Goal: Task Accomplishment & Management: Use online tool/utility

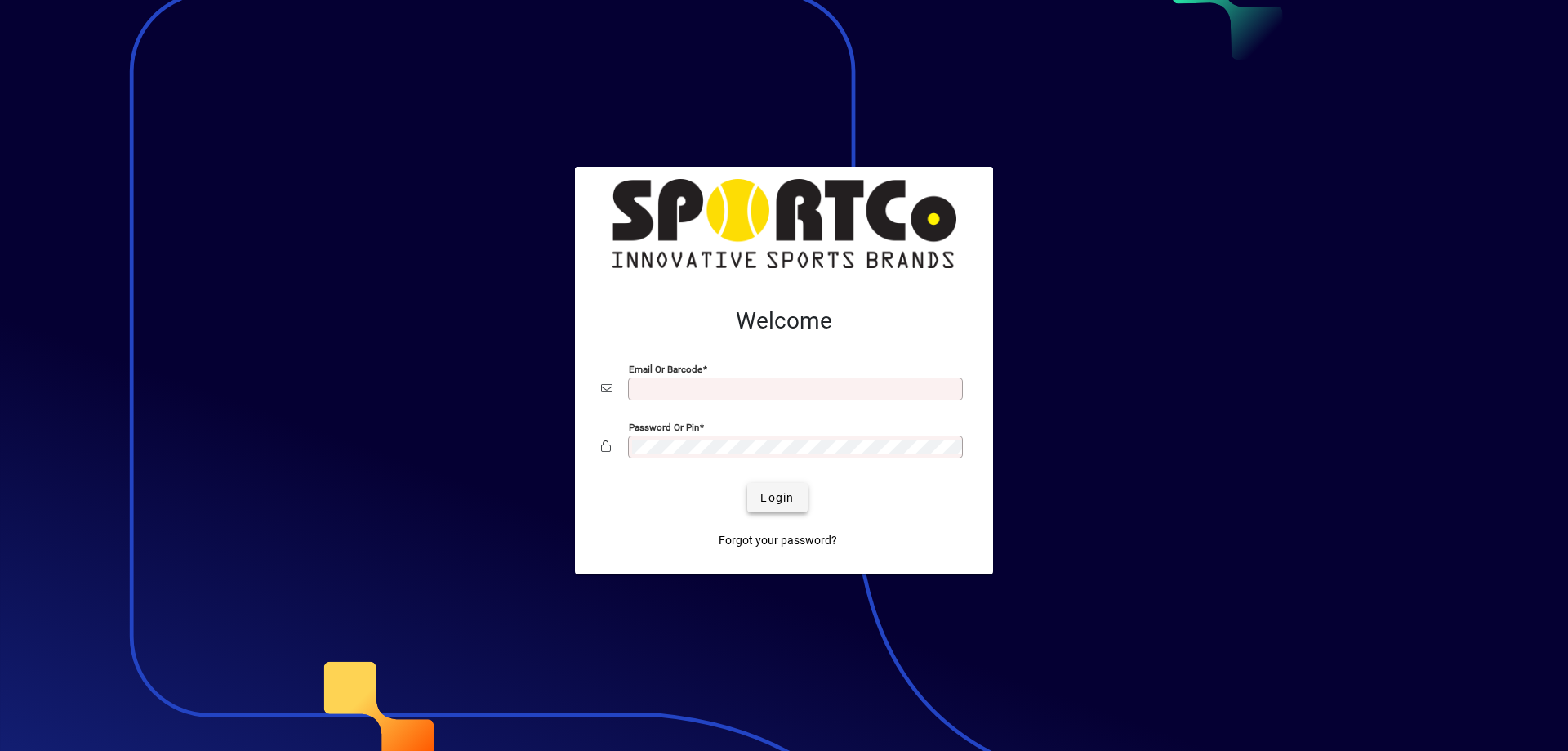
type input "**********"
click at [762, 490] on span "Login" at bounding box center [777, 497] width 34 height 17
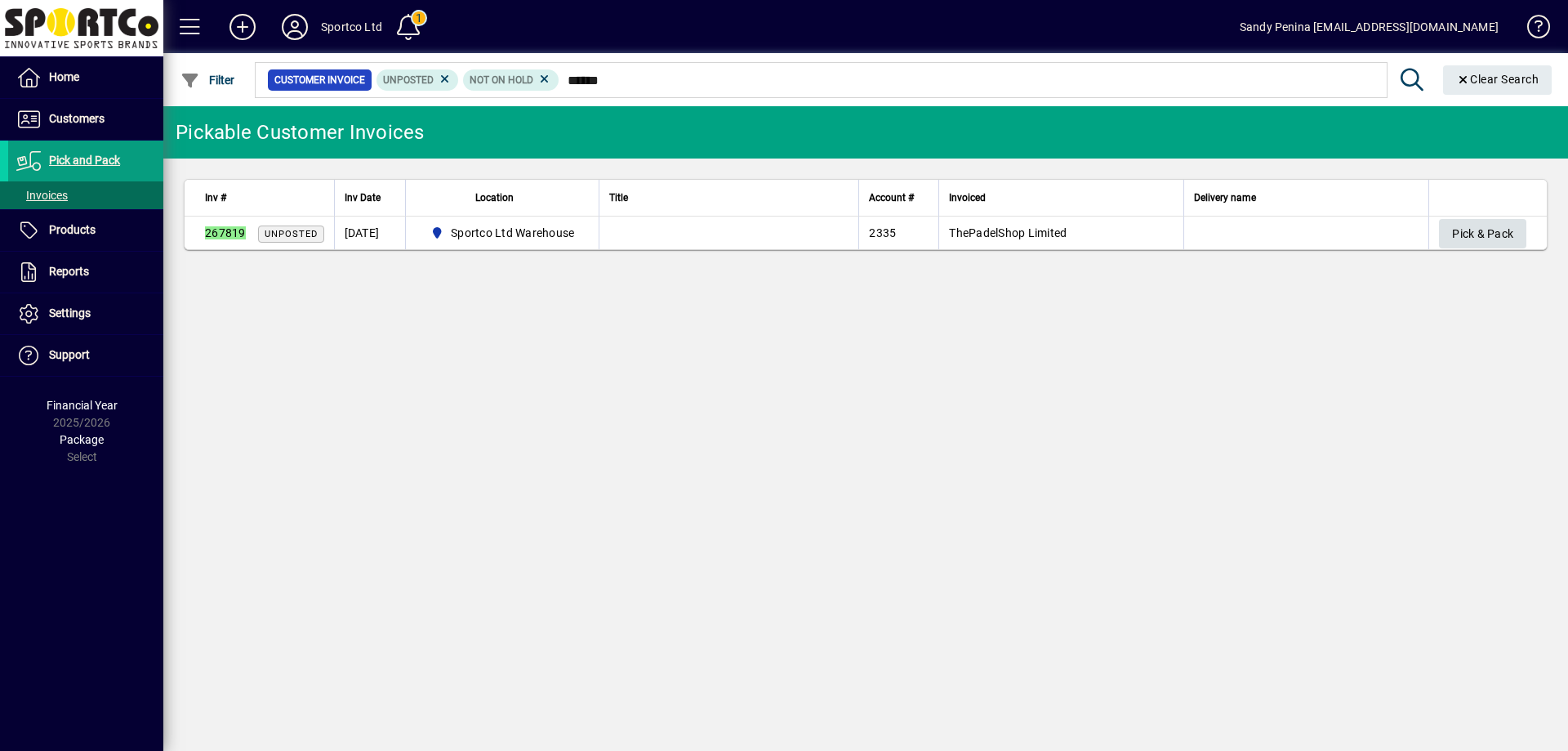
type input "******"
click at [1472, 231] on span "Pick & Pack" at bounding box center [1482, 234] width 61 height 27
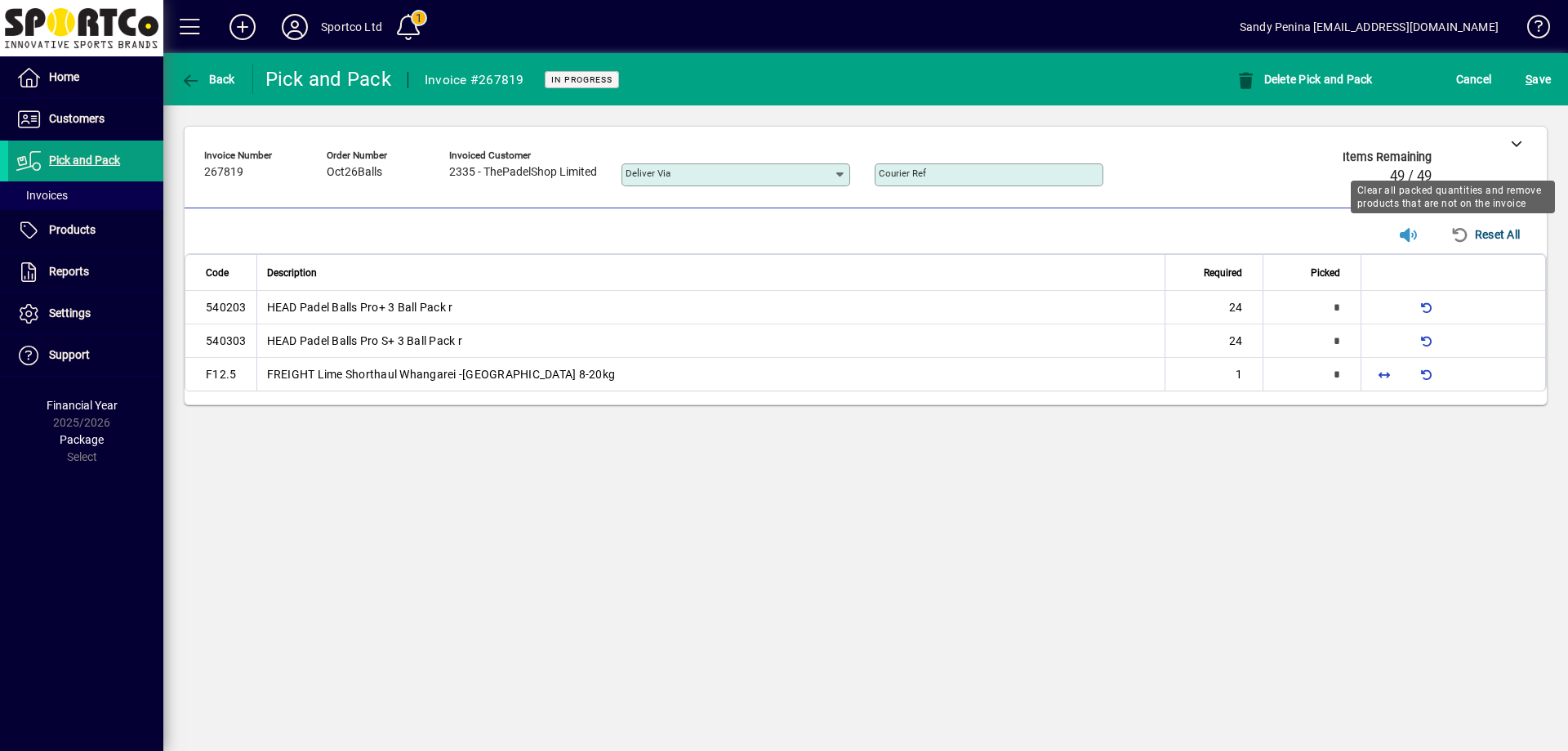
type input "*"
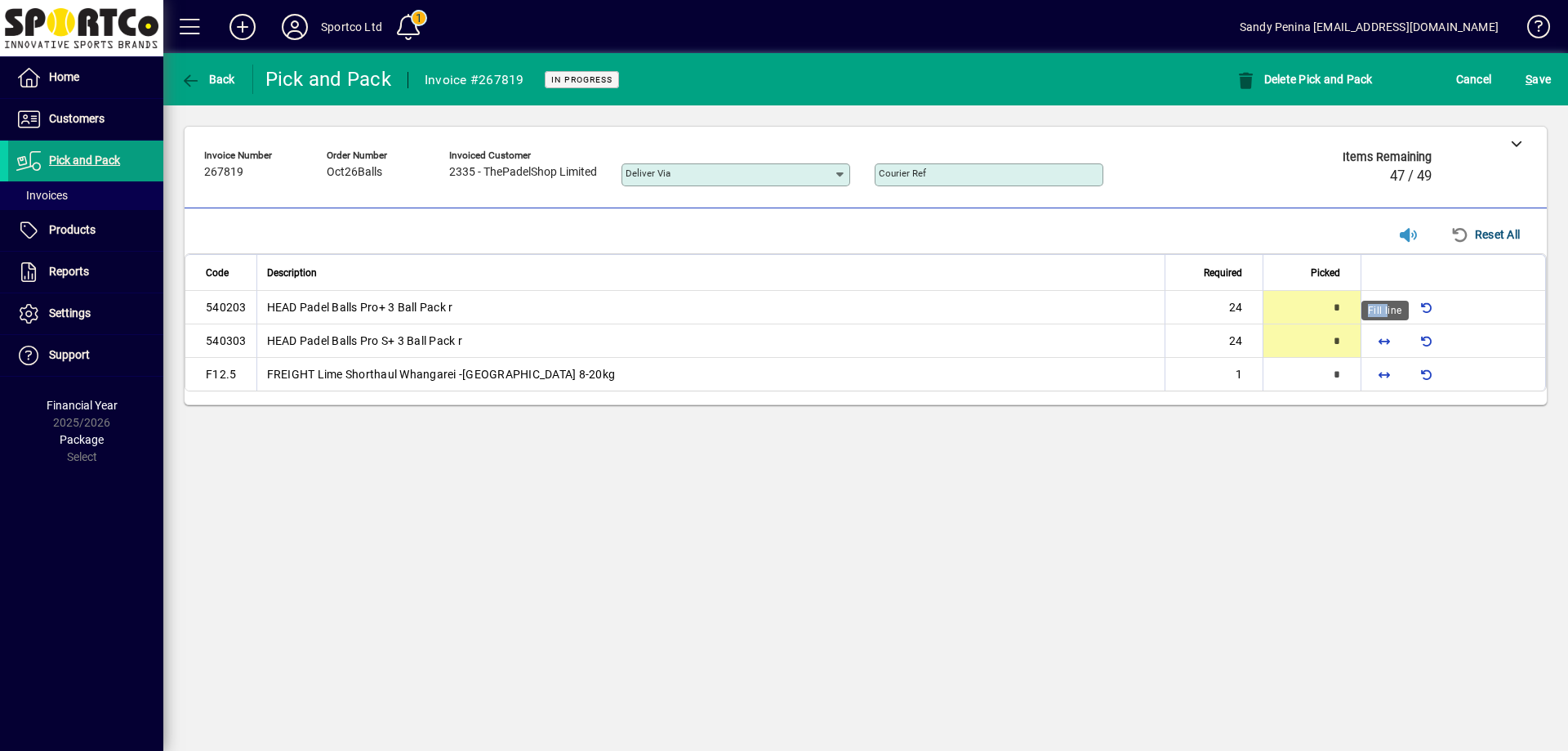
click at [1381, 309] on div "Fill line" at bounding box center [1385, 310] width 47 height 20
click at [1380, 309] on div "Fill line" at bounding box center [1385, 310] width 47 height 20
click at [1385, 300] on span "button" at bounding box center [1385, 307] width 39 height 39
type input "**"
click at [1383, 329] on span "button" at bounding box center [1385, 340] width 39 height 39
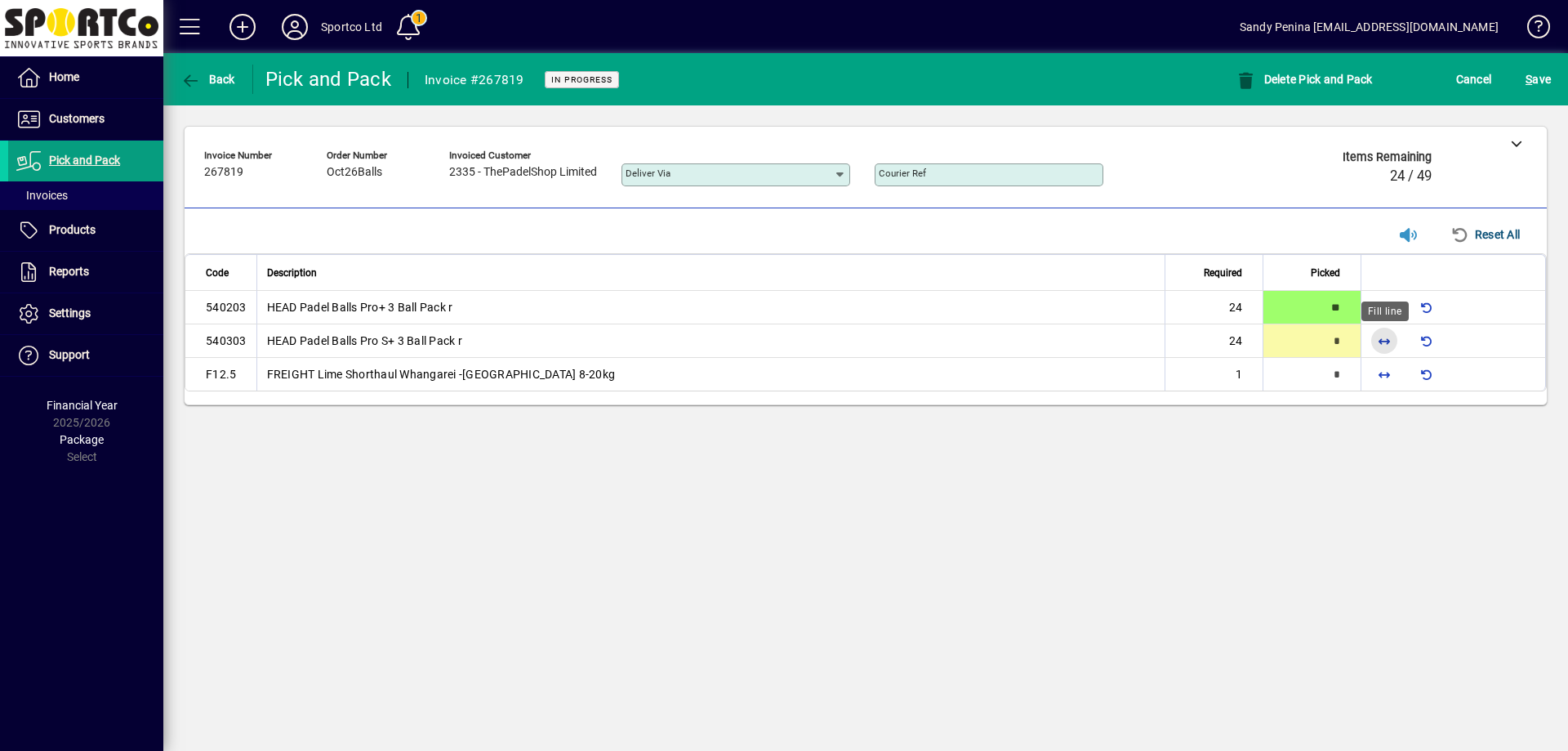
type input "**"
click at [1387, 369] on span "button" at bounding box center [1385, 374] width 39 height 39
type input "*"
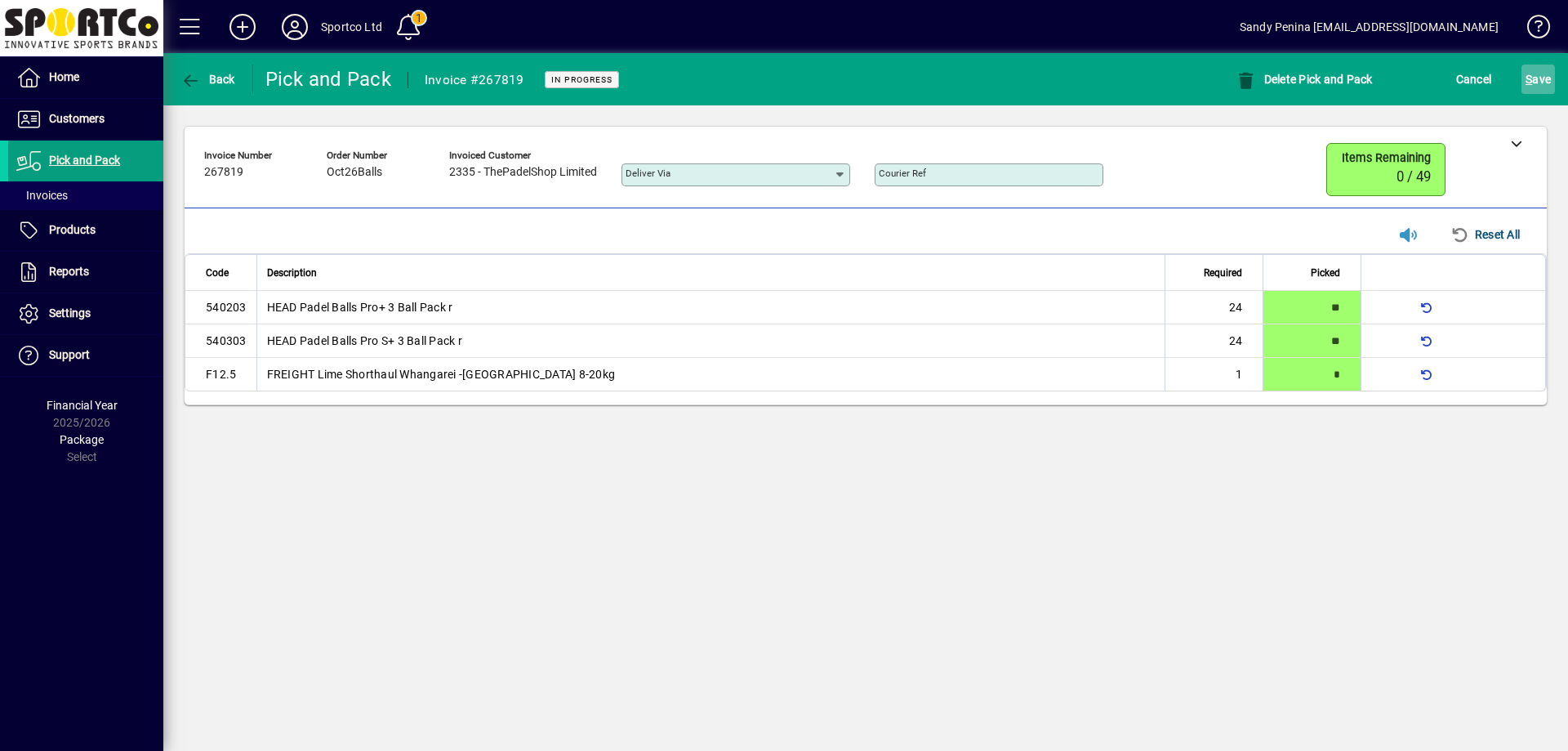
click at [1535, 72] on span "S ave" at bounding box center [1538, 79] width 26 height 26
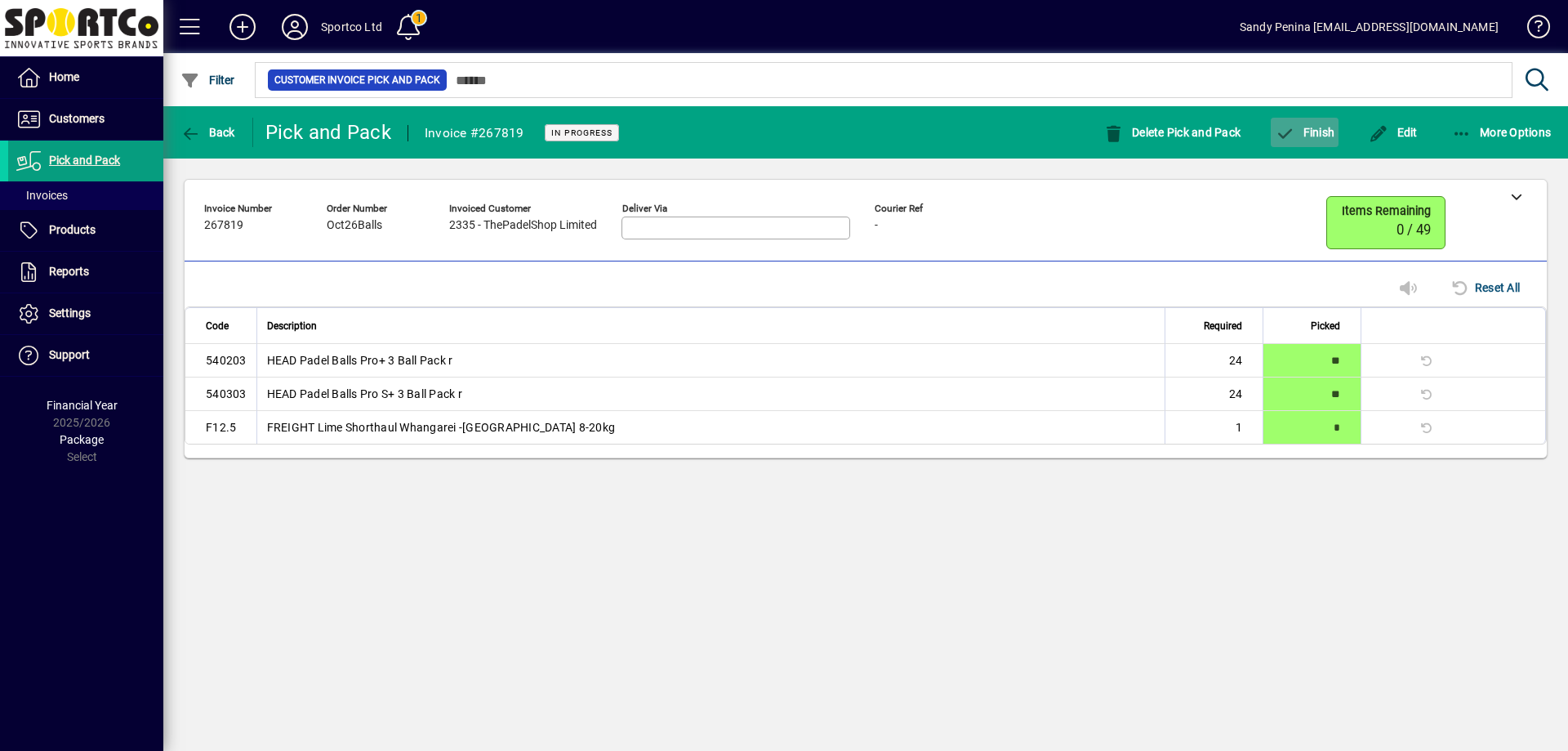
click at [1314, 130] on span "Finish" at bounding box center [1304, 132] width 59 height 13
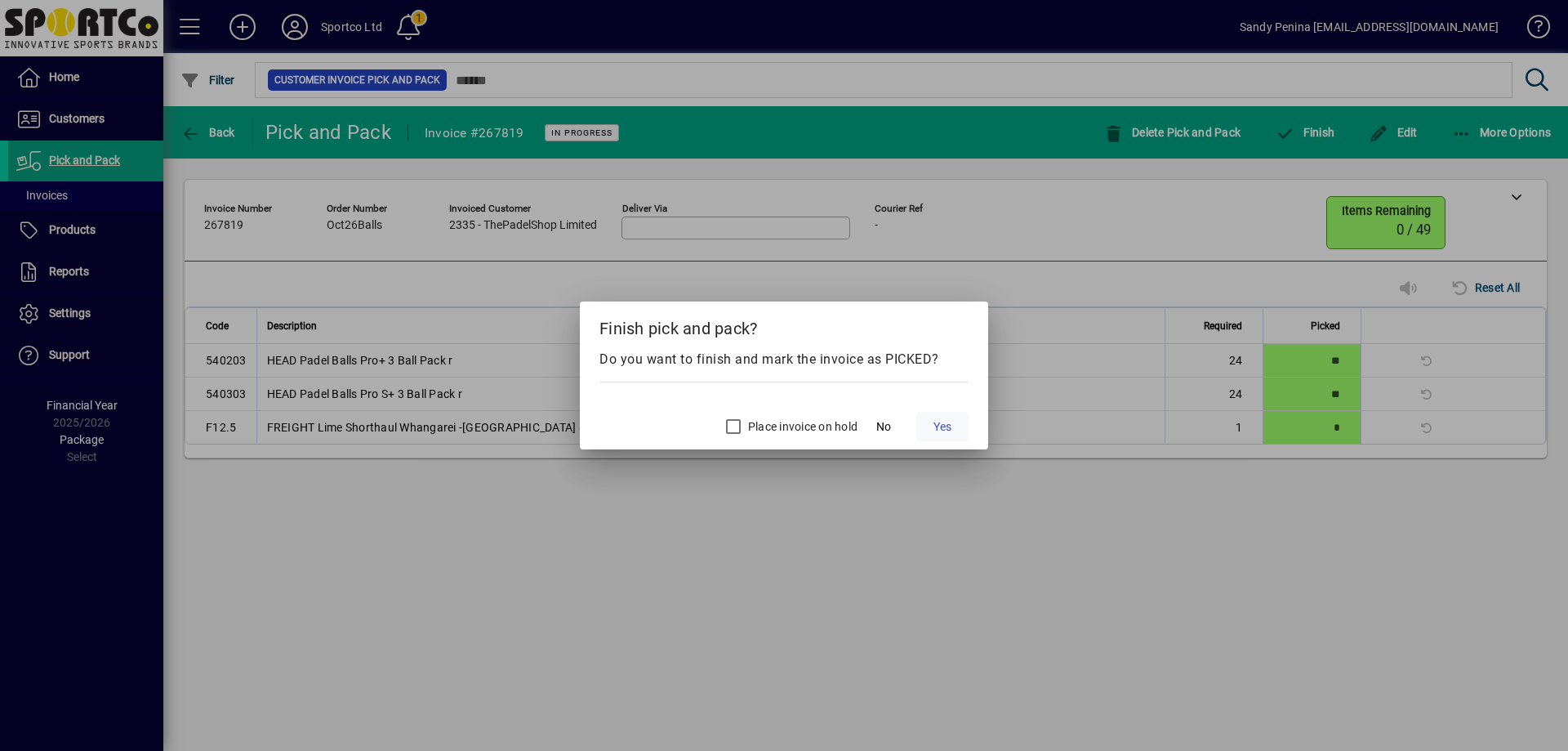
click at [947, 431] on span "Yes" at bounding box center [942, 426] width 18 height 17
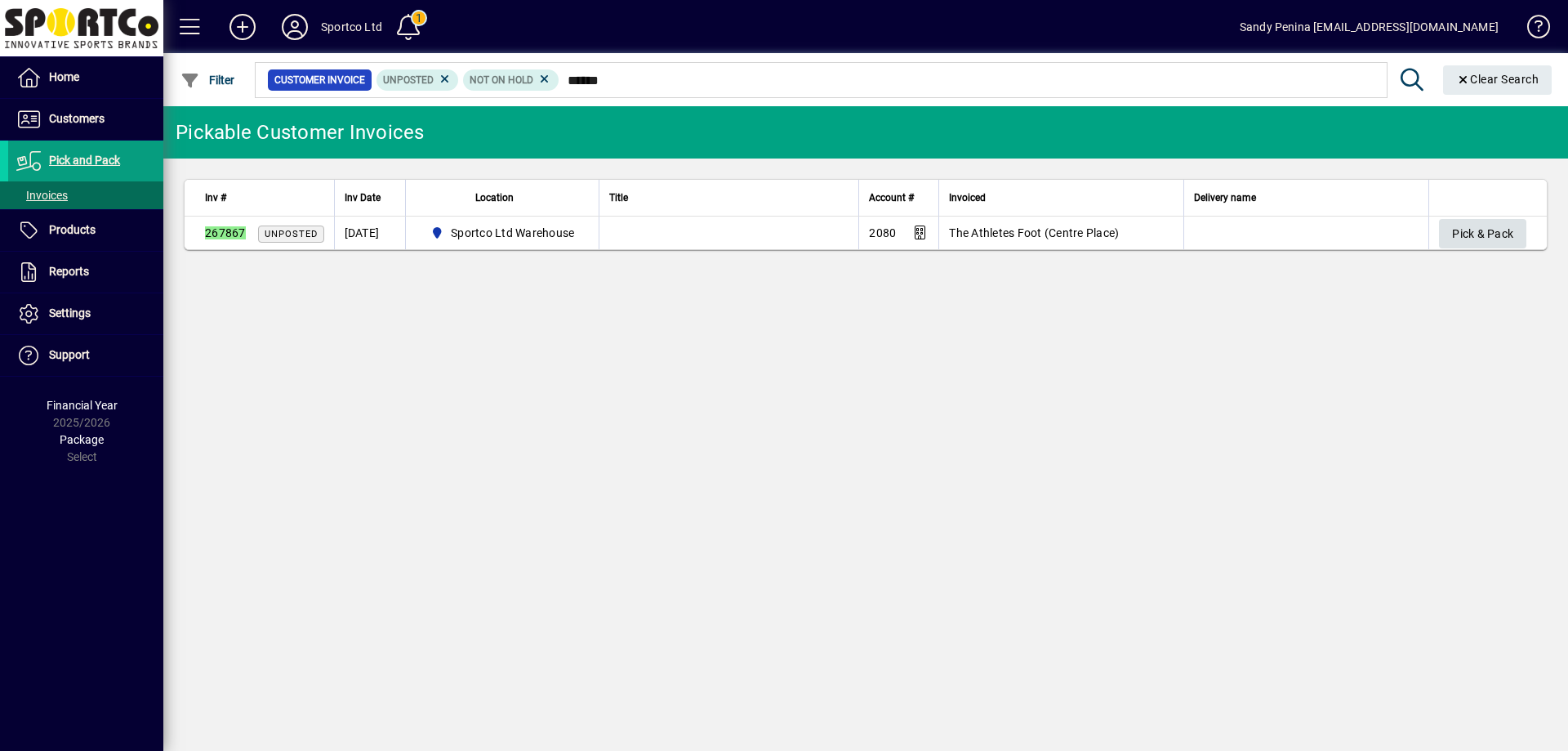
type input "******"
click at [1497, 233] on span "Pick & Pack" at bounding box center [1482, 234] width 61 height 27
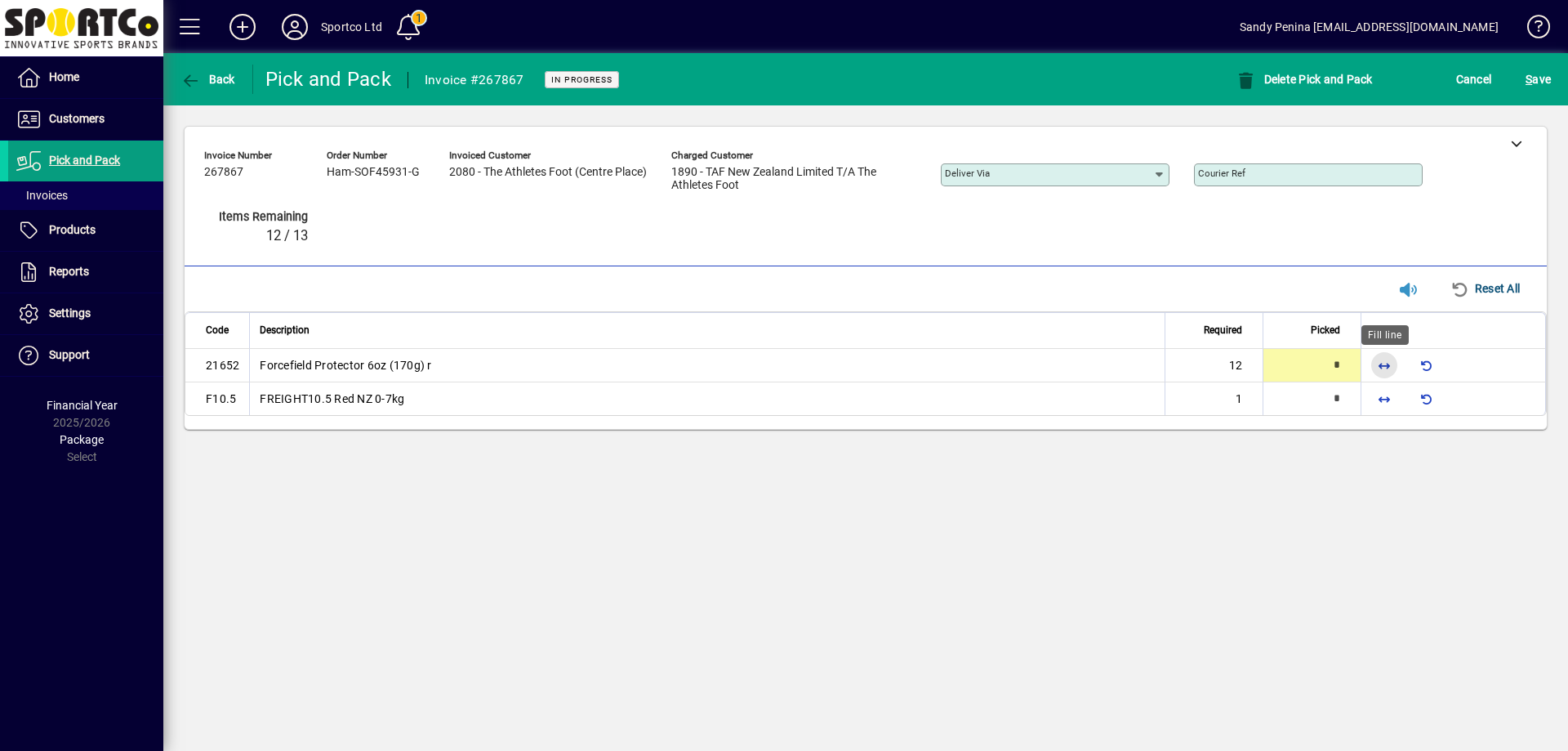
drag, startPoint x: 1379, startPoint y: 368, endPoint x: 1390, endPoint y: 393, distance: 27.3
click at [1385, 371] on span "button" at bounding box center [1385, 365] width 39 height 39
type input "**"
click at [1393, 408] on span "button" at bounding box center [1385, 399] width 39 height 39
type input "*"
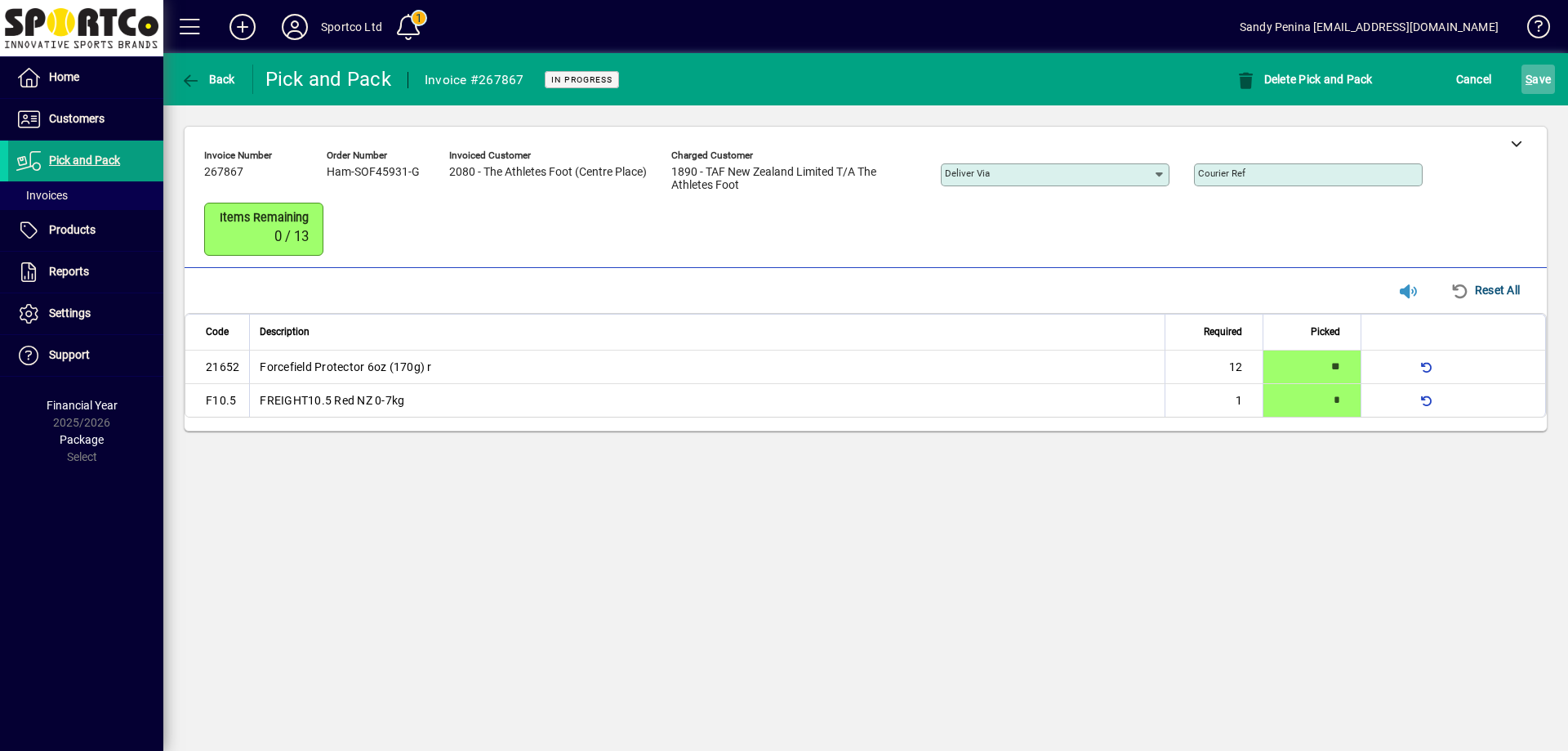
click at [1543, 85] on span "S ave" at bounding box center [1538, 79] width 26 height 26
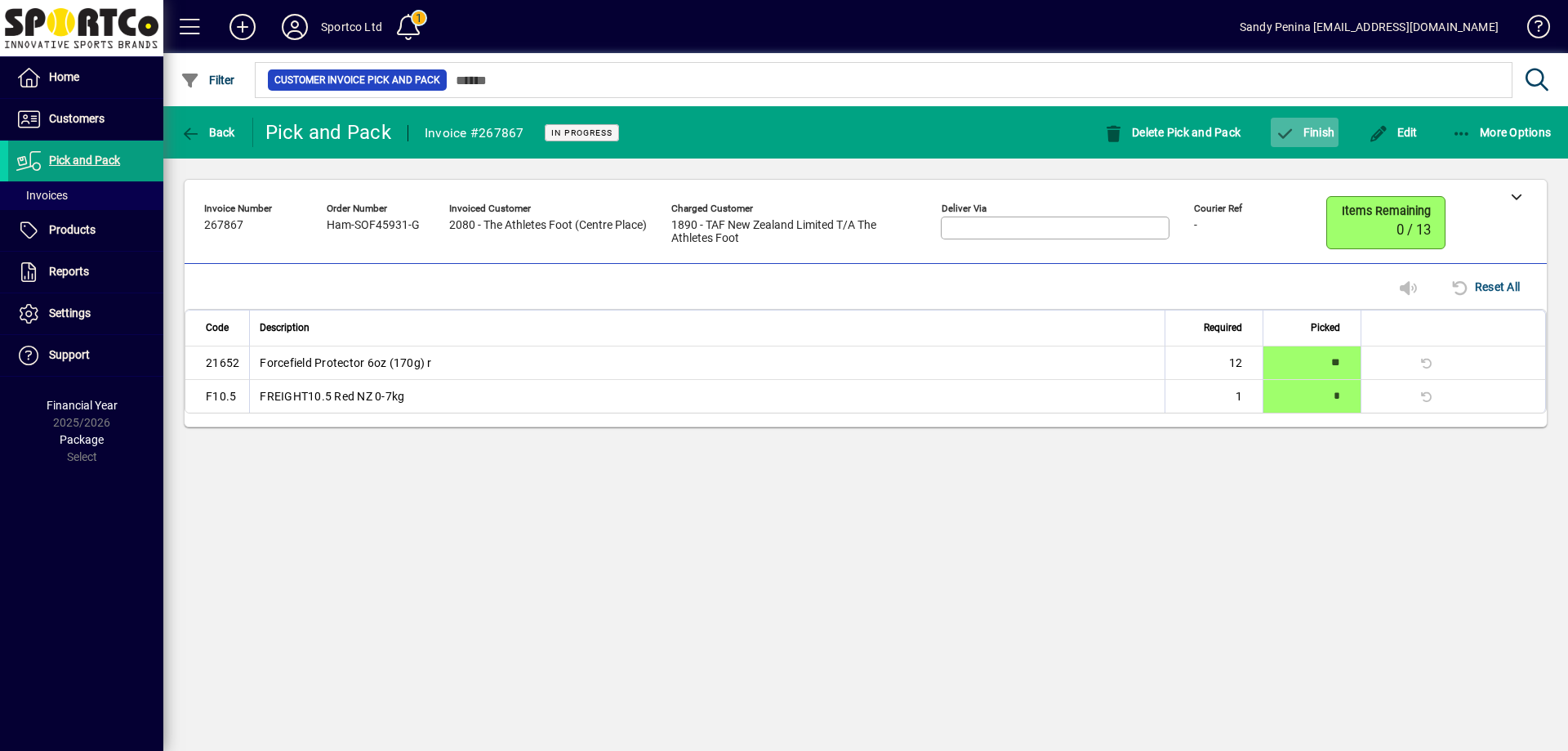
click at [1307, 128] on span "Finish" at bounding box center [1304, 132] width 59 height 13
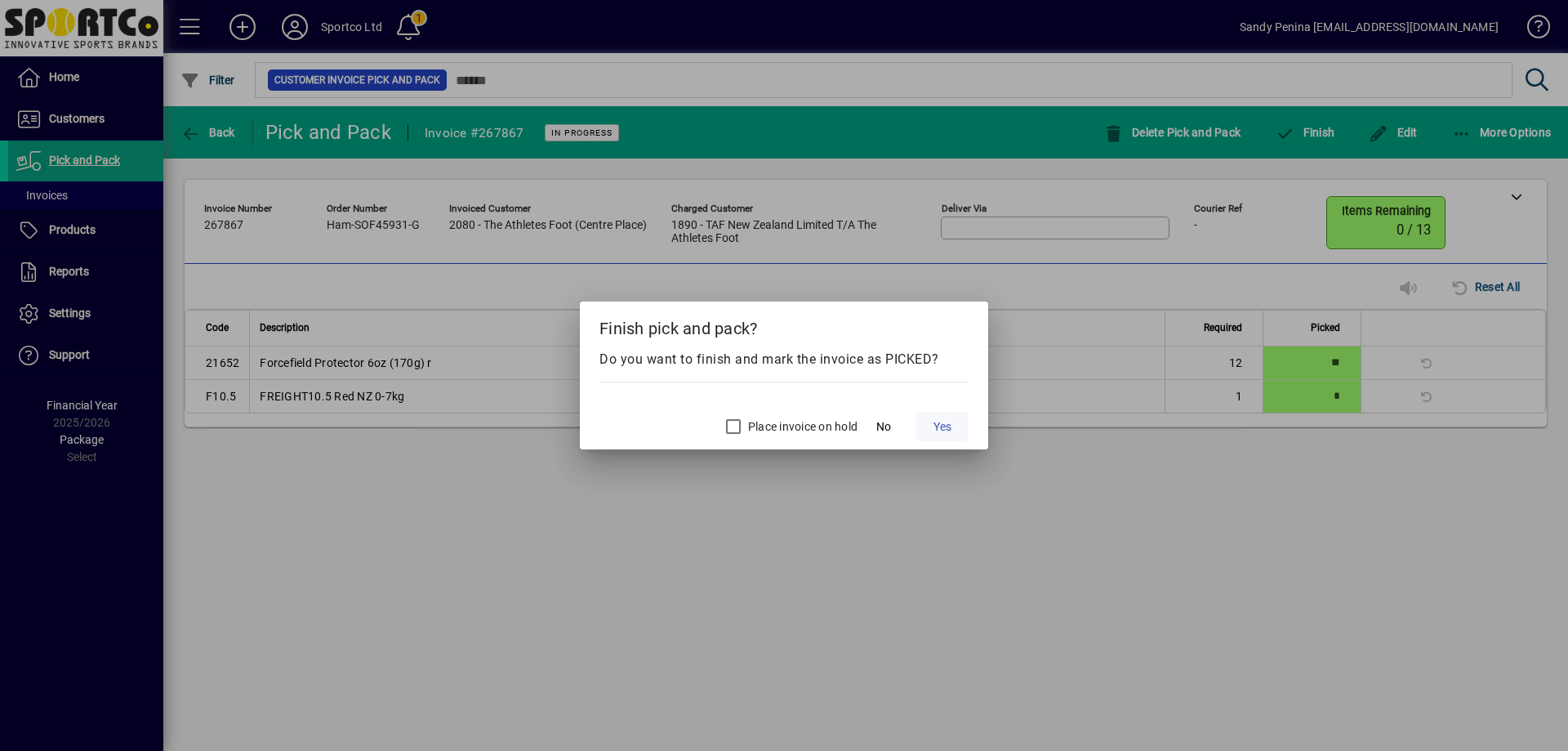
click at [942, 429] on span "Yes" at bounding box center [942, 426] width 18 height 17
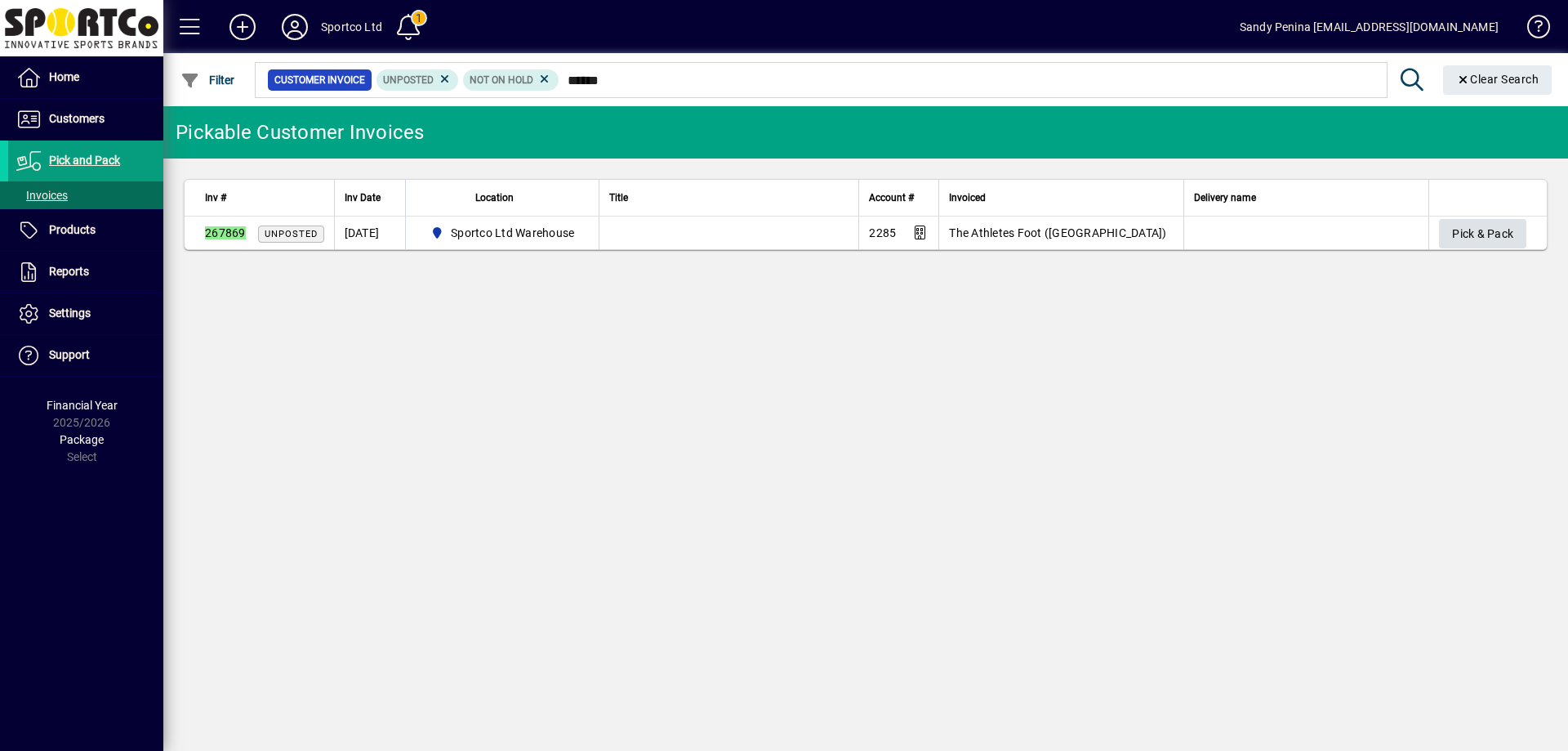
type input "******"
click at [1515, 237] on span "button" at bounding box center [1482, 233] width 88 height 39
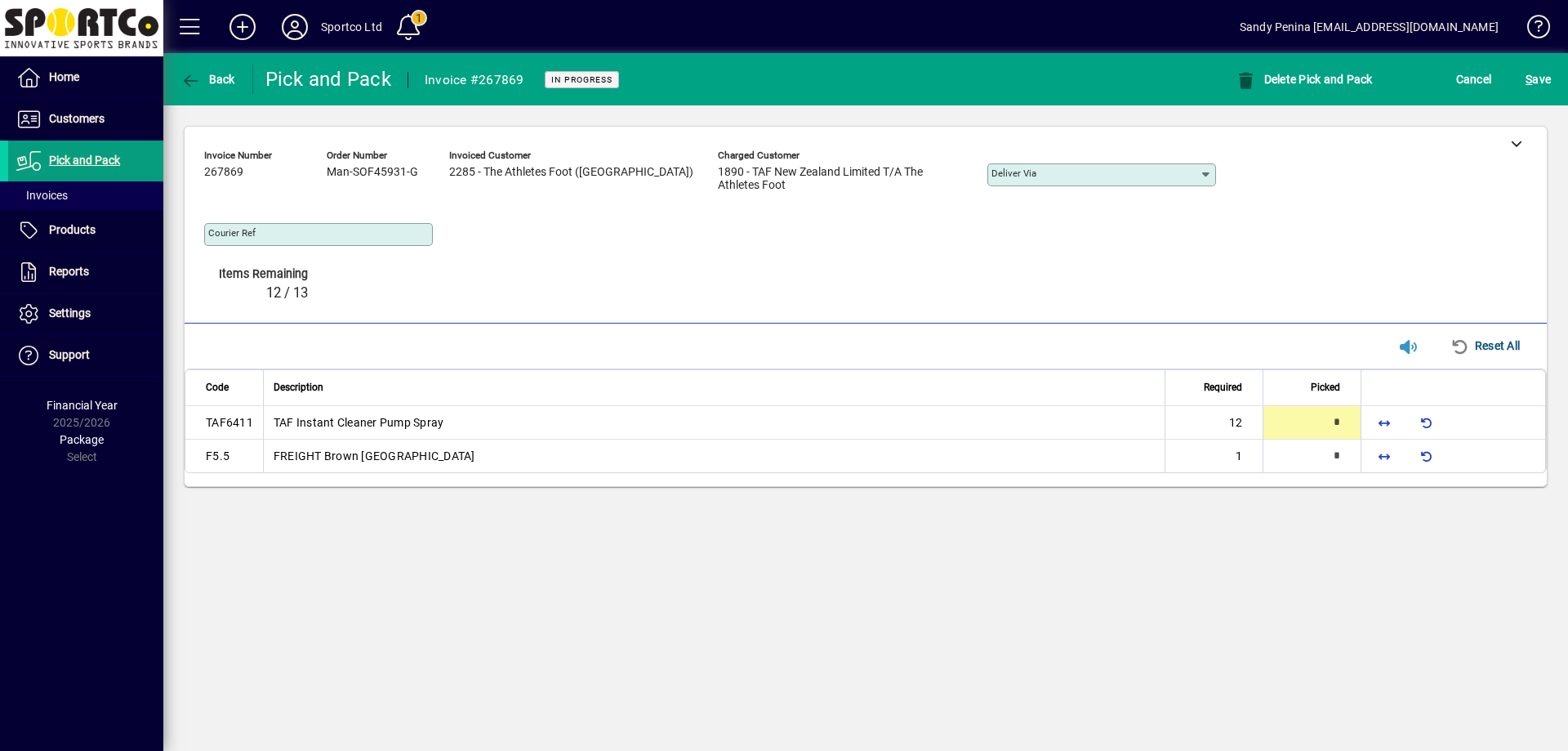
type input "*"
click at [1387, 435] on span "button" at bounding box center [1385, 455] width 39 height 39
type input "*"
click at [1385, 403] on span "button" at bounding box center [1385, 422] width 39 height 39
type input "**"
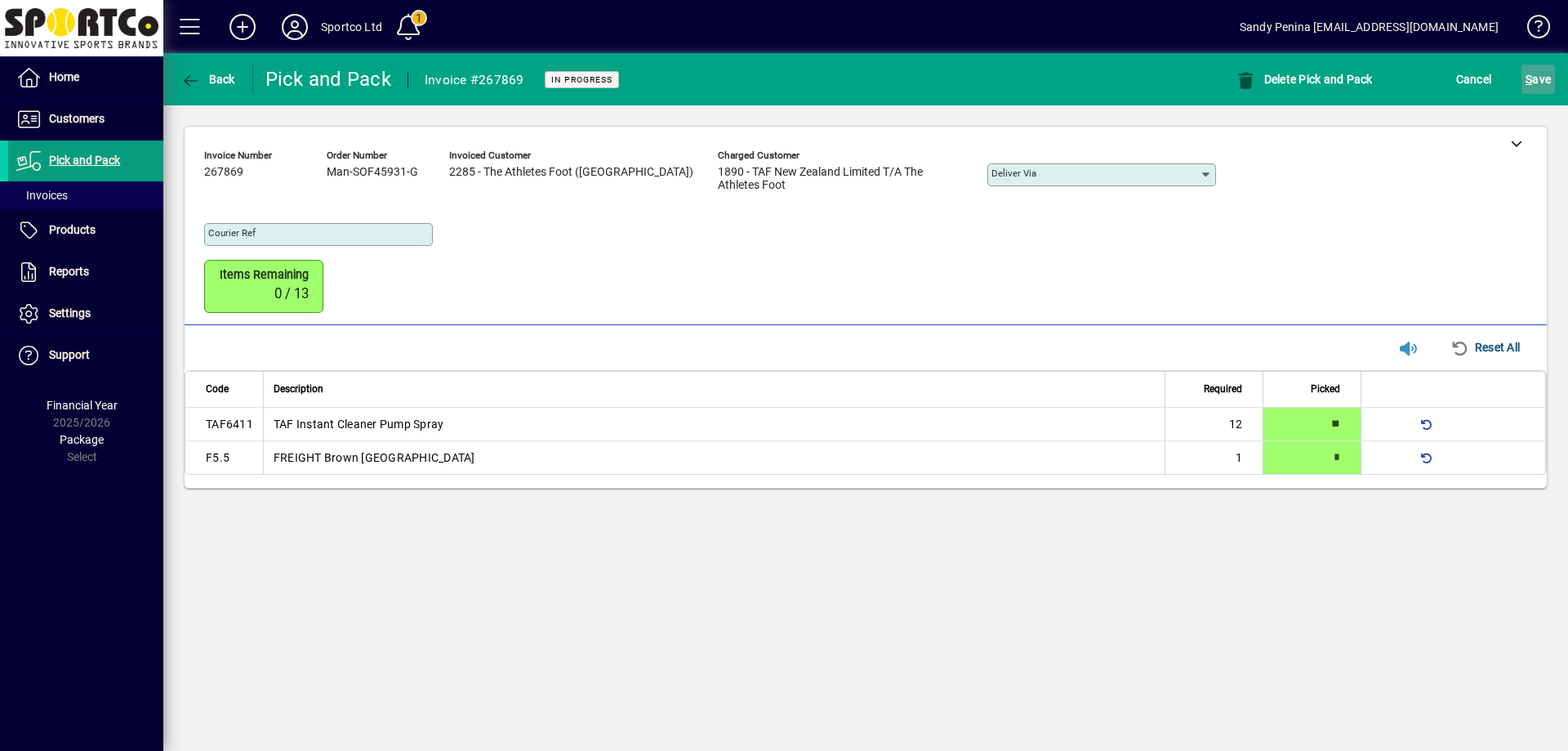
click at [1533, 95] on span "submit" at bounding box center [1539, 79] width 34 height 39
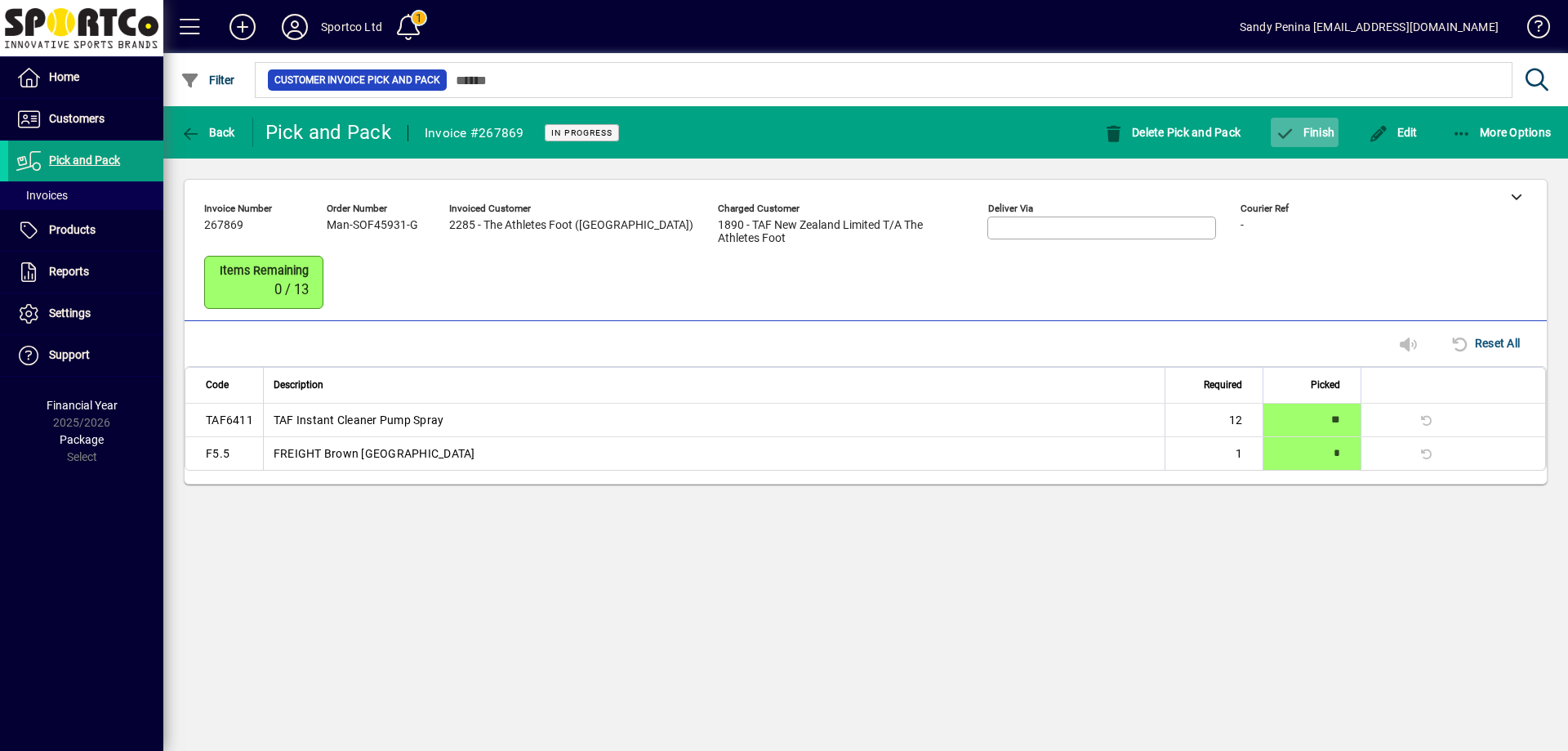
click at [1296, 130] on span "Finish" at bounding box center [1304, 132] width 59 height 13
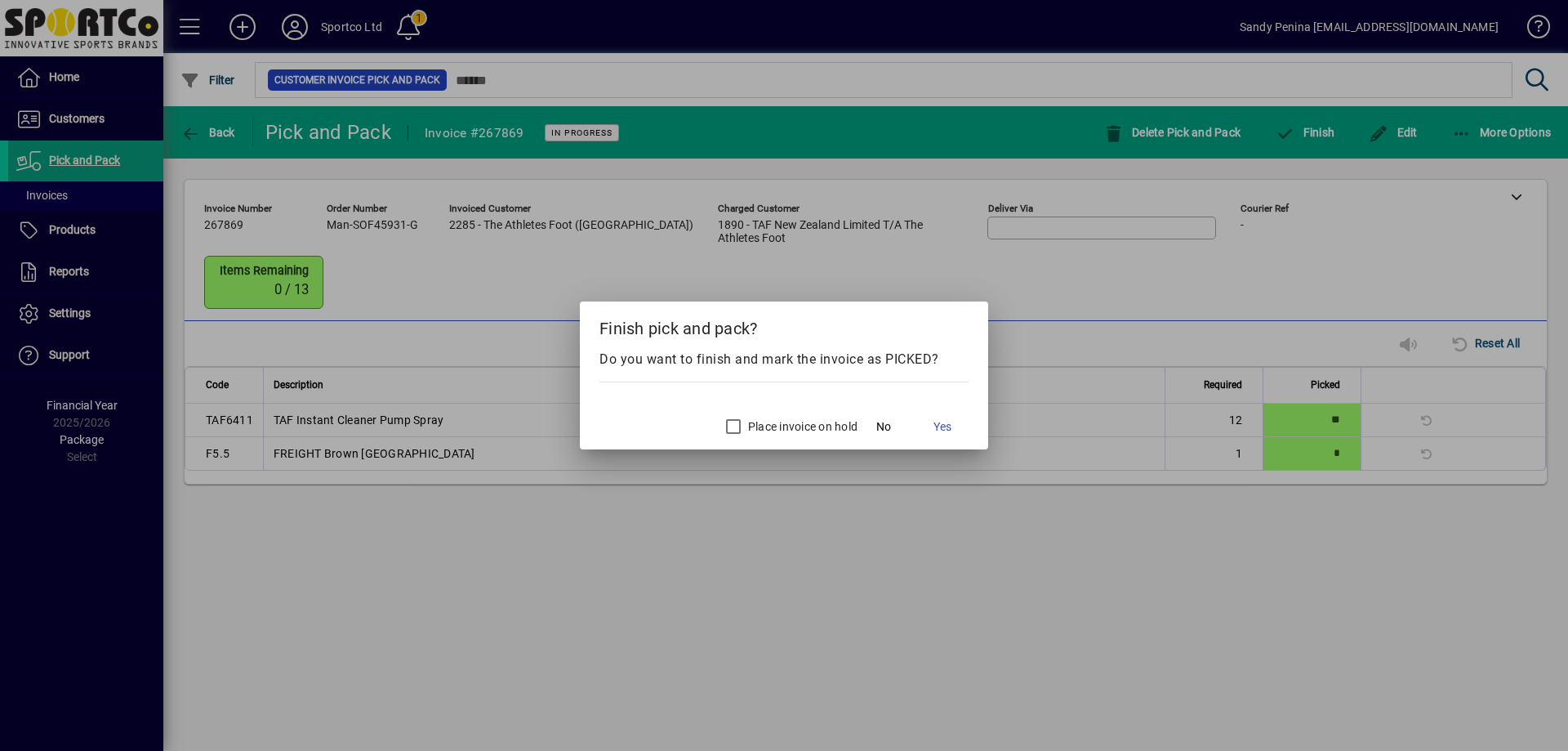
drag, startPoint x: 940, startPoint y: 418, endPoint x: 971, endPoint y: 432, distance: 34.0
click at [940, 417] on button "Yes" at bounding box center [942, 426] width 52 height 29
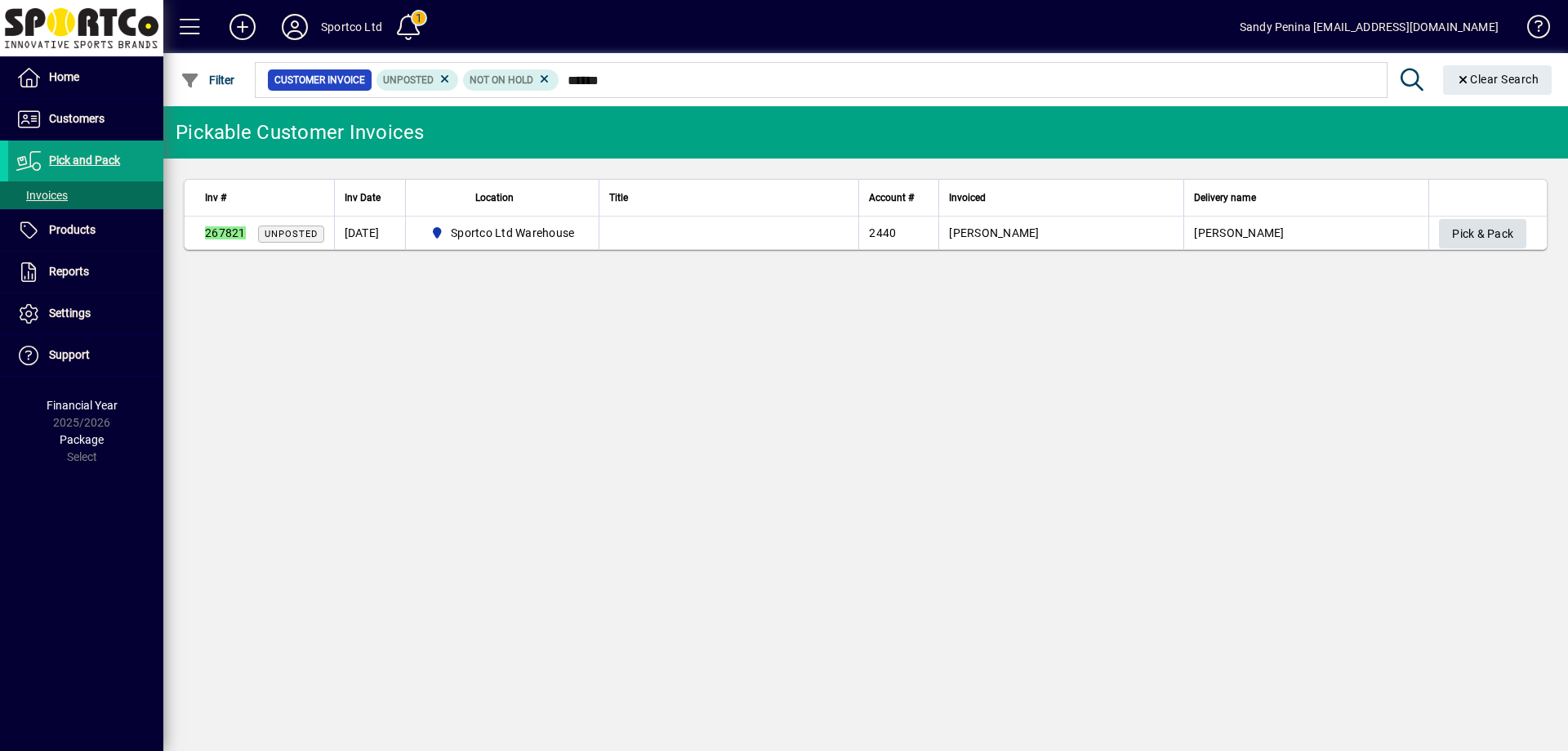
type input "******"
click at [1481, 224] on span "Pick & Pack" at bounding box center [1482, 234] width 61 height 27
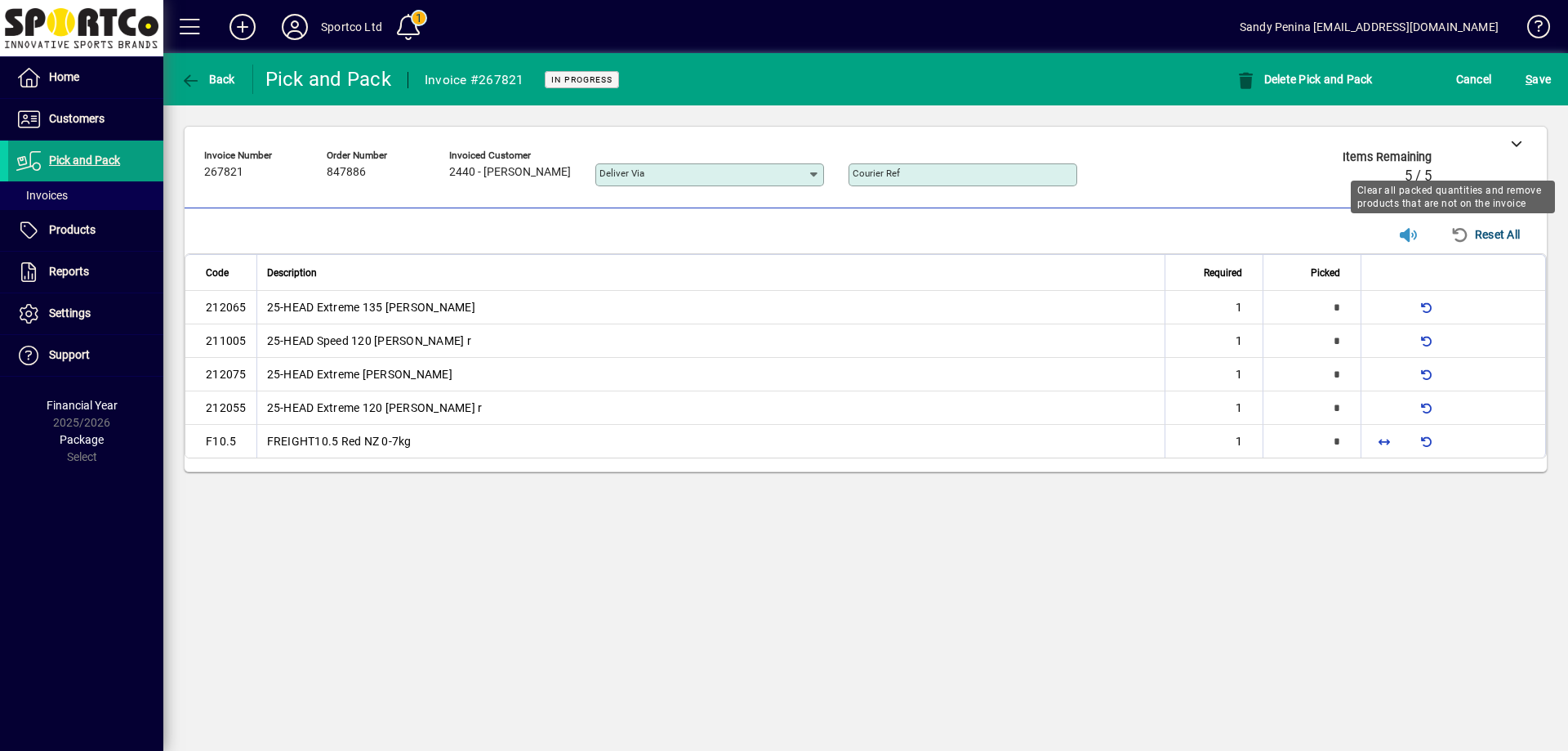
type input "*"
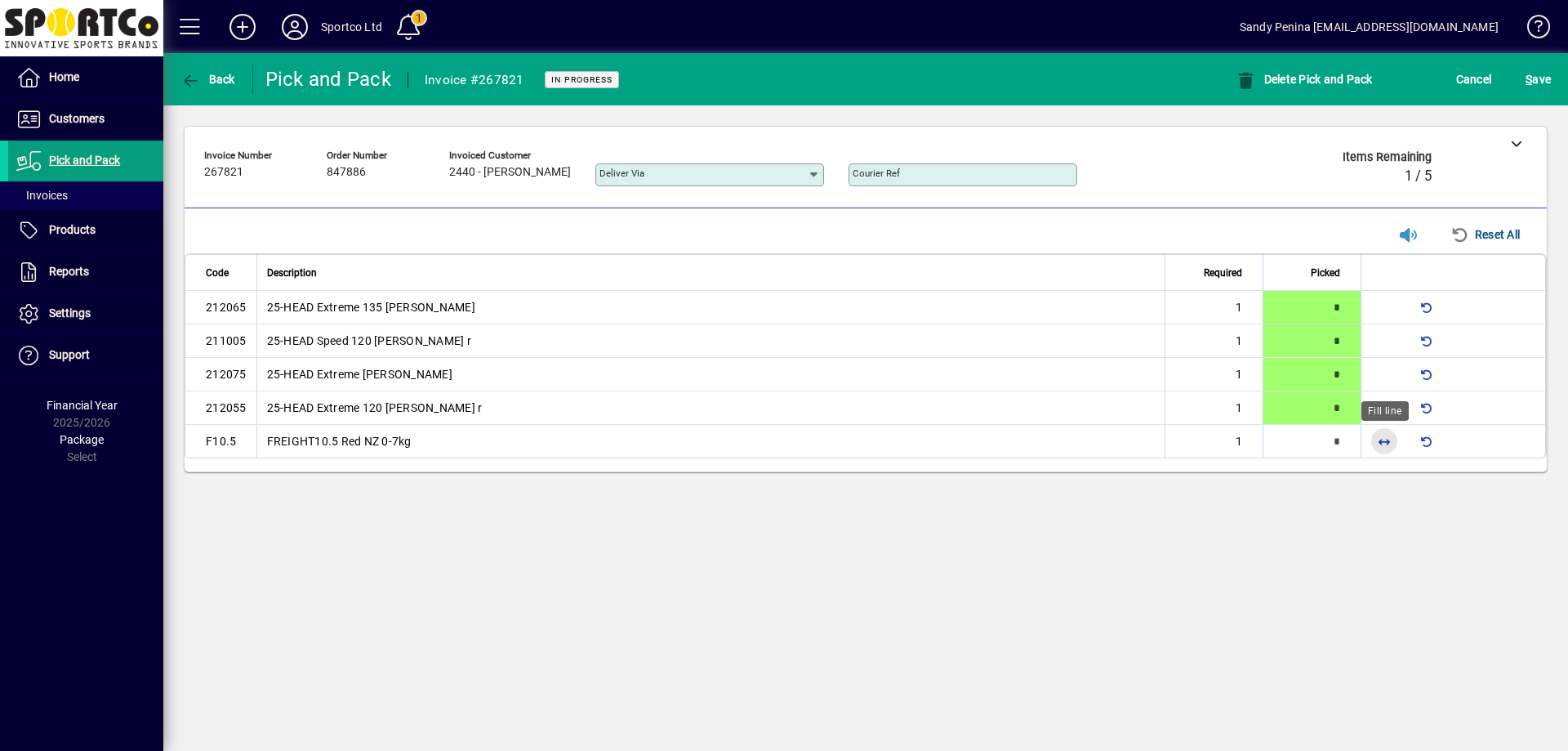
click at [1393, 442] on span "button" at bounding box center [1385, 441] width 39 height 39
type input "*"
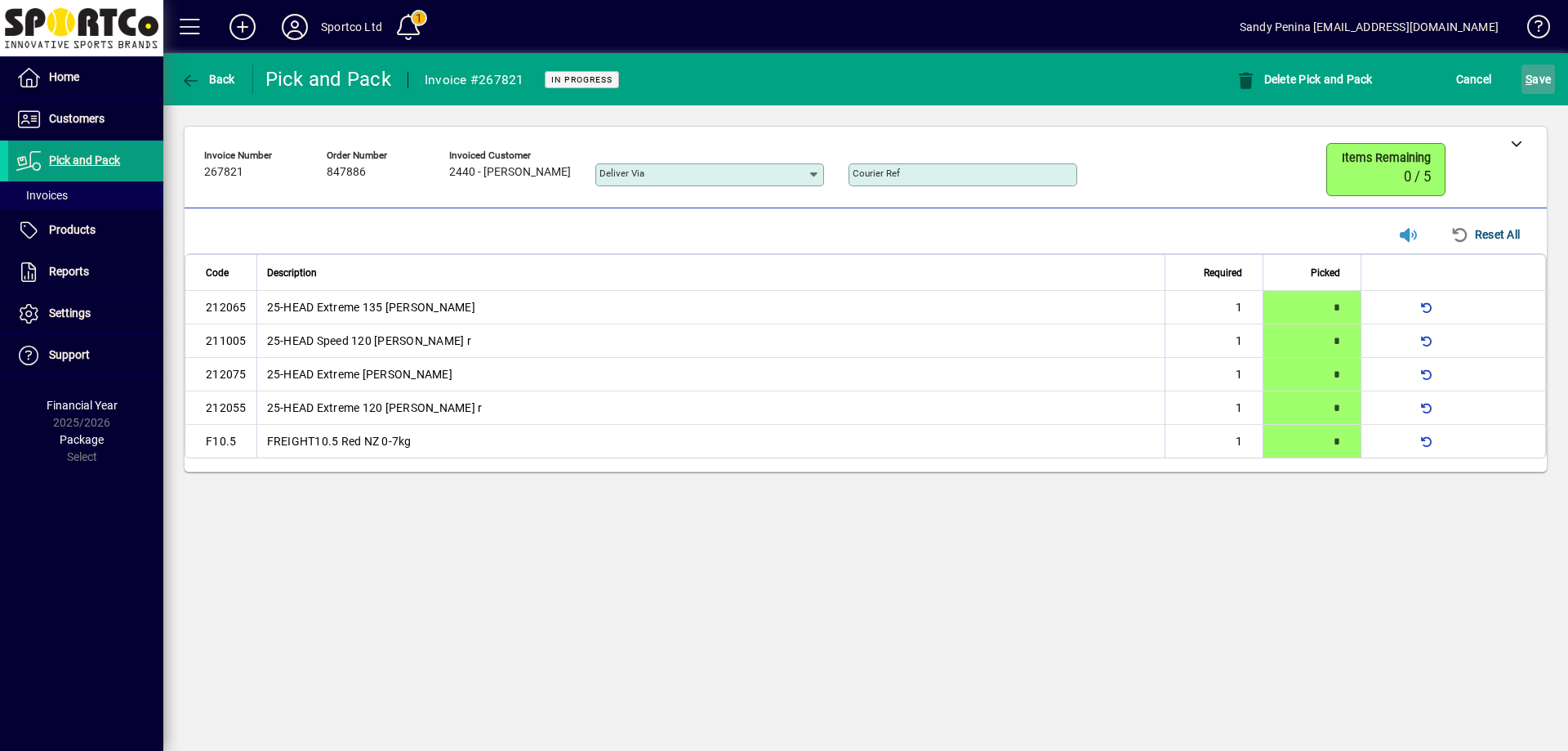
click at [1533, 63] on span "submit" at bounding box center [1539, 79] width 34 height 39
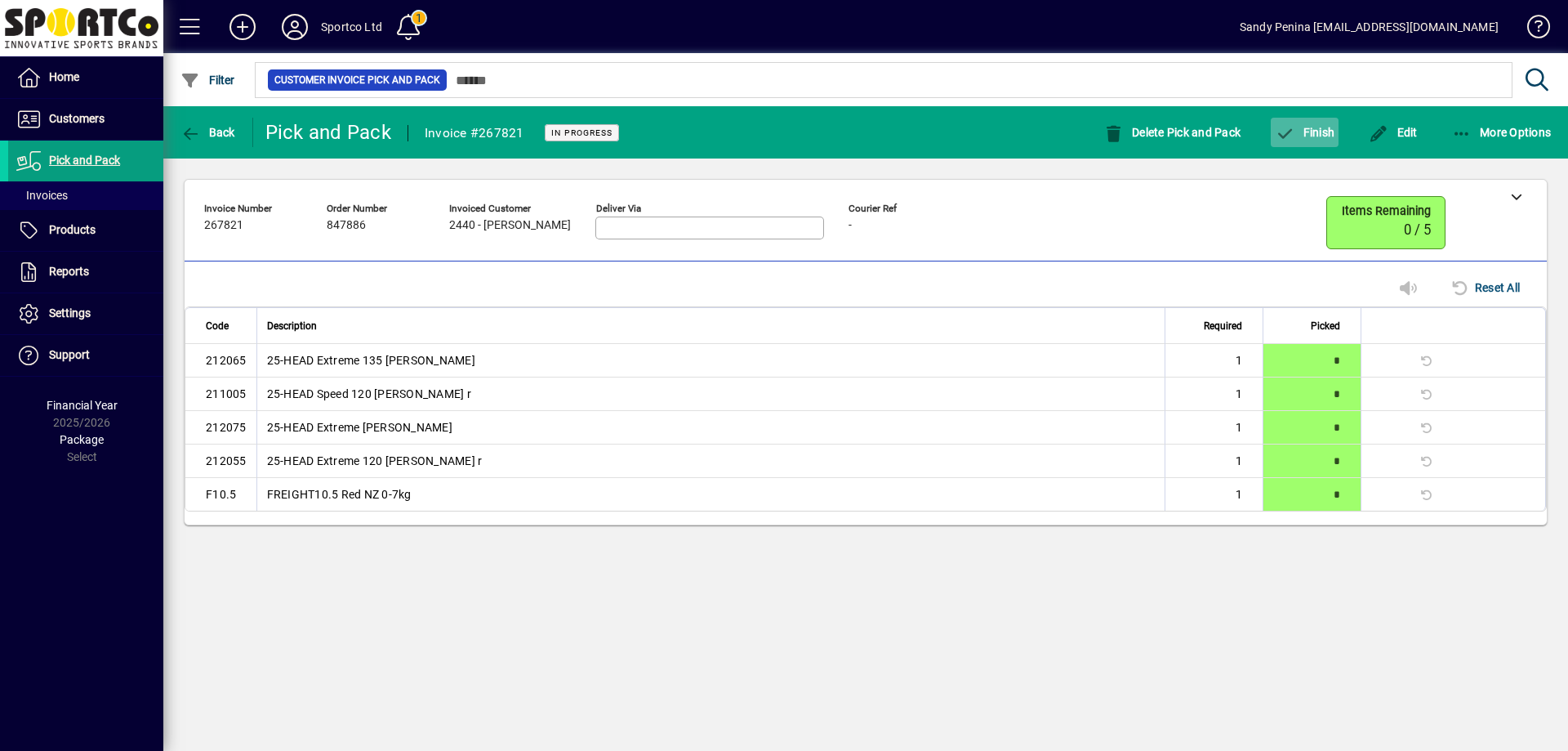
click at [1332, 141] on span "button" at bounding box center [1305, 132] width 67 height 39
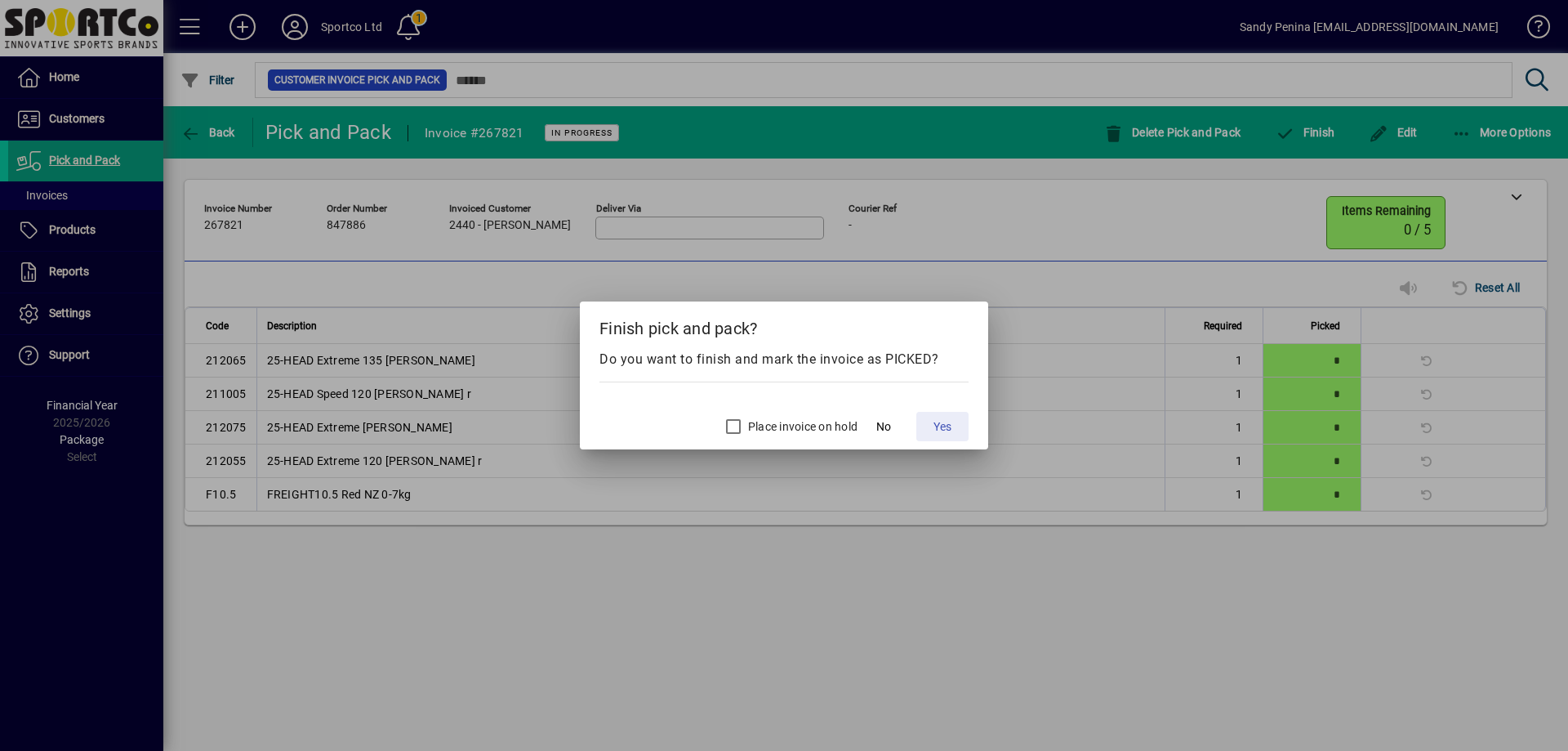
drag, startPoint x: 946, startPoint y: 419, endPoint x: 982, endPoint y: 441, distance: 42.2
click at [945, 419] on span "Yes" at bounding box center [942, 426] width 18 height 17
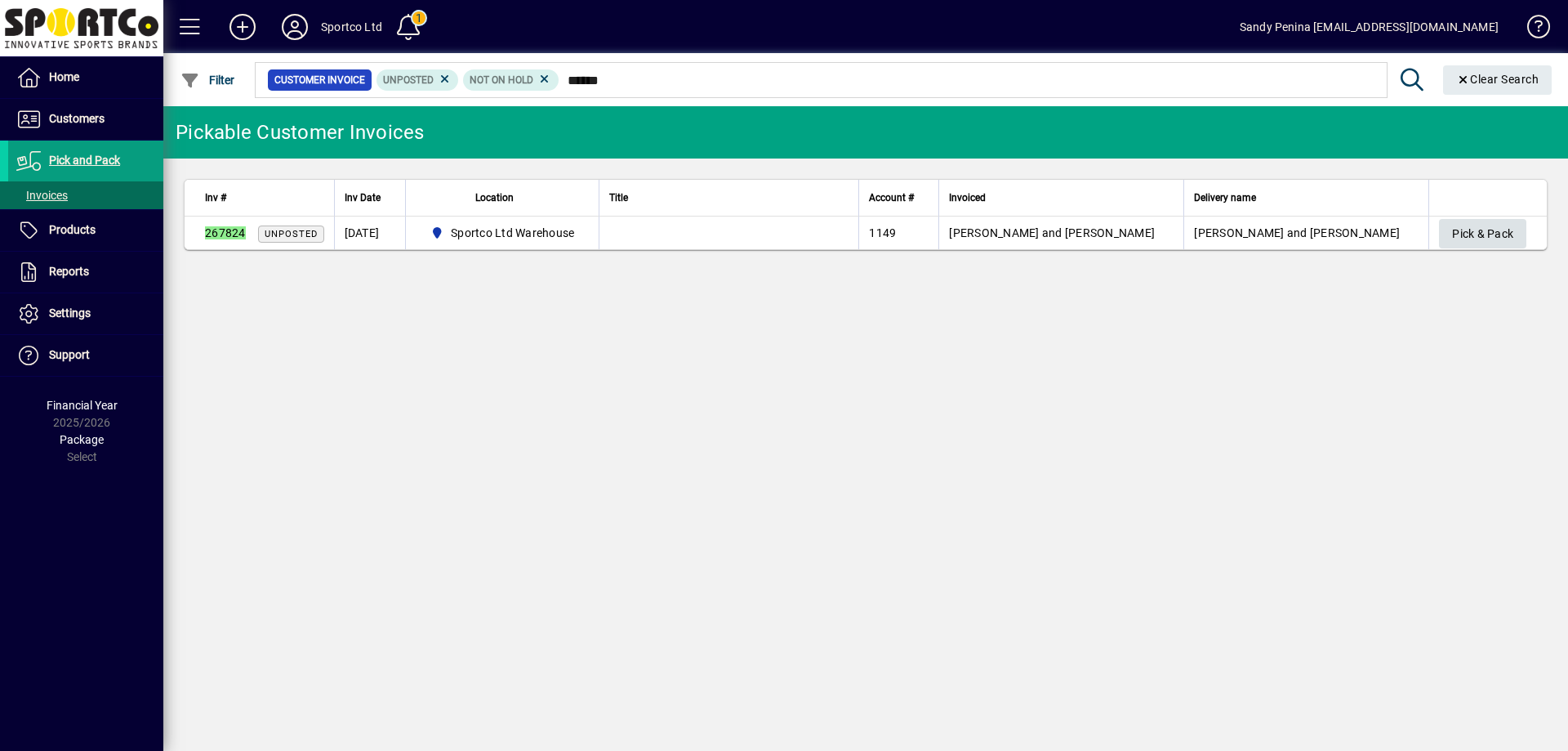
type input "******"
click at [1447, 243] on span "button" at bounding box center [1482, 233] width 88 height 39
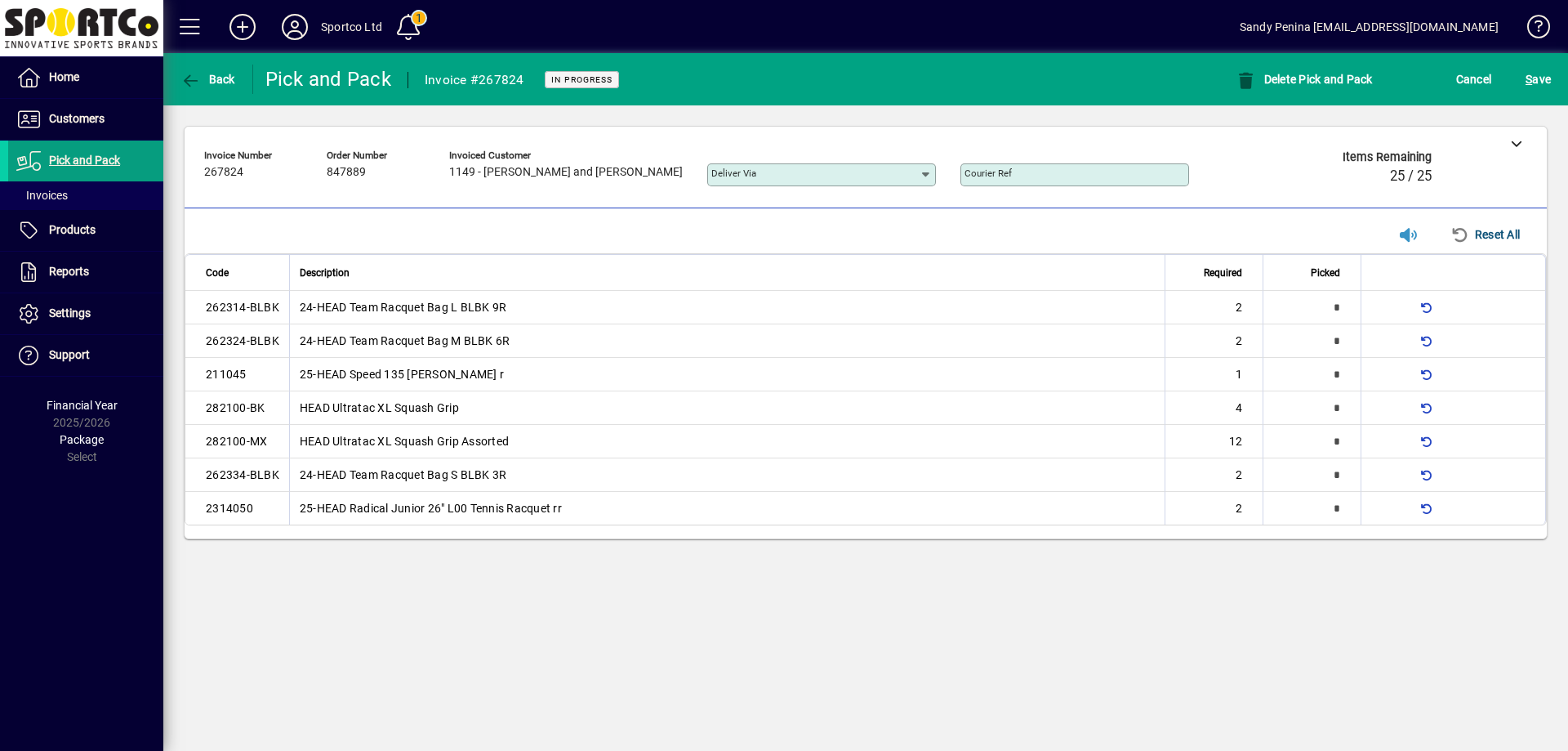
type input "*"
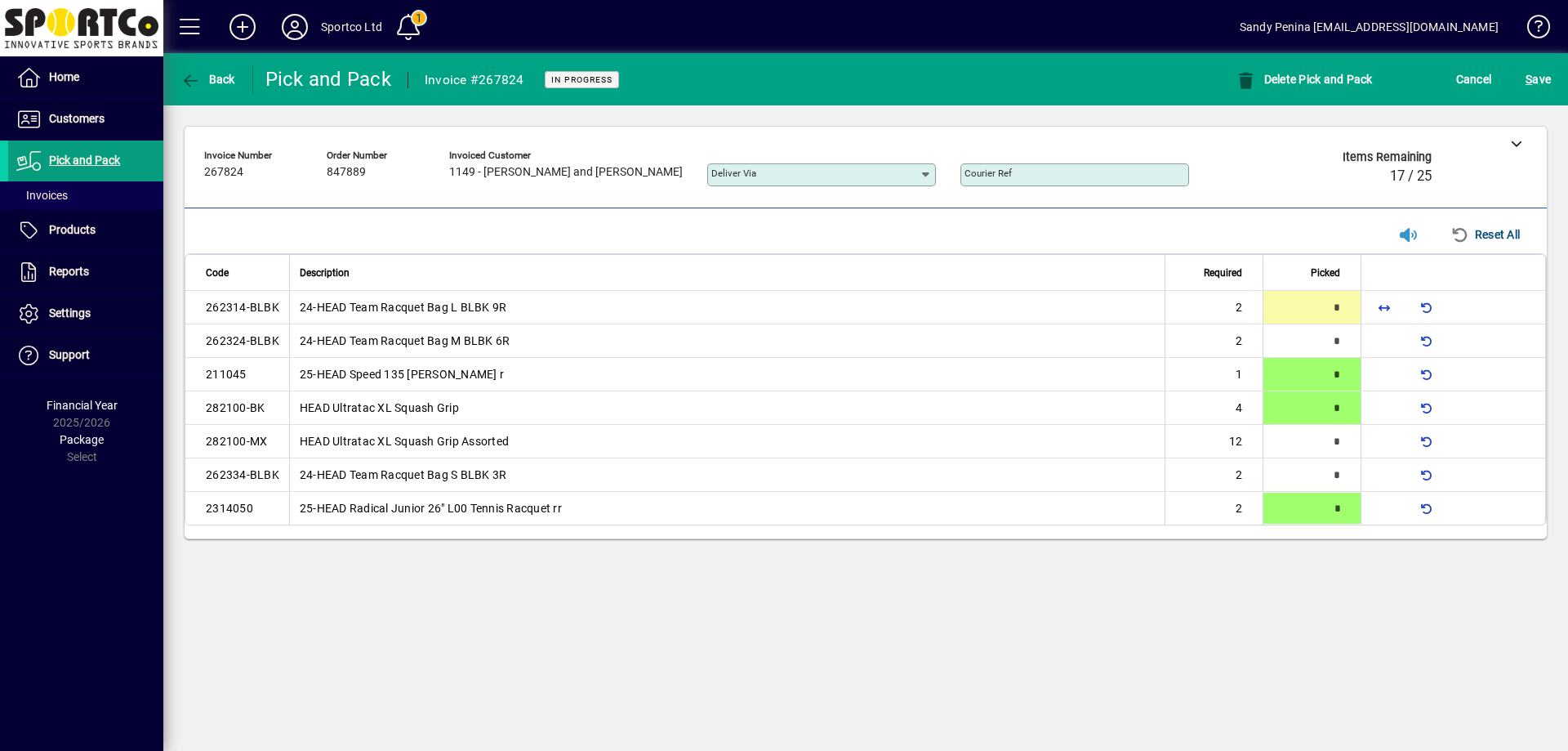
type input "*"
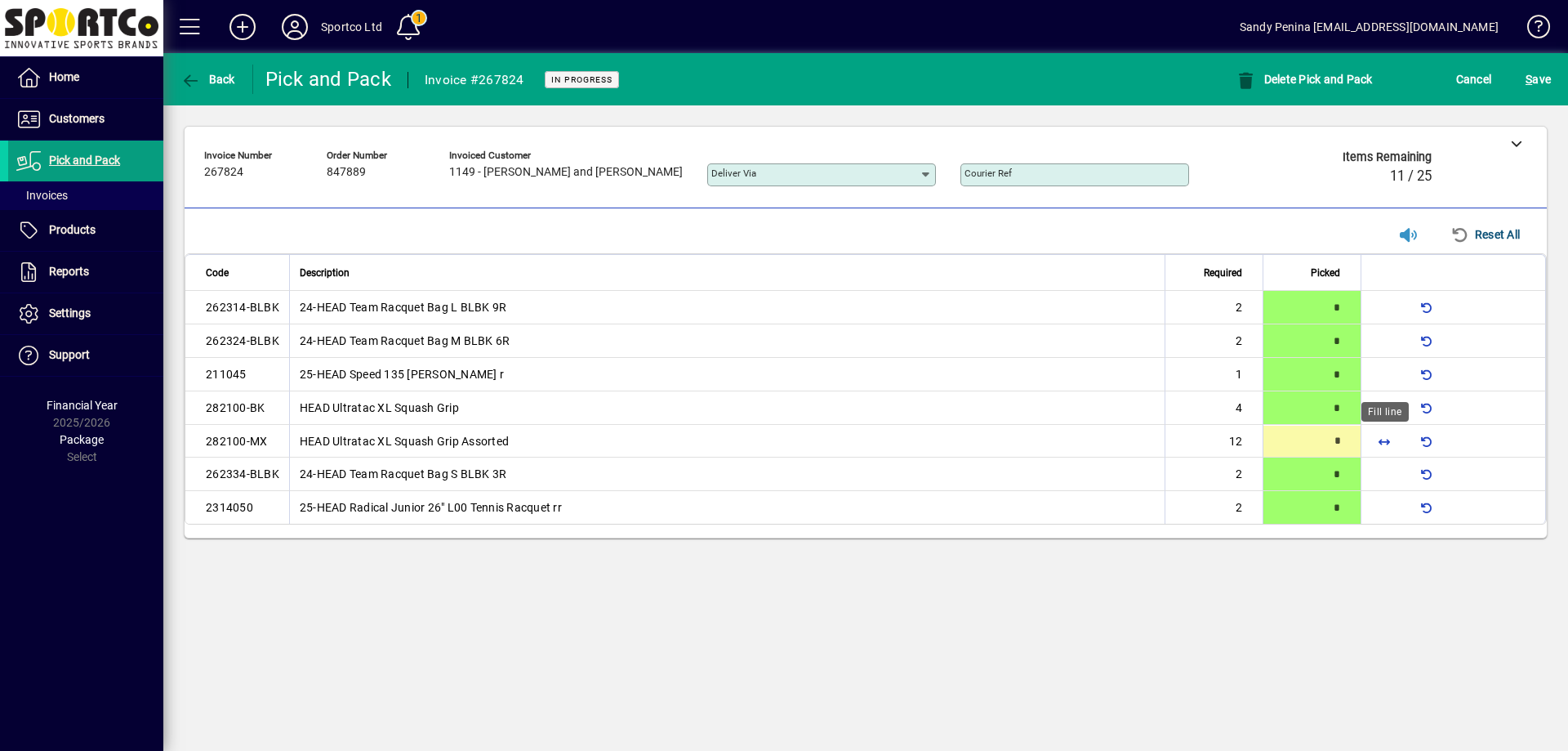
click at [1387, 432] on span "button" at bounding box center [1385, 441] width 39 height 39
type input "**"
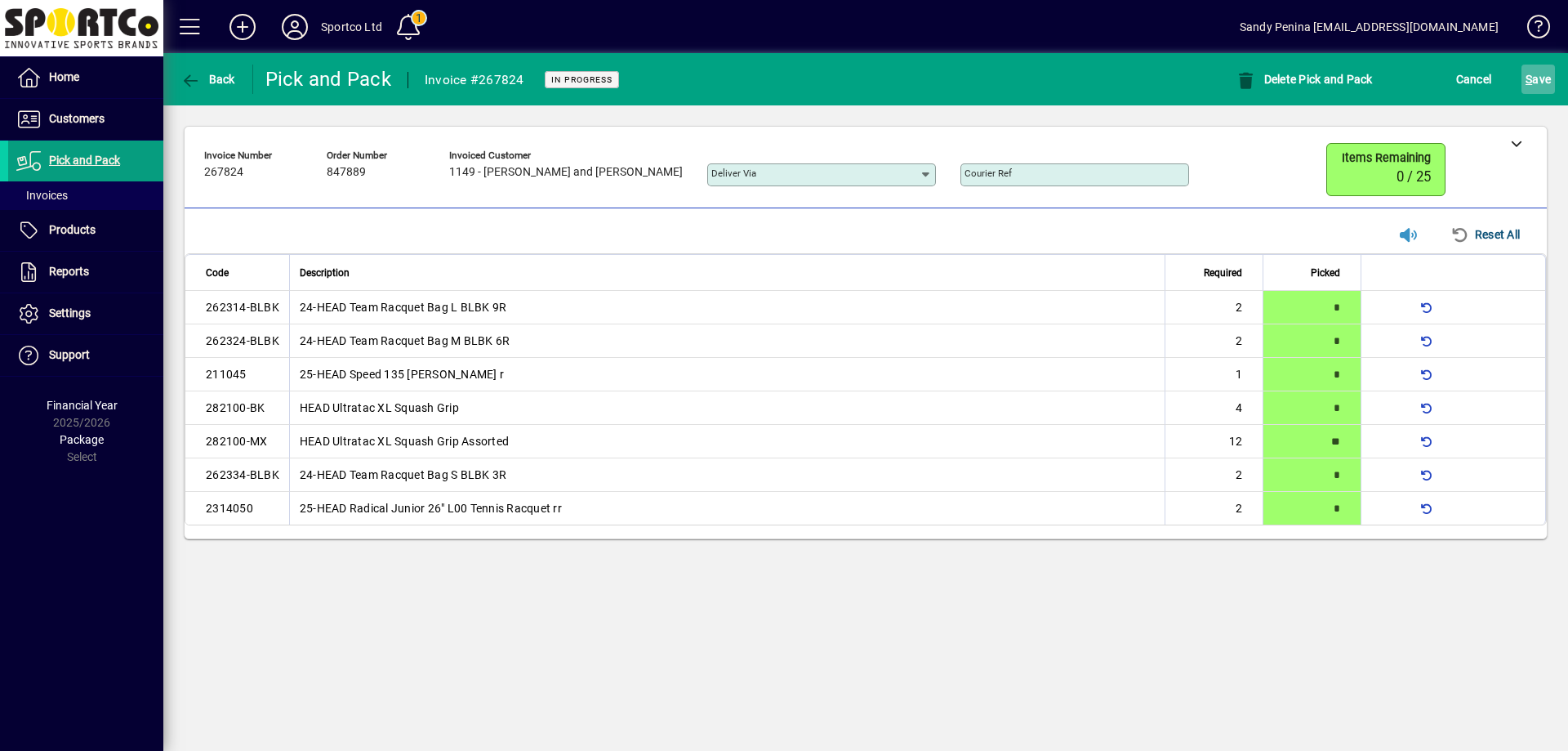
click at [1541, 85] on span "S ave" at bounding box center [1538, 79] width 26 height 26
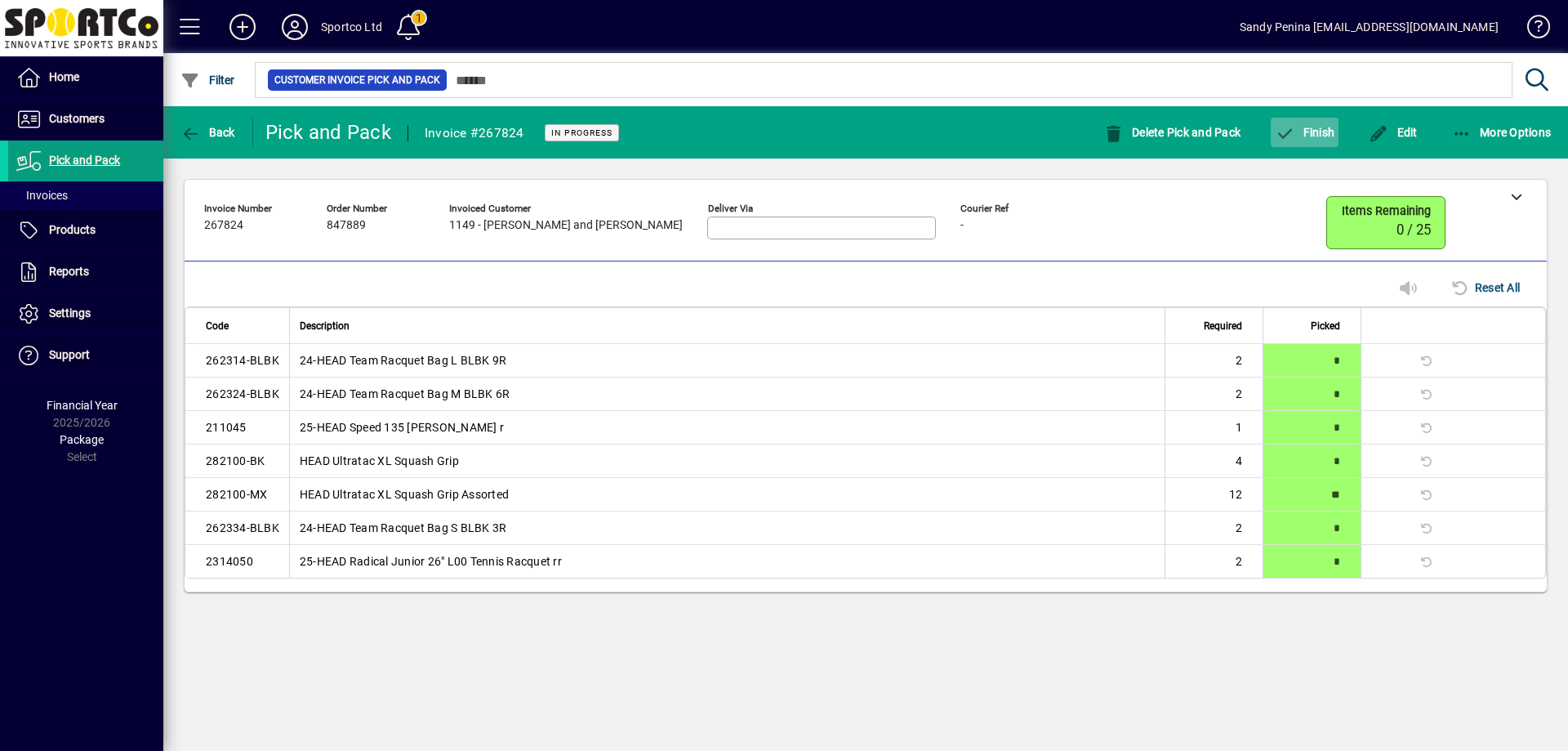
click at [1334, 135] on span "Finish" at bounding box center [1304, 132] width 59 height 13
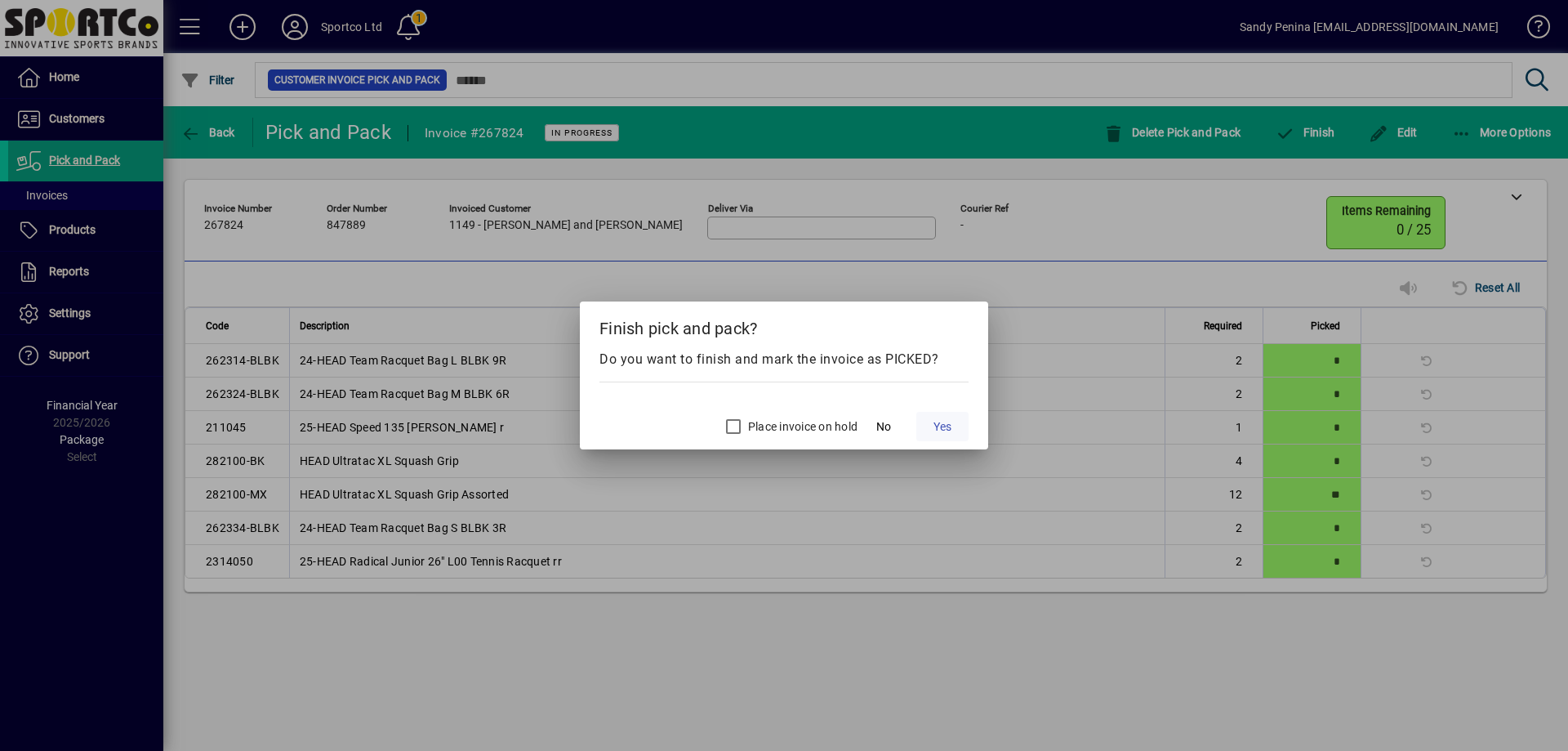
click at [933, 431] on span "Yes" at bounding box center [942, 426] width 18 height 17
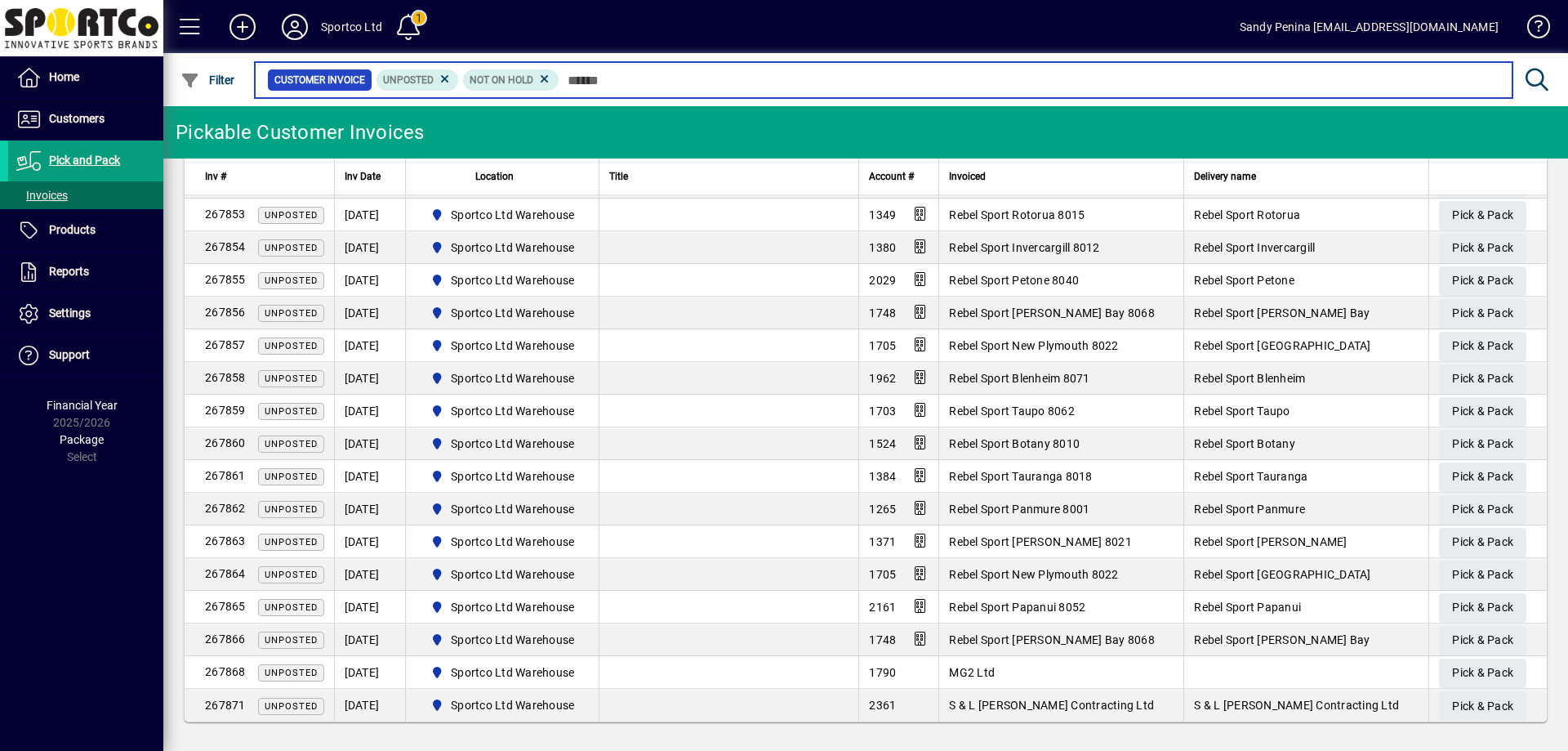
scroll to position [933, 0]
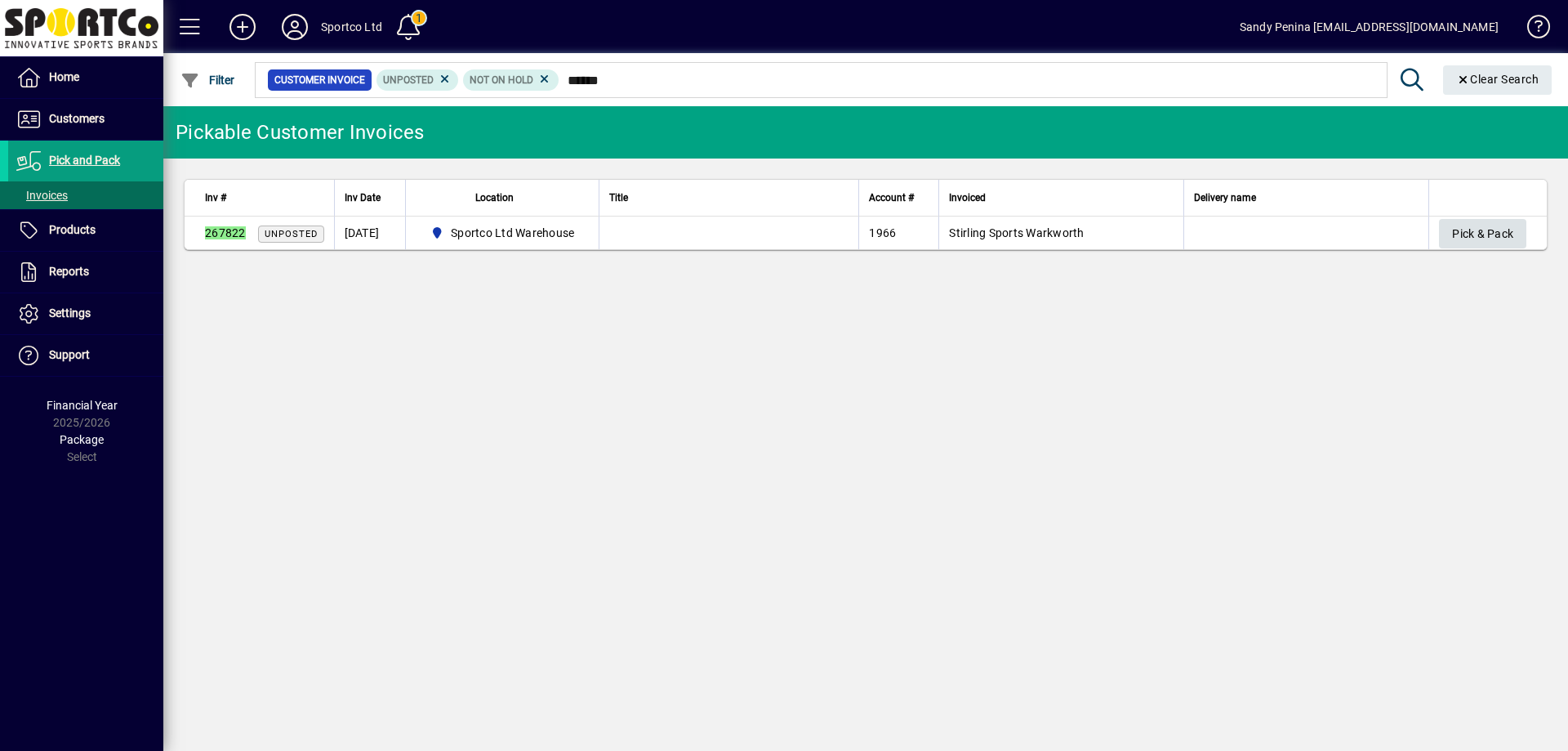
type input "******"
click at [1508, 237] on span "Pick & Pack" at bounding box center [1482, 234] width 61 height 27
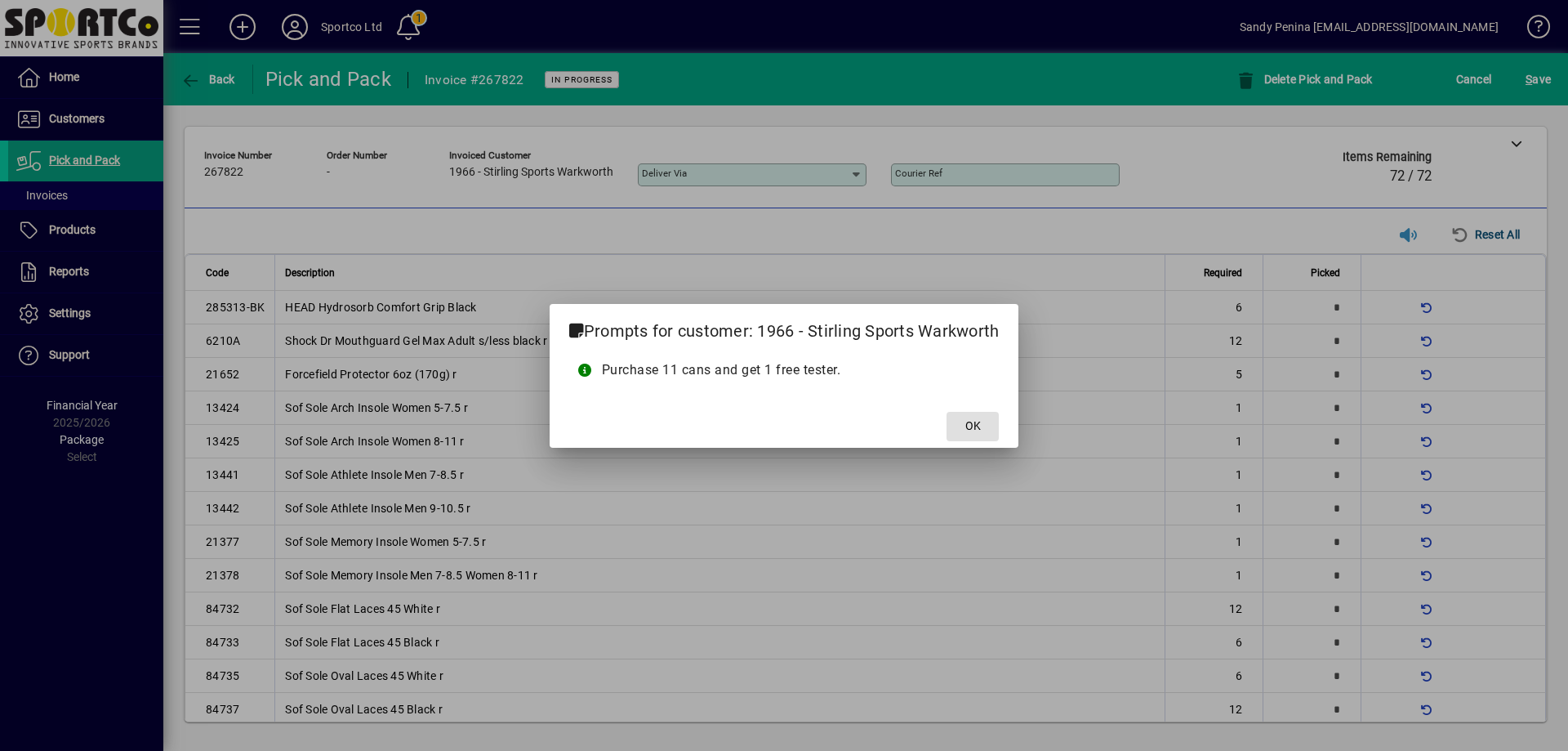
click at [947, 411] on button "OK" at bounding box center [972, 426] width 52 height 29
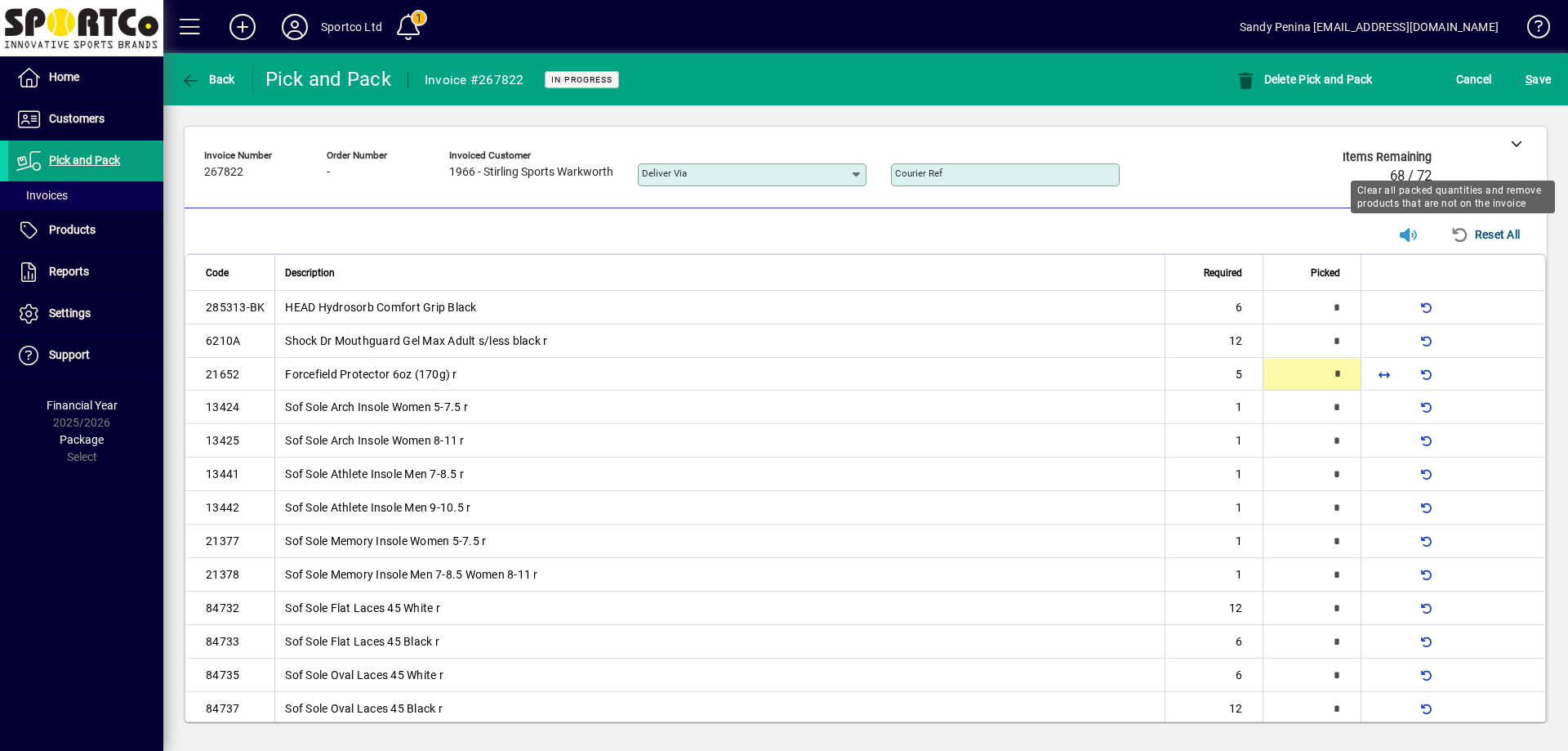
type input "*"
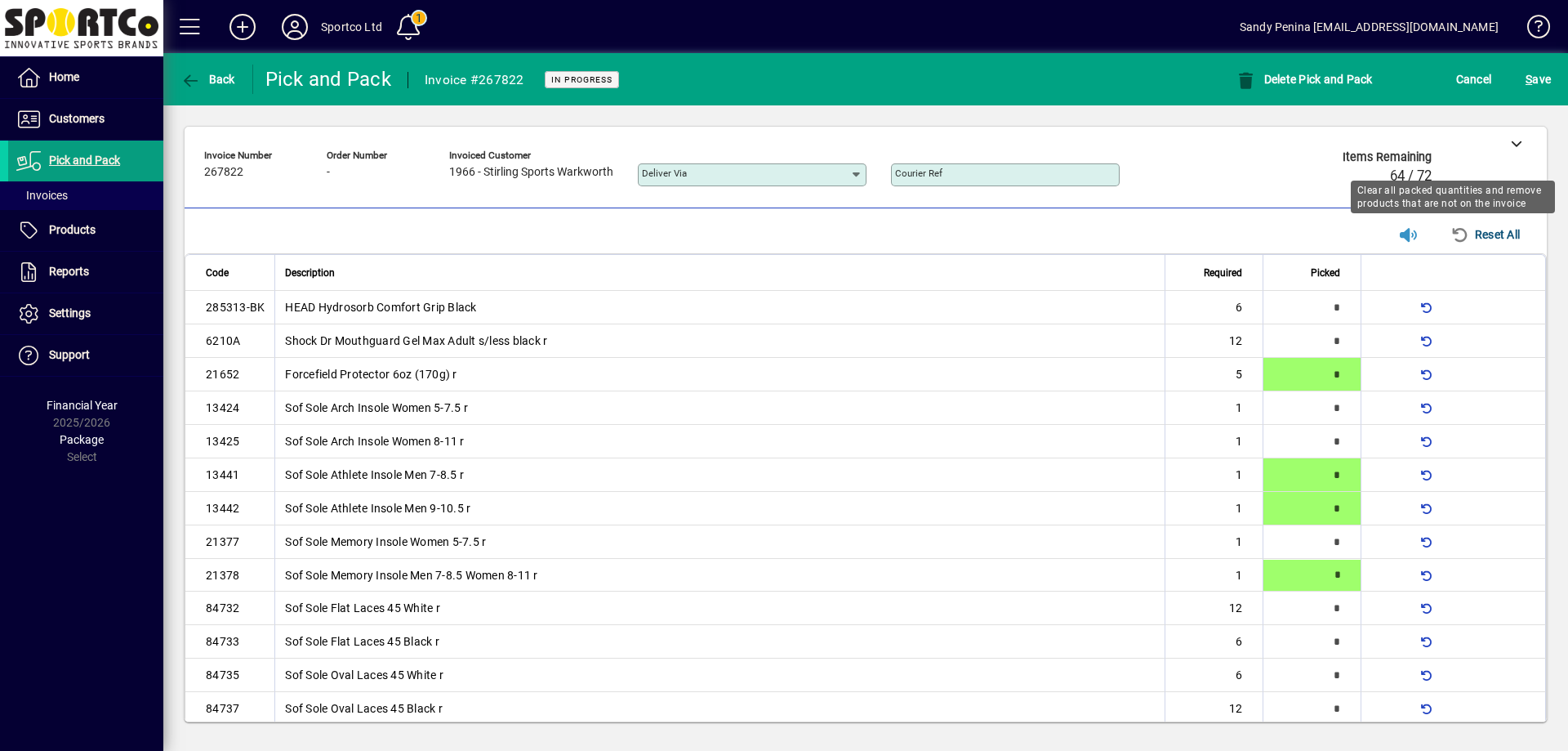
type input "*"
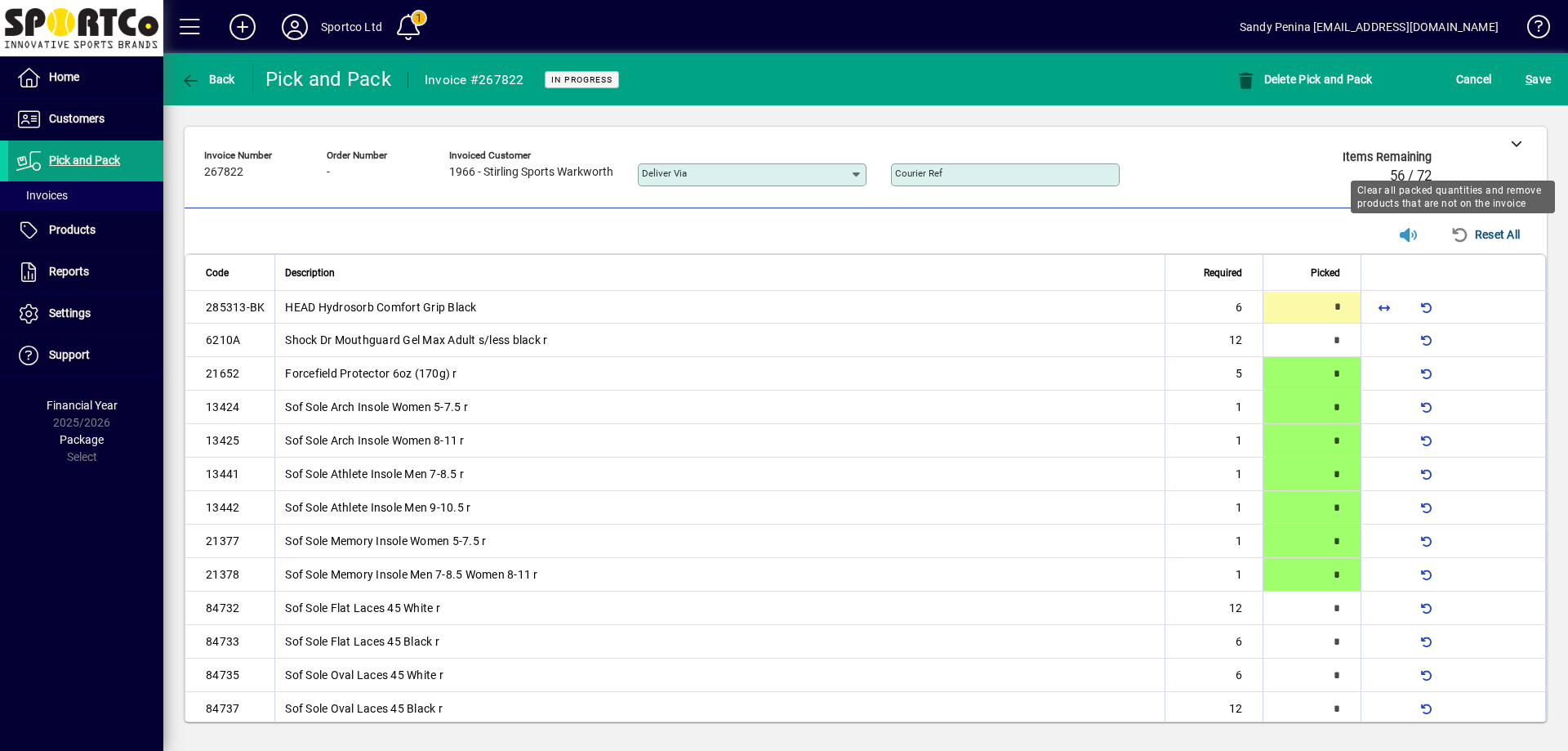
type input "*"
type input "**"
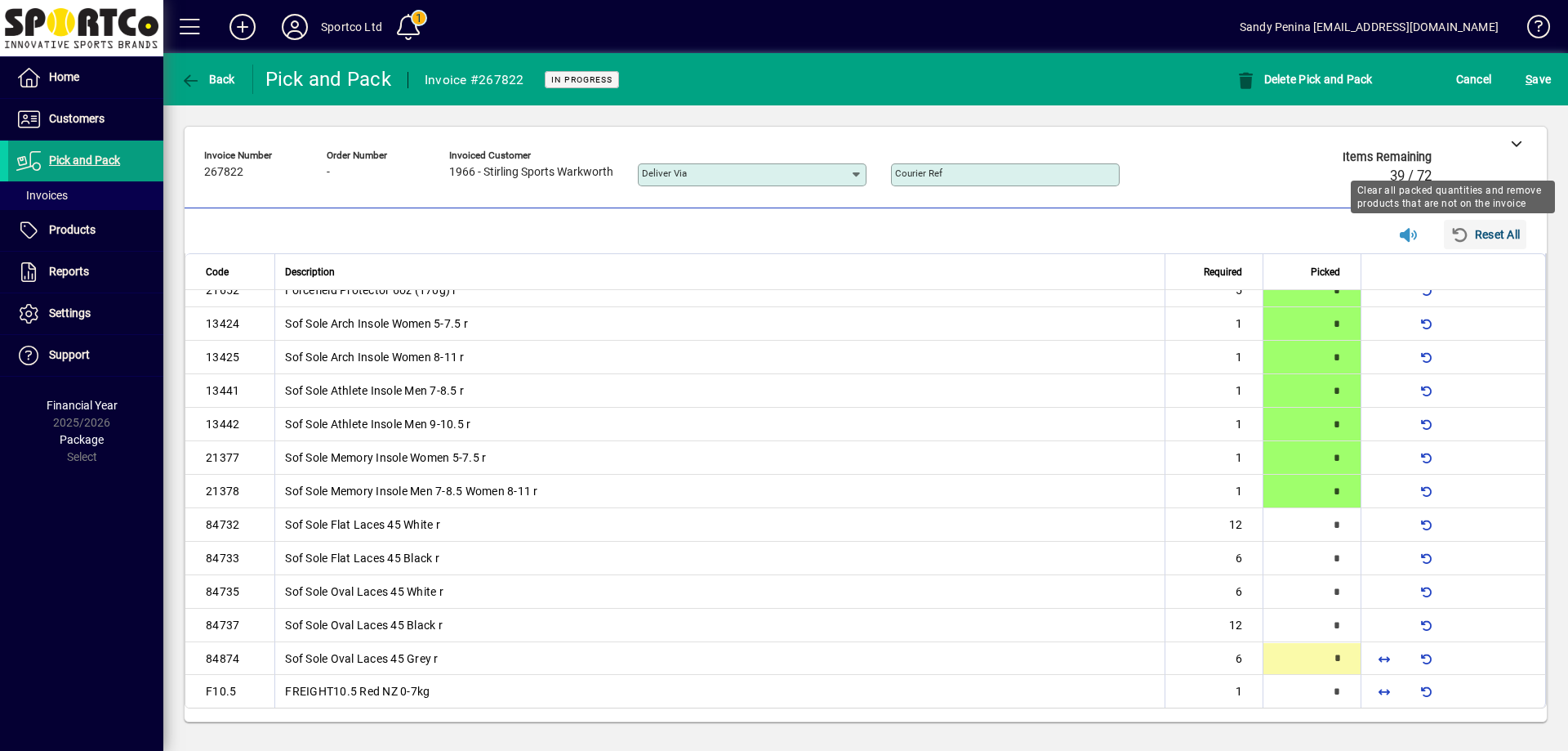
type input "*"
type input "**"
type input "*"
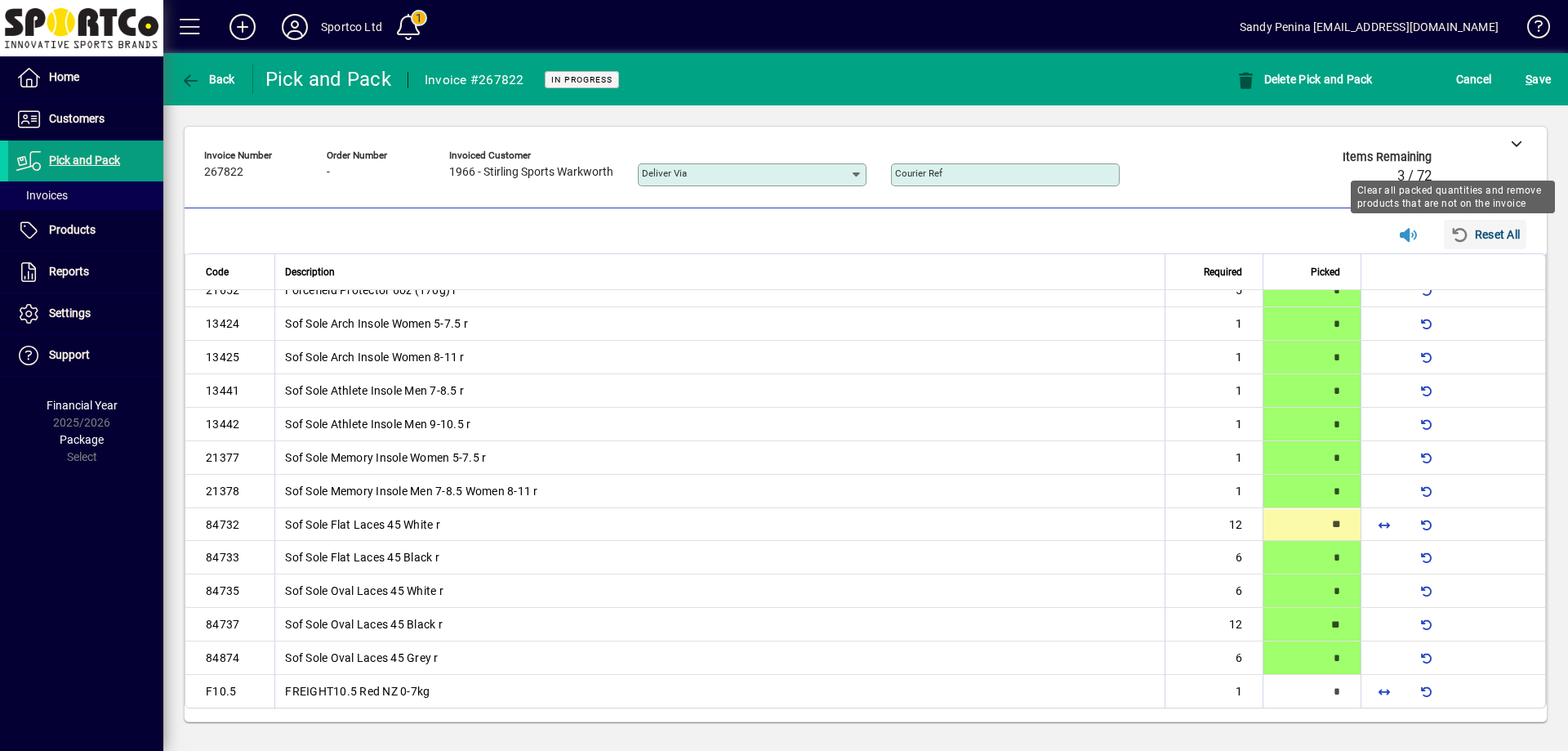
type input "**"
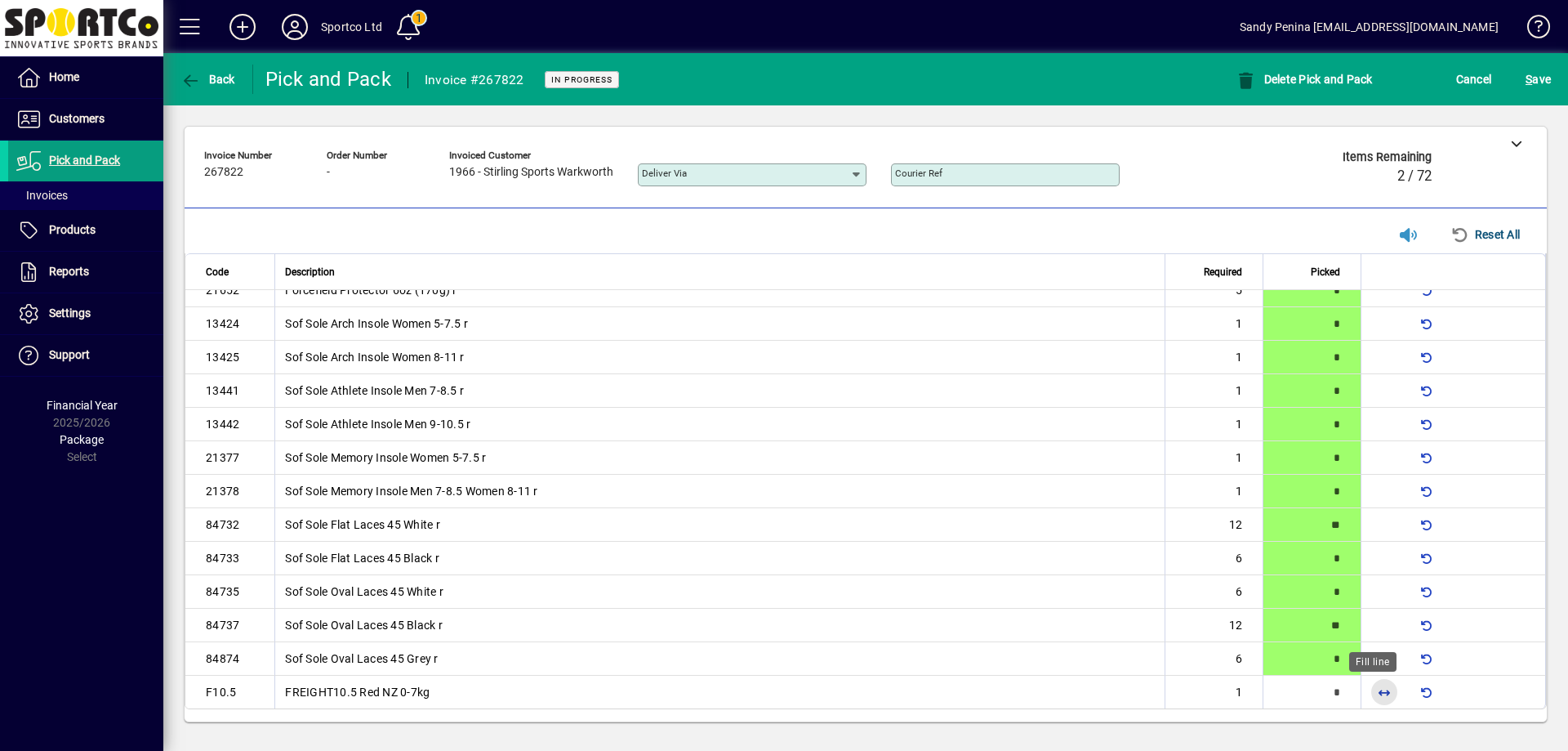
drag, startPoint x: 1371, startPoint y: 692, endPoint x: 1383, endPoint y: 688, distance: 12.6
click at [1373, 692] on span "button" at bounding box center [1385, 692] width 39 height 39
type input "*"
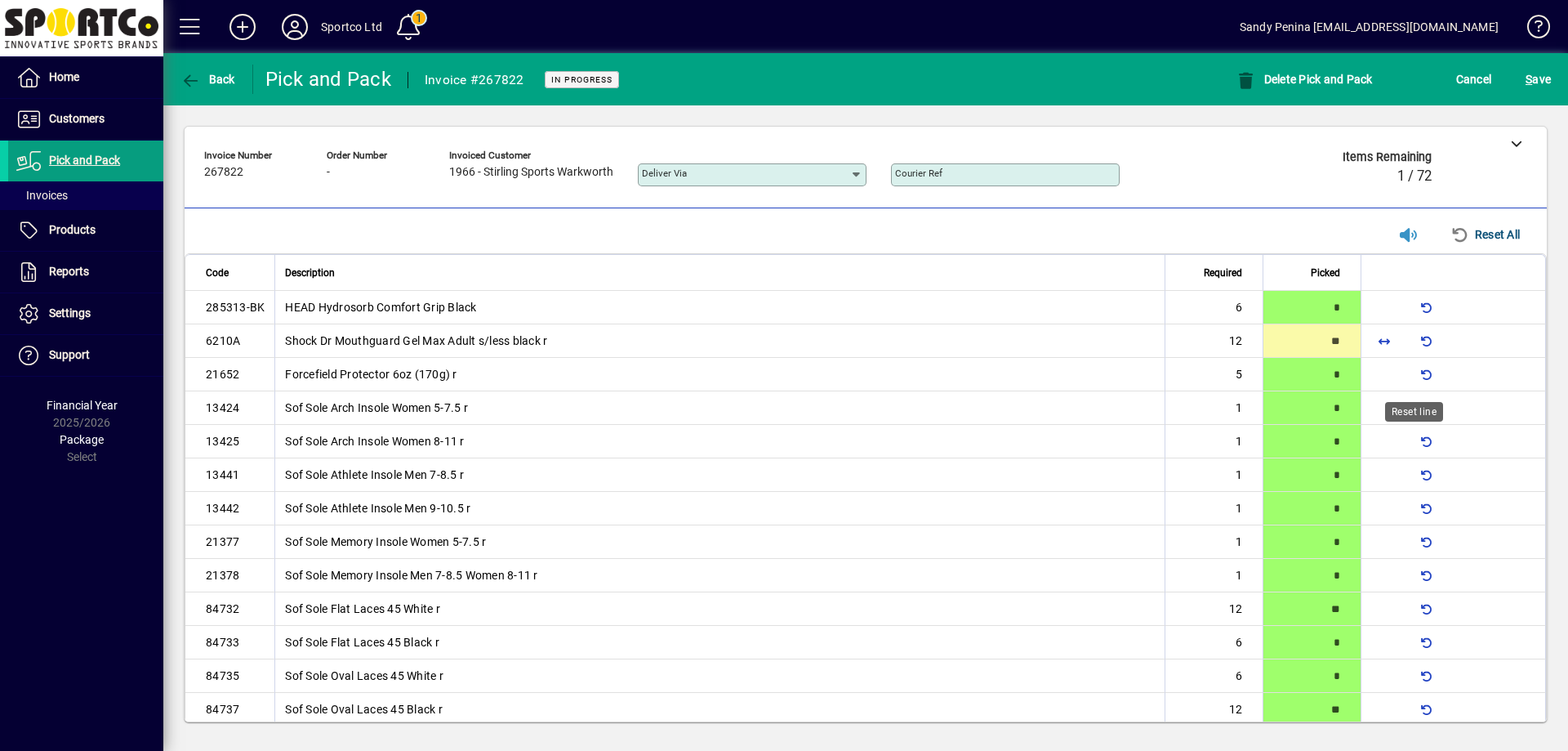
type input "**"
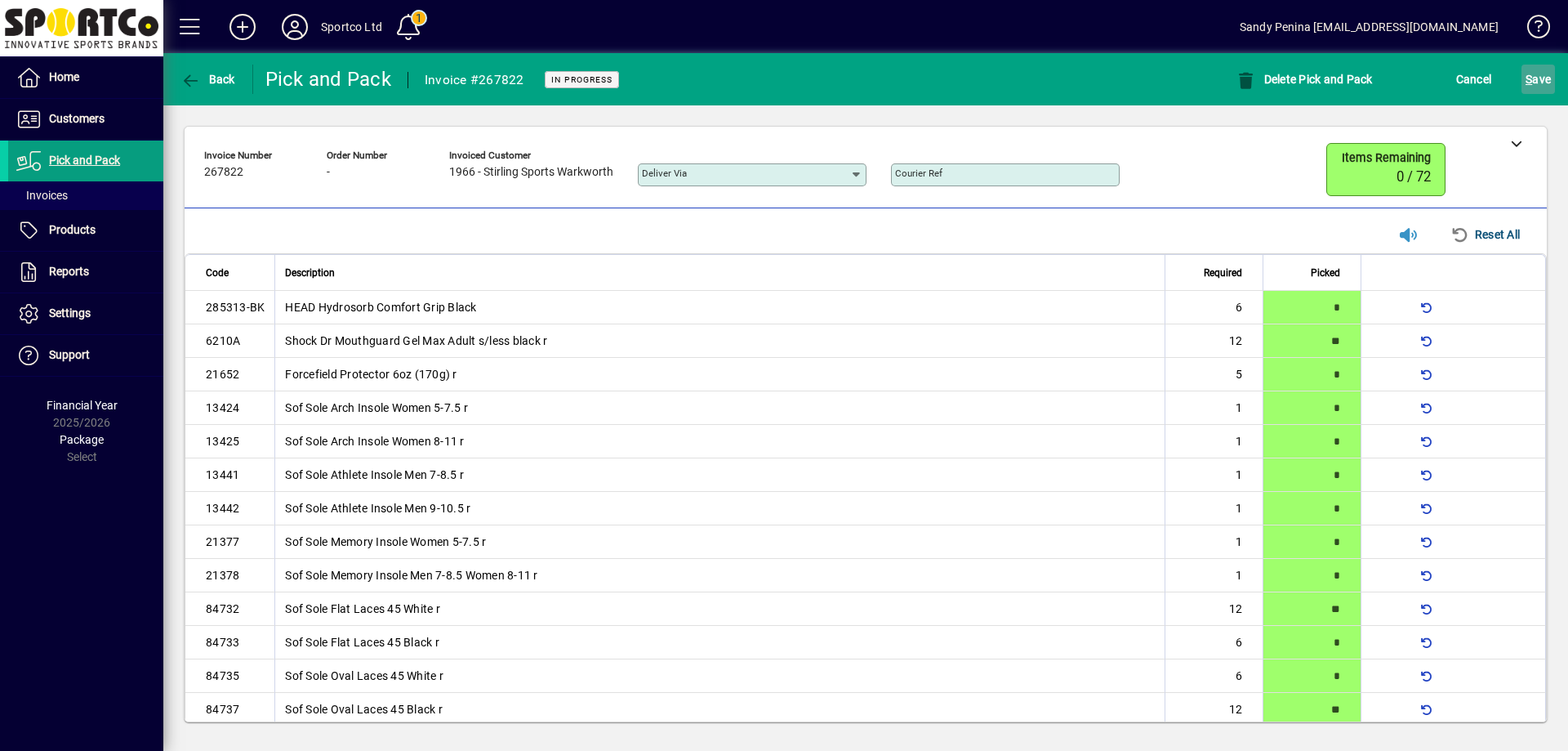
click at [1532, 85] on span "S" at bounding box center [1528, 79] width 6 height 13
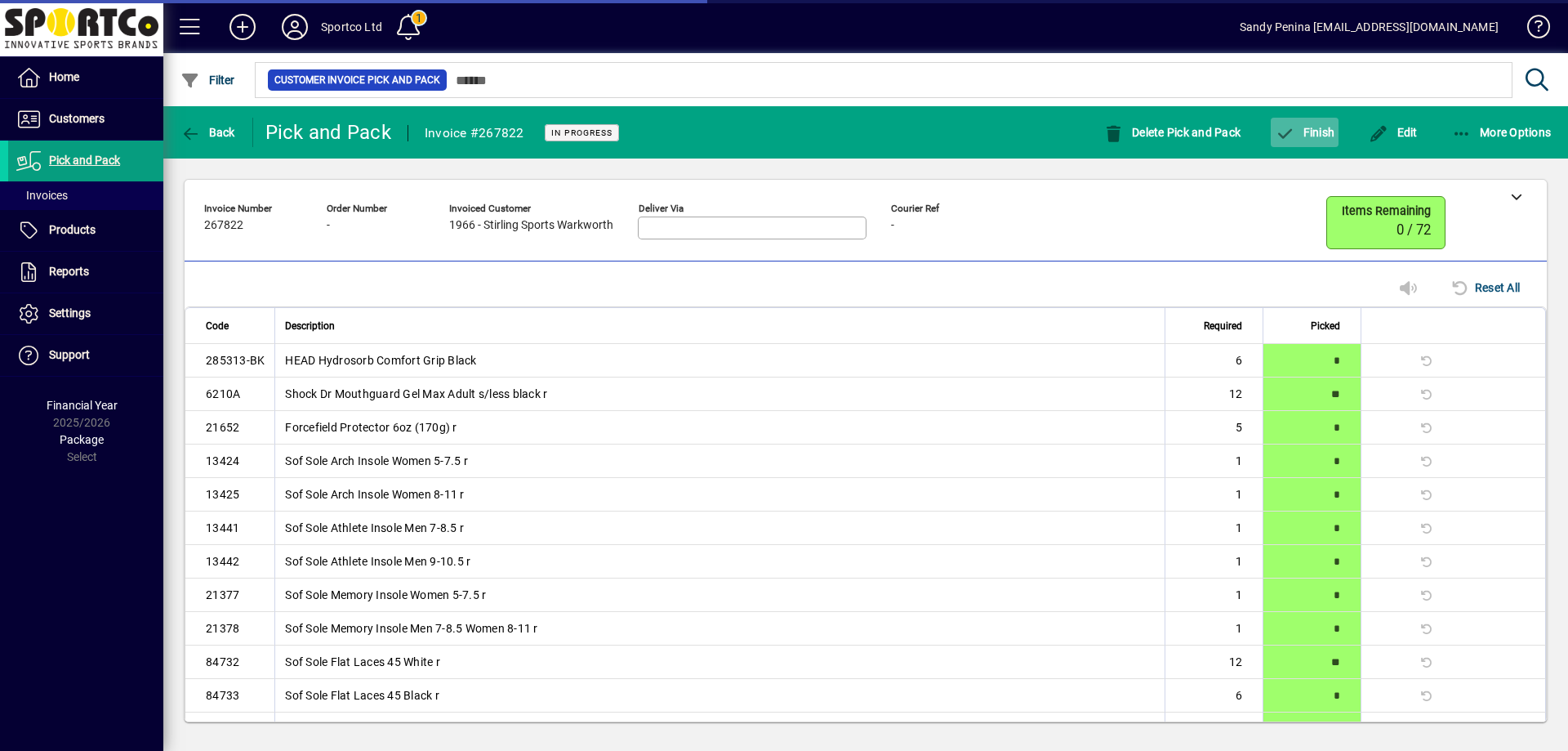
click at [1323, 145] on span "button" at bounding box center [1305, 132] width 67 height 39
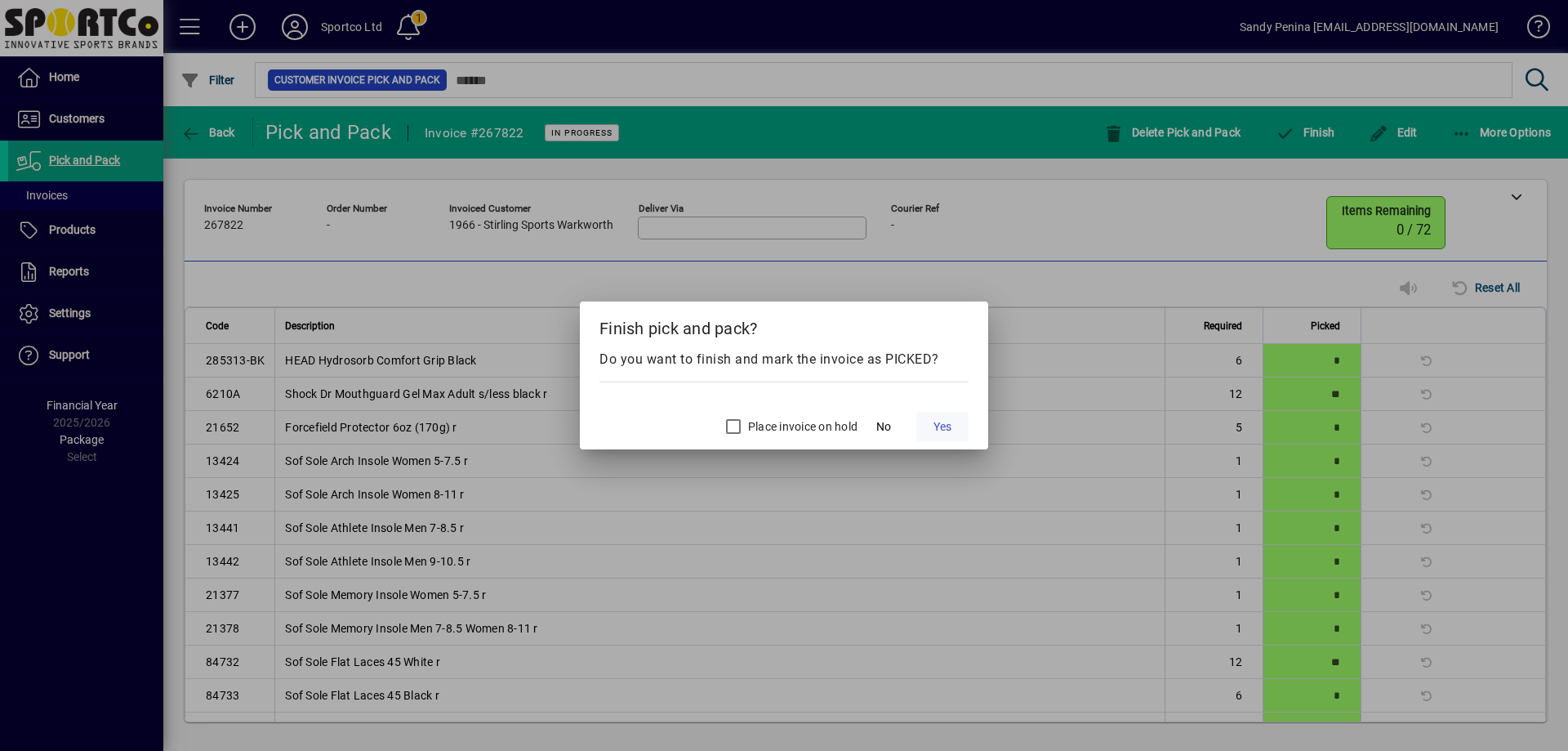
click at [950, 420] on span "Yes" at bounding box center [942, 426] width 18 height 17
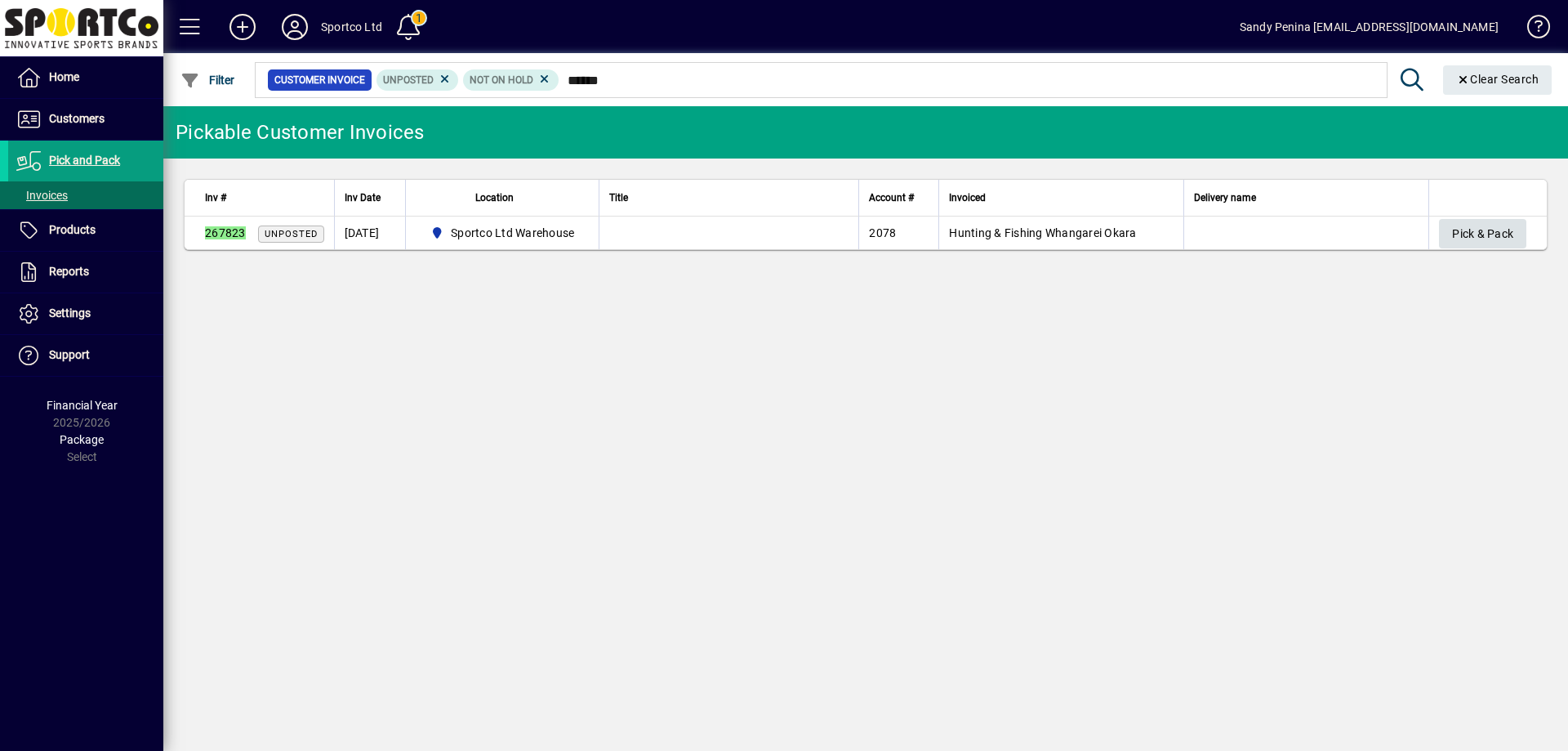
type input "******"
click at [1486, 228] on span "Pick & Pack" at bounding box center [1482, 234] width 61 height 27
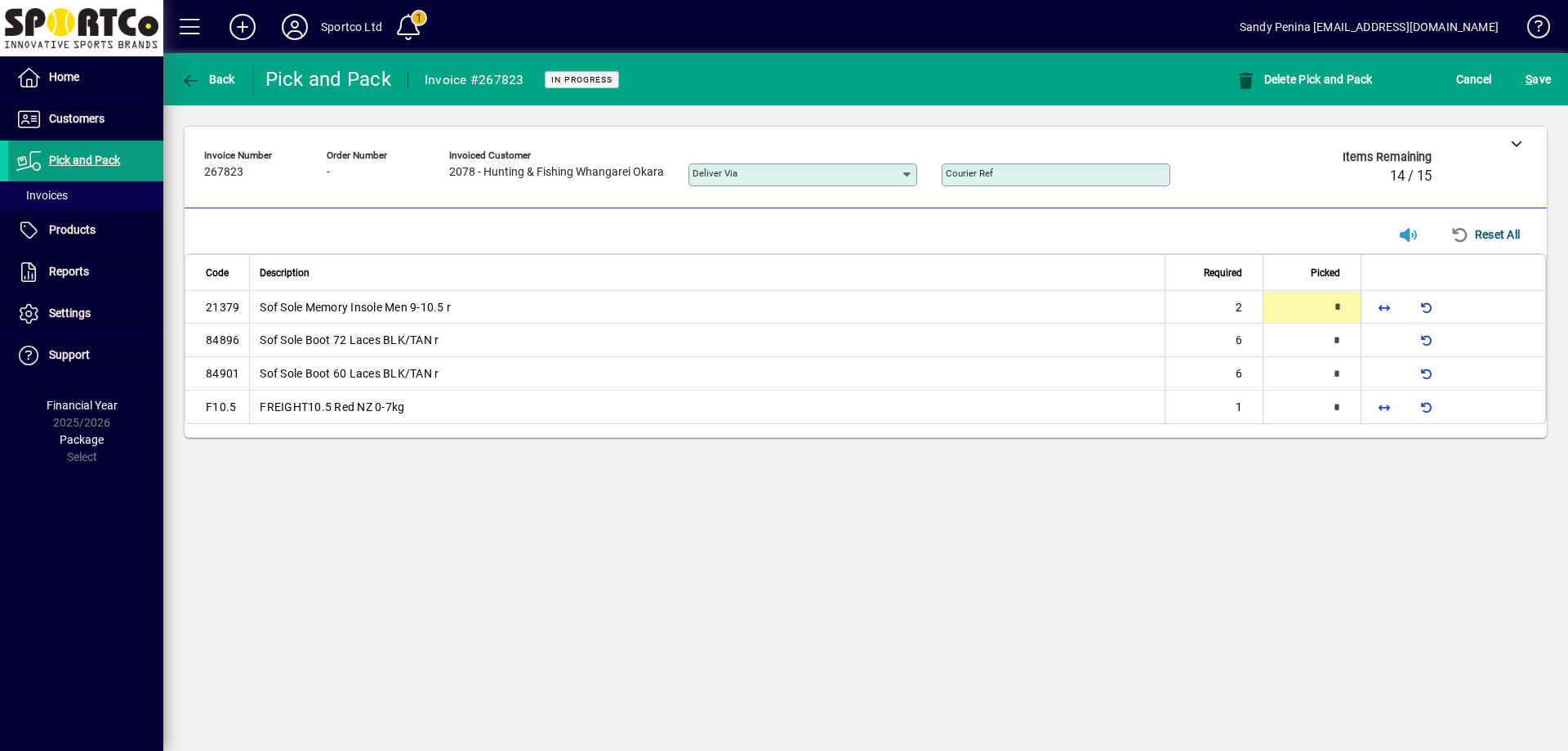
type input "*"
click at [1380, 406] on span "button" at bounding box center [1385, 407] width 39 height 39
type input "*"
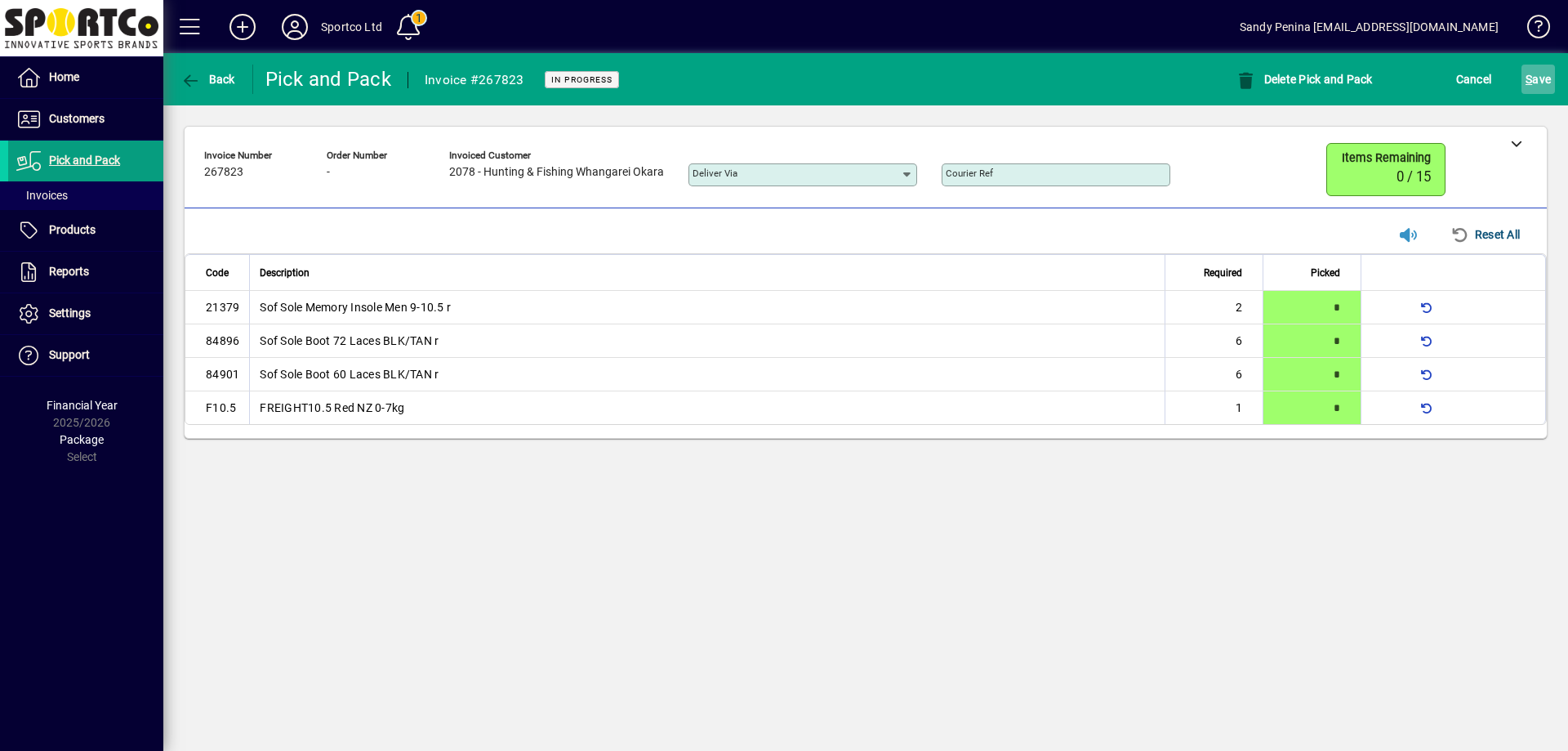
click at [1530, 73] on span "S" at bounding box center [1528, 79] width 6 height 13
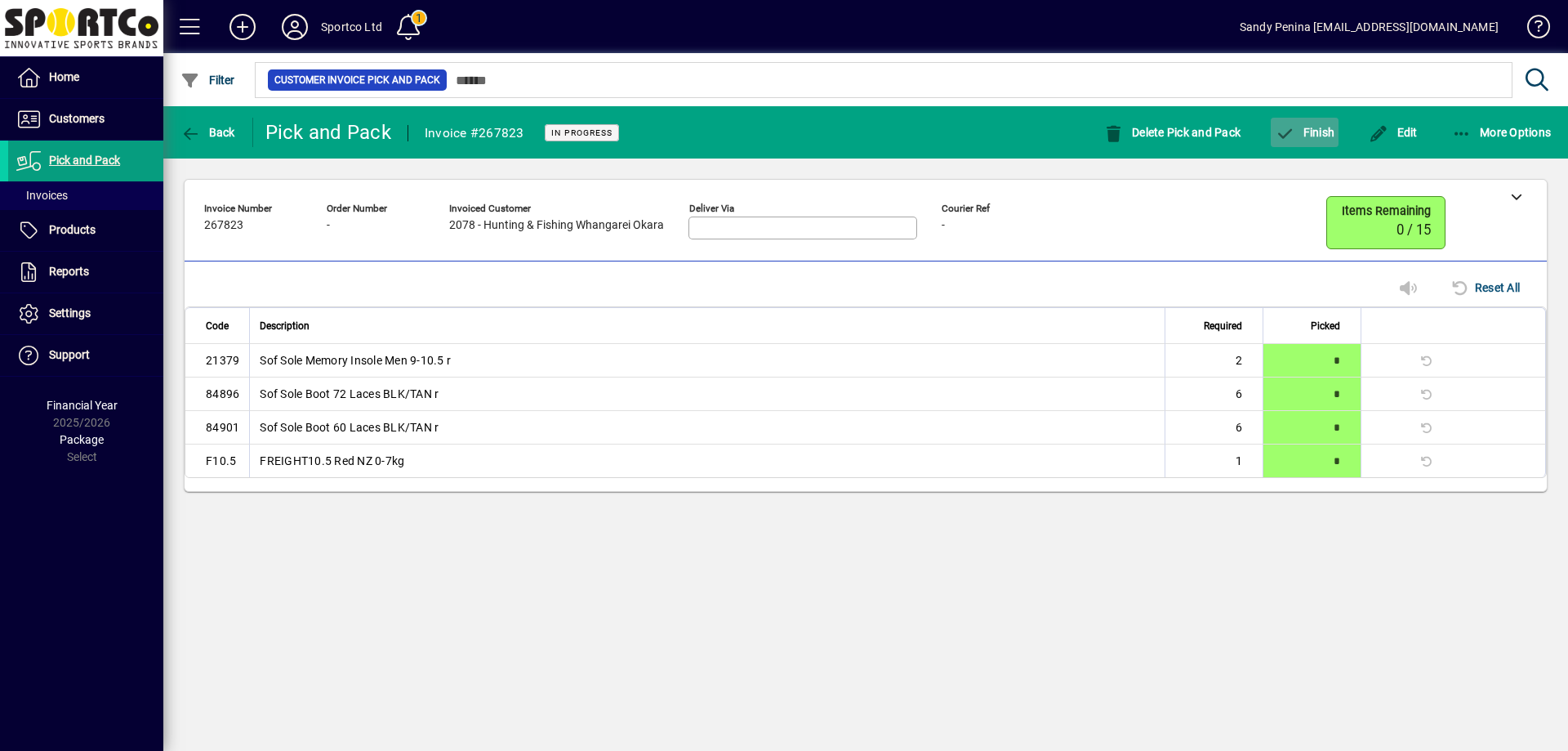
click at [1305, 137] on span "Finish" at bounding box center [1304, 132] width 59 height 13
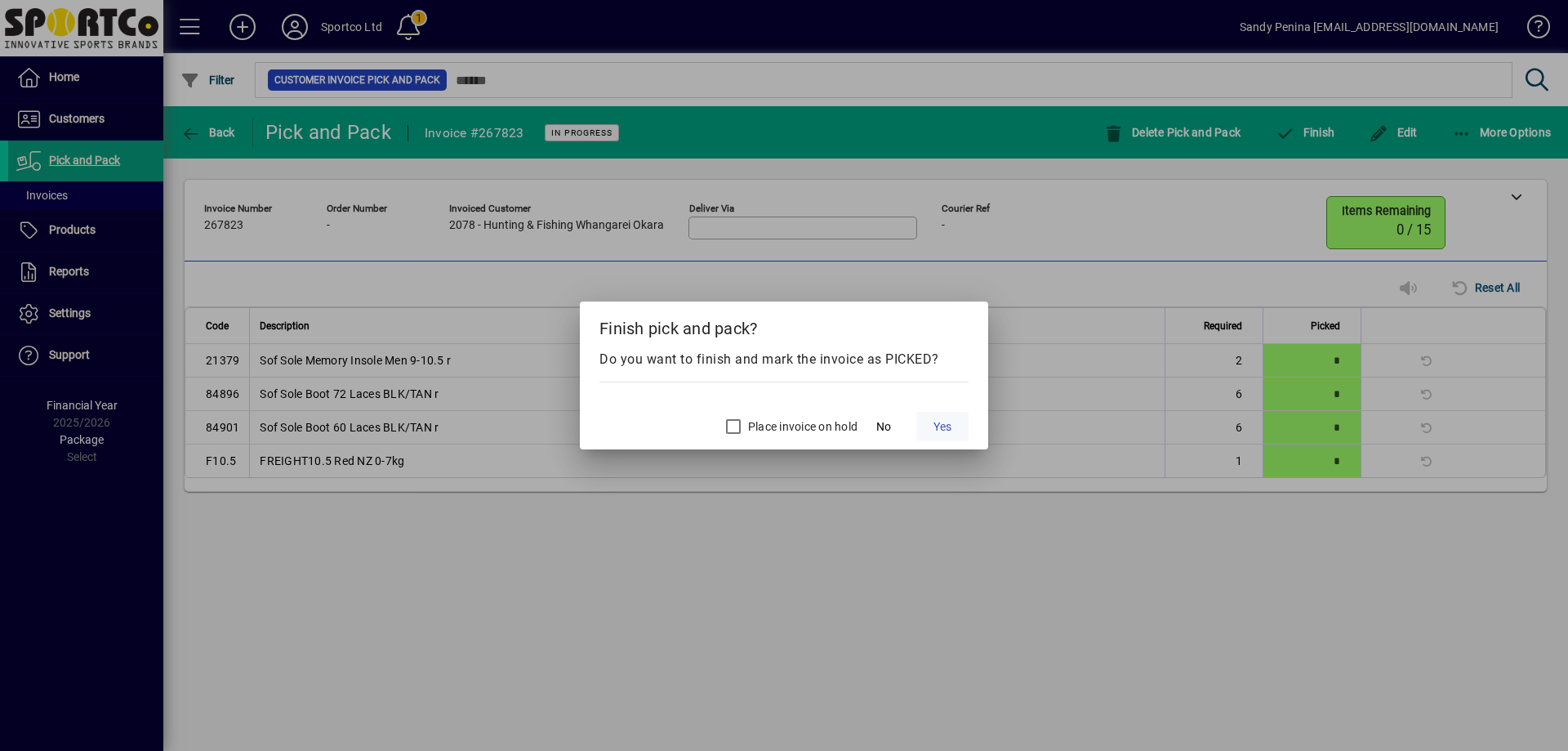
click at [933, 431] on span "Yes" at bounding box center [942, 426] width 18 height 17
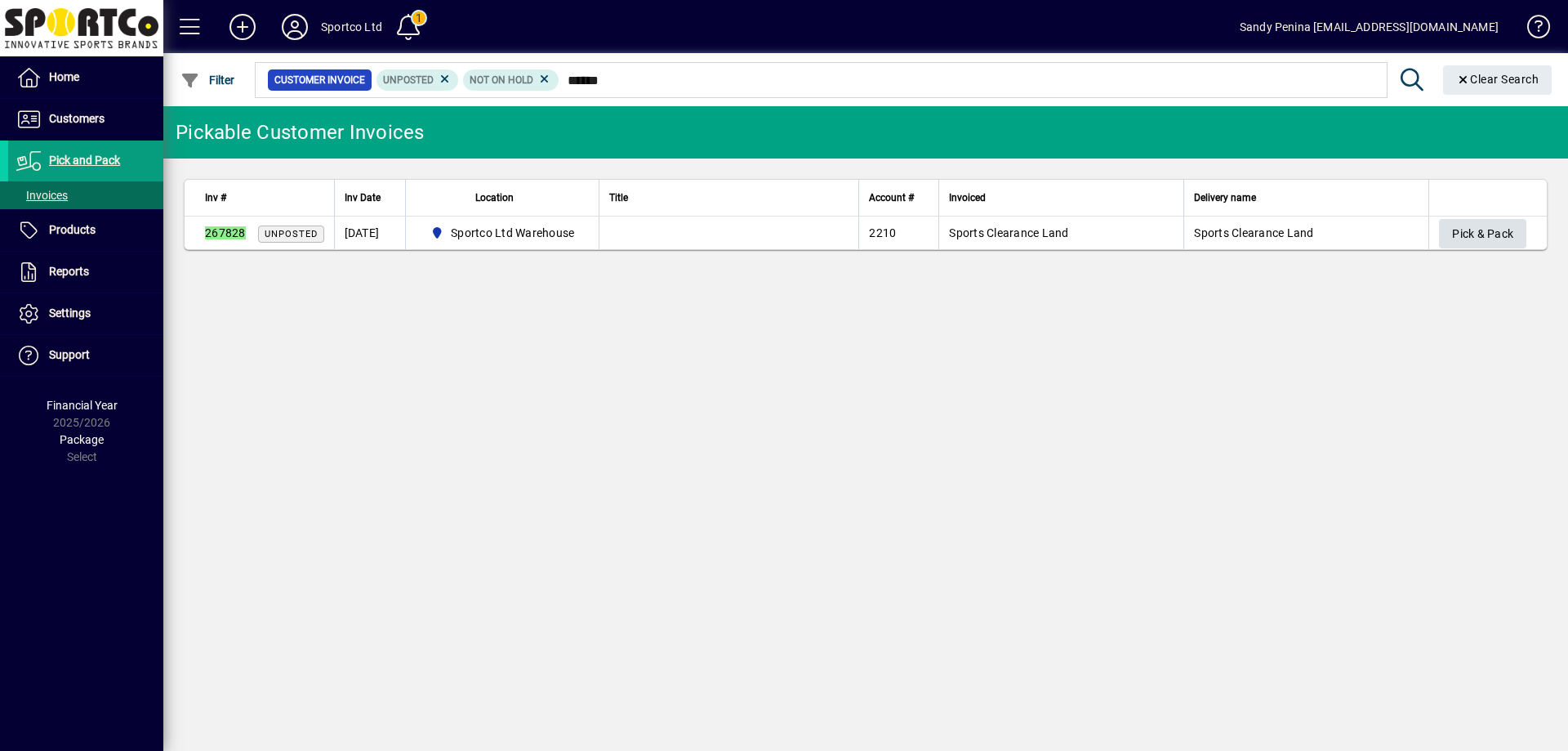
type input "******"
click at [1487, 229] on span "Pick & Pack" at bounding box center [1482, 234] width 61 height 27
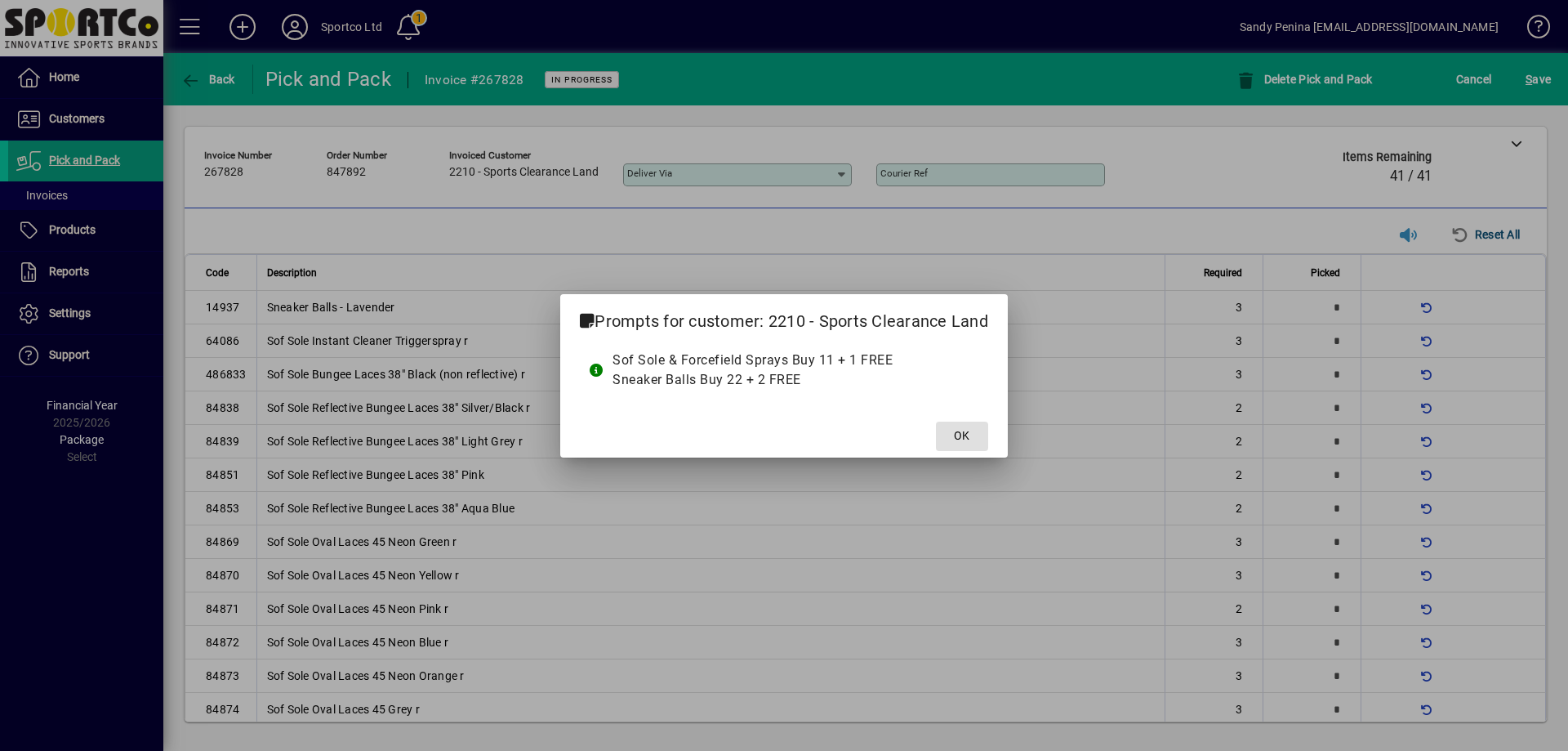
click at [936, 421] on button "OK" at bounding box center [962, 435] width 52 height 29
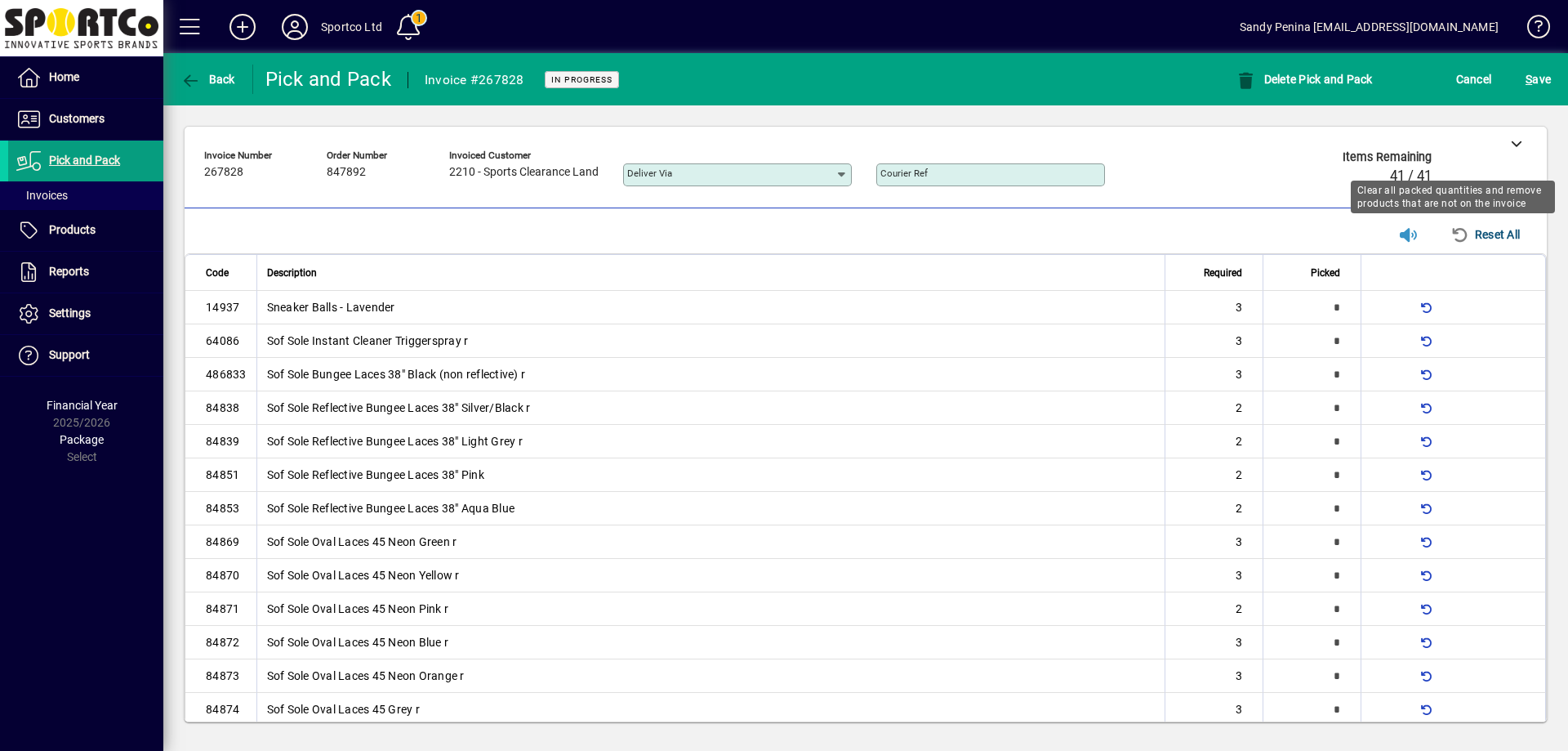
type input "*"
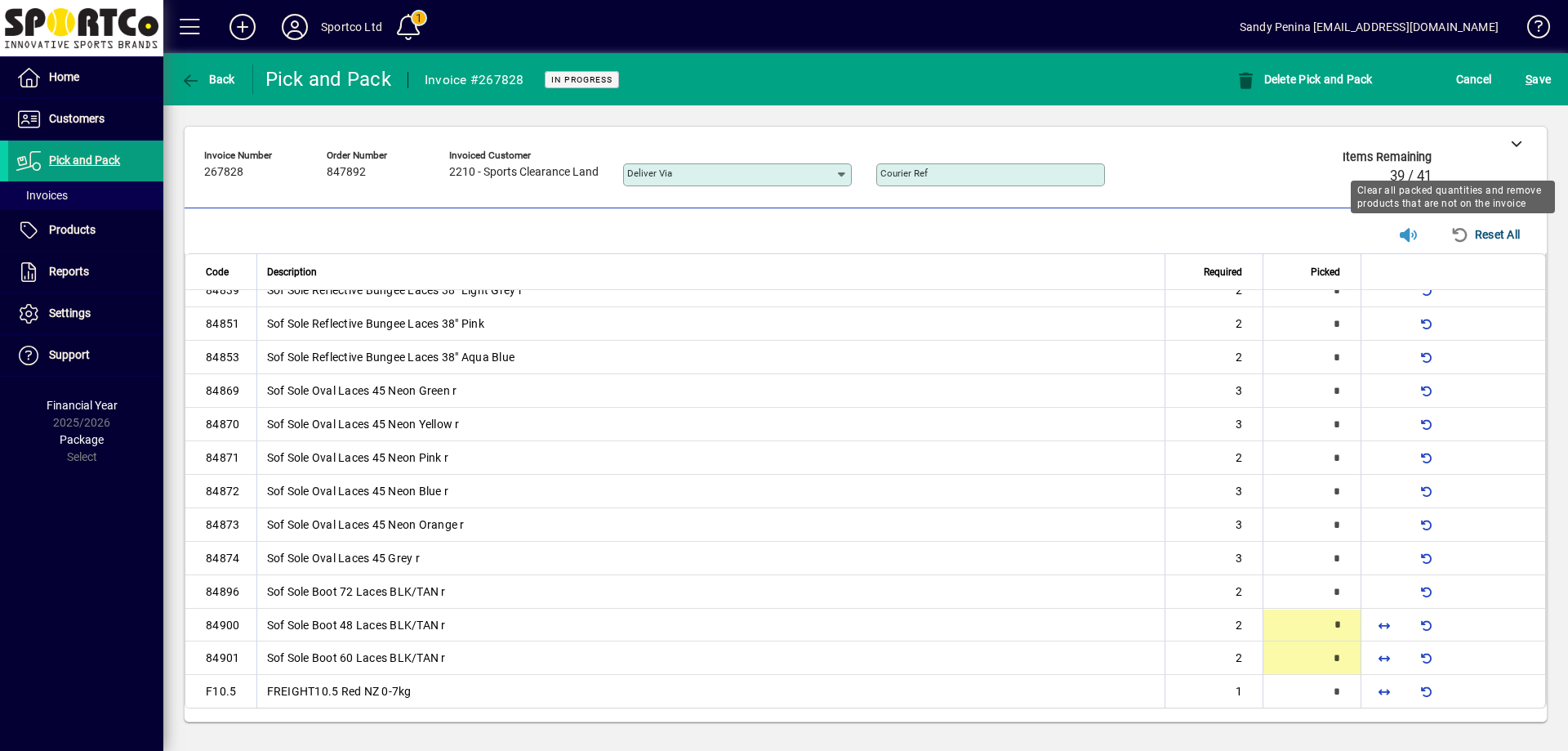
type input "*"
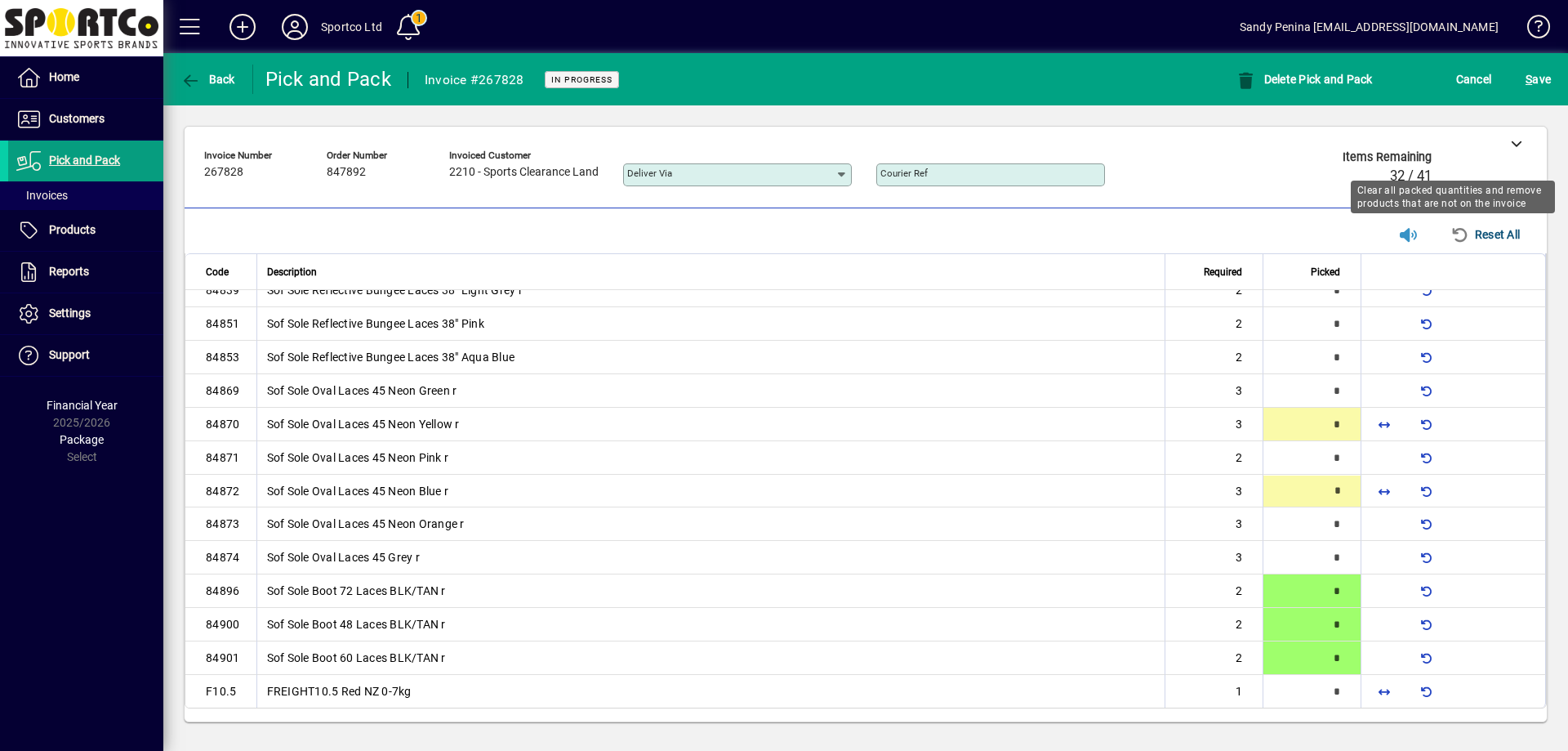
type input "*"
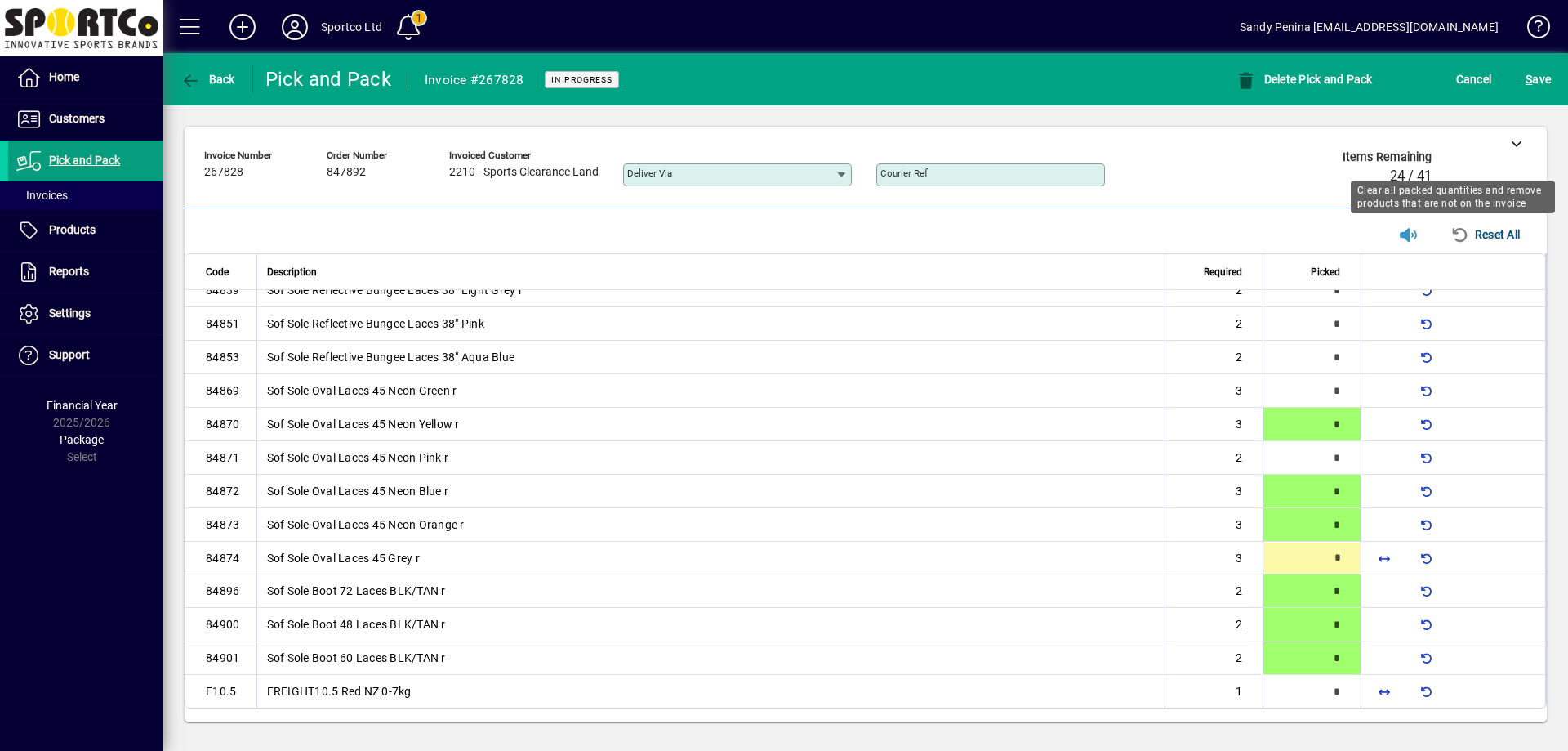
type input "*"
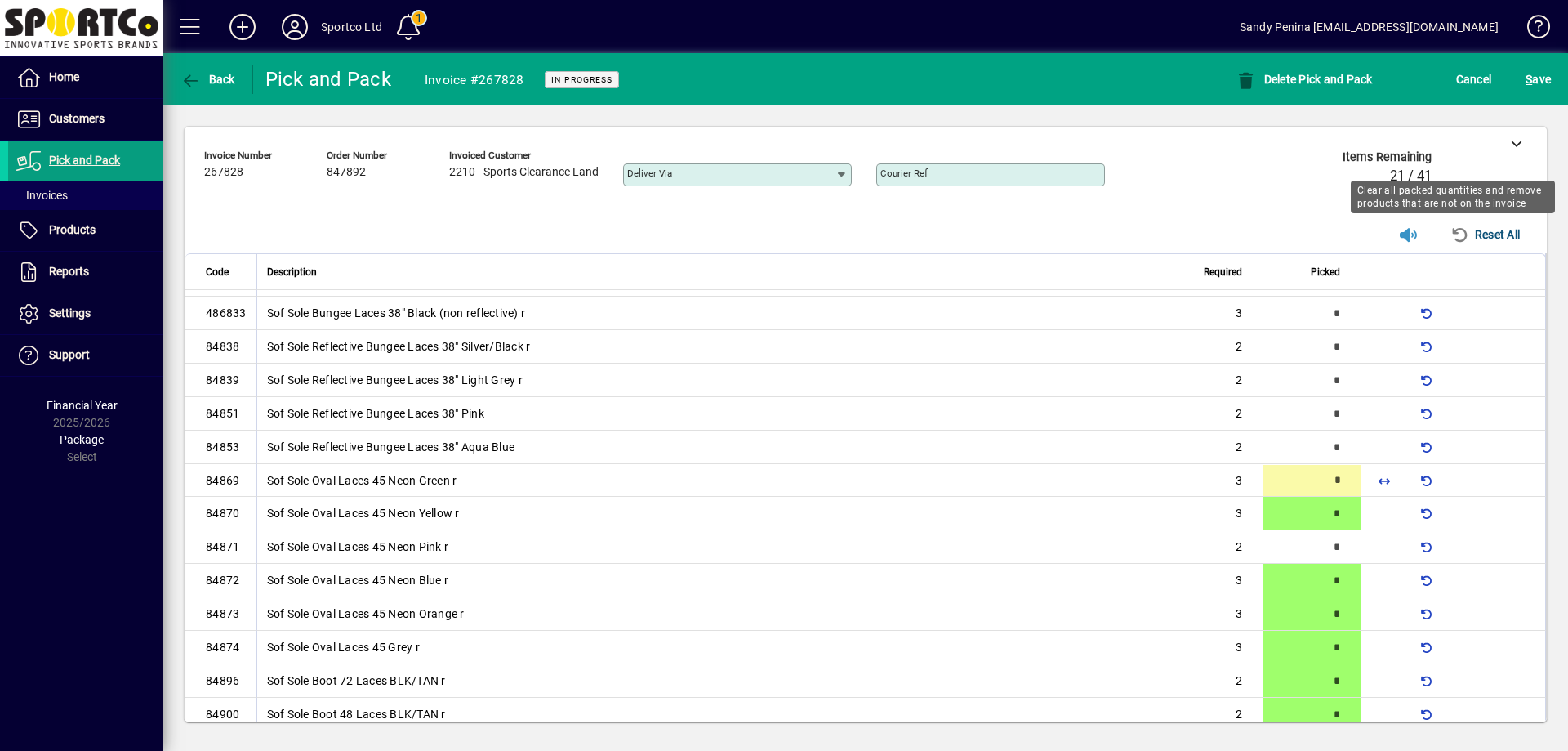
scroll to position [57, 0]
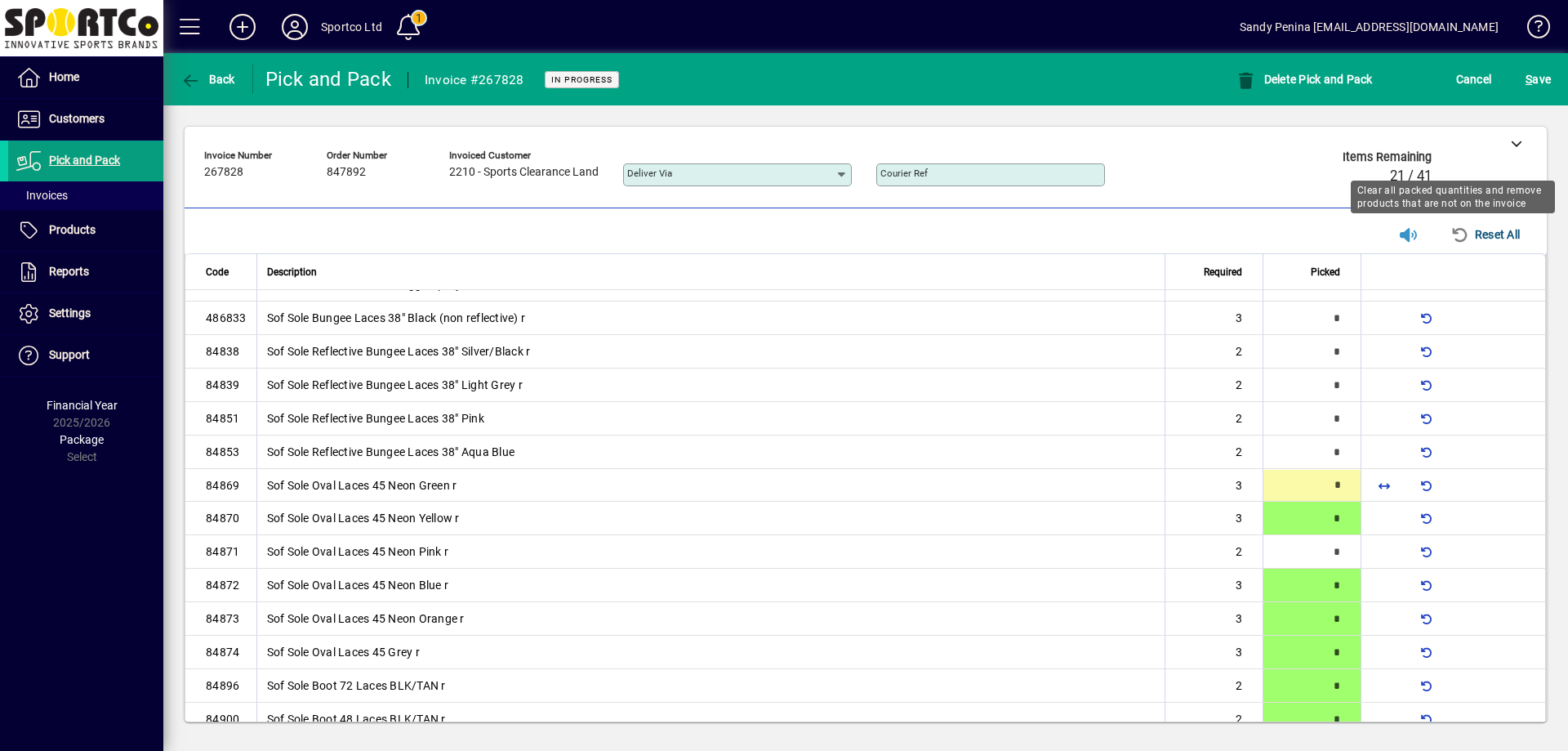
type input "*"
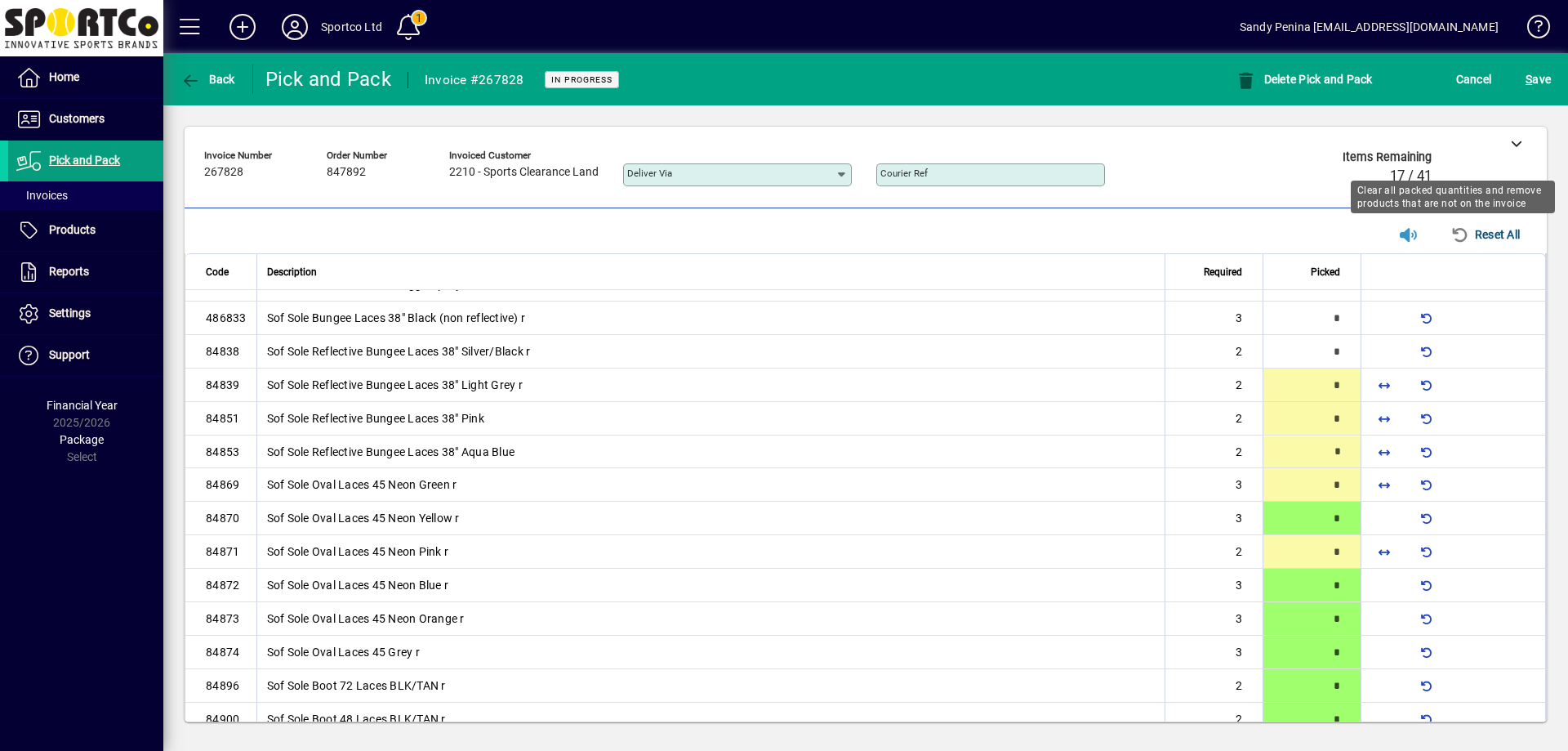
type input "*"
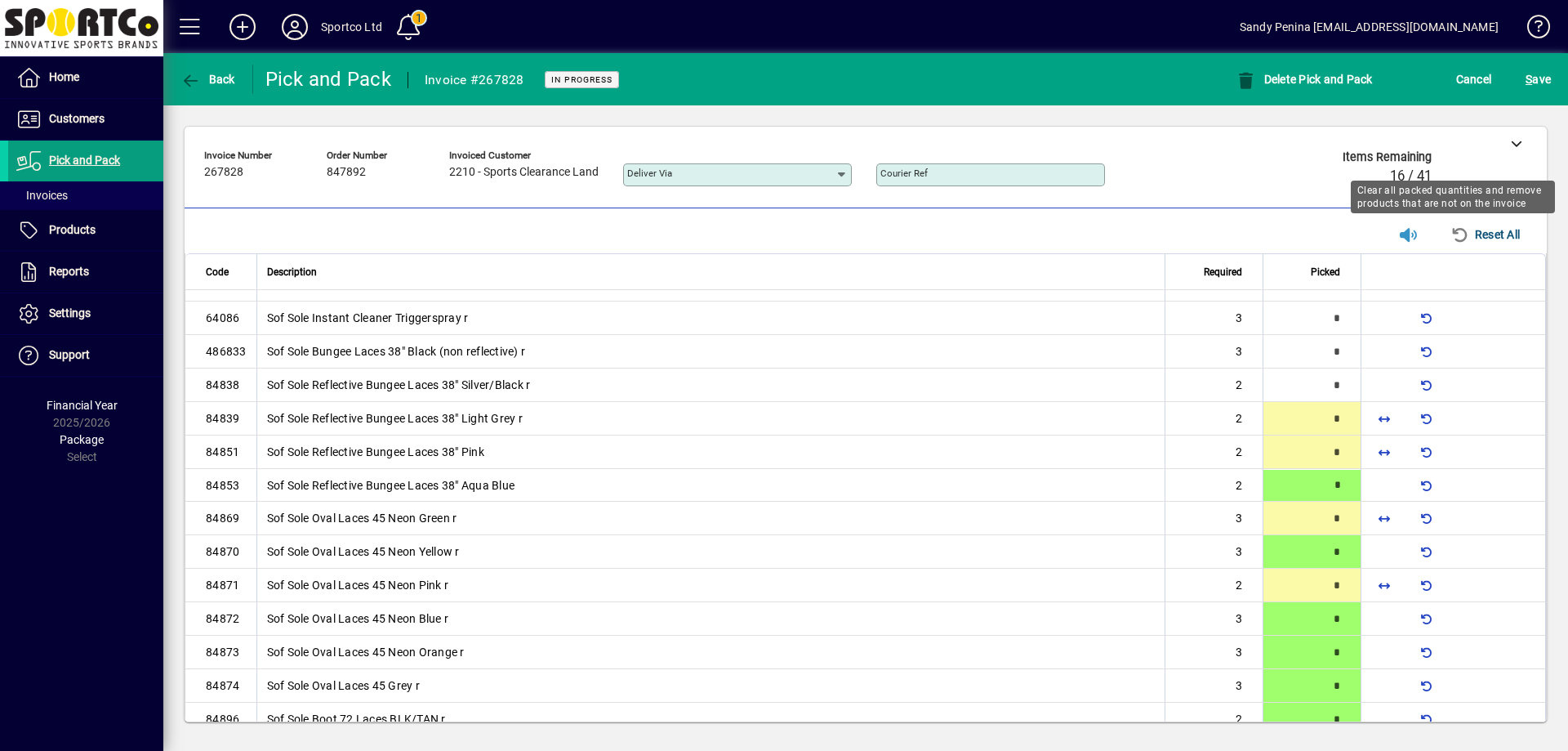
type input "*"
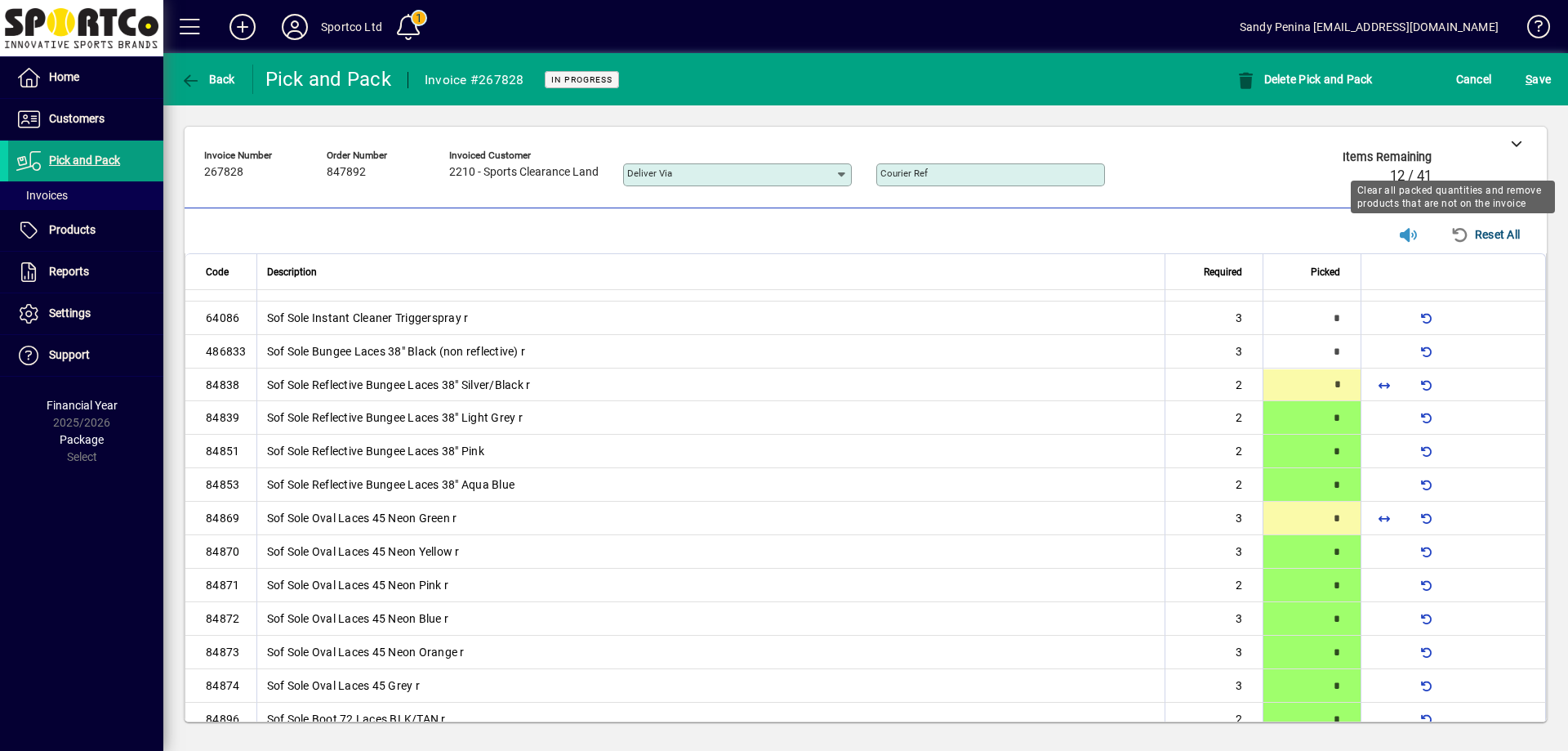
type input "*"
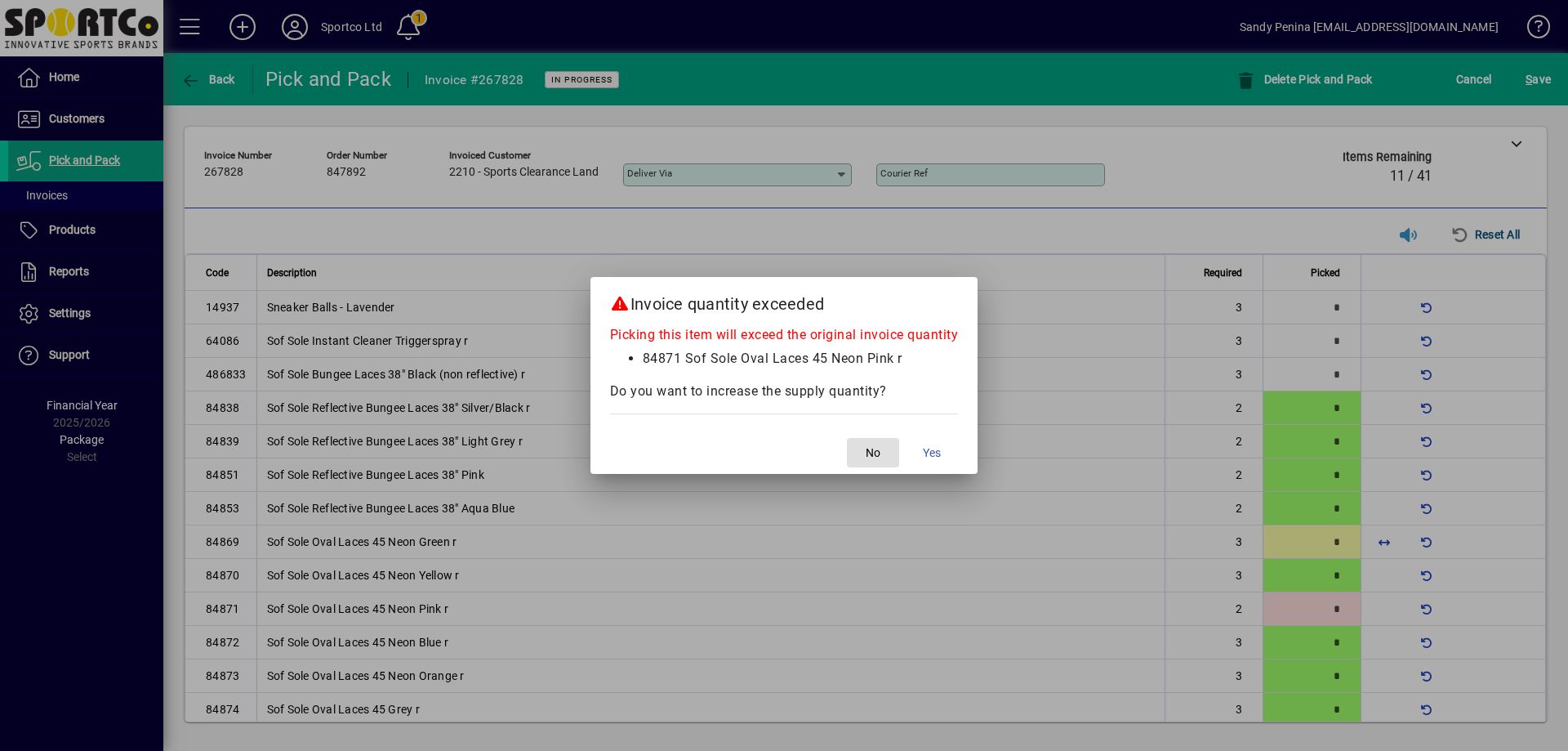
click at [846, 438] on button "No" at bounding box center [872, 452] width 52 height 29
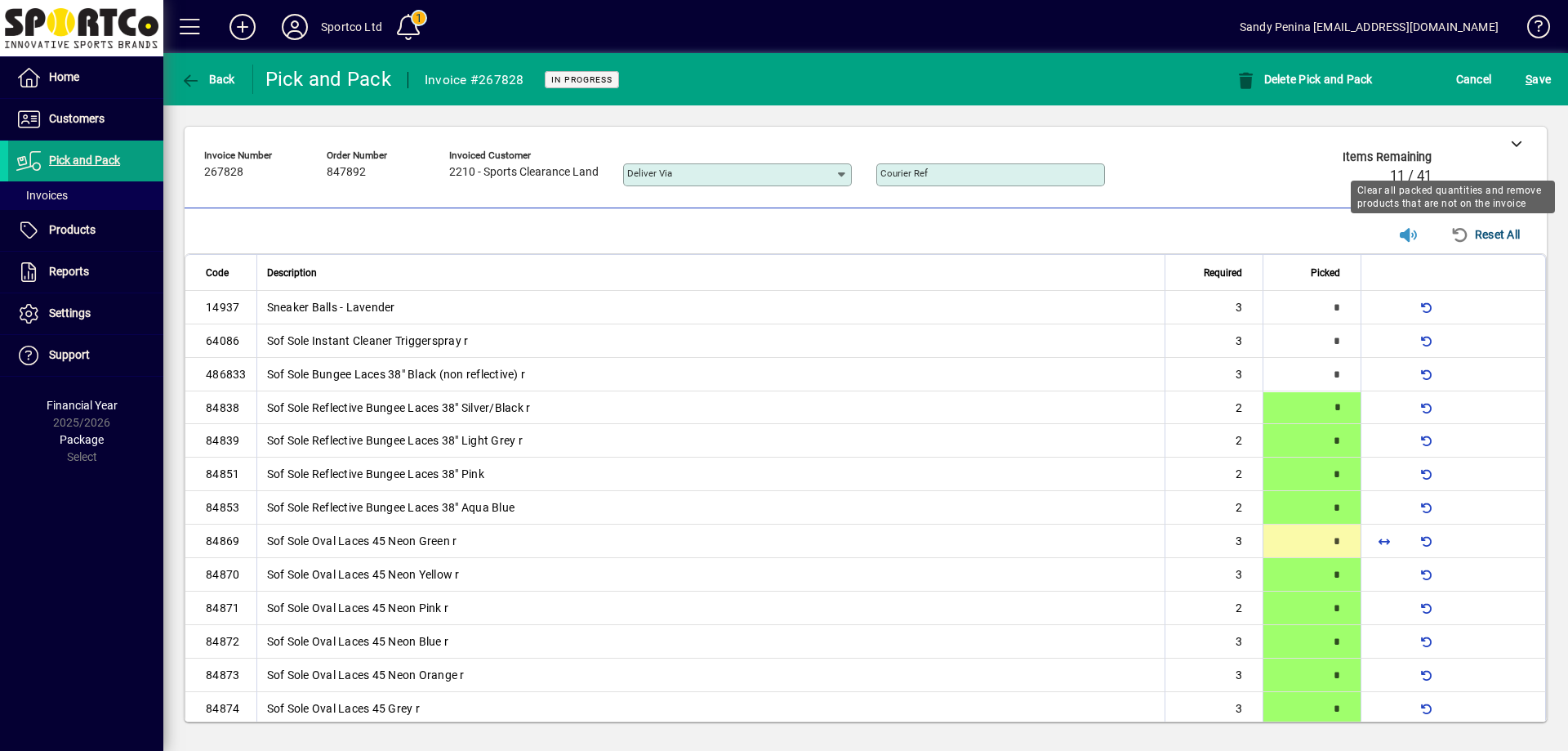
type input "*"
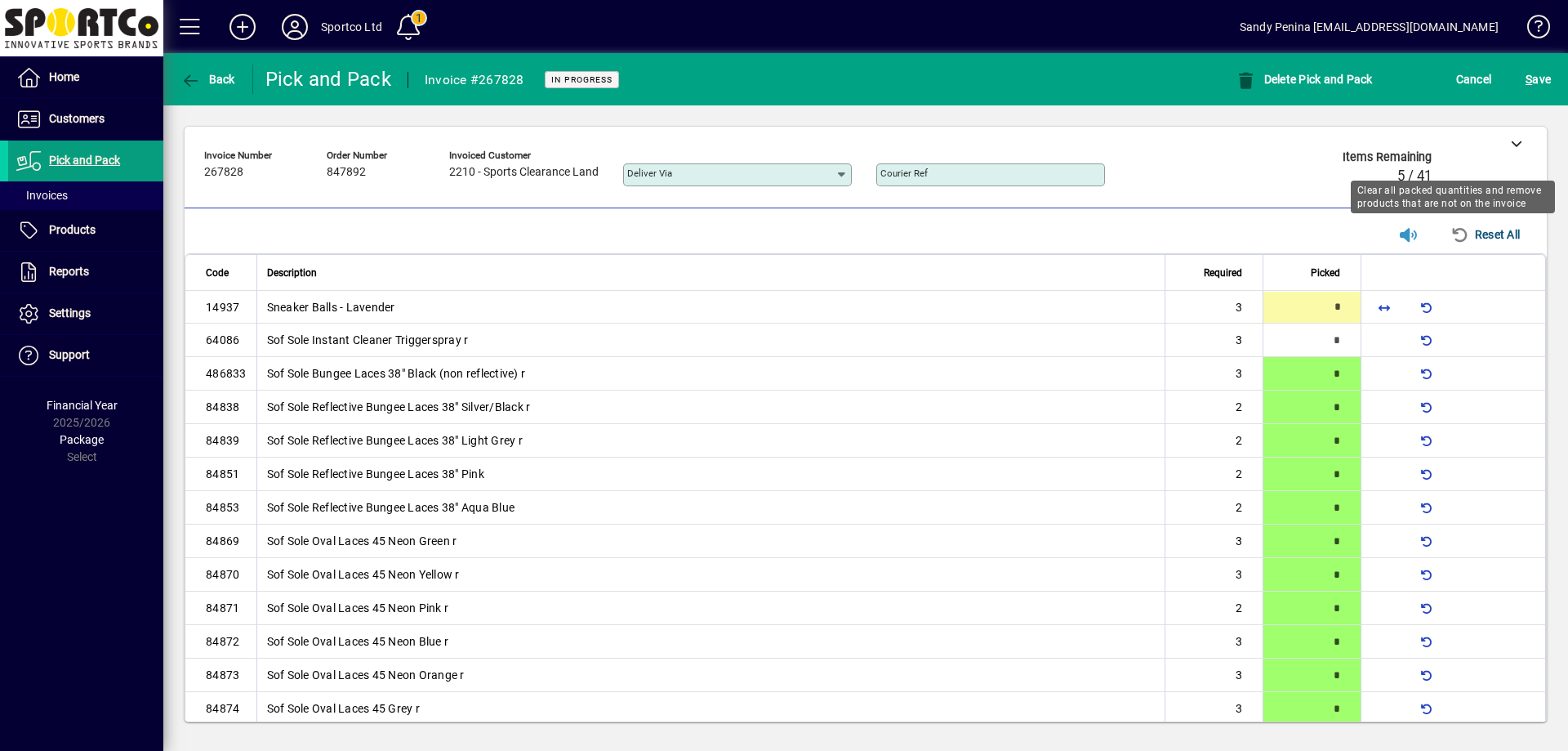
type input "*"
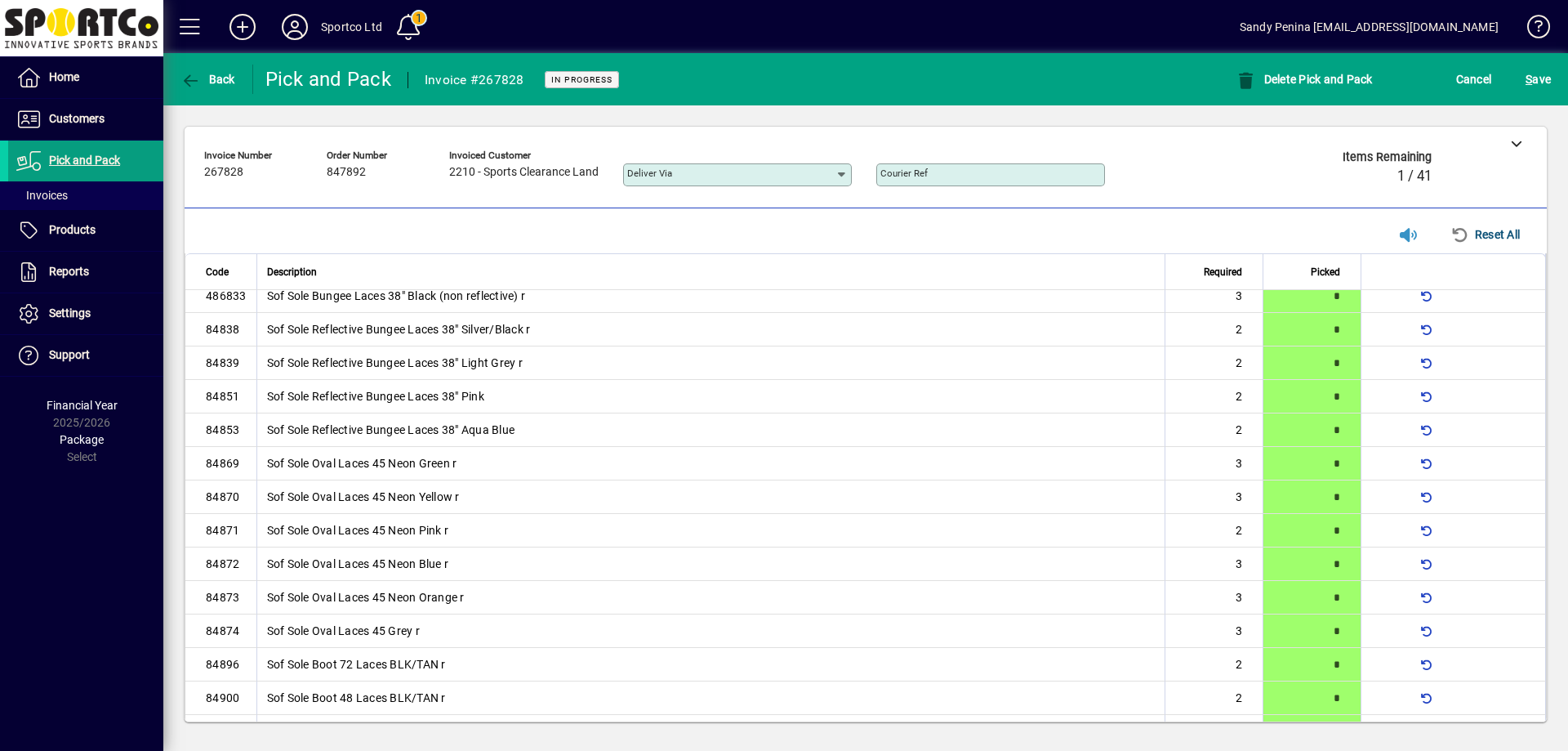
scroll to position [151, 0]
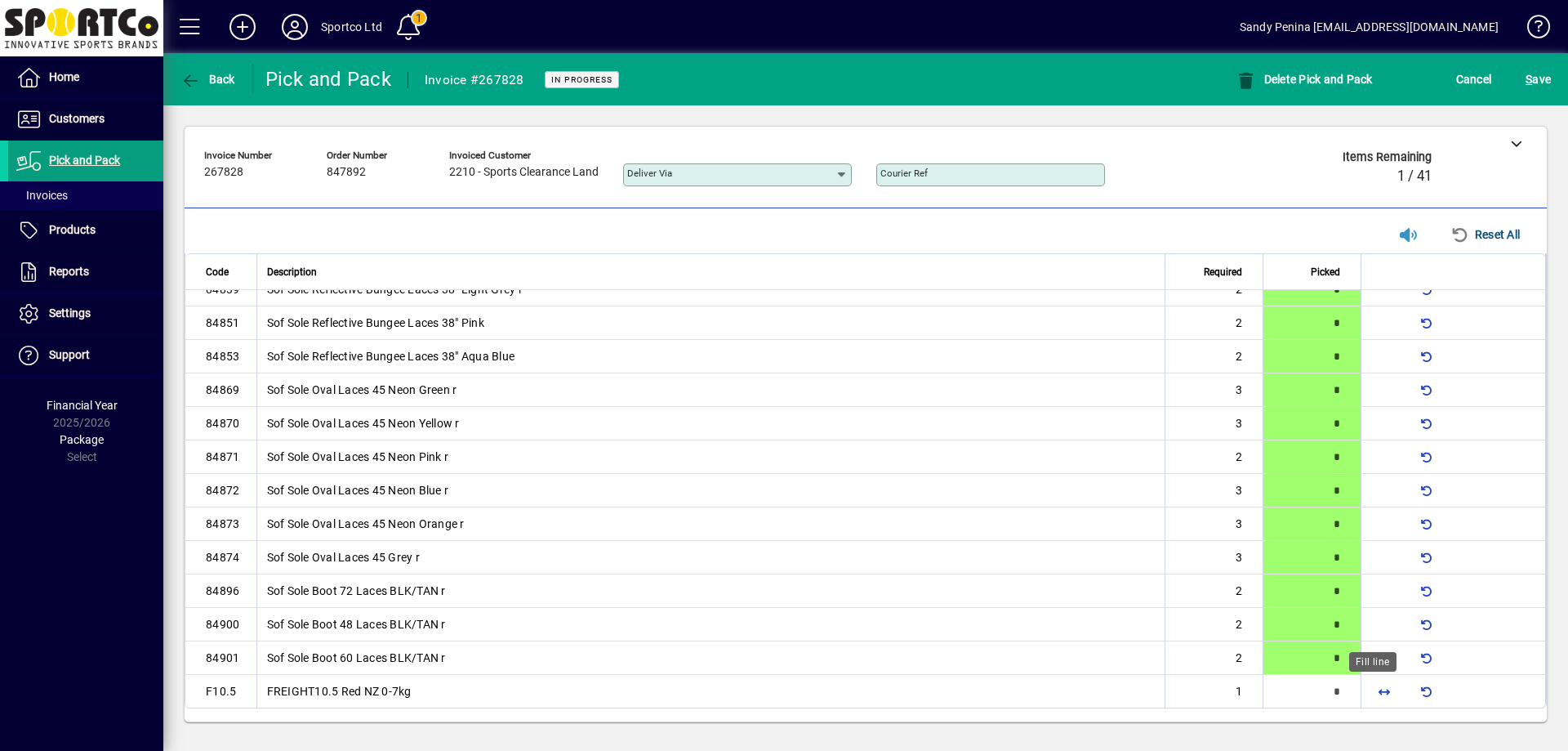
click at [1369, 692] on span "button" at bounding box center [1385, 691] width 39 height 39
type input "*"
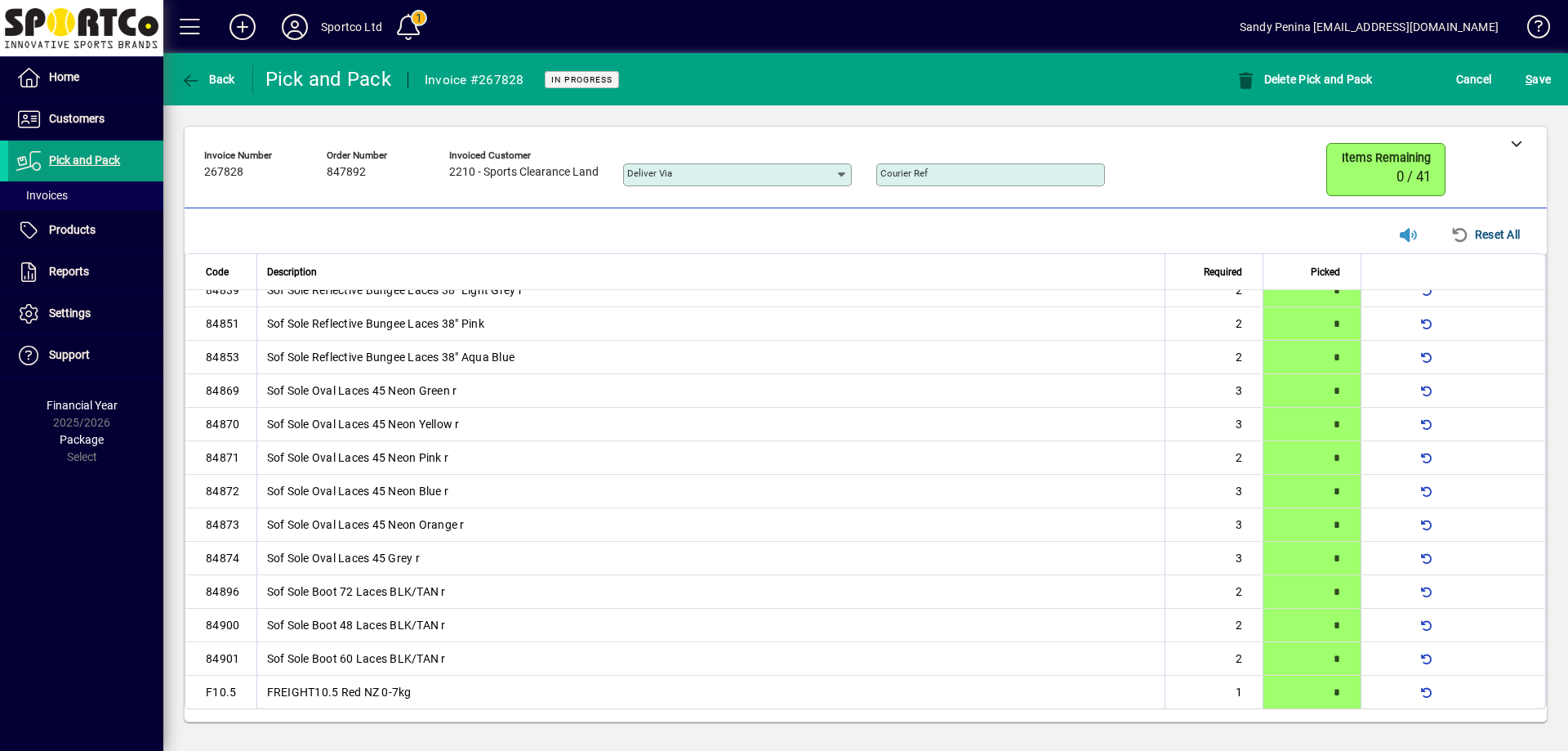
scroll to position [152, 0]
click at [1531, 73] on span "S" at bounding box center [1528, 79] width 6 height 13
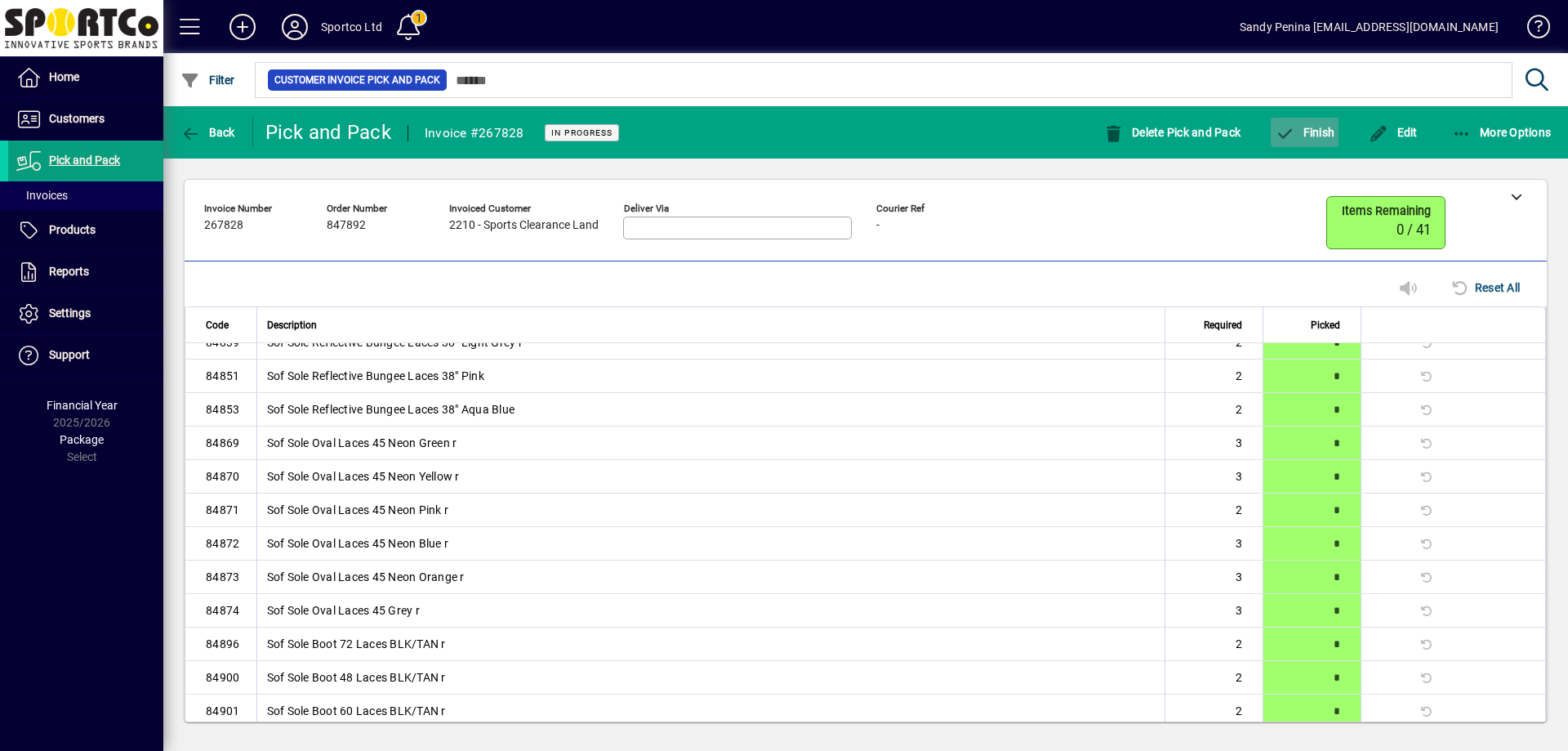
click at [1291, 120] on span "button" at bounding box center [1305, 132] width 67 height 39
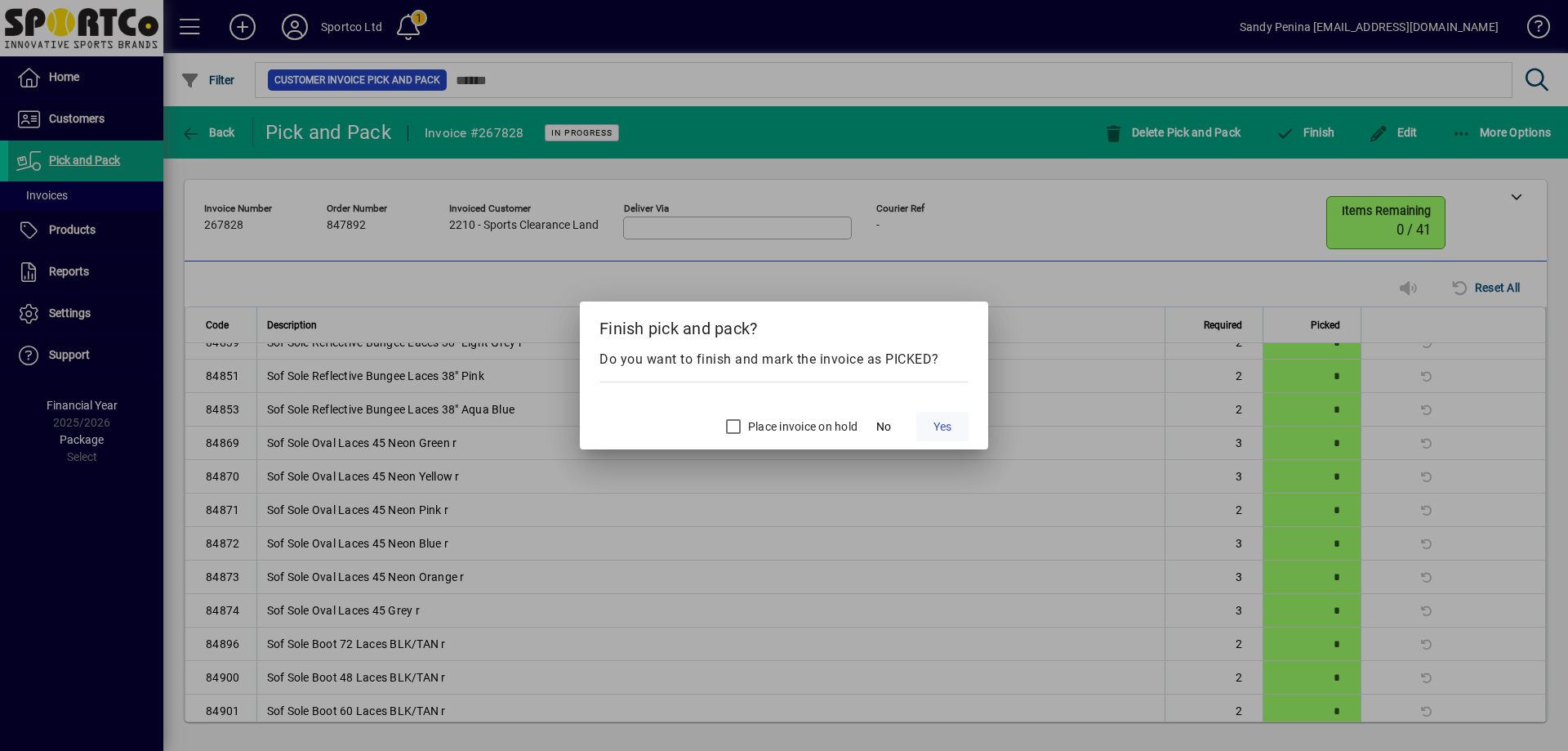
click at [944, 422] on span "Yes" at bounding box center [942, 426] width 18 height 17
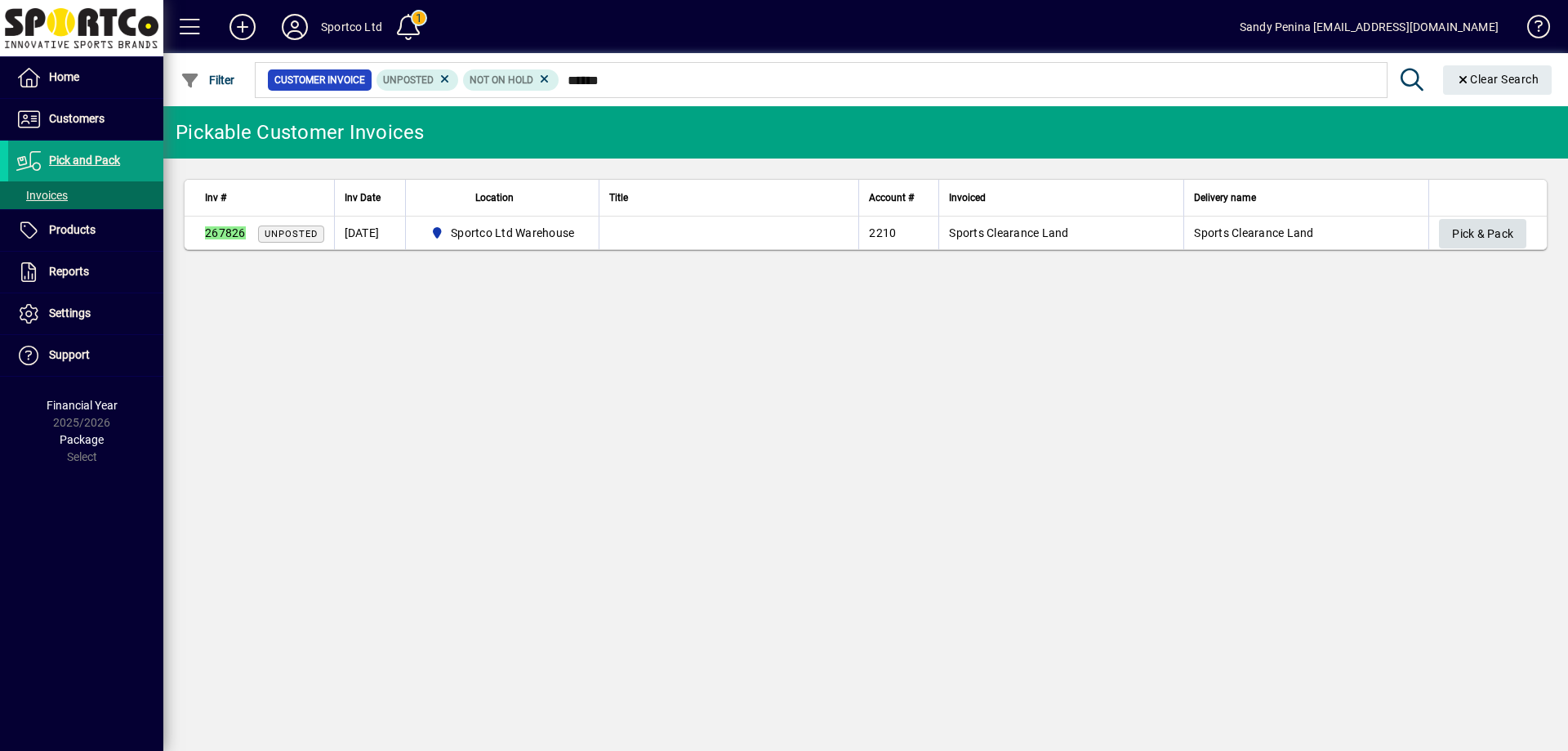
type input "******"
click at [1480, 216] on span "button" at bounding box center [1482, 233] width 88 height 39
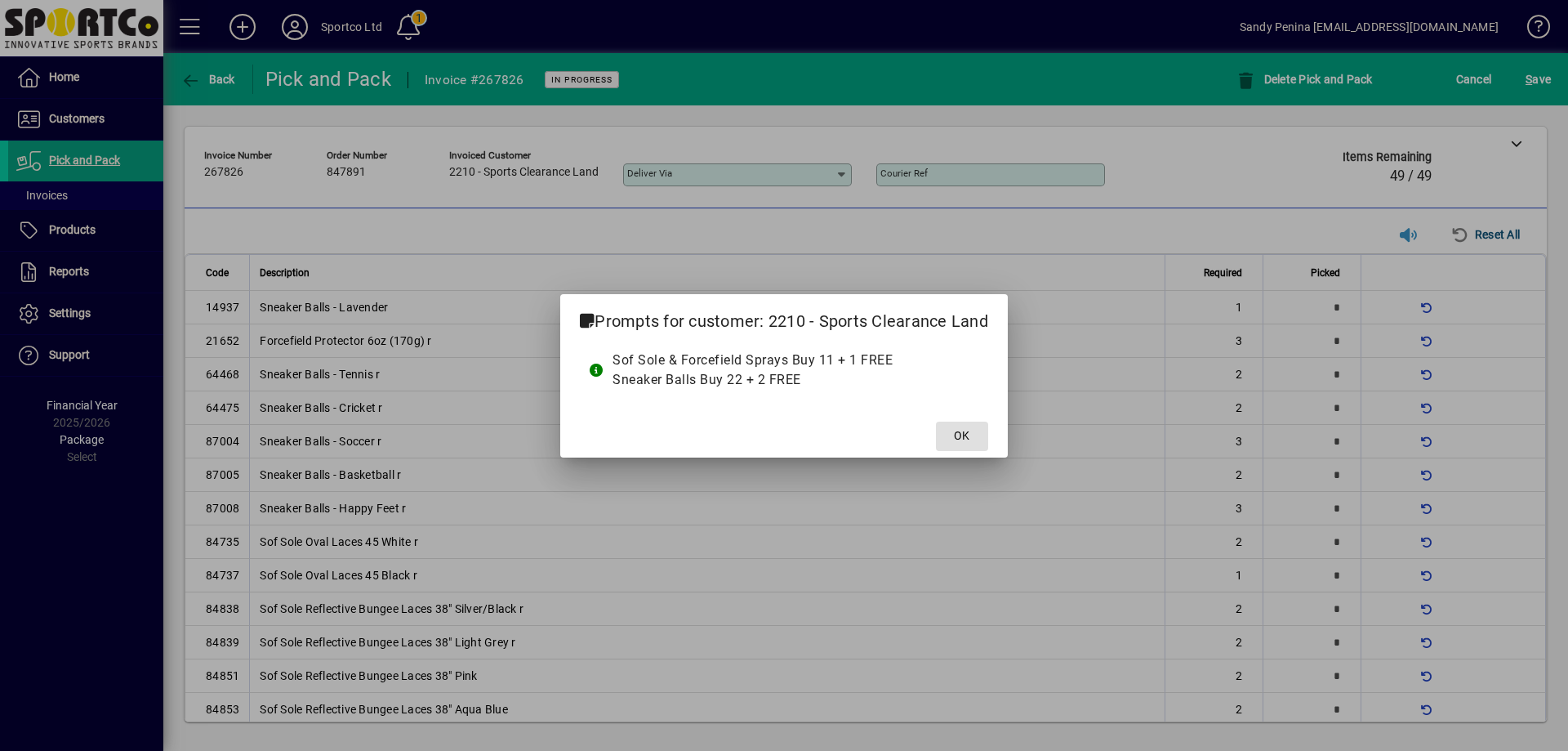
click at [936, 421] on button "OK" at bounding box center [962, 435] width 52 height 29
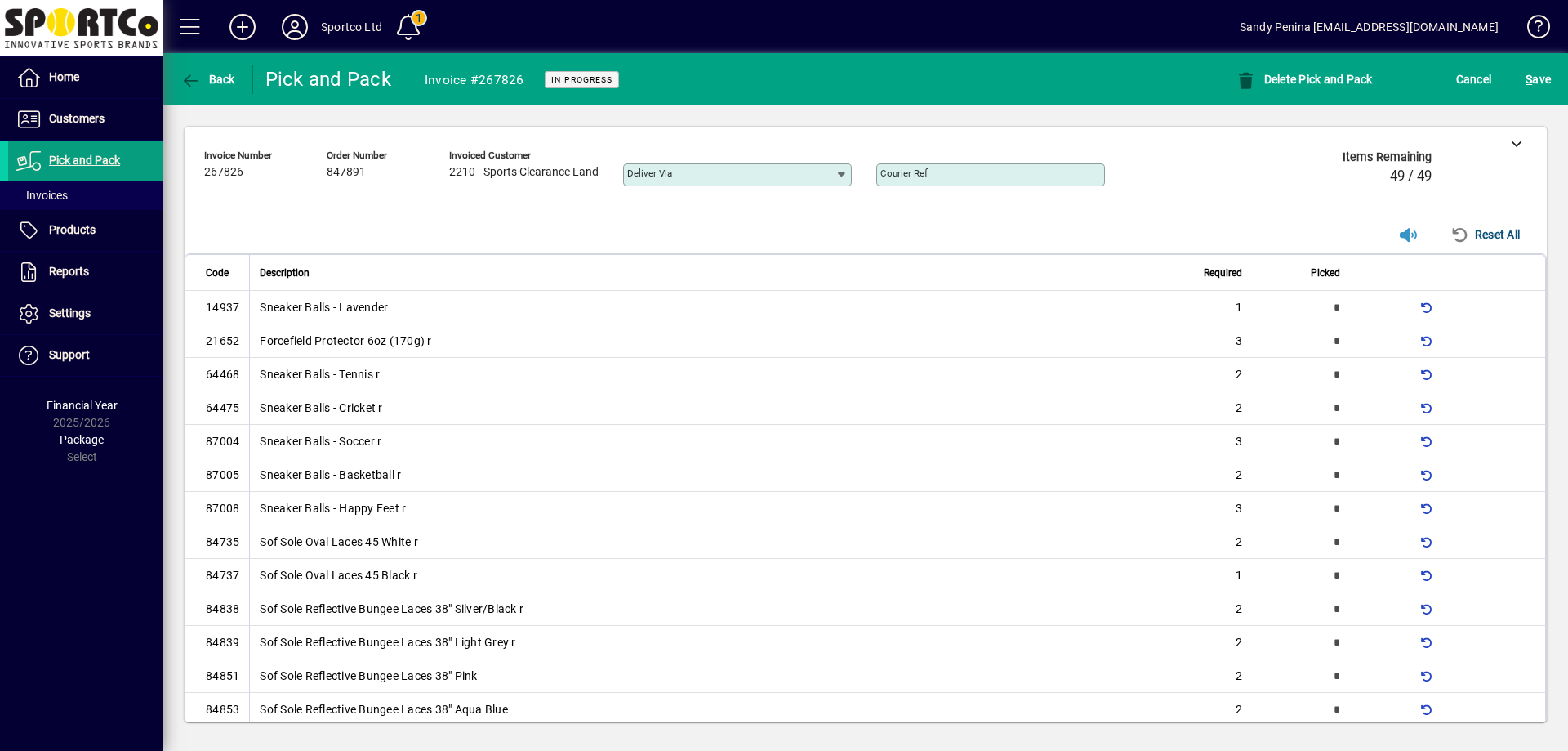
type input "*"
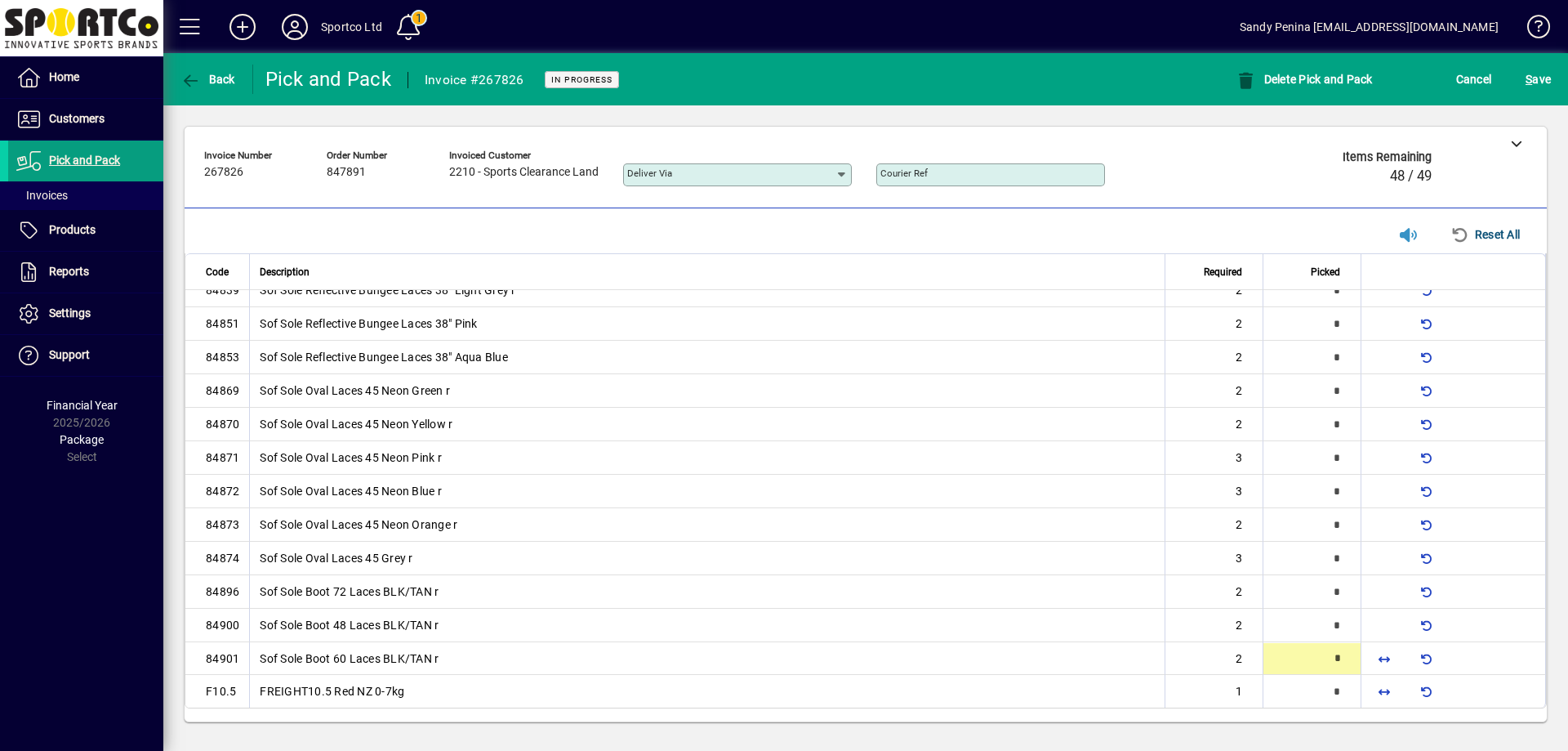
type input "*"
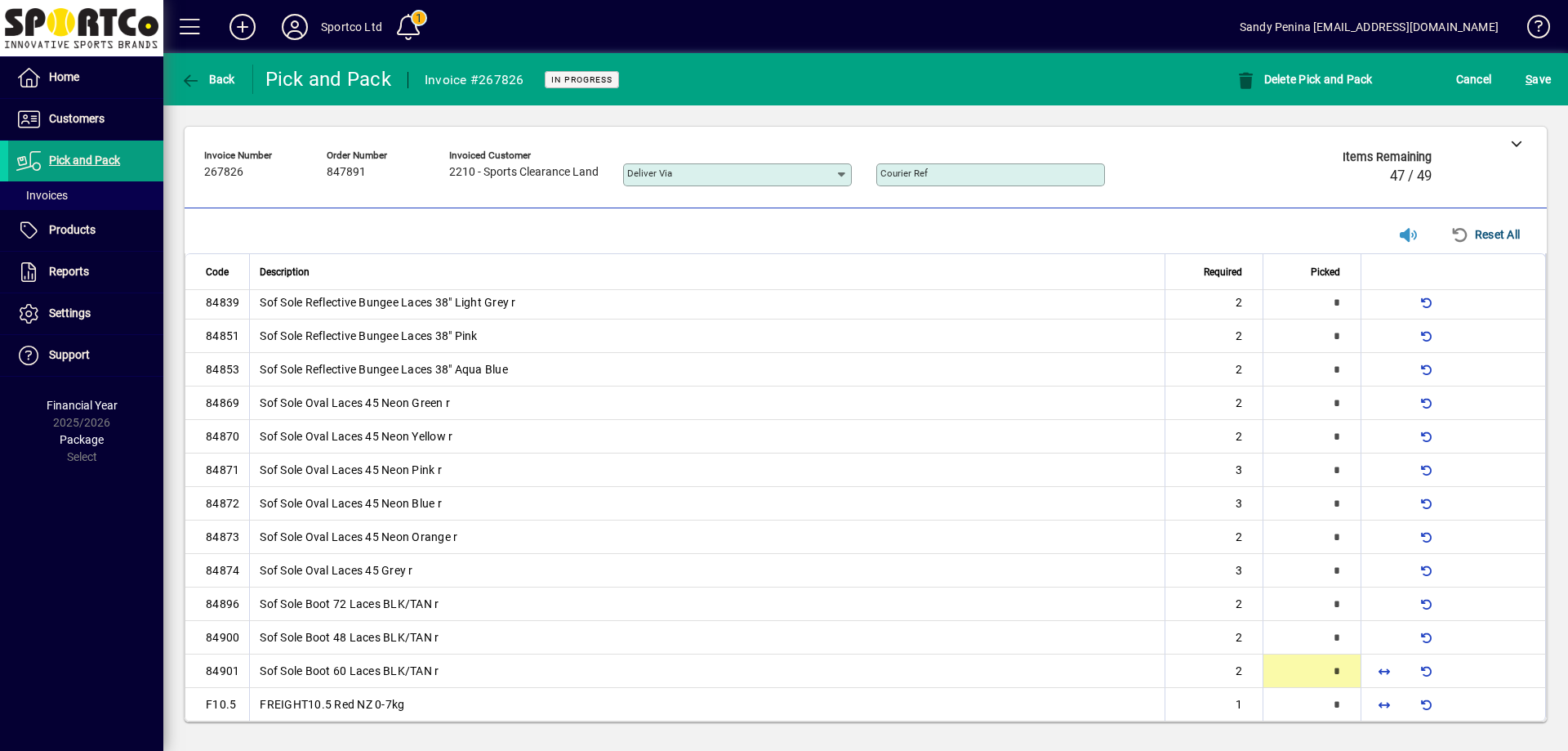
type input "*"
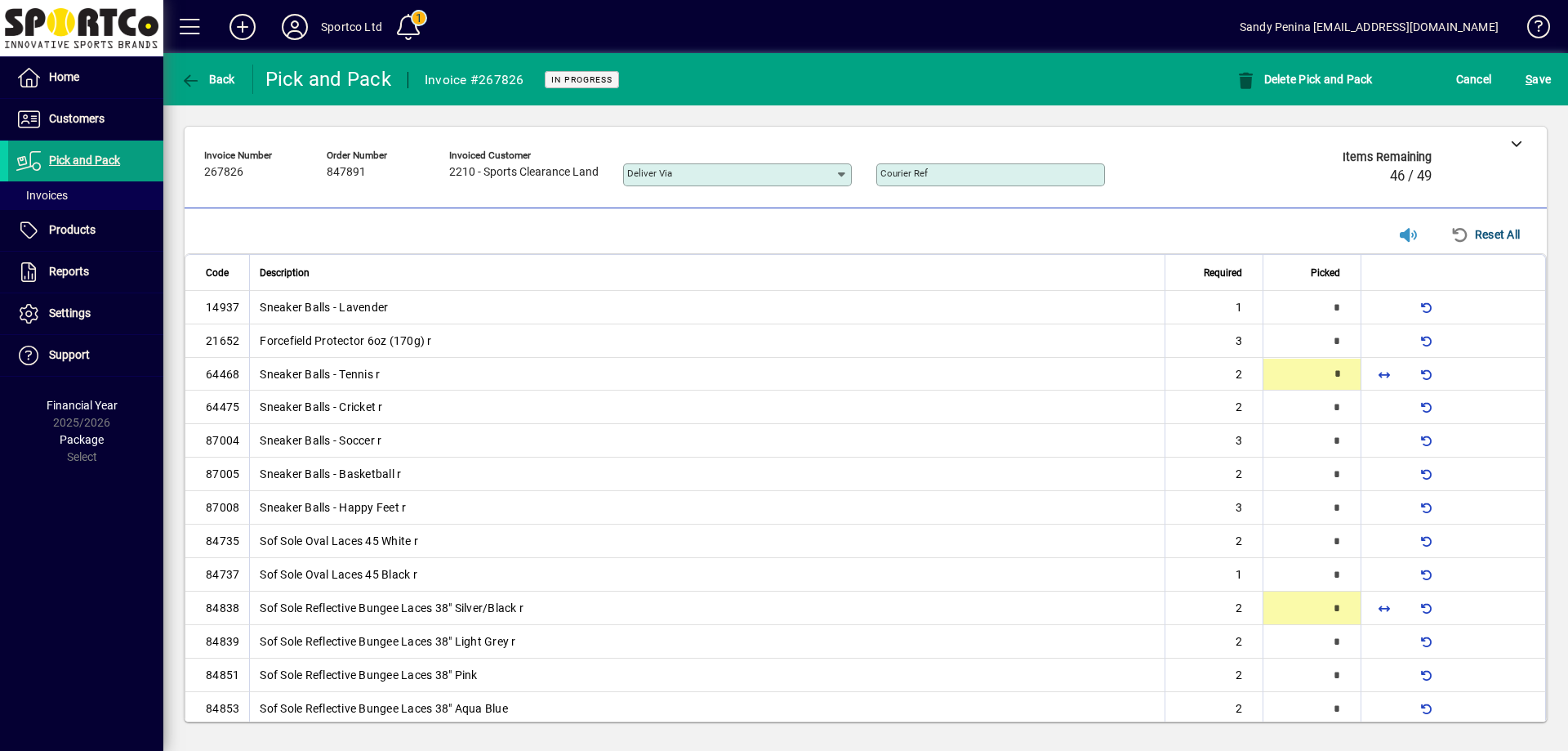
type input "*"
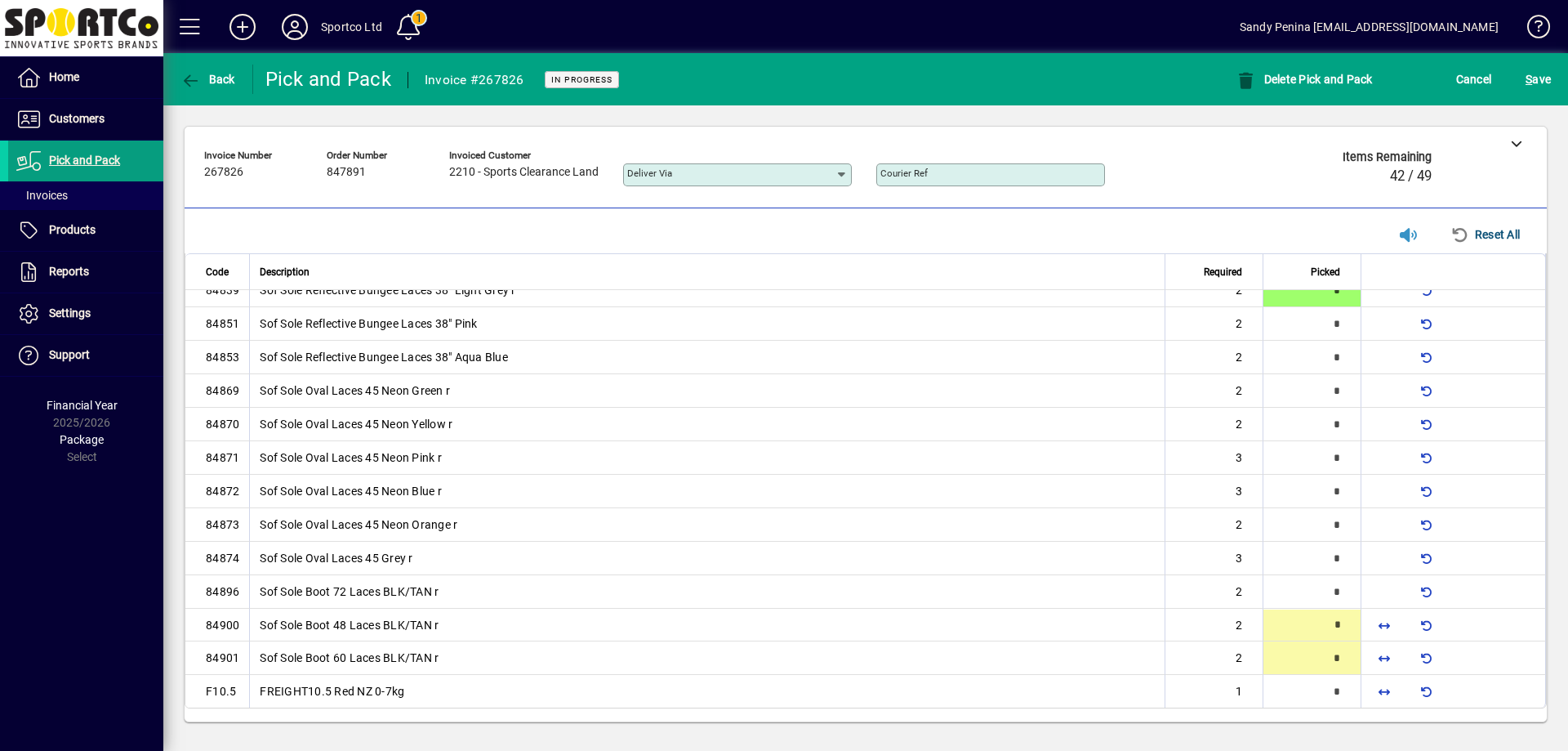
type input "*"
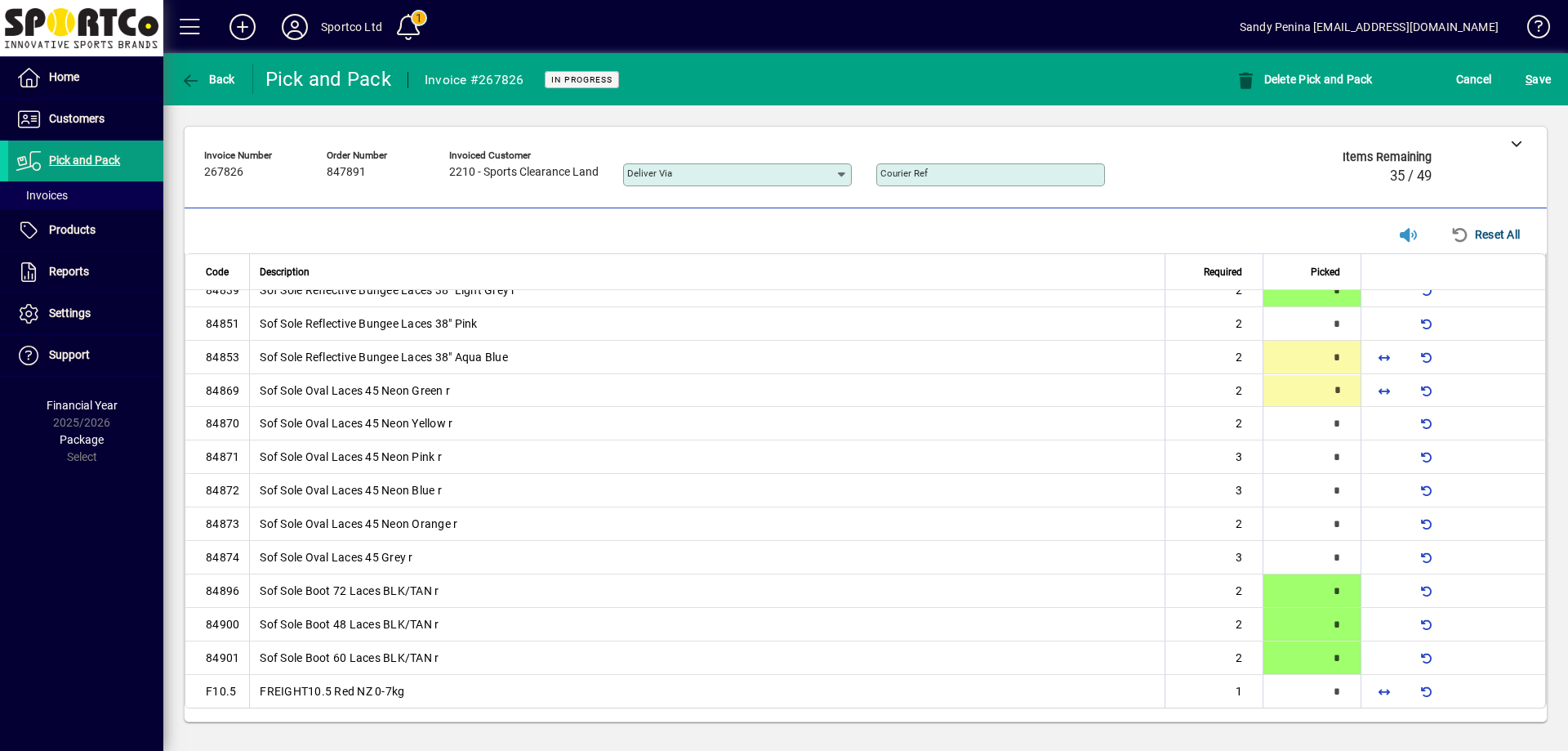
type input "*"
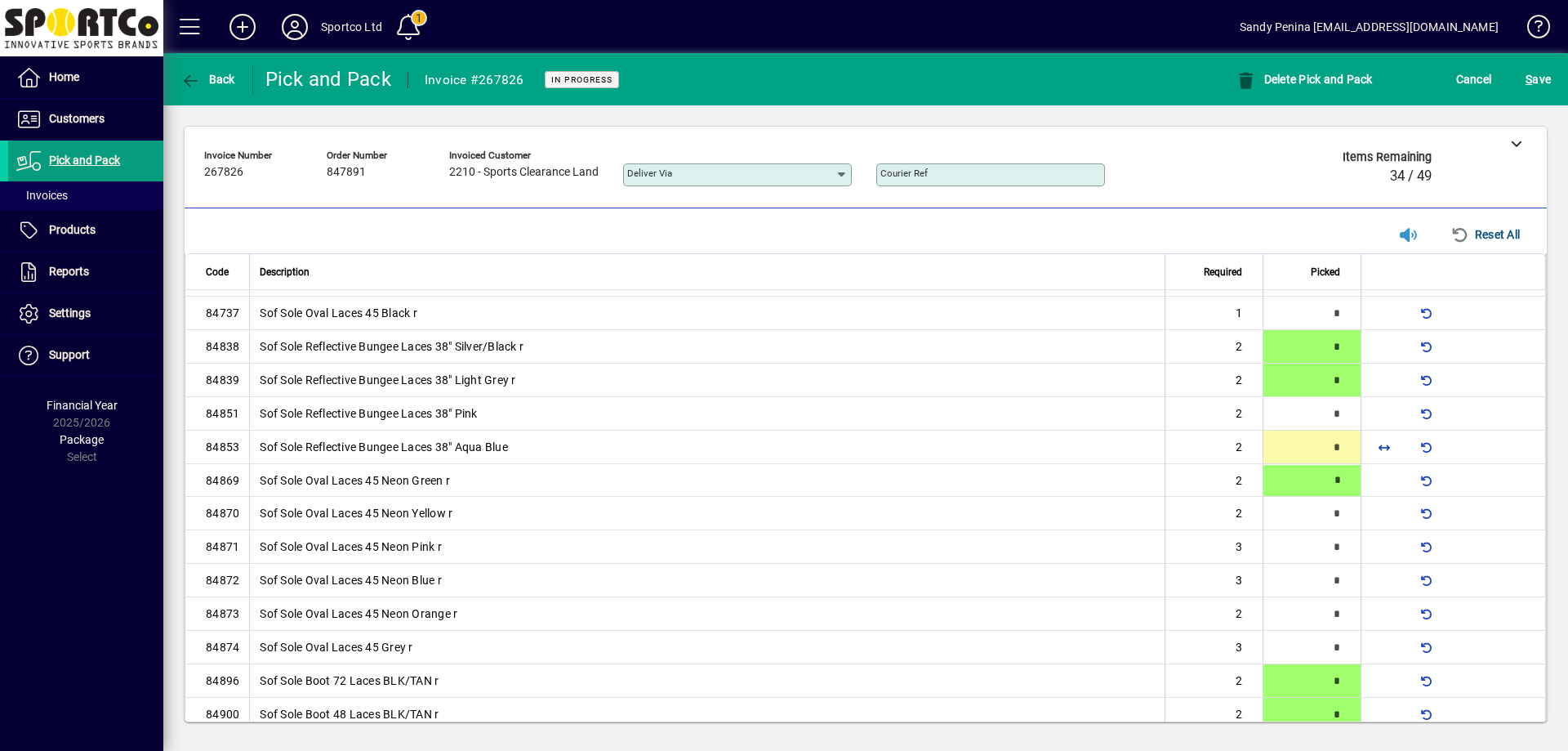
scroll to position [257, 0]
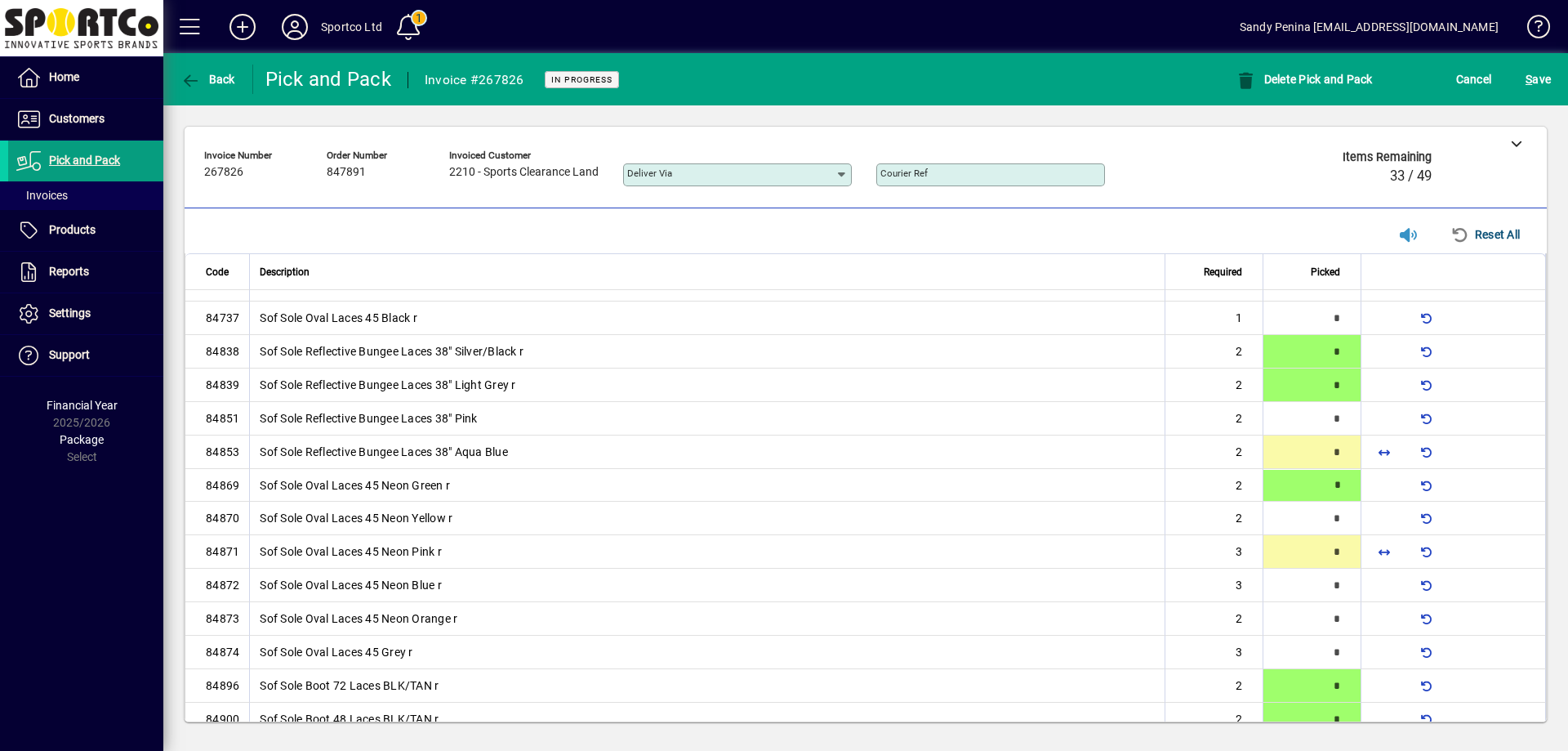
type input "*"
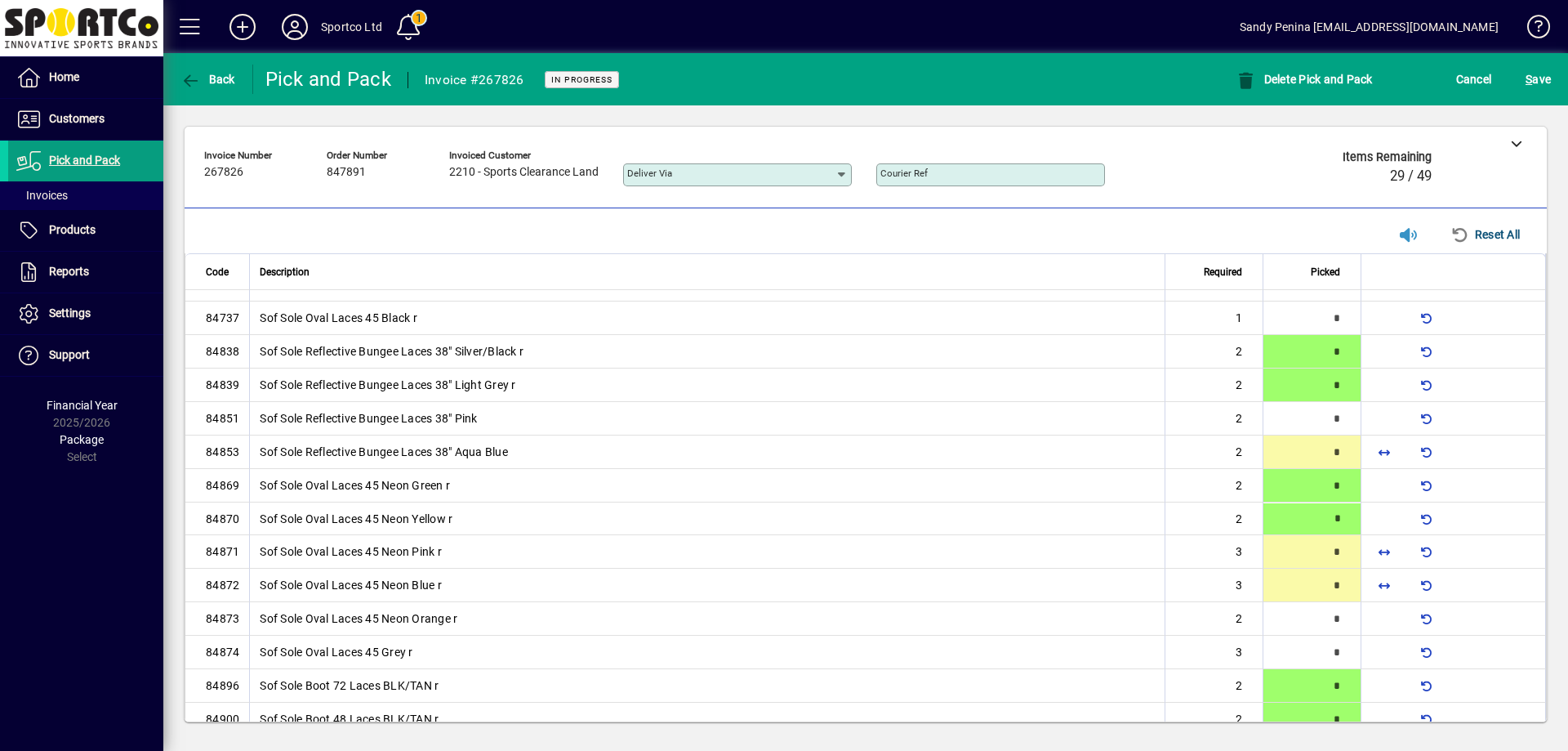
type input "*"
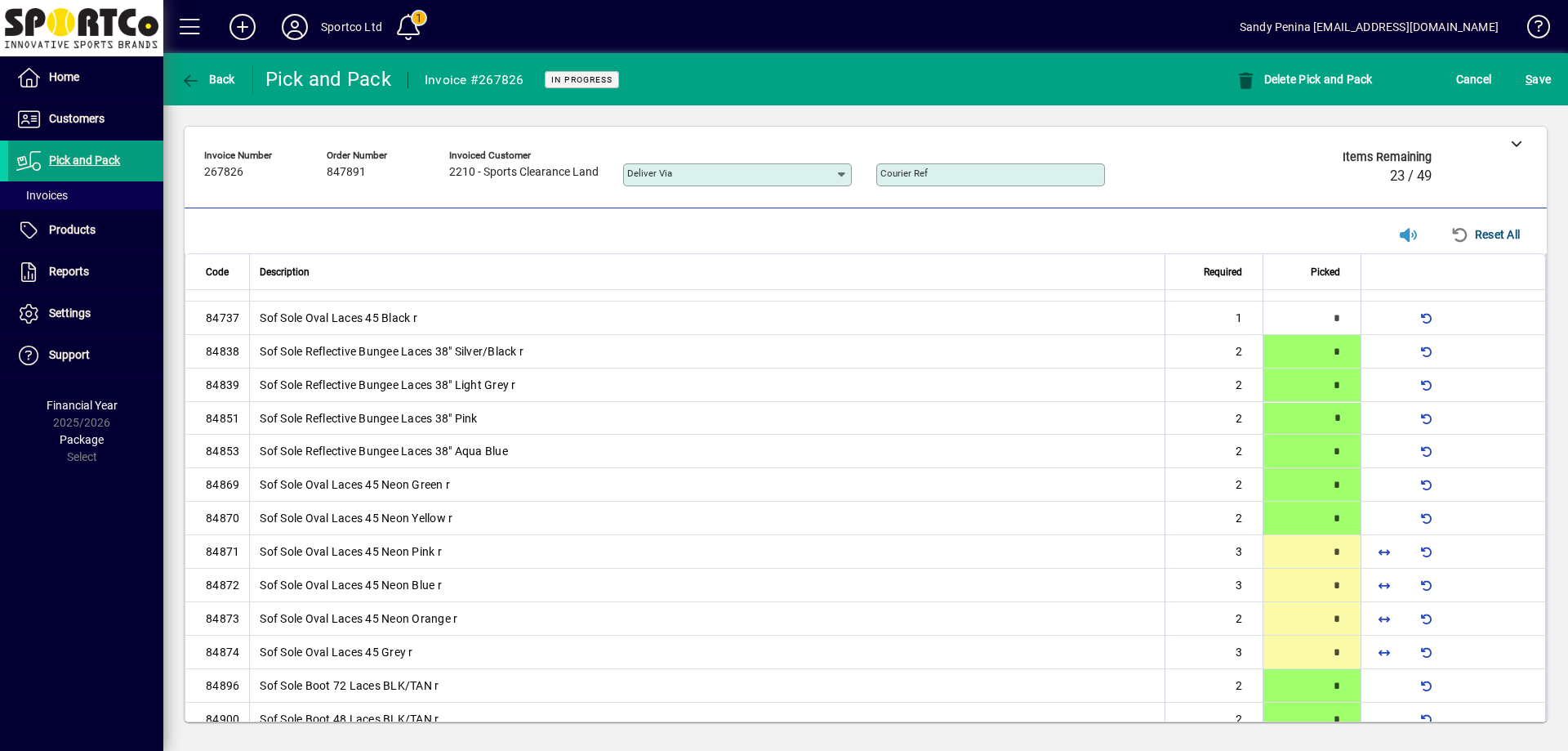
type input "*"
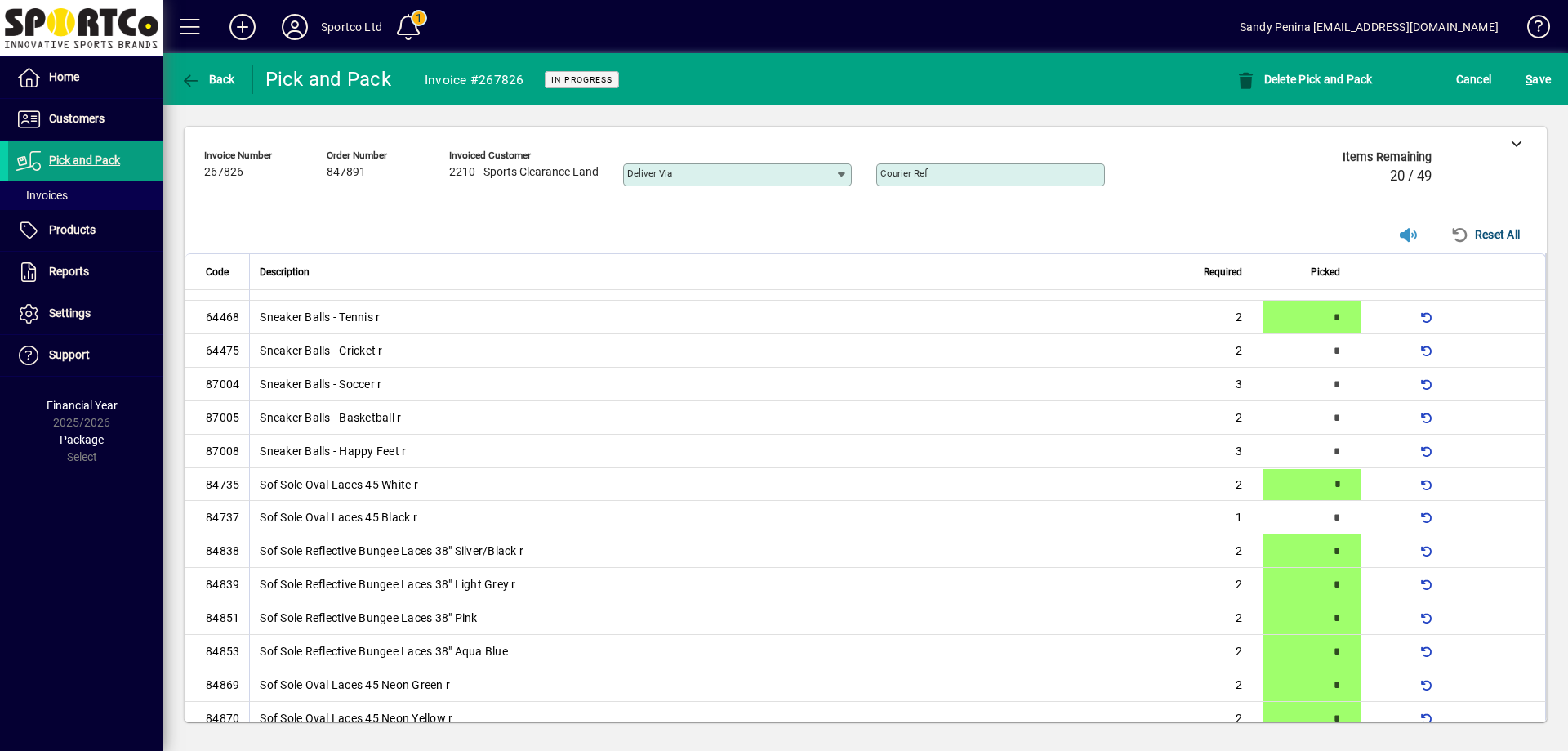
scroll to position [57, 0]
type input "*"
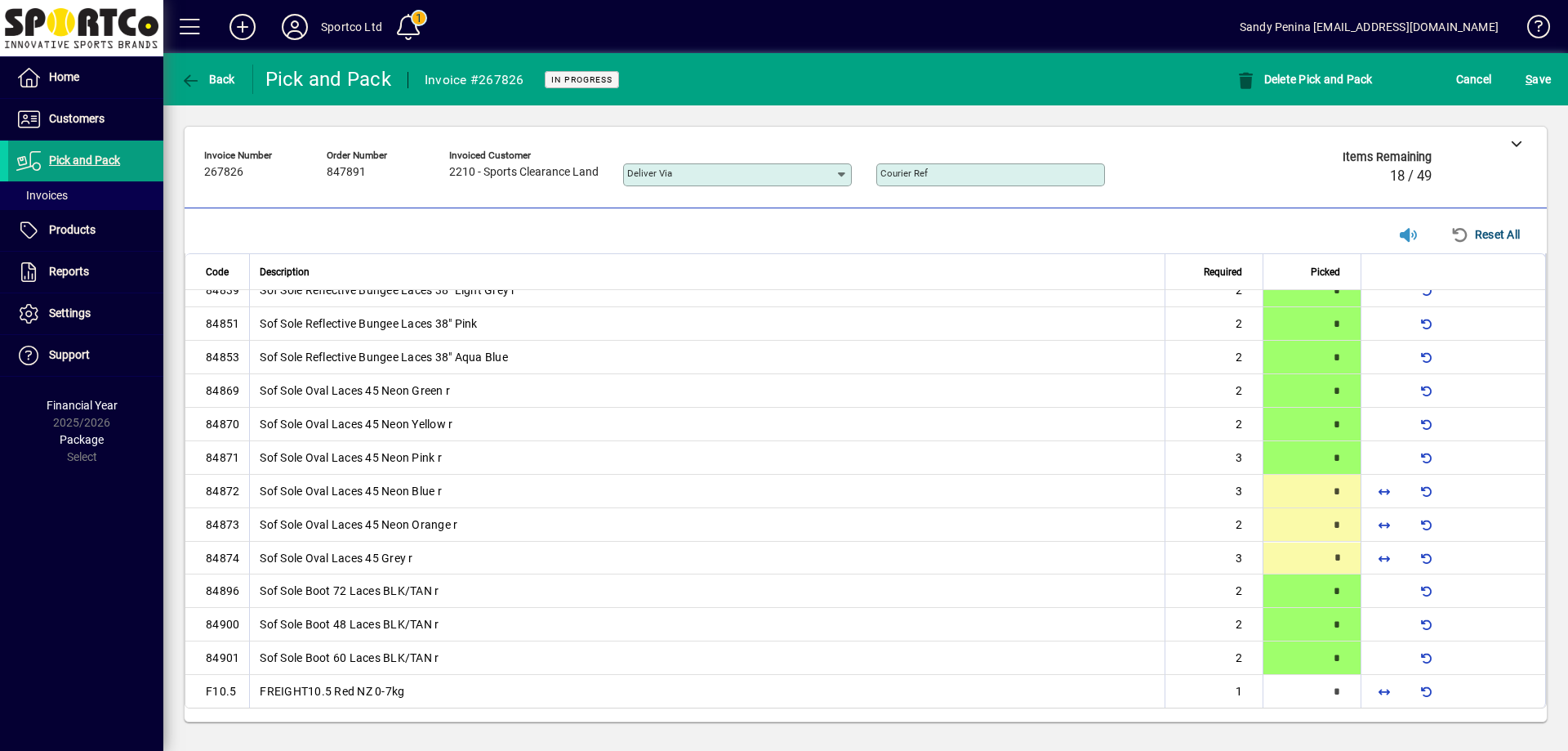
type input "*"
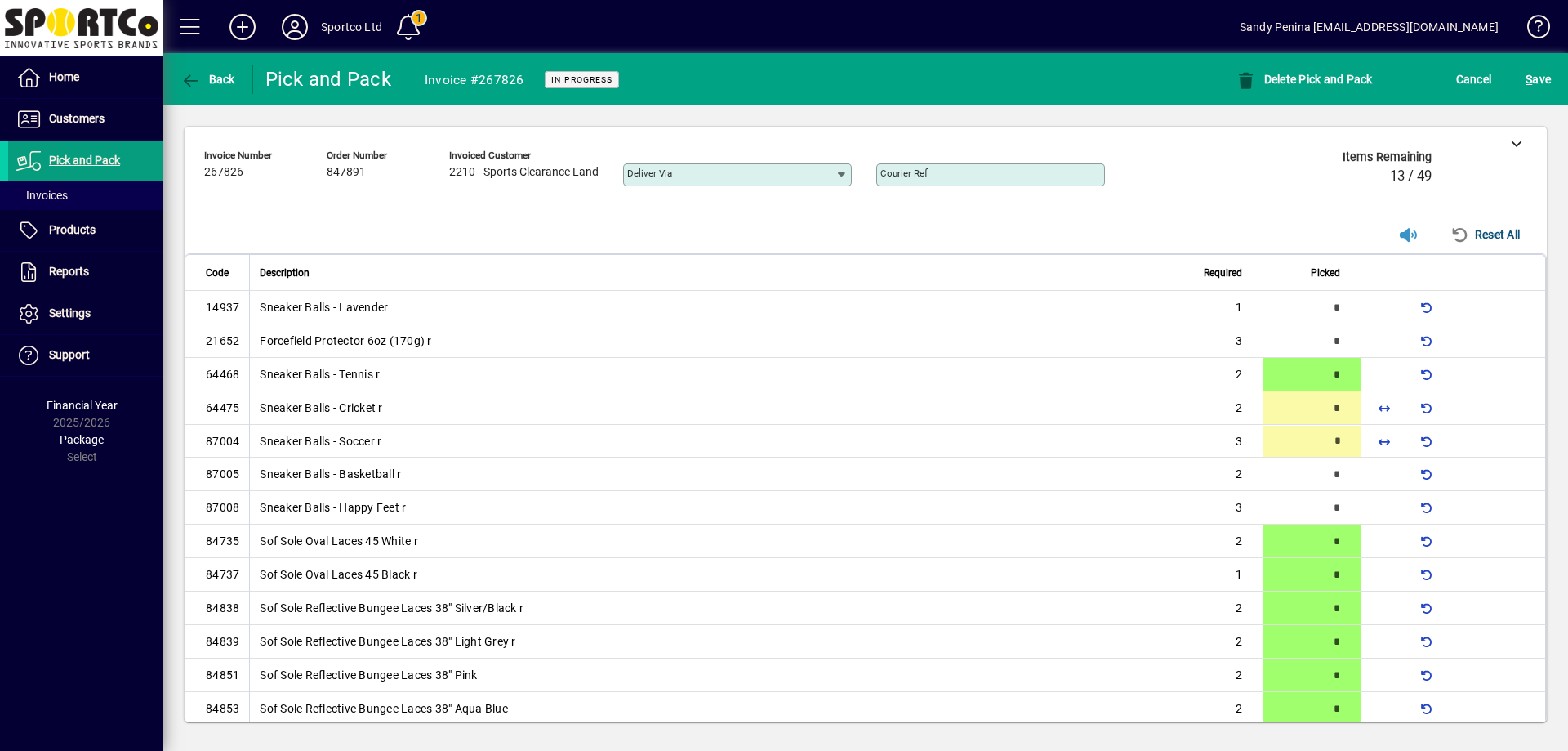
type input "*"
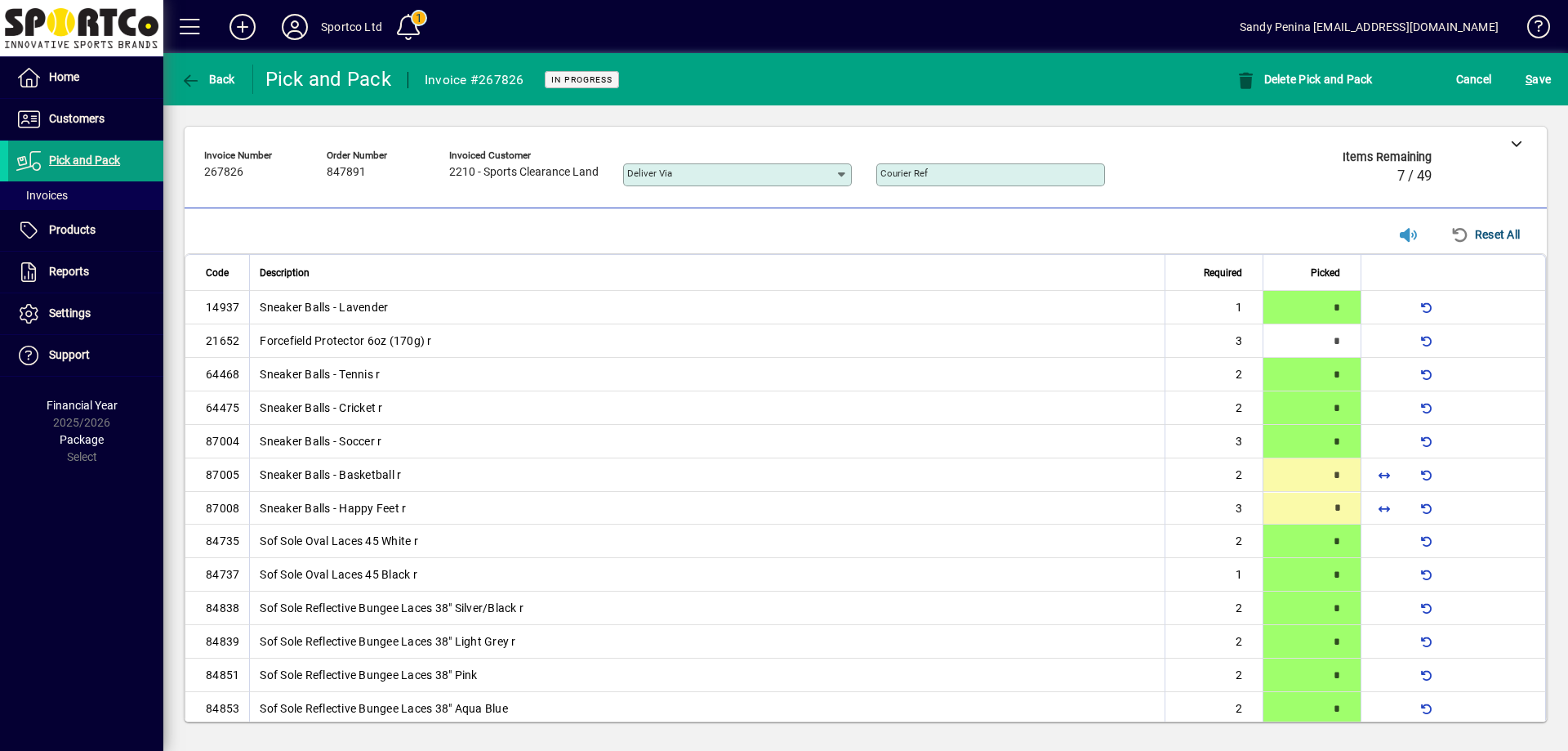
type input "*"
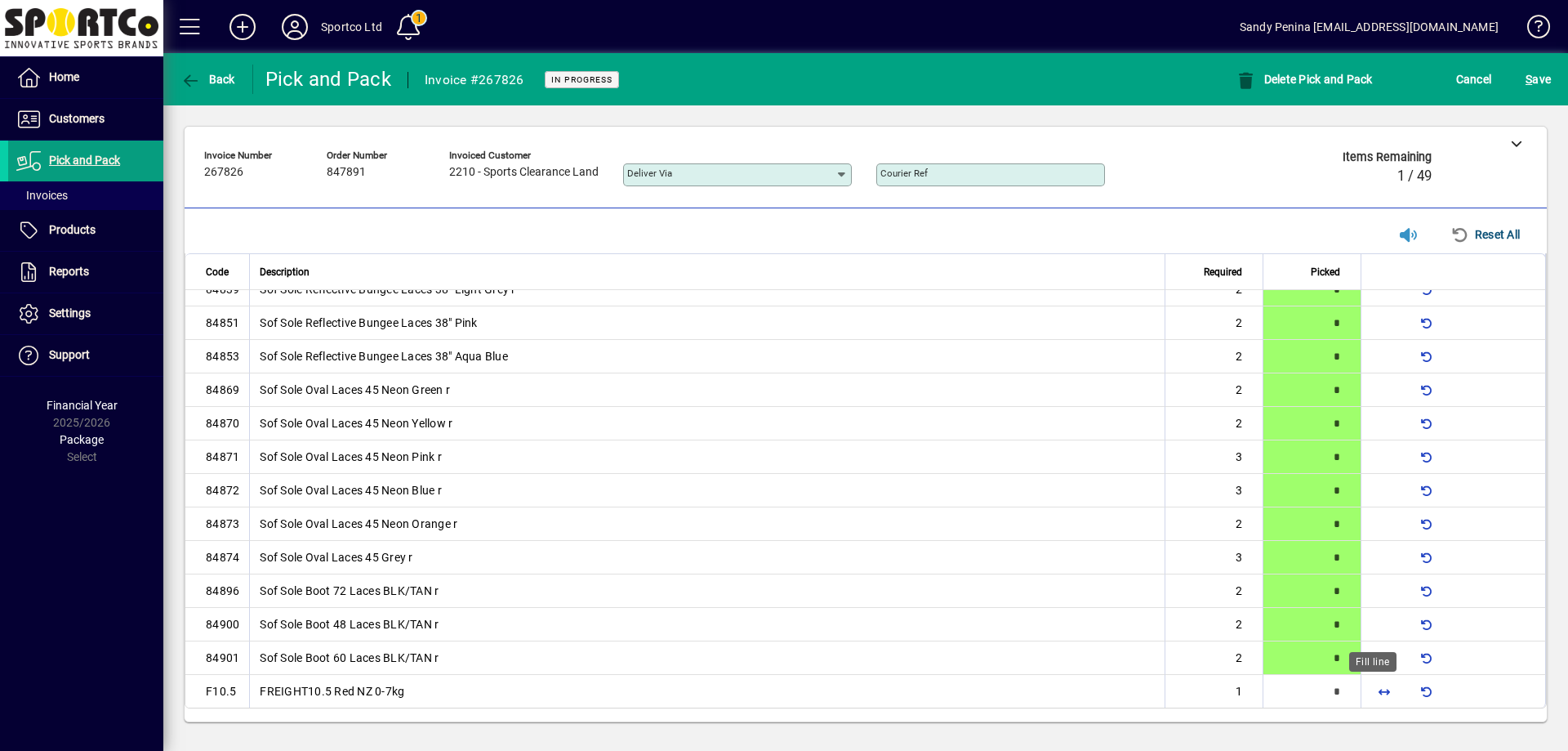
click at [1376, 701] on span "button" at bounding box center [1385, 691] width 39 height 39
type input "*"
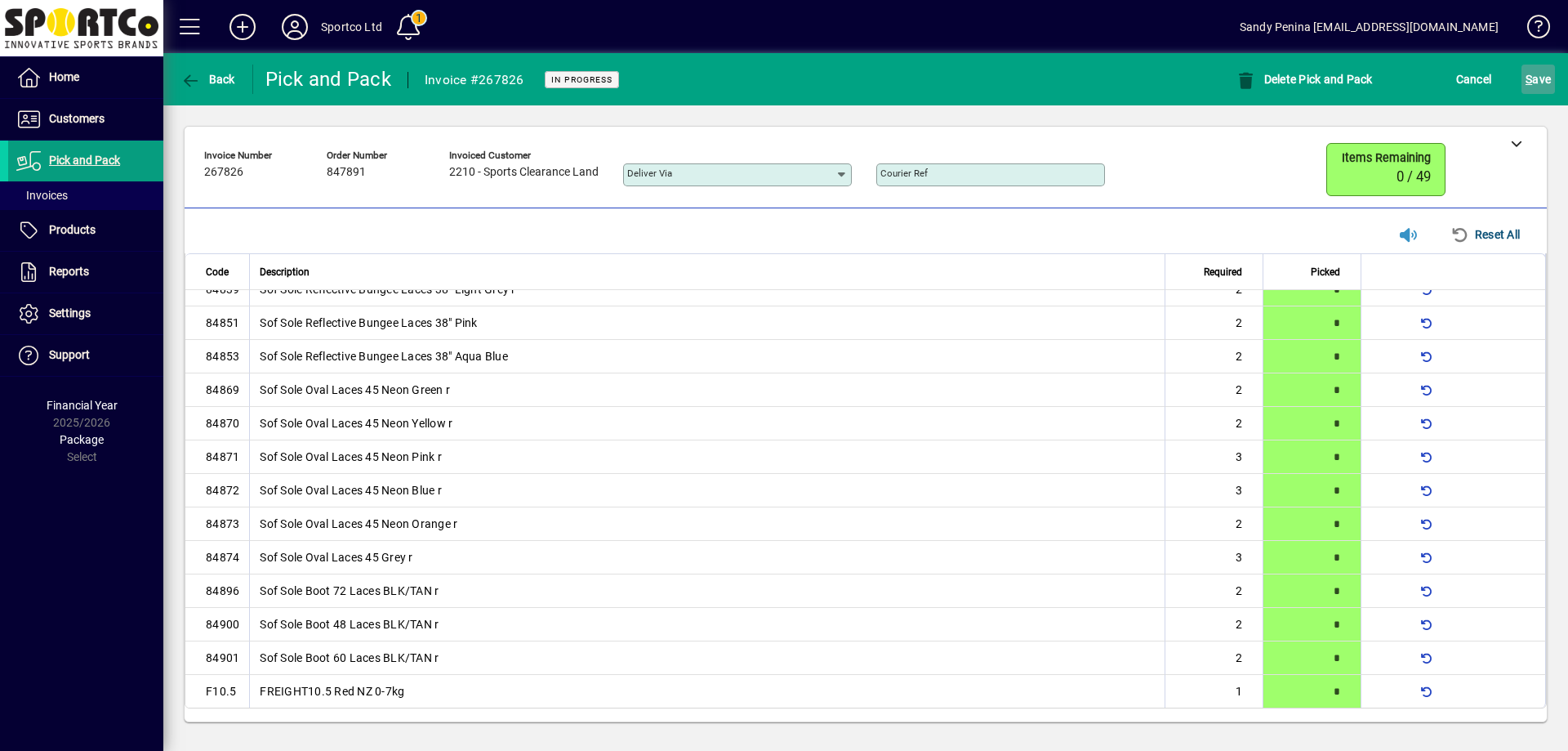
click at [1529, 83] on span "S" at bounding box center [1528, 79] width 6 height 13
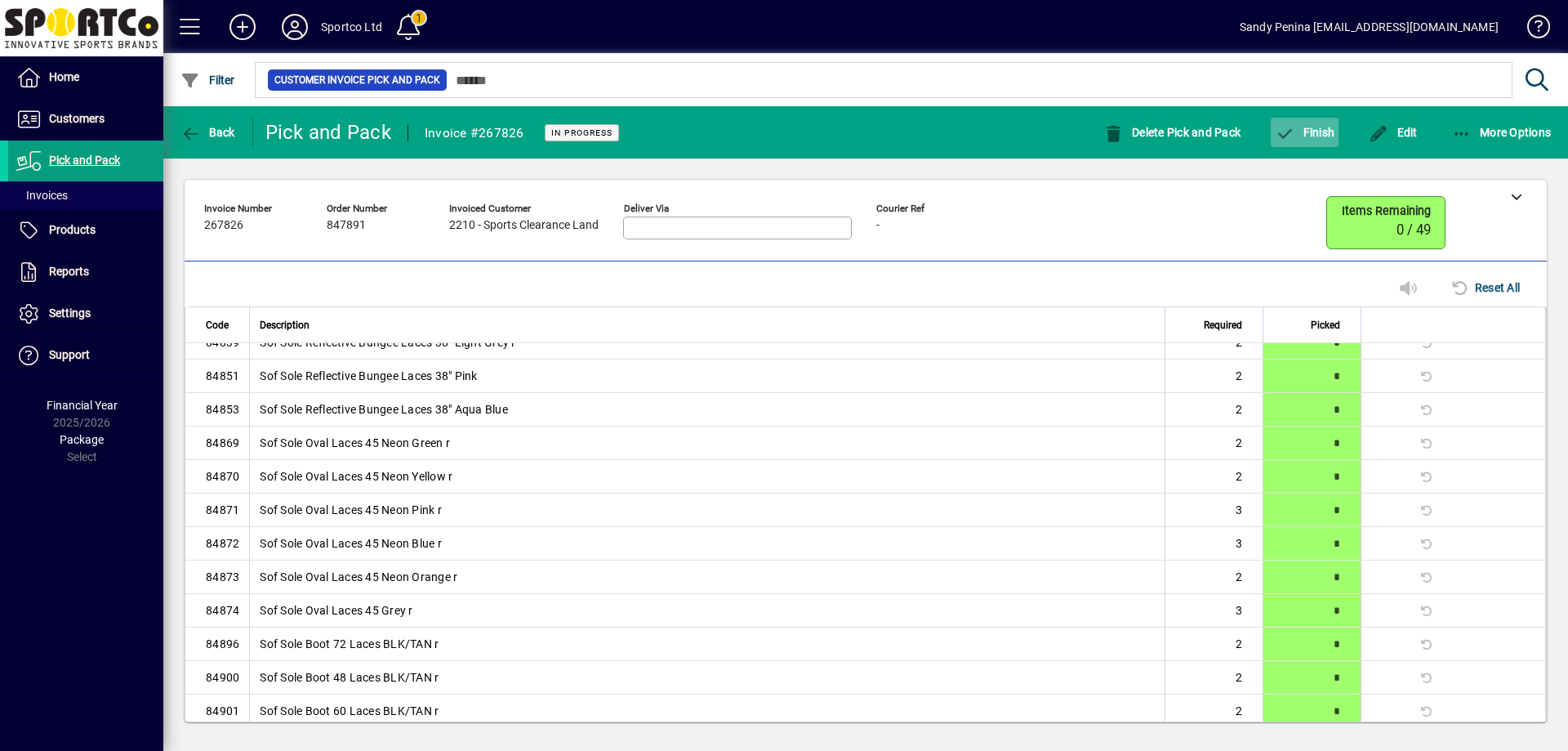
click at [1292, 127] on icon "button" at bounding box center [1284, 134] width 20 height 16
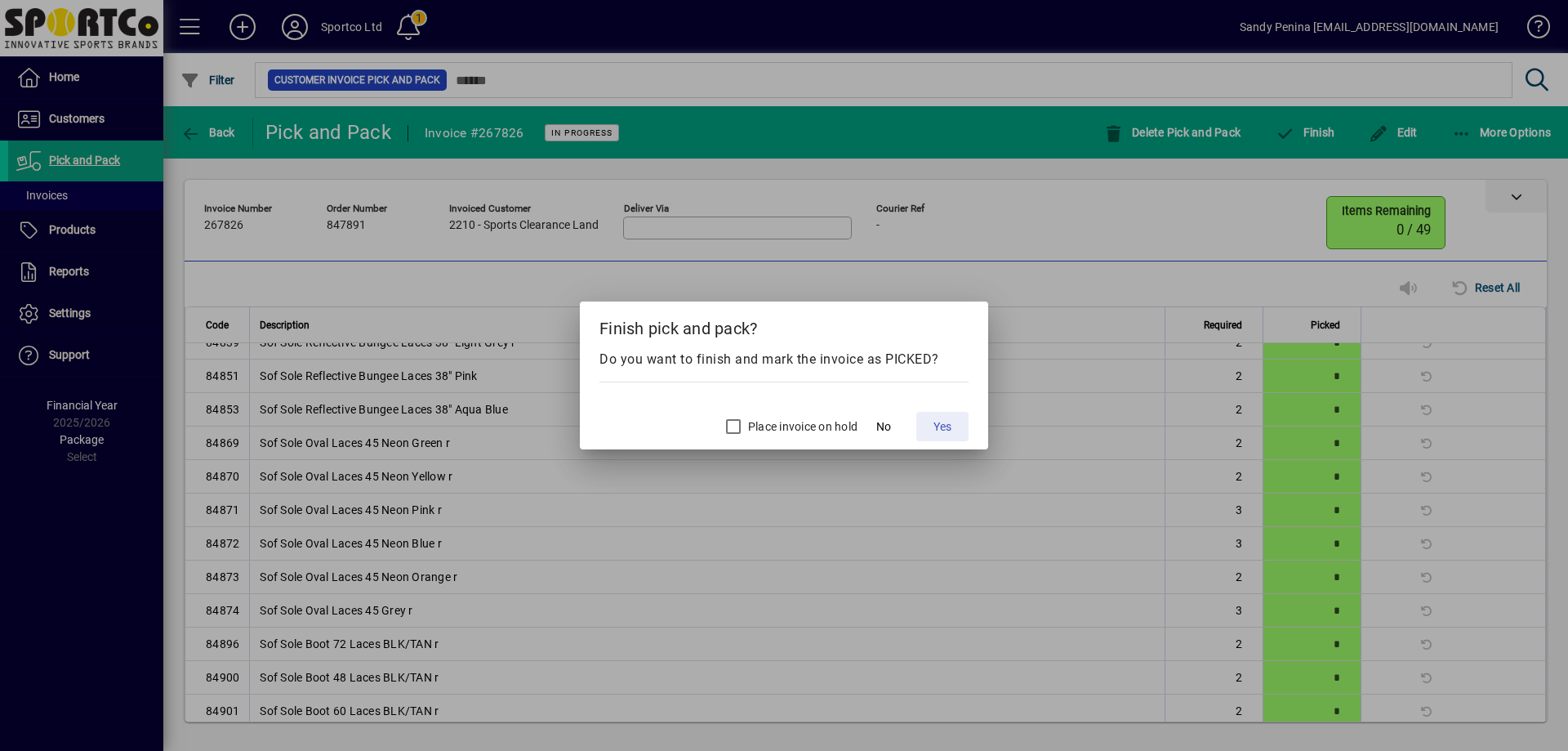
drag, startPoint x: 940, startPoint y: 425, endPoint x: 591, endPoint y: 183, distance: 424.7
click at [937, 423] on span "Yes" at bounding box center [942, 426] width 18 height 17
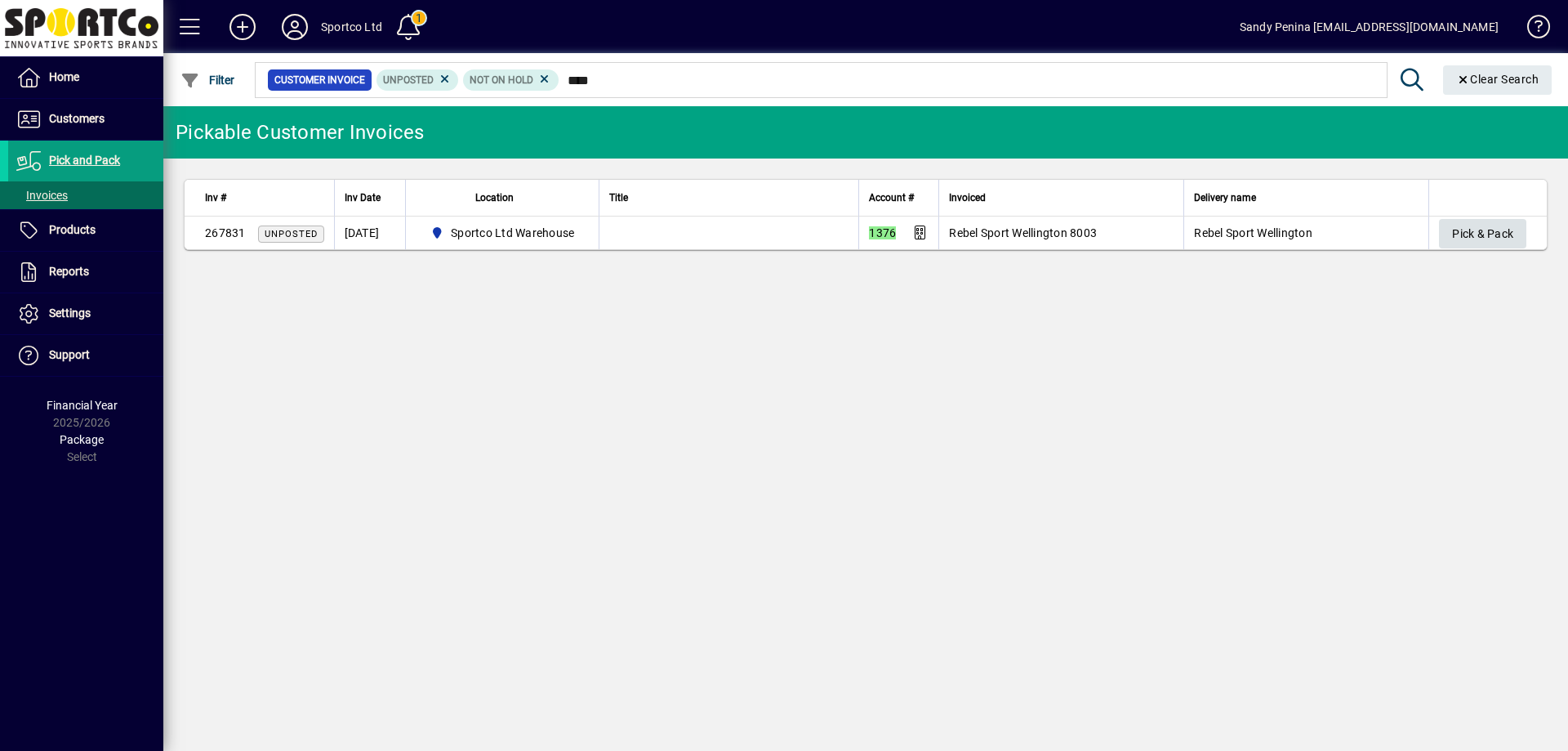
type input "****"
click at [1503, 235] on span "Pick & Pack" at bounding box center [1482, 234] width 61 height 27
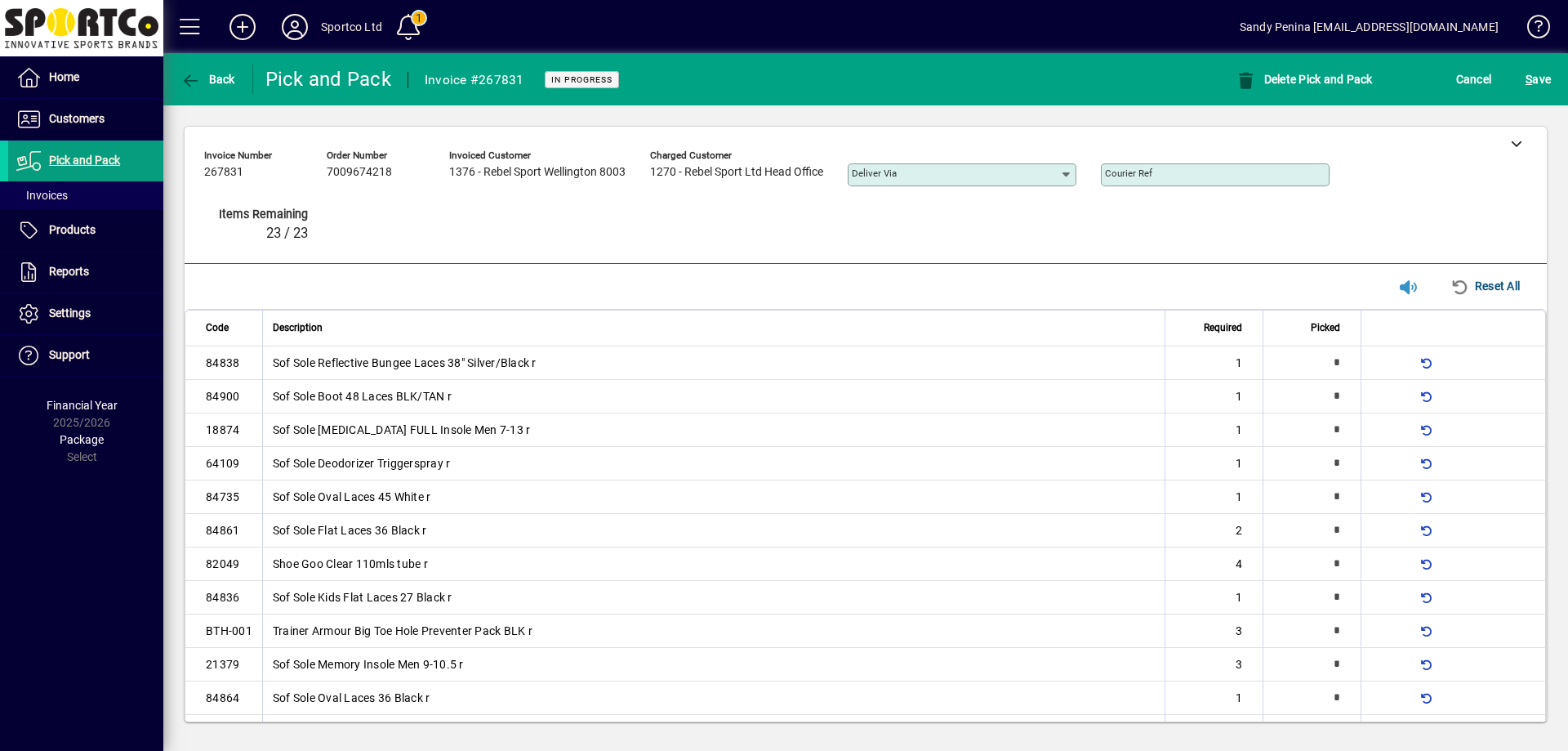
type input "*"
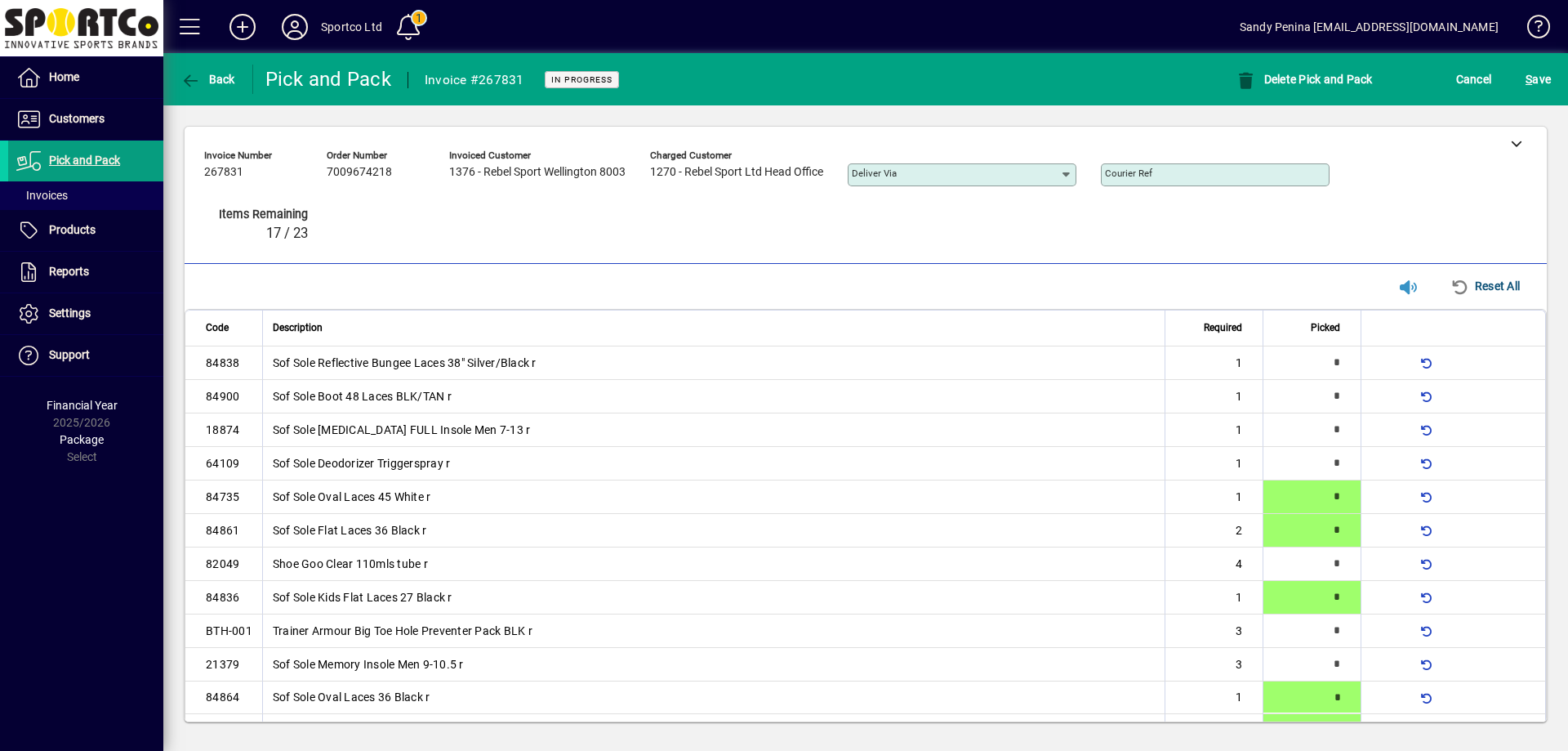
type input "*"
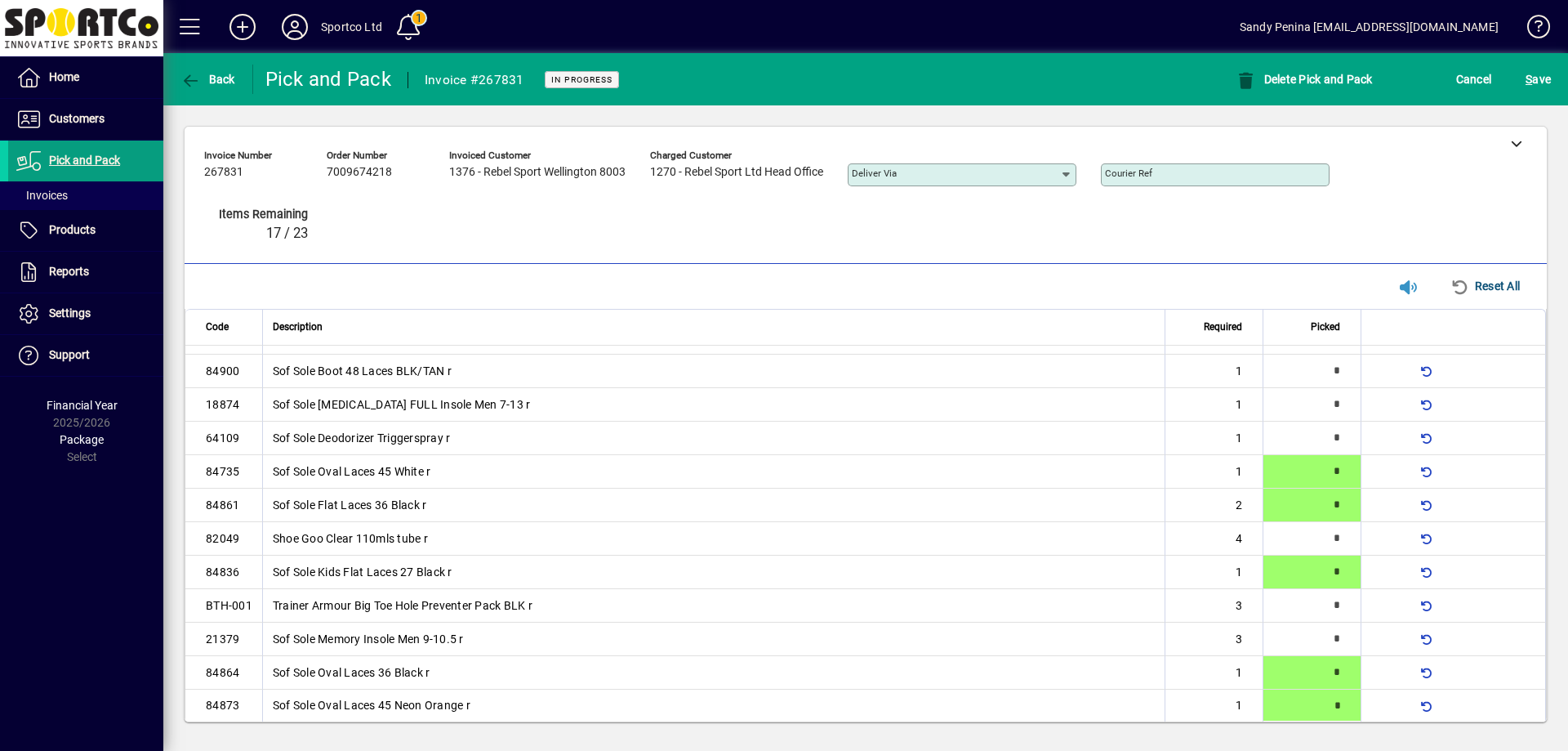
type input "*"
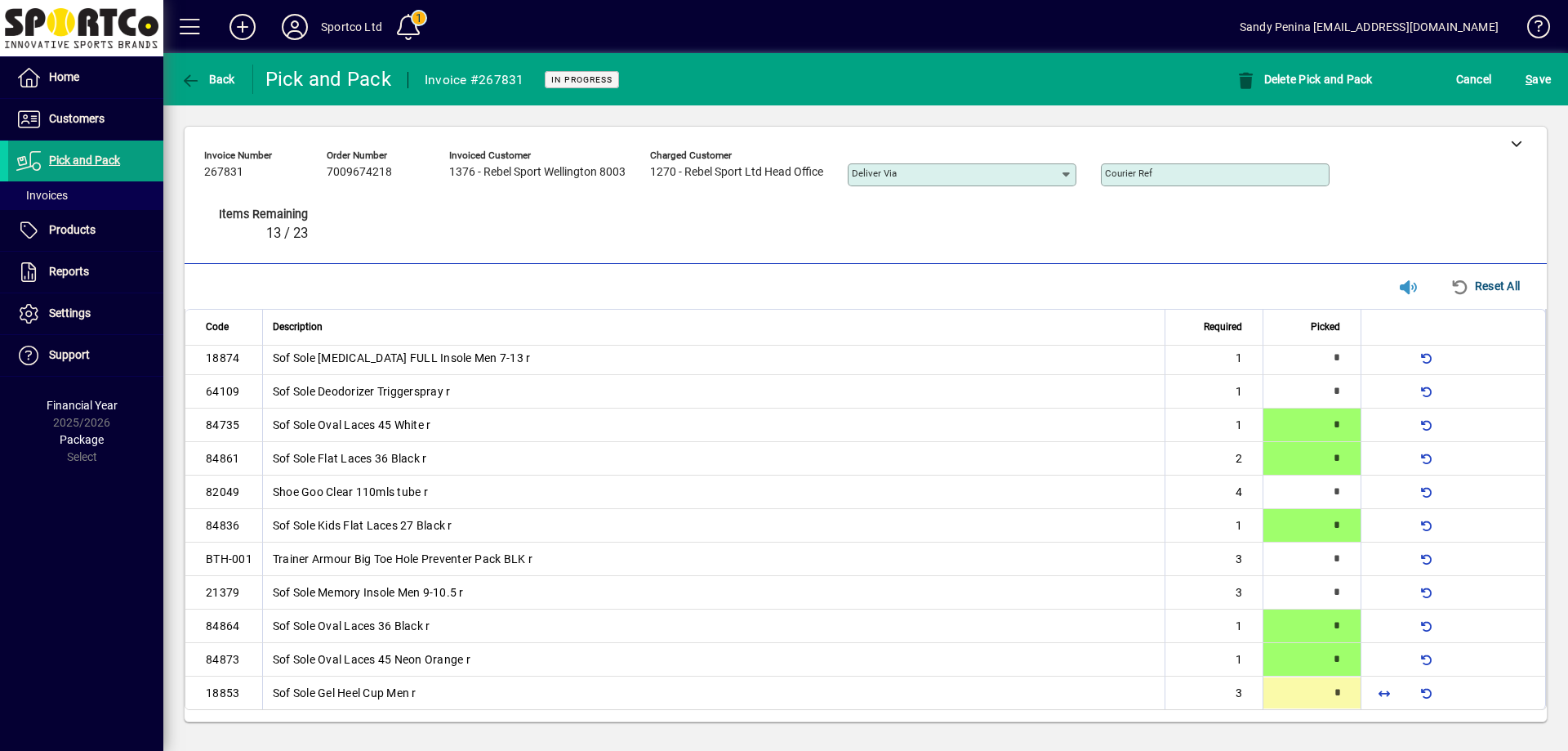
scroll to position [74, 0]
type input "*"
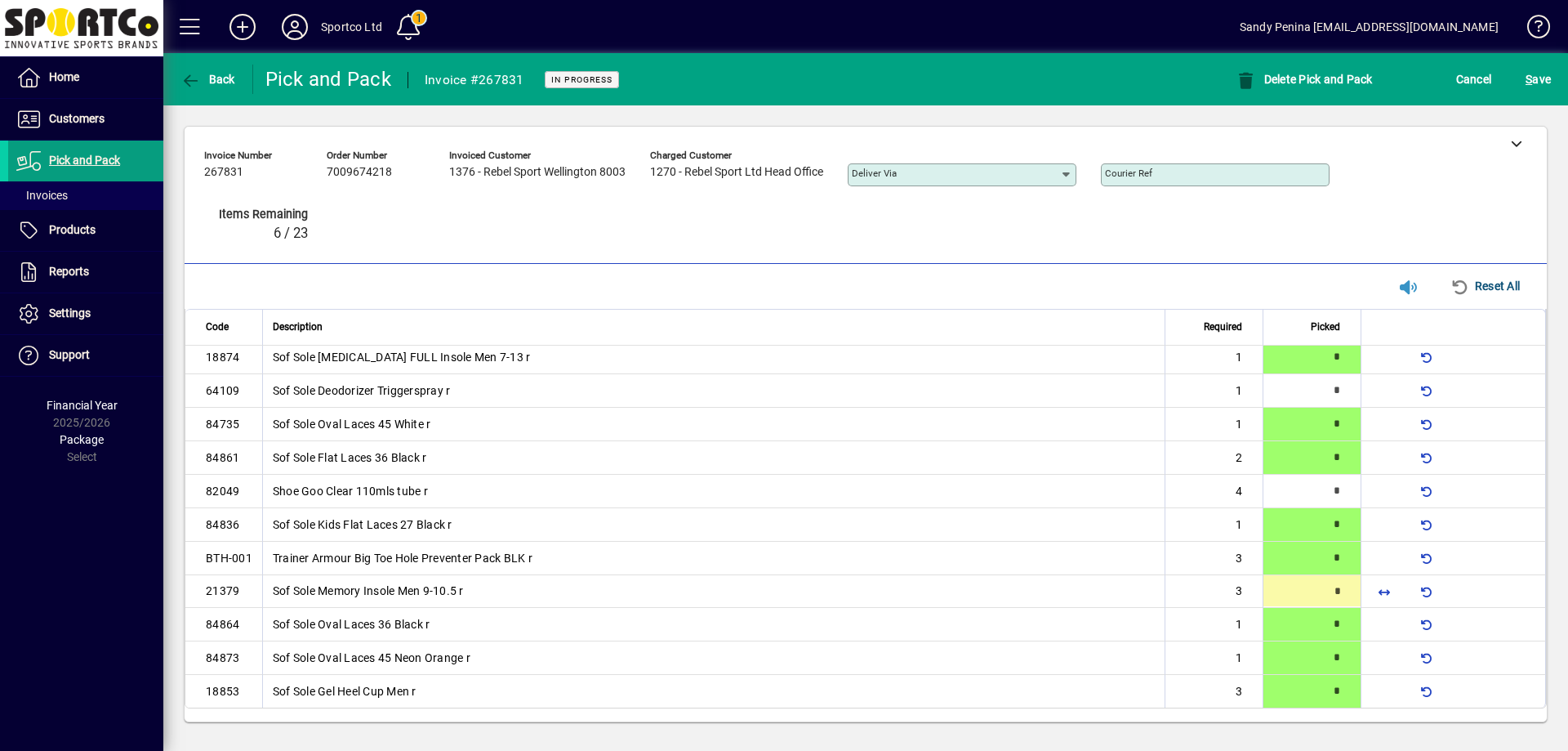
type input "*"
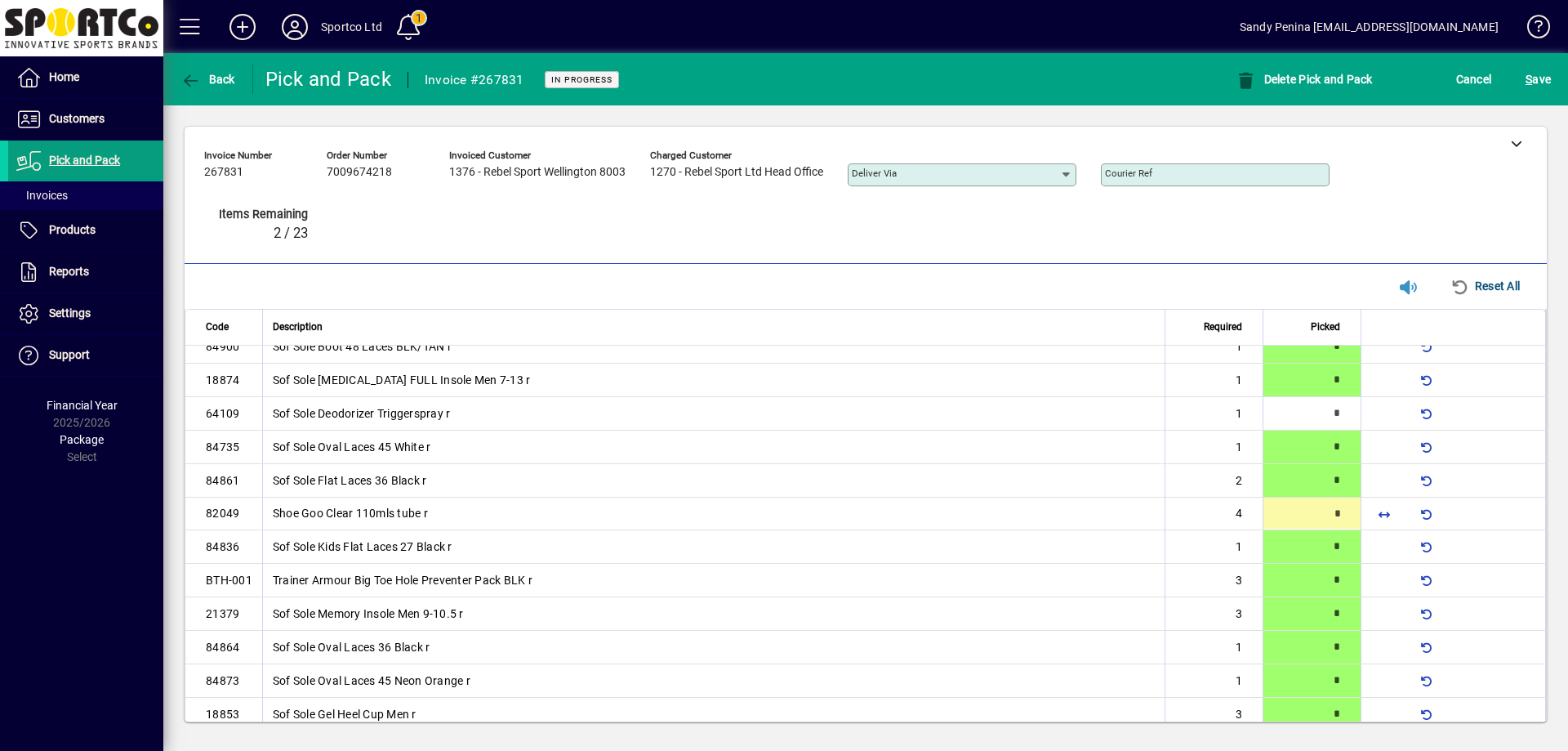
type input "*"
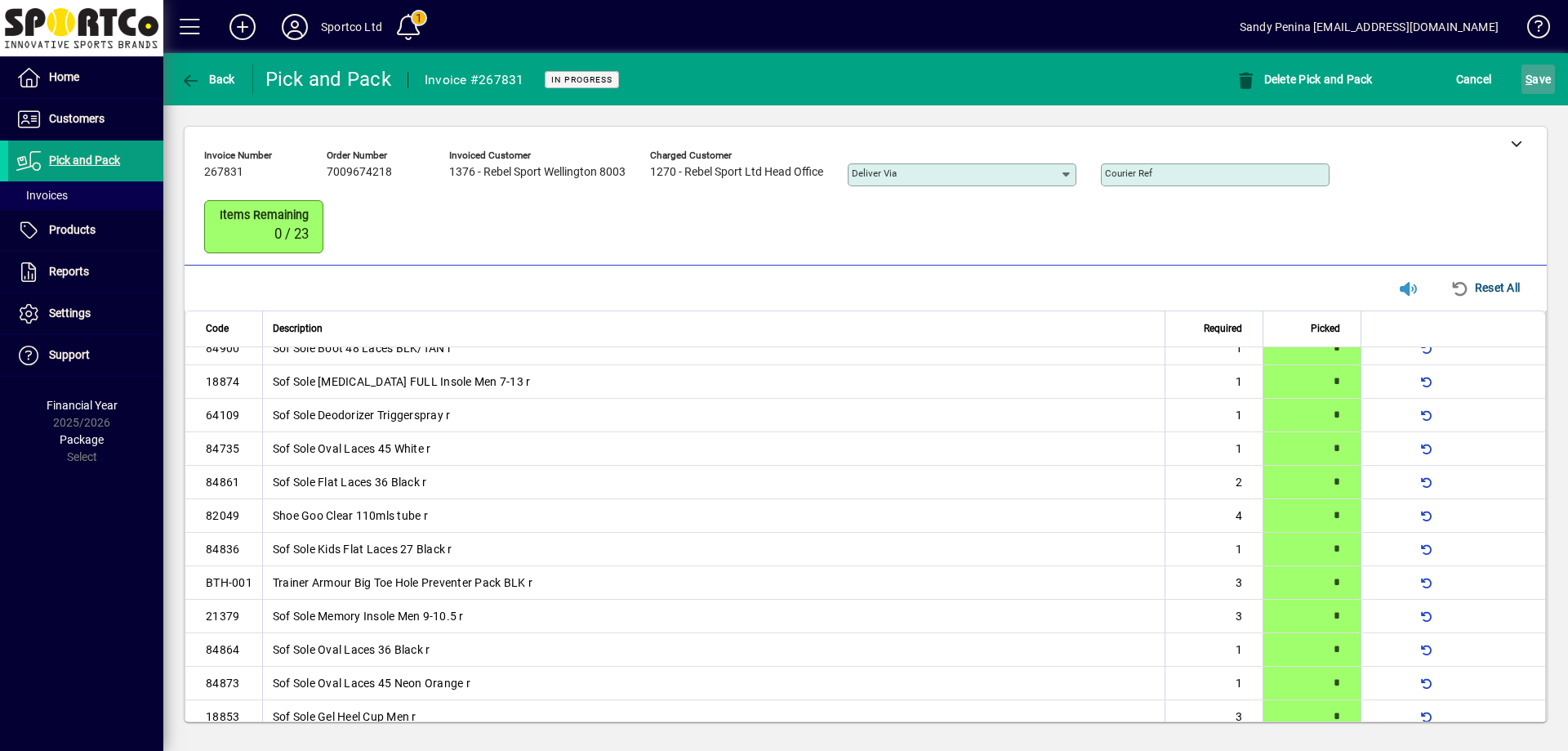
click at [1554, 74] on span "submit" at bounding box center [1539, 79] width 34 height 39
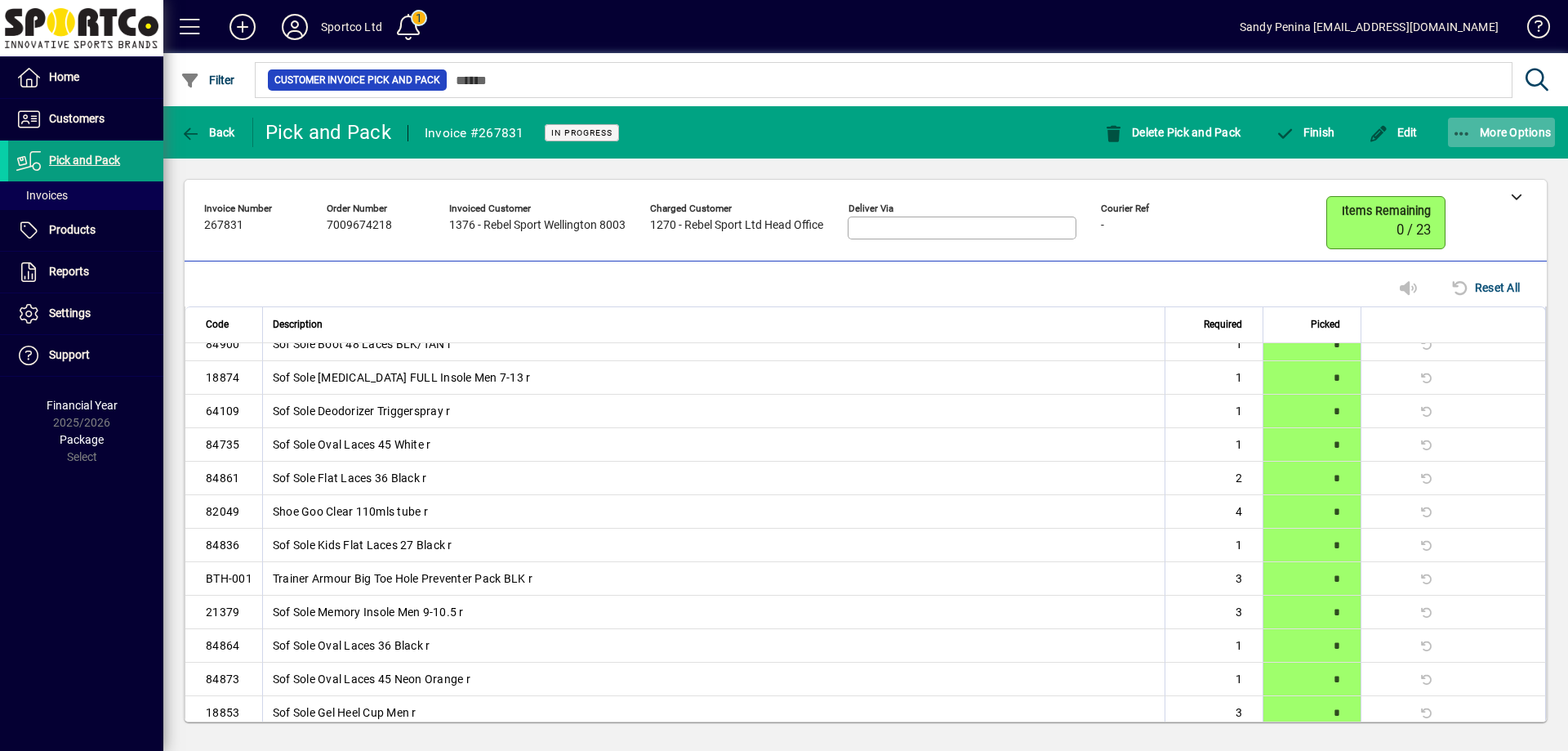
click at [1478, 128] on span "More Options" at bounding box center [1502, 132] width 99 height 13
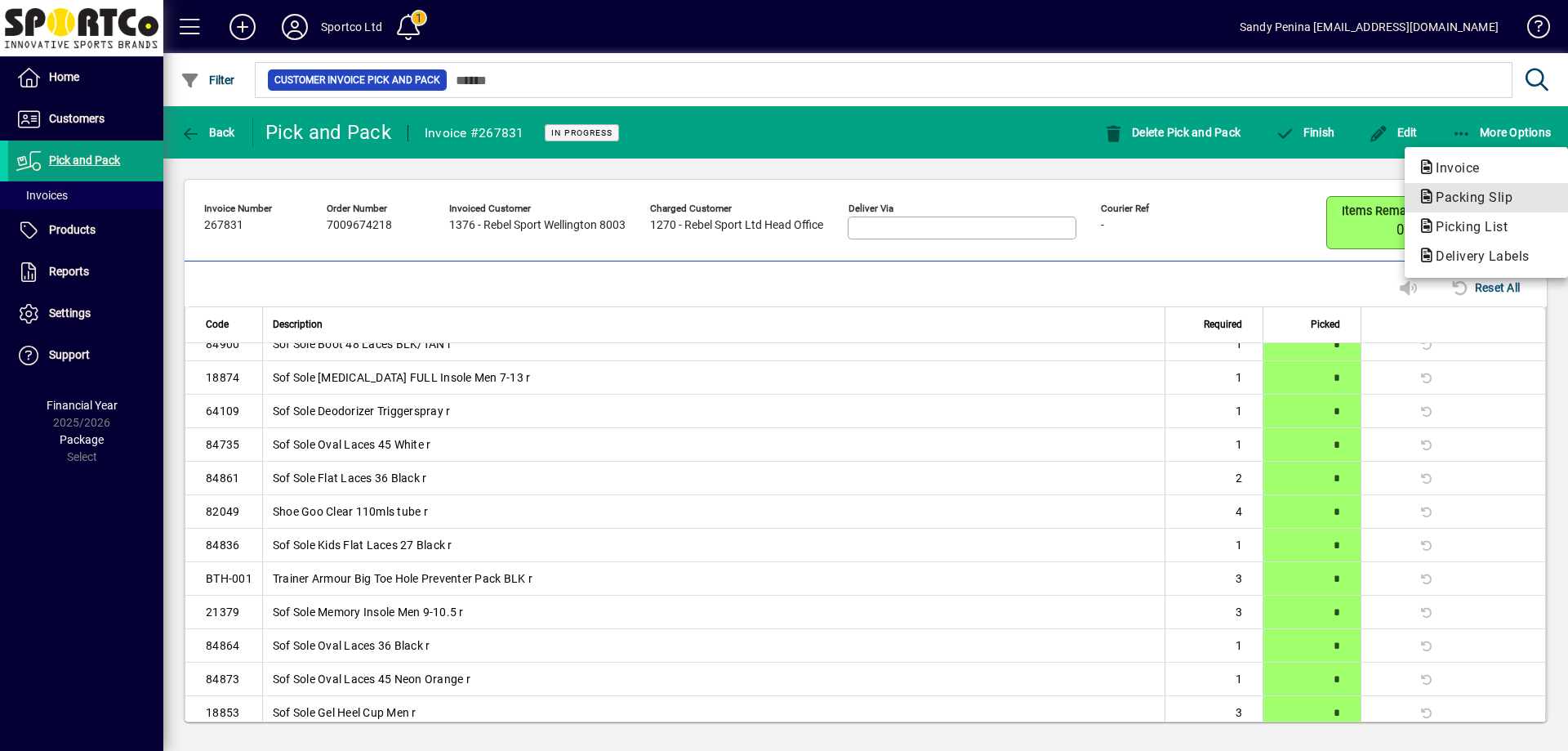
drag, startPoint x: 1446, startPoint y: 192, endPoint x: 1430, endPoint y: 182, distance: 18.9
click at [1441, 192] on span "Packing Slip" at bounding box center [1470, 198] width 103 height 16
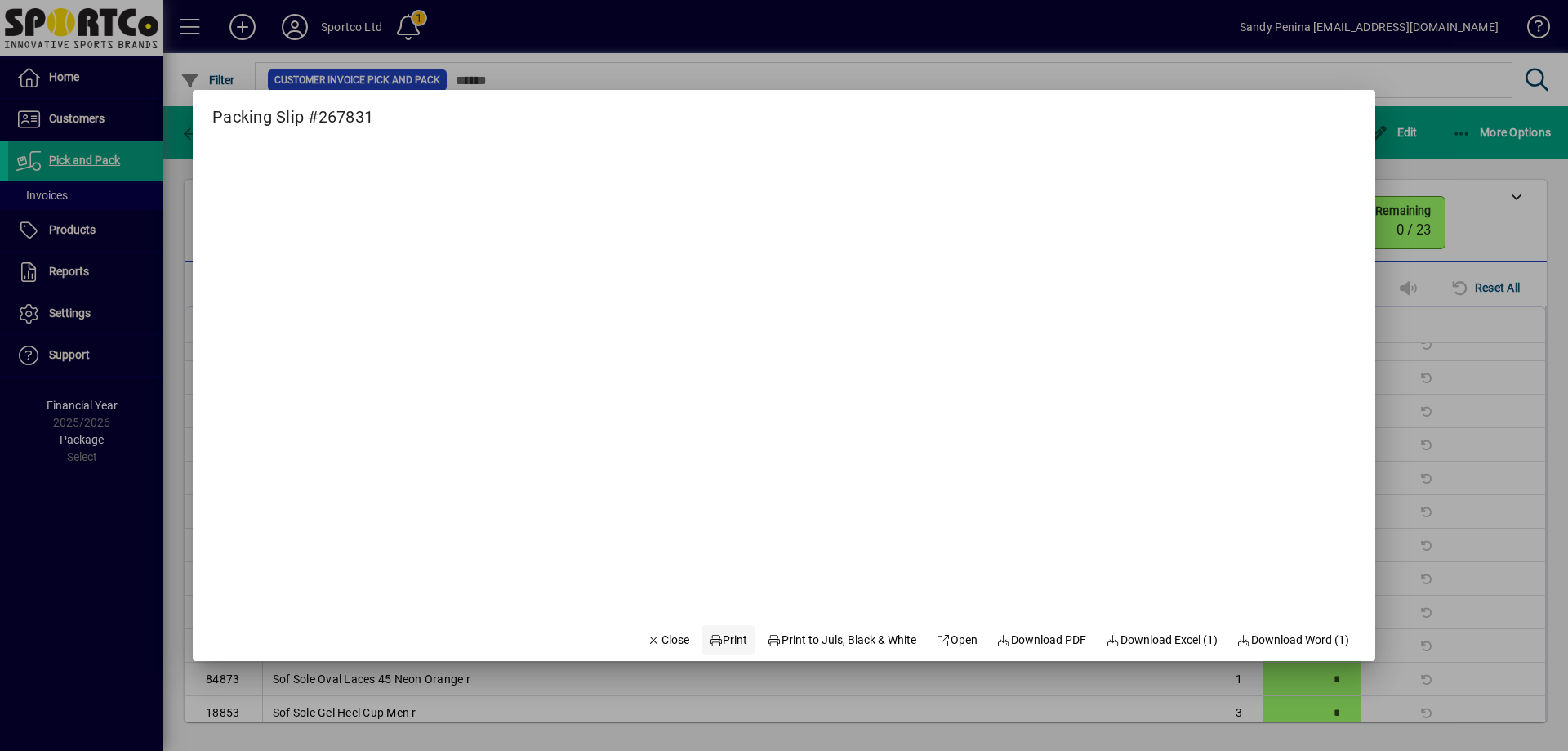
click at [709, 635] on icon at bounding box center [716, 640] width 15 height 12
click at [659, 642] on span "Close" at bounding box center [668, 639] width 43 height 17
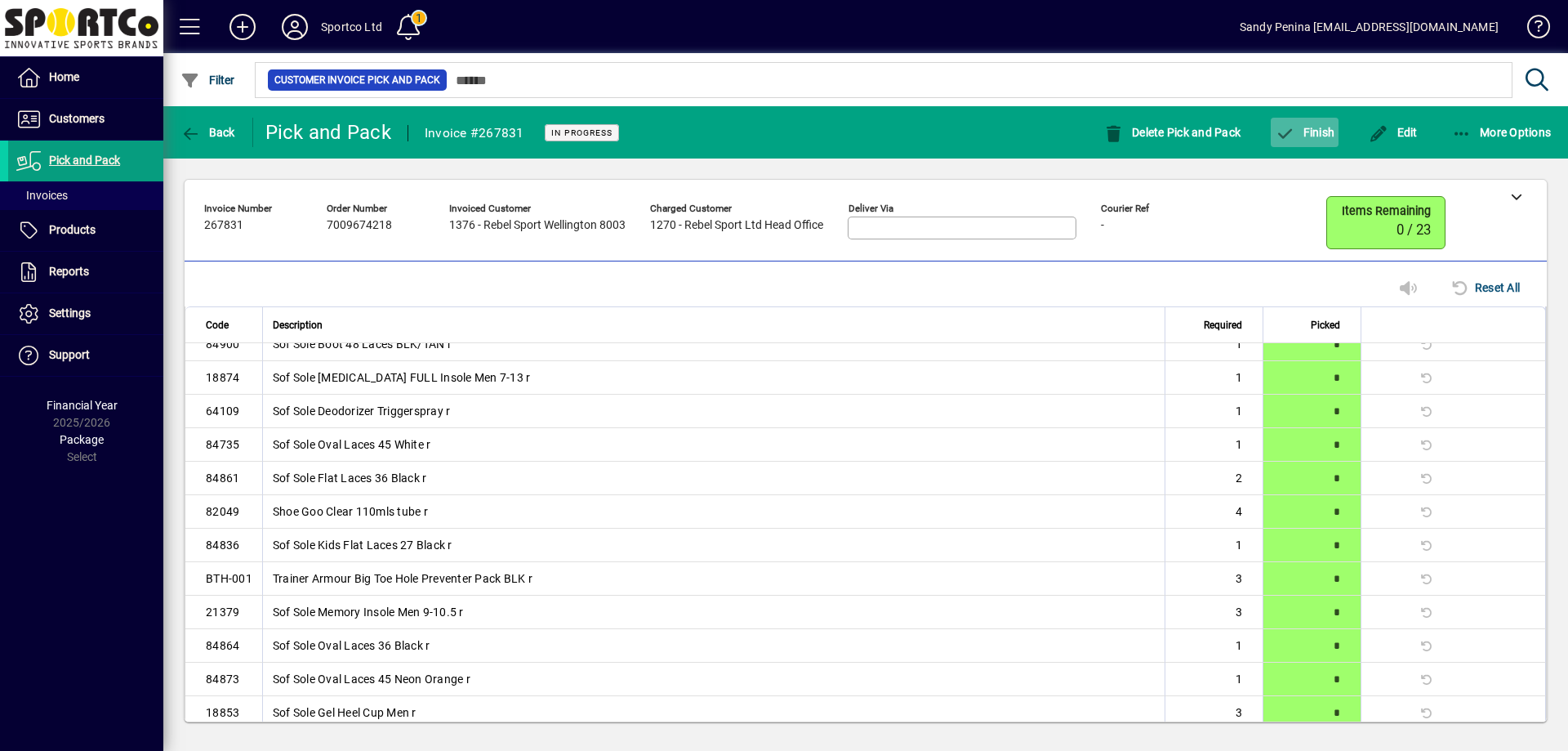
click at [1308, 135] on span "Finish" at bounding box center [1304, 132] width 59 height 13
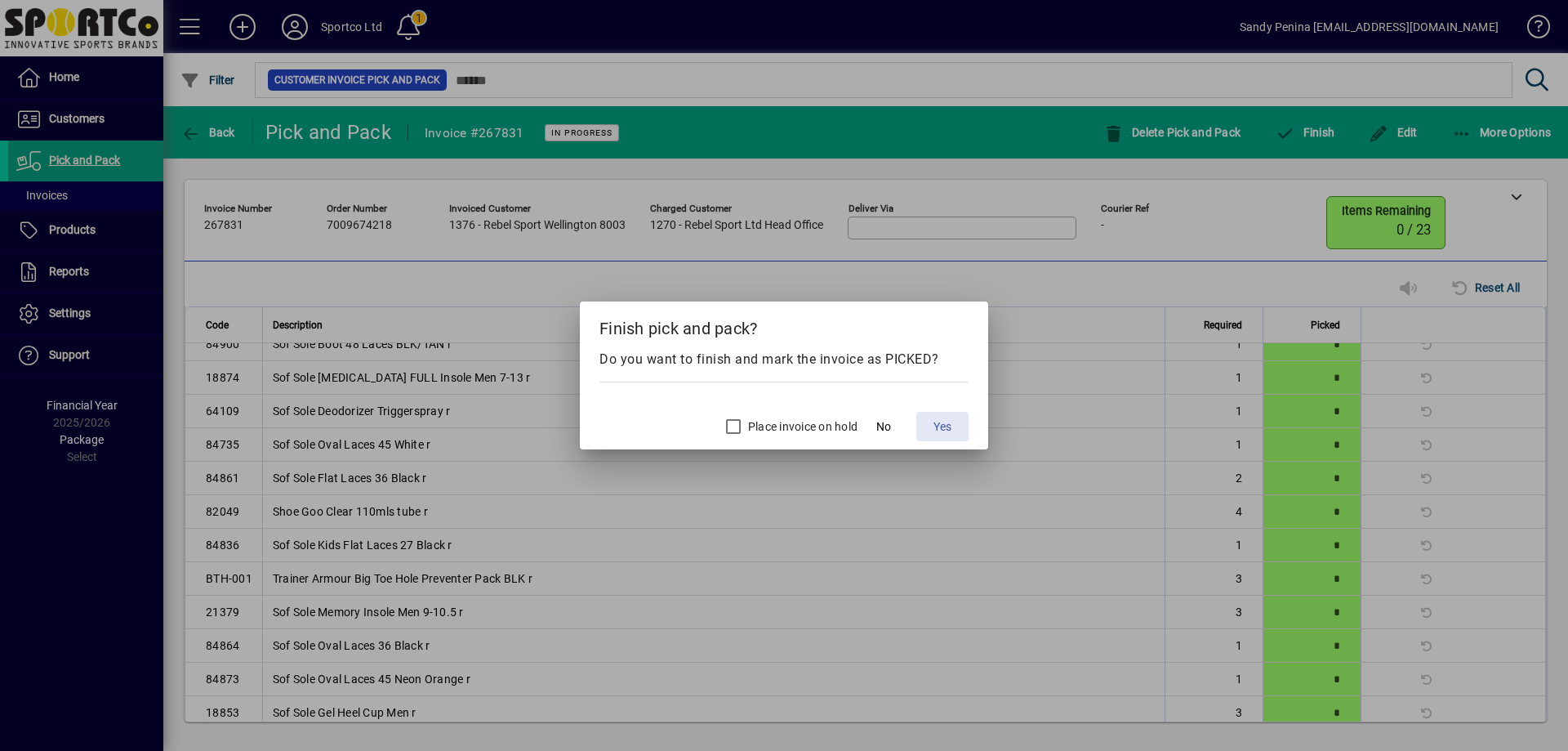
click at [956, 418] on span at bounding box center [942, 426] width 52 height 39
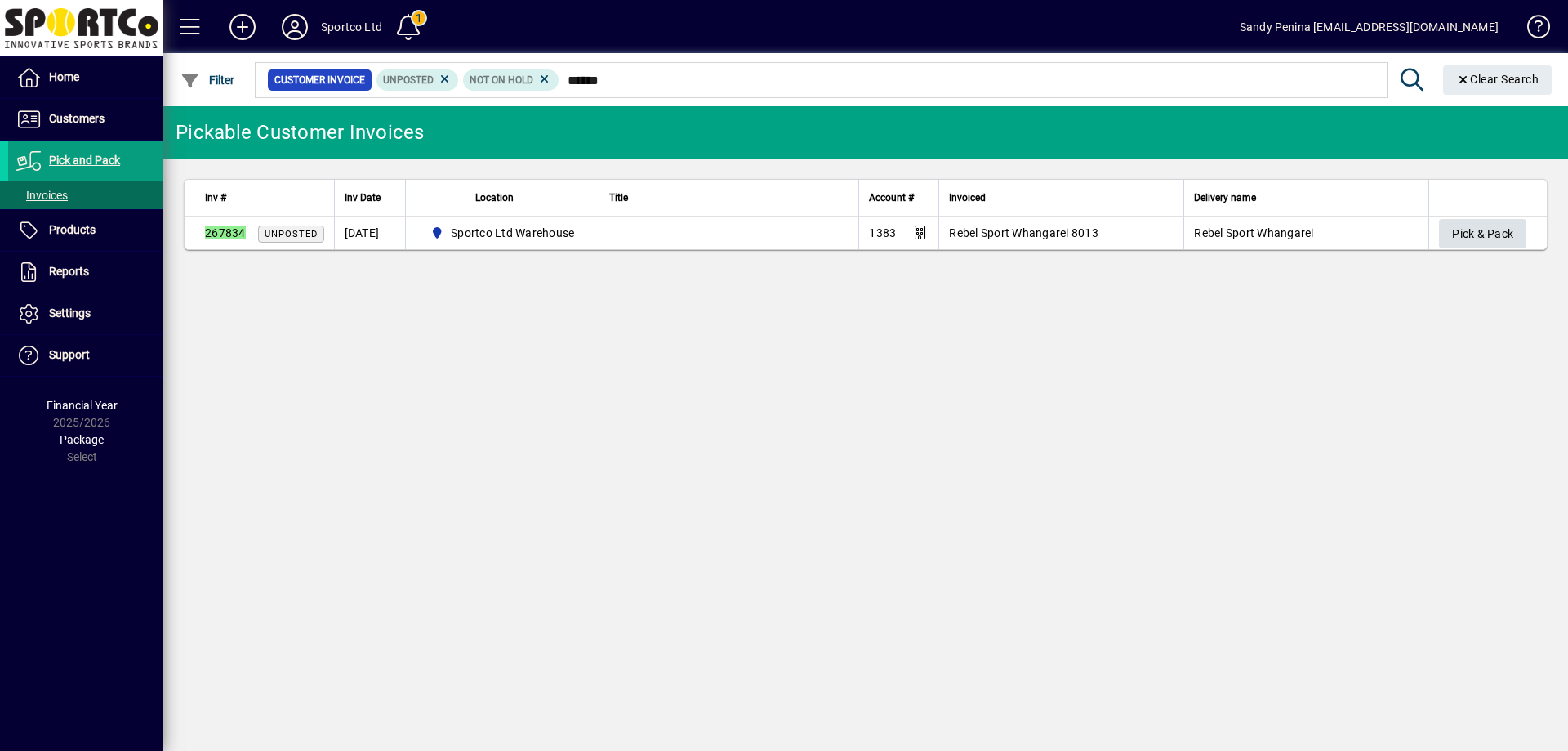
type input "******"
click at [1484, 234] on span "Pick & Pack" at bounding box center [1482, 234] width 61 height 27
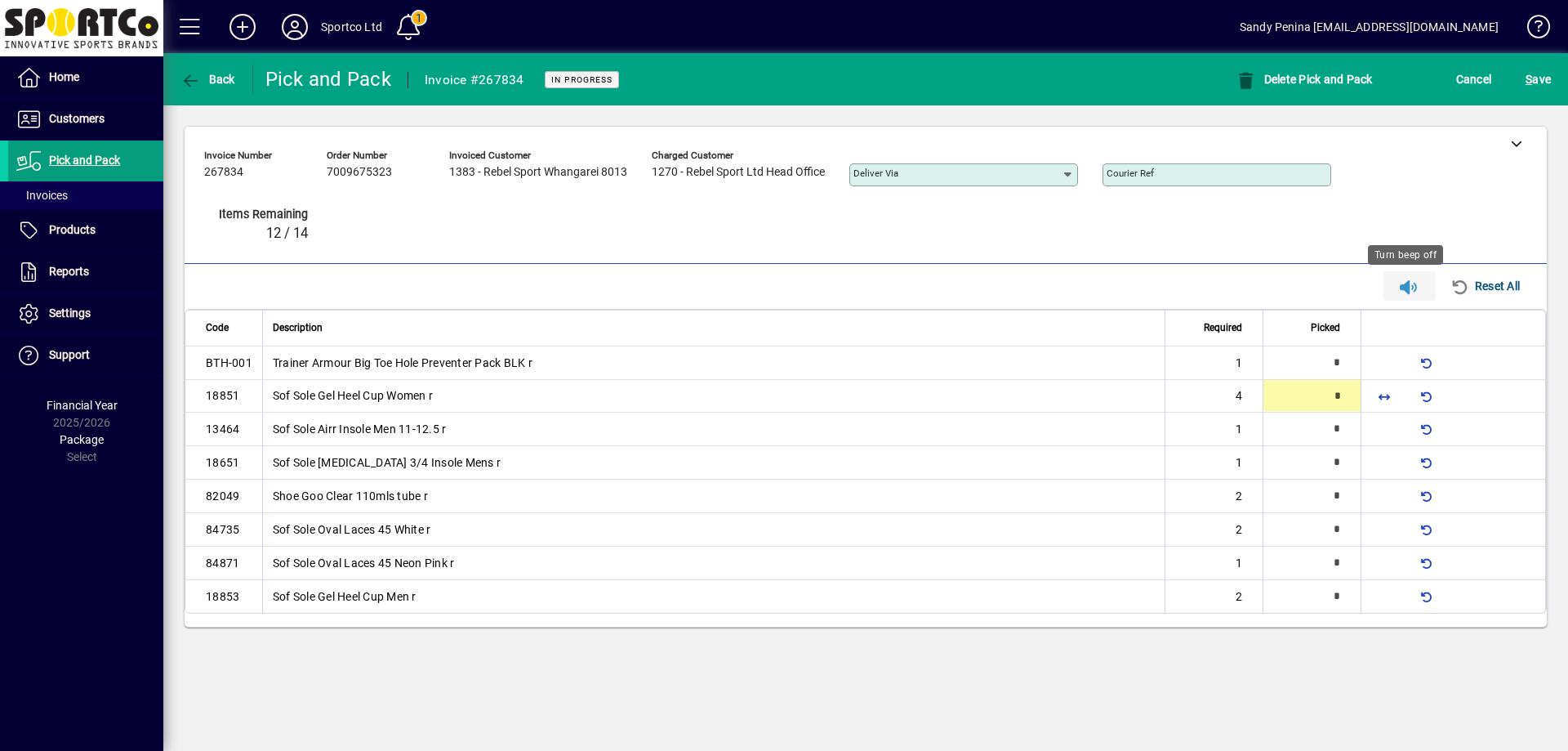
type input "*"
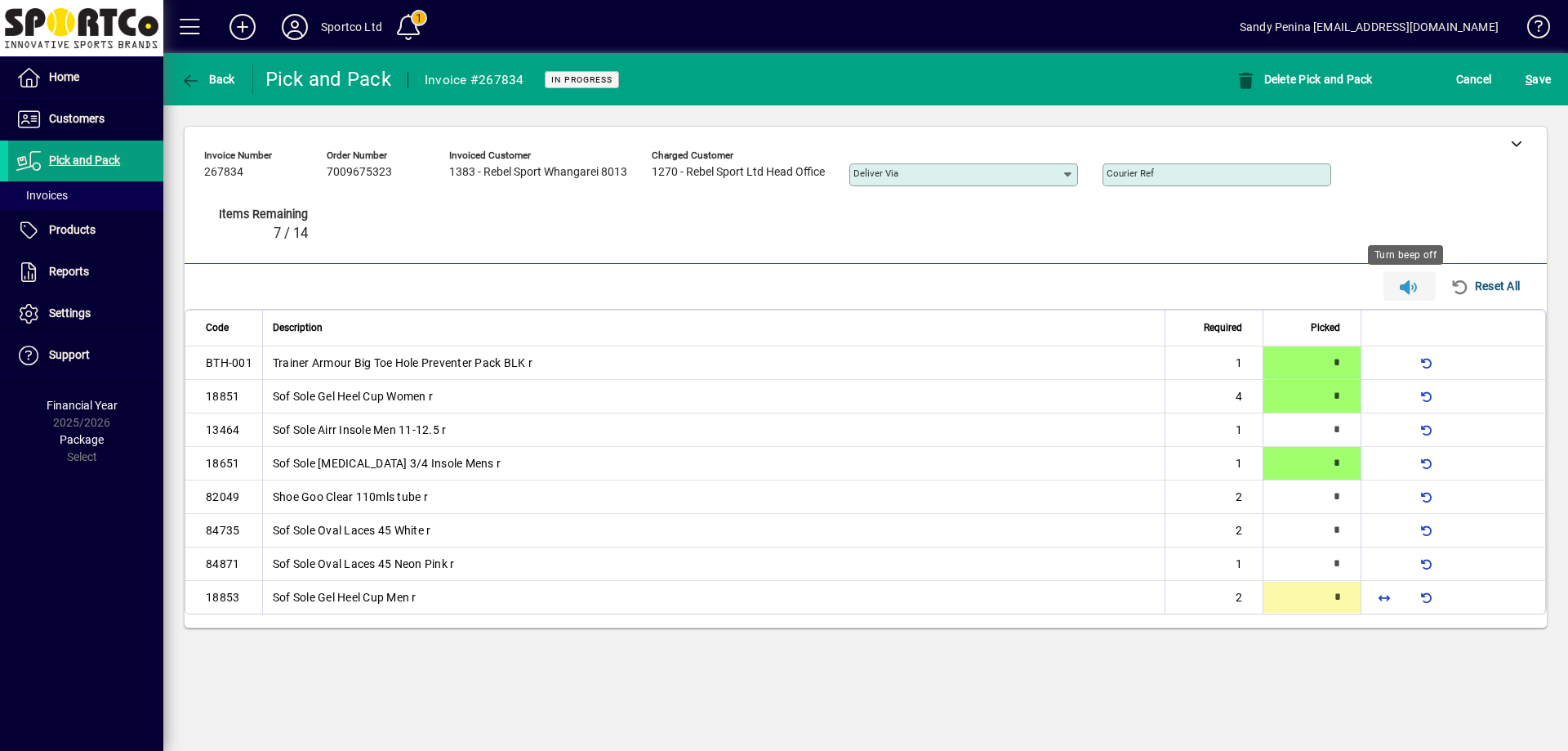
type input "*"
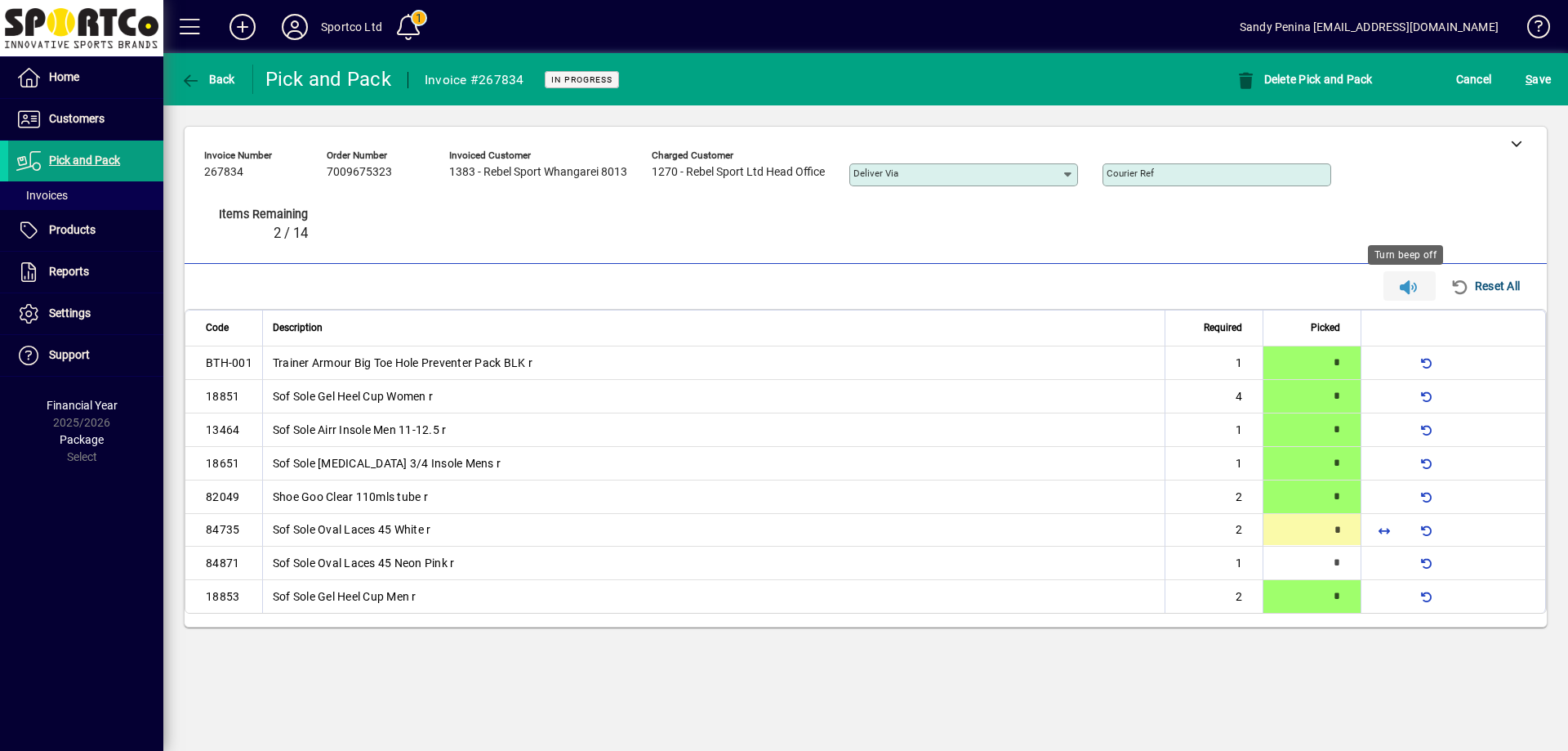
type input "*"
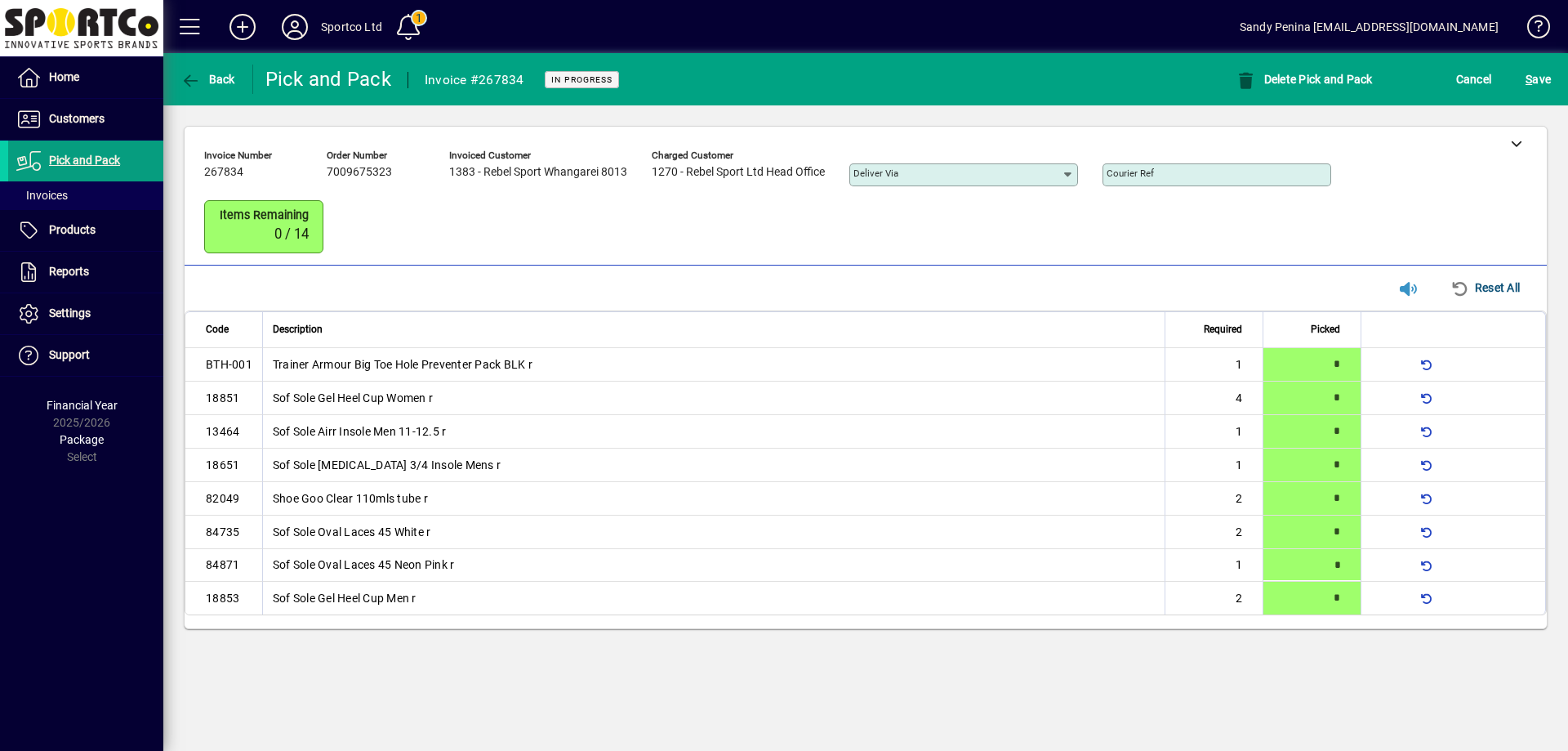
click at [1521, 67] on div "S ave" at bounding box center [1538, 79] width 59 height 29
click at [1536, 81] on span "S ave" at bounding box center [1538, 79] width 26 height 26
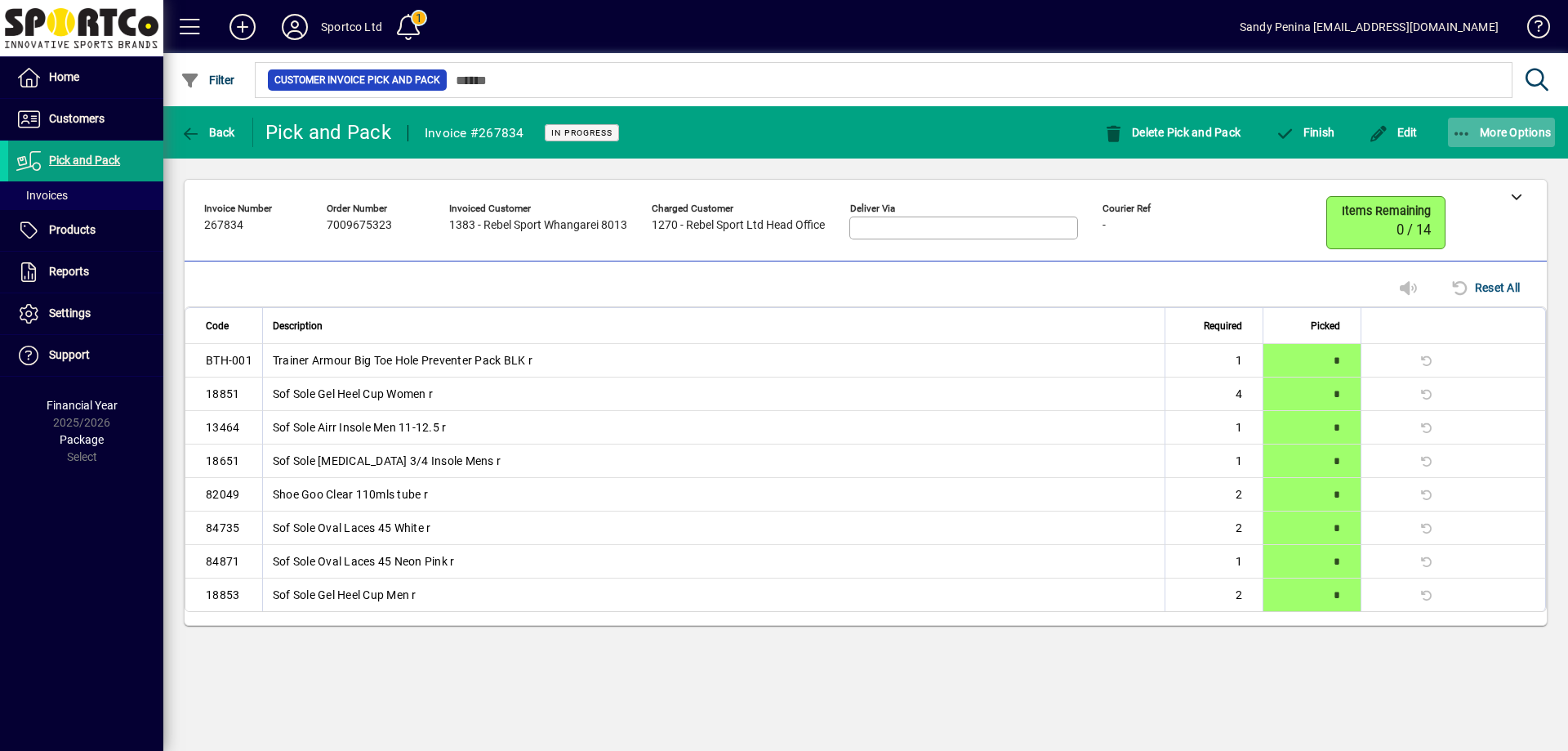
click at [1486, 132] on span "More Options" at bounding box center [1502, 132] width 99 height 13
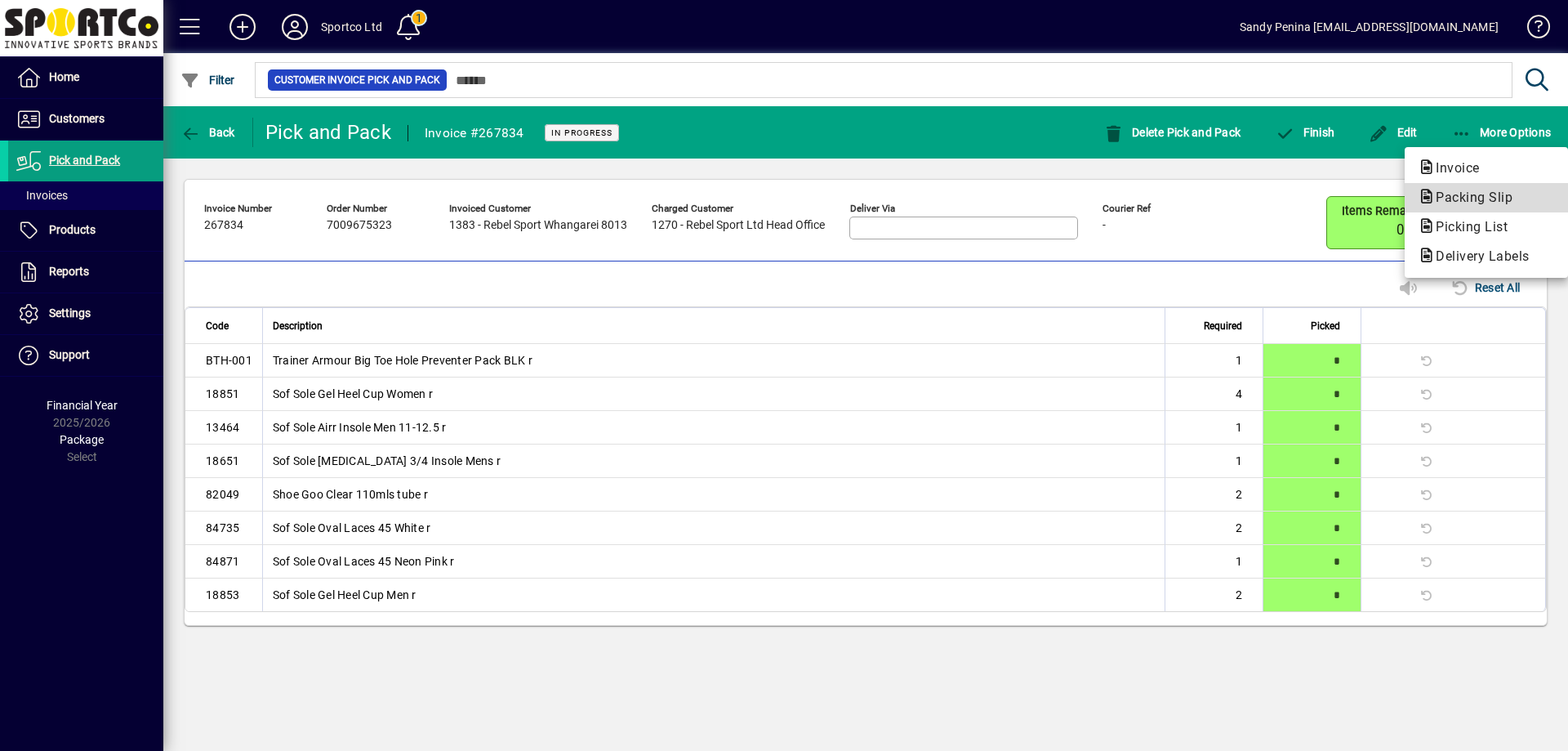
click at [1470, 199] on span "Packing Slip" at bounding box center [1470, 198] width 103 height 16
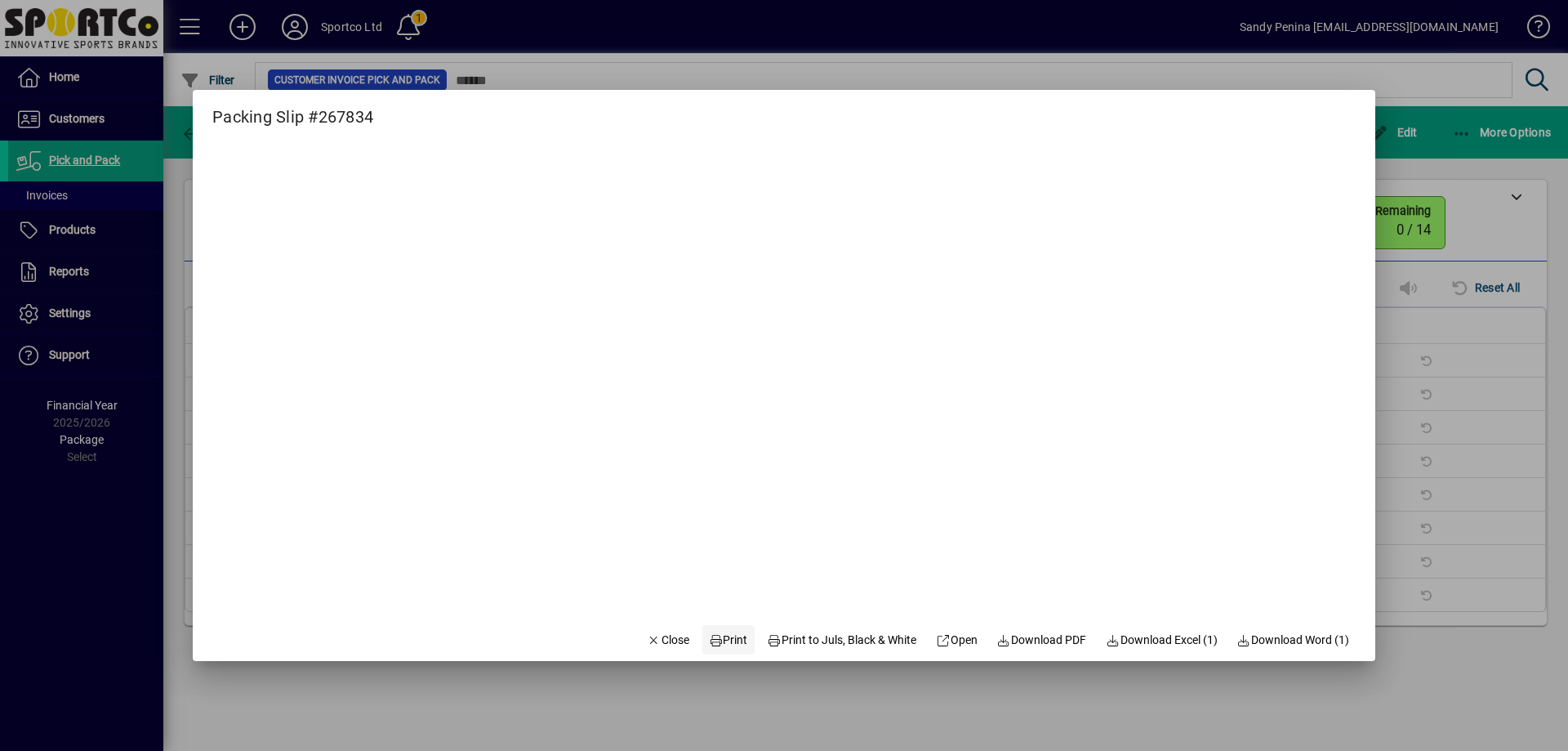
click at [724, 644] on span "Print" at bounding box center [729, 639] width 39 height 17
drag, startPoint x: 635, startPoint y: 634, endPoint x: 712, endPoint y: 520, distance: 137.6
click at [647, 635] on icon "button" at bounding box center [654, 640] width 15 height 12
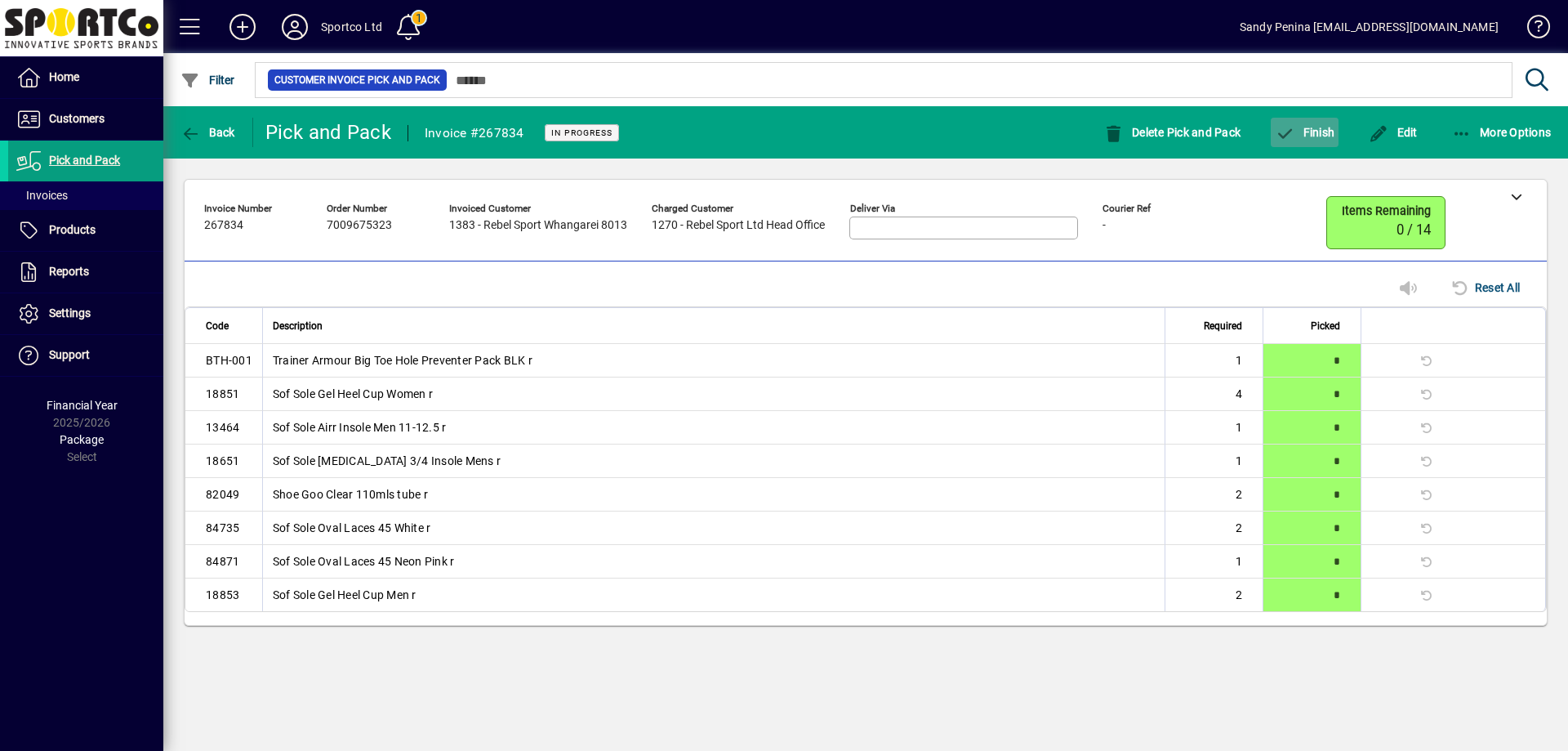
click at [1324, 123] on span "button" at bounding box center [1305, 132] width 67 height 39
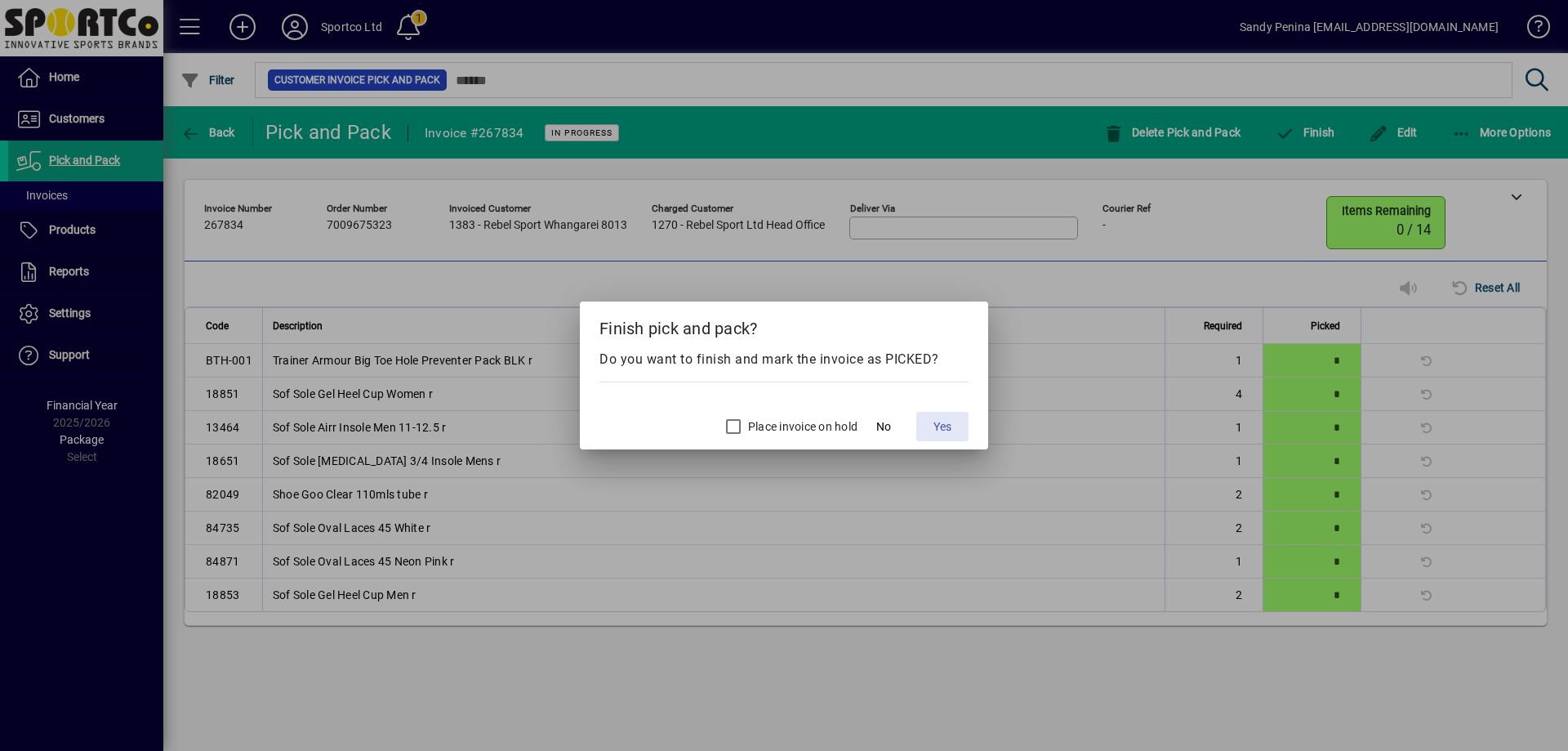
click at [930, 423] on span at bounding box center [942, 426] width 52 height 39
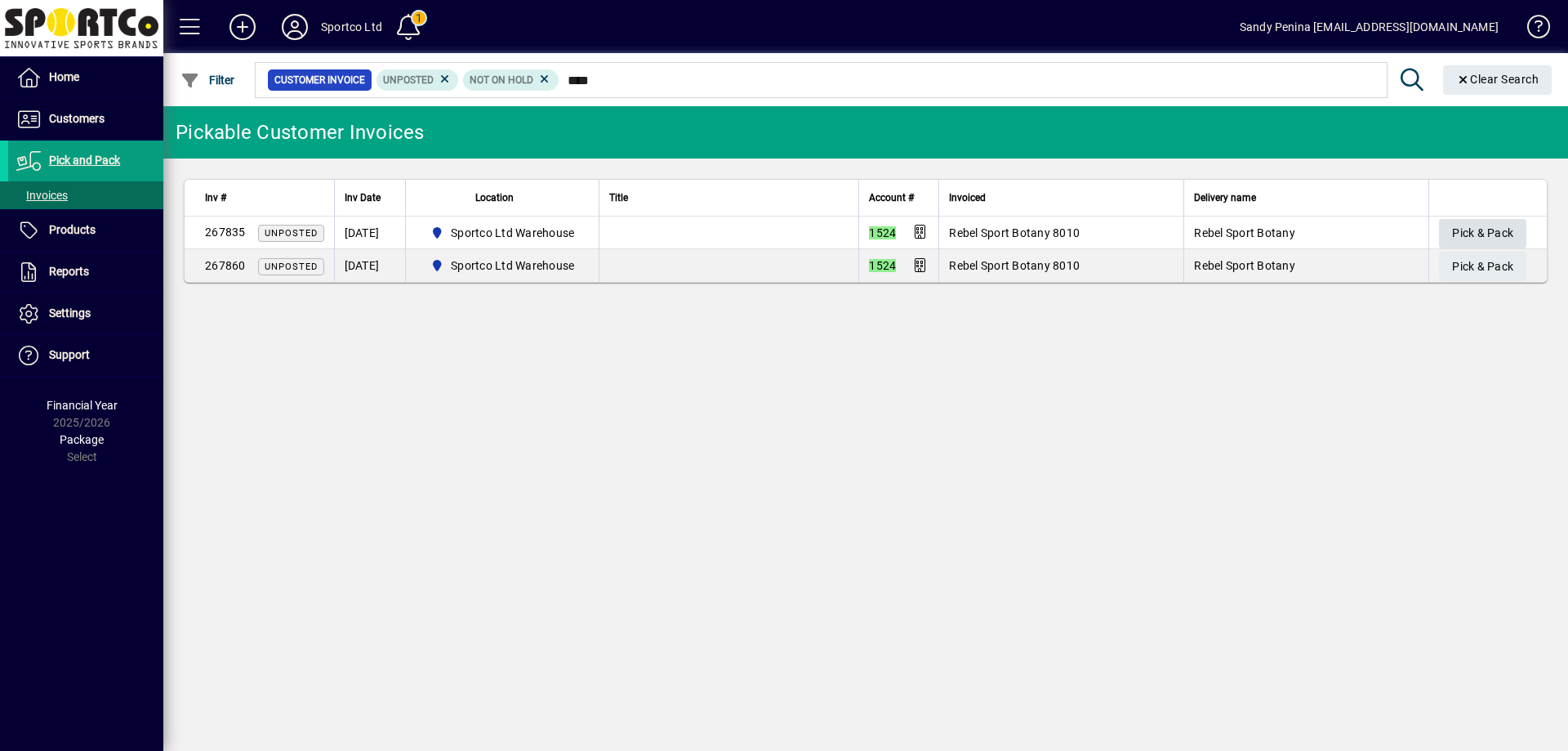
type input "****"
click at [1455, 241] on span "Pick & Pack" at bounding box center [1482, 233] width 61 height 27
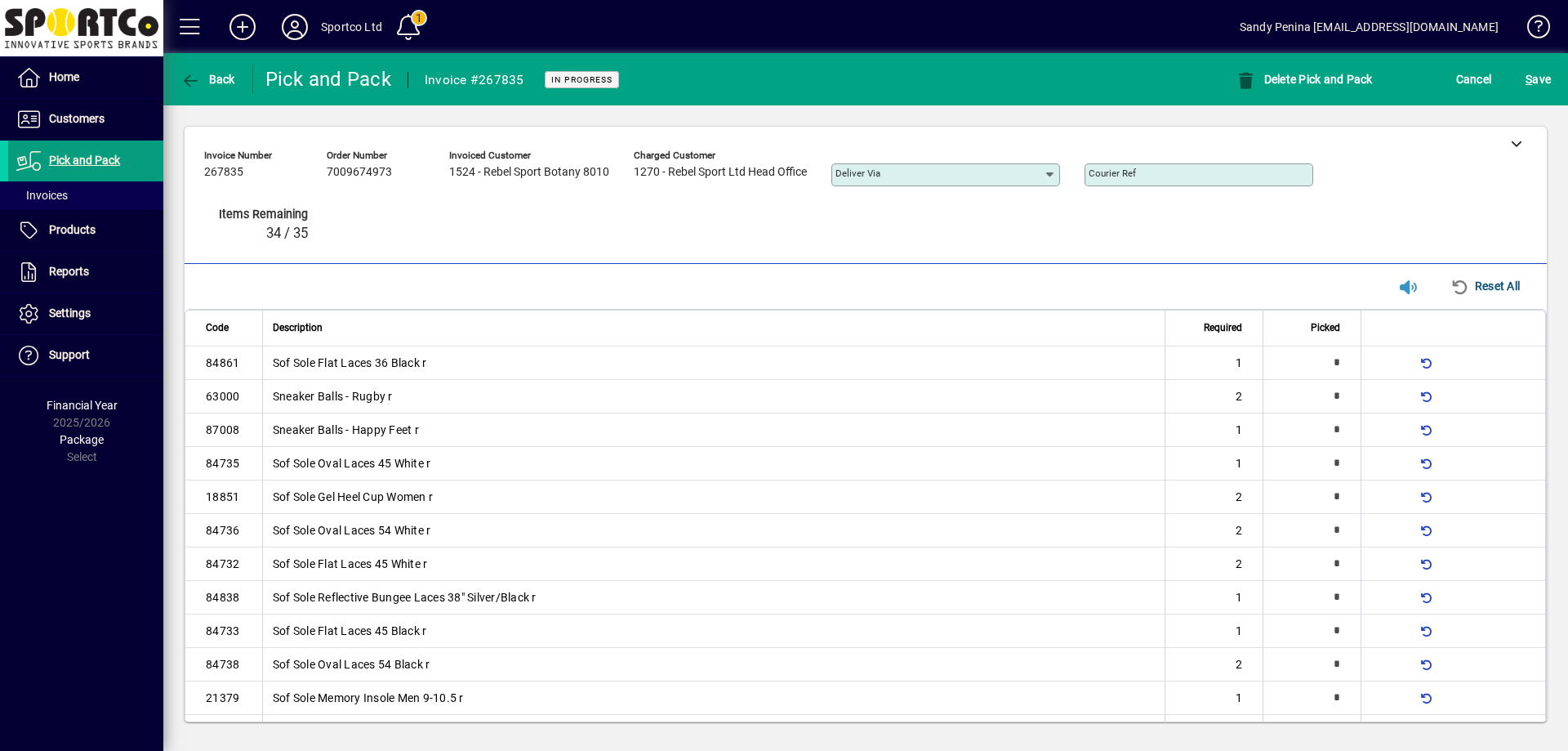
scroll to position [308, 0]
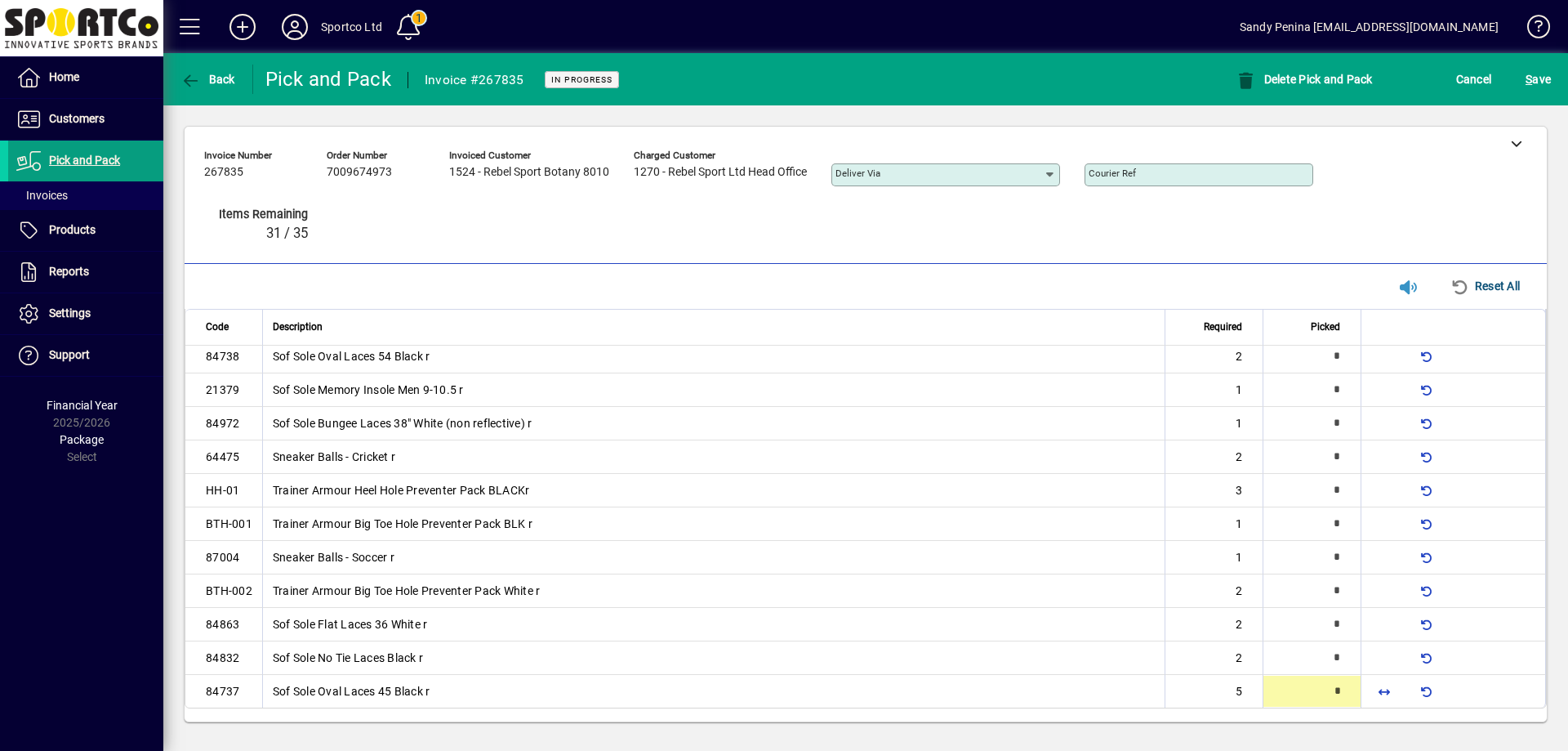
type input "*"
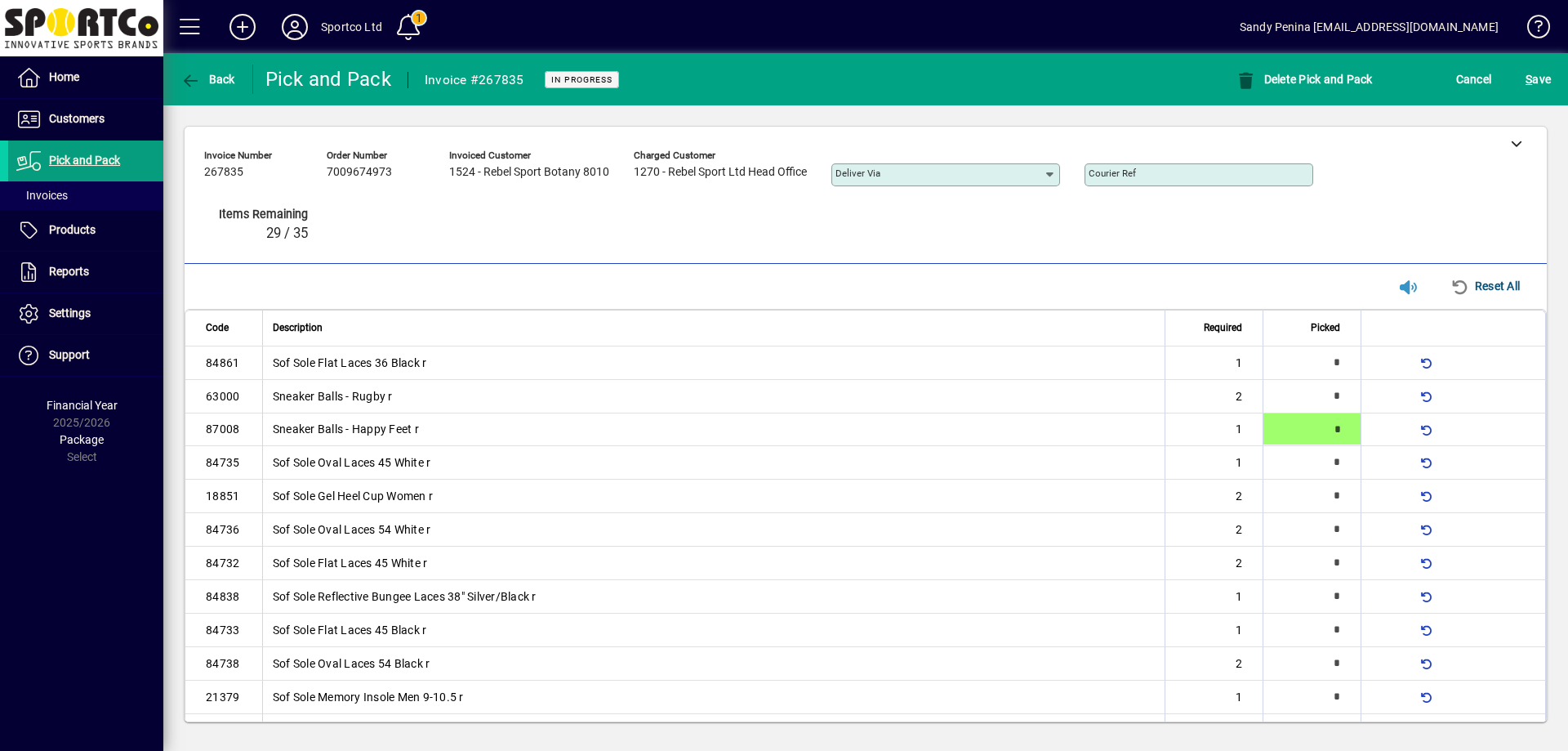
type input "*"
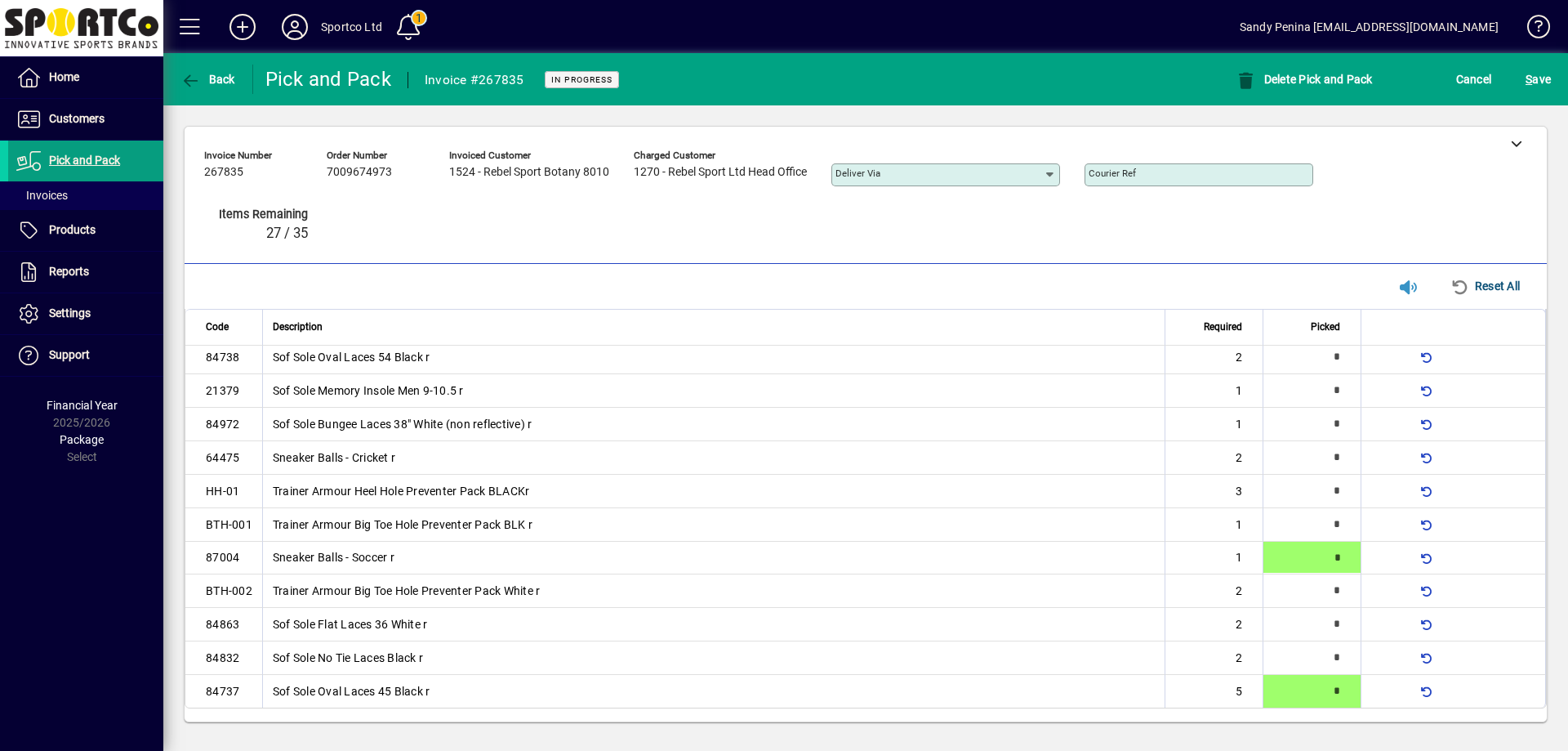
type input "*"
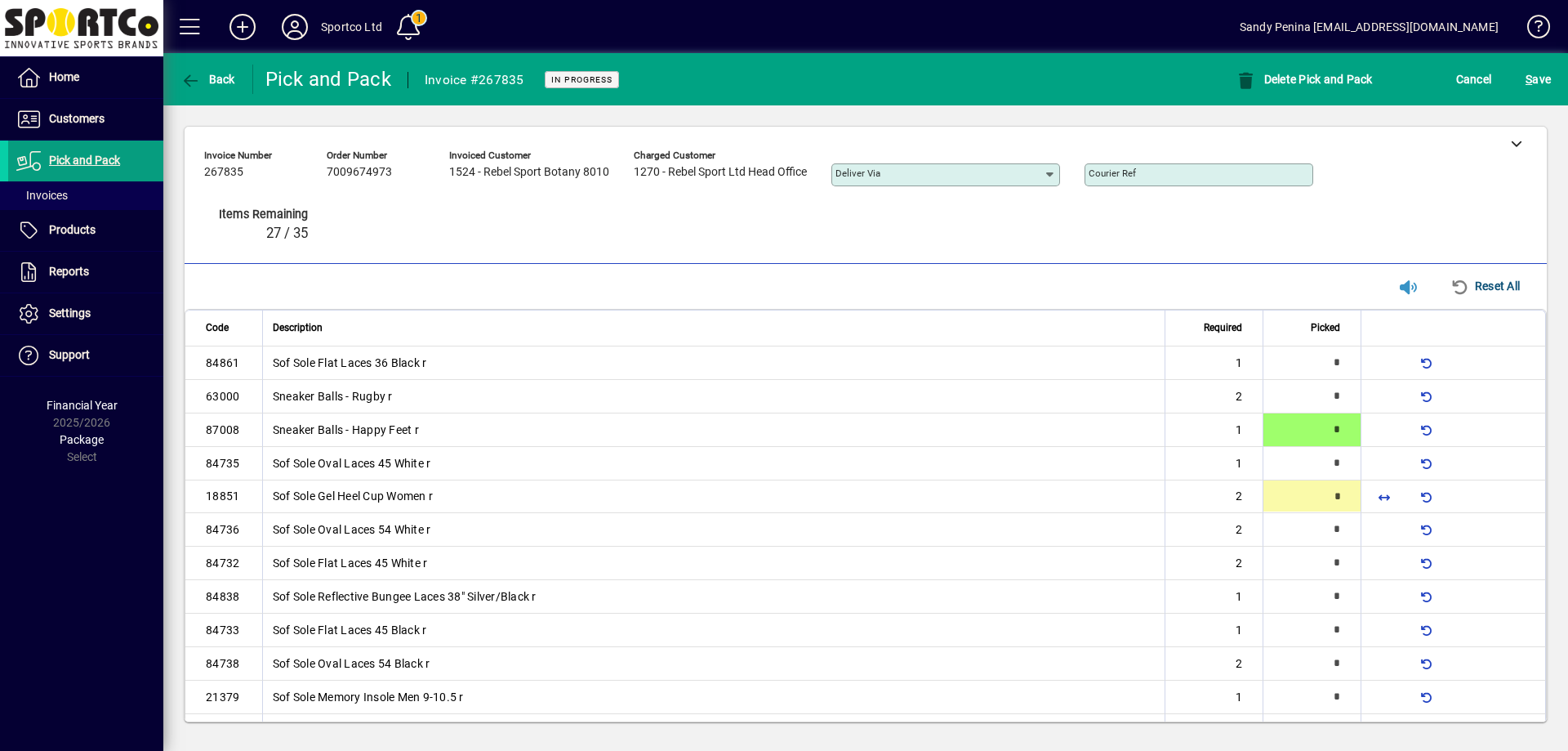
type input "*"
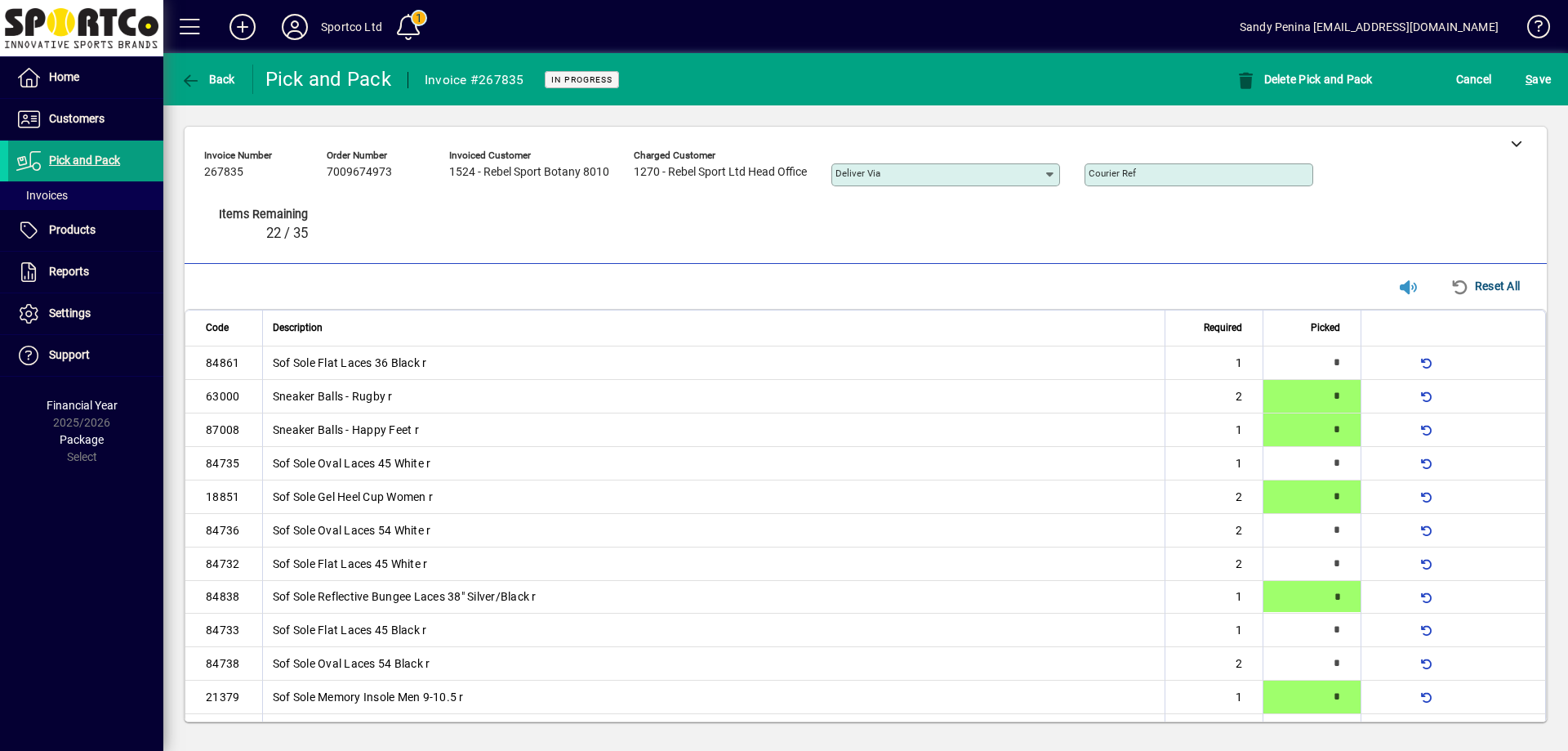
type input "*"
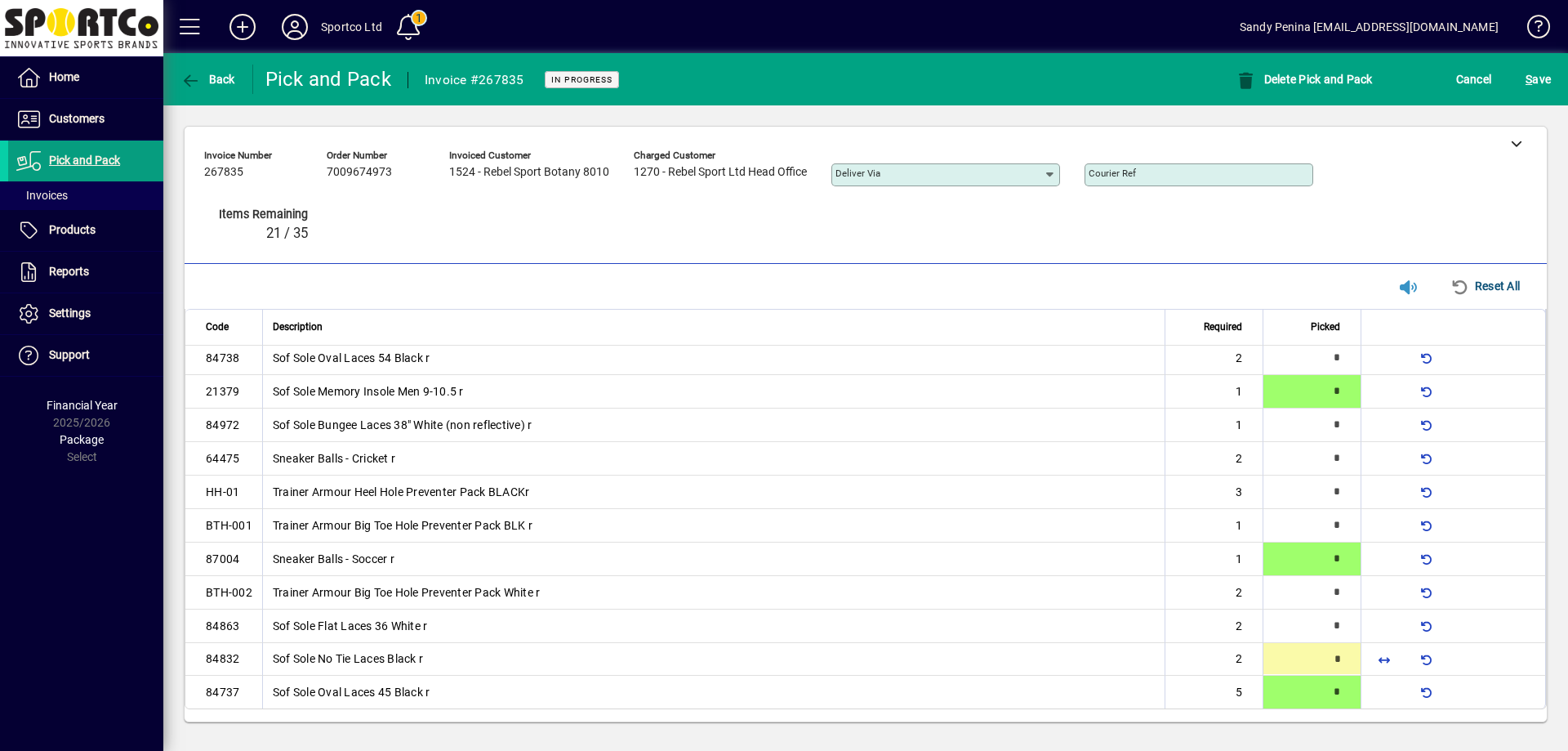
type input "*"
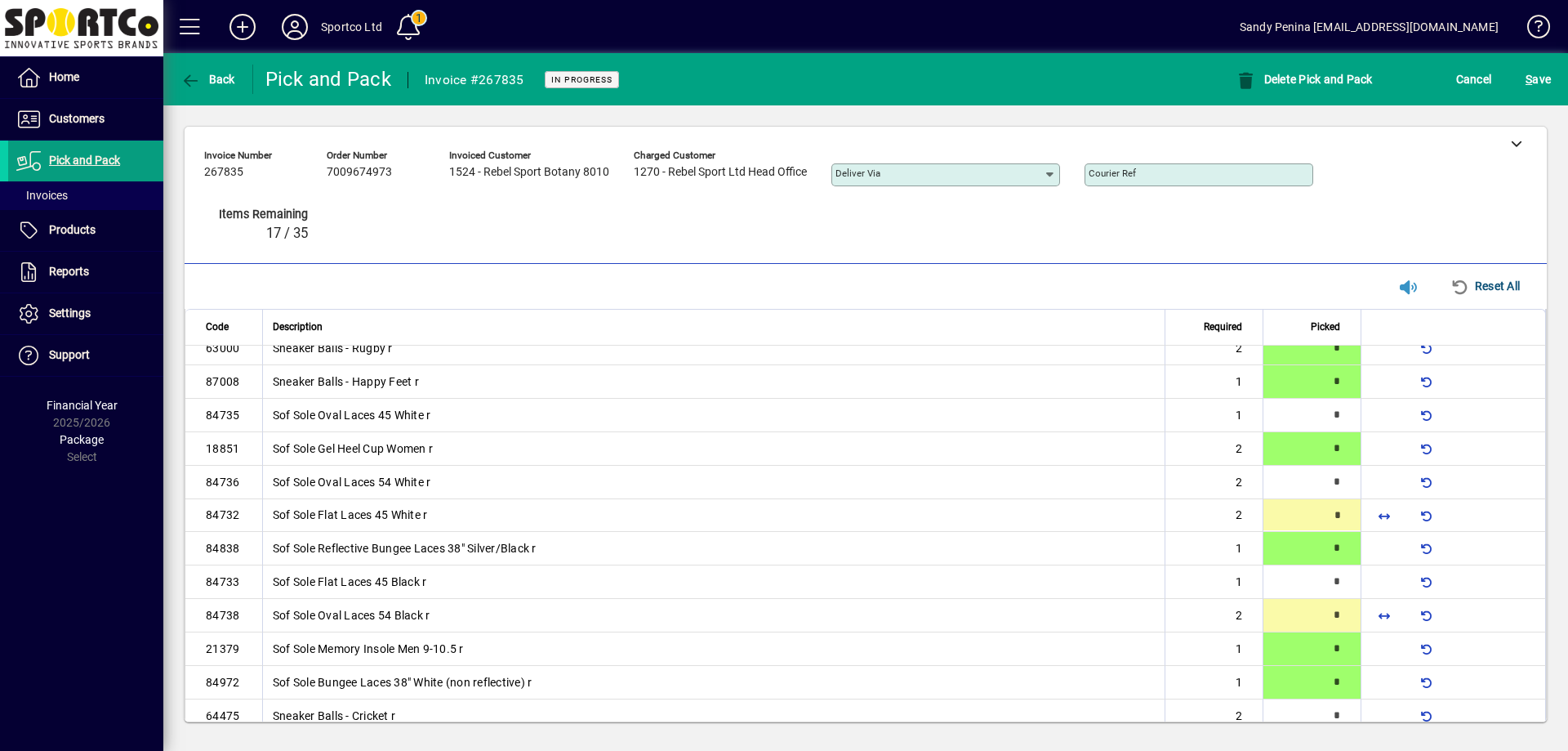
type input "*"
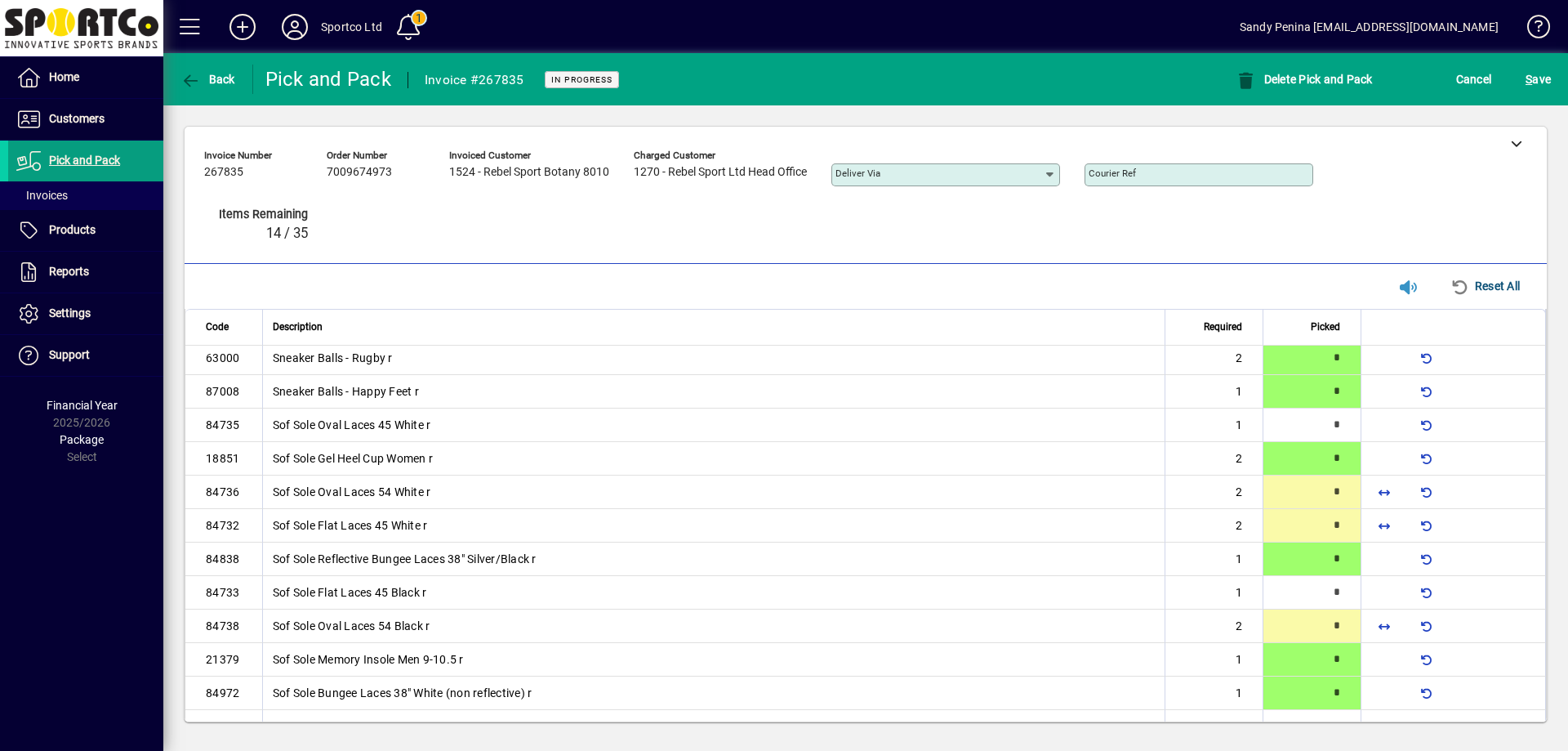
scroll to position [307, 0]
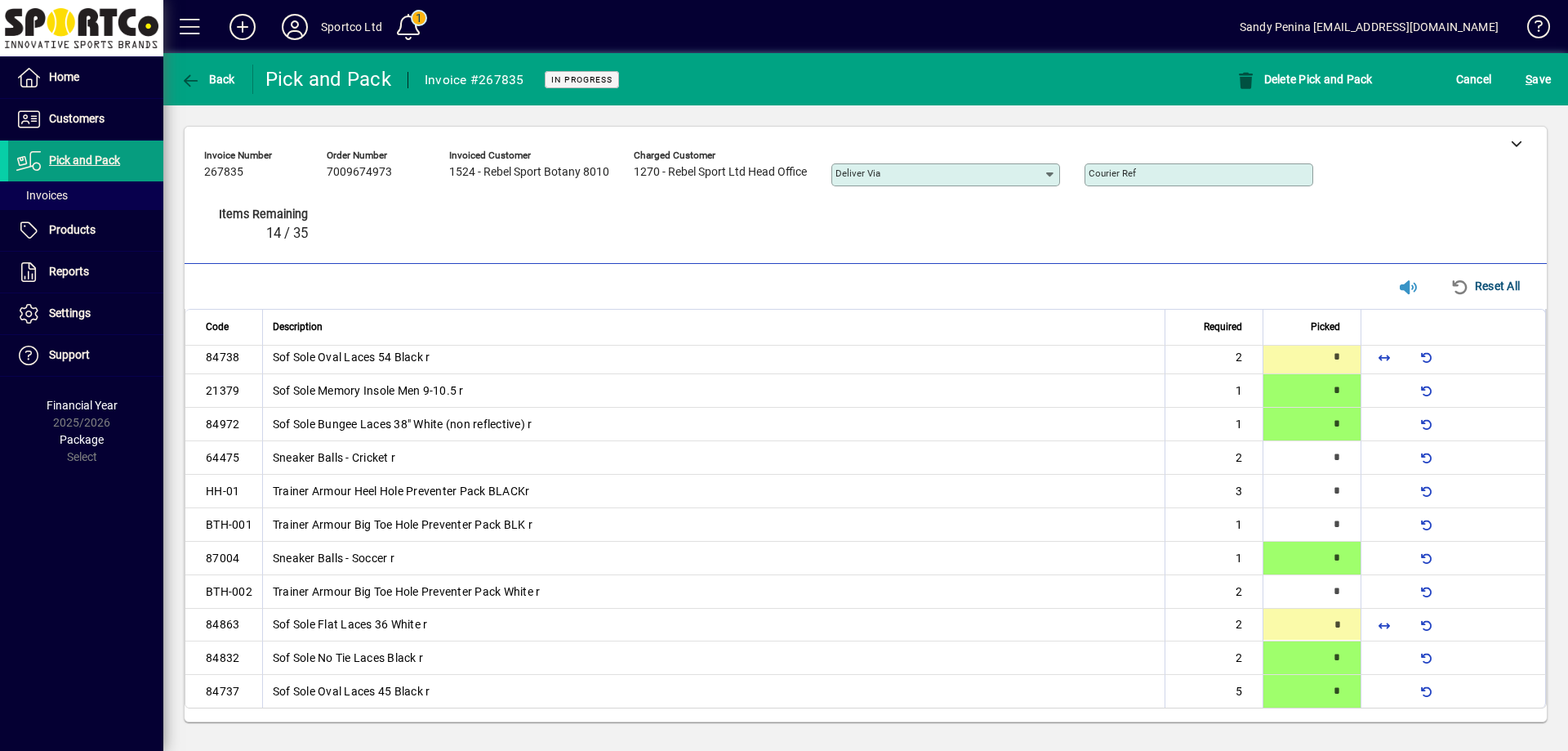
type input "*"
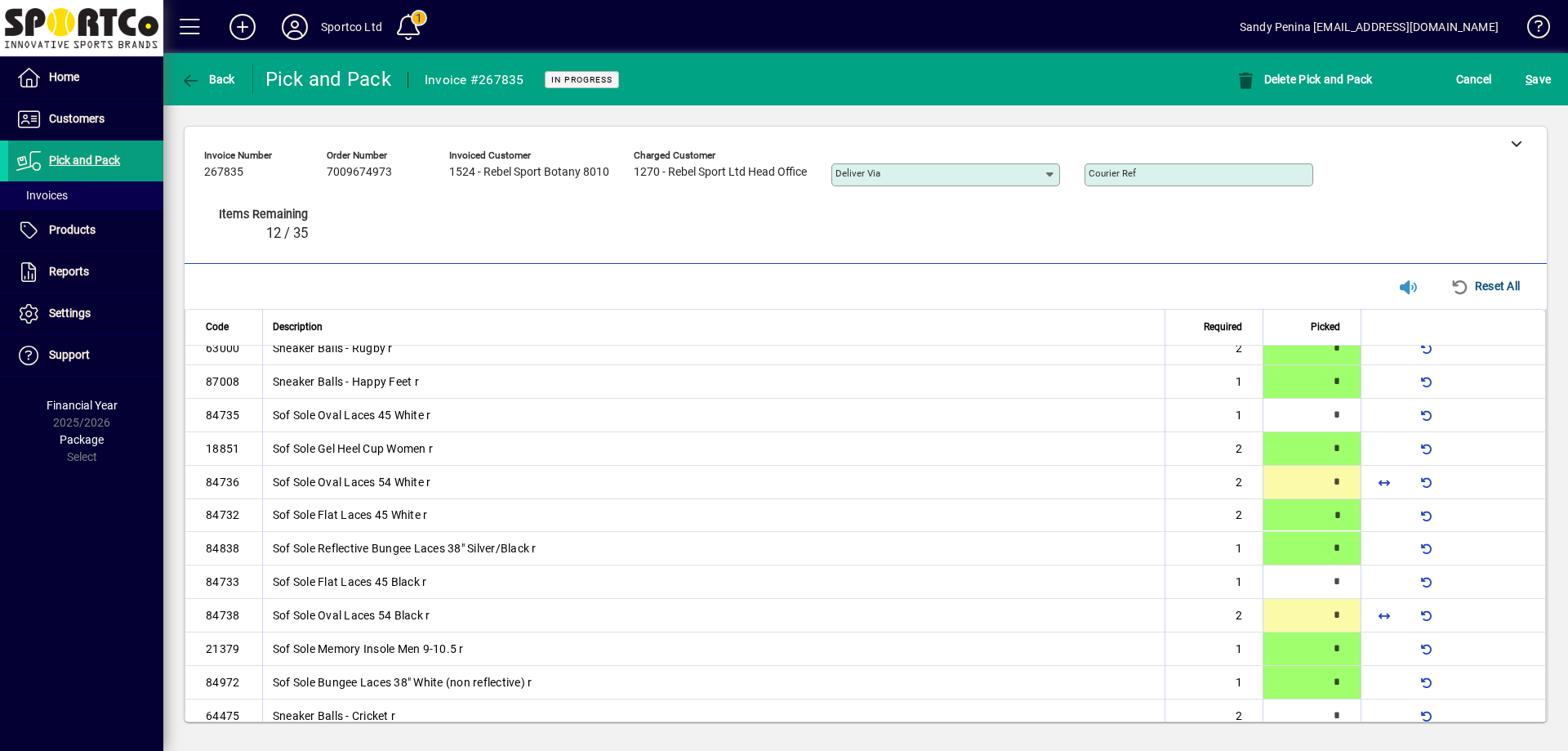
type input "*"
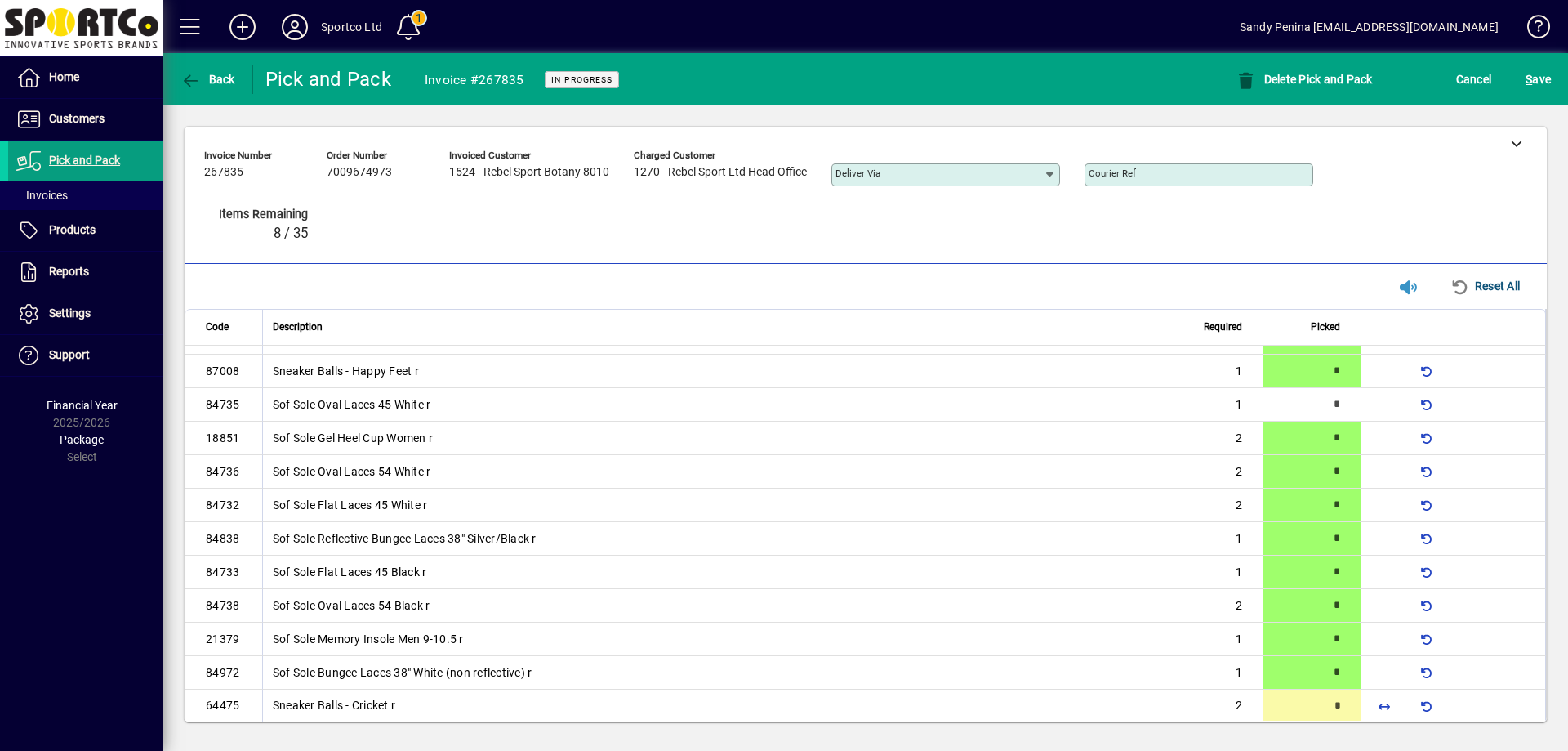
type input "*"
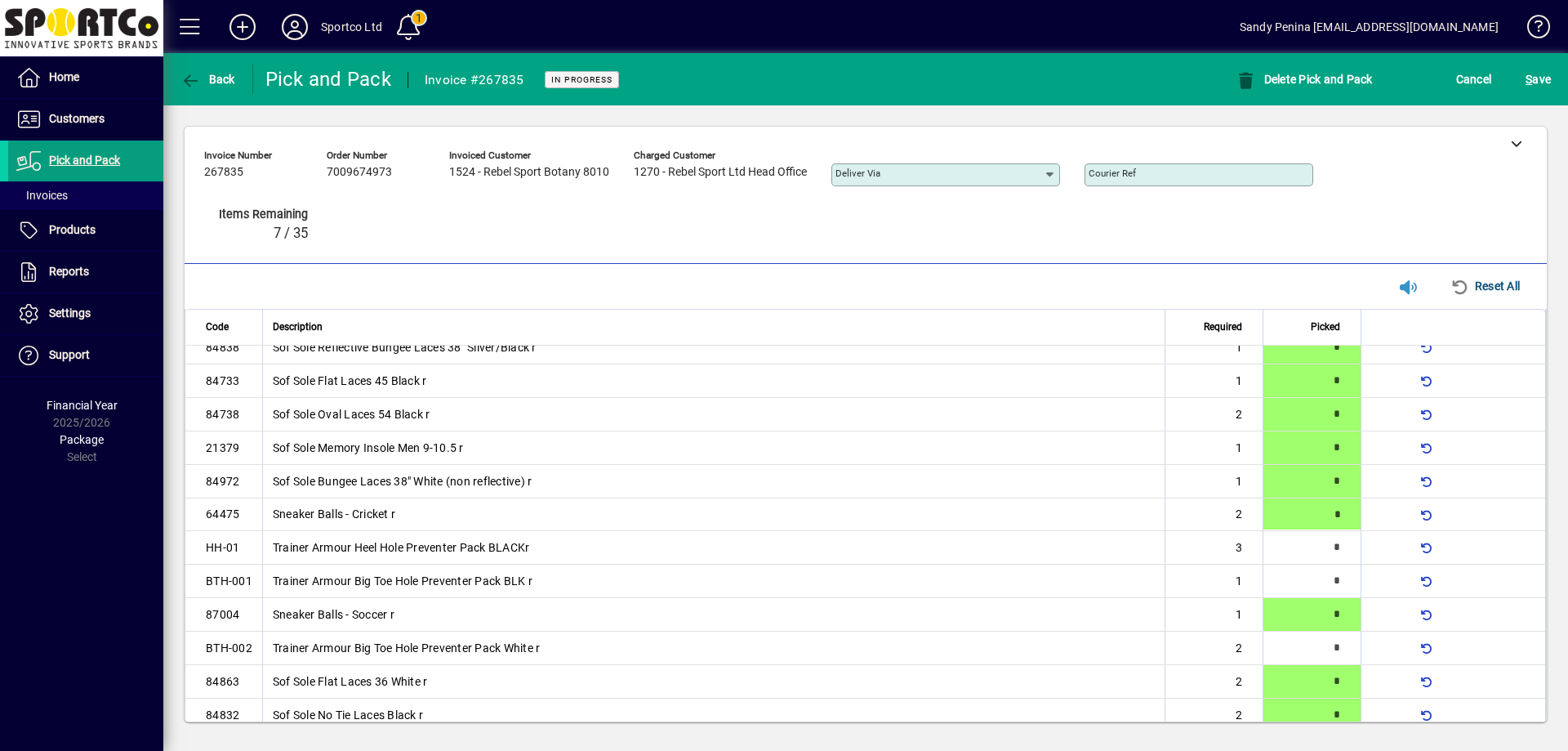
scroll to position [251, 0]
type input "*"
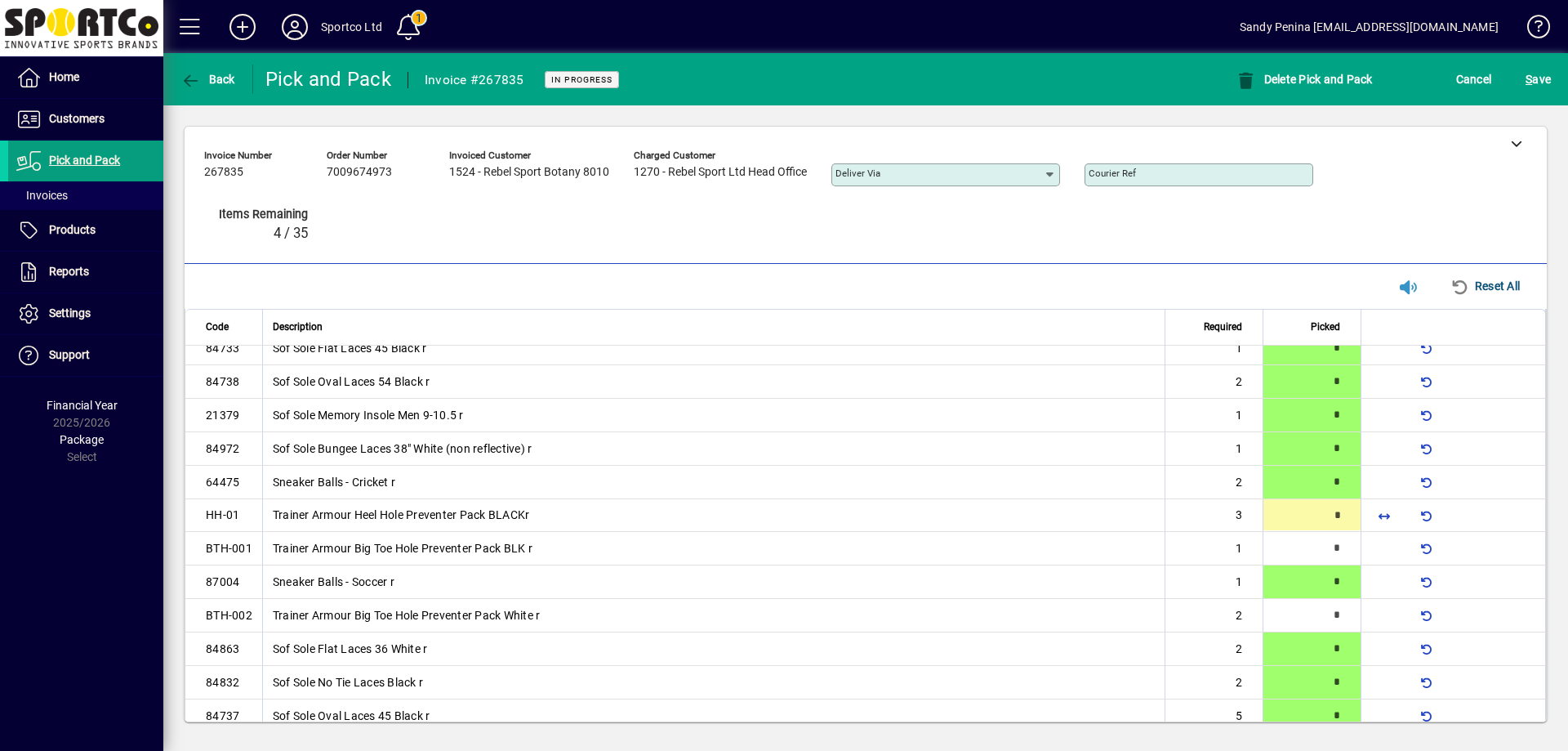
scroll to position [285, 0]
type input "*"
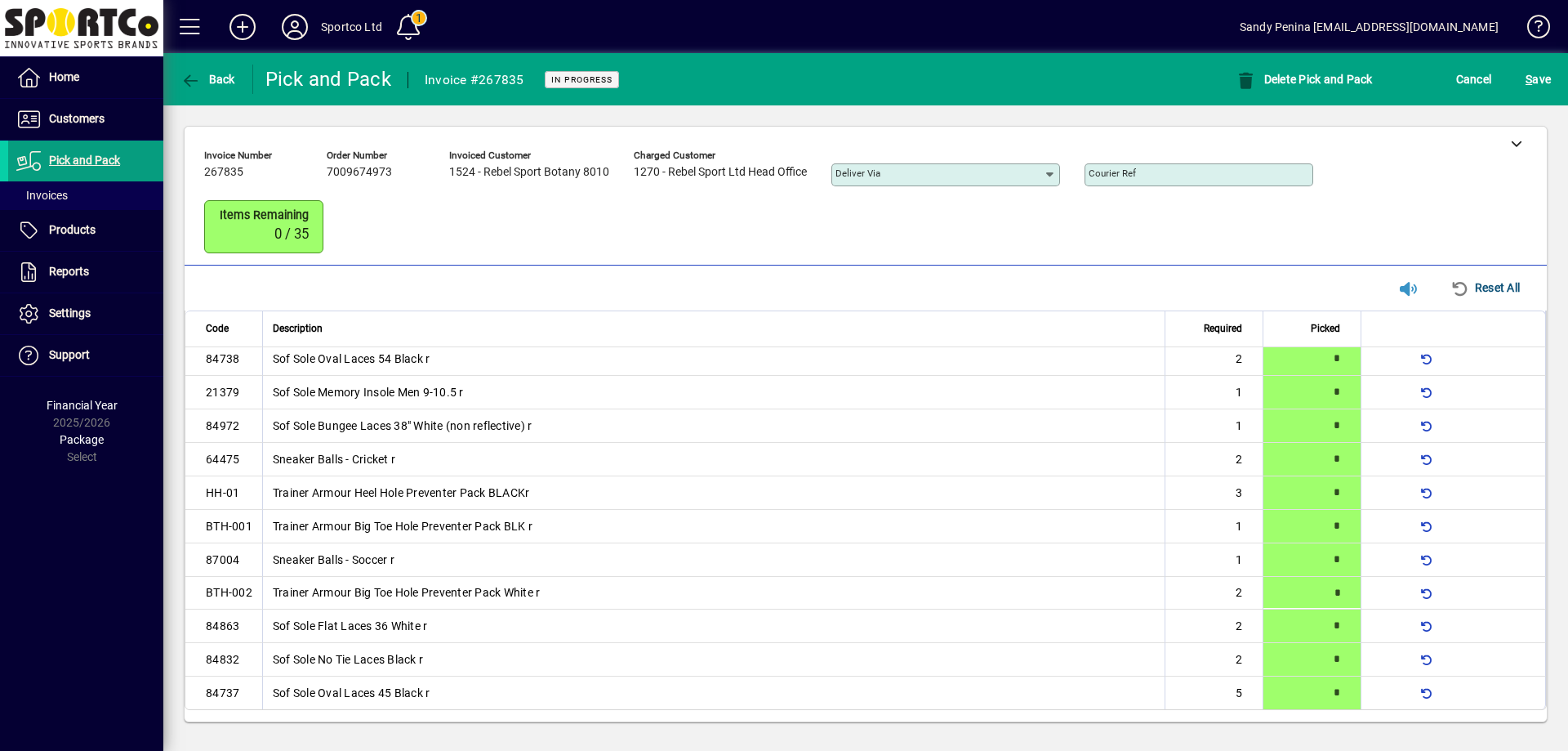
type input "*"
click at [1529, 76] on span "S" at bounding box center [1528, 79] width 6 height 13
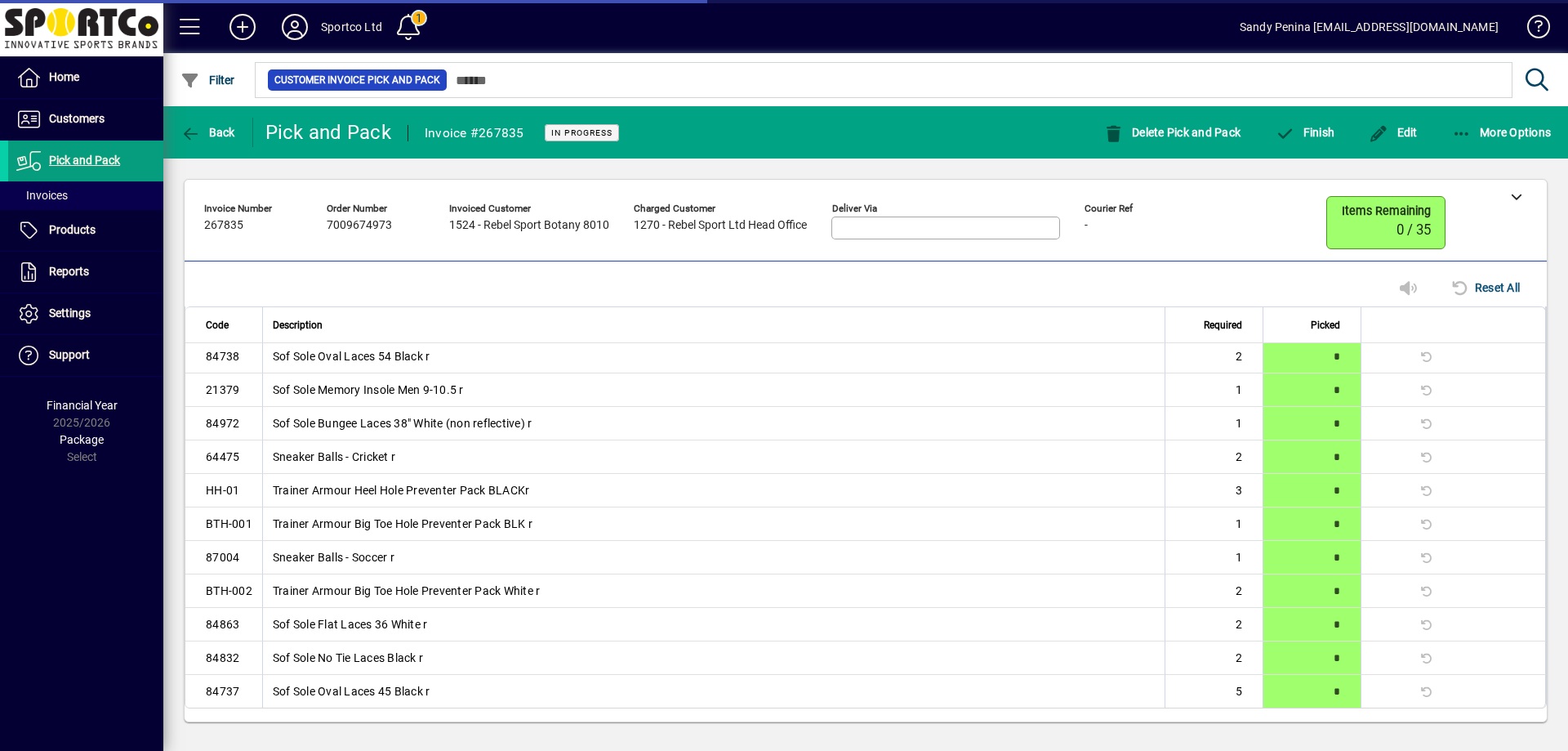
scroll to position [265, 0]
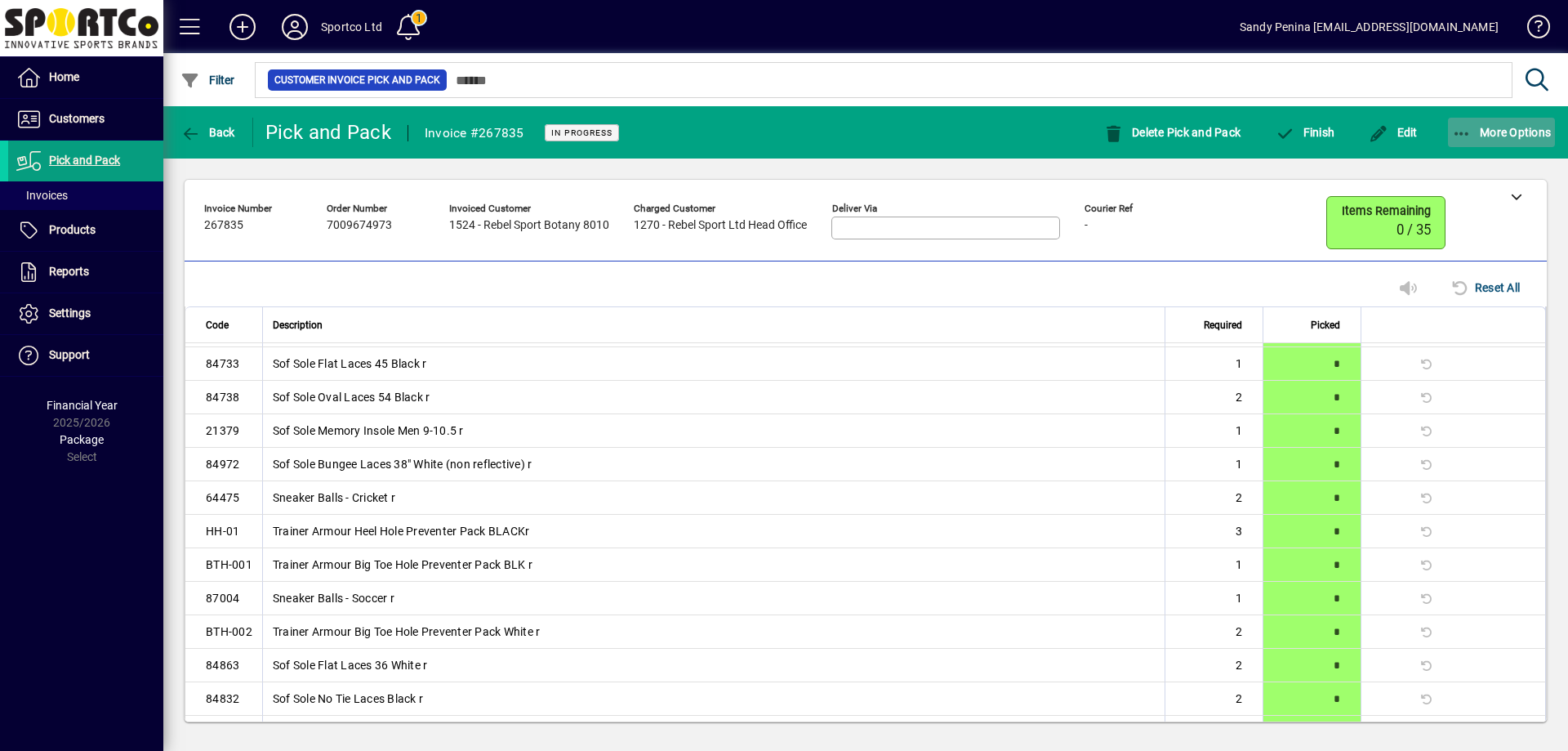
click at [1477, 127] on span "More Options" at bounding box center [1502, 132] width 99 height 13
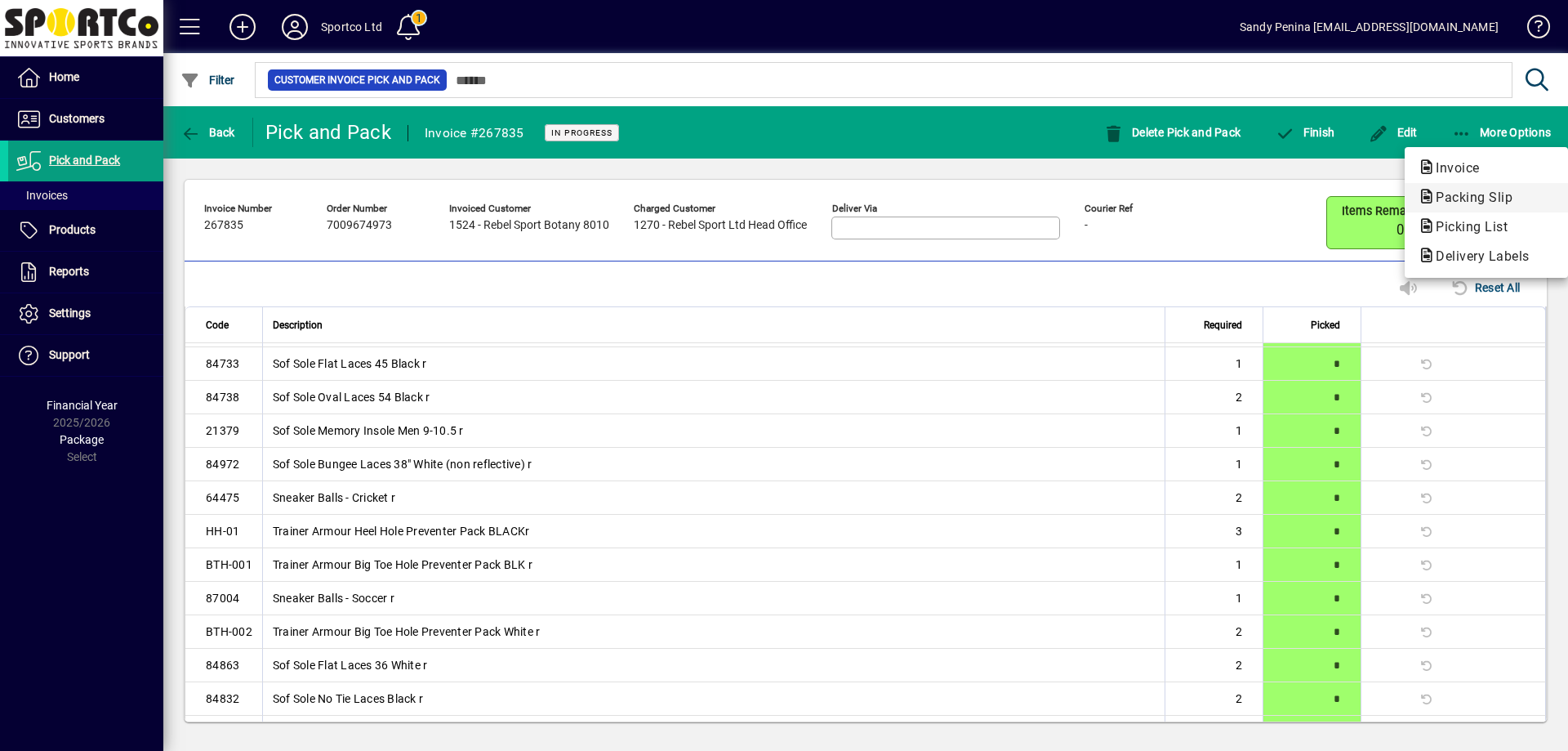
click at [1476, 192] on span "Packing Slip" at bounding box center [1470, 198] width 103 height 16
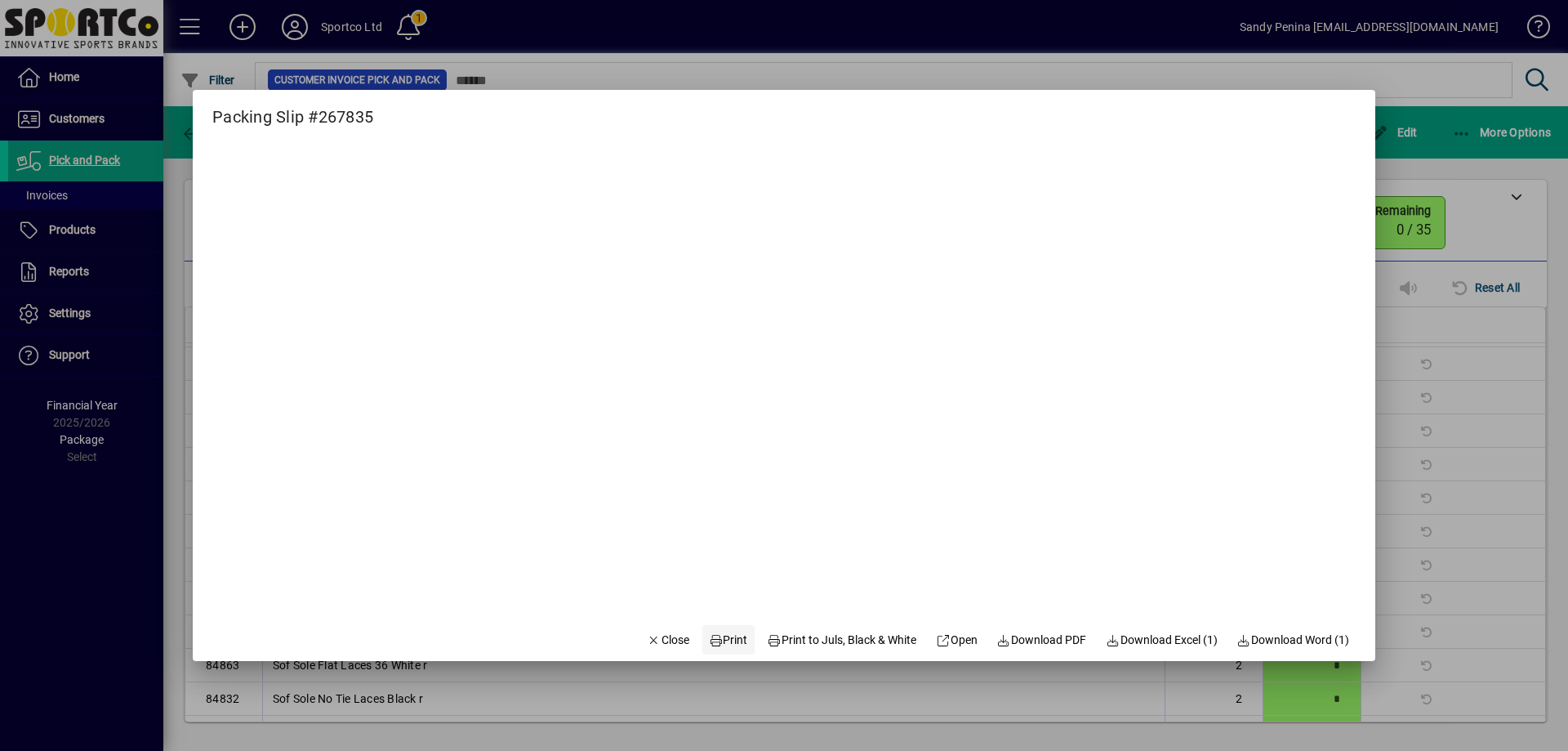
click at [716, 641] on span "Print" at bounding box center [729, 639] width 39 height 17
drag, startPoint x: 665, startPoint y: 644, endPoint x: 715, endPoint y: 602, distance: 65.3
click at [665, 643] on span "Close" at bounding box center [668, 639] width 43 height 17
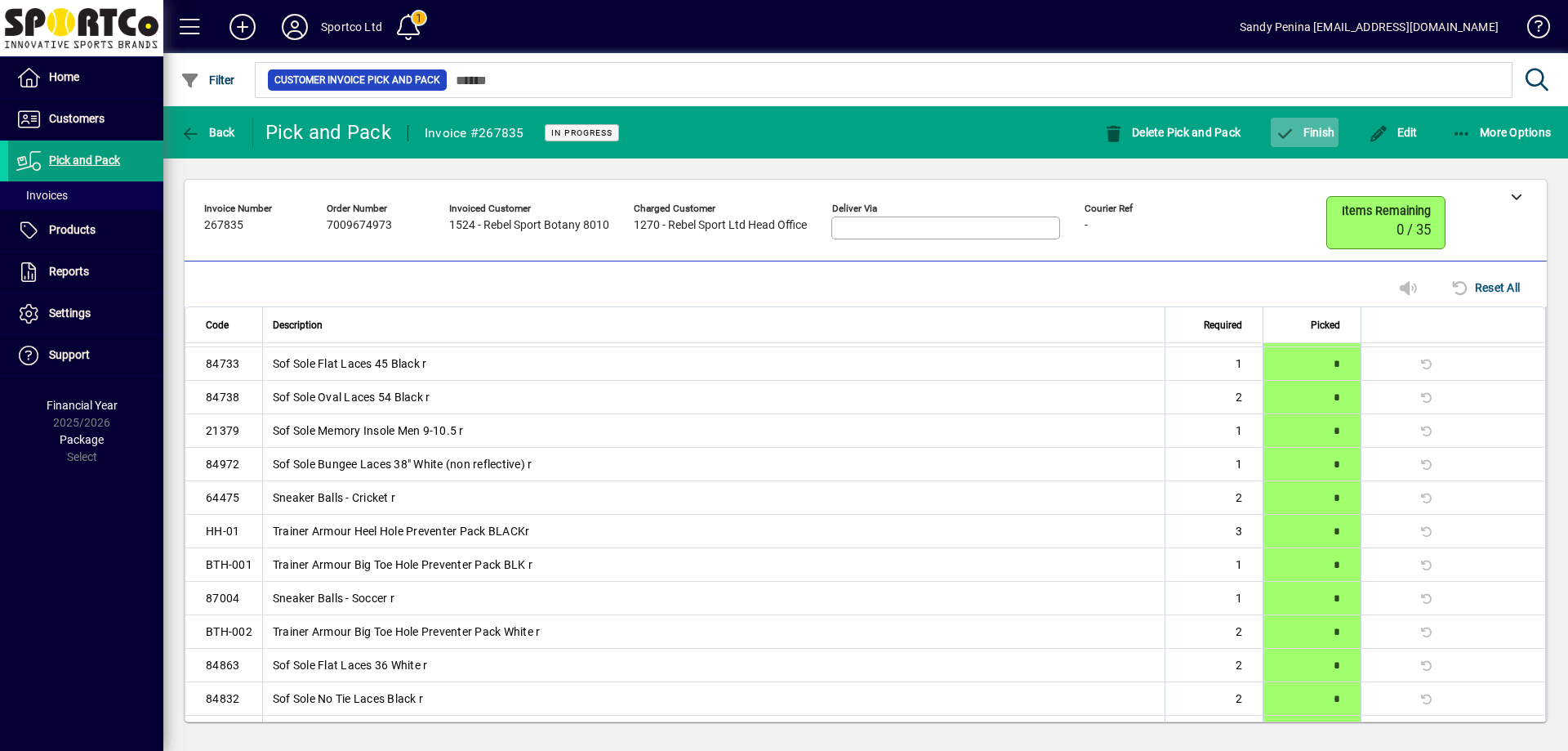
click at [1310, 136] on span "Finish" at bounding box center [1304, 132] width 59 height 13
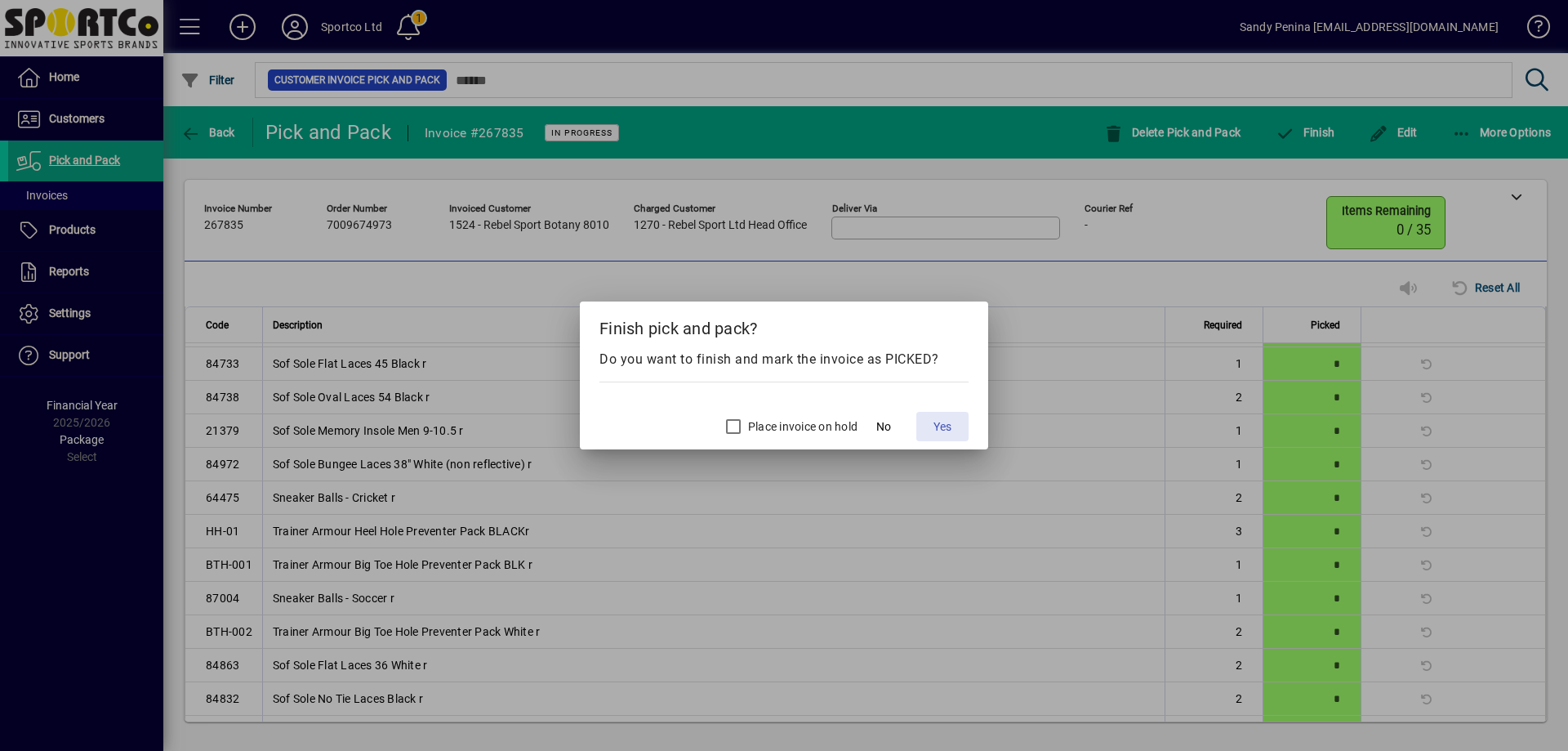
click at [941, 432] on span "Yes" at bounding box center [942, 426] width 18 height 17
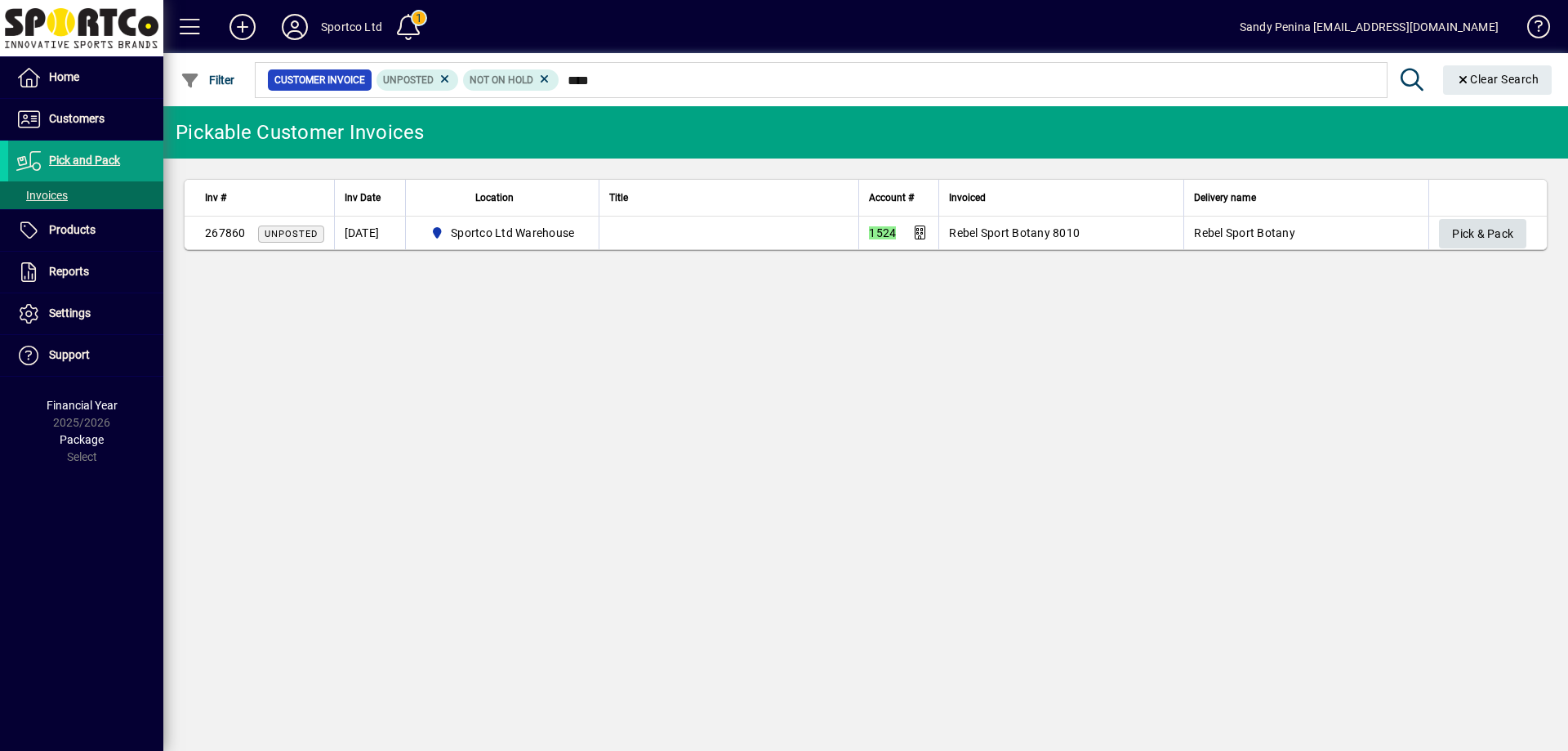
type input "****"
click at [1477, 233] on span "Pick & Pack" at bounding box center [1482, 234] width 61 height 27
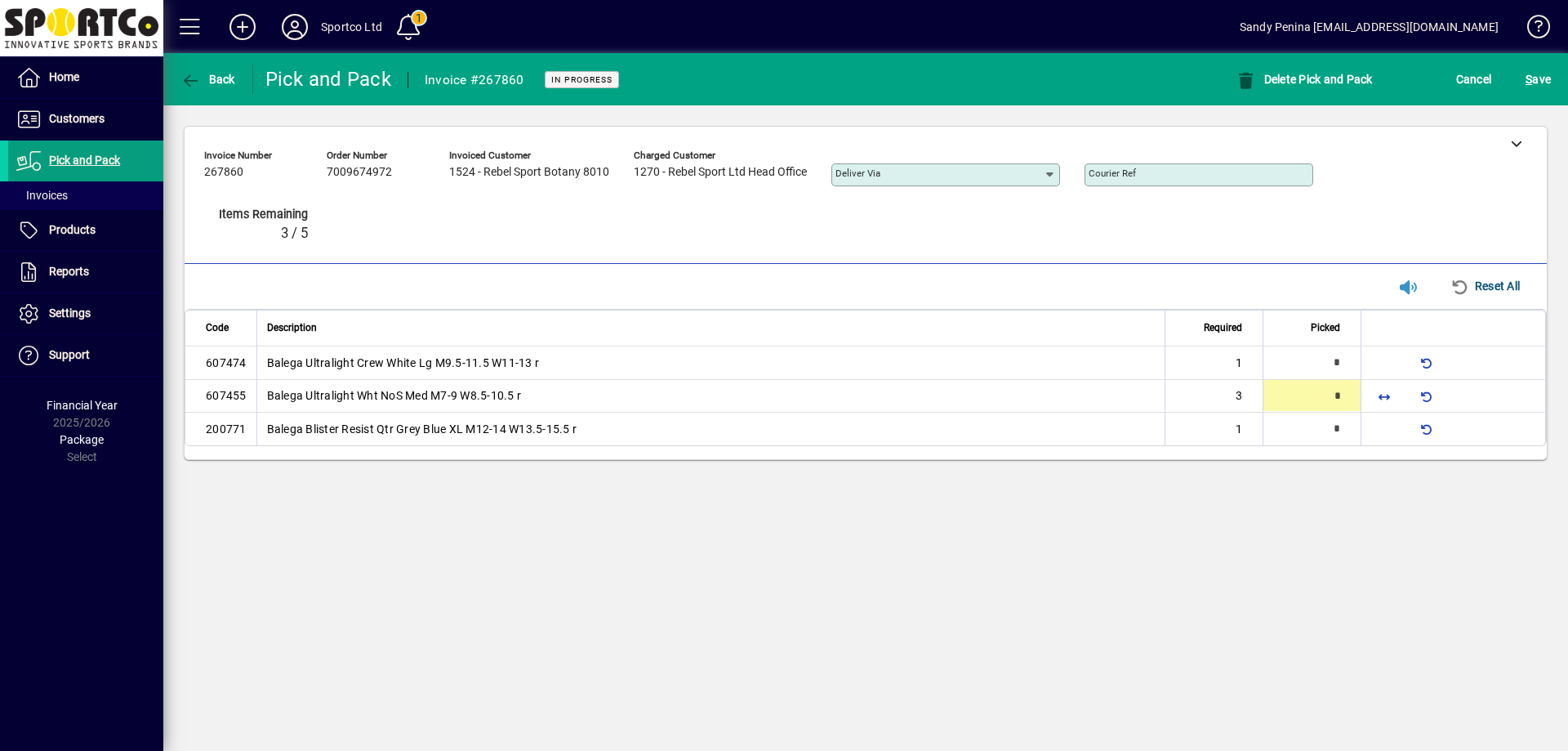
type input "*"
click at [1552, 92] on span "submit" at bounding box center [1539, 79] width 34 height 39
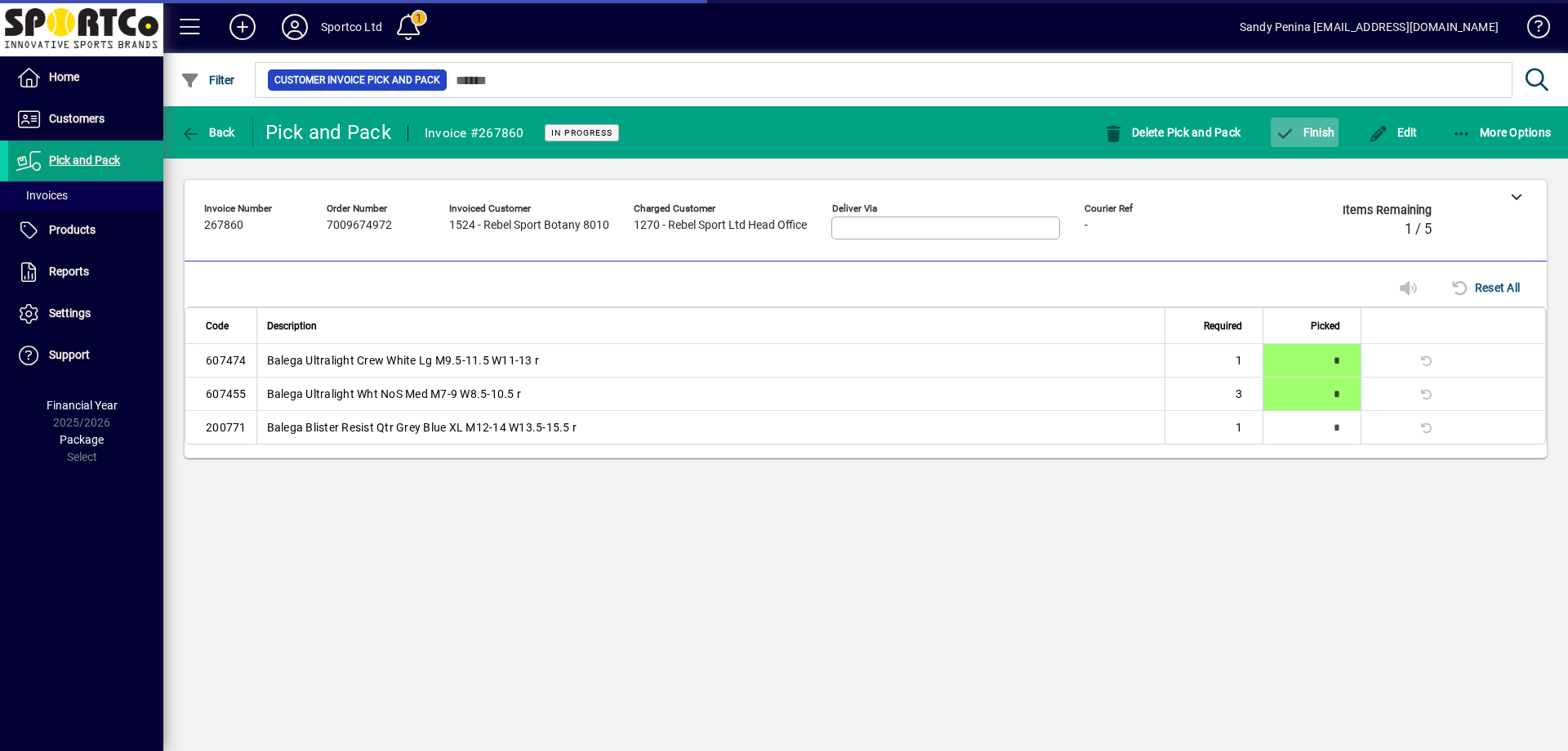
click at [1330, 137] on span "Finish" at bounding box center [1304, 132] width 59 height 13
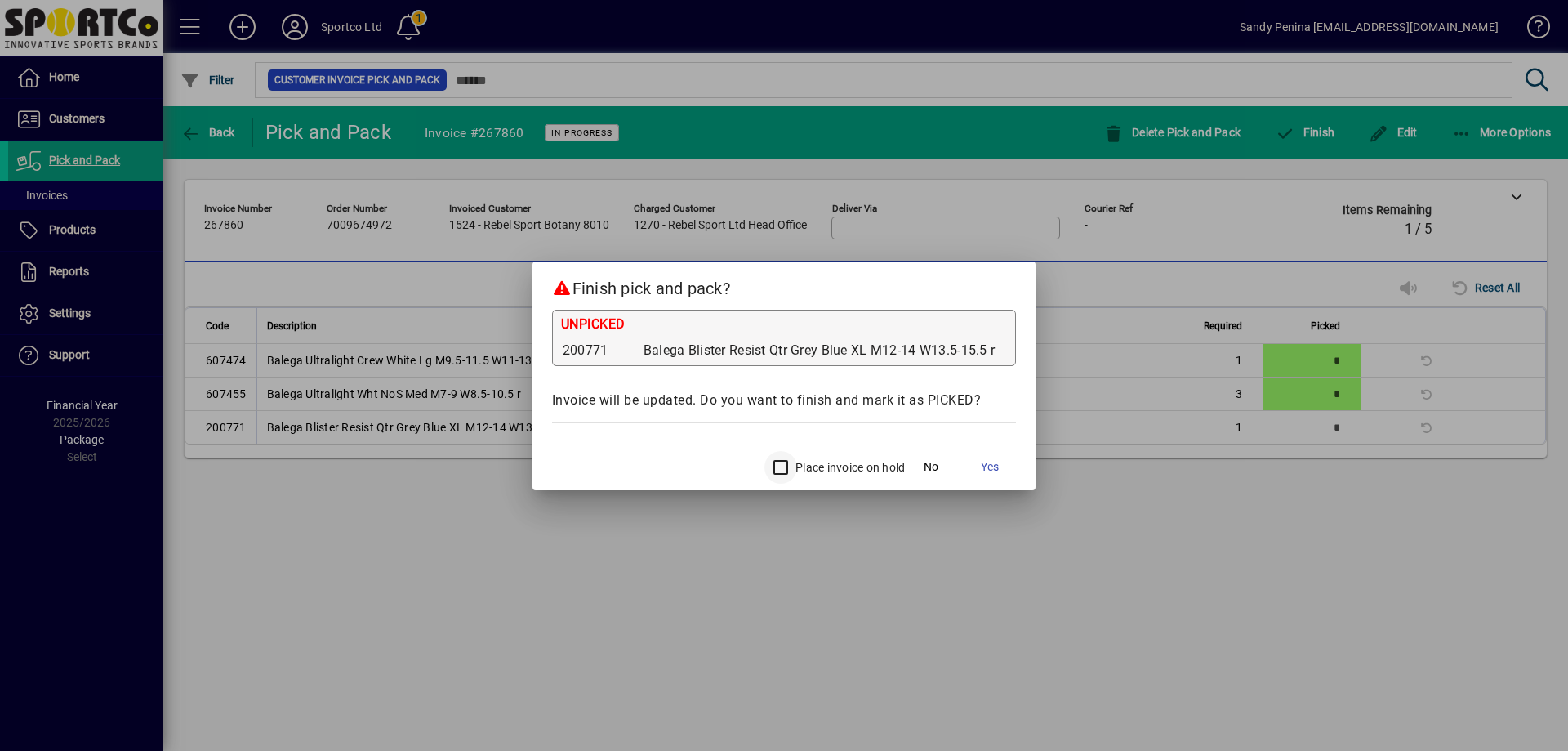
click at [792, 449] on div at bounding box center [778, 467] width 39 height 39
click at [995, 463] on span "Yes" at bounding box center [990, 466] width 18 height 17
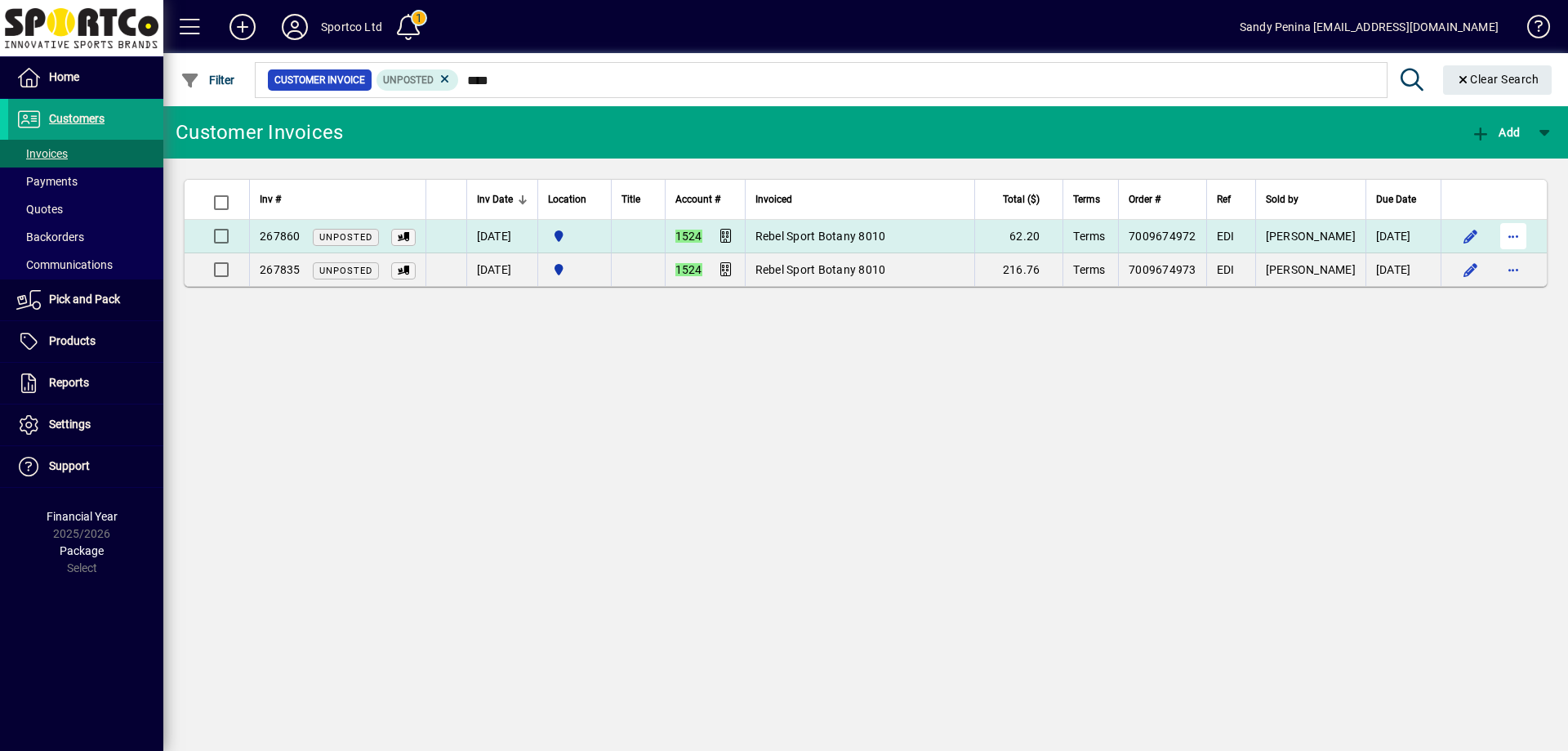
type input "****"
click at [1521, 226] on span "button" at bounding box center [1513, 236] width 39 height 39
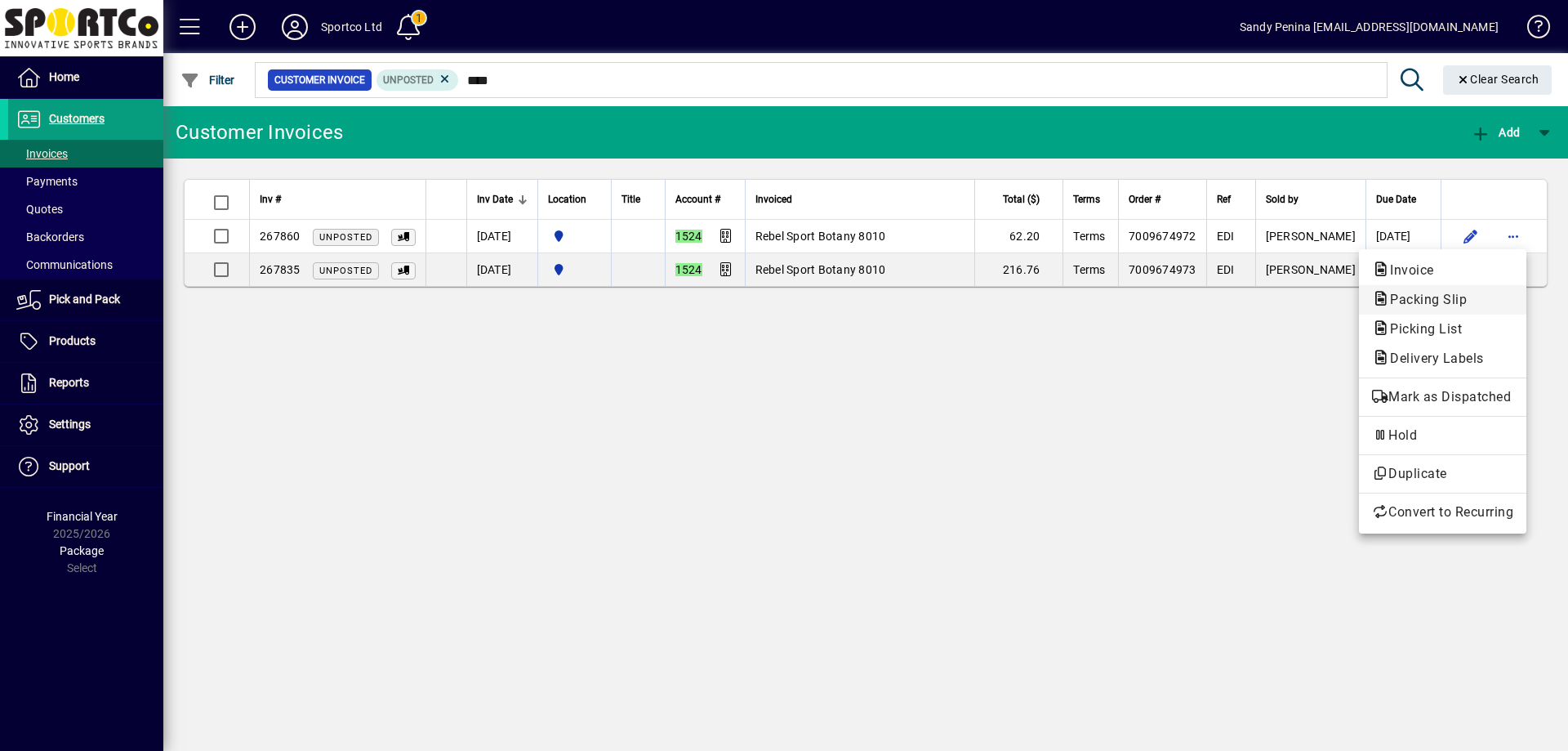
click at [1463, 298] on span "Packing Slip" at bounding box center [1424, 300] width 103 height 16
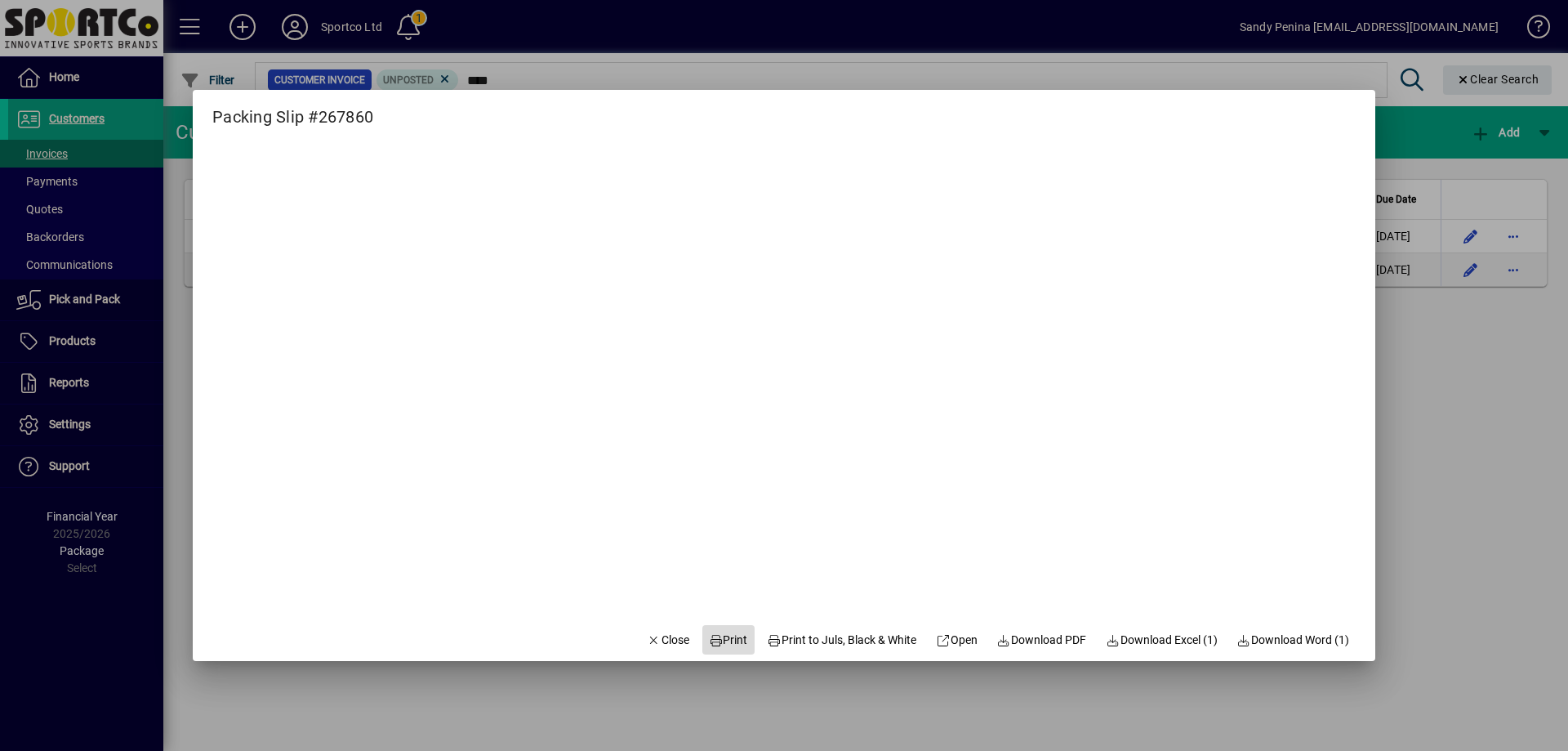
click at [710, 631] on span "Print" at bounding box center [729, 639] width 39 height 17
click at [647, 639] on span "Close" at bounding box center [668, 639] width 43 height 17
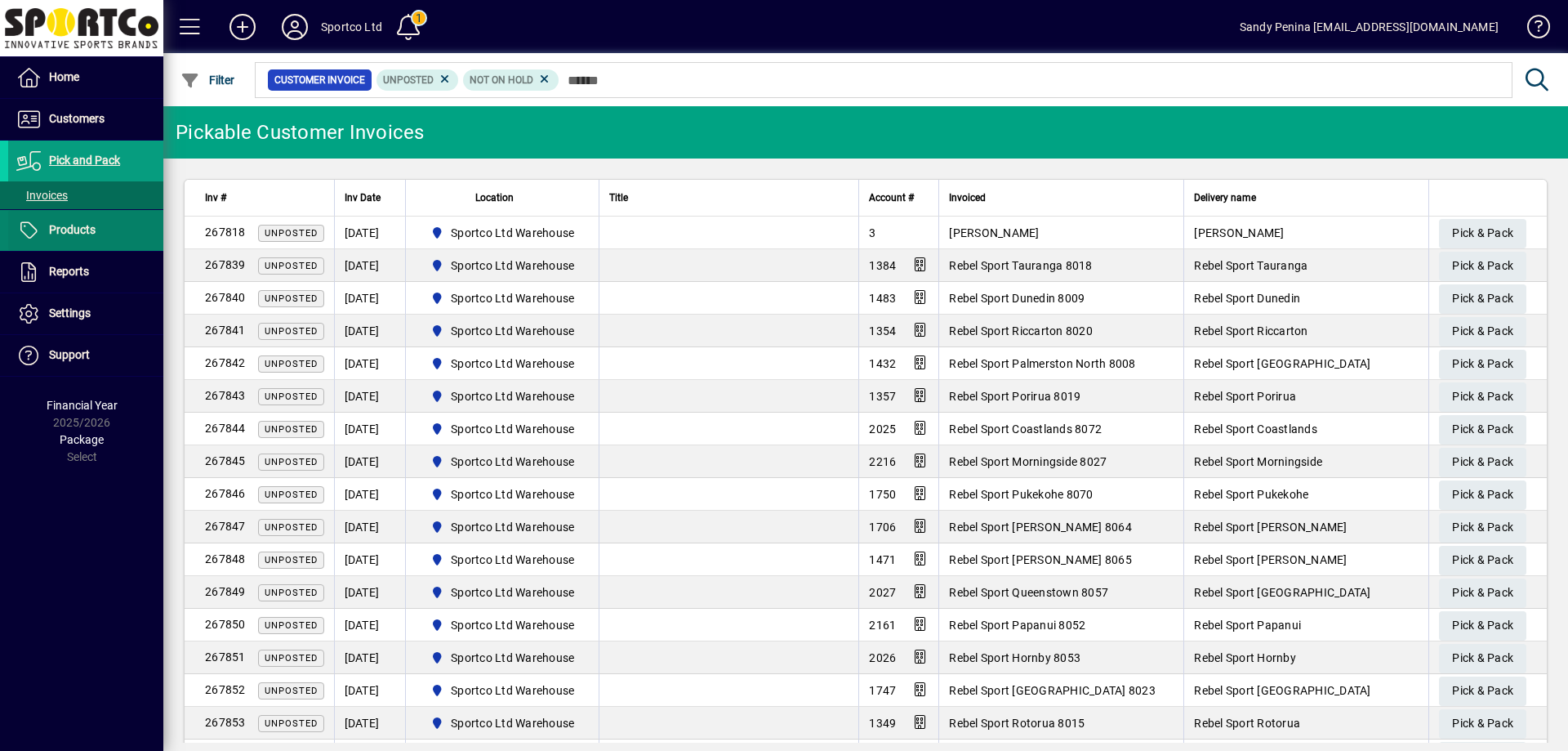
click at [89, 239] on link "Products" at bounding box center [85, 231] width 155 height 41
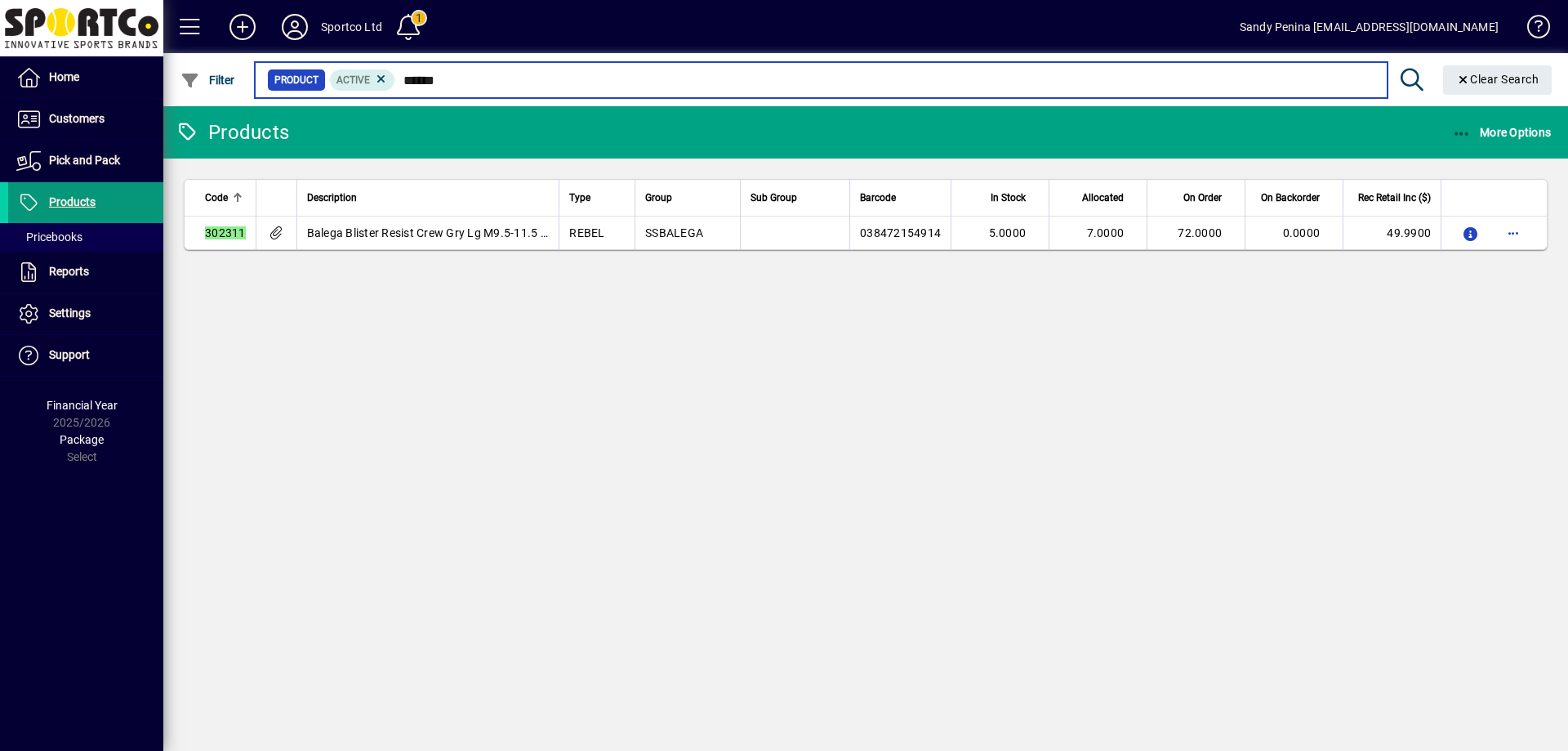
type input "******"
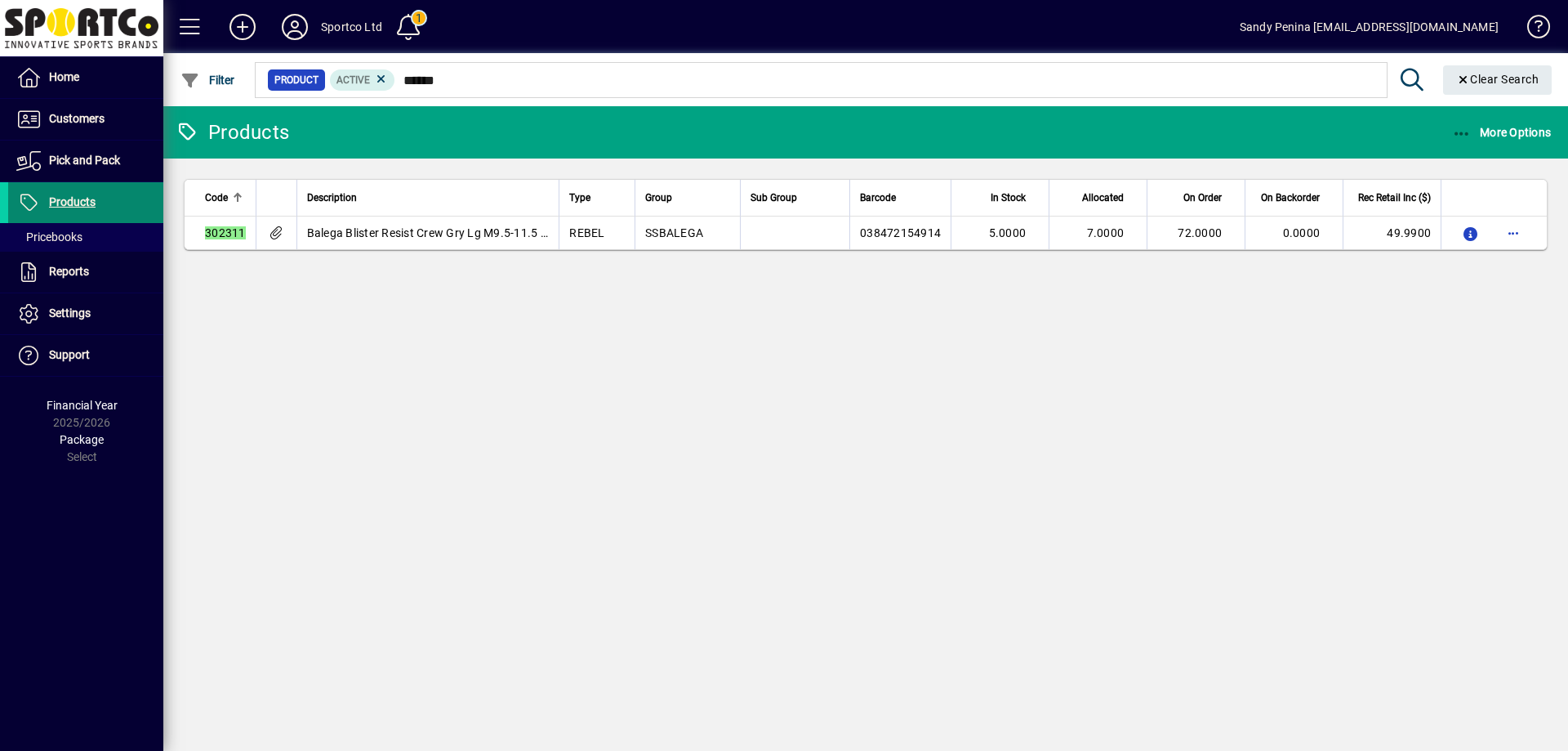
click at [103, 204] on span at bounding box center [85, 202] width 155 height 39
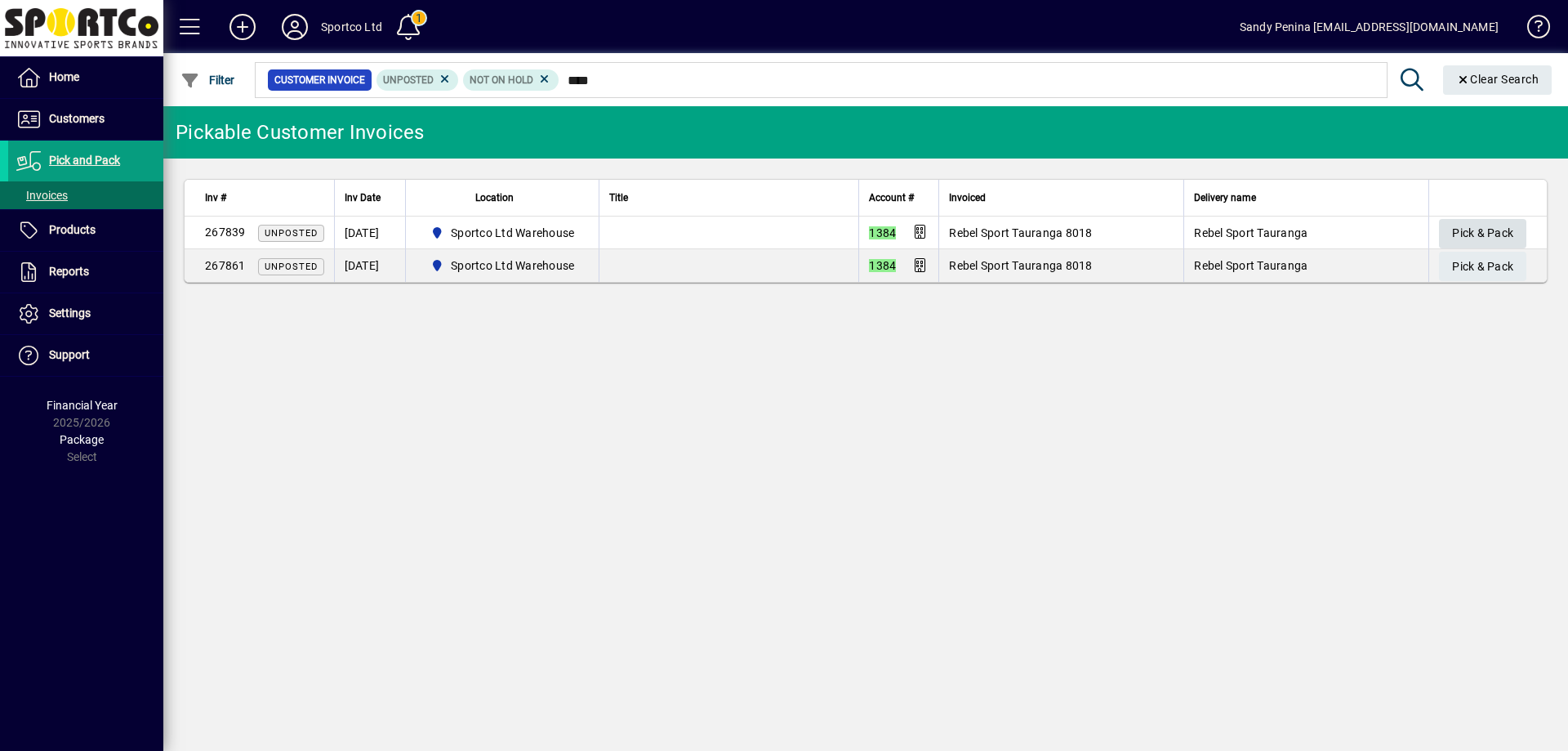
type input "****"
click at [1471, 228] on span "Pick & Pack" at bounding box center [1482, 233] width 61 height 27
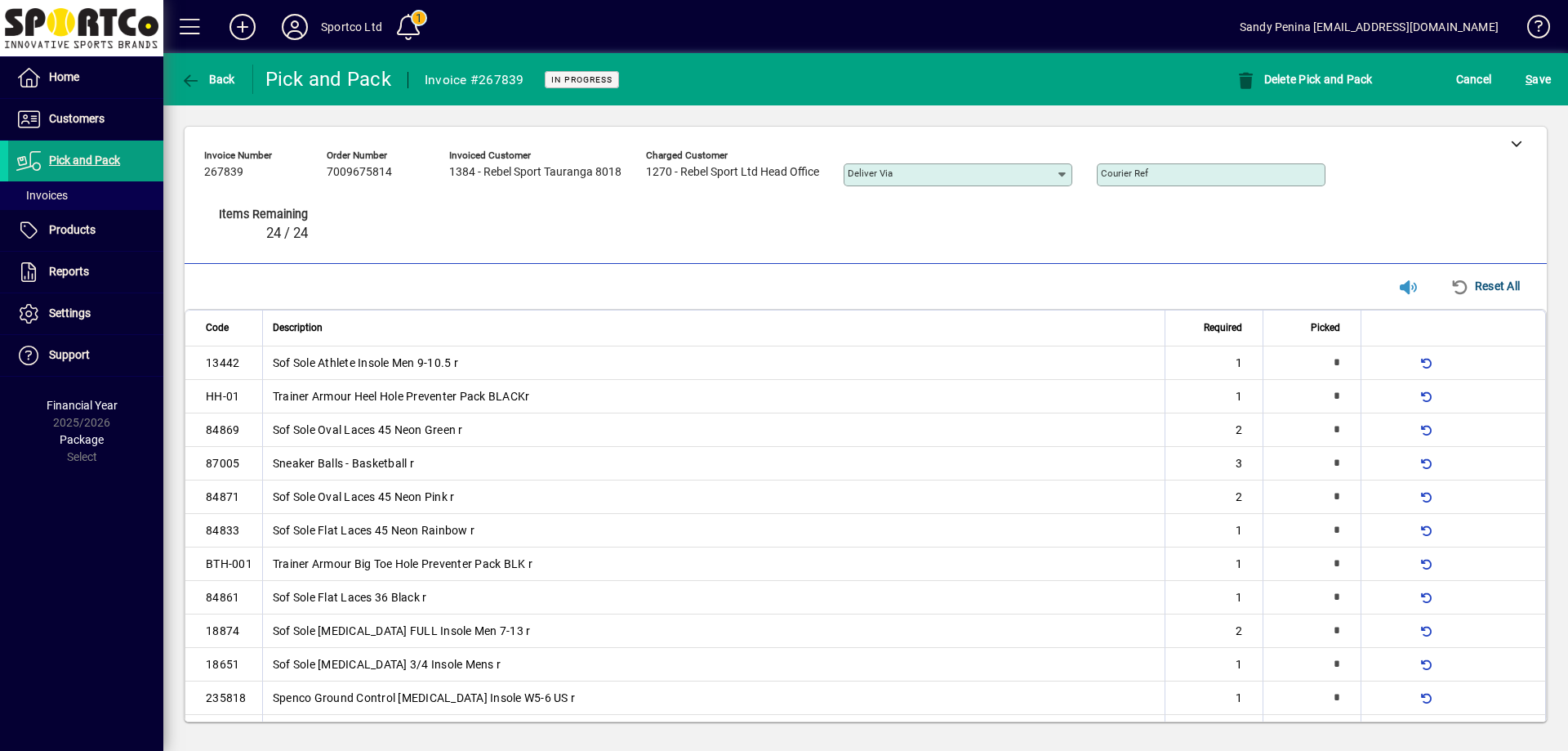
type input "*"
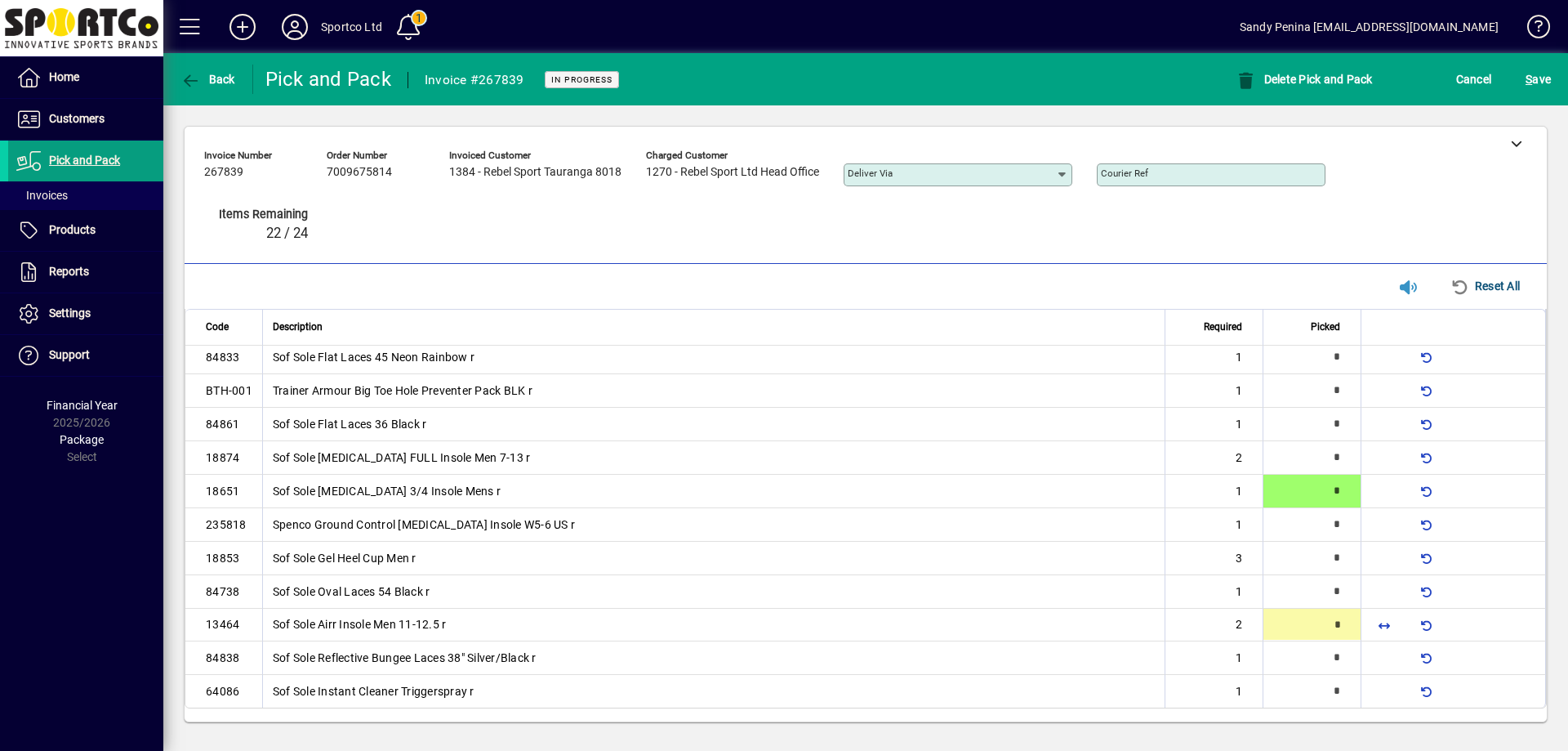
type input "*"
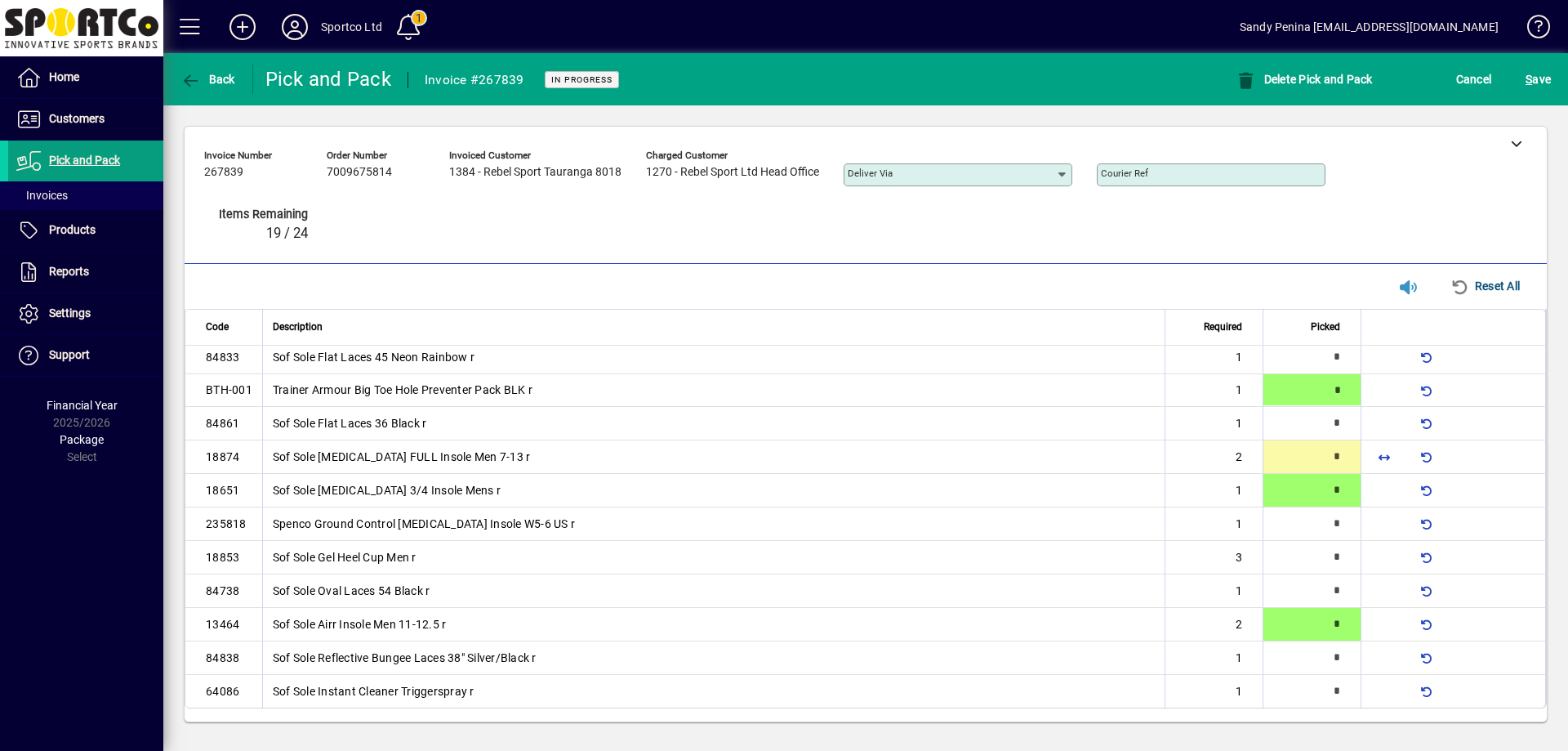
type input "*"
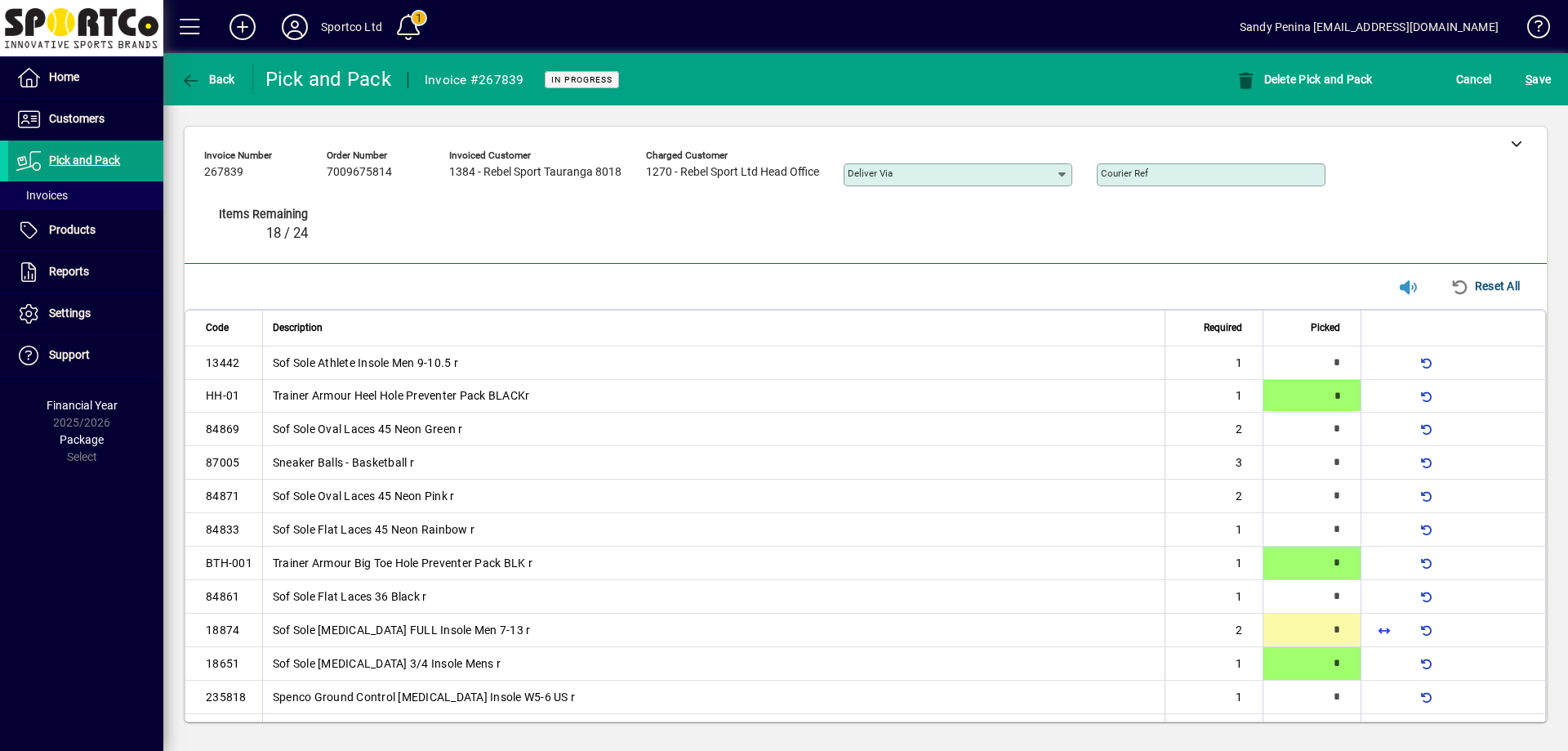
type input "*"
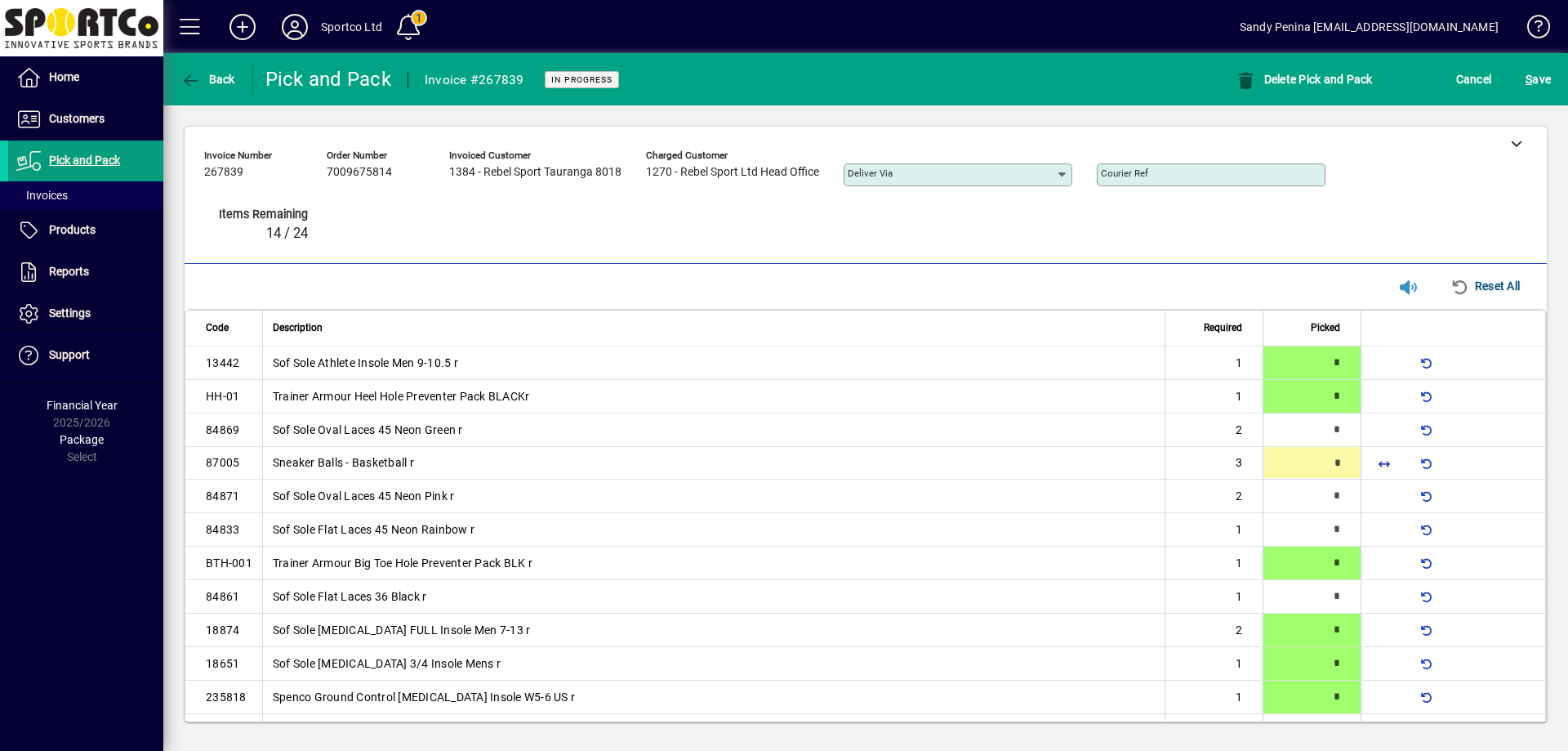
type input "*"
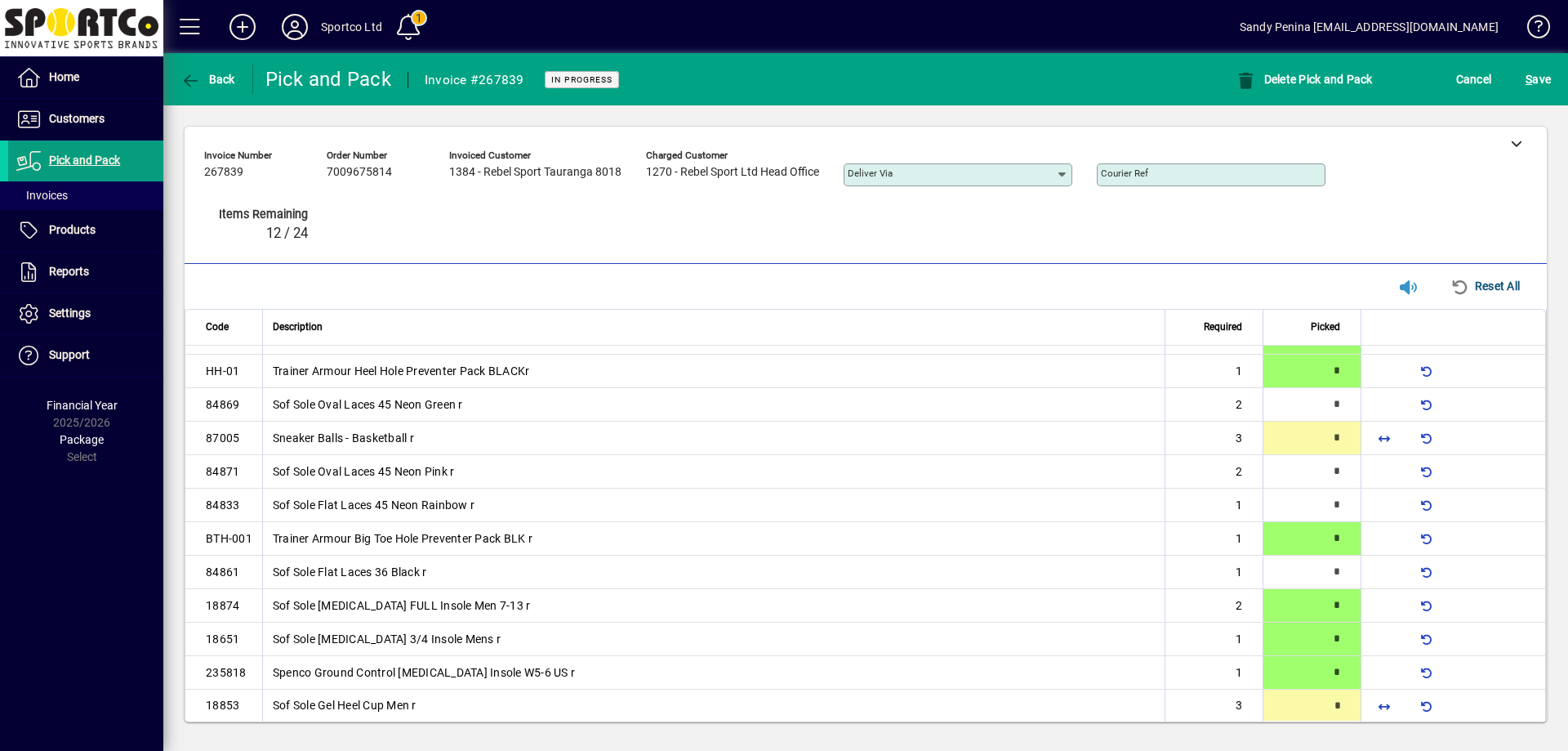
type input "*"
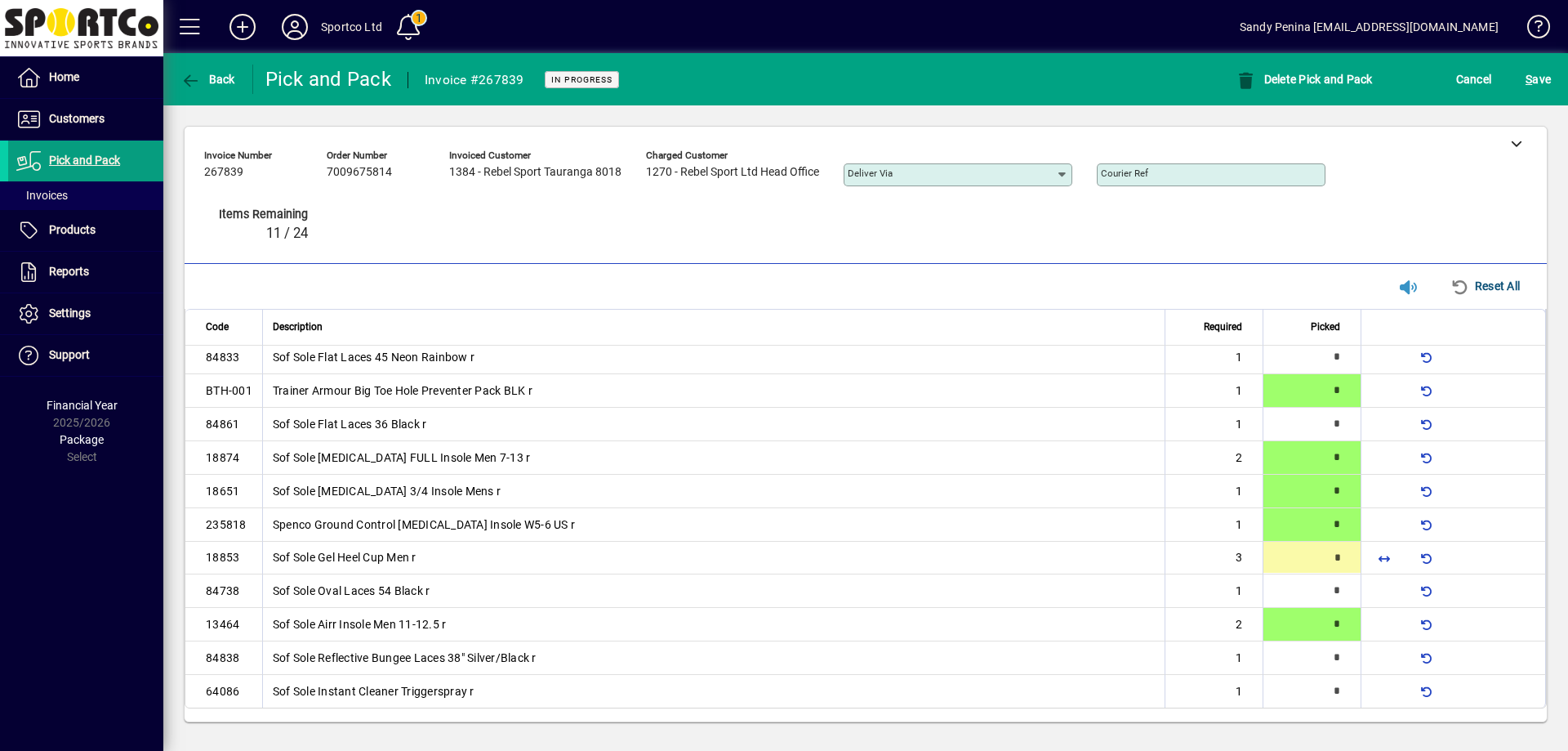
type input "*"
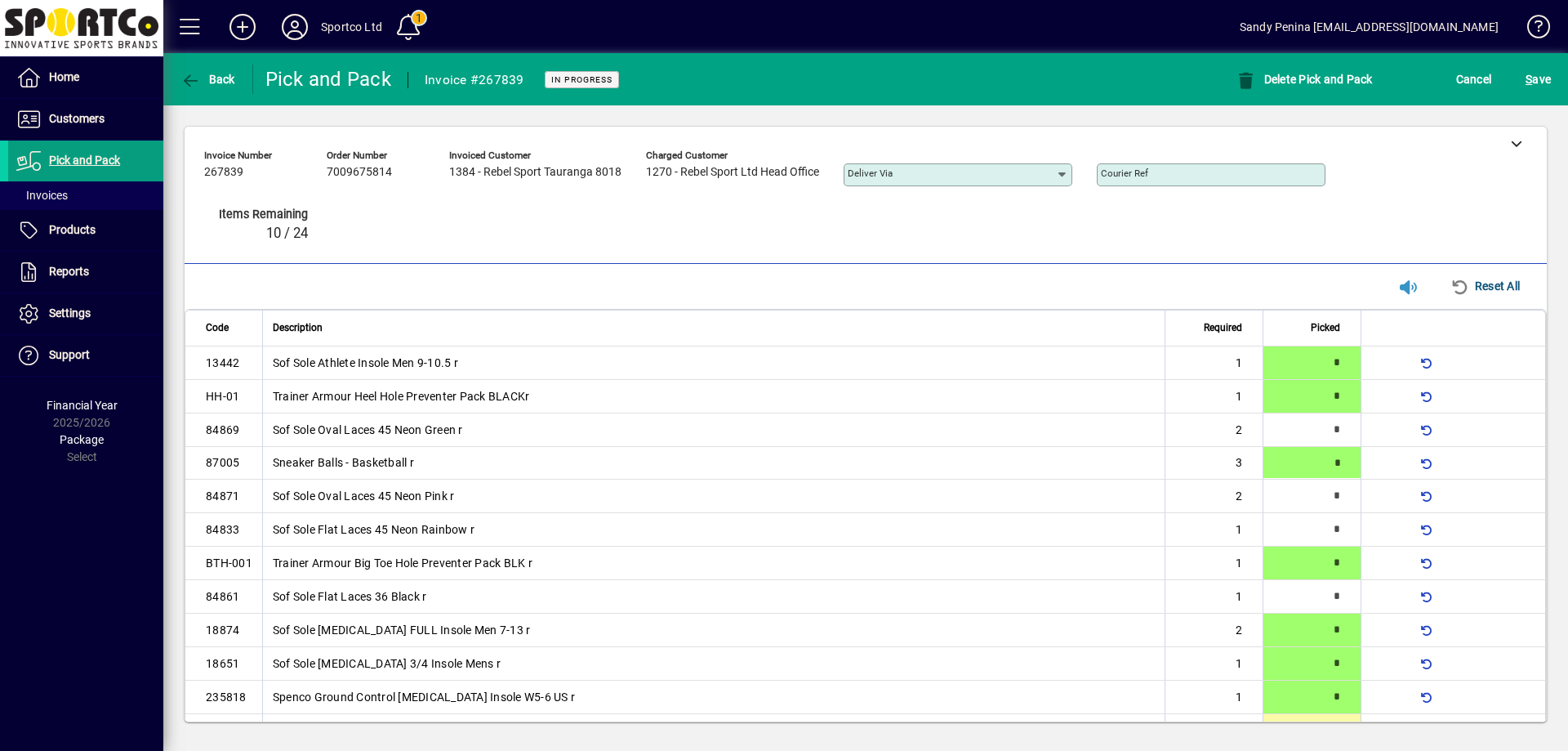
type input "*"
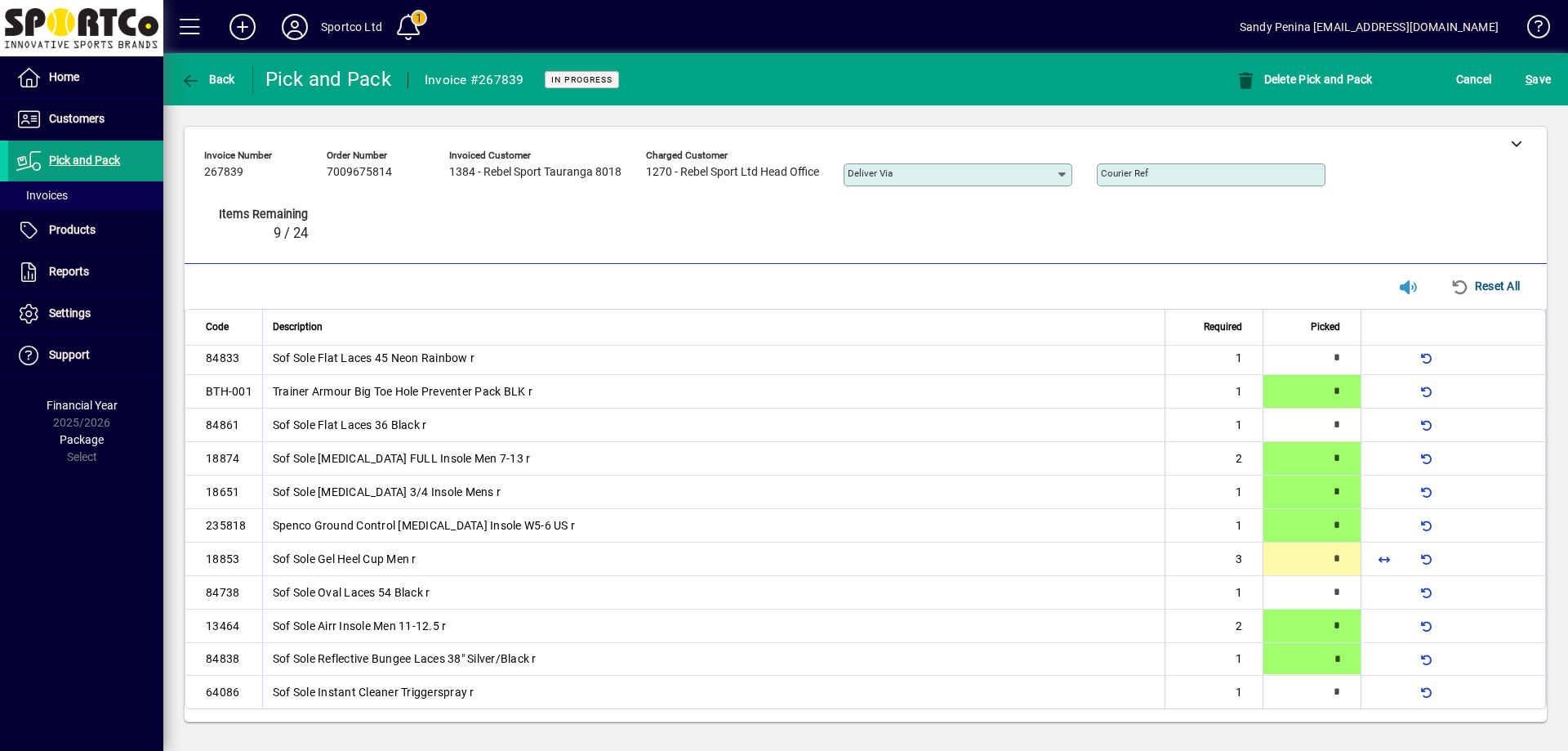
type input "*"
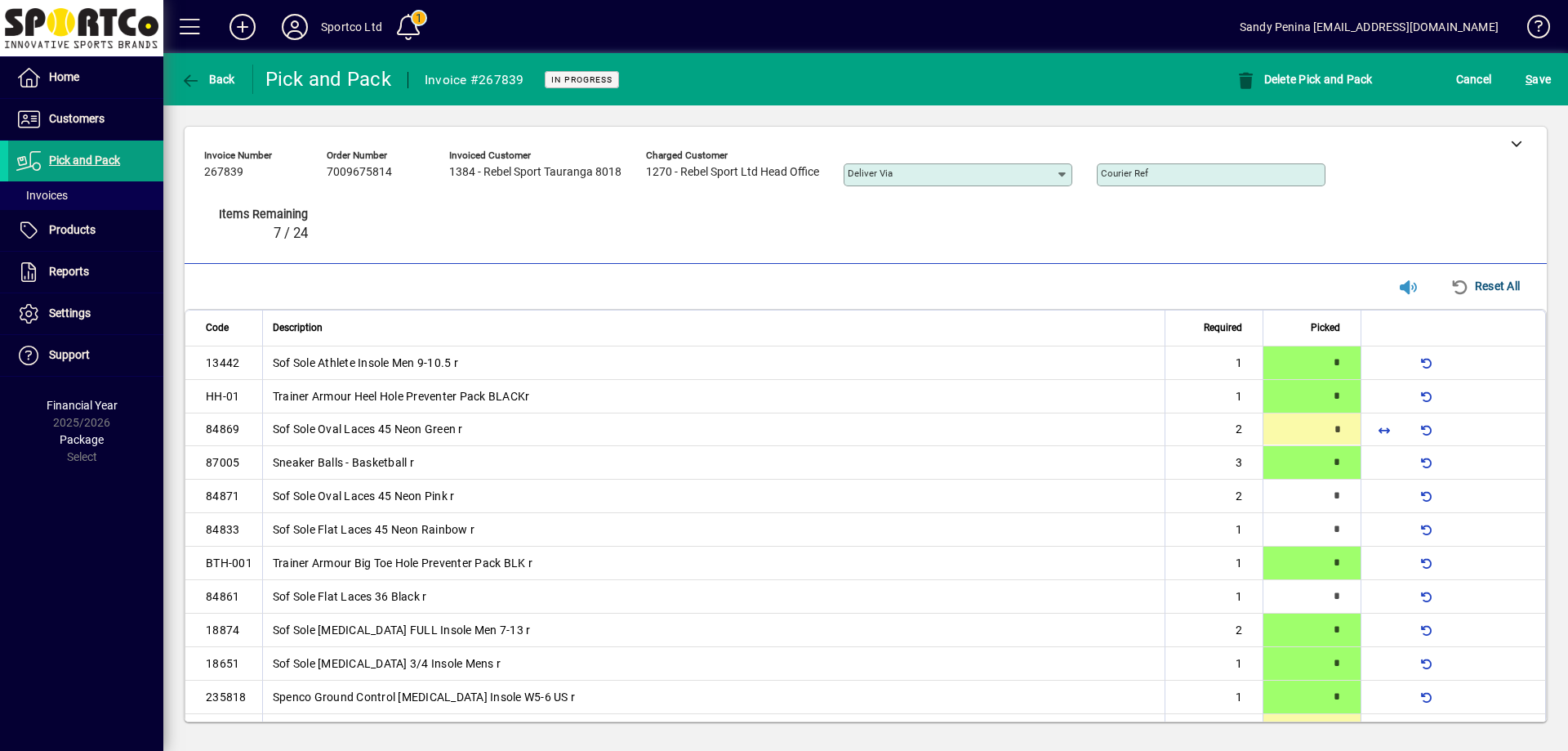
type input "*"
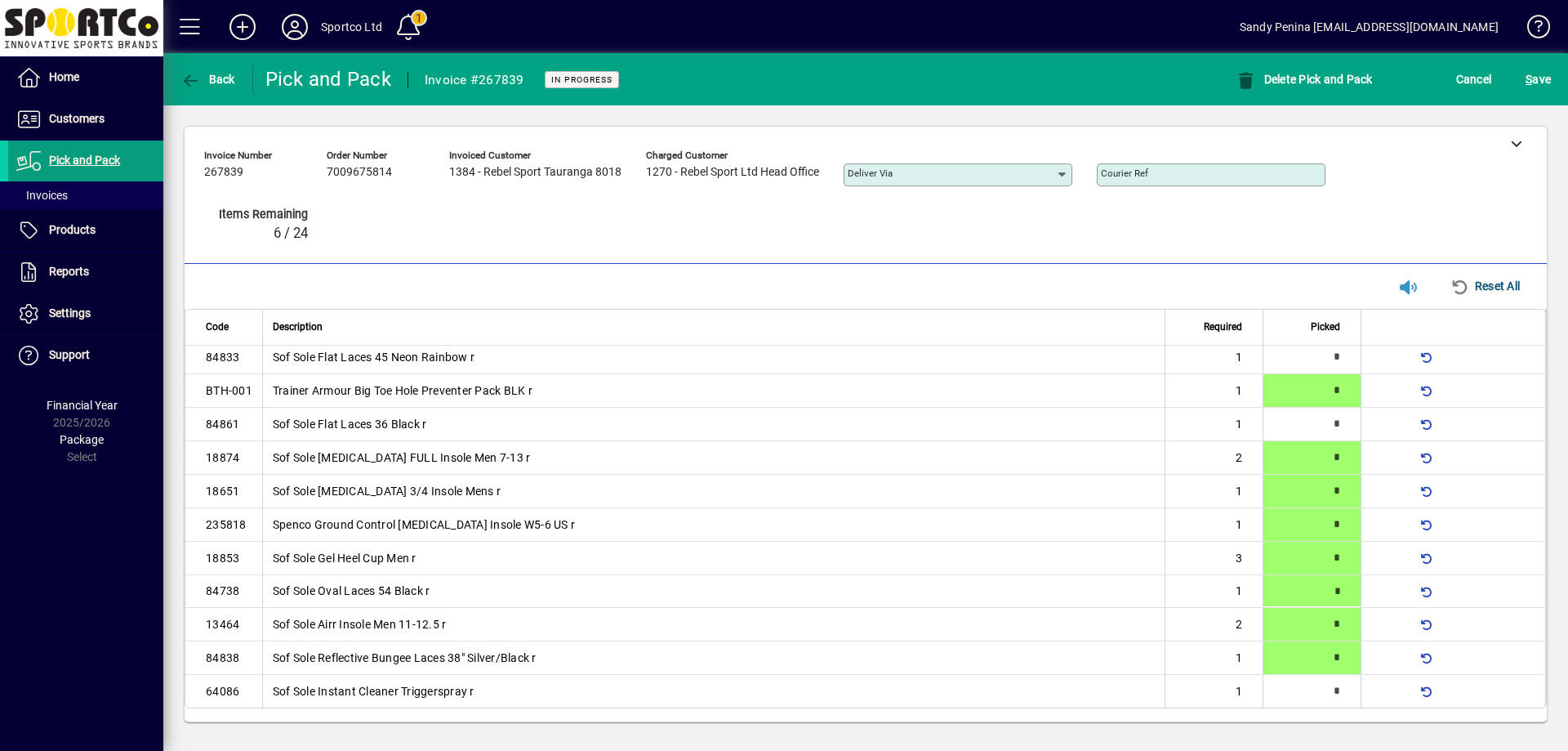
type input "*"
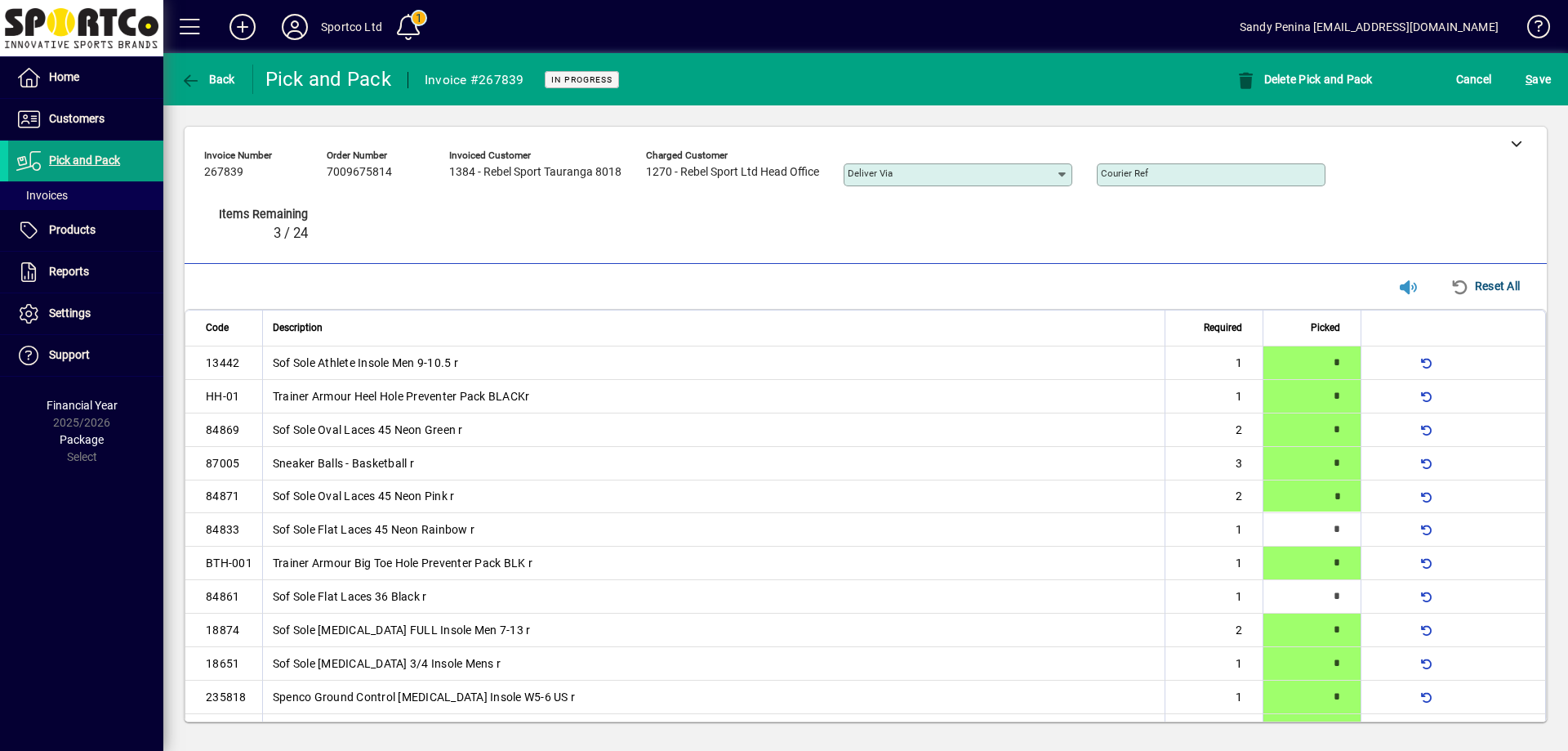
type input "*"
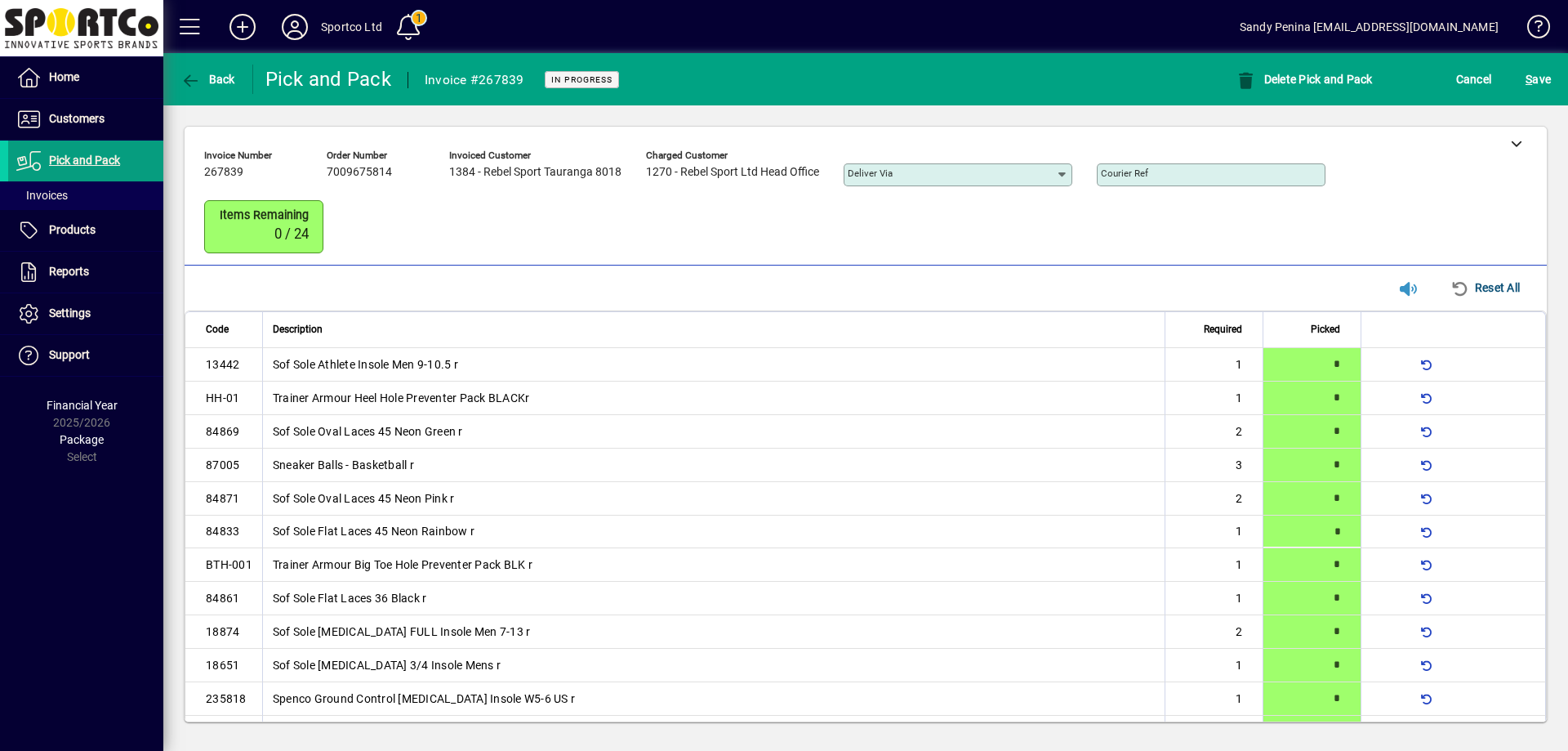
scroll to position [175, 0]
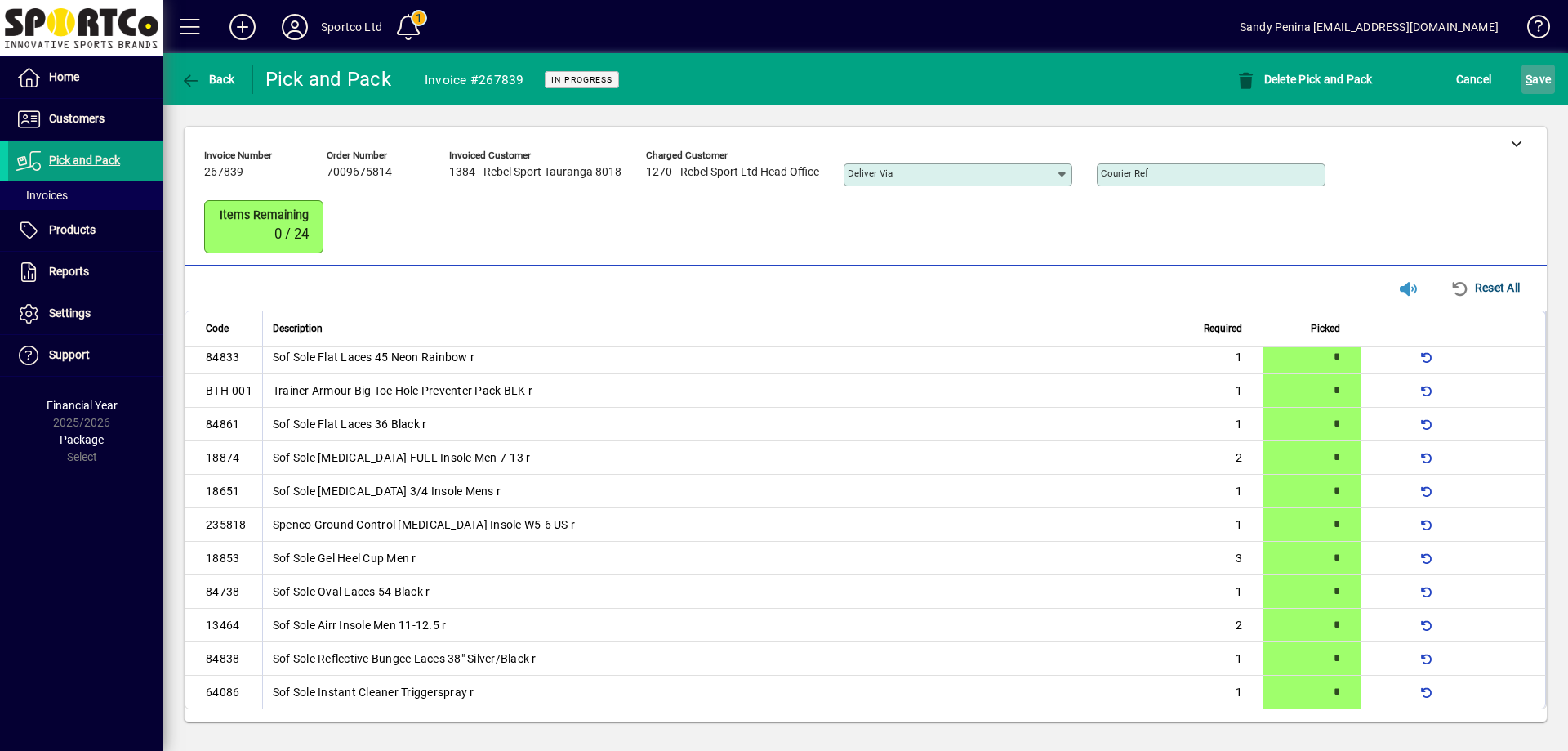
click at [1541, 70] on span "S ave" at bounding box center [1538, 79] width 26 height 26
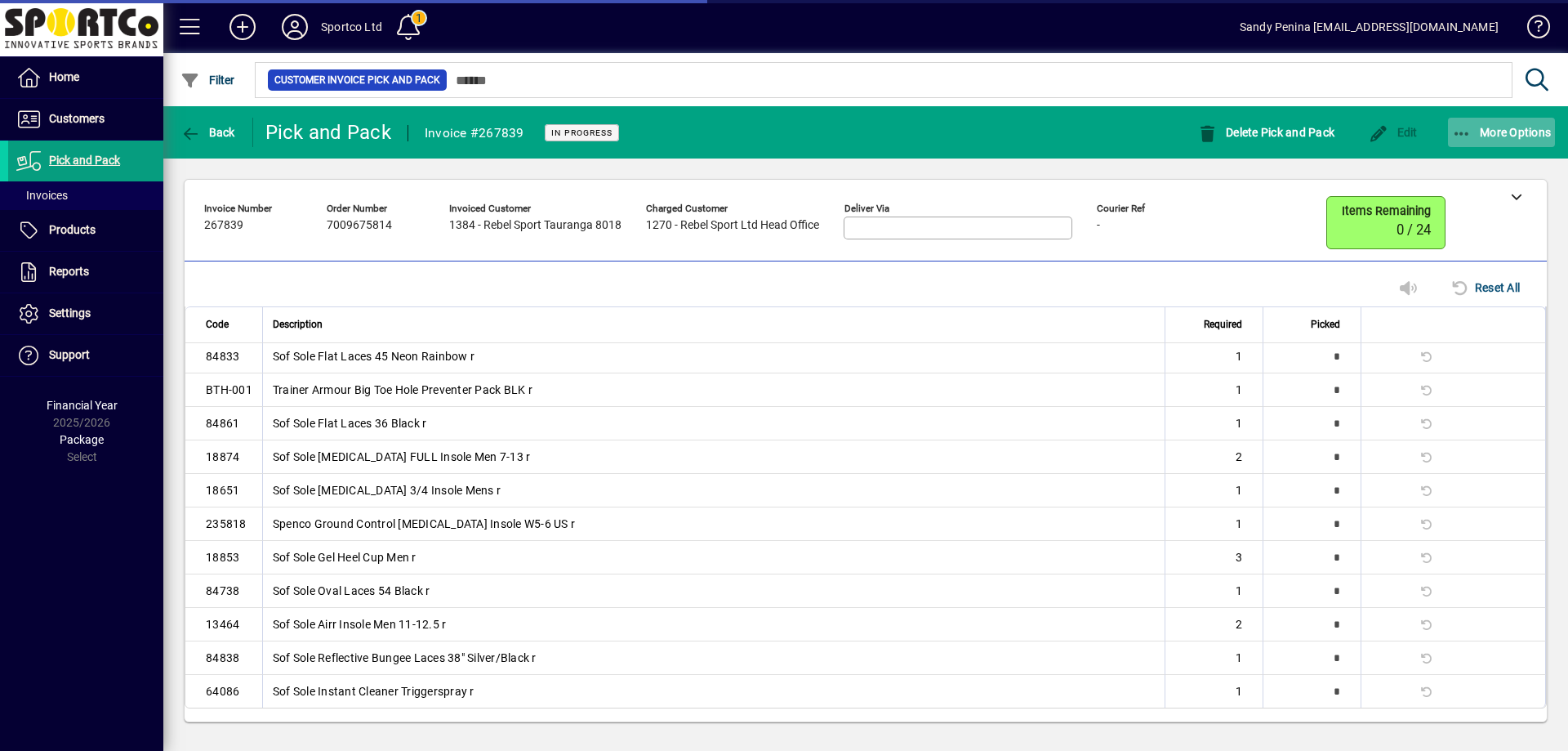
scroll to position [140, 0]
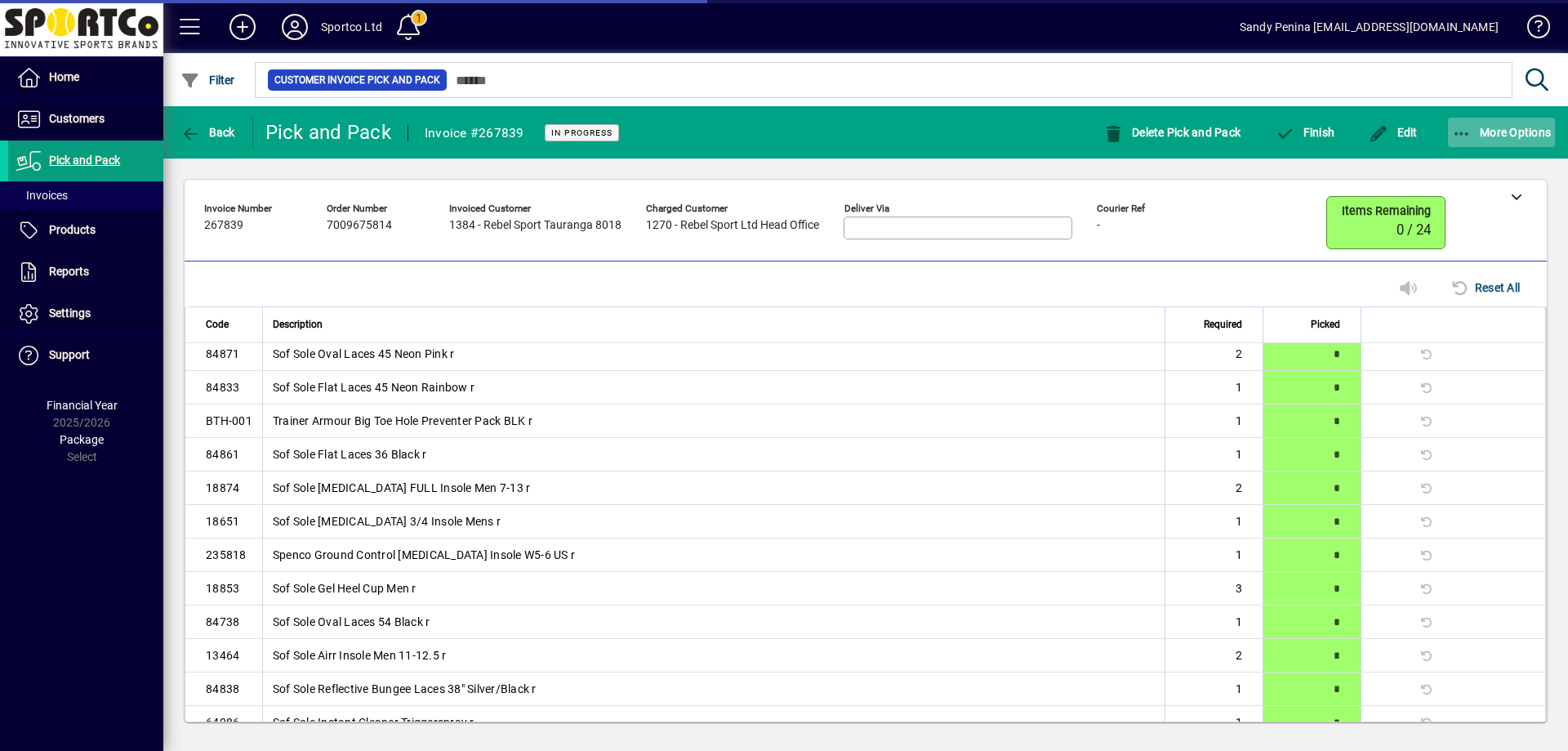
click at [1480, 129] on span "More Options" at bounding box center [1502, 132] width 99 height 13
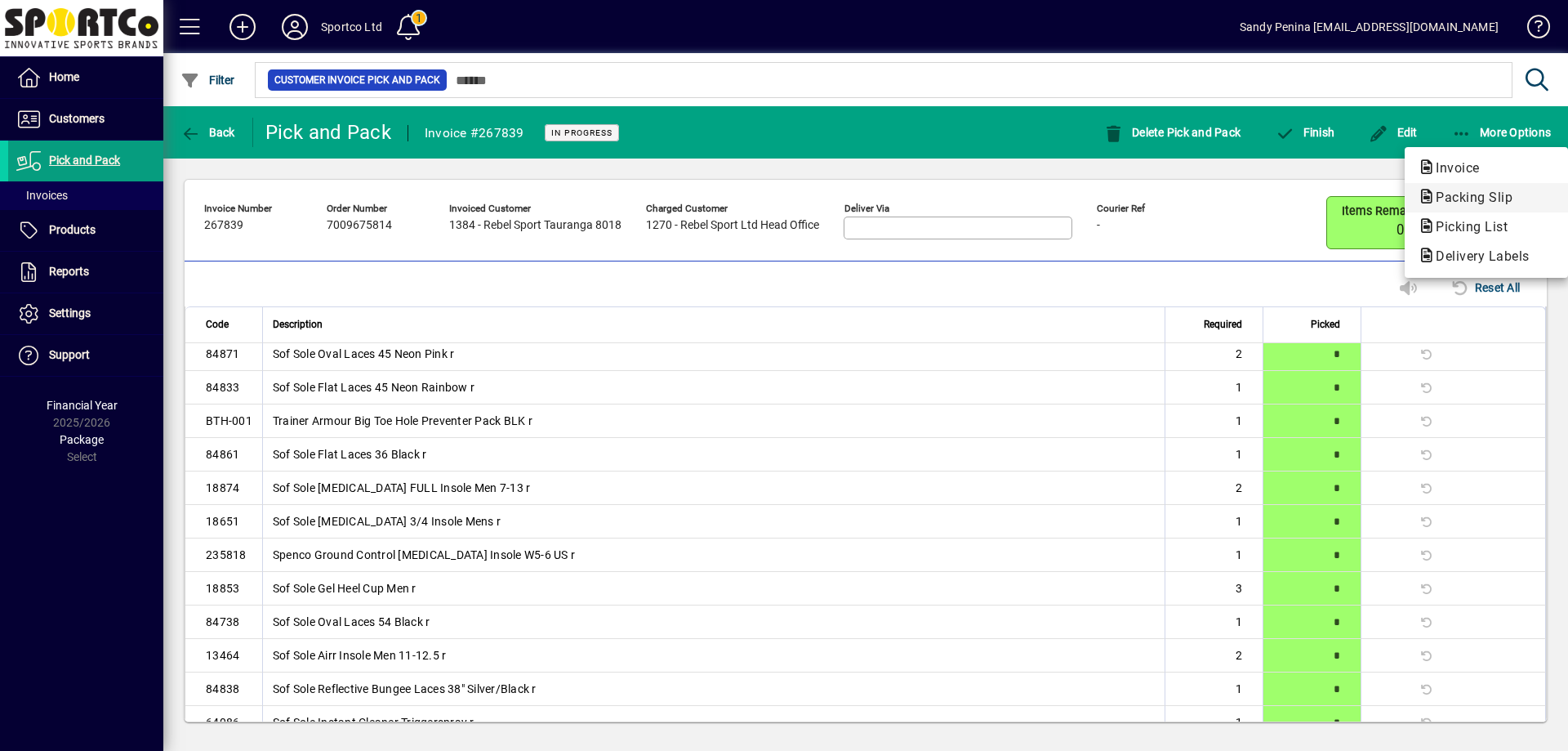
click at [1465, 203] on span "Packing Slip" at bounding box center [1470, 198] width 103 height 16
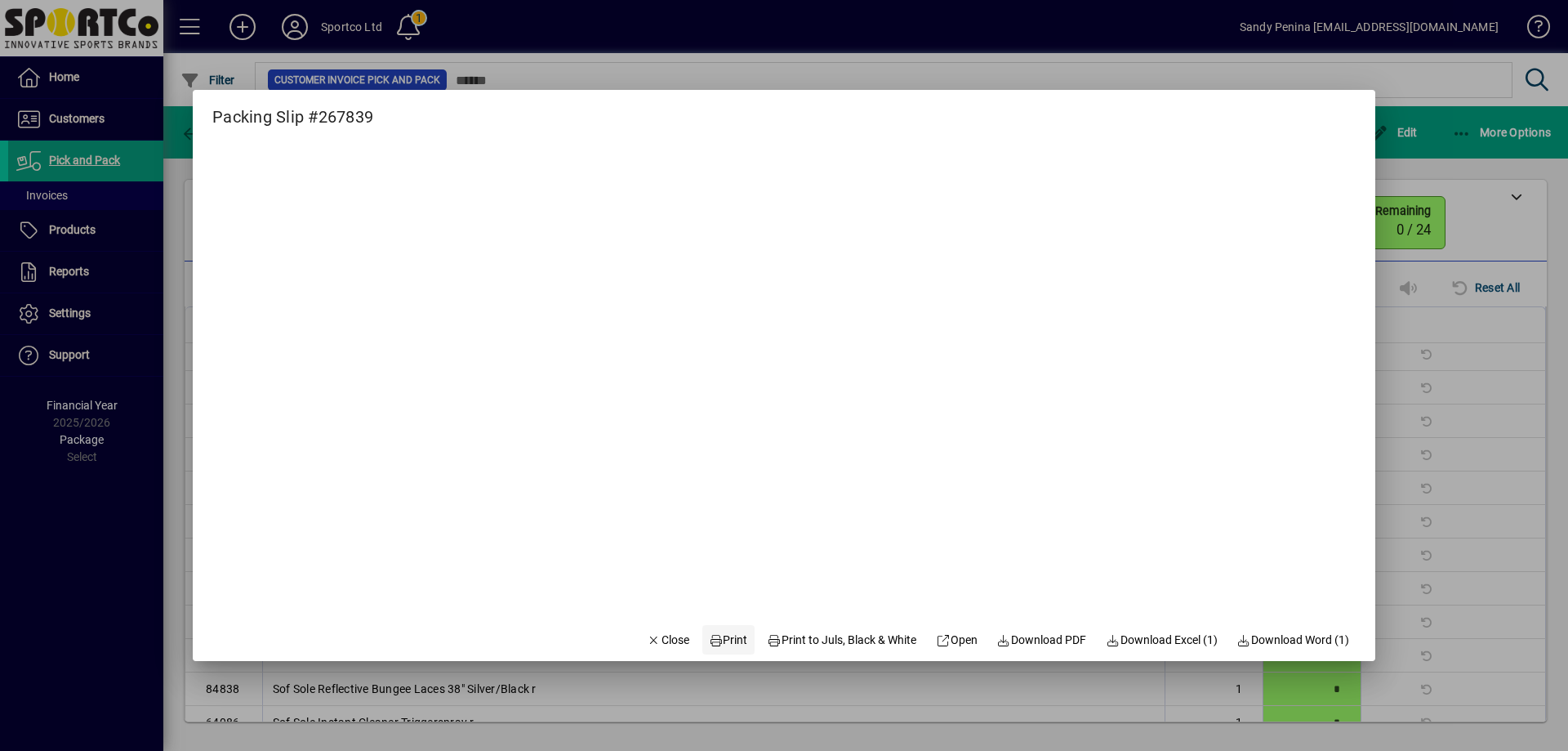
click at [716, 638] on span "Print" at bounding box center [729, 639] width 39 height 17
click at [640, 653] on span "button" at bounding box center [667, 639] width 56 height 39
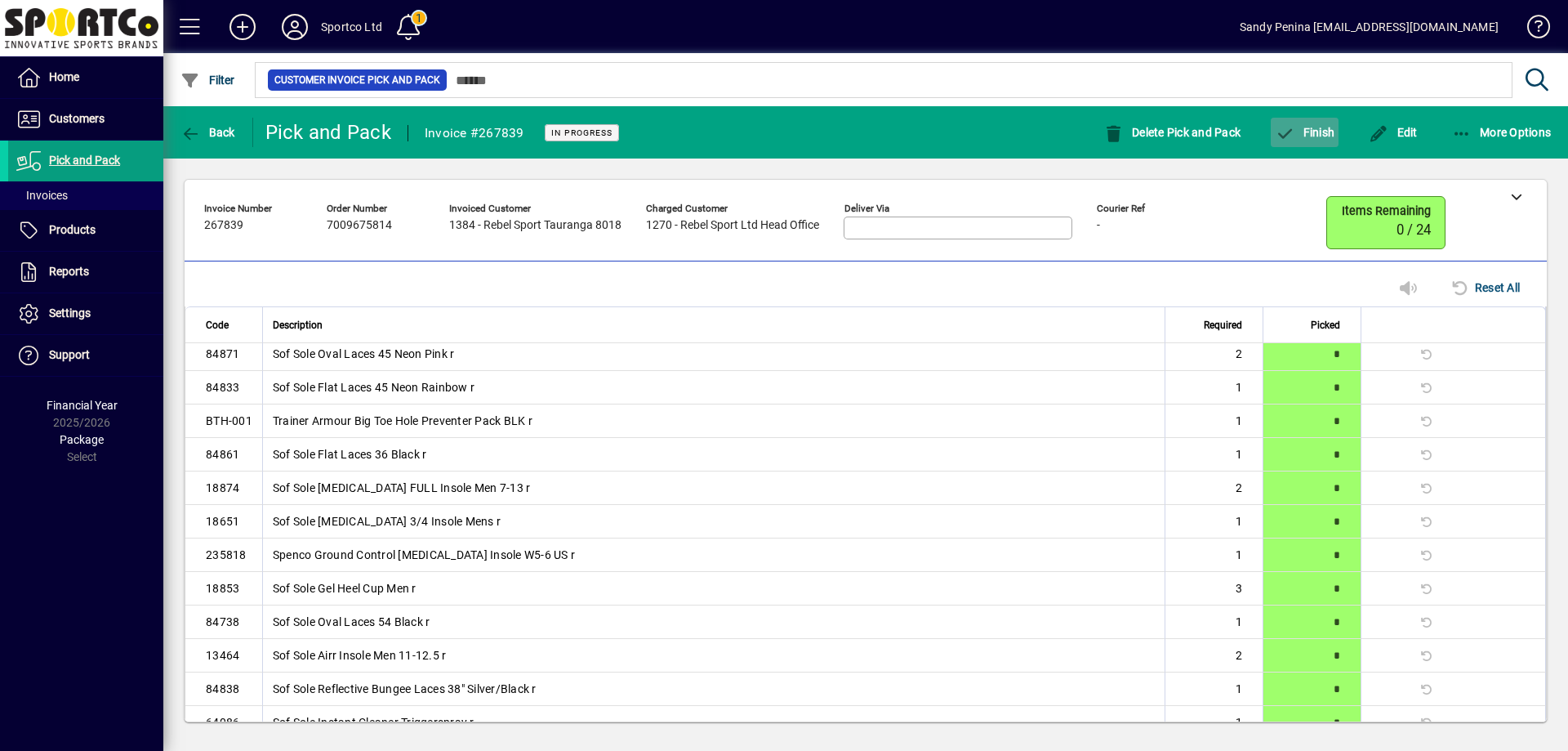
click at [1304, 138] on span "Finish" at bounding box center [1304, 132] width 59 height 13
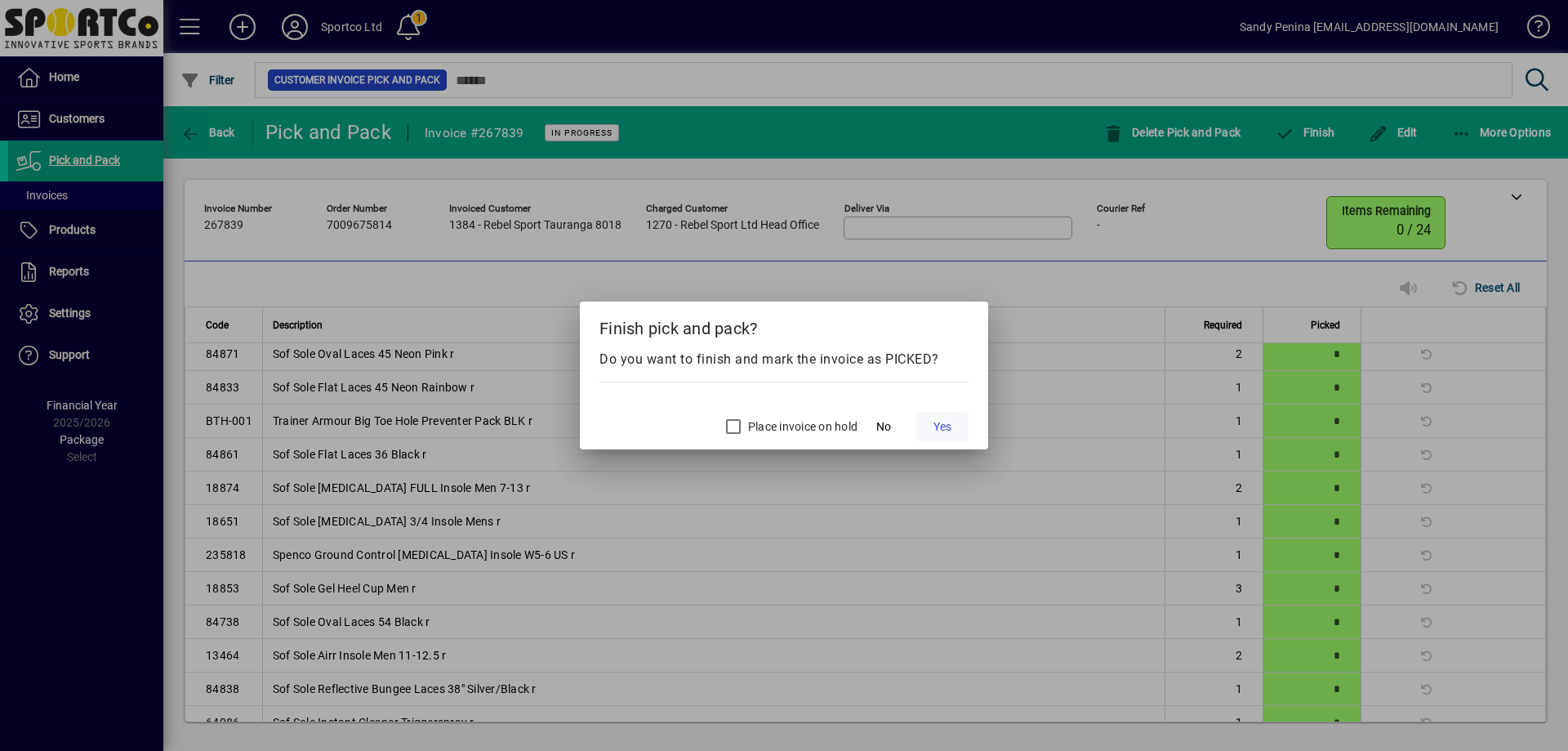
click at [940, 421] on span "Yes" at bounding box center [942, 426] width 18 height 17
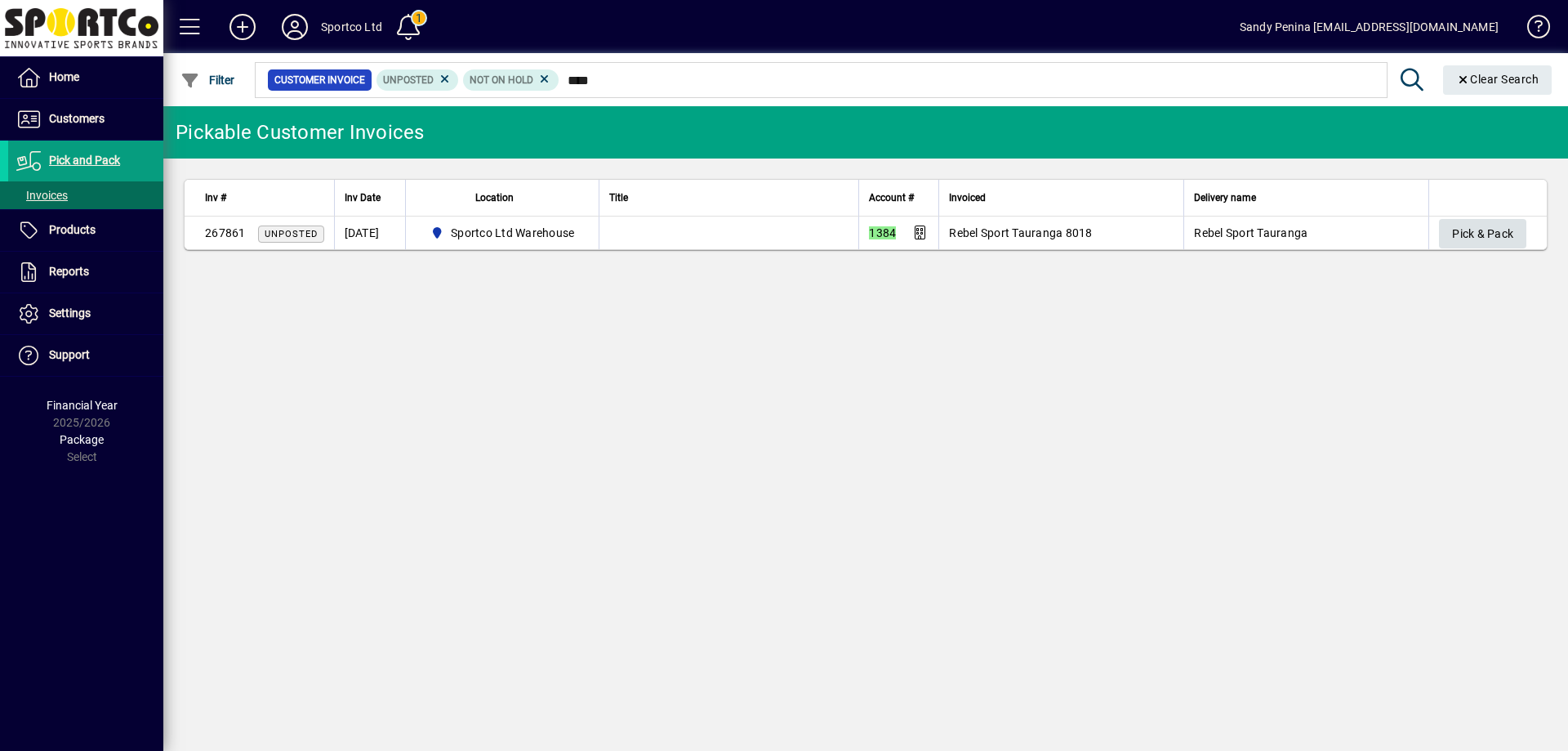
type input "****"
click at [1478, 223] on span "Pick & Pack" at bounding box center [1482, 234] width 61 height 27
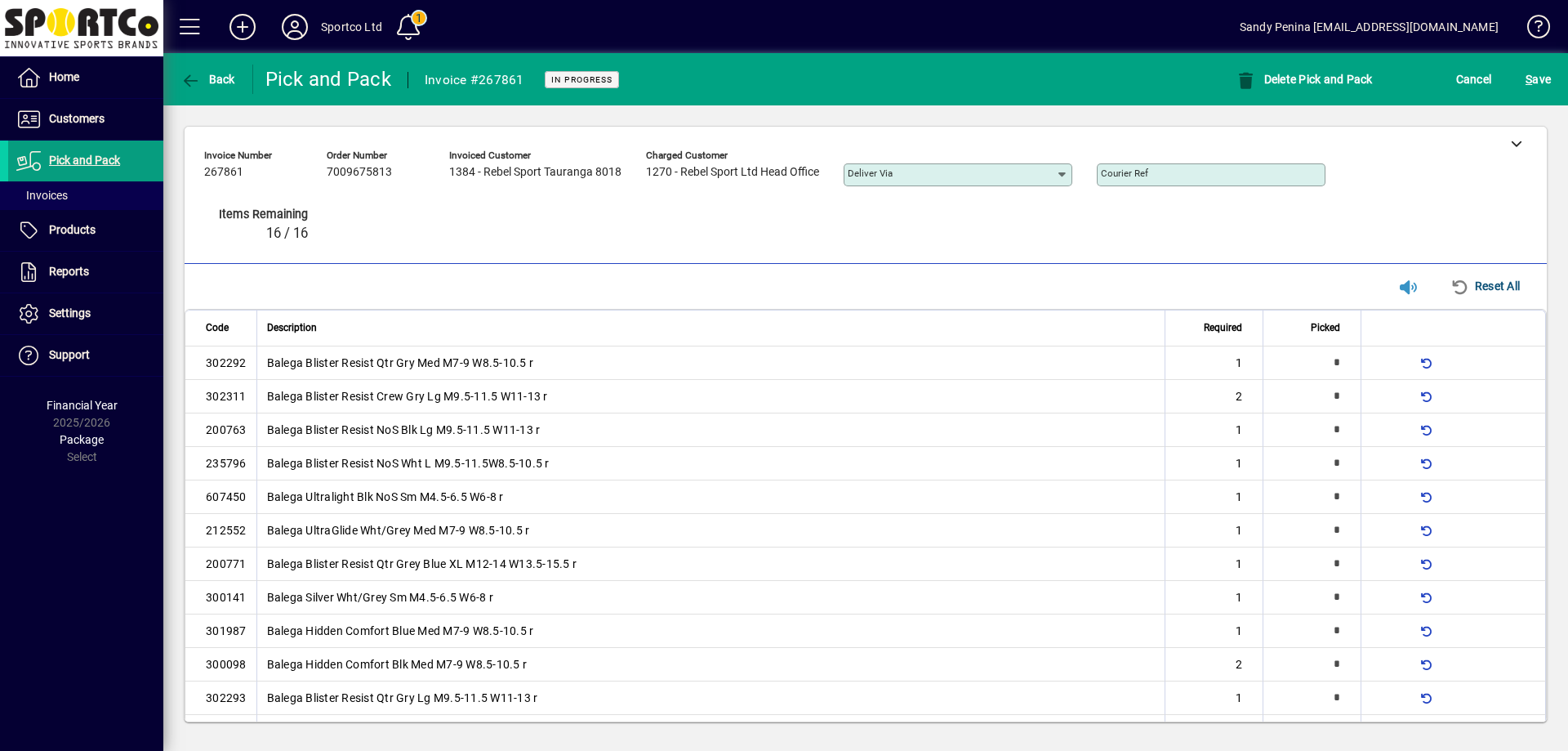
type input "*"
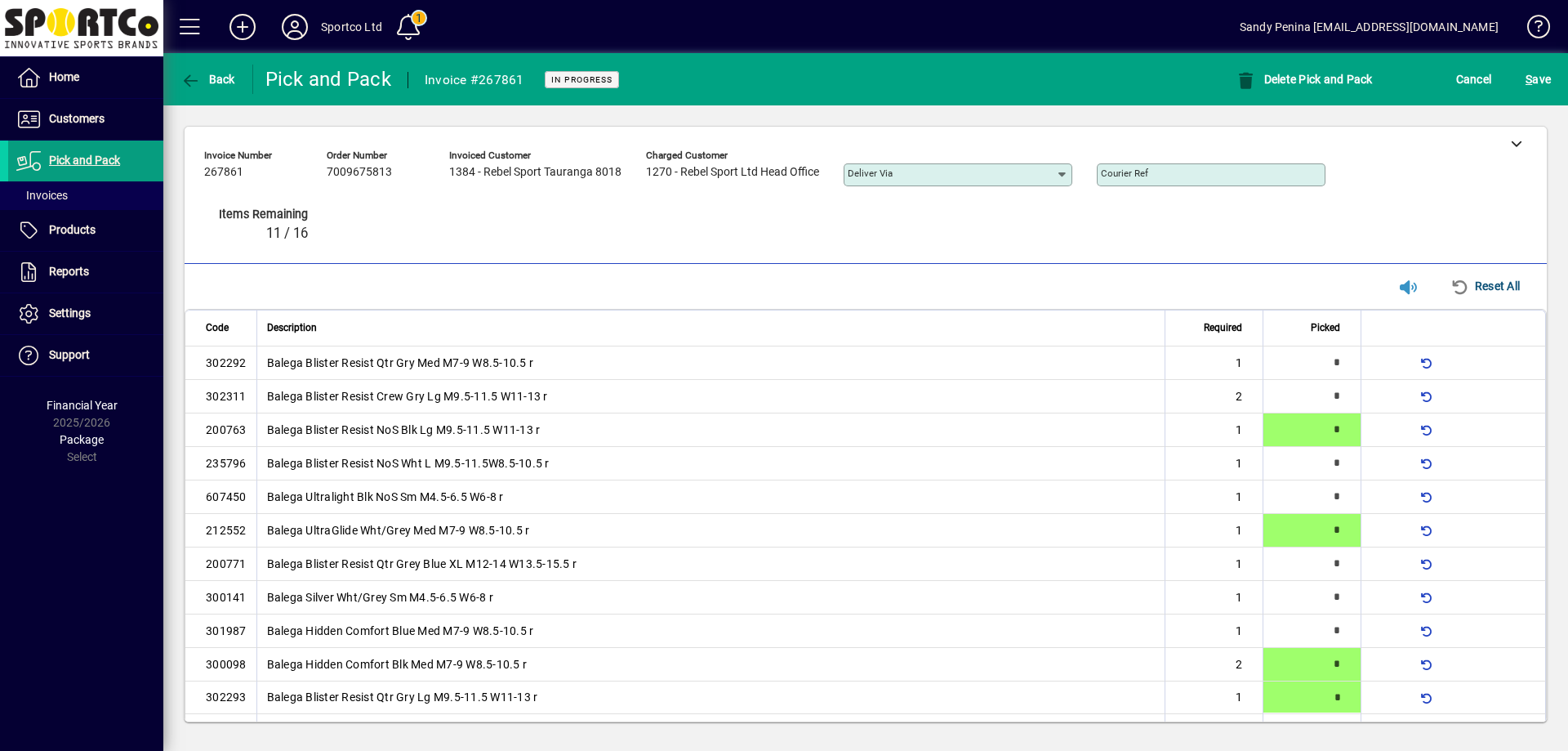
type input "*"
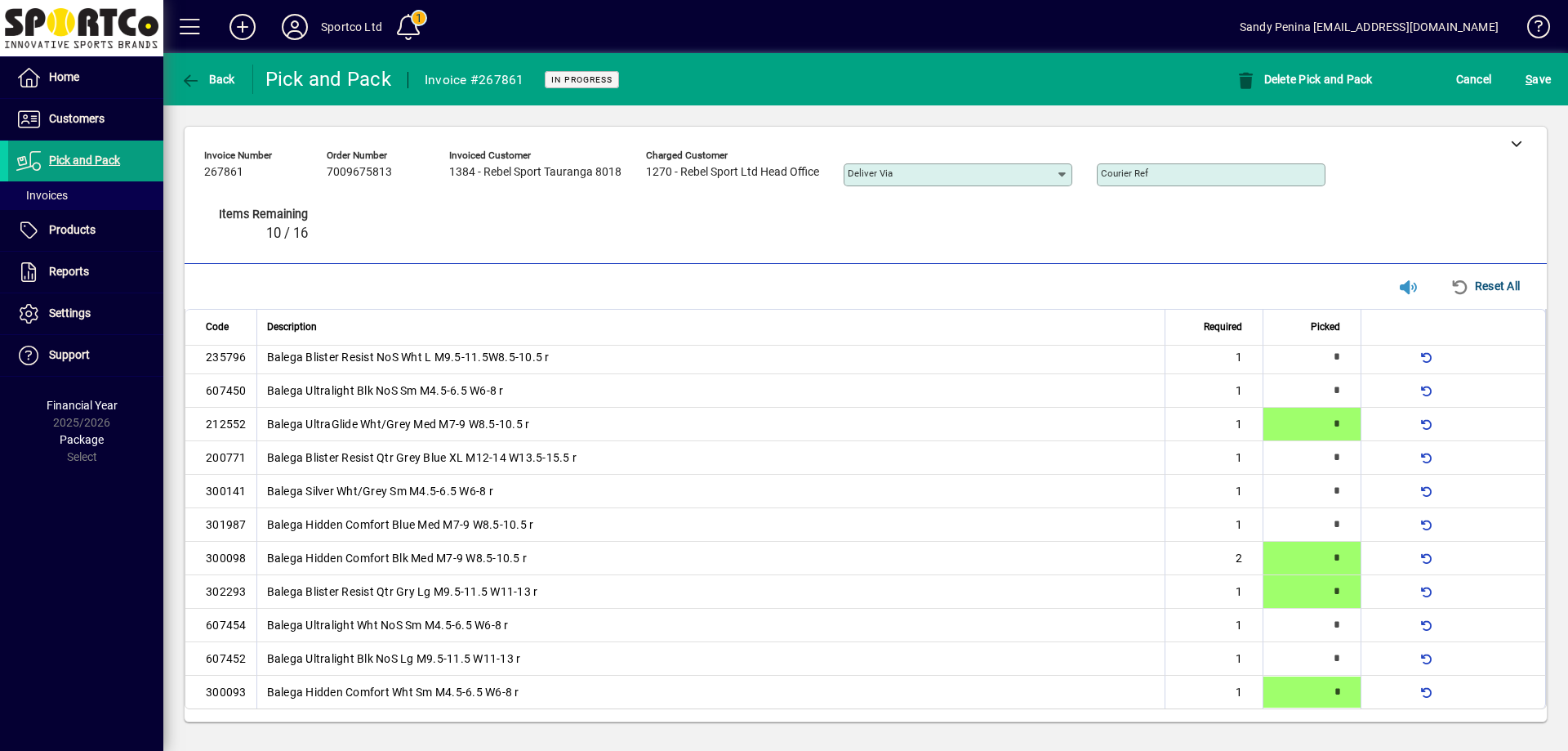
type input "*"
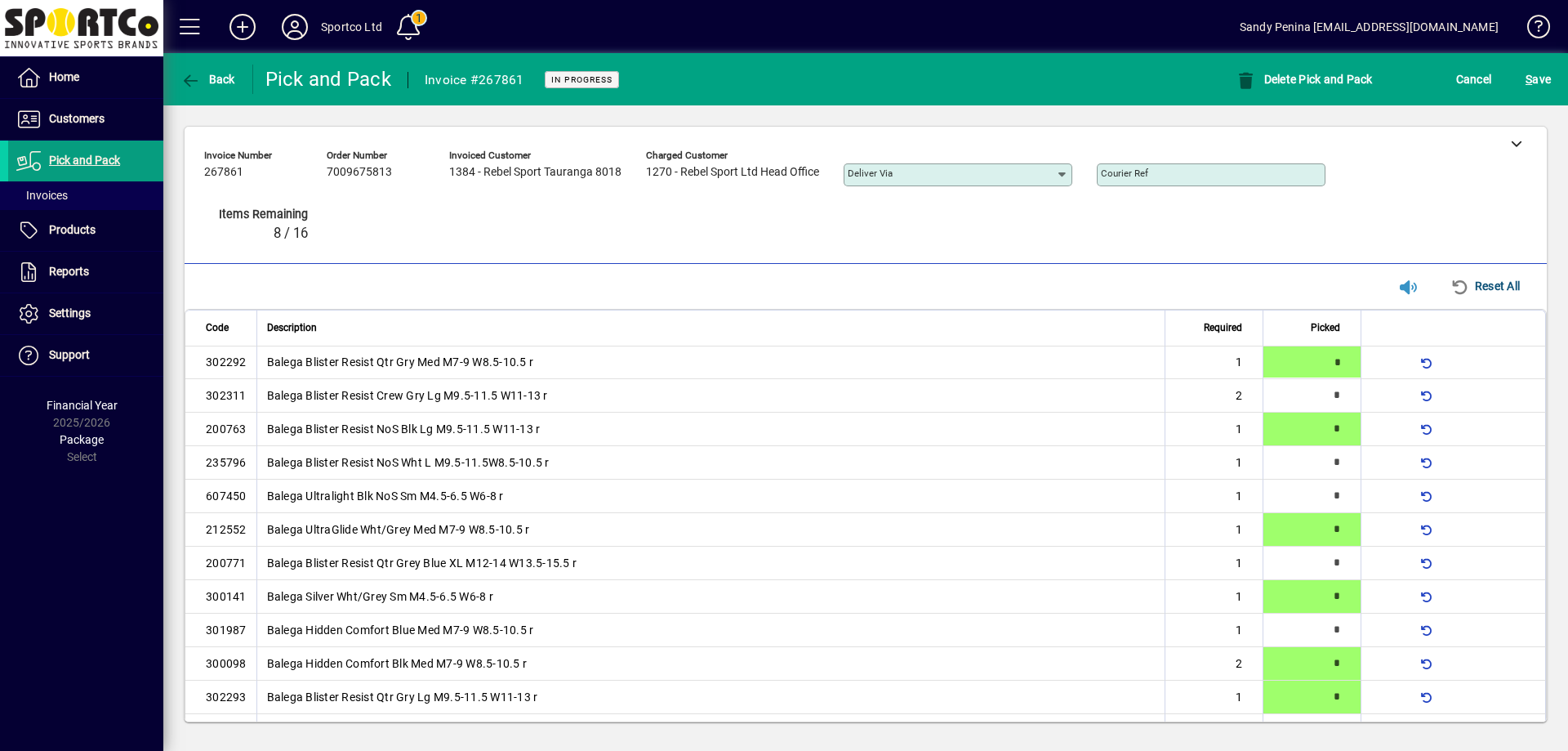
type input "*"
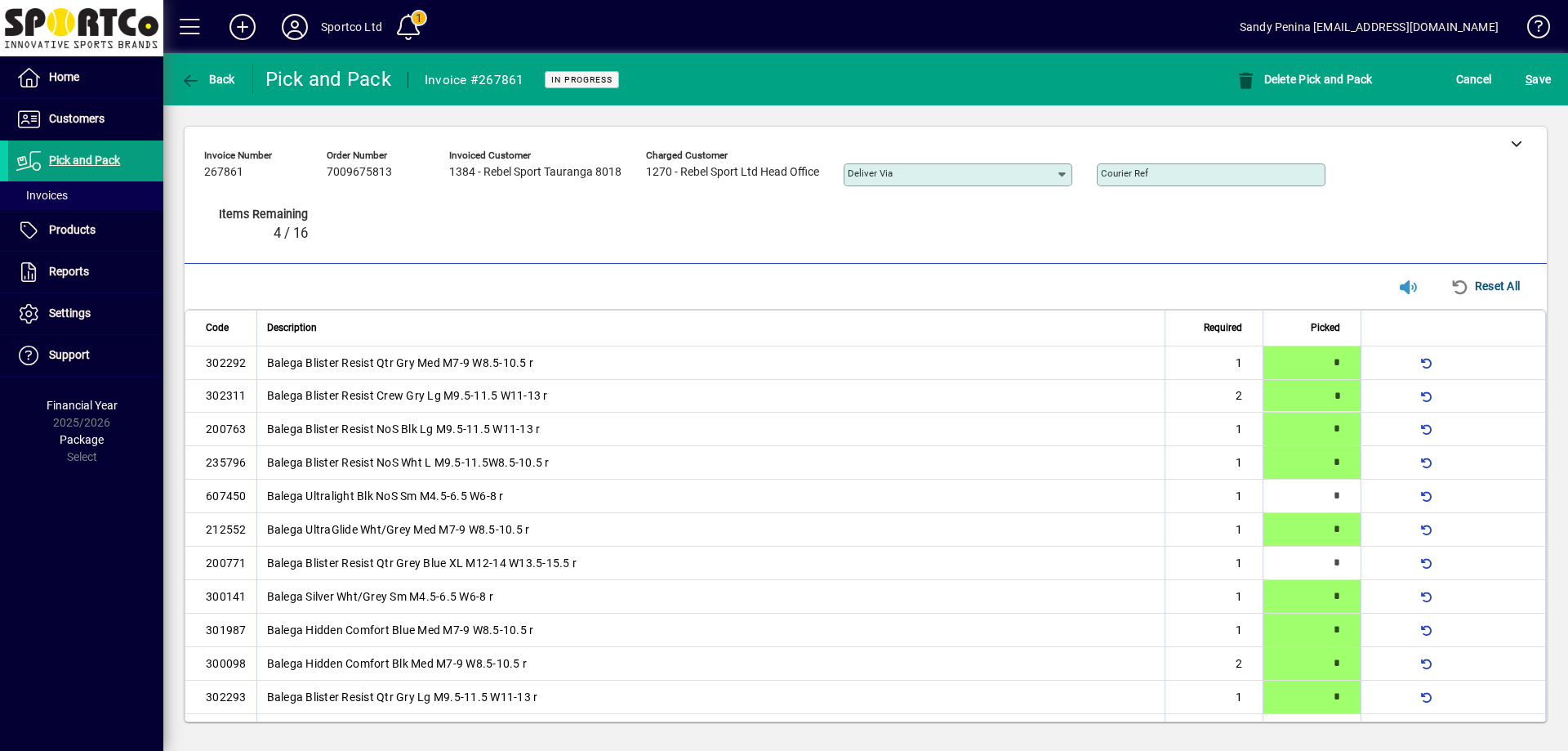
type input "*"
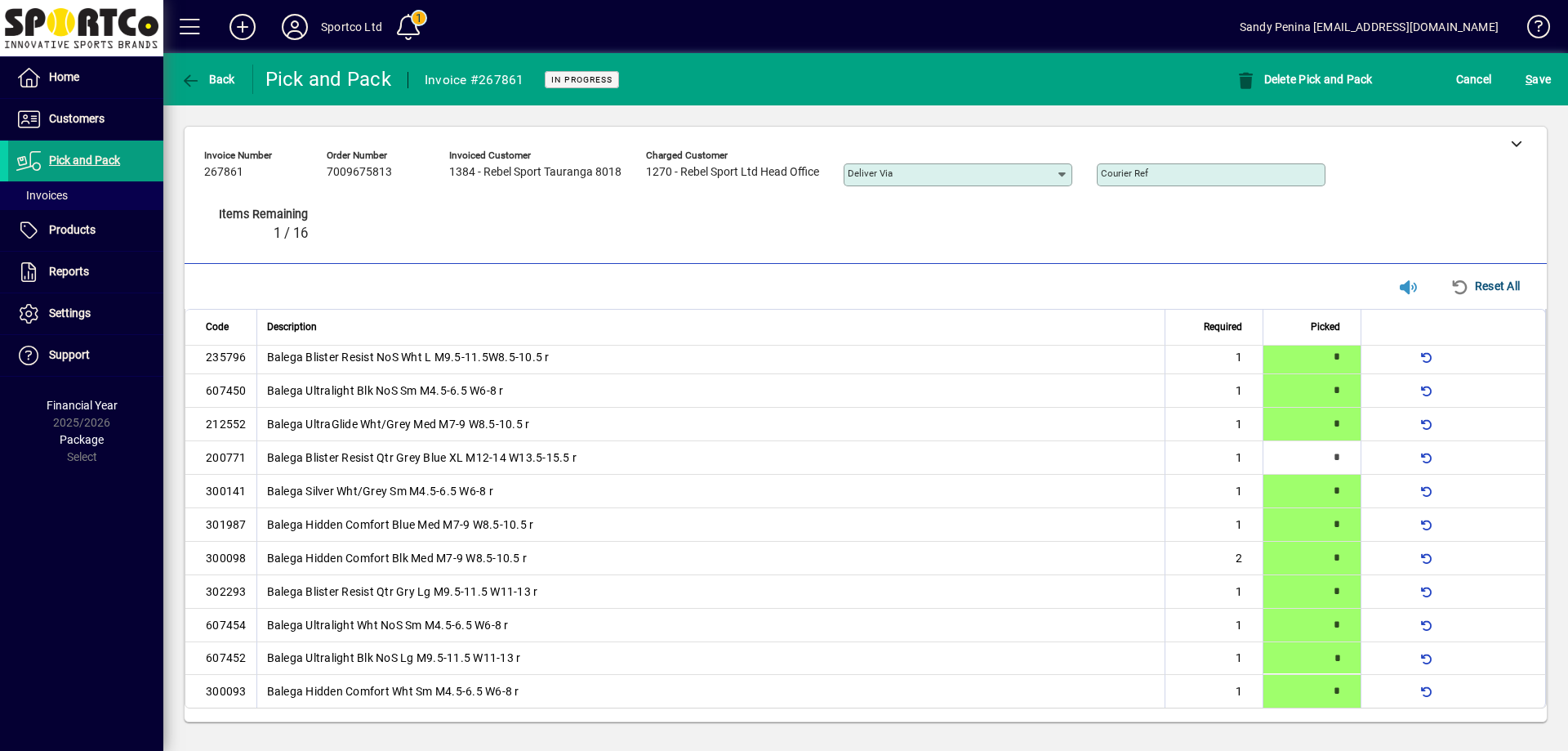
type input "*"
click at [1541, 62] on span "submit" at bounding box center [1539, 79] width 34 height 39
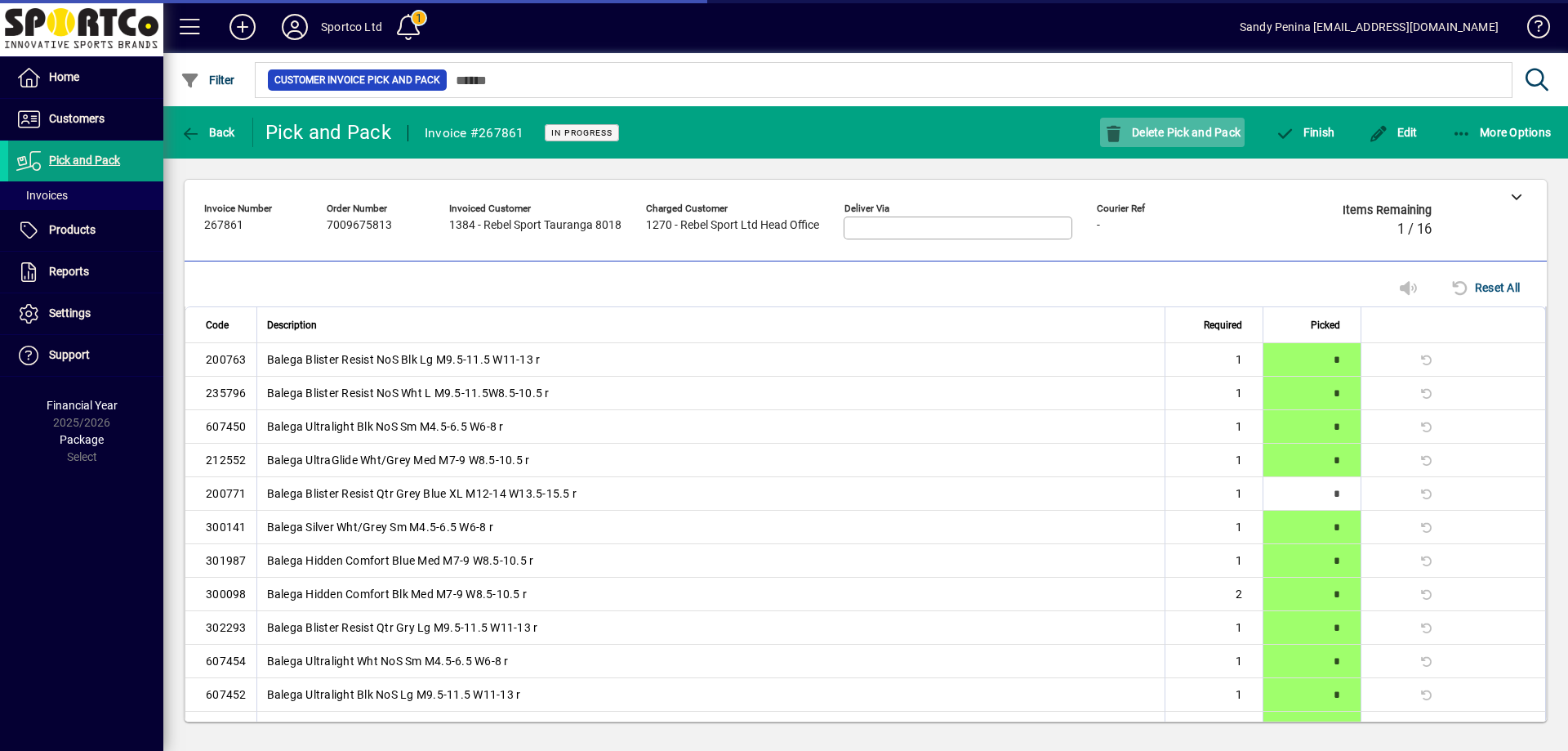
scroll to position [90, 0]
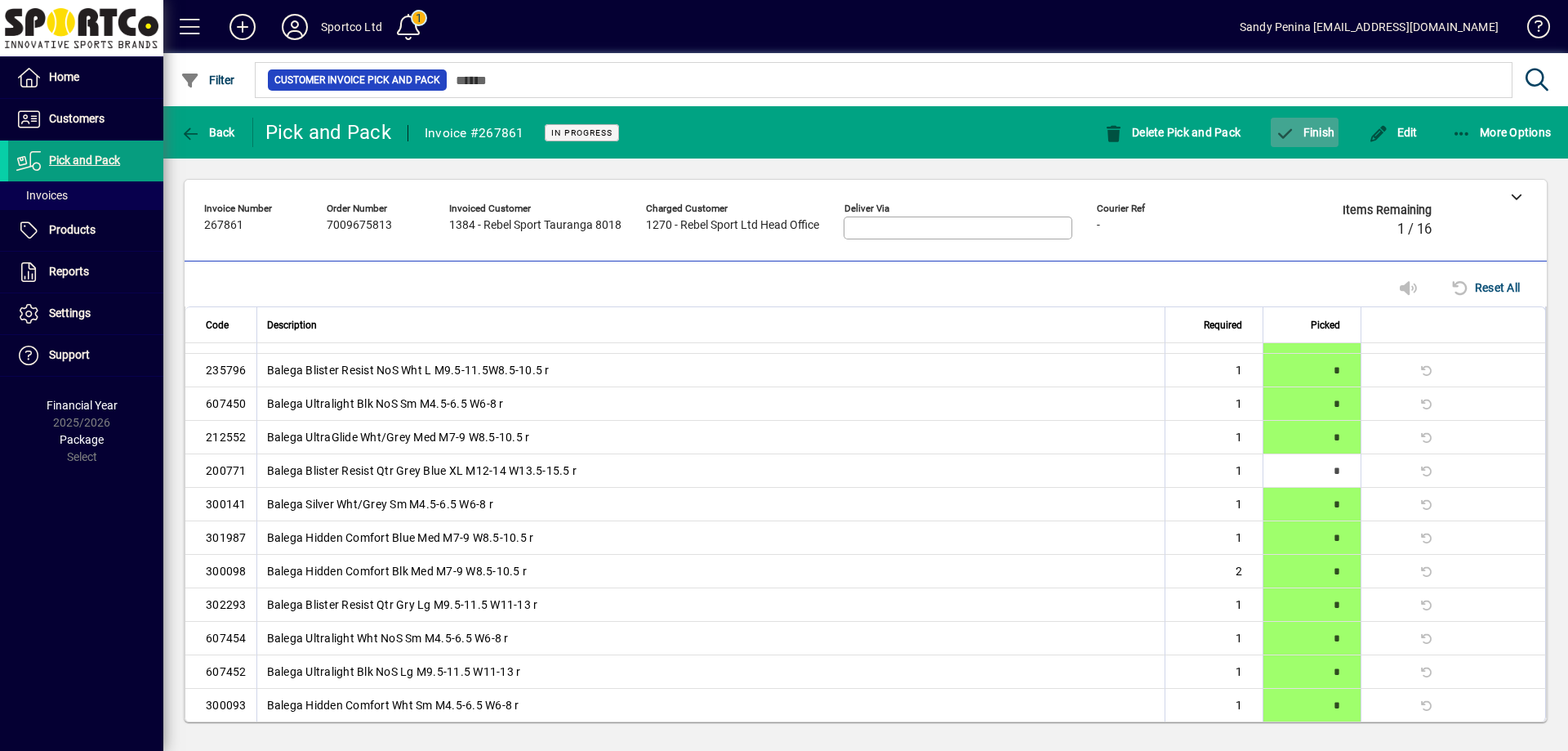
drag, startPoint x: 1310, startPoint y: 136, endPoint x: 1300, endPoint y: 130, distance: 11.7
click at [1300, 130] on span "Finish" at bounding box center [1304, 132] width 59 height 13
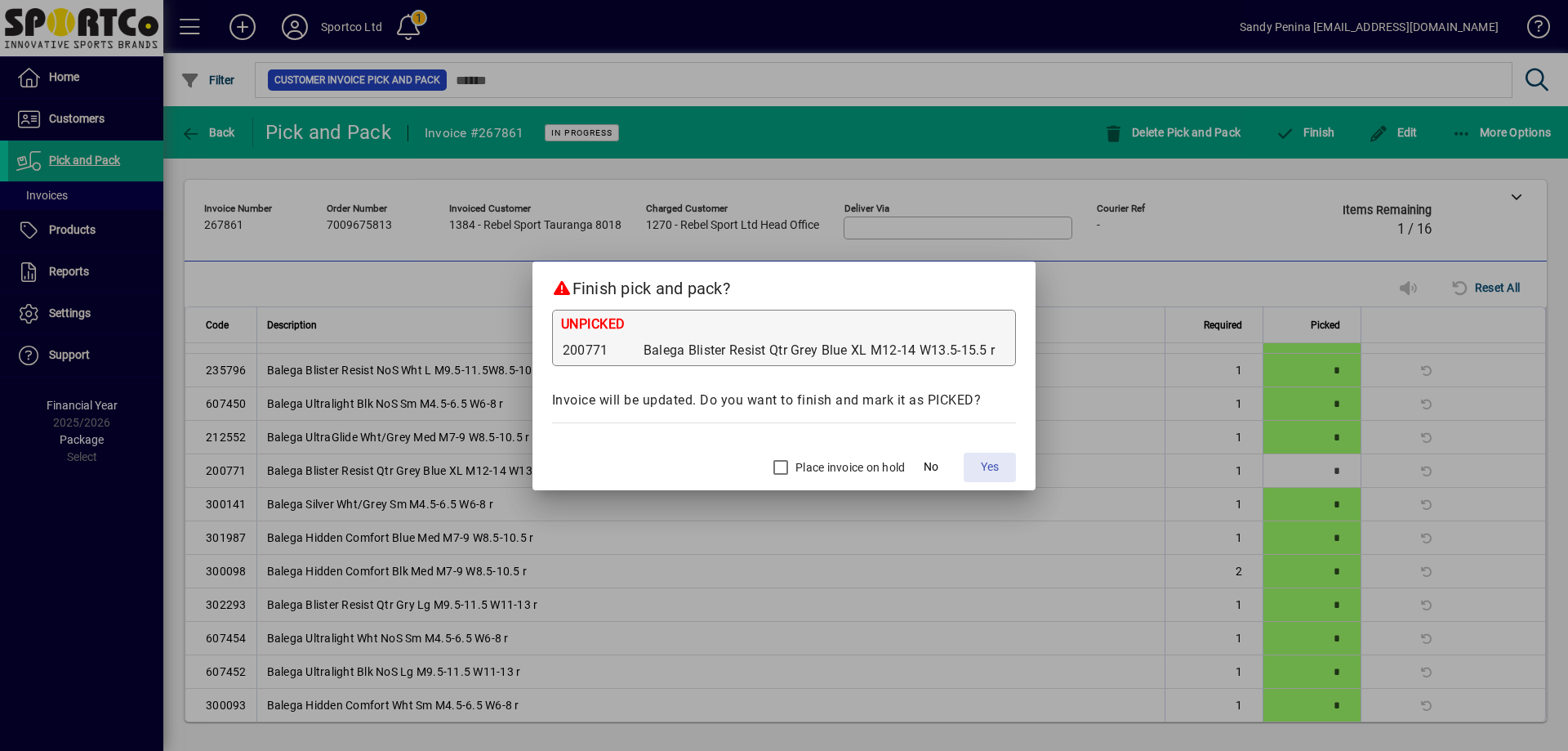
click at [997, 468] on span "Yes" at bounding box center [990, 466] width 18 height 17
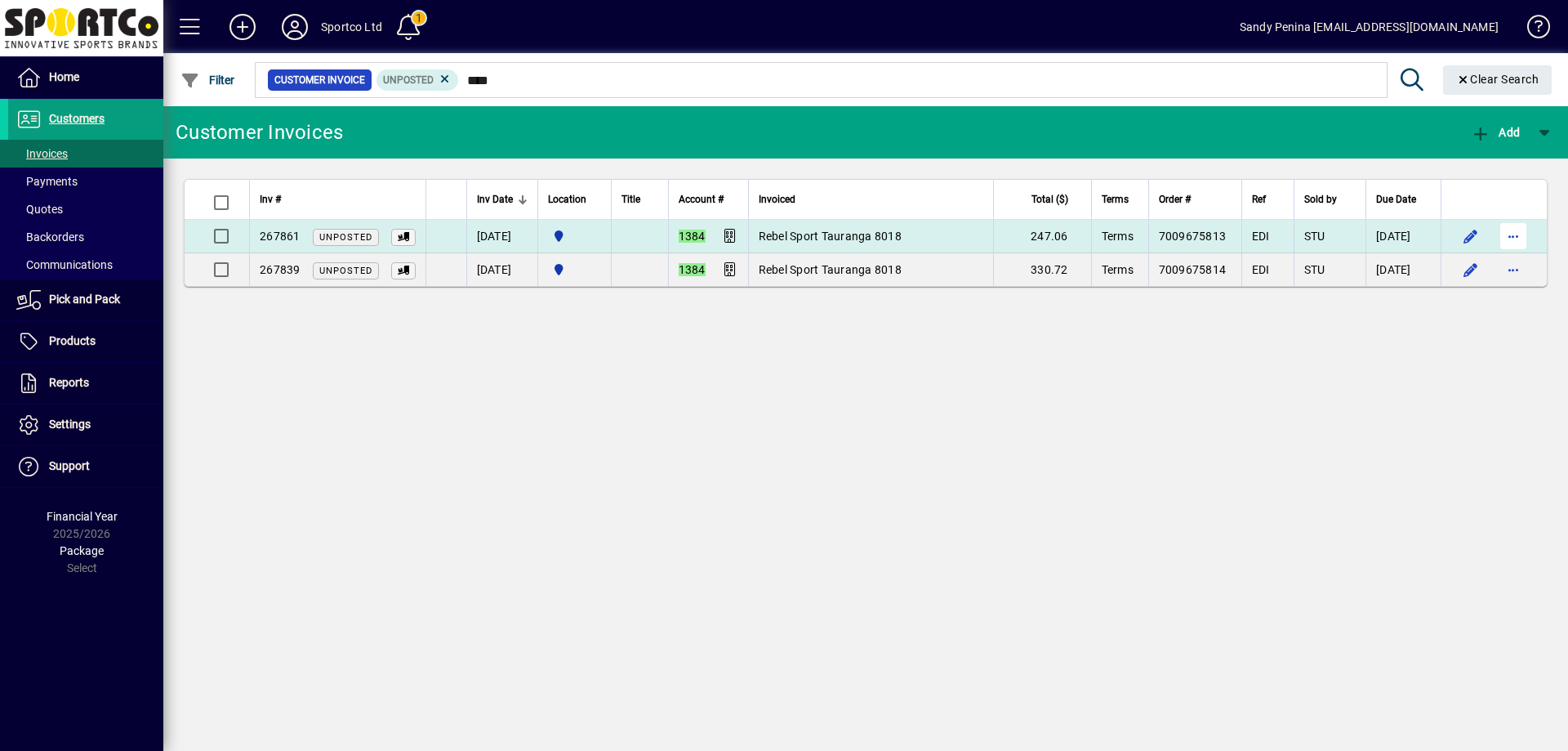
type input "****"
click at [1512, 228] on span "button" at bounding box center [1513, 236] width 39 height 39
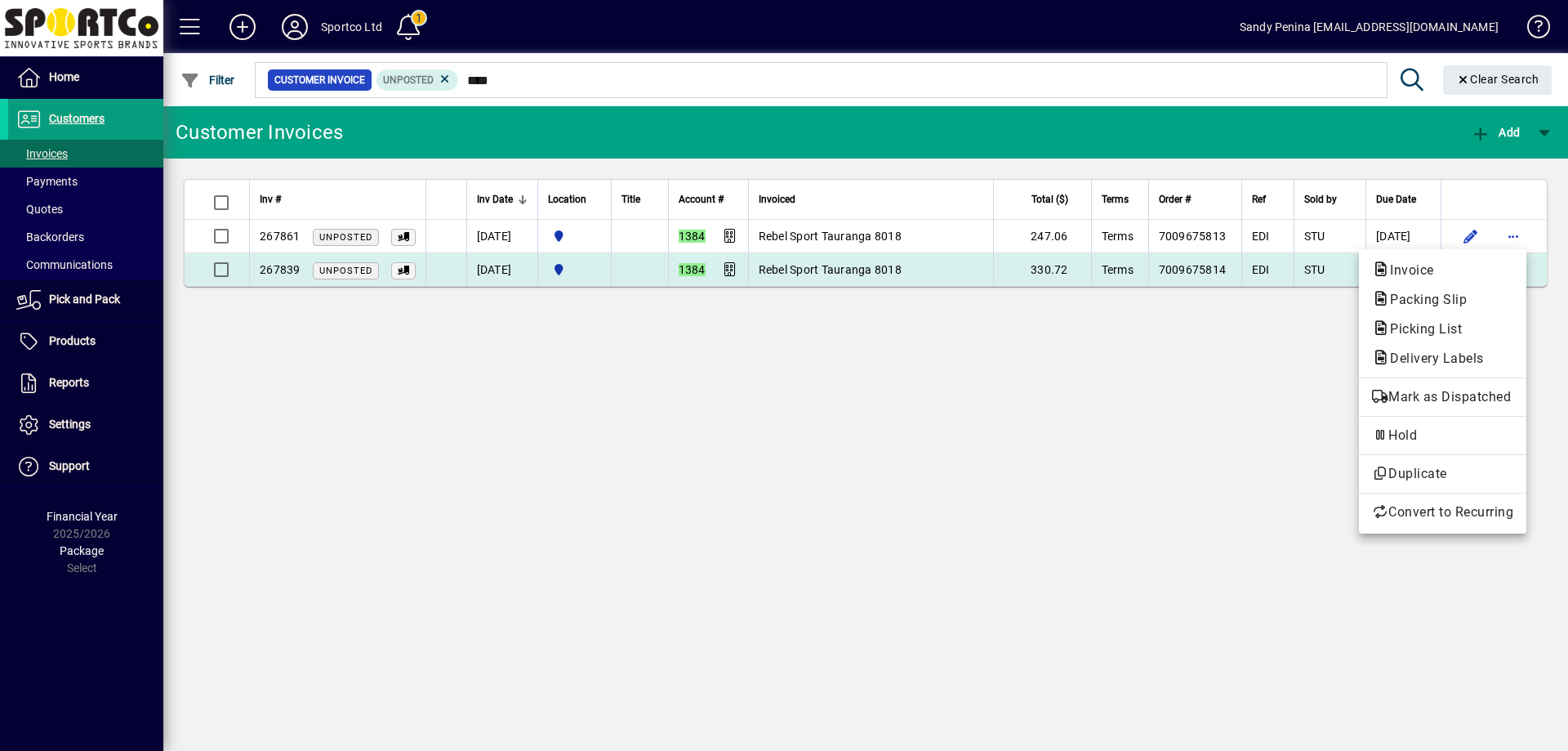
click at [1478, 284] on button "Invoice" at bounding box center [1442, 270] width 168 height 29
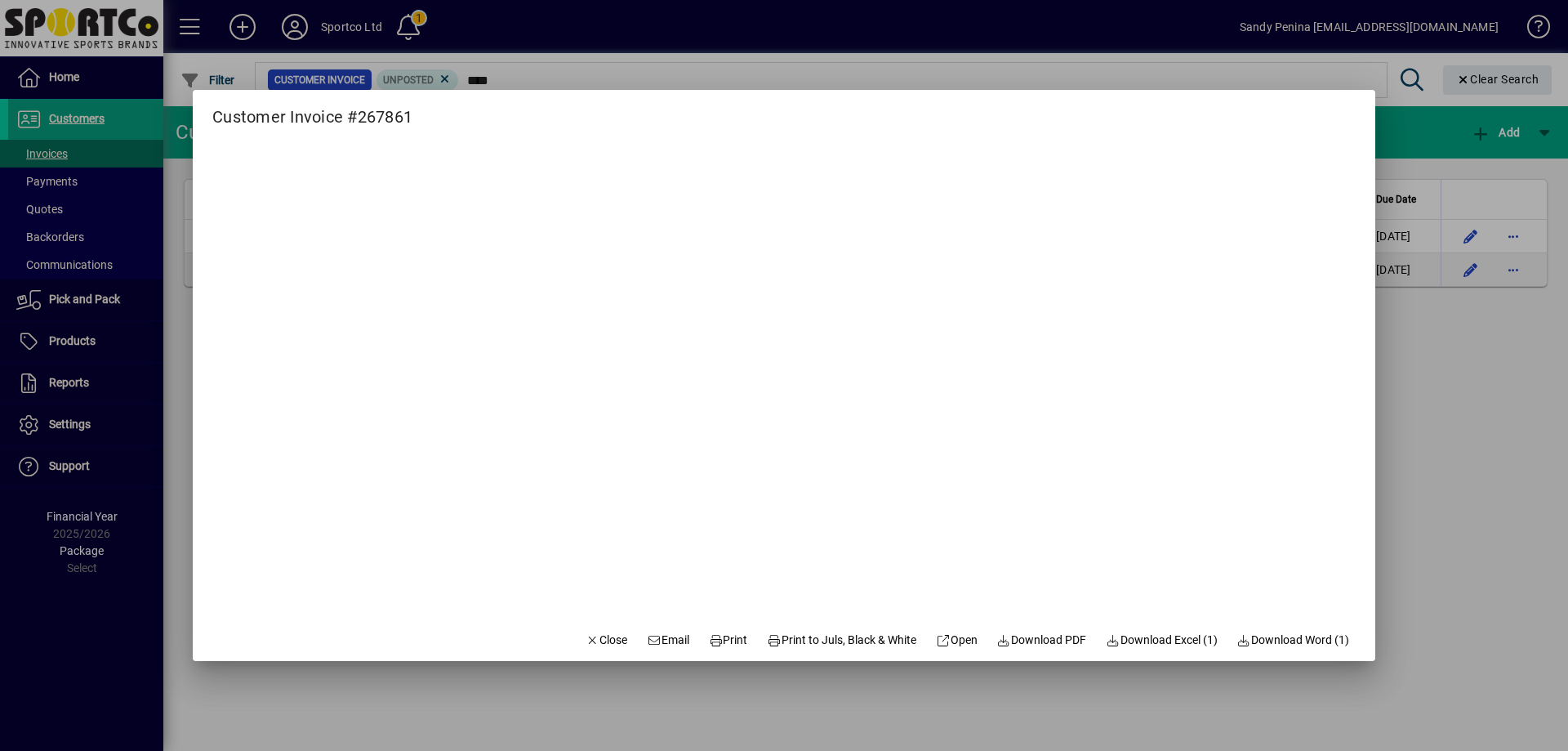
click at [1502, 239] on div at bounding box center [784, 375] width 1568 height 751
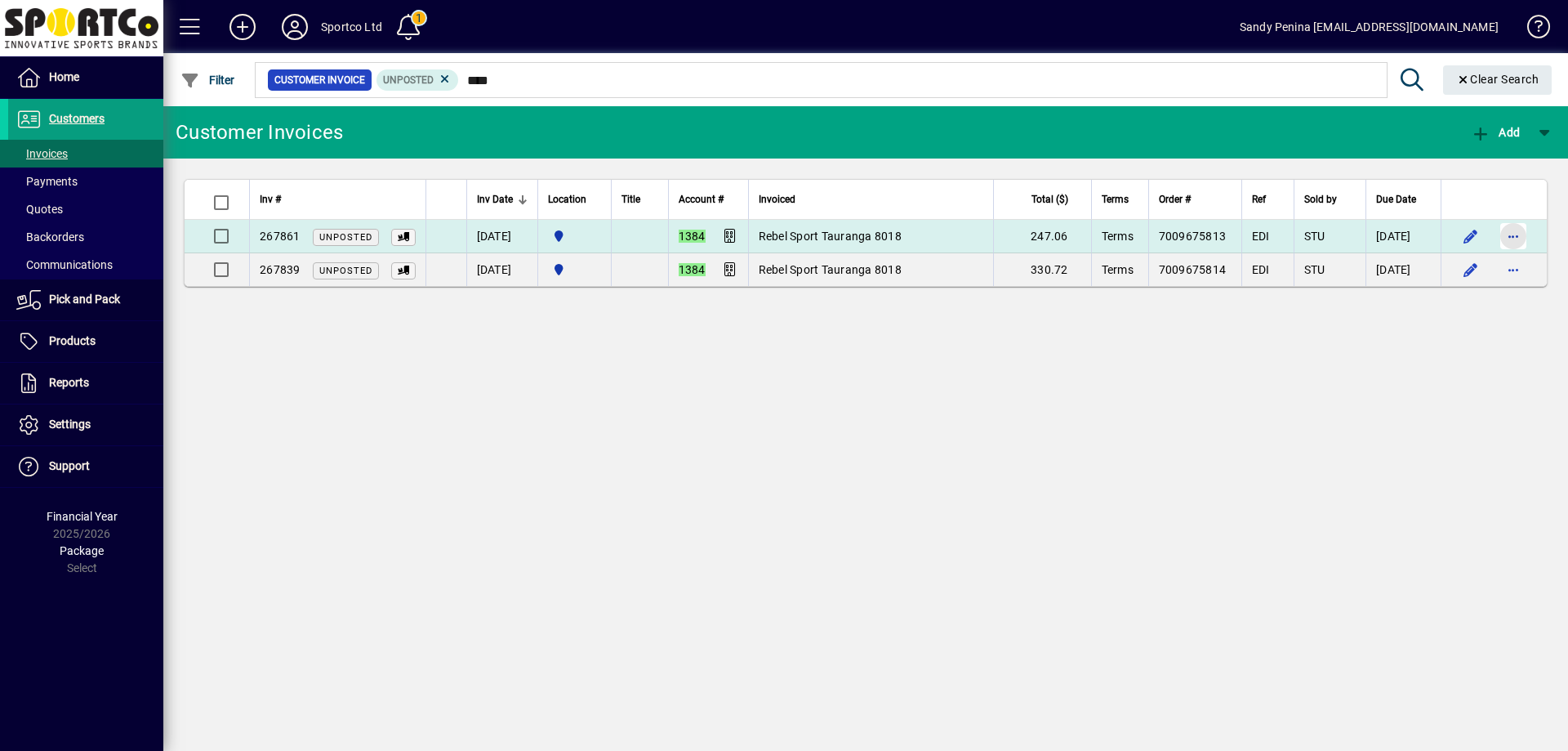
click at [1507, 234] on span "button" at bounding box center [1513, 236] width 39 height 39
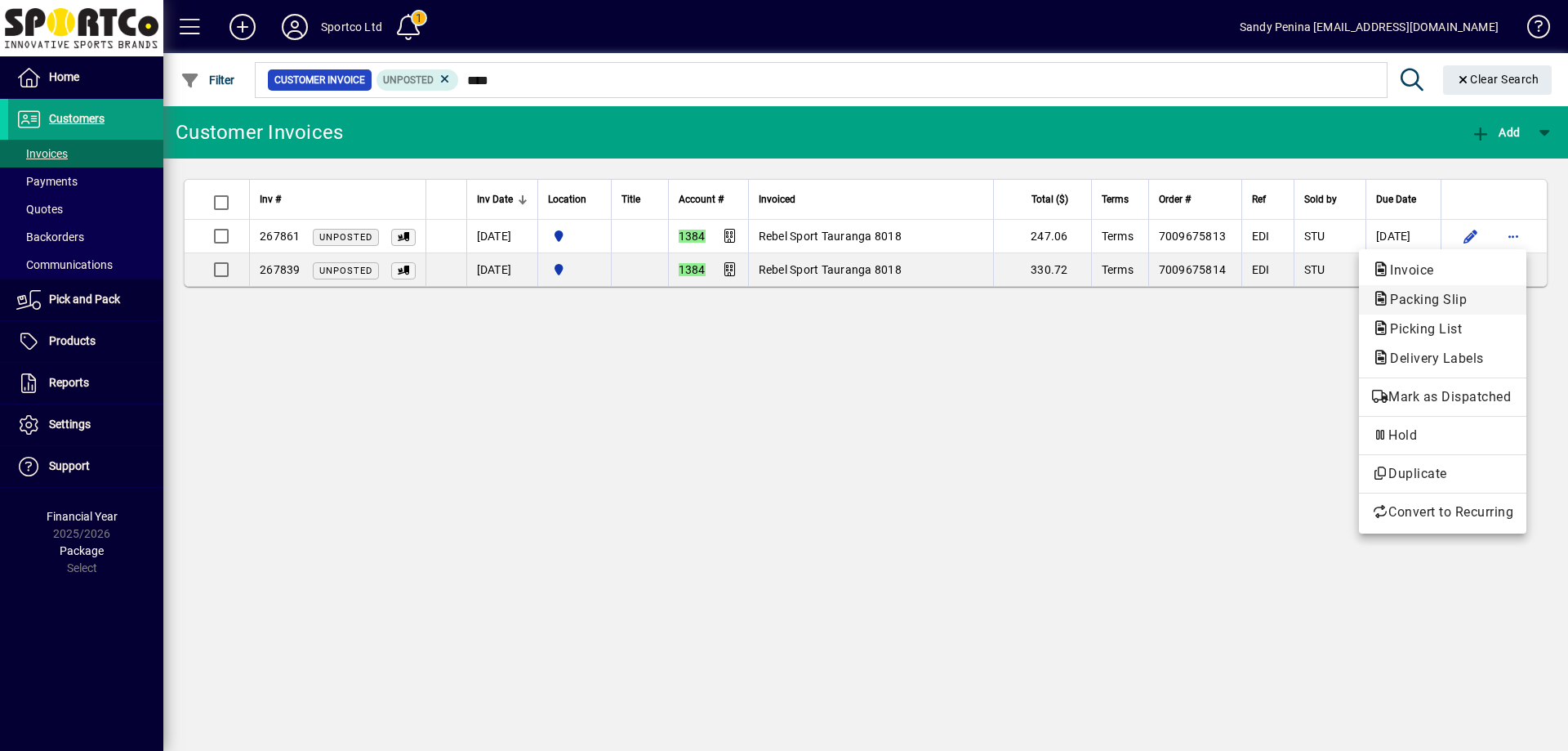
click at [1432, 301] on span "Packing Slip" at bounding box center [1424, 300] width 103 height 16
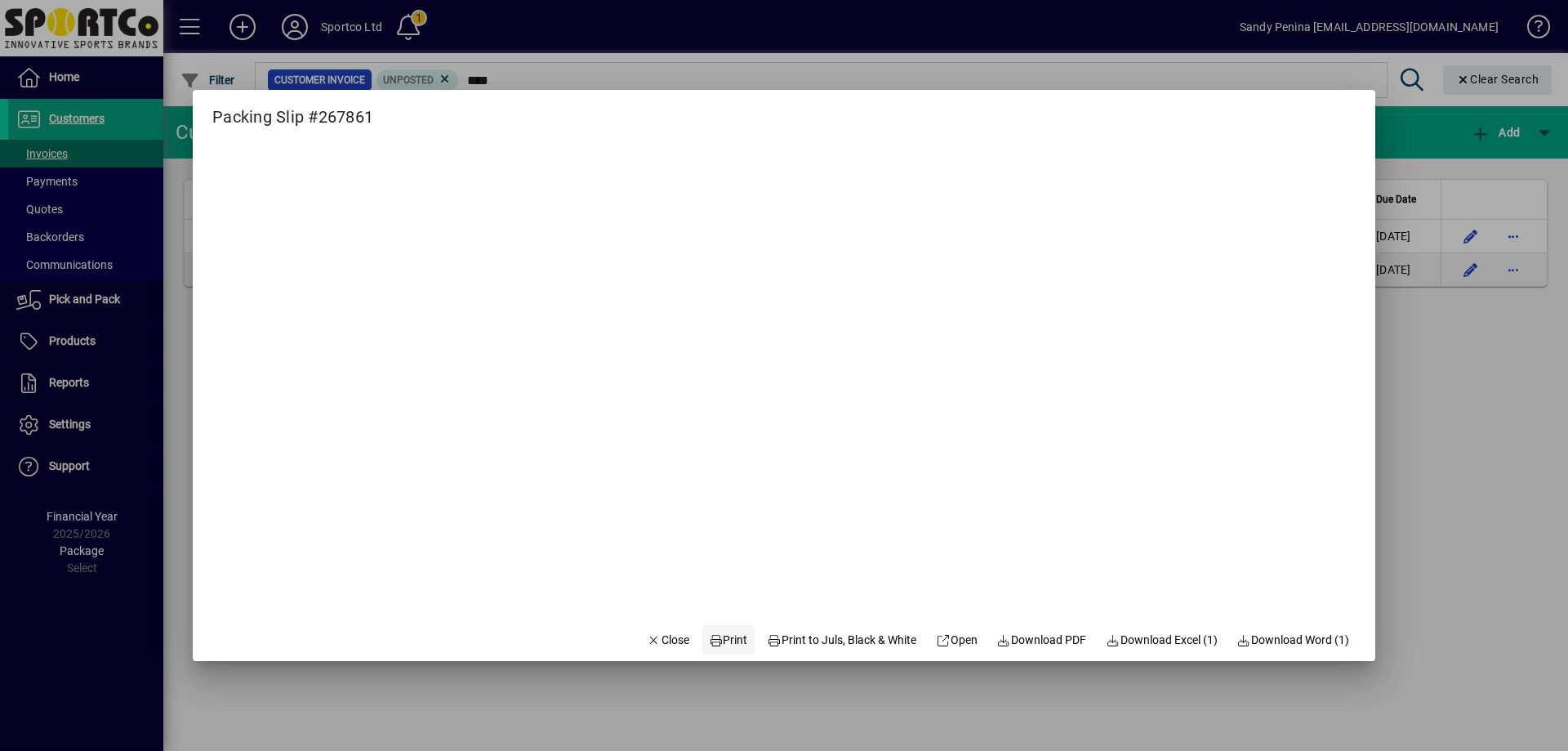
click at [710, 635] on span "Print" at bounding box center [729, 639] width 39 height 17
click at [698, 42] on div at bounding box center [784, 375] width 1568 height 751
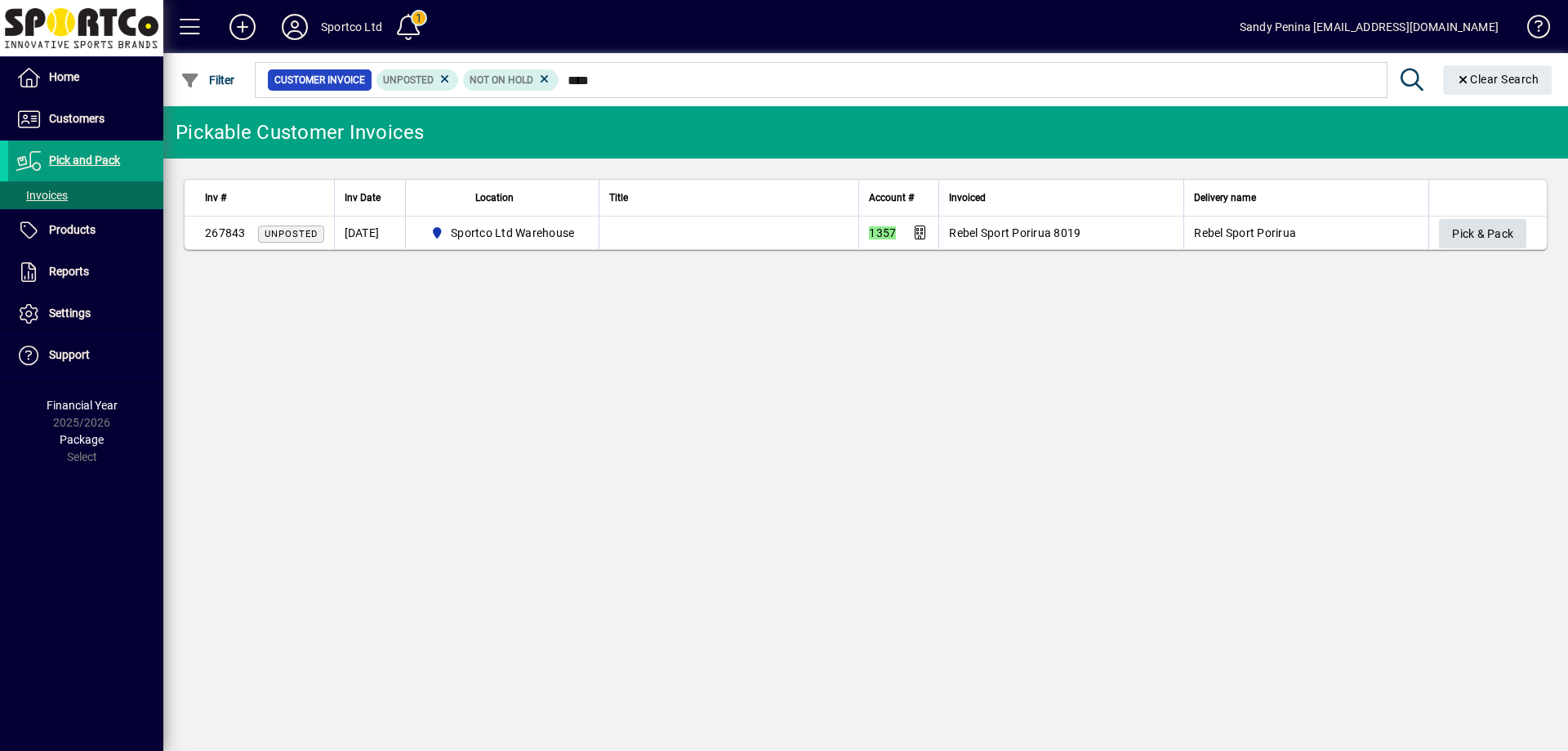
type input "****"
click at [1495, 234] on span "Pick & Pack" at bounding box center [1482, 234] width 61 height 27
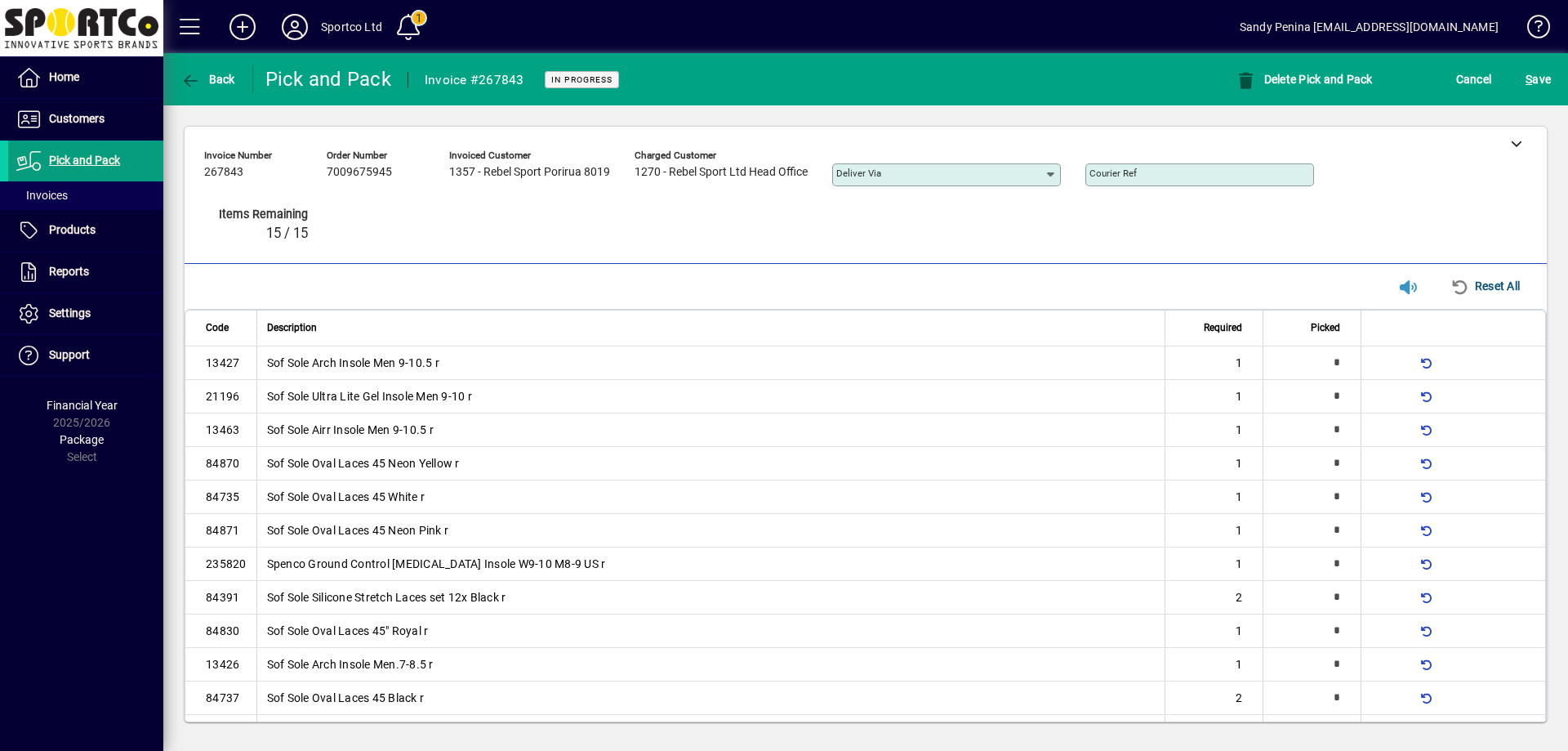
click at [475, 270] on mat-toolbar-row "Line Items Reset All" at bounding box center [865, 286] width 1362 height 45
type input "*"
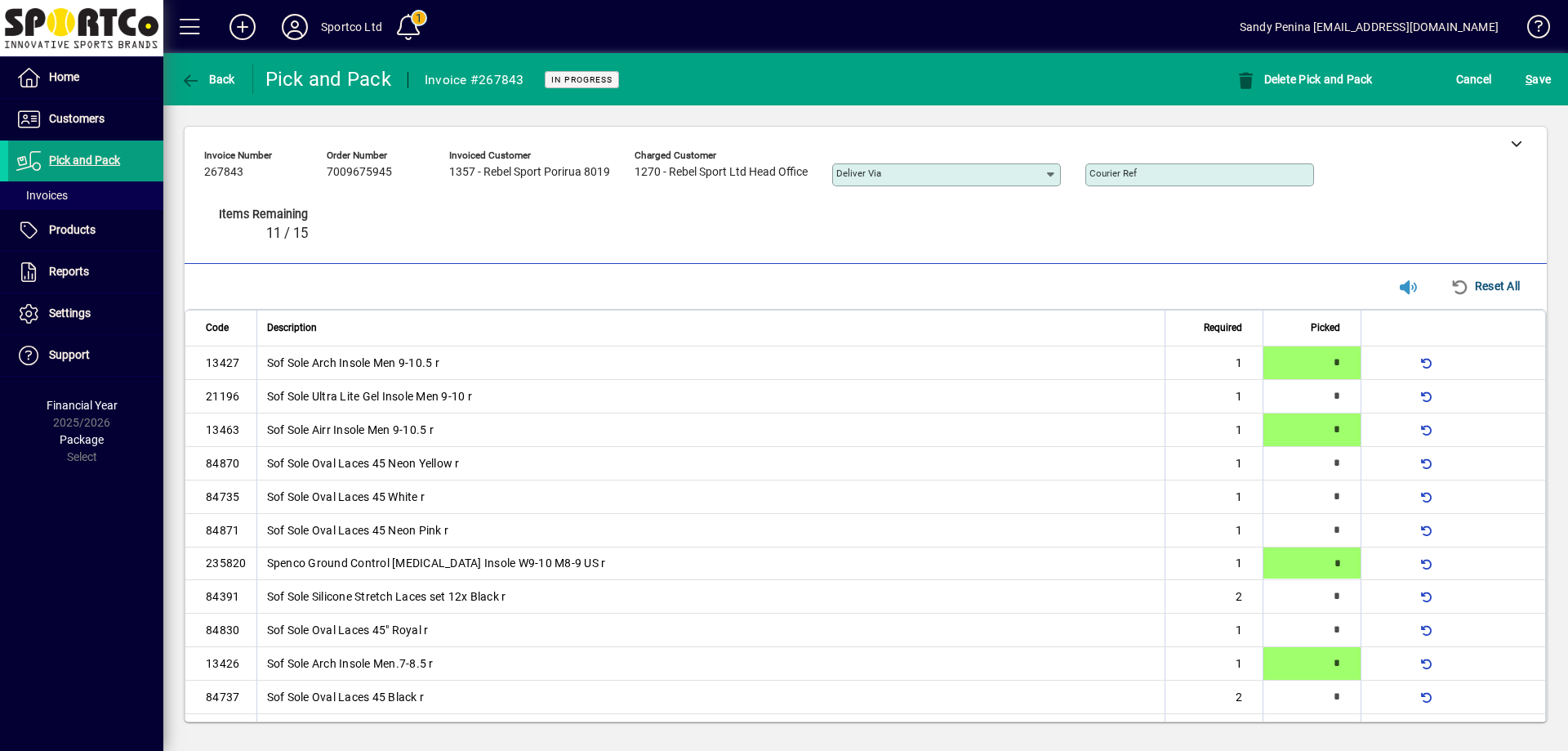
type input "*"
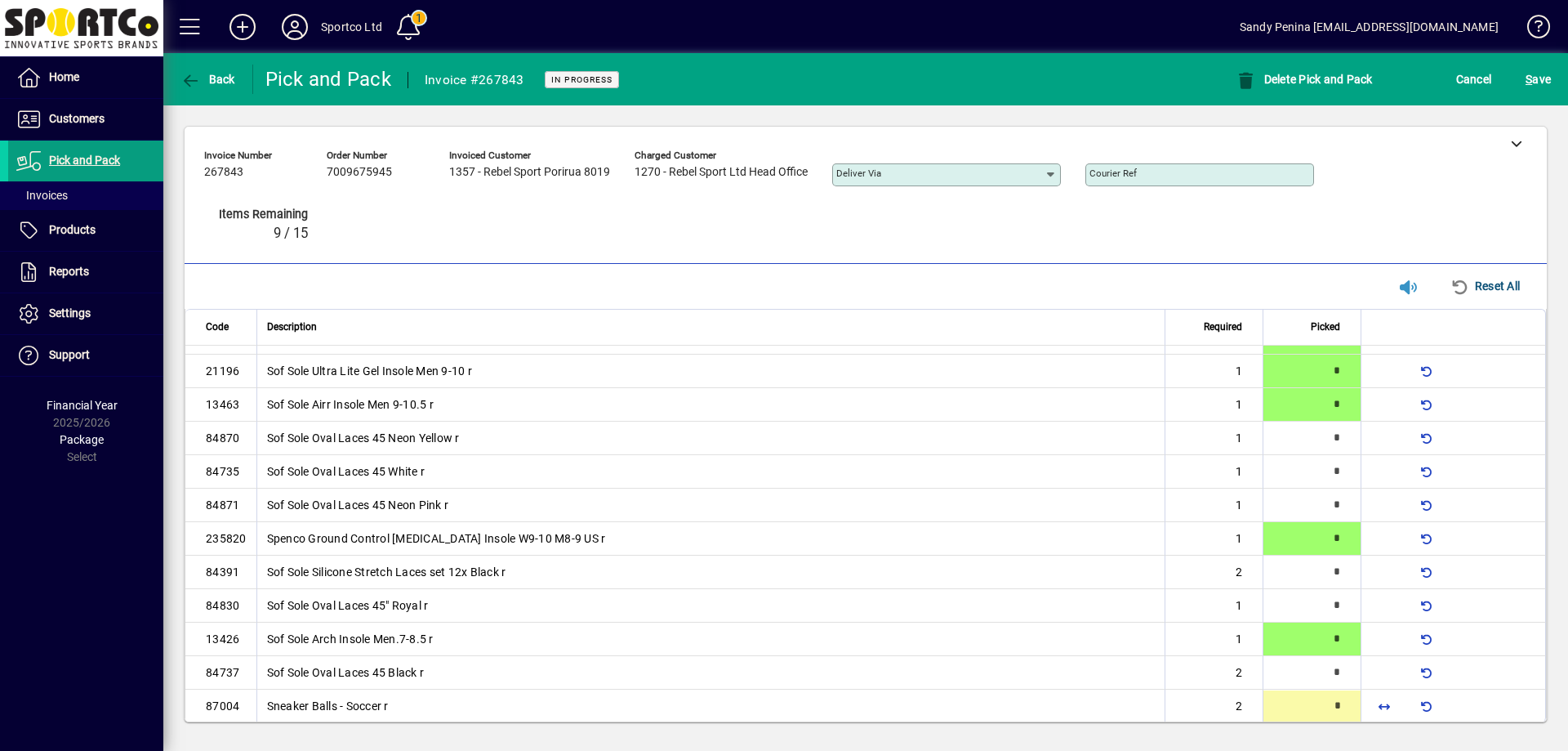
type input "*"
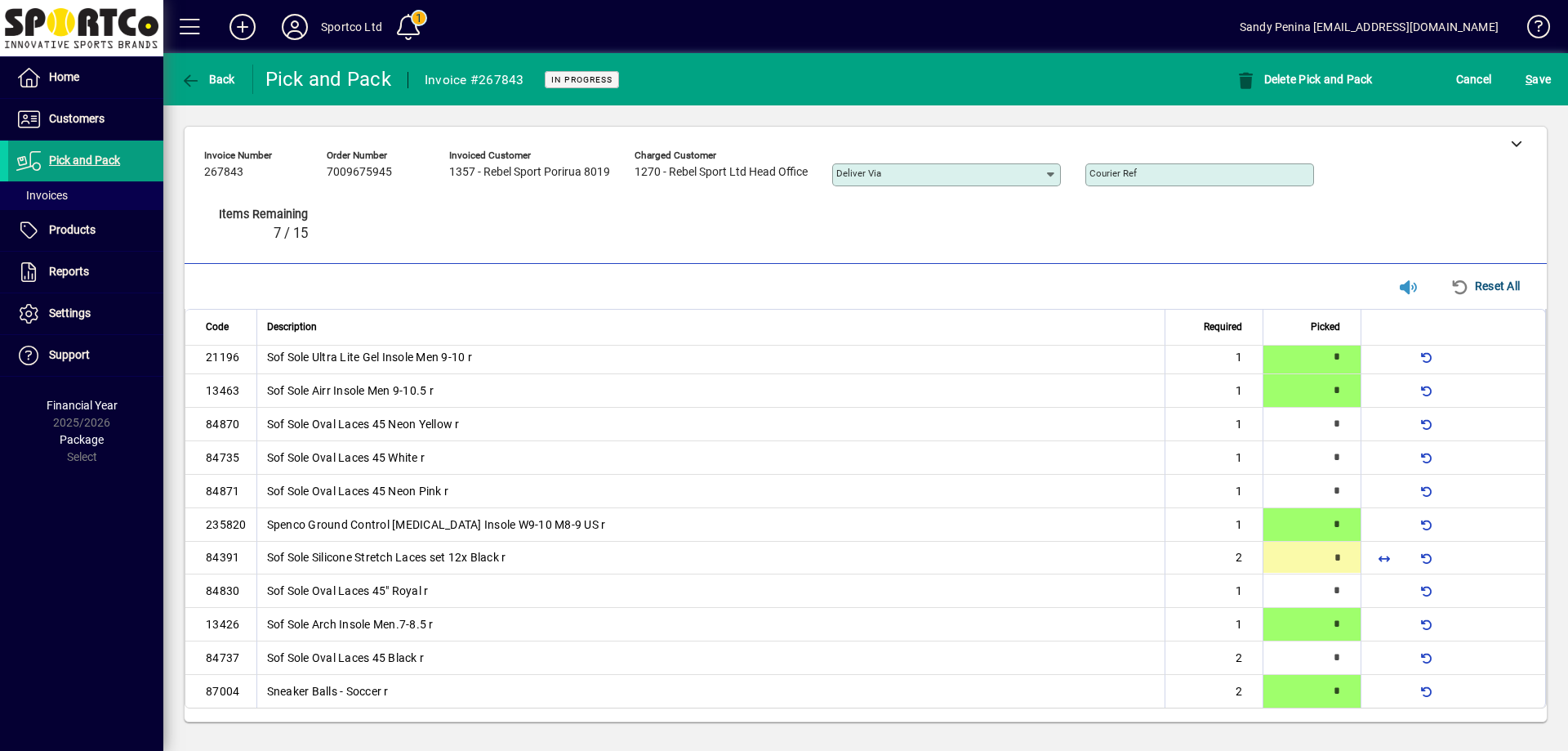
scroll to position [39, 0]
type input "*"
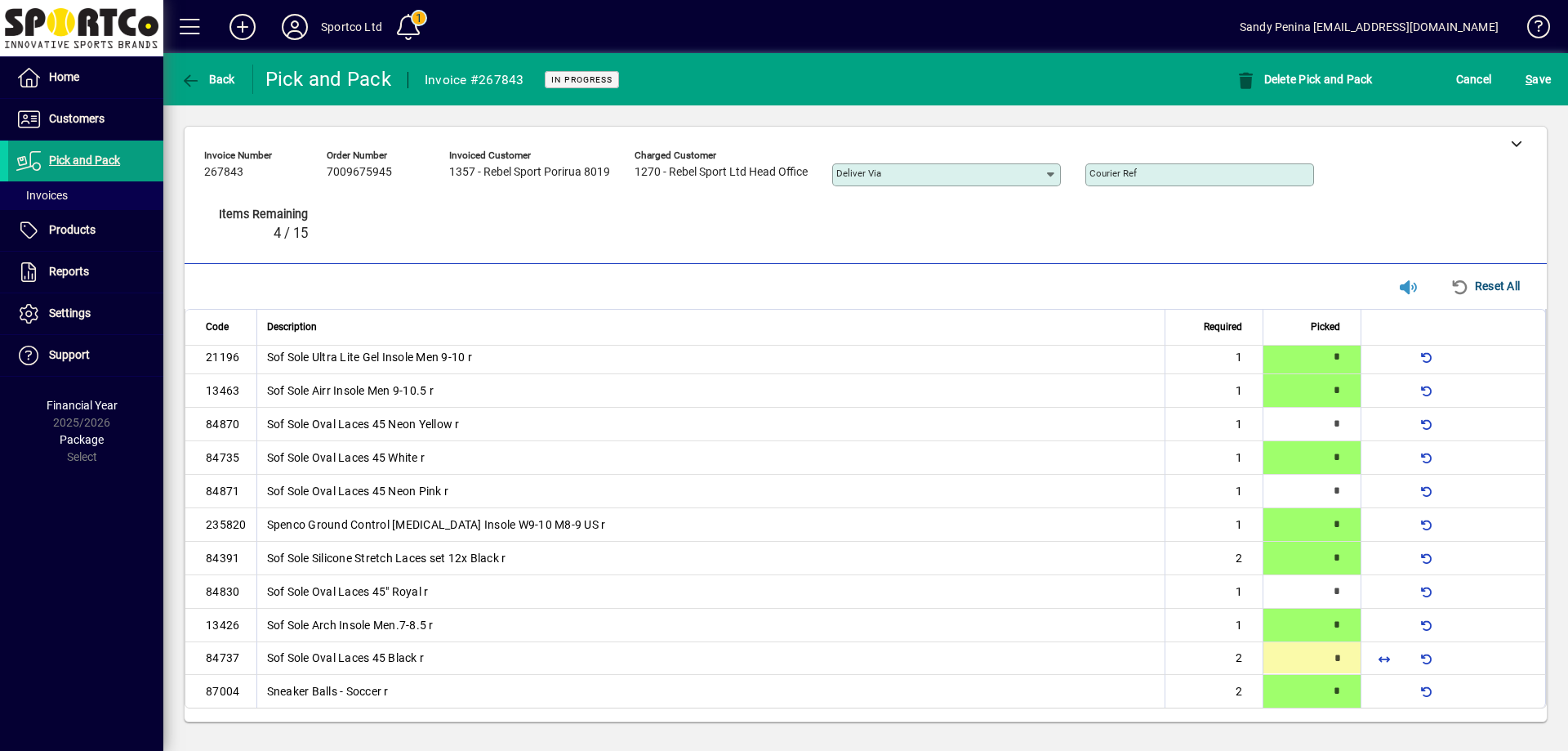
type input "*"
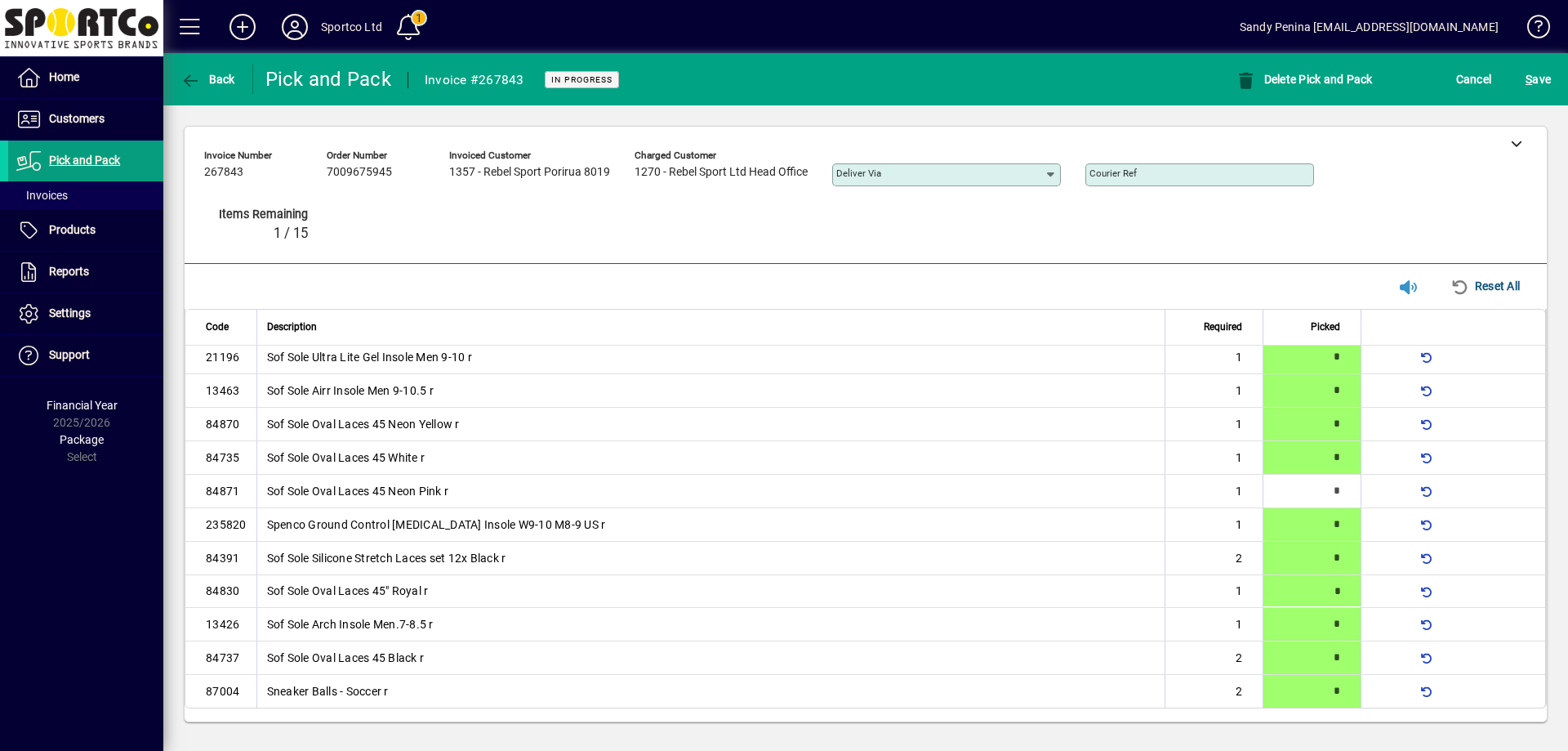
type input "*"
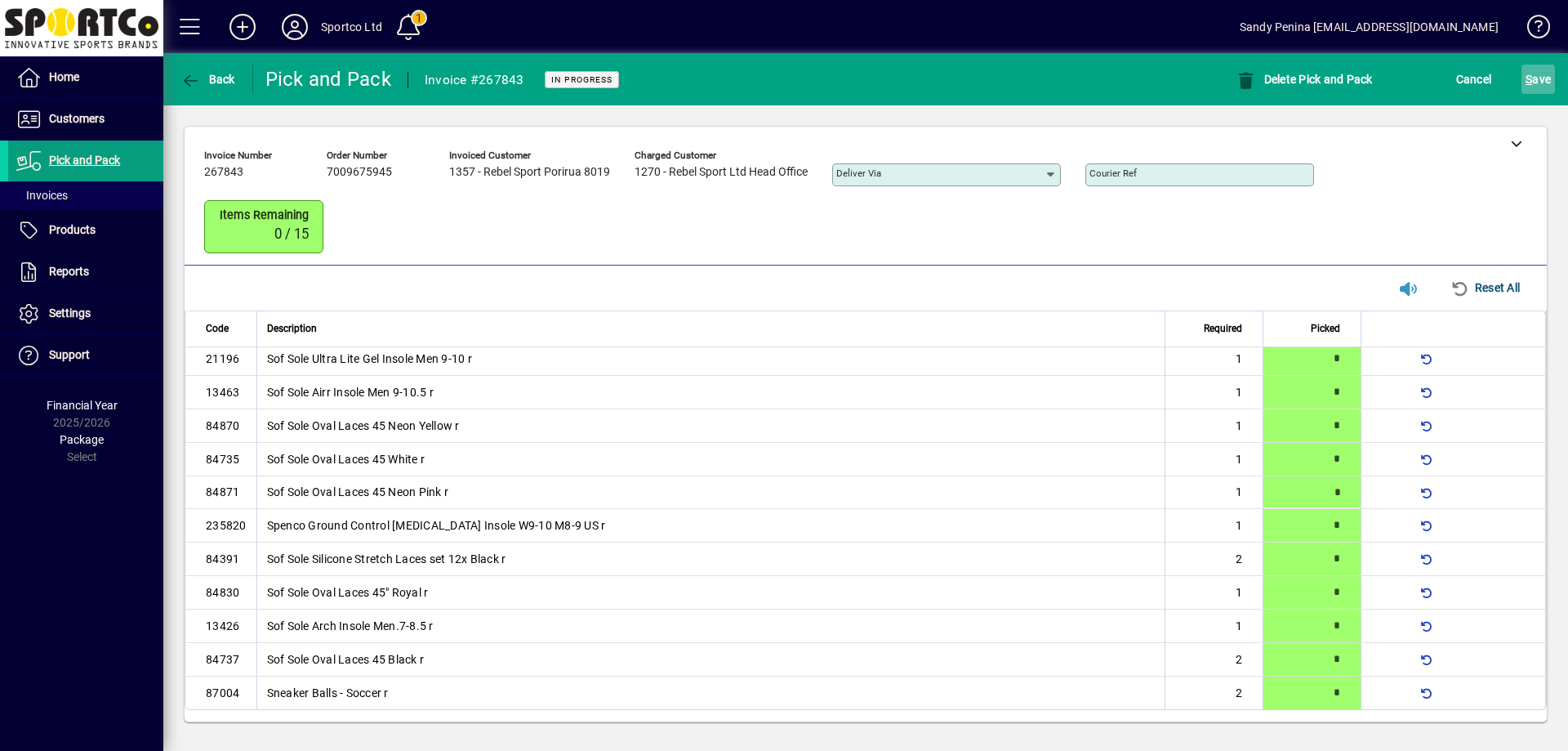
click at [1538, 73] on span "S ave" at bounding box center [1538, 79] width 26 height 26
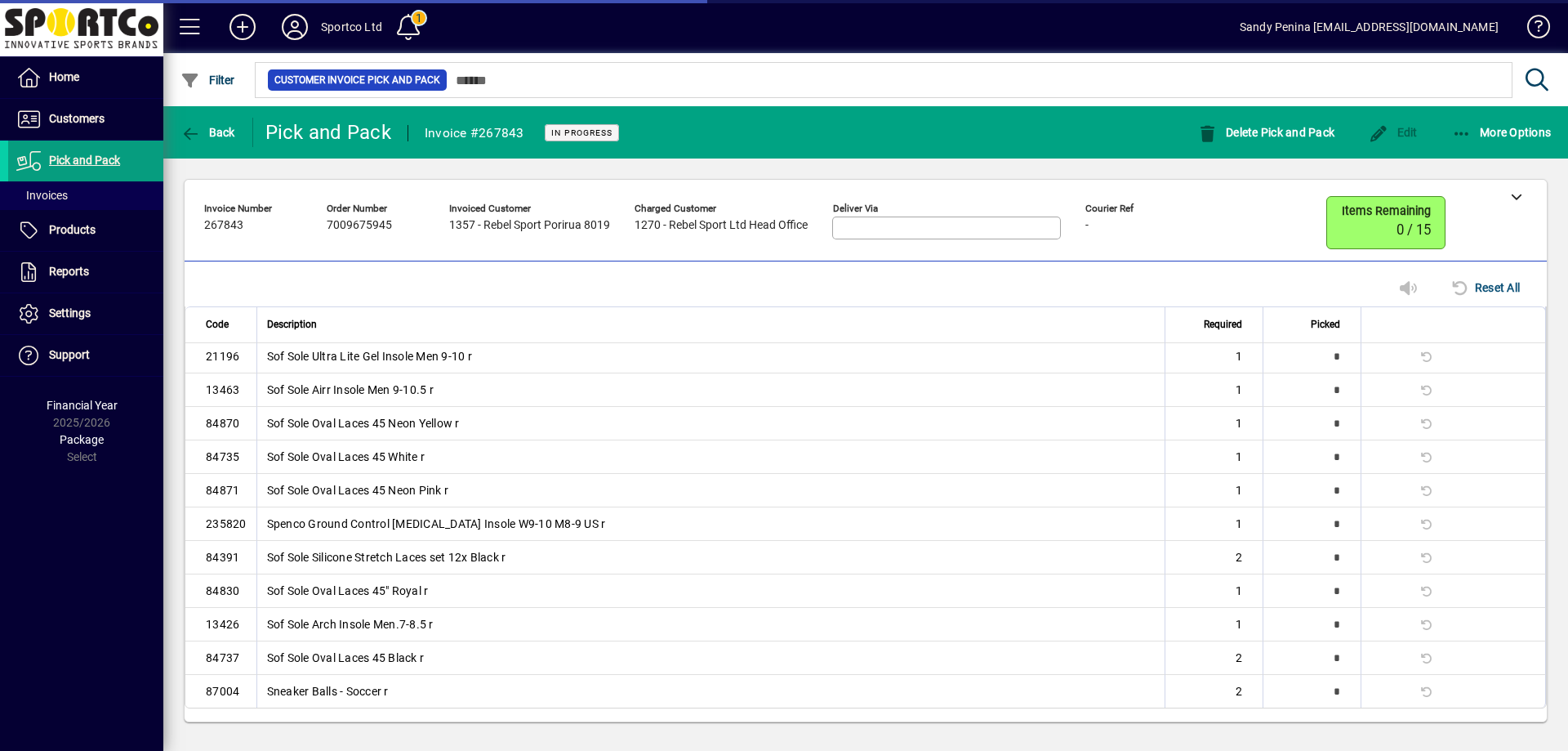
scroll to position [0, 0]
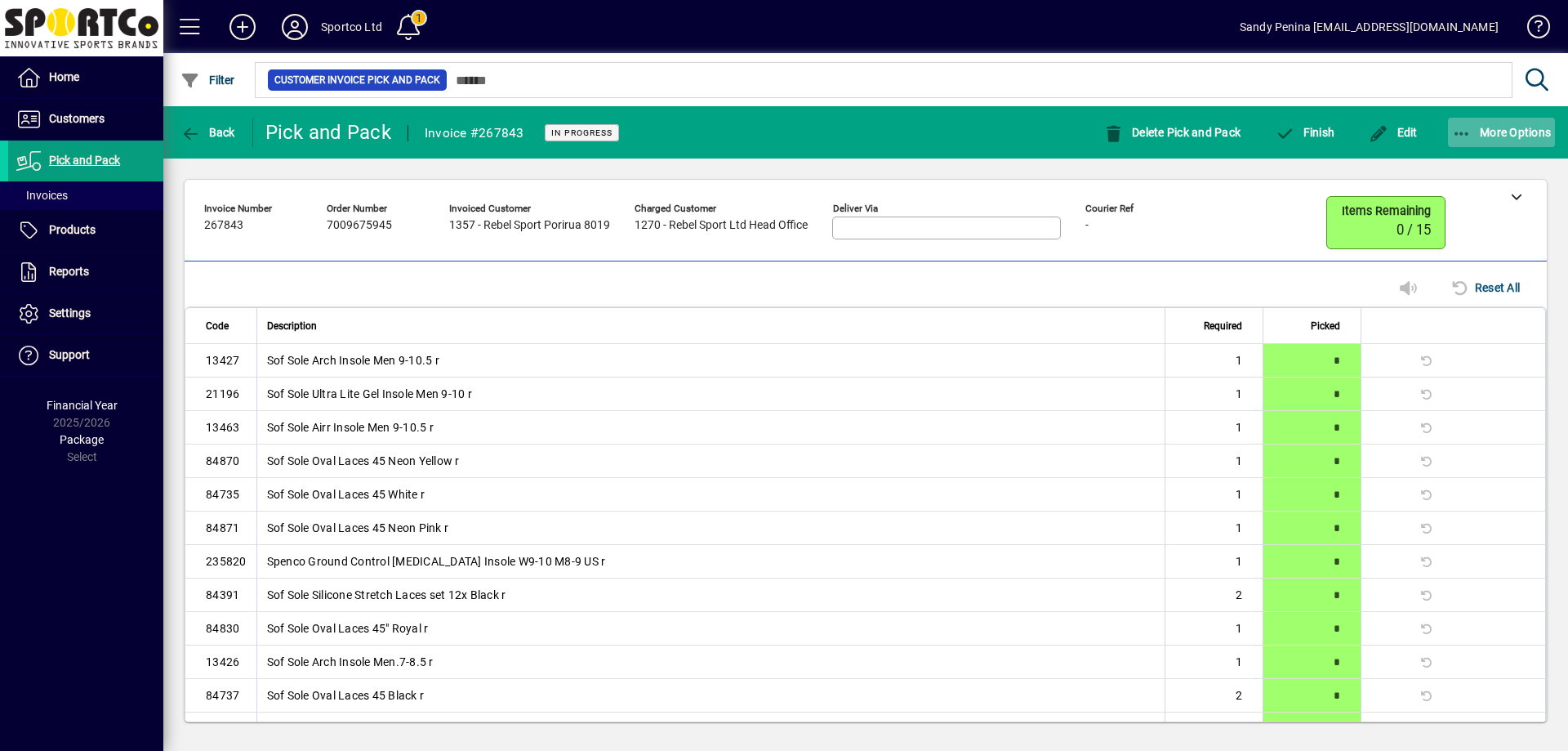
click at [1449, 136] on span "button" at bounding box center [1502, 132] width 108 height 39
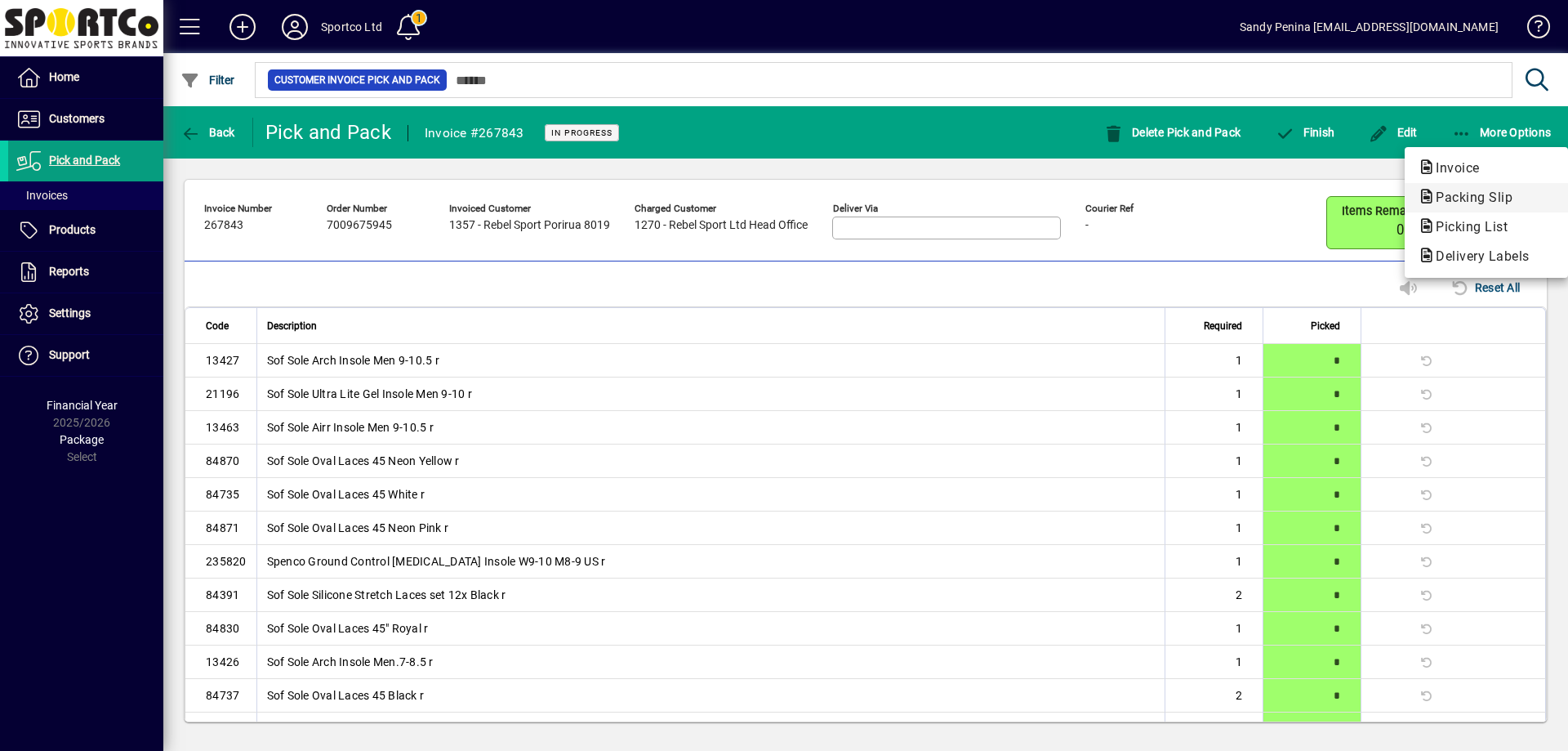
click at [1465, 189] on span "Packing Slip" at bounding box center [1486, 198] width 137 height 20
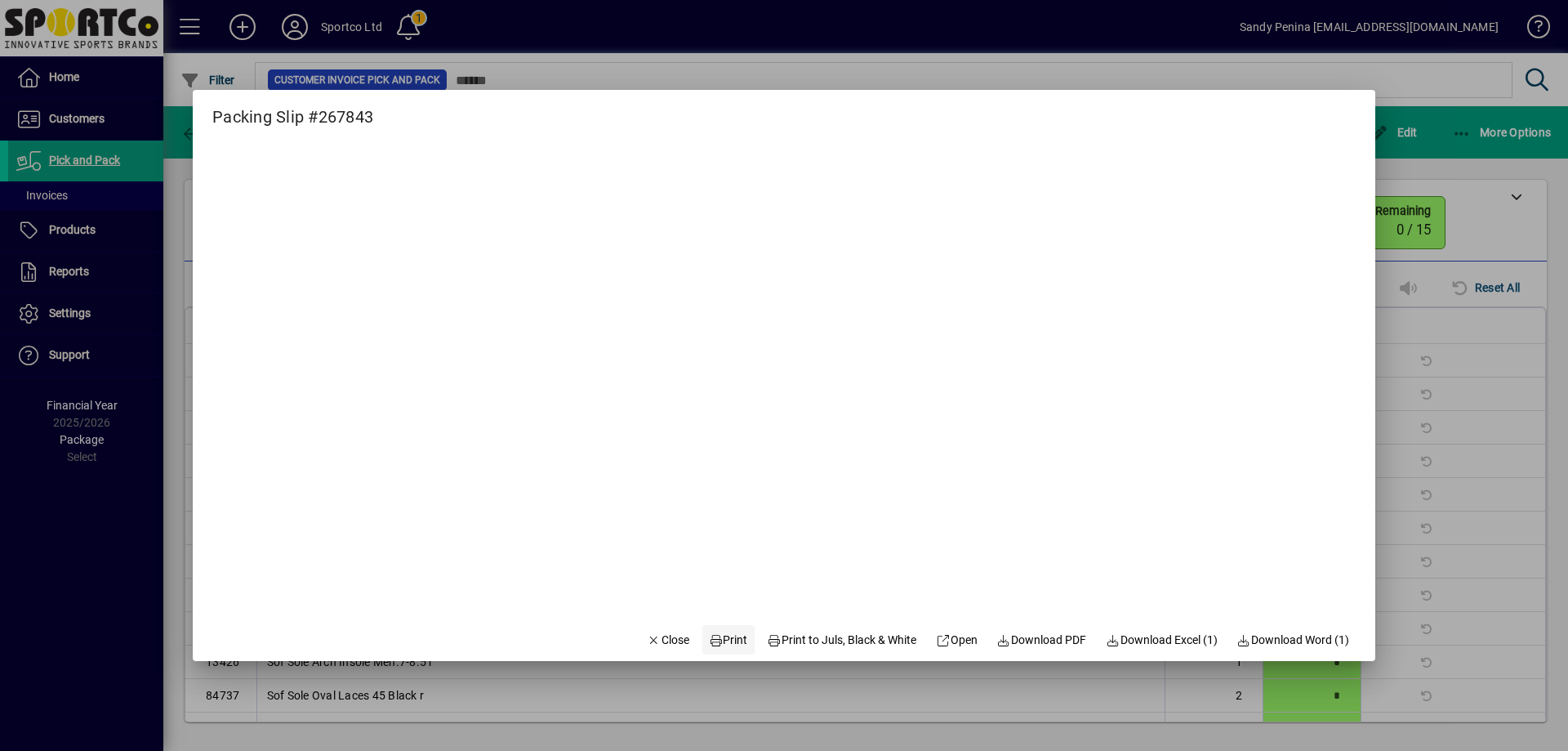
click at [722, 650] on span at bounding box center [728, 639] width 52 height 39
drag, startPoint x: 639, startPoint y: 639, endPoint x: 710, endPoint y: 614, distance: 75.3
click at [650, 637] on span "Close" at bounding box center [668, 639] width 43 height 17
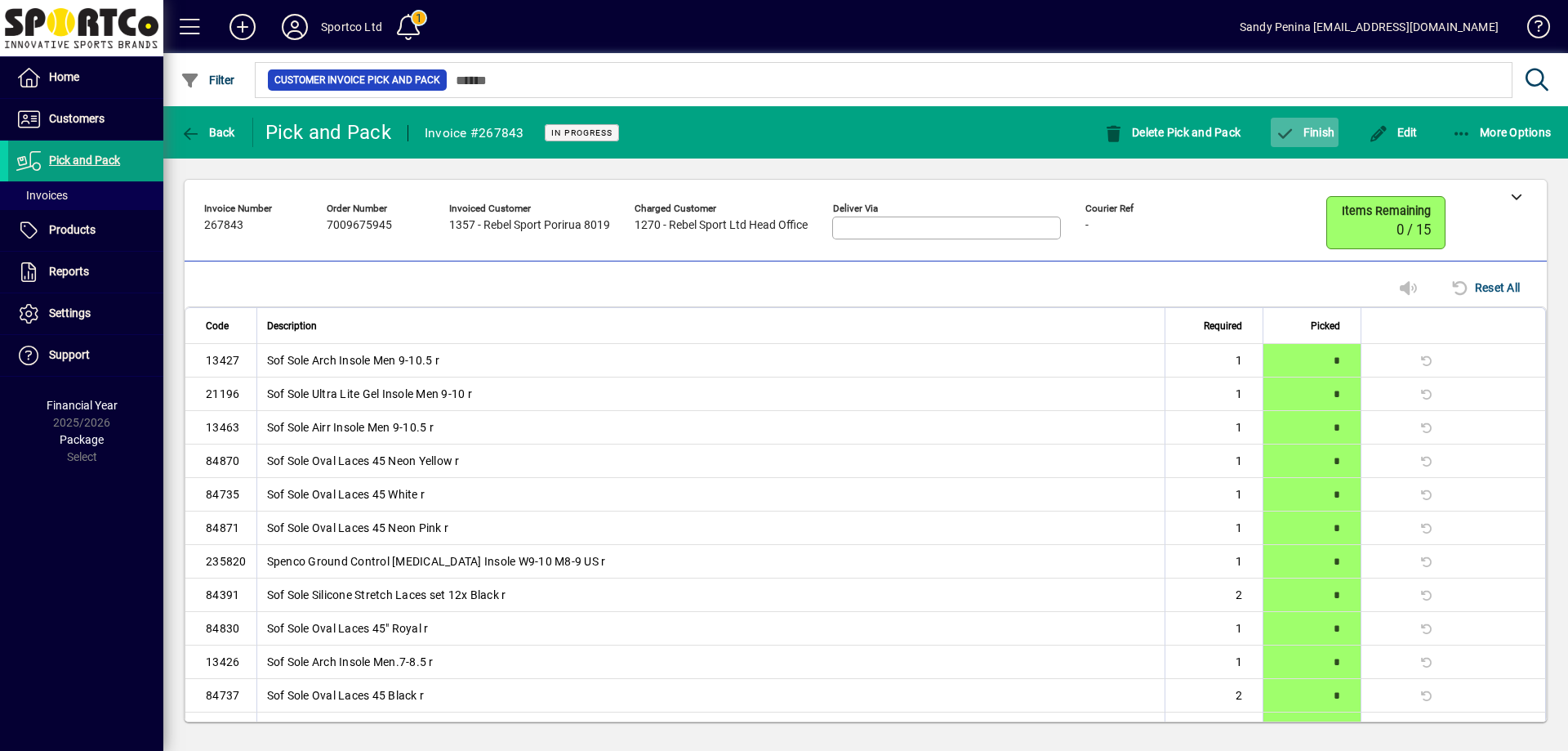
click at [1321, 133] on span "Finish" at bounding box center [1304, 132] width 59 height 13
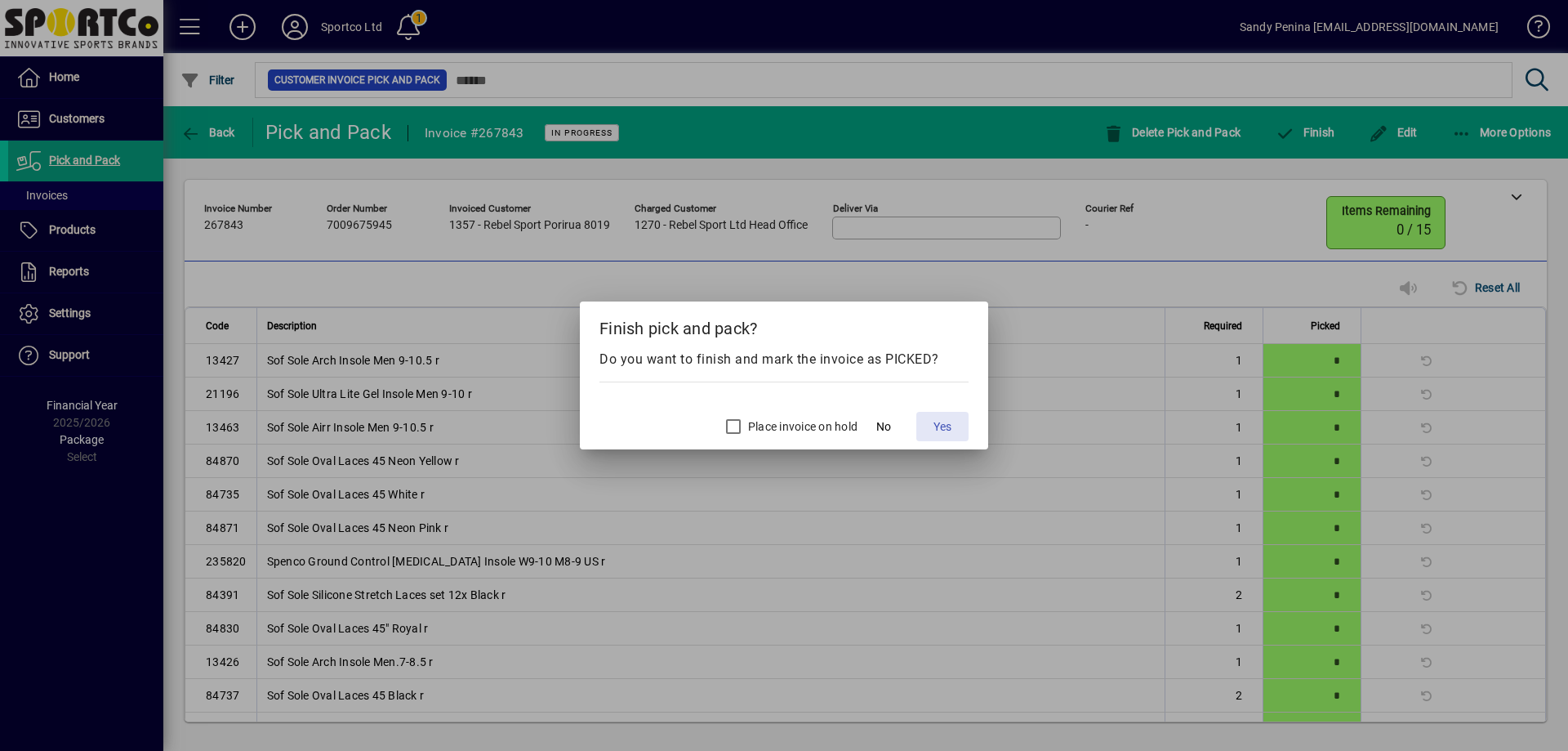
click at [926, 411] on span at bounding box center [942, 426] width 52 height 39
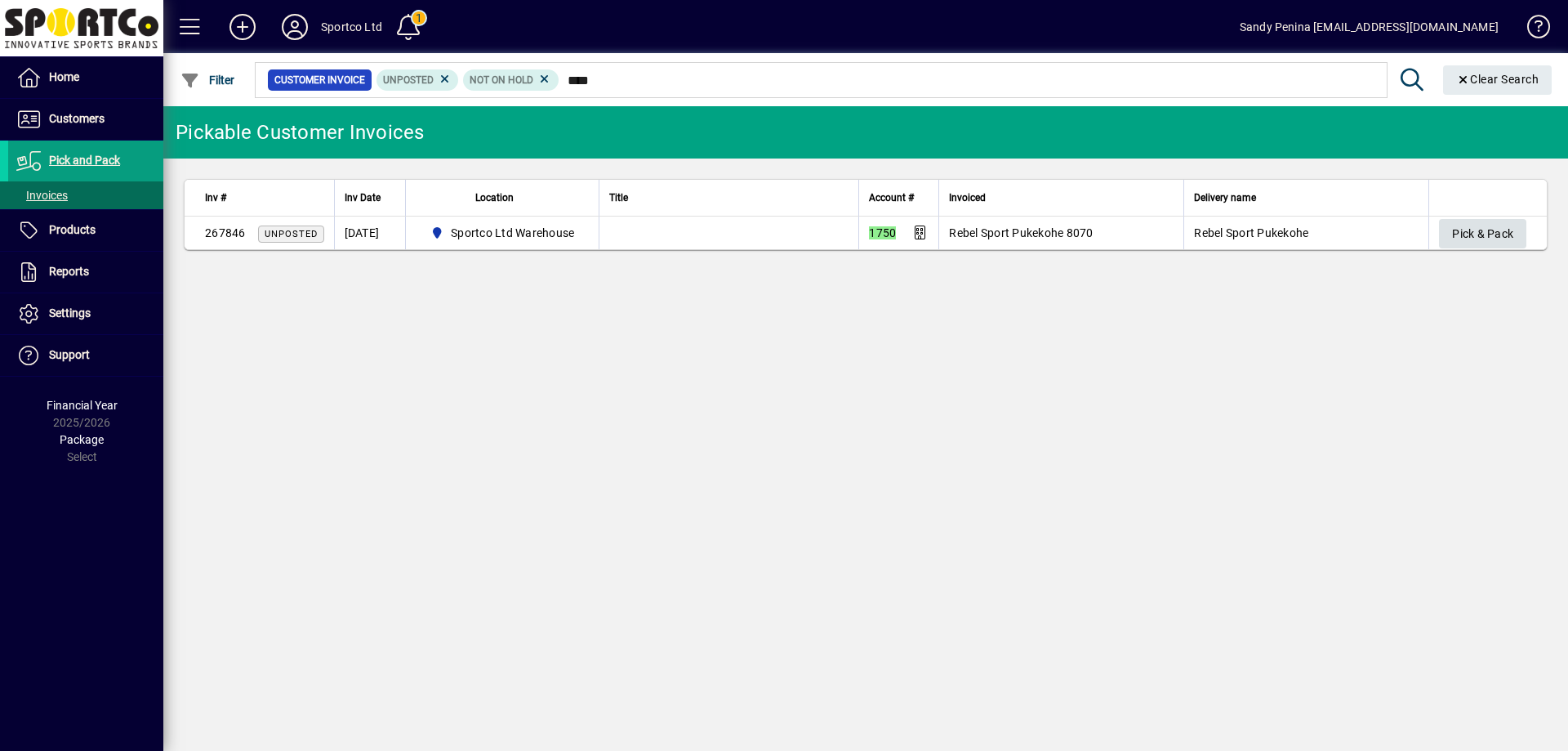
type input "****"
click at [1496, 226] on span "Pick & Pack" at bounding box center [1482, 234] width 61 height 27
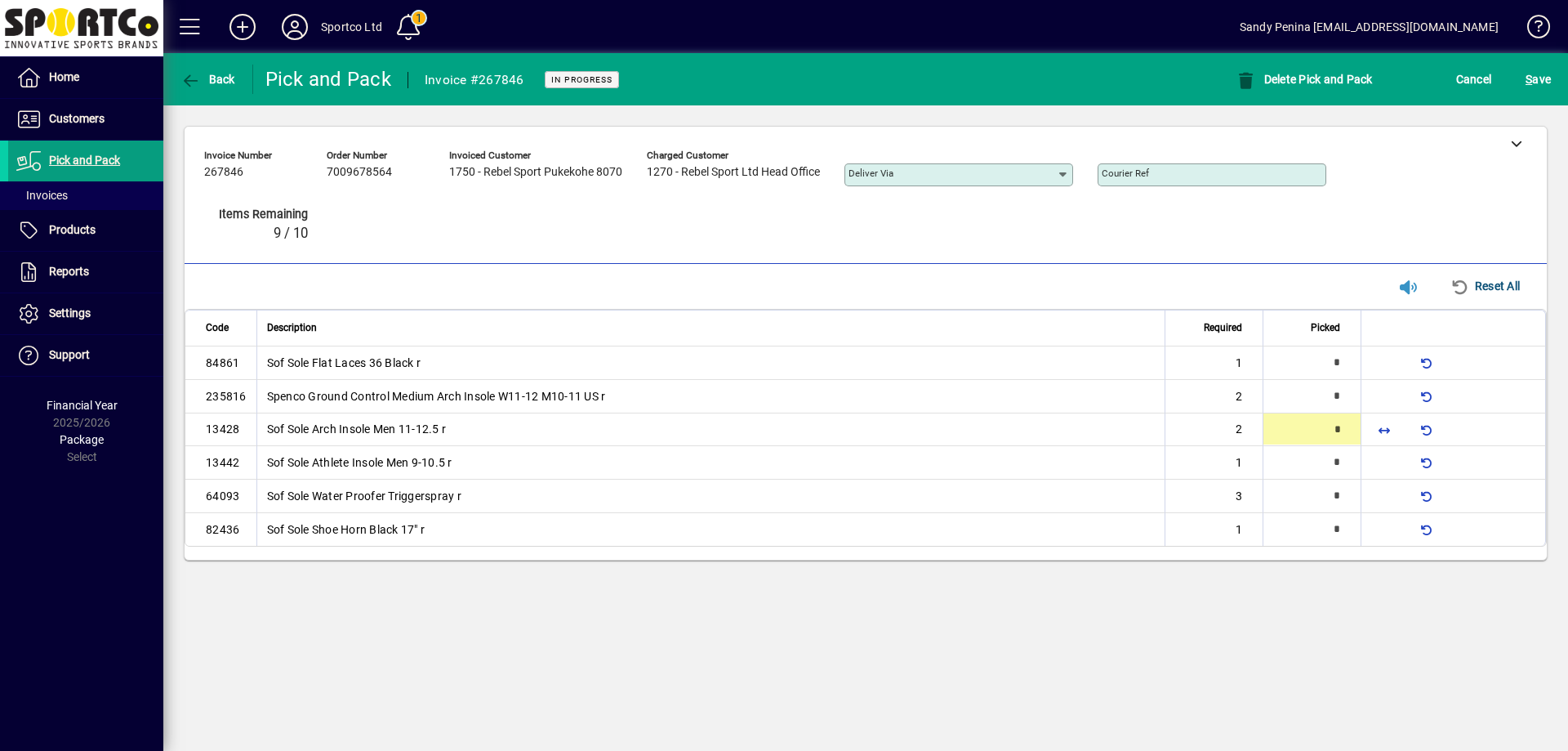
type input "*"
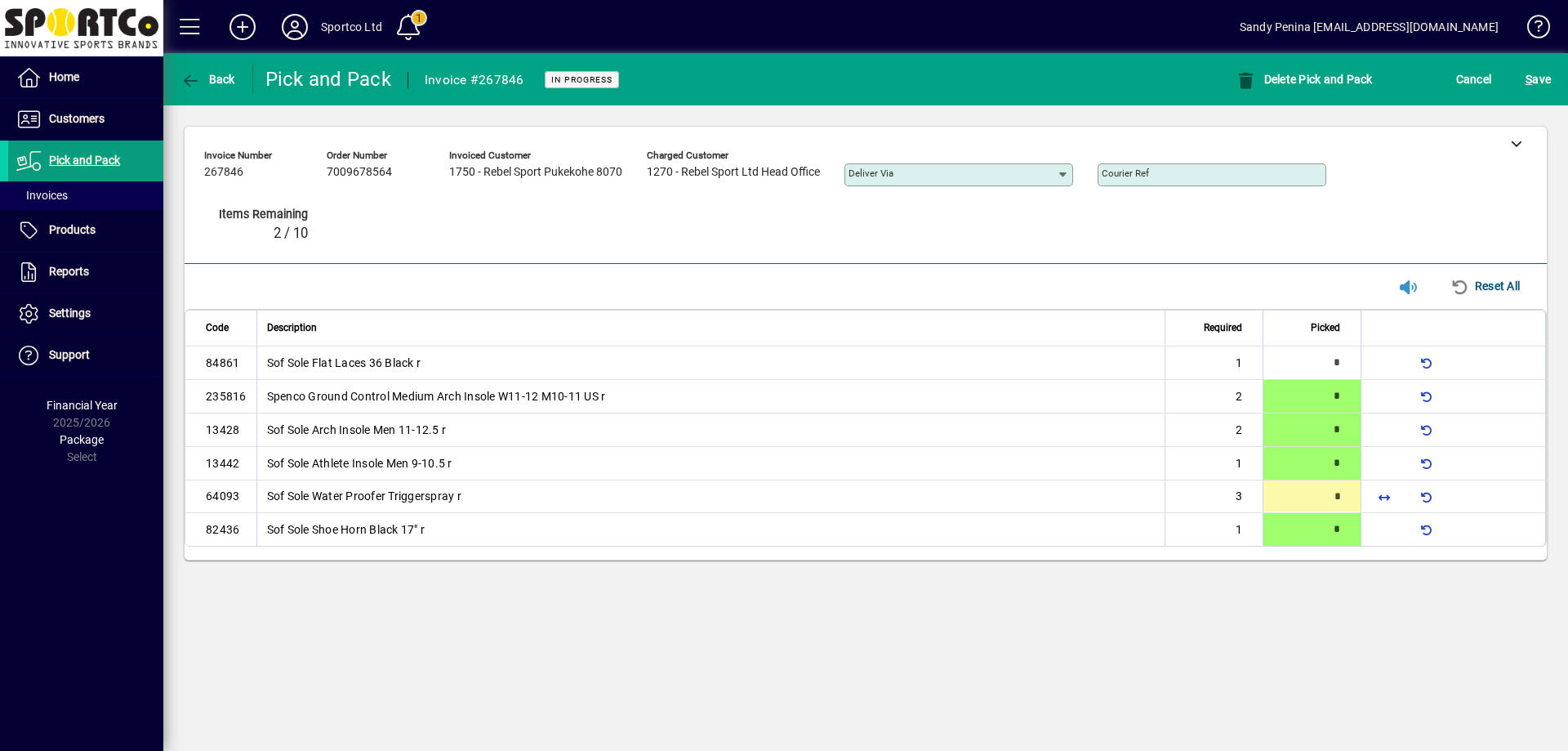
type input "*"
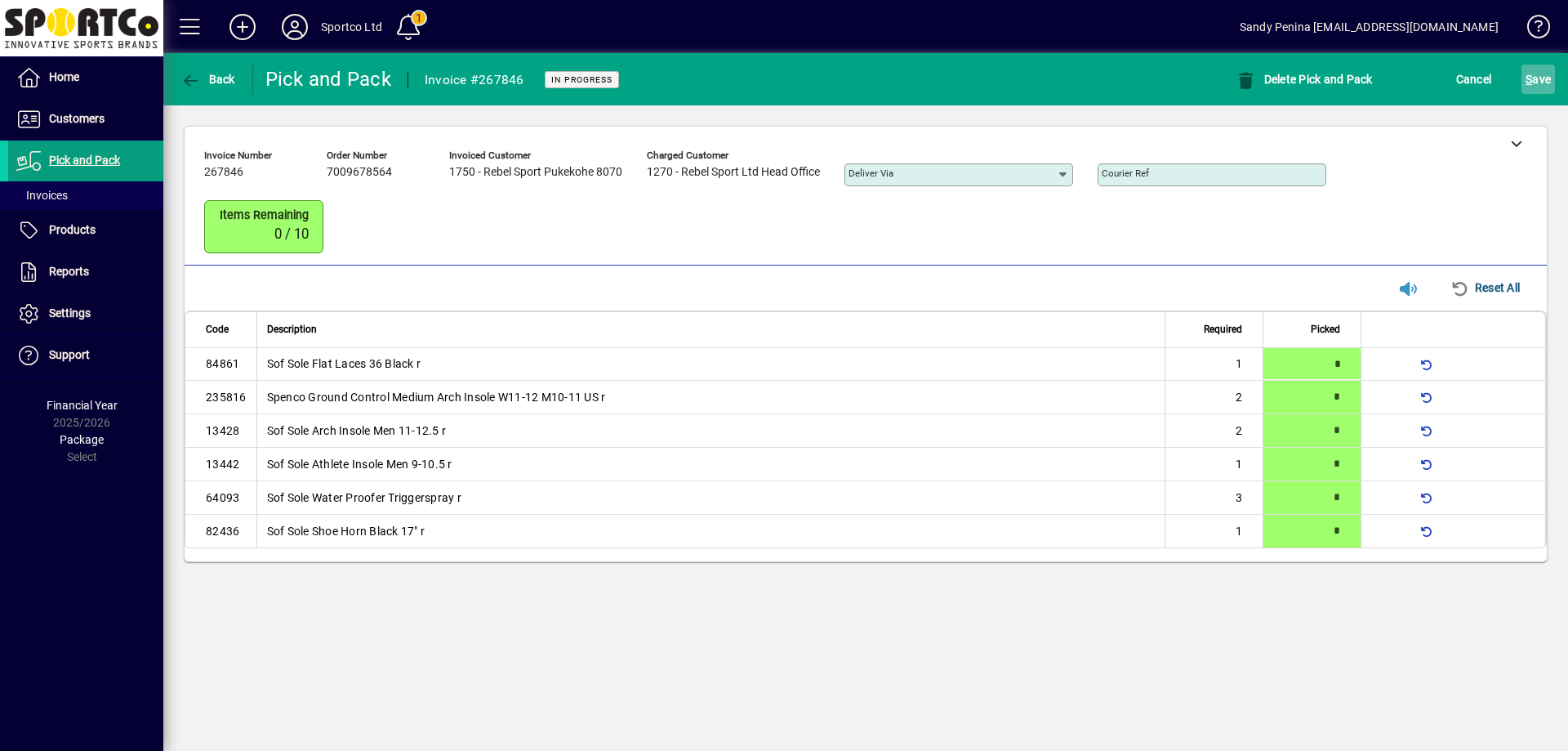
click at [1525, 78] on span "submit" at bounding box center [1539, 79] width 34 height 39
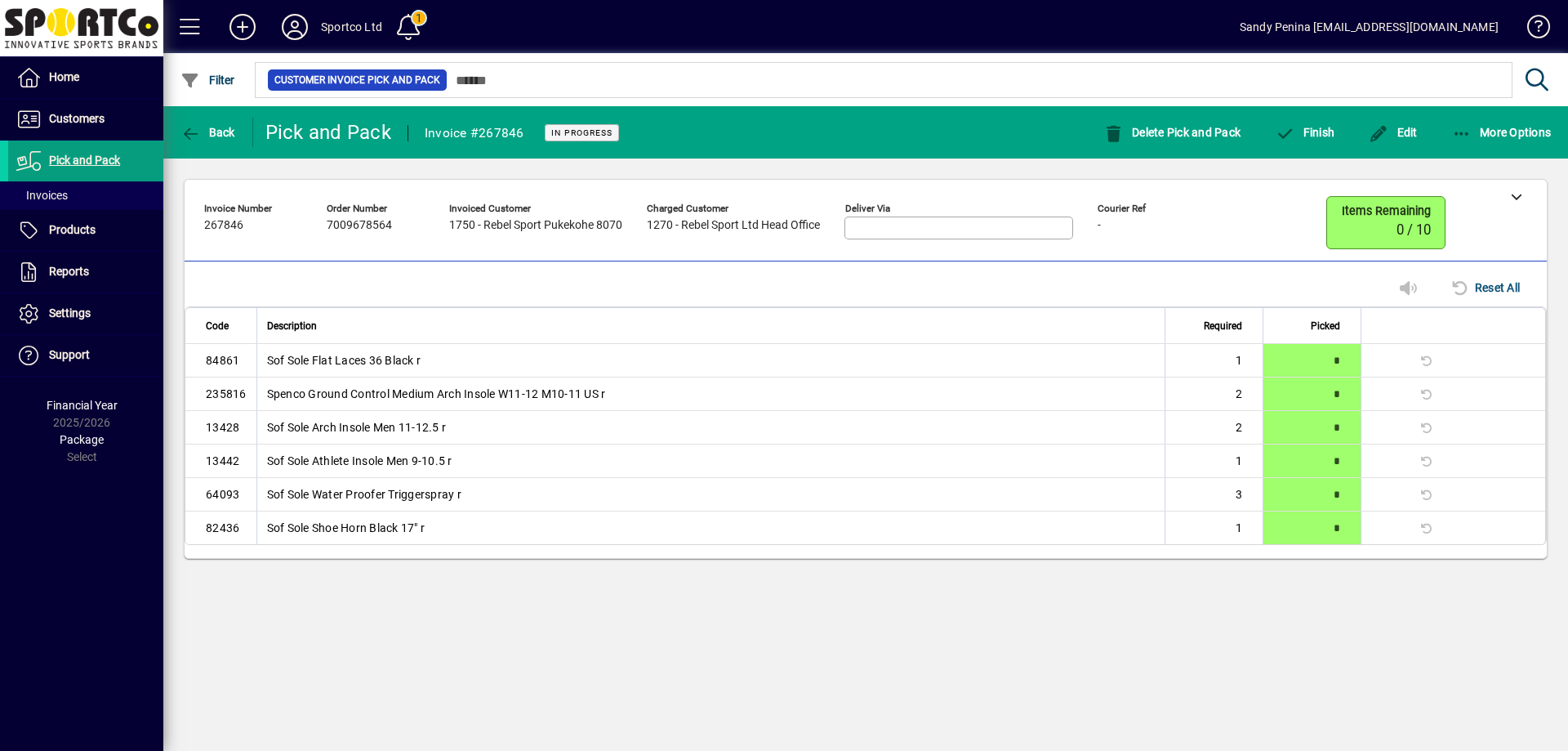
click at [1470, 155] on mat-toolbar-row "Back Pick and Pack Invoice #267846 In Progress Delete Pick and Pack Finish Edit…" at bounding box center [865, 132] width 1405 height 52
click at [1457, 141] on button "More Options" at bounding box center [1502, 132] width 108 height 29
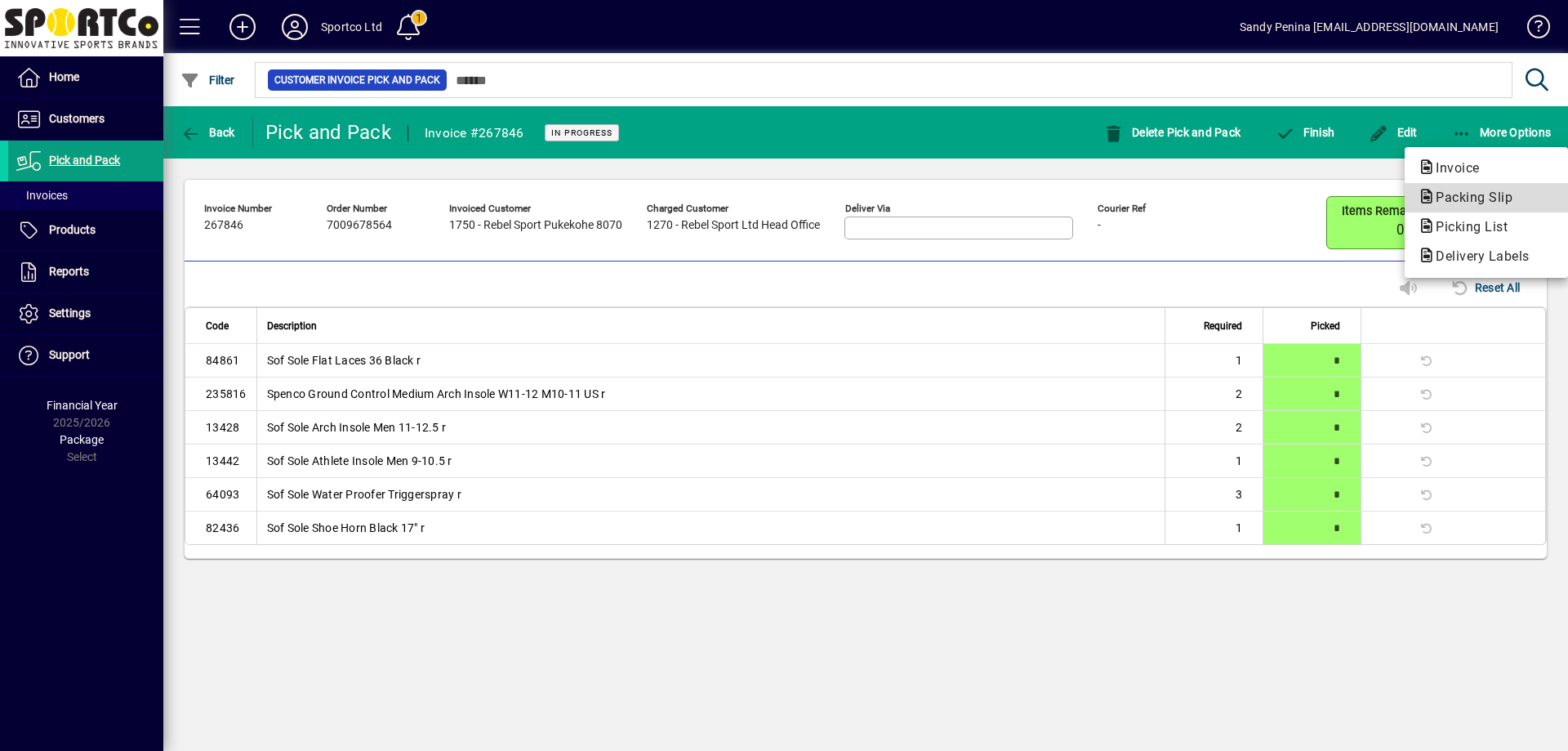
click at [1478, 190] on span "Packing Slip" at bounding box center [1470, 198] width 103 height 16
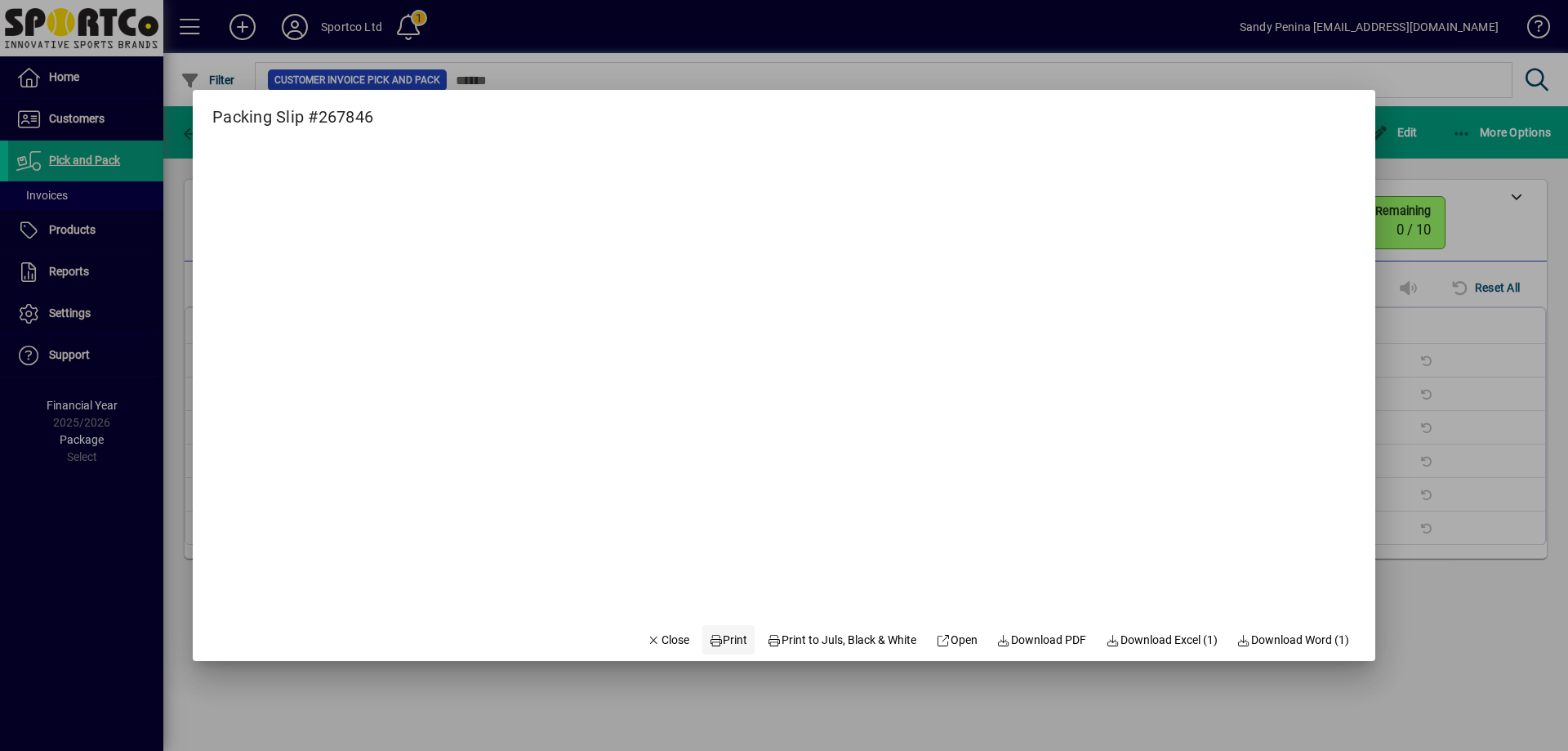
drag, startPoint x: 716, startPoint y: 644, endPoint x: 711, endPoint y: 629, distance: 15.8
click at [712, 632] on span "Print" at bounding box center [729, 639] width 39 height 17
click at [664, 641] on span "Close" at bounding box center [668, 639] width 43 height 17
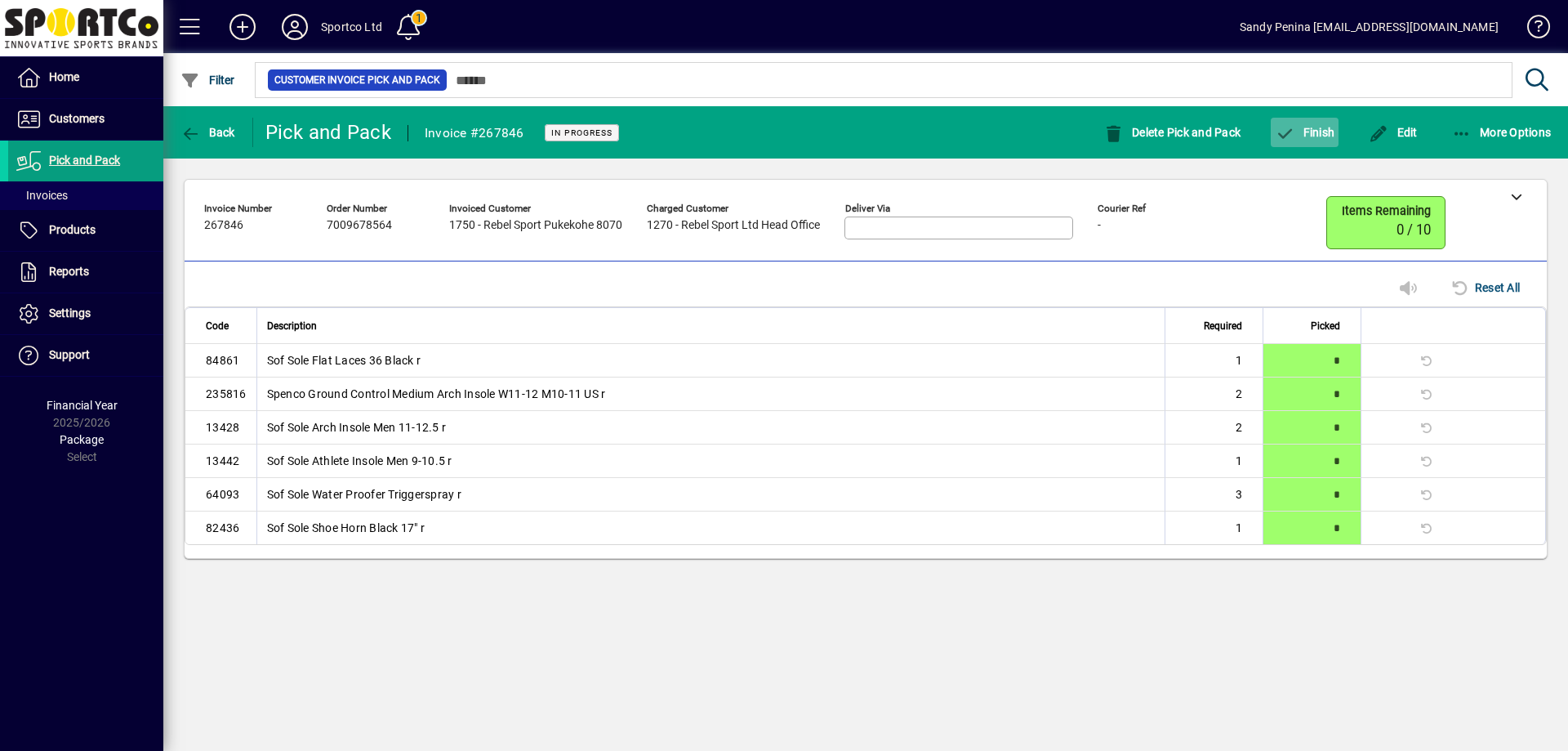
click at [1297, 150] on span "button" at bounding box center [1305, 132] width 67 height 39
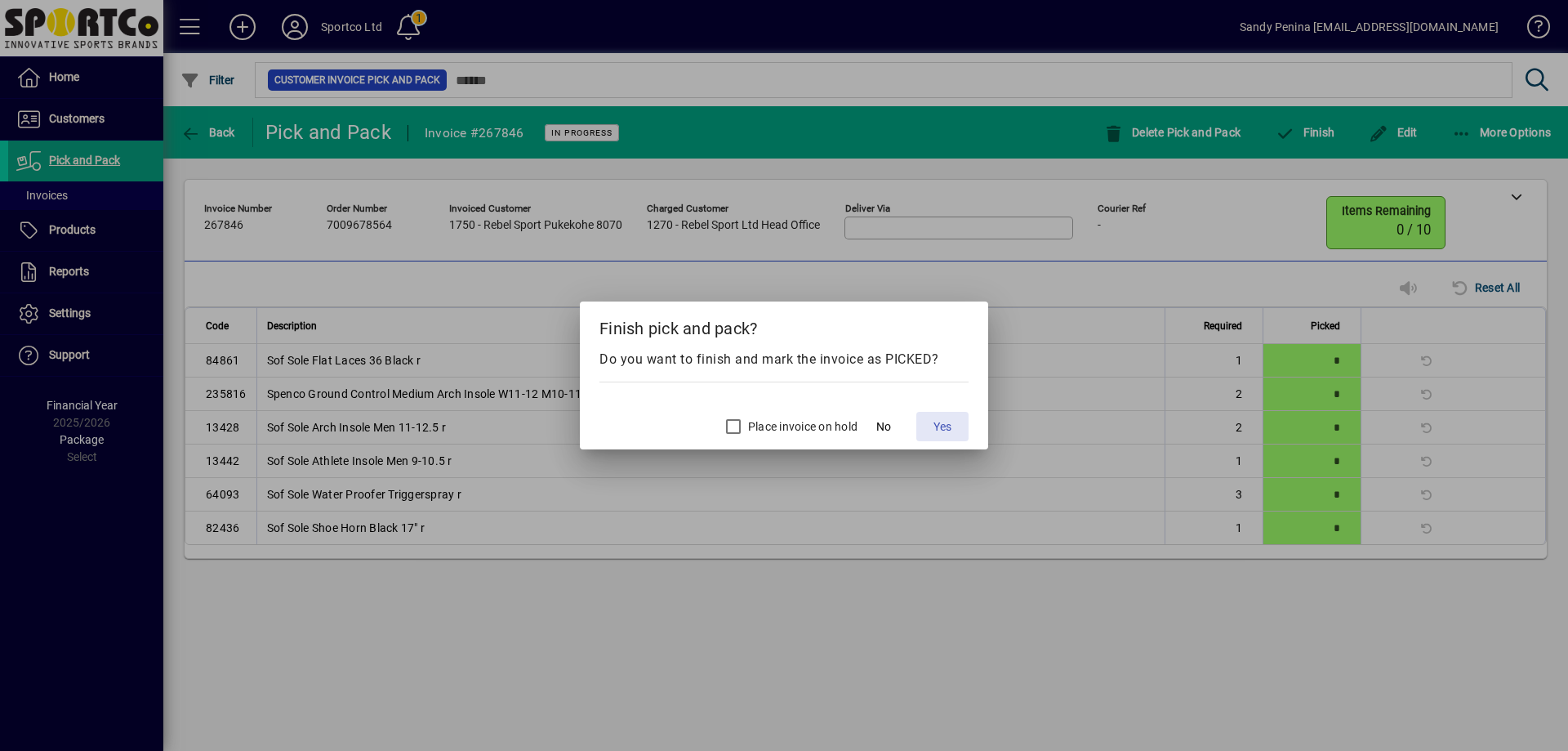
click at [938, 429] on span "Yes" at bounding box center [942, 426] width 18 height 17
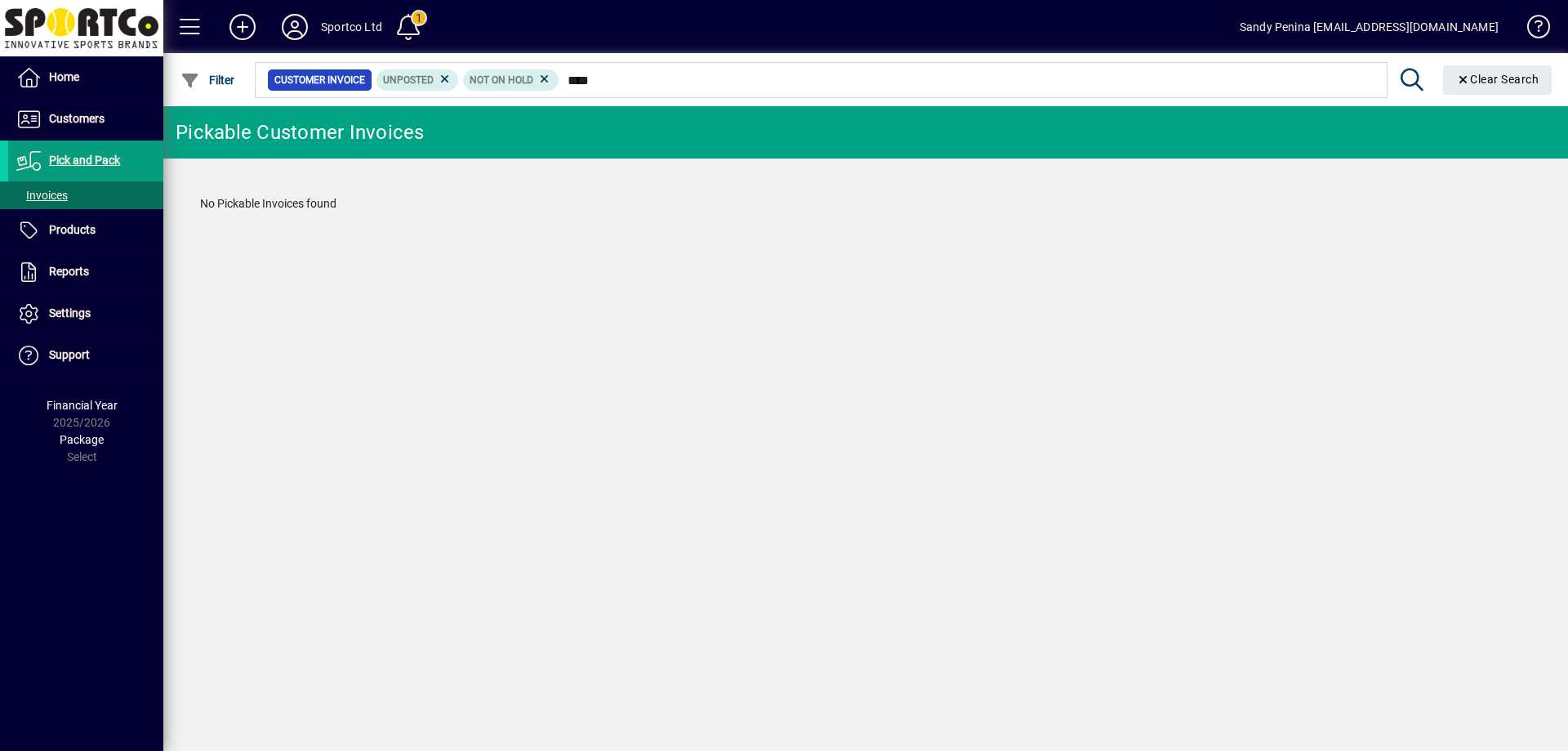
type input "****"
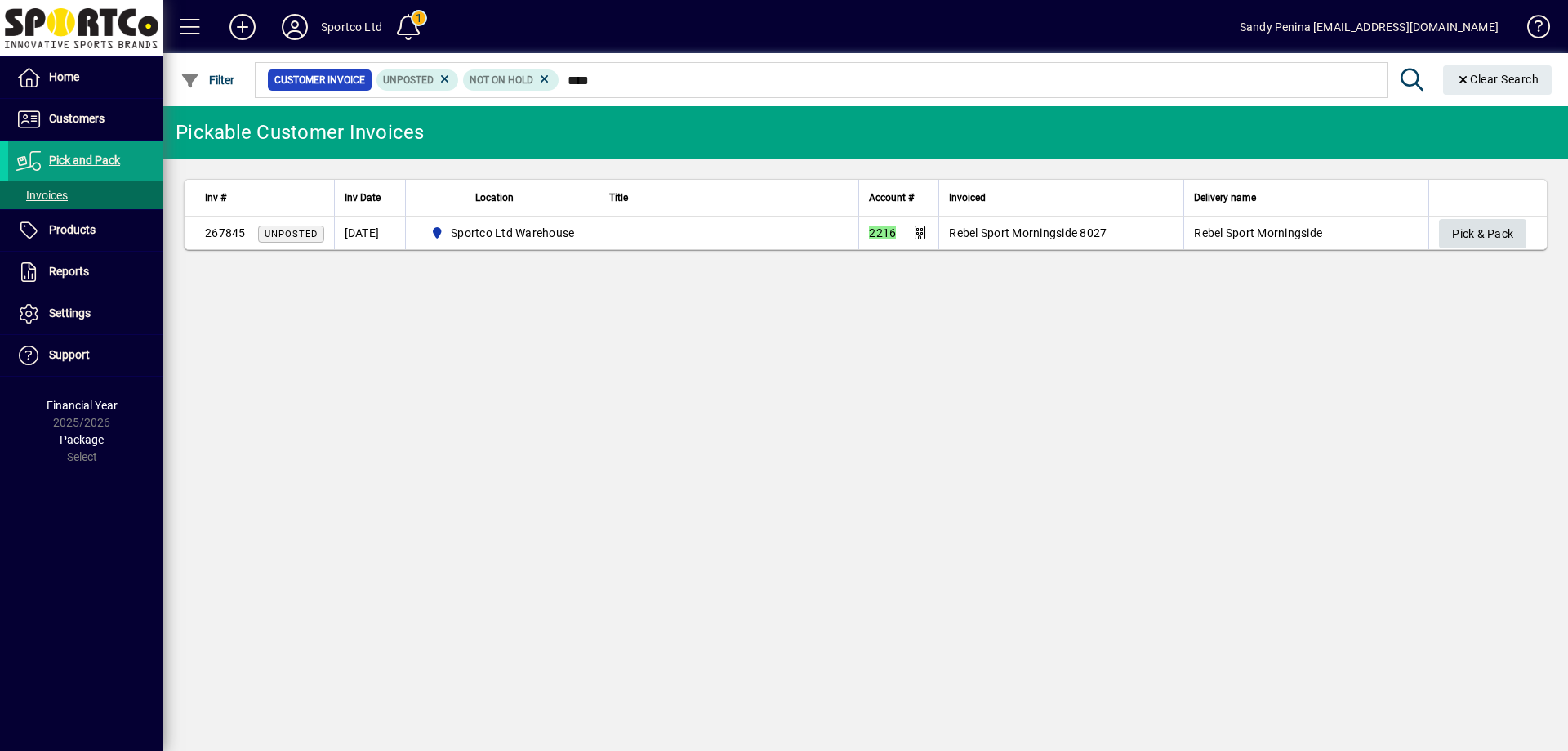
type input "****"
click at [1461, 221] on span "Pick & Pack" at bounding box center [1482, 234] width 61 height 27
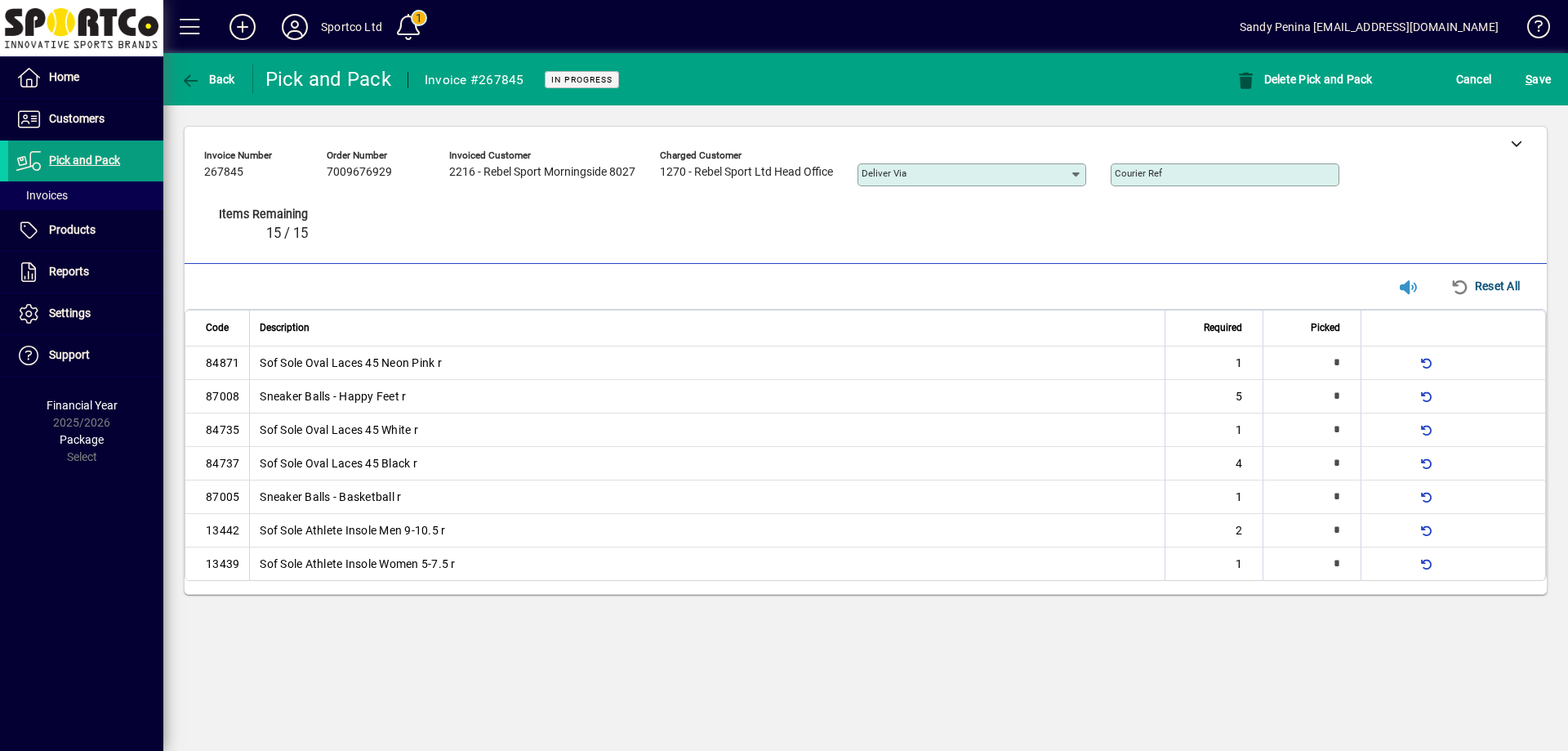
type input "*"
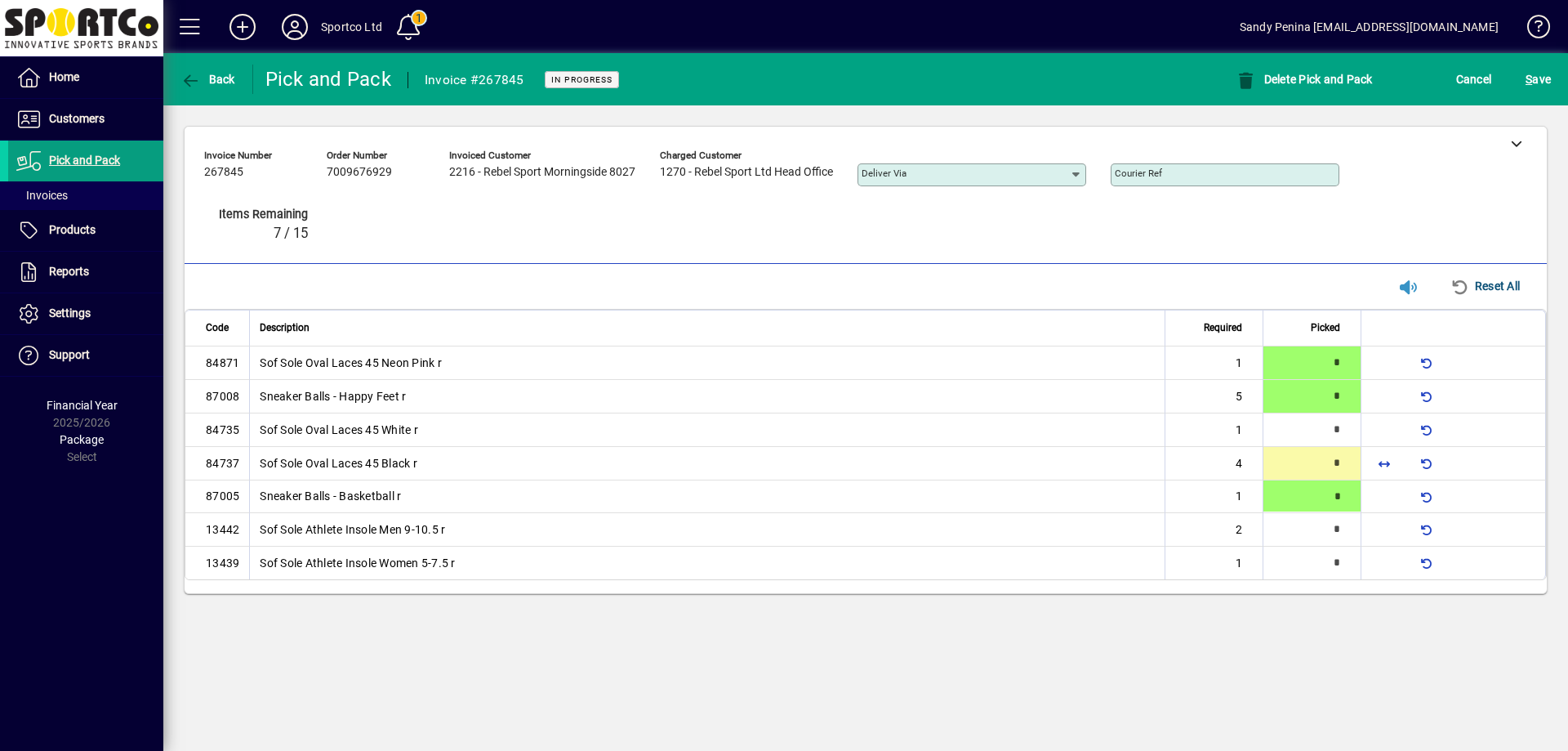
type input "*"
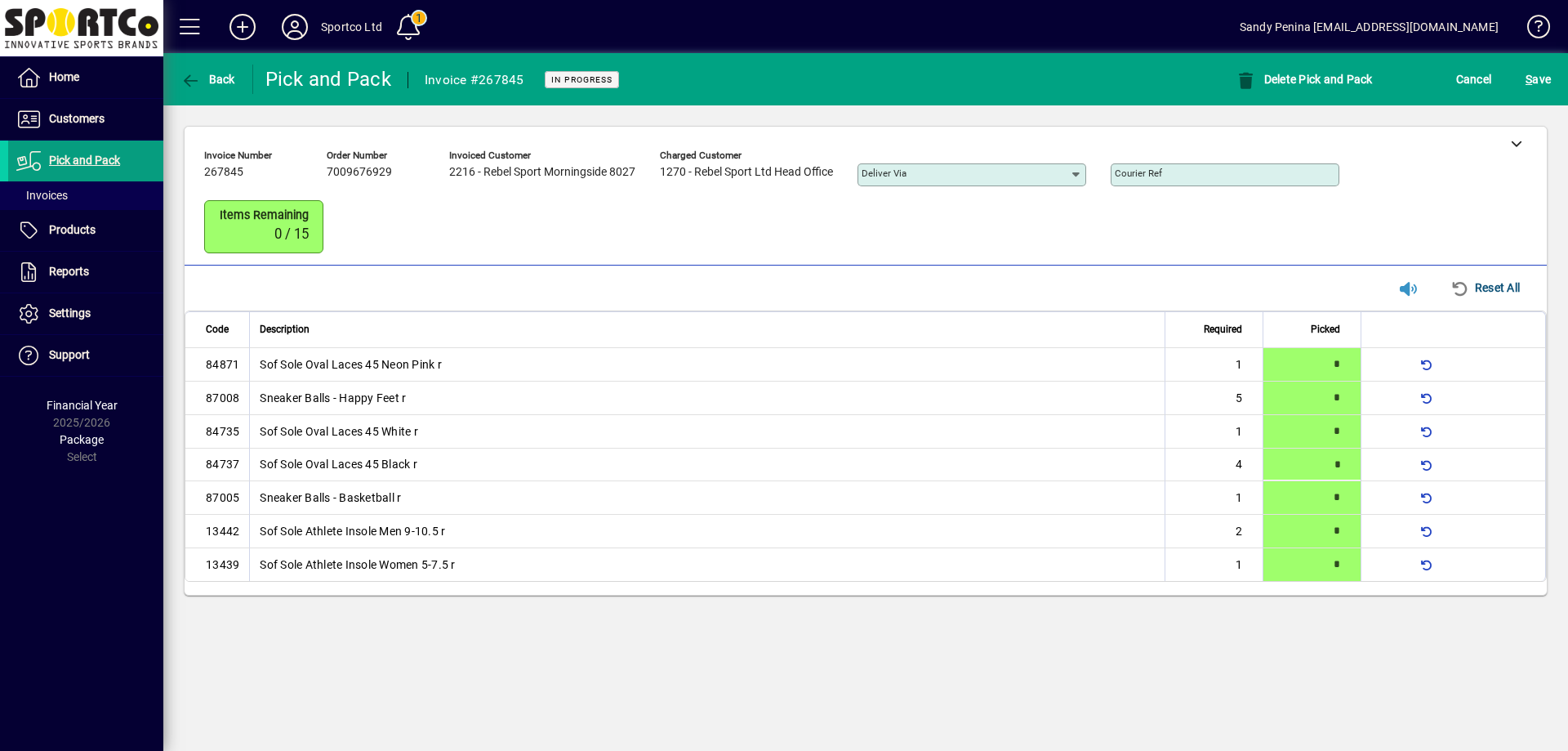
type input "*"
click at [1536, 85] on span "S ave" at bounding box center [1538, 79] width 26 height 26
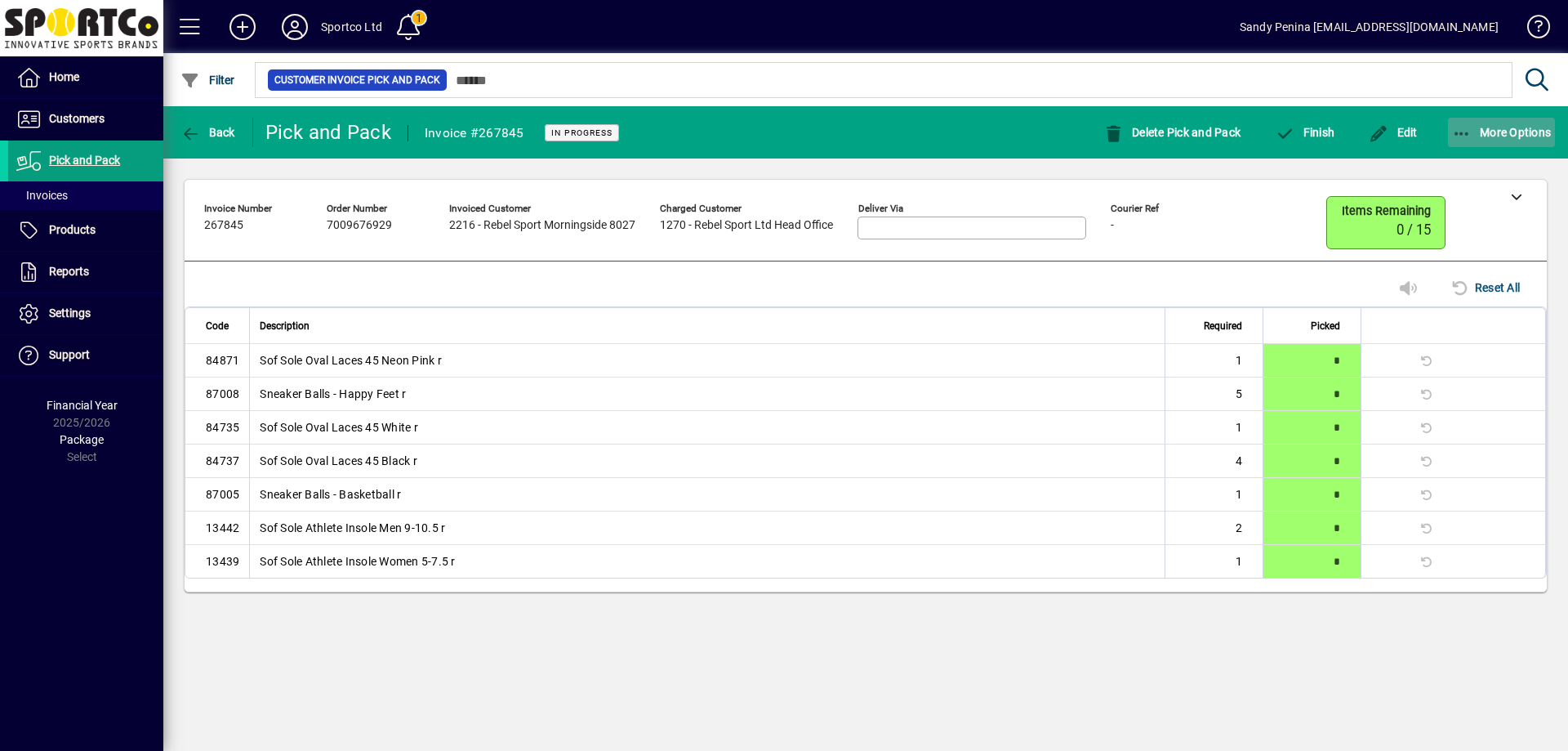
click at [1462, 126] on icon "button" at bounding box center [1462, 134] width 20 height 16
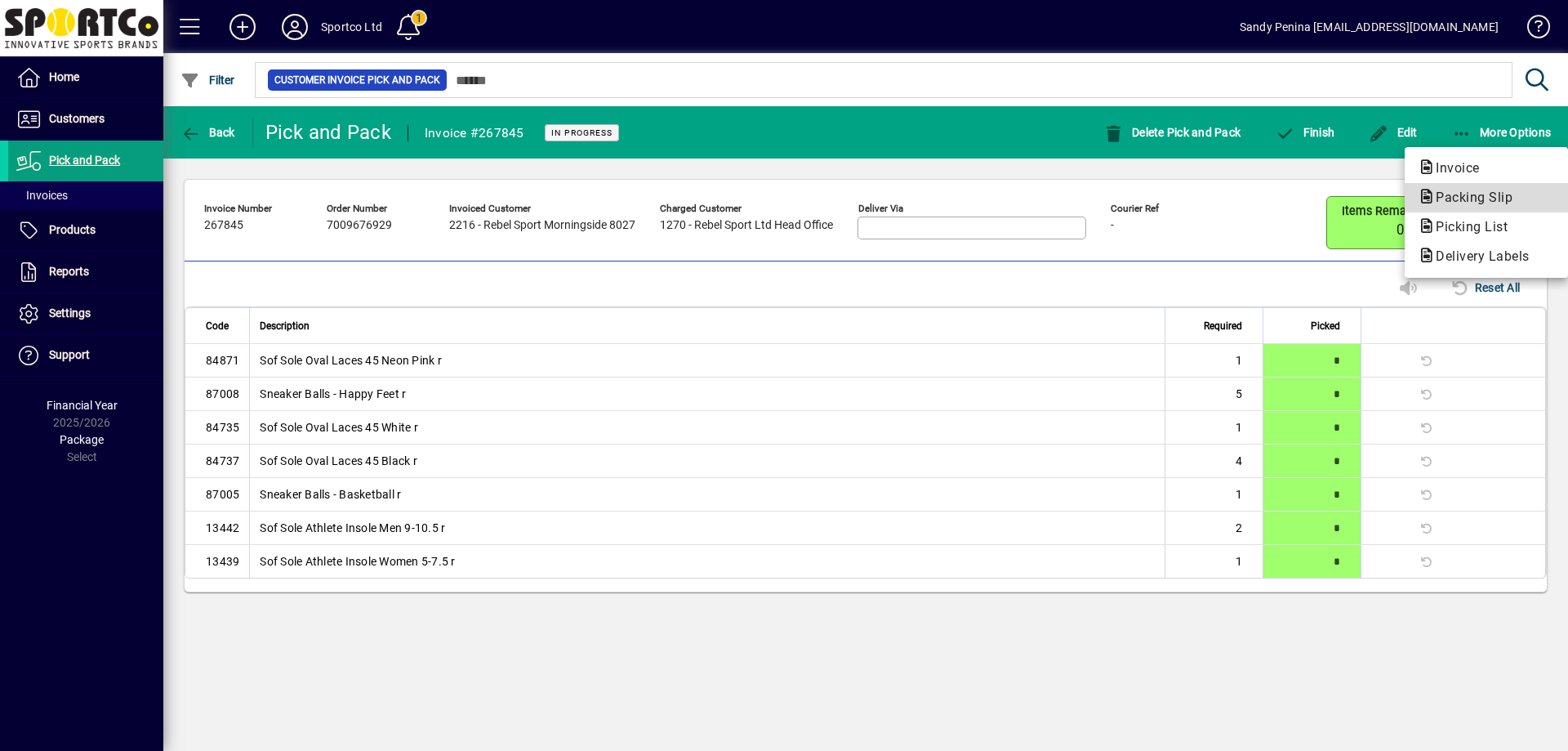
click at [1464, 200] on span "Packing Slip" at bounding box center [1470, 198] width 103 height 16
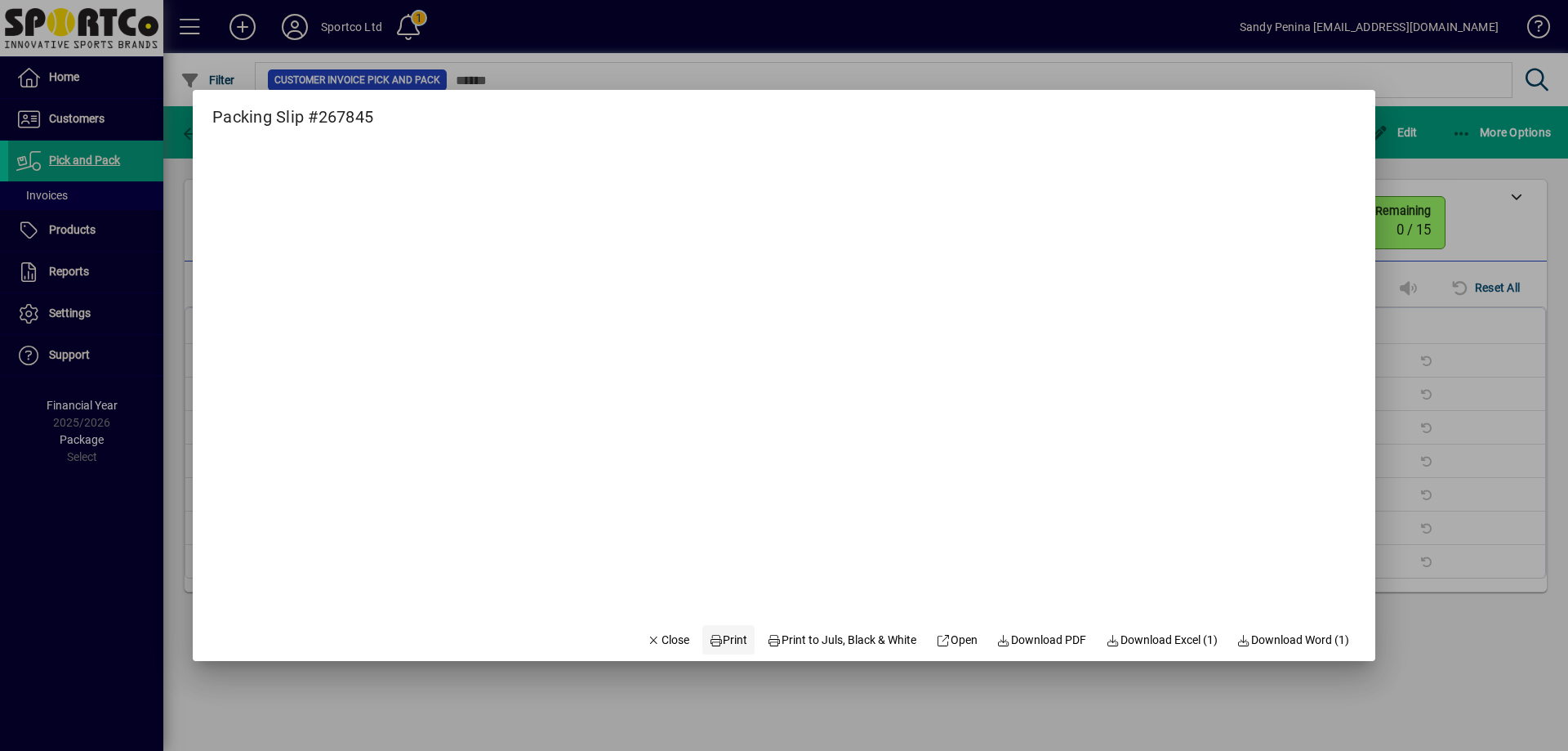
click at [709, 642] on span "Print" at bounding box center [729, 639] width 39 height 17
click at [670, 641] on span "Close" at bounding box center [668, 639] width 43 height 17
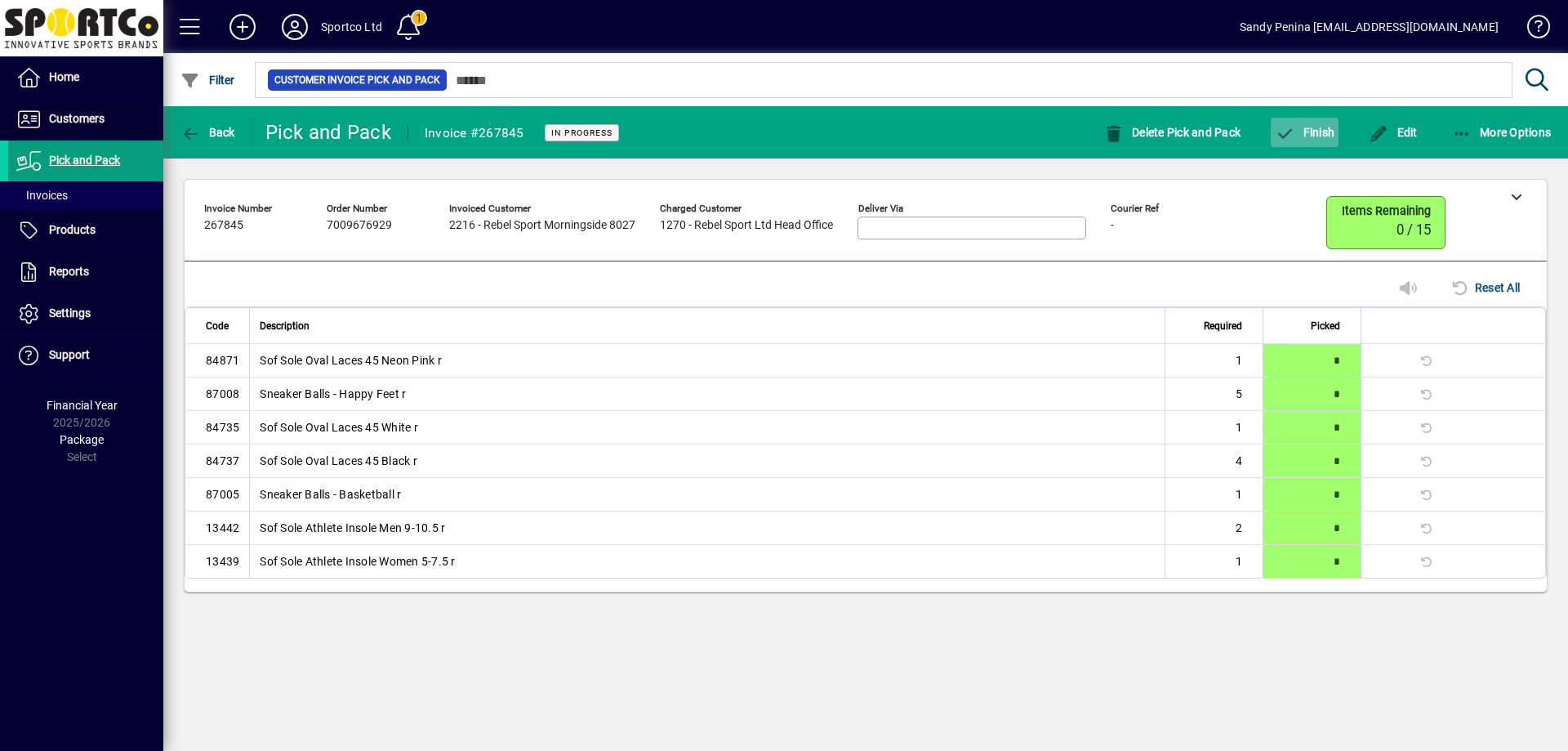
click at [1310, 123] on span "button" at bounding box center [1305, 132] width 67 height 39
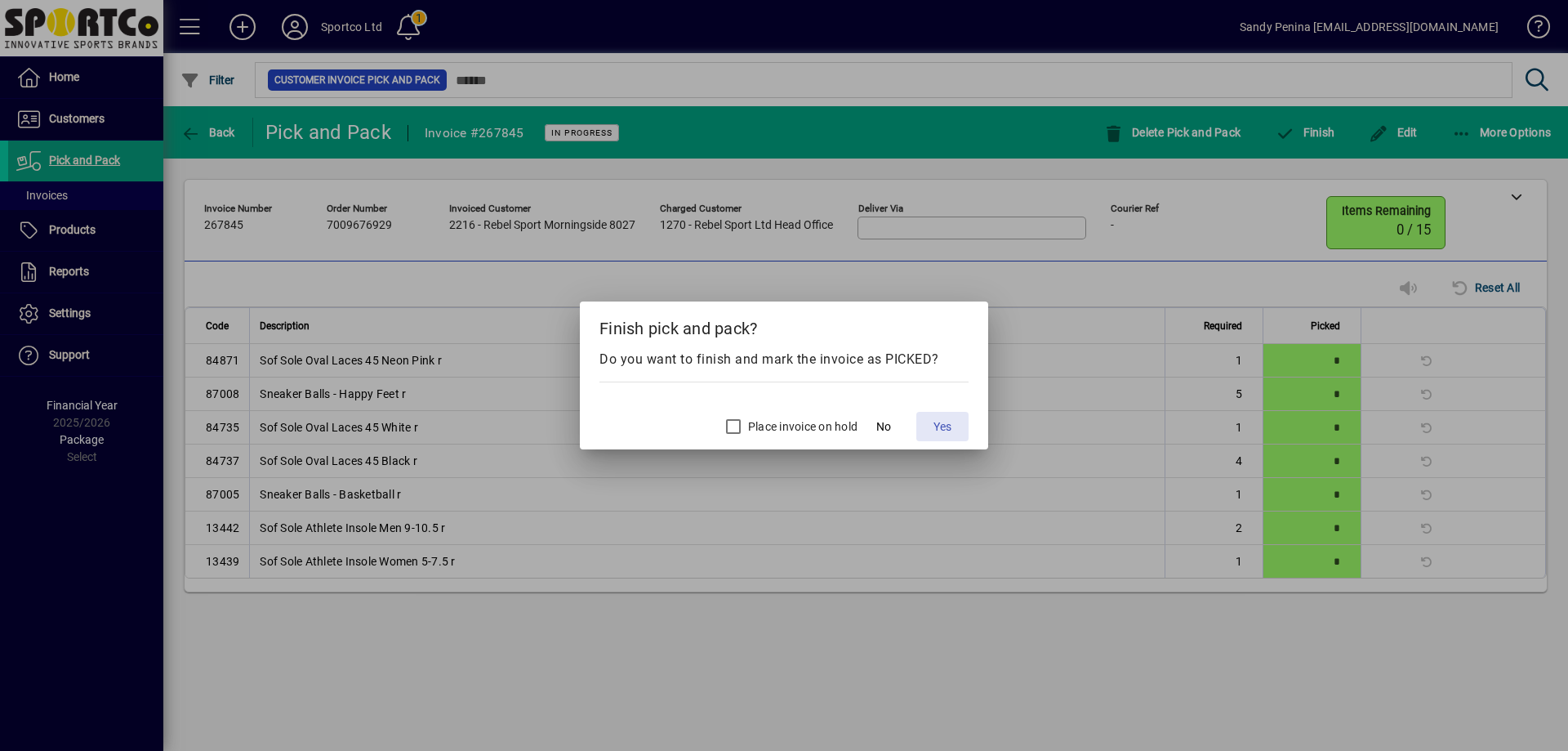
click at [945, 426] on span "Yes" at bounding box center [942, 426] width 18 height 17
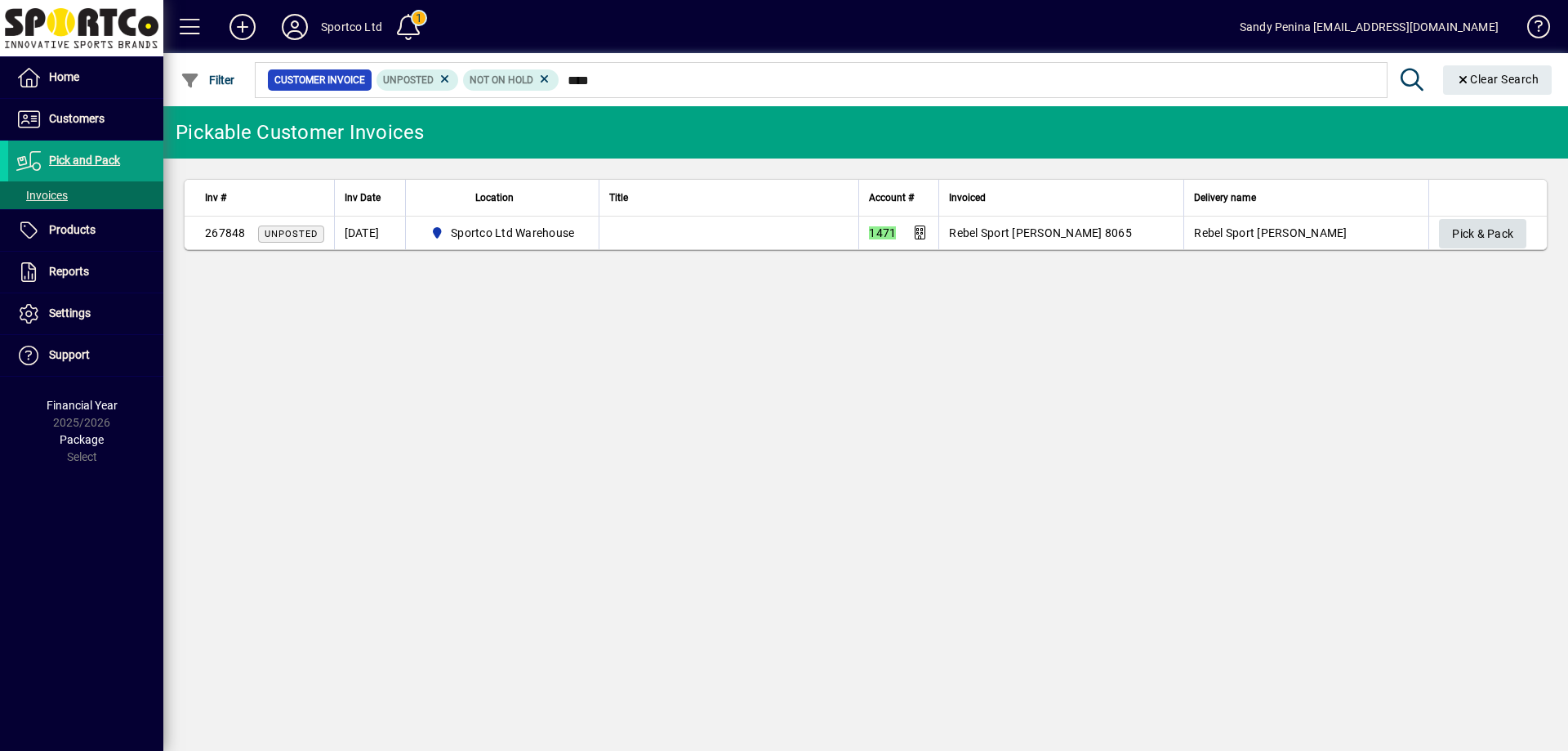
type input "****"
click at [1458, 244] on span "Pick & Pack" at bounding box center [1482, 234] width 61 height 27
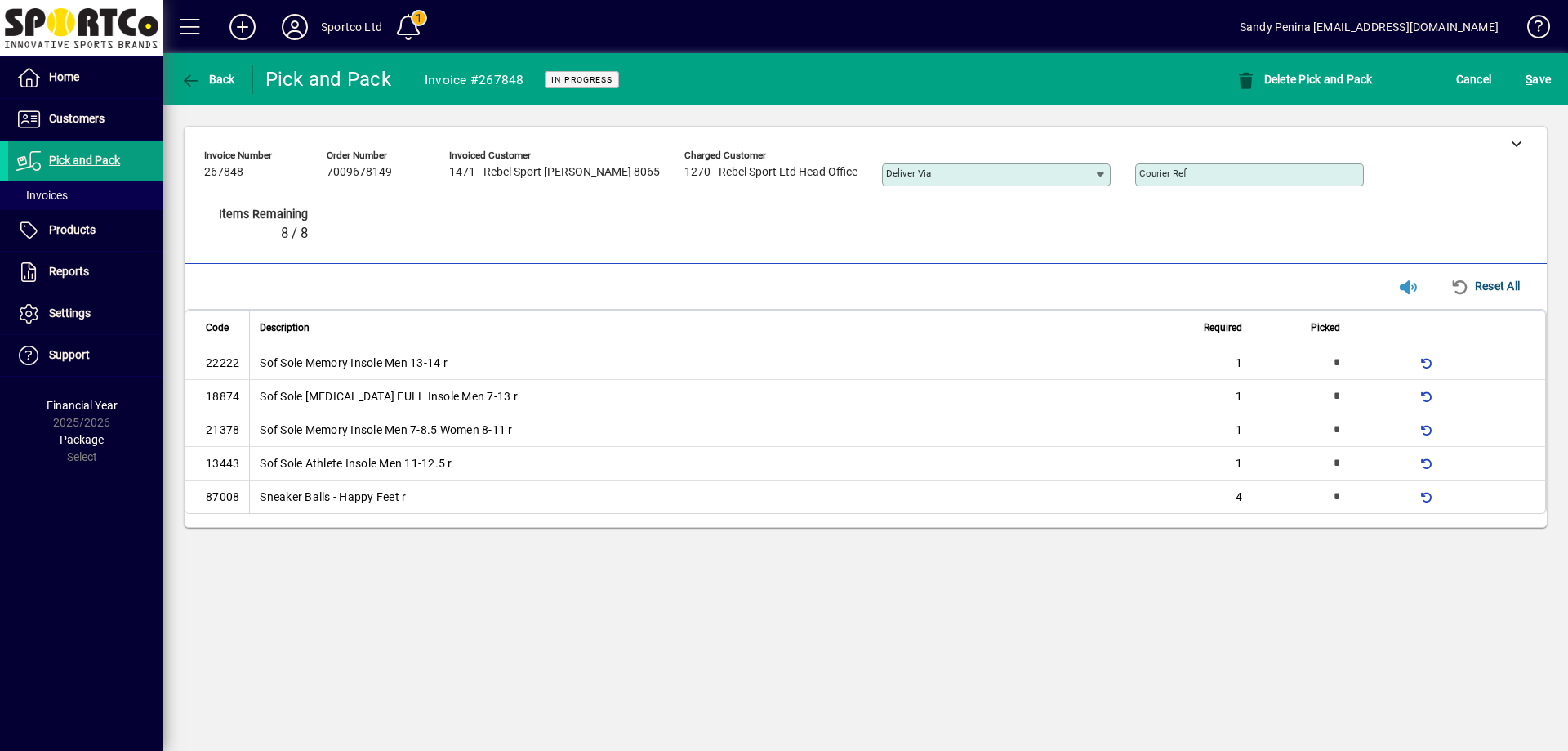
type input "*"
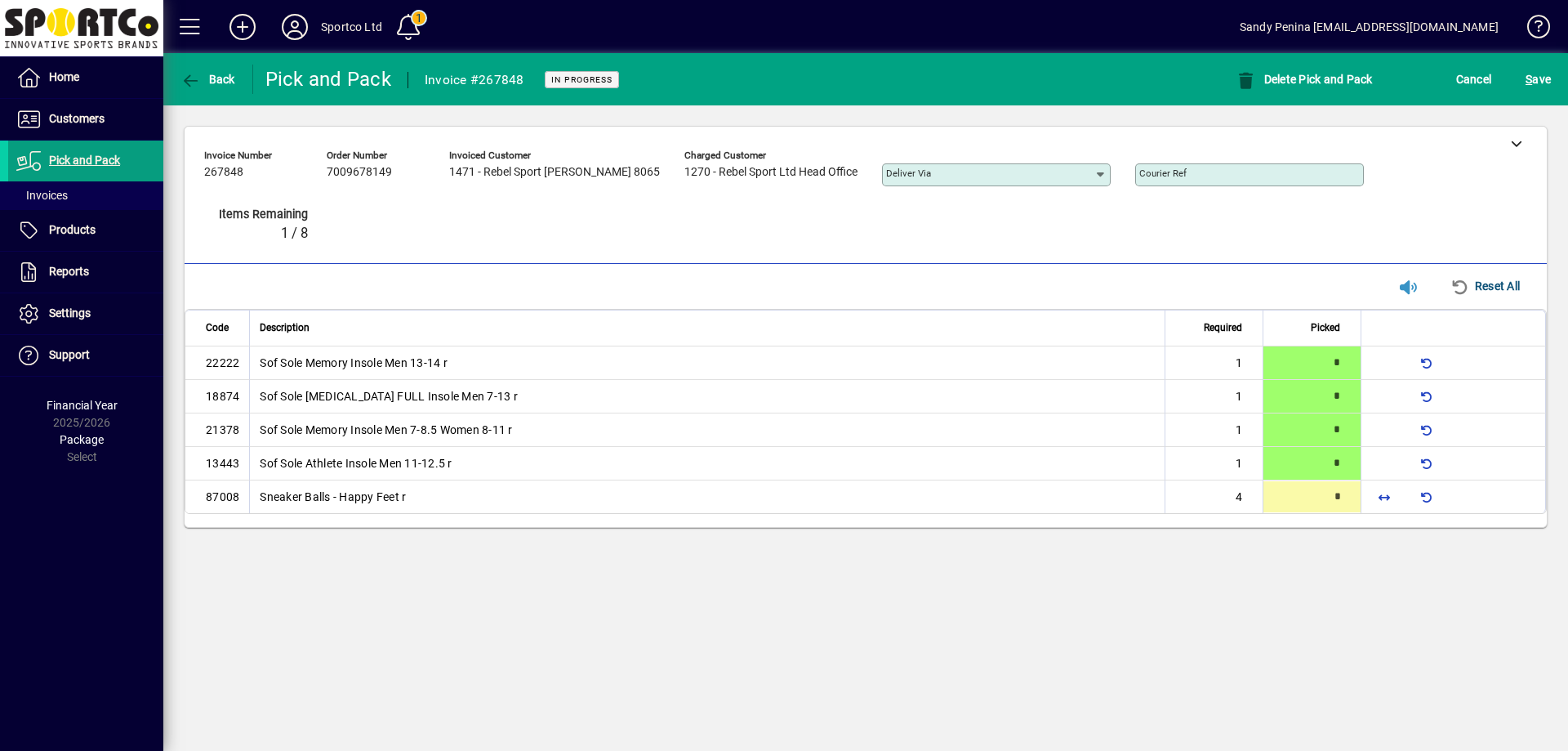
type input "*"
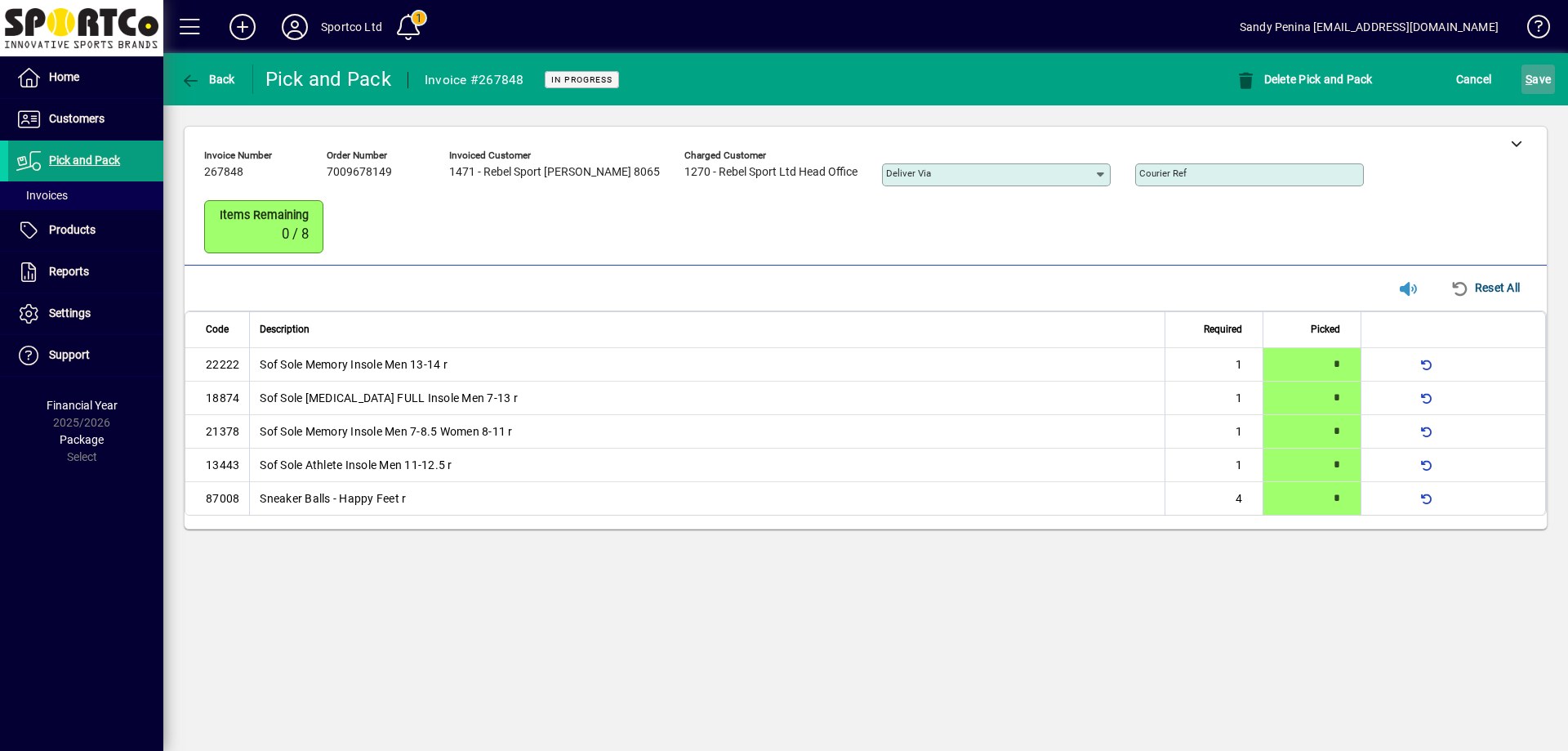
click at [1532, 66] on span "S ave" at bounding box center [1538, 79] width 26 height 26
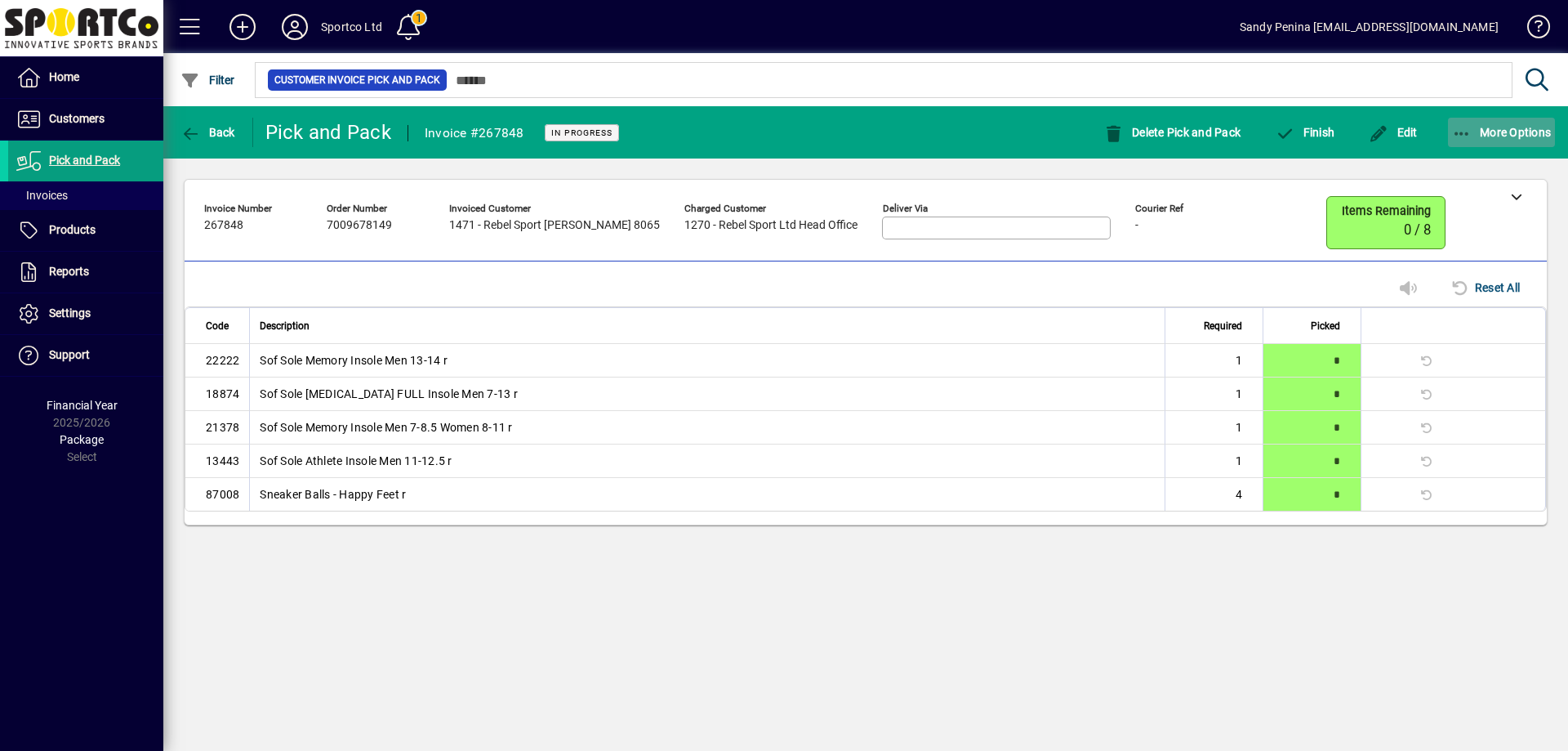
click at [1451, 142] on span "button" at bounding box center [1502, 132] width 108 height 39
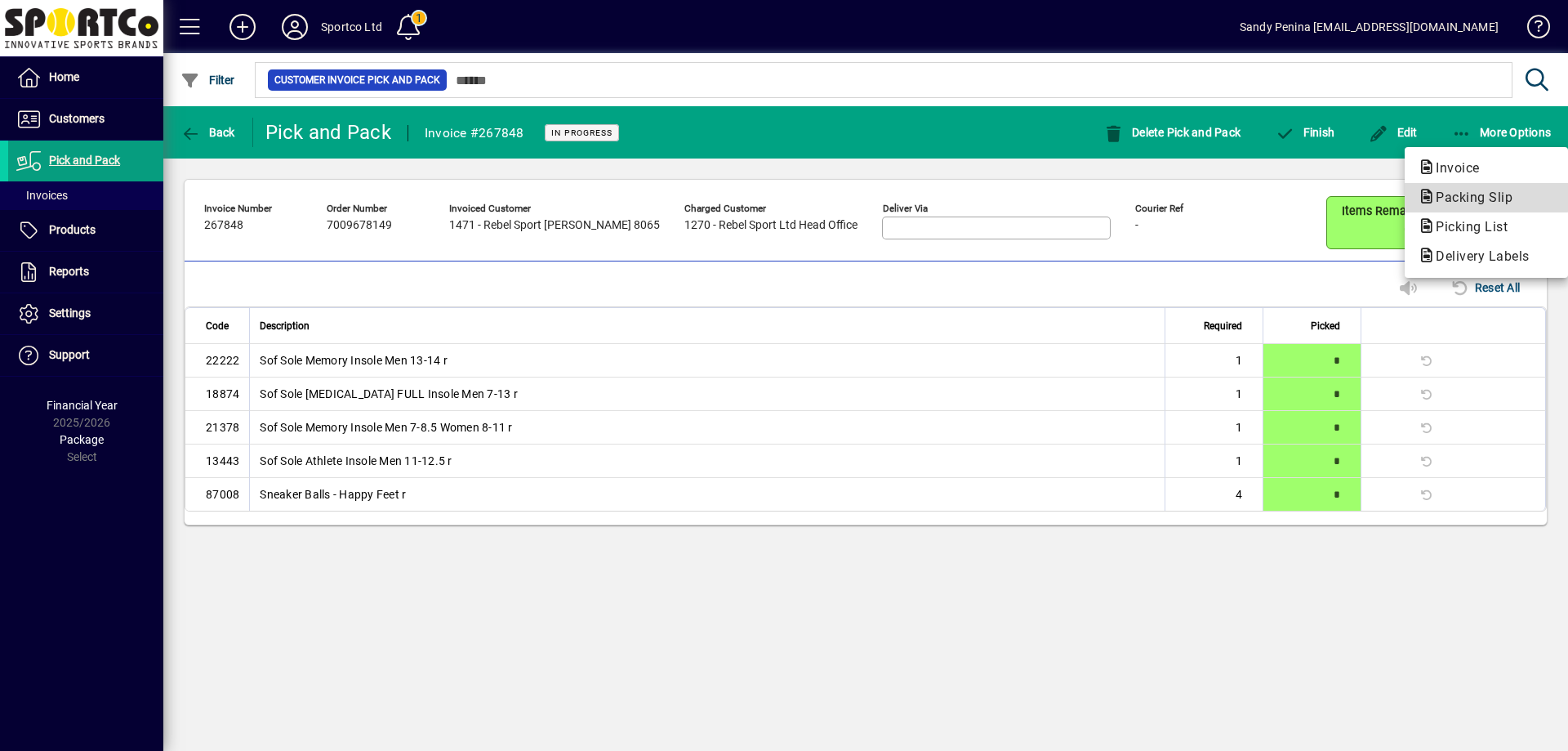
click at [1443, 183] on button "Packing Slip" at bounding box center [1486, 197] width 163 height 29
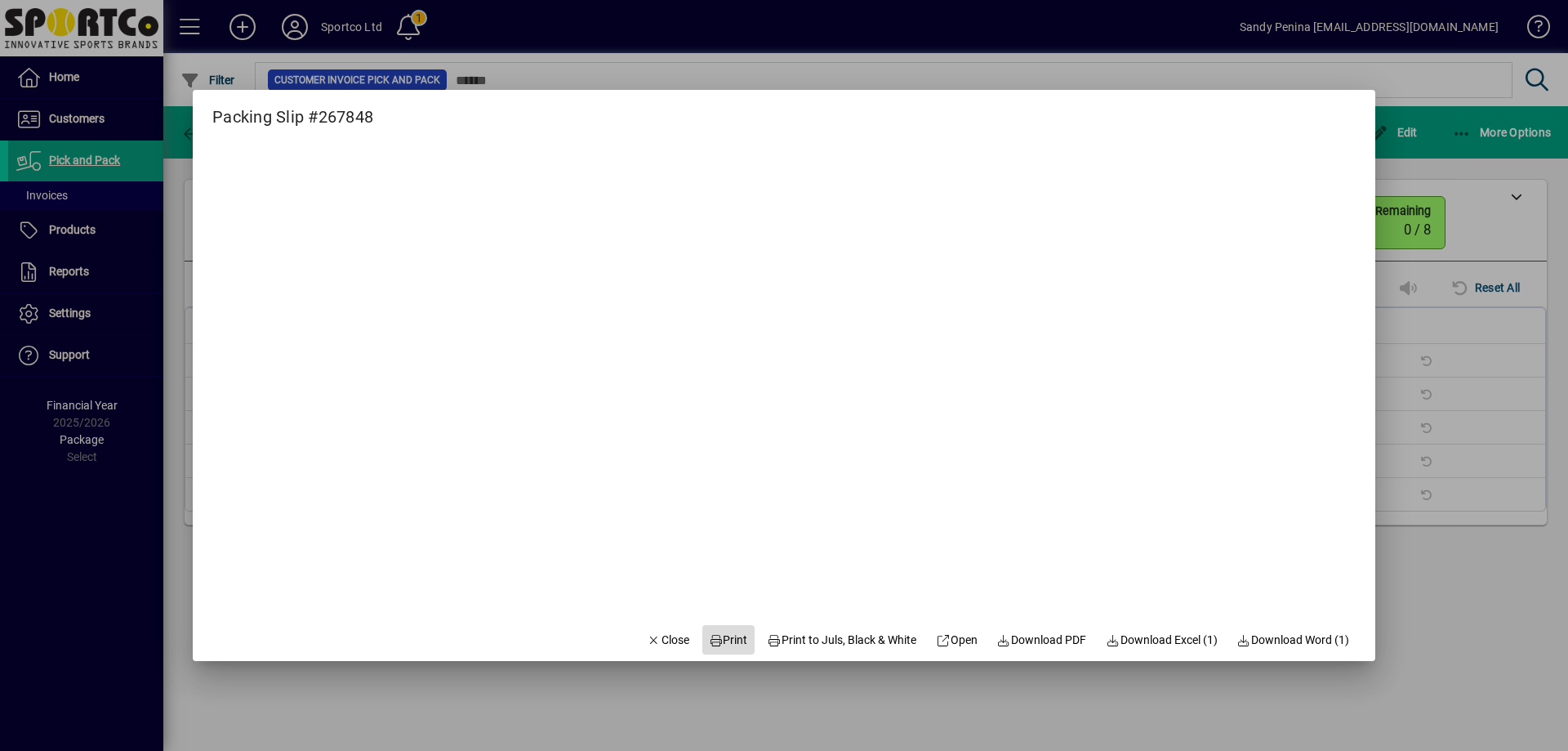
click at [710, 638] on span "Print" at bounding box center [729, 639] width 39 height 17
click at [662, 646] on span "Close" at bounding box center [668, 639] width 43 height 17
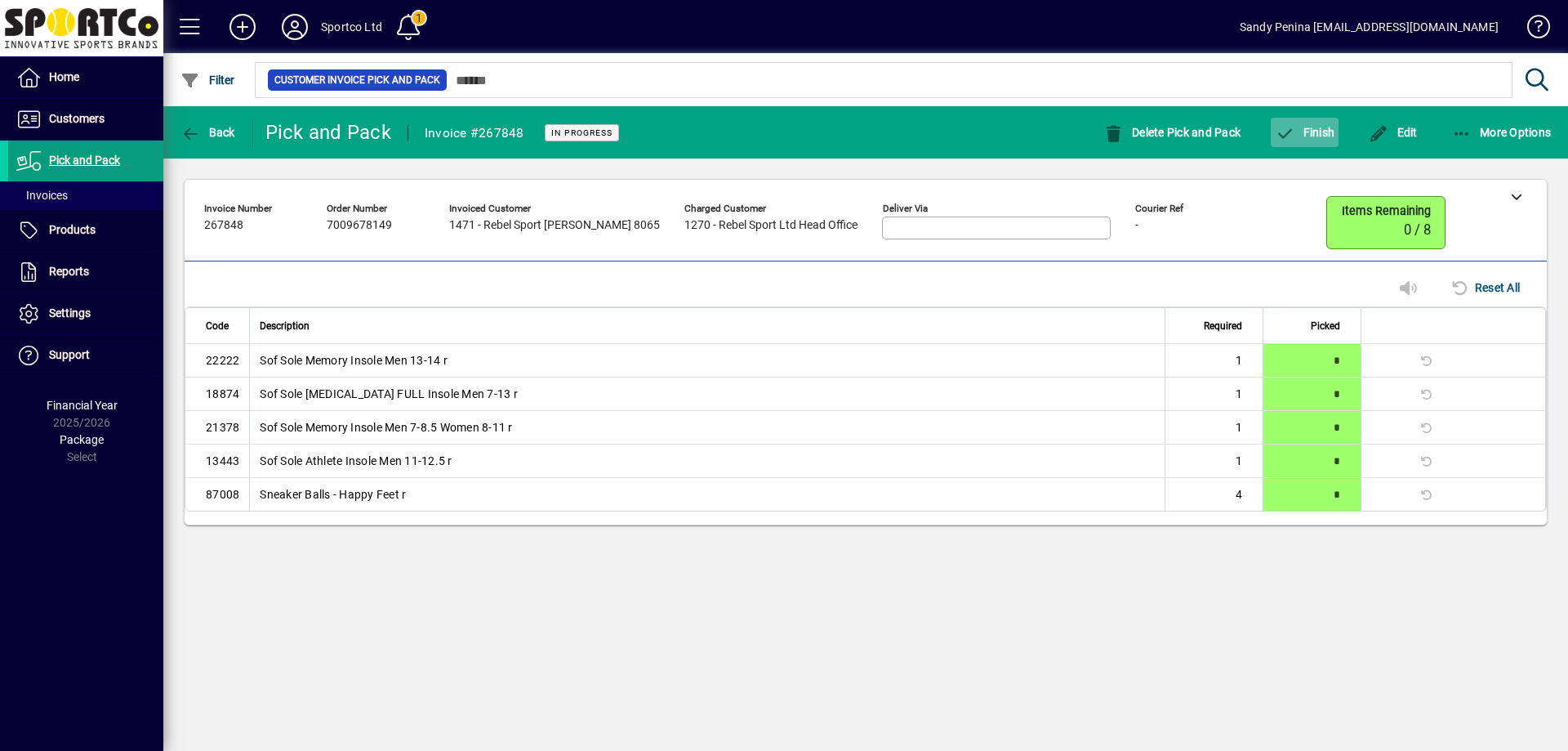
click at [1284, 147] on span "button" at bounding box center [1305, 132] width 67 height 39
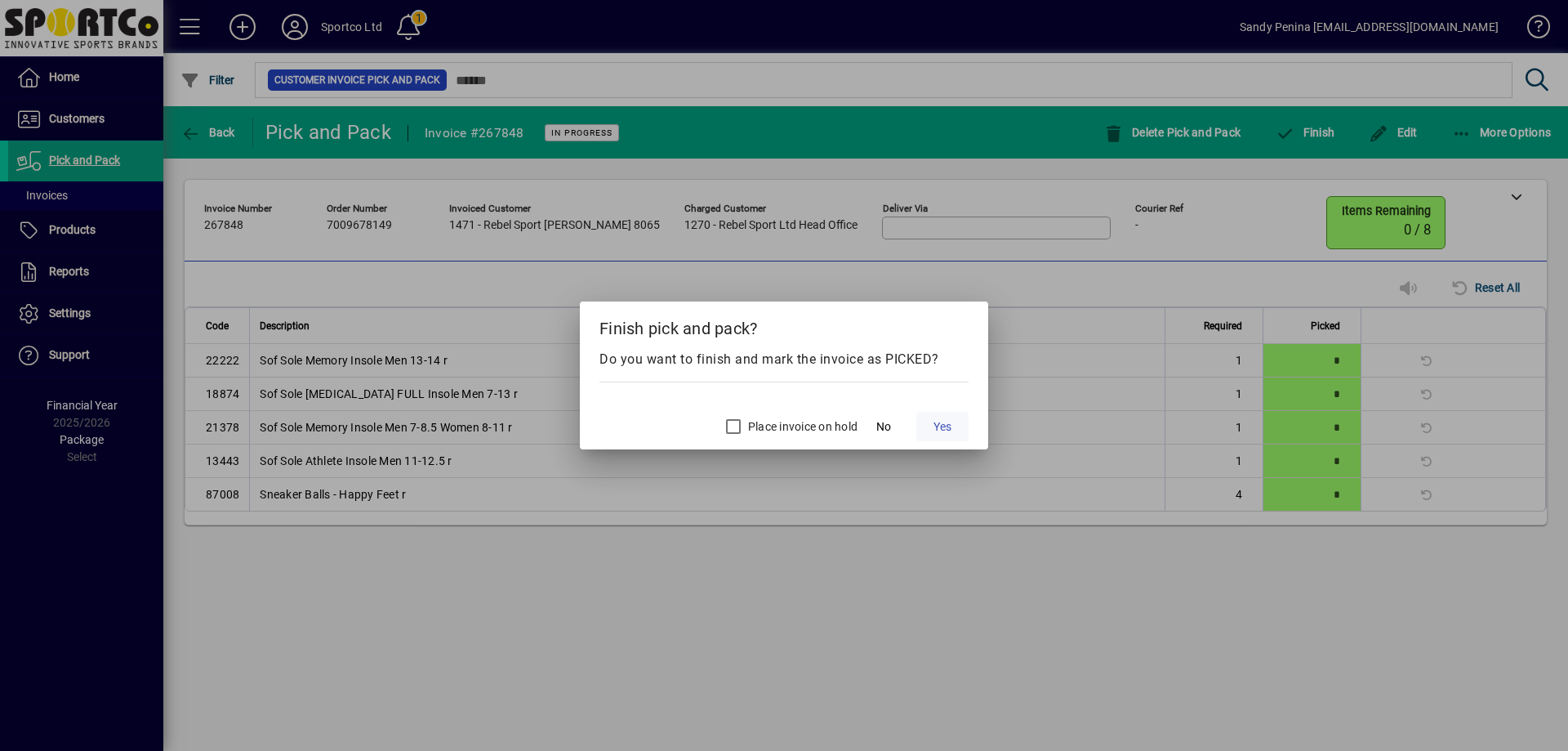
click at [944, 422] on span "Yes" at bounding box center [942, 426] width 18 height 17
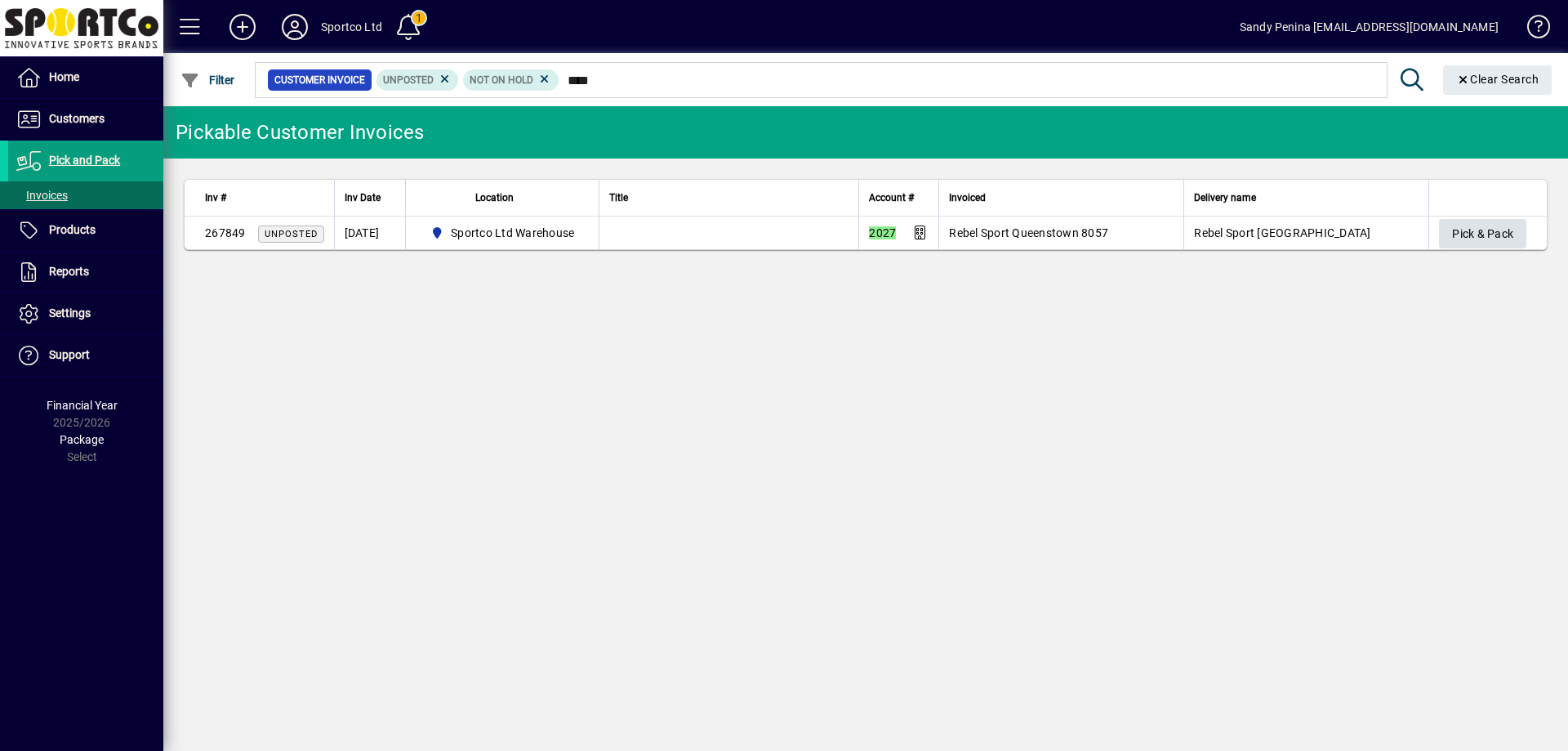
type input "****"
click at [1510, 230] on span "Pick & Pack" at bounding box center [1482, 234] width 61 height 27
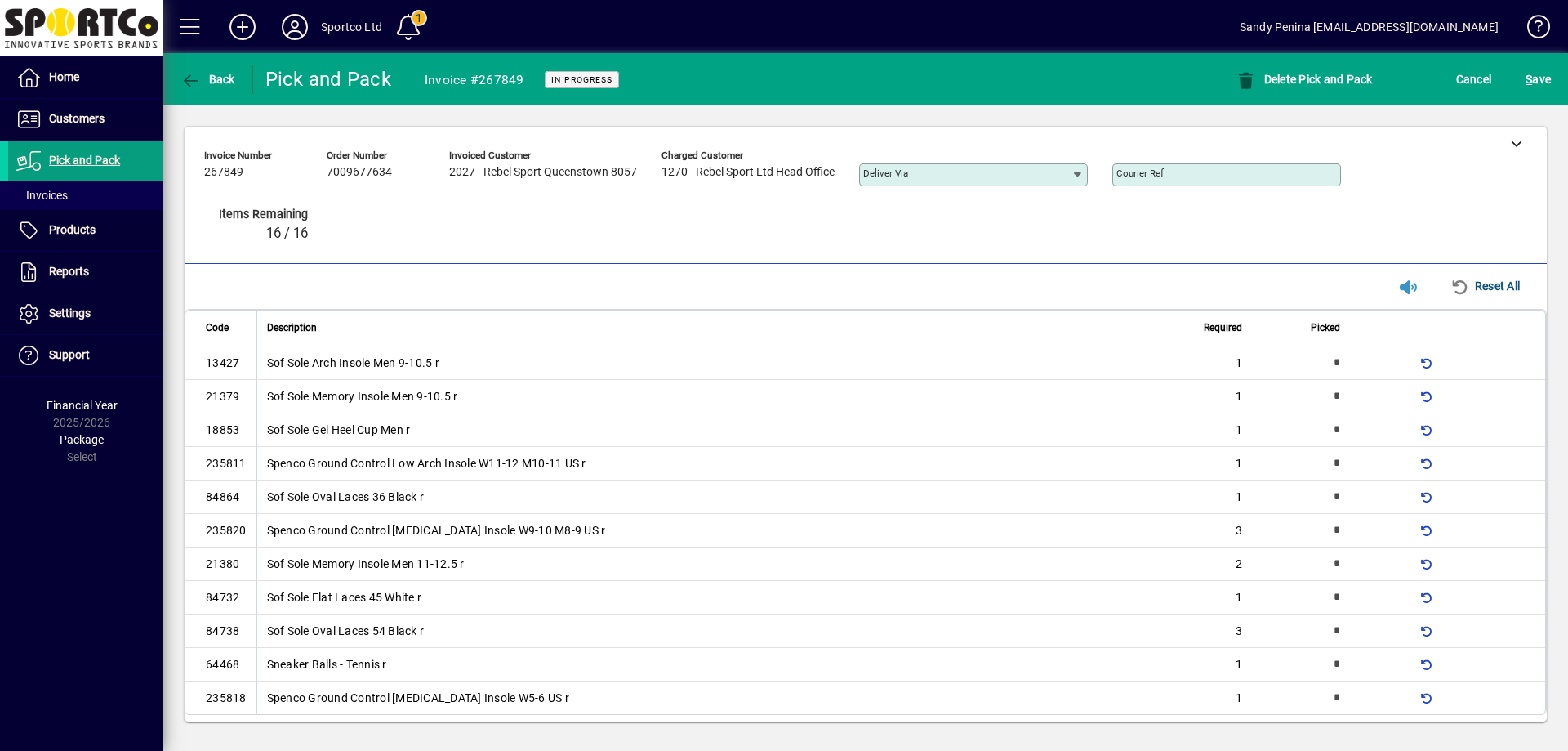
type input "*"
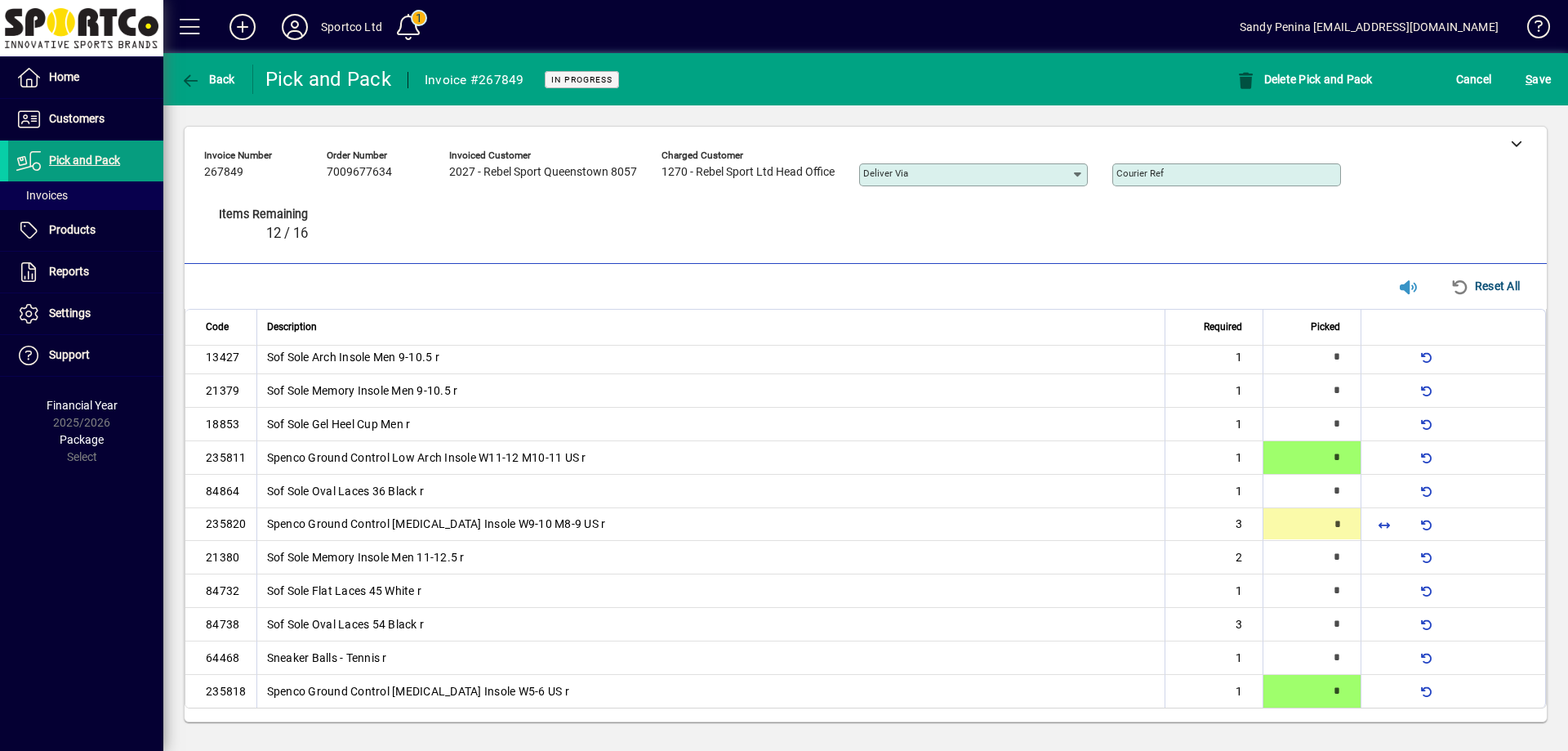
type input "*"
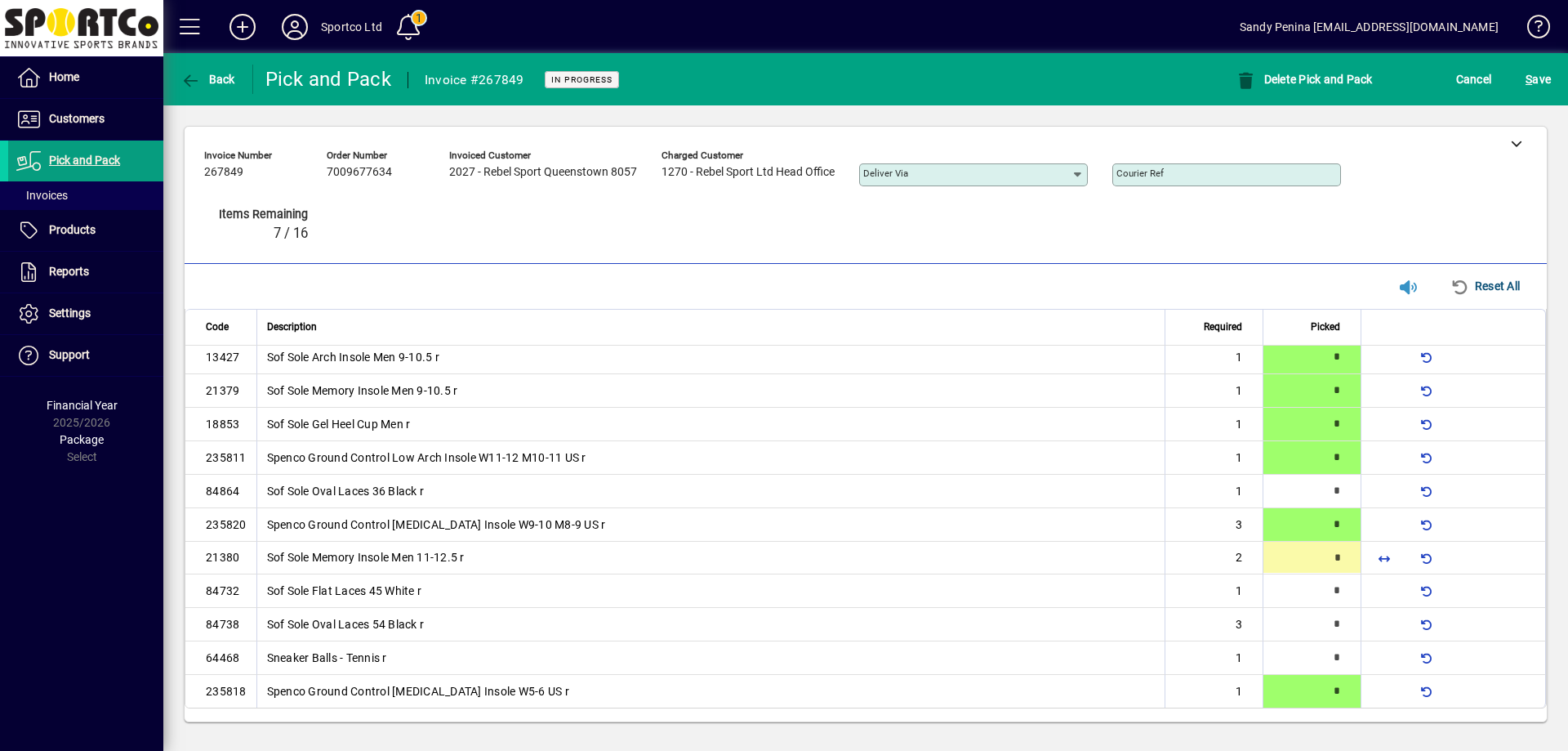
type input "*"
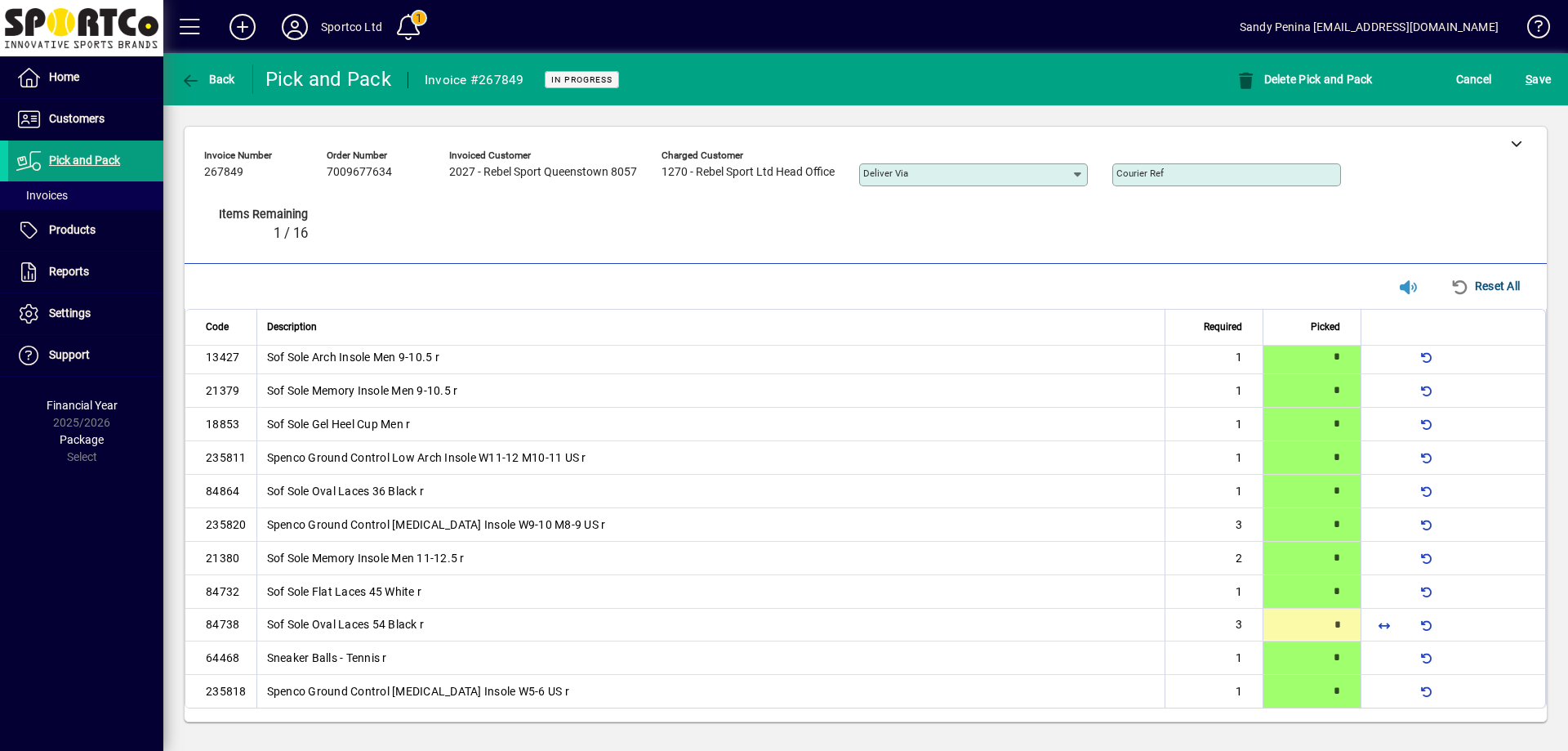
type input "*"
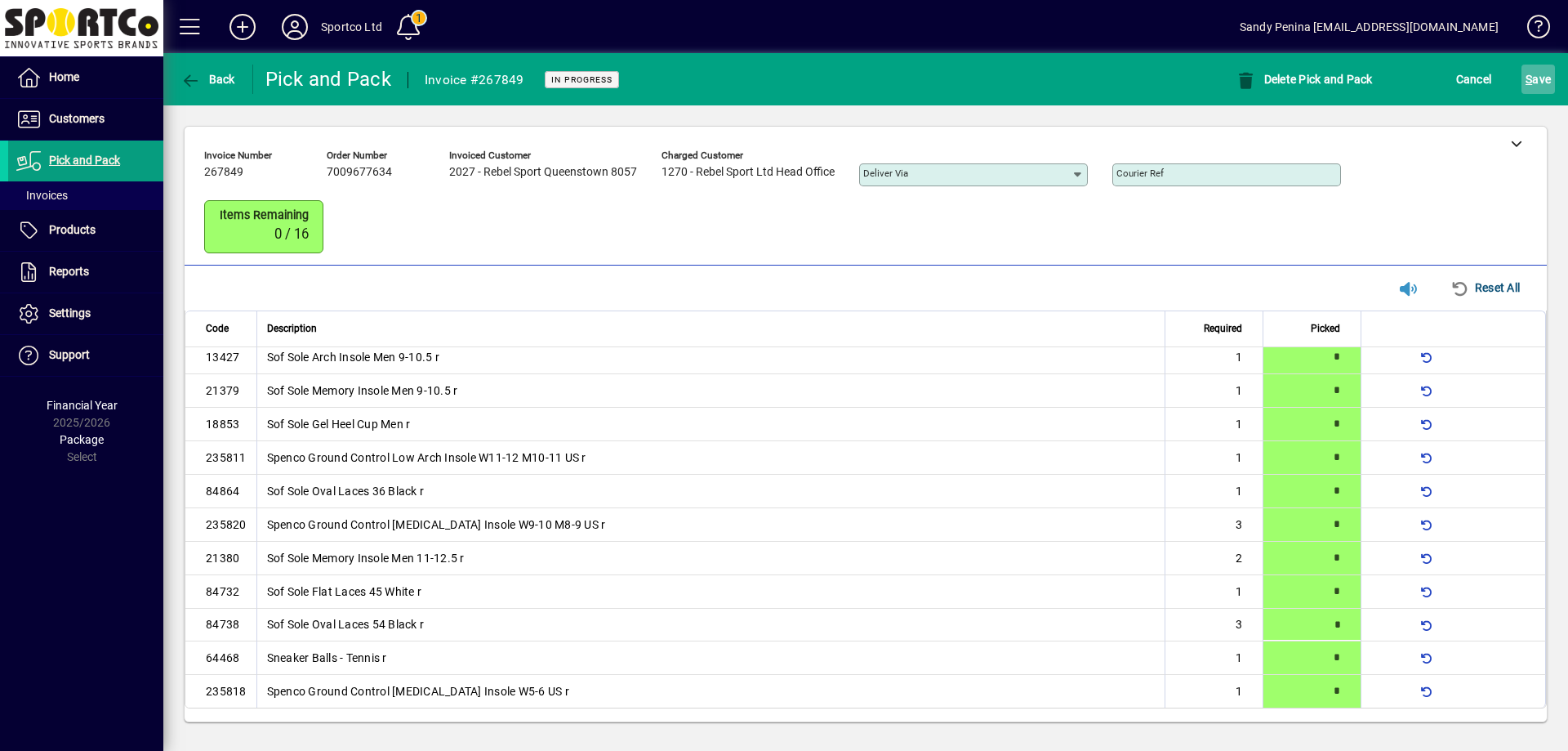
click at [1531, 78] on span "S" at bounding box center [1528, 79] width 6 height 13
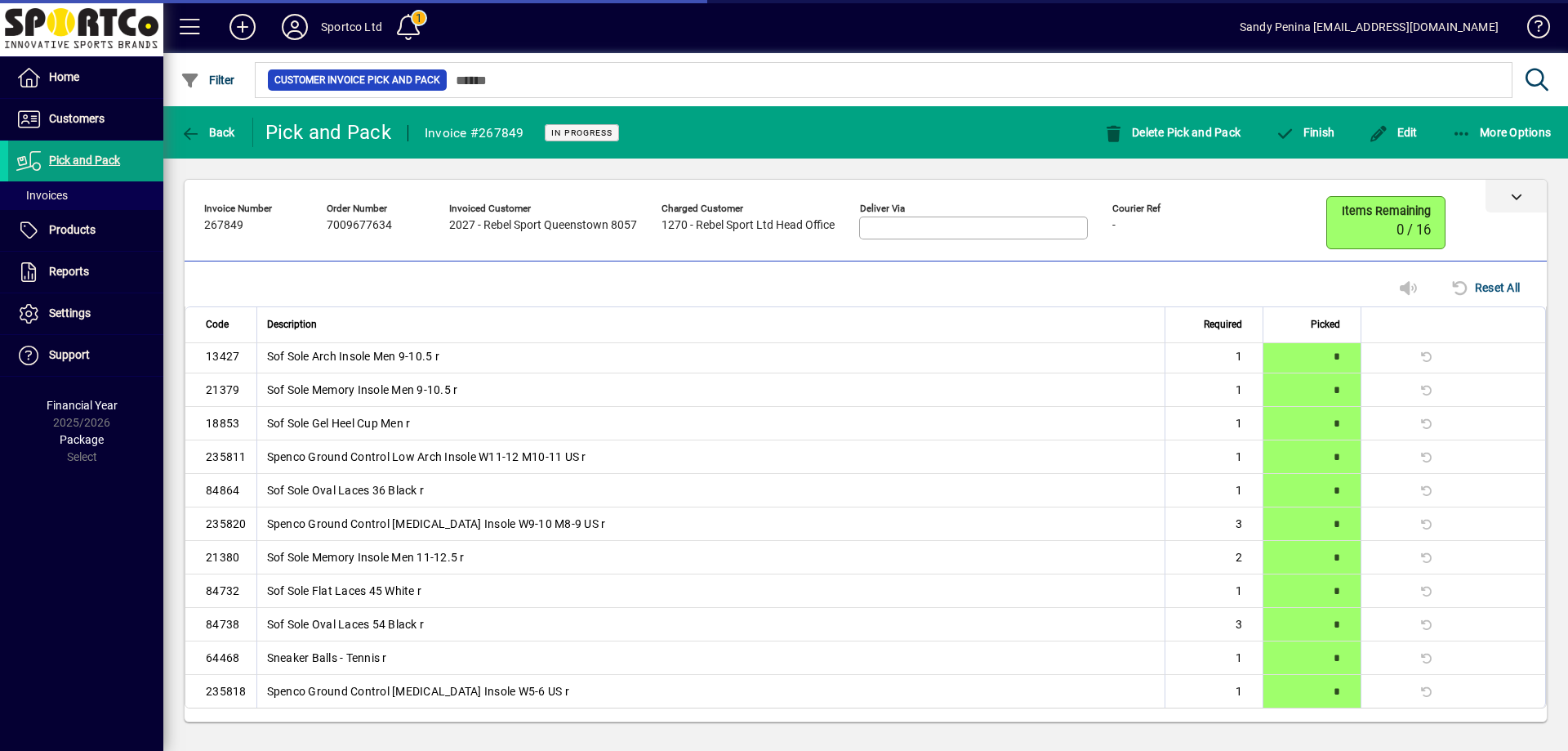
scroll to position [0, 0]
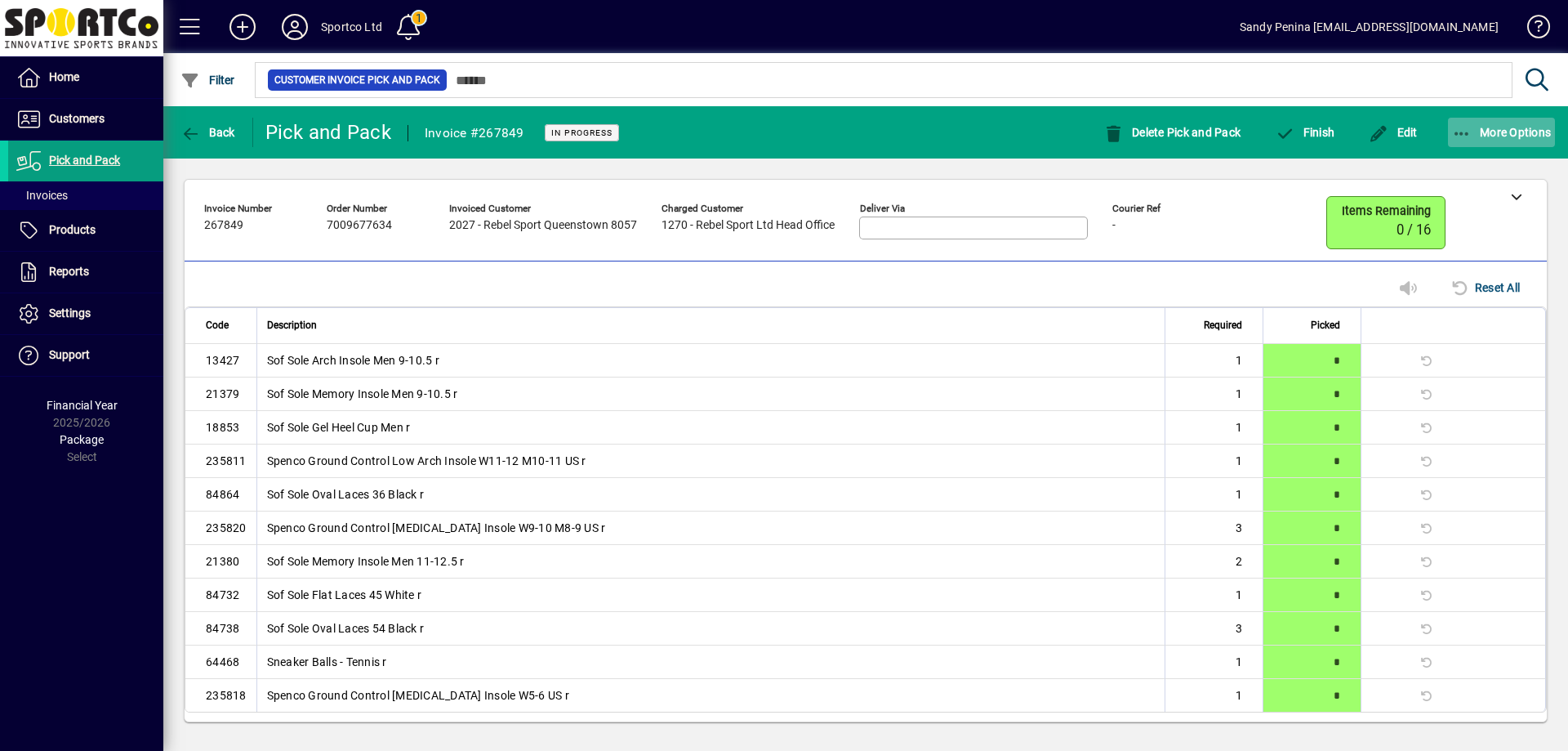
click at [1457, 126] on icon "button" at bounding box center [1462, 134] width 20 height 16
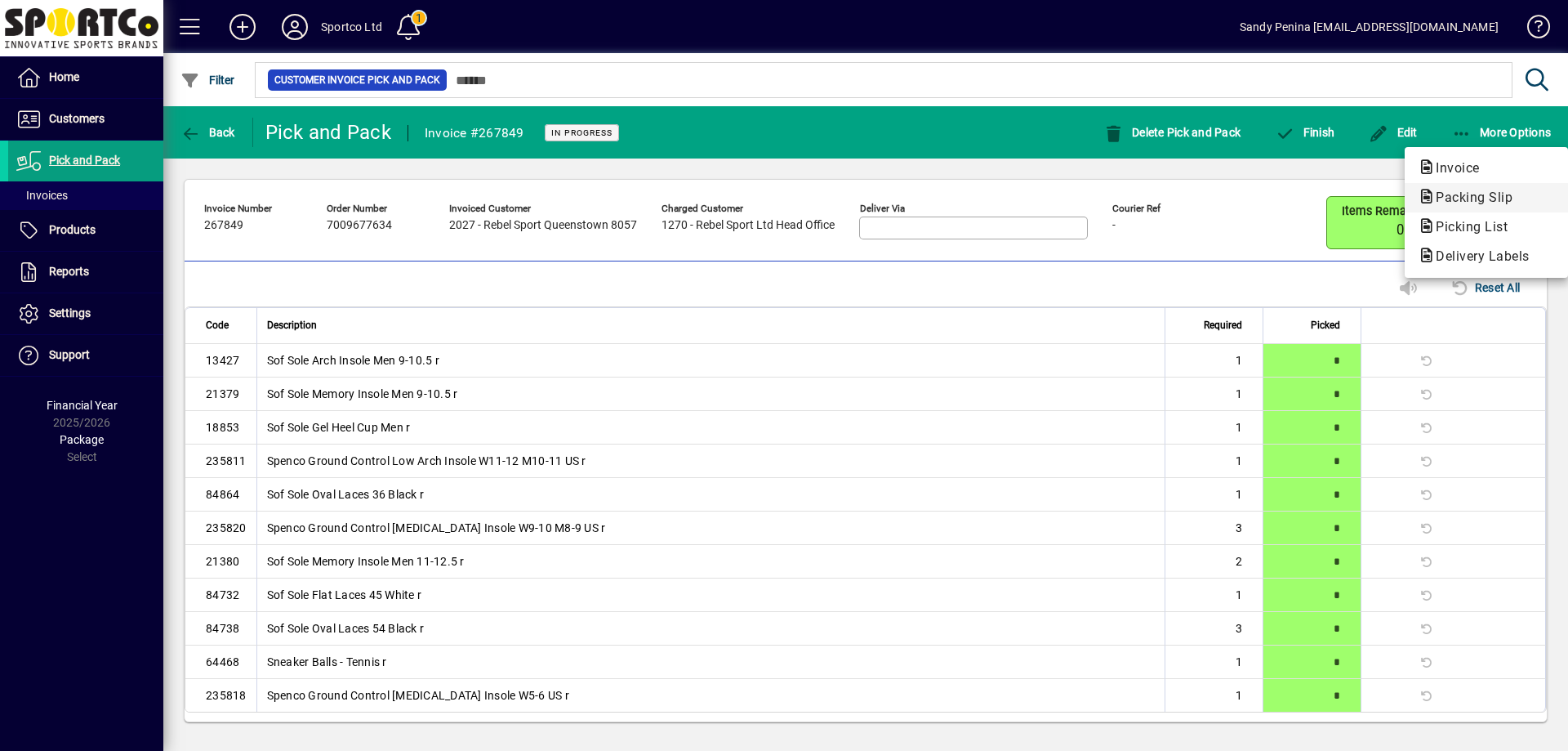
click at [1455, 196] on span "Packing Slip" at bounding box center [1470, 198] width 103 height 16
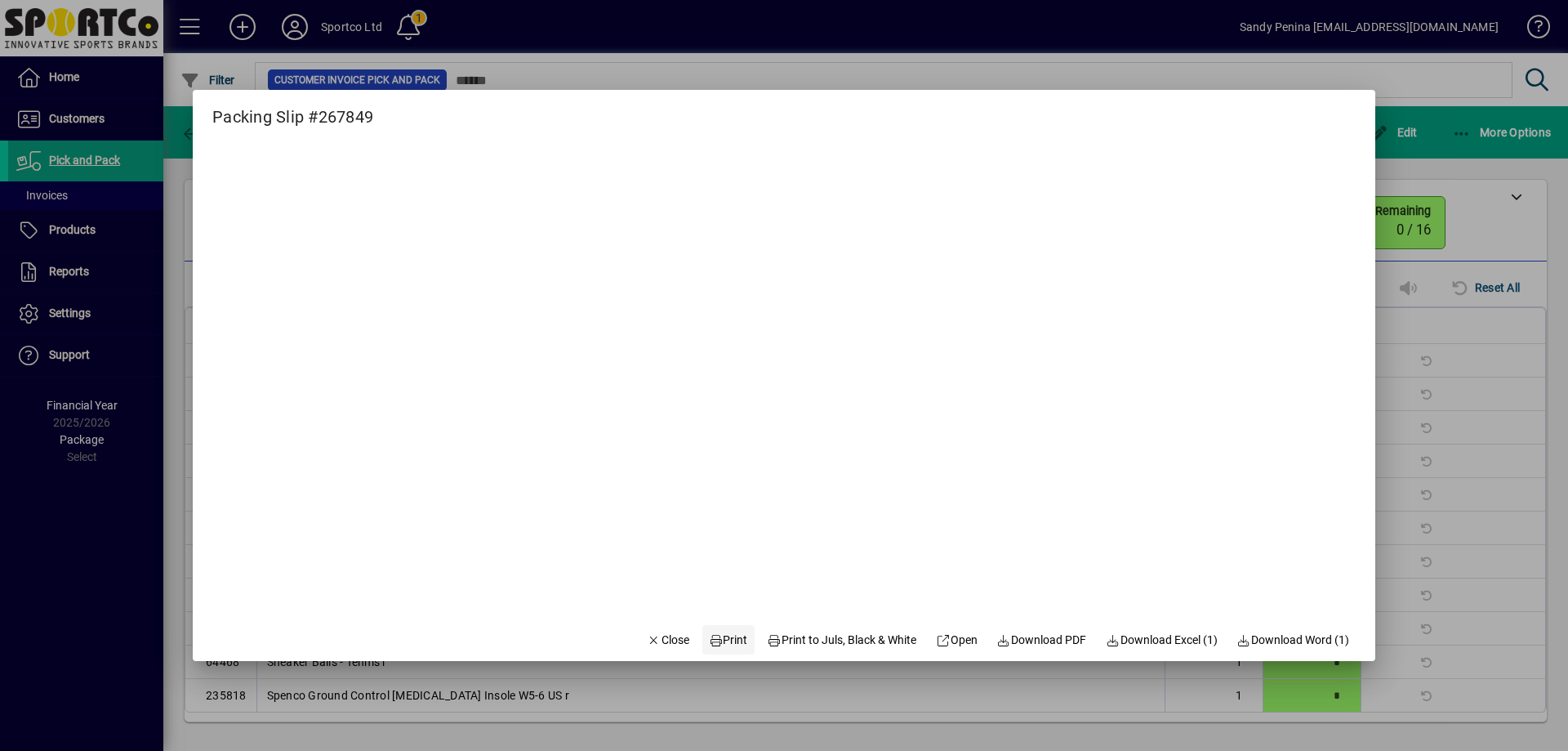
click at [732, 642] on span "Print" at bounding box center [729, 639] width 39 height 17
click at [647, 640] on span "Close" at bounding box center [668, 639] width 43 height 17
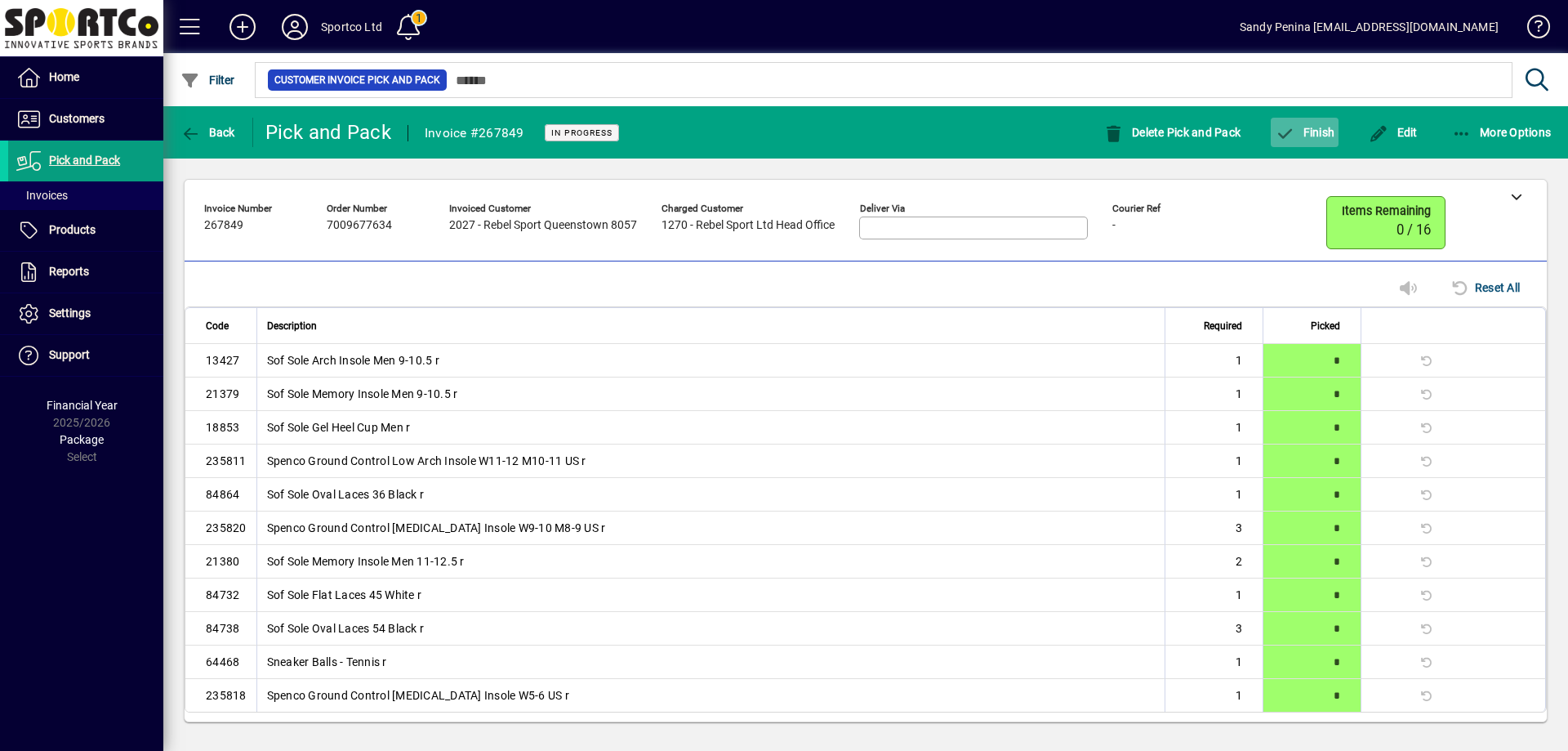
click at [1319, 140] on span "button" at bounding box center [1305, 132] width 67 height 39
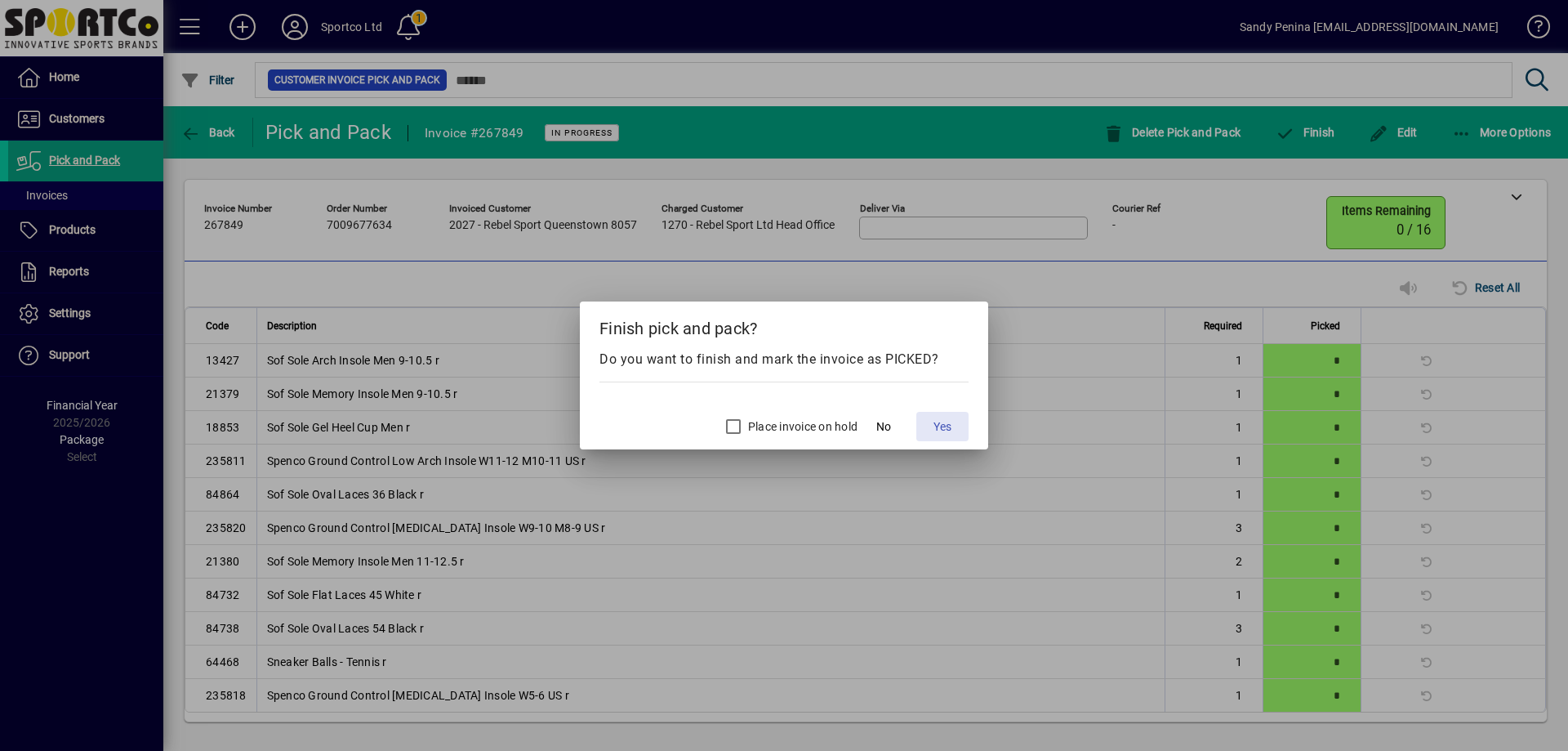
click at [946, 425] on span "Yes" at bounding box center [942, 426] width 18 height 17
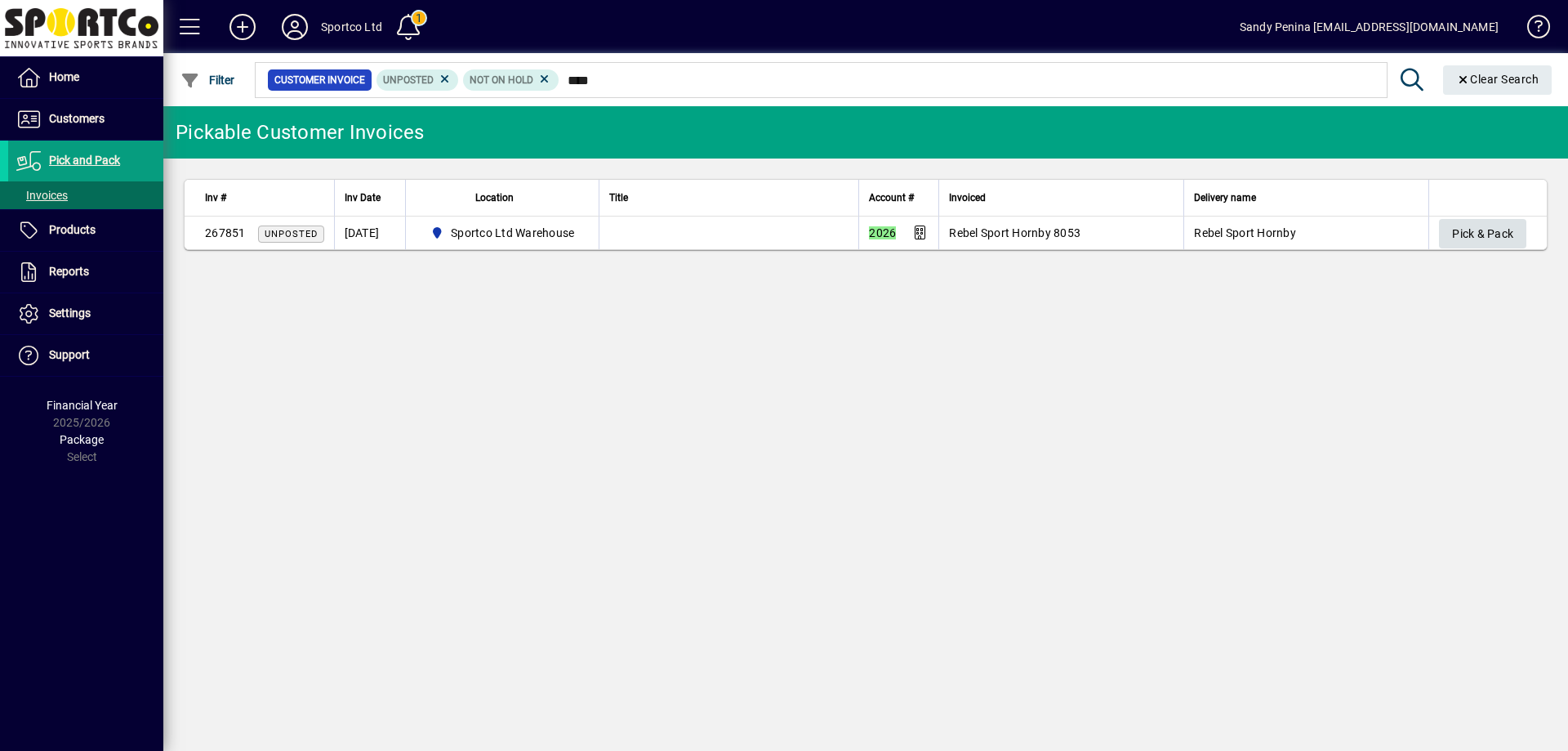
type input "****"
click at [1502, 222] on span "Pick & Pack" at bounding box center [1482, 234] width 61 height 27
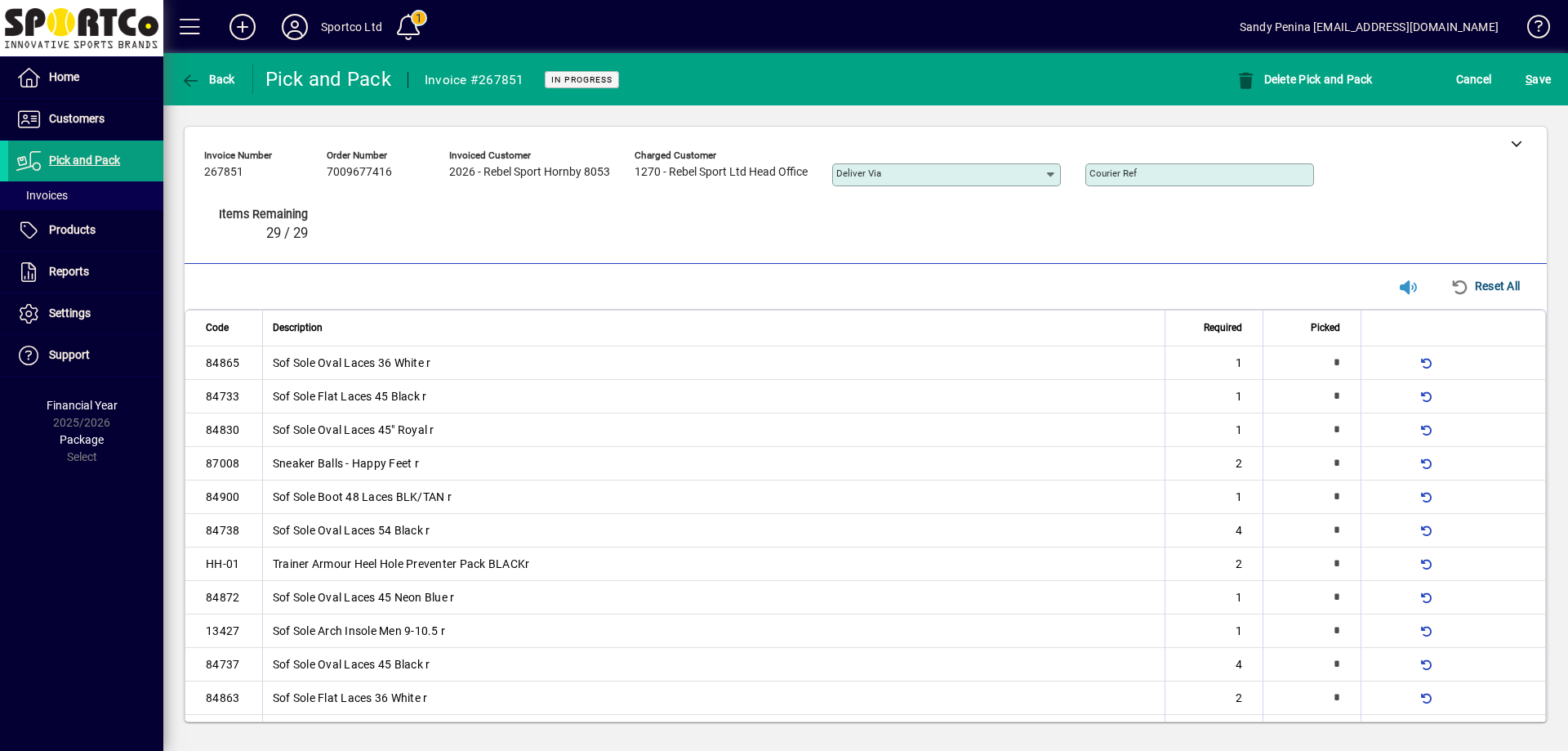
type input "*"
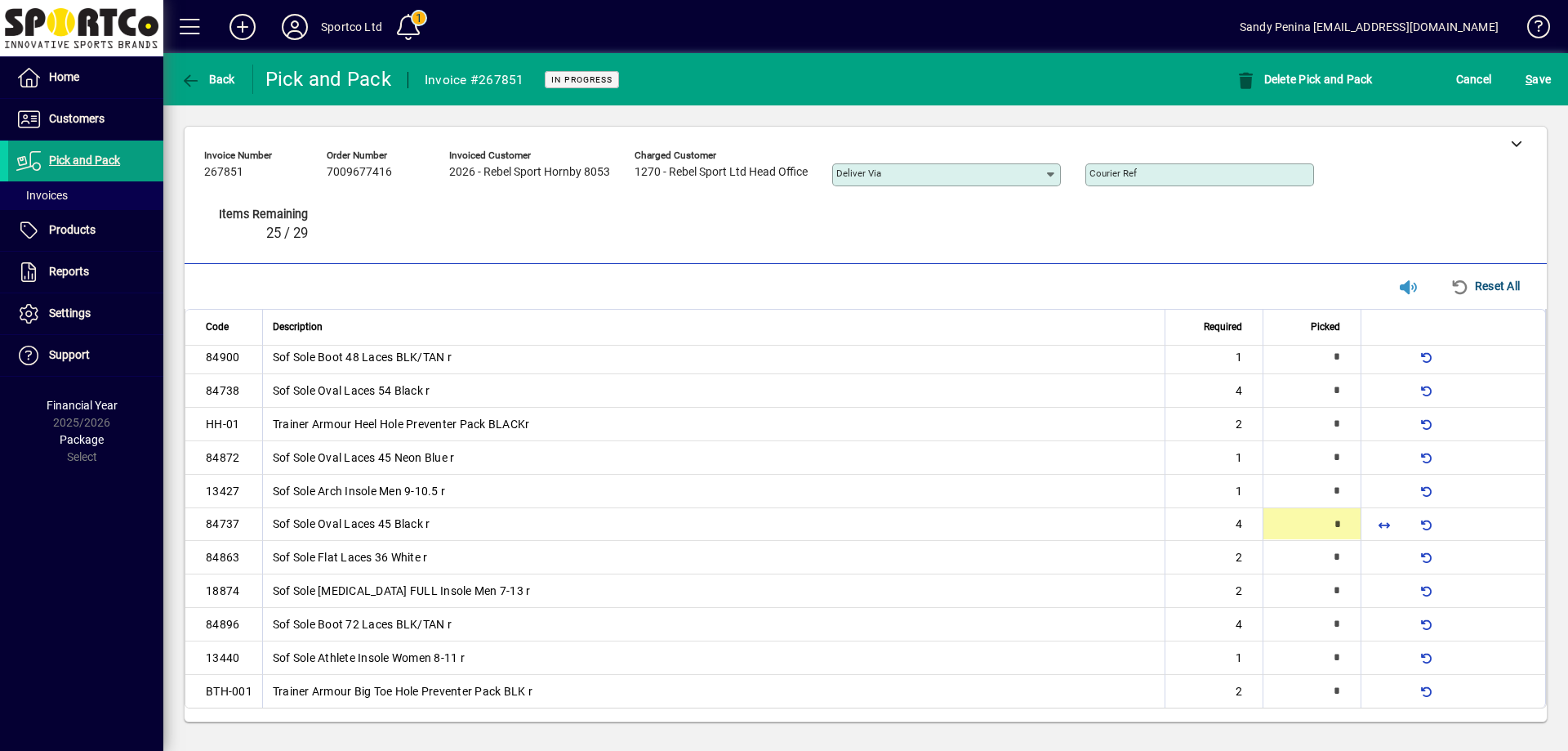
type input "*"
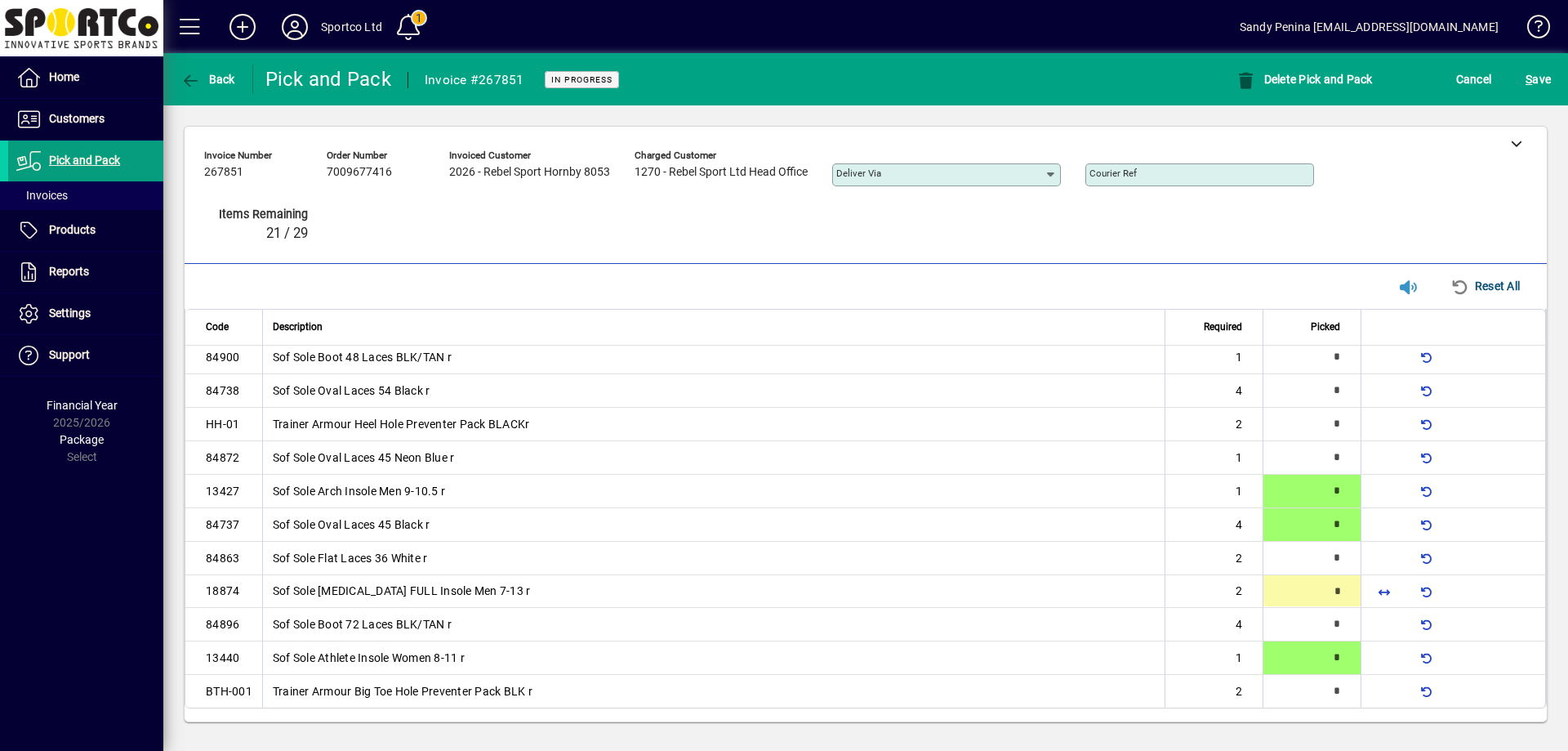
type input "*"
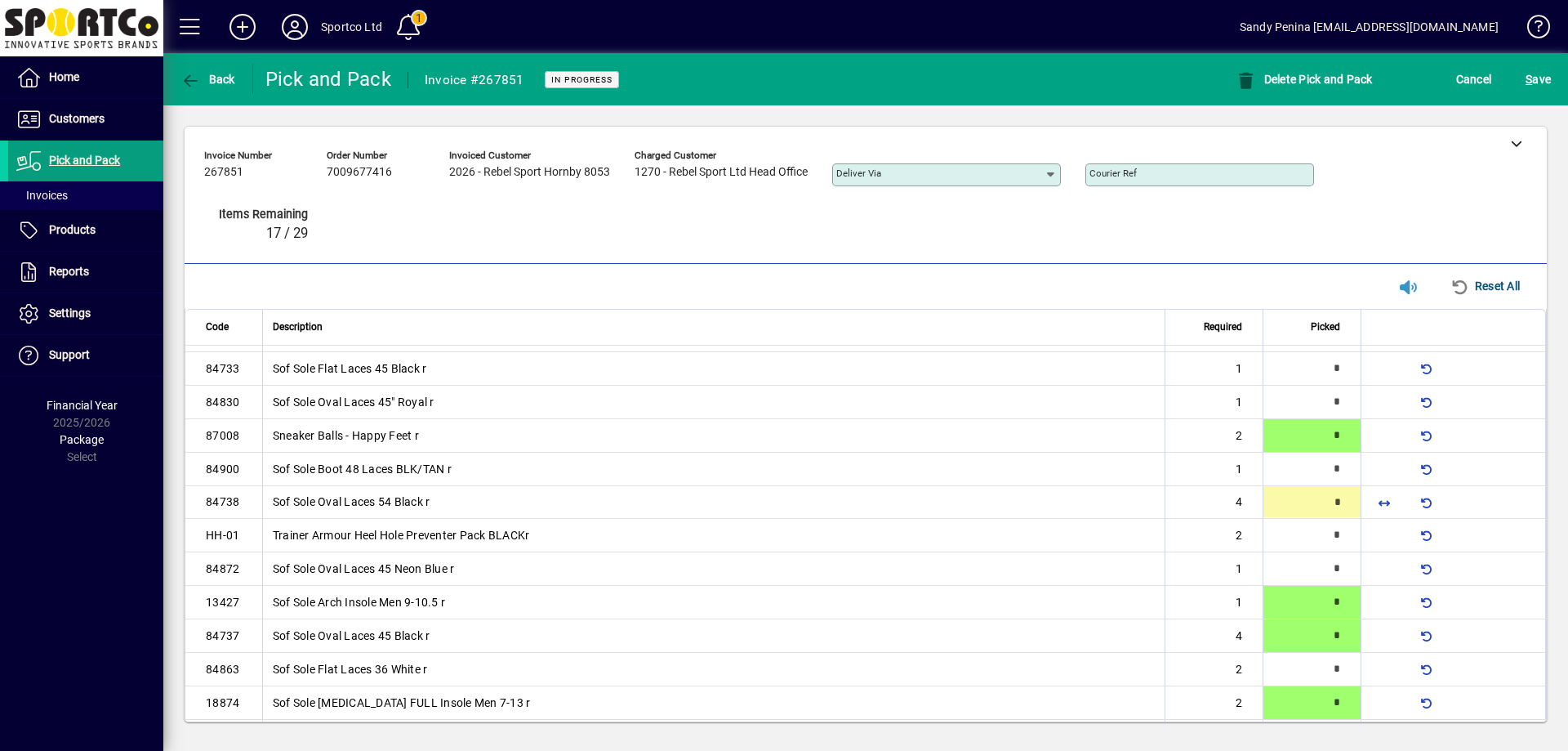
scroll to position [16, 0]
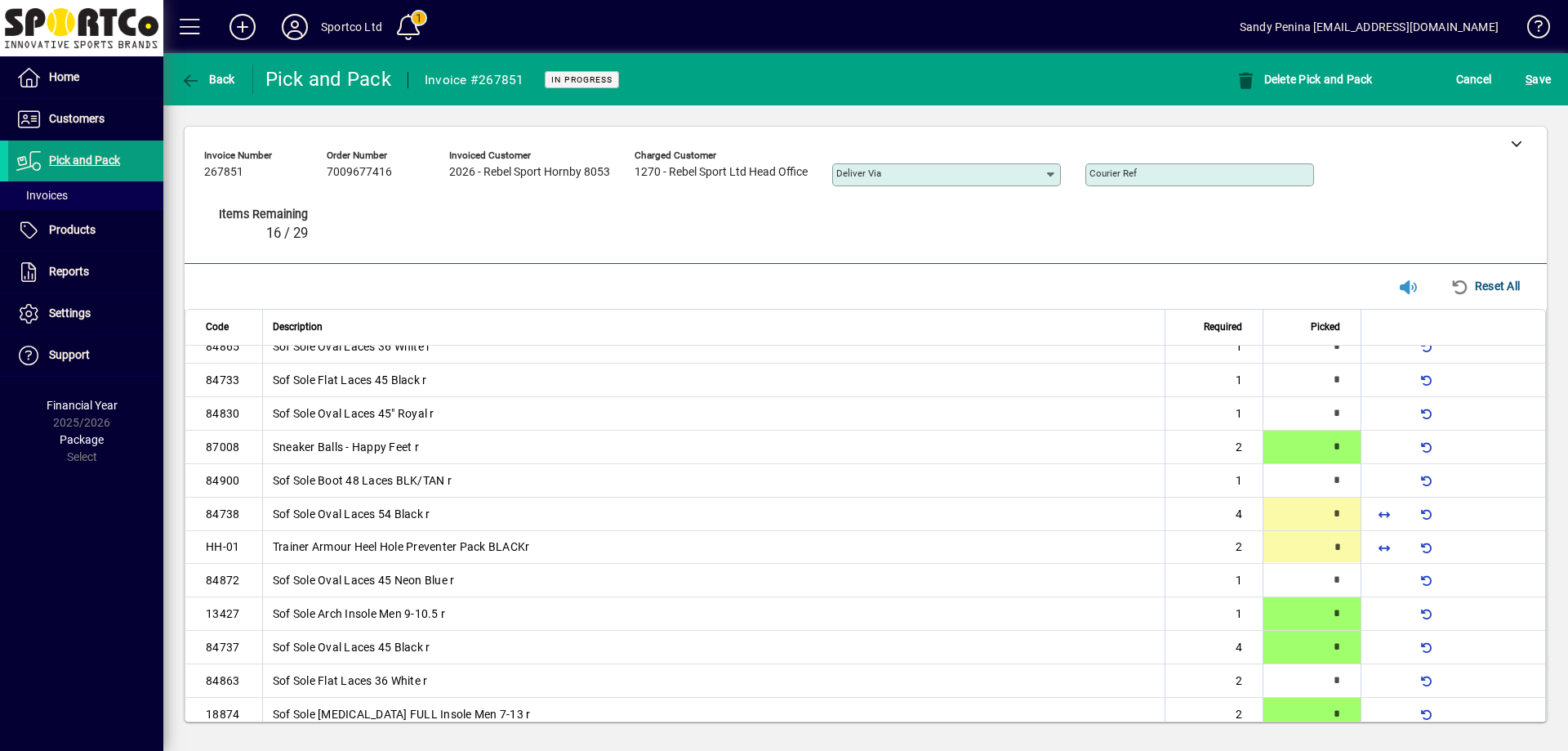
type input "*"
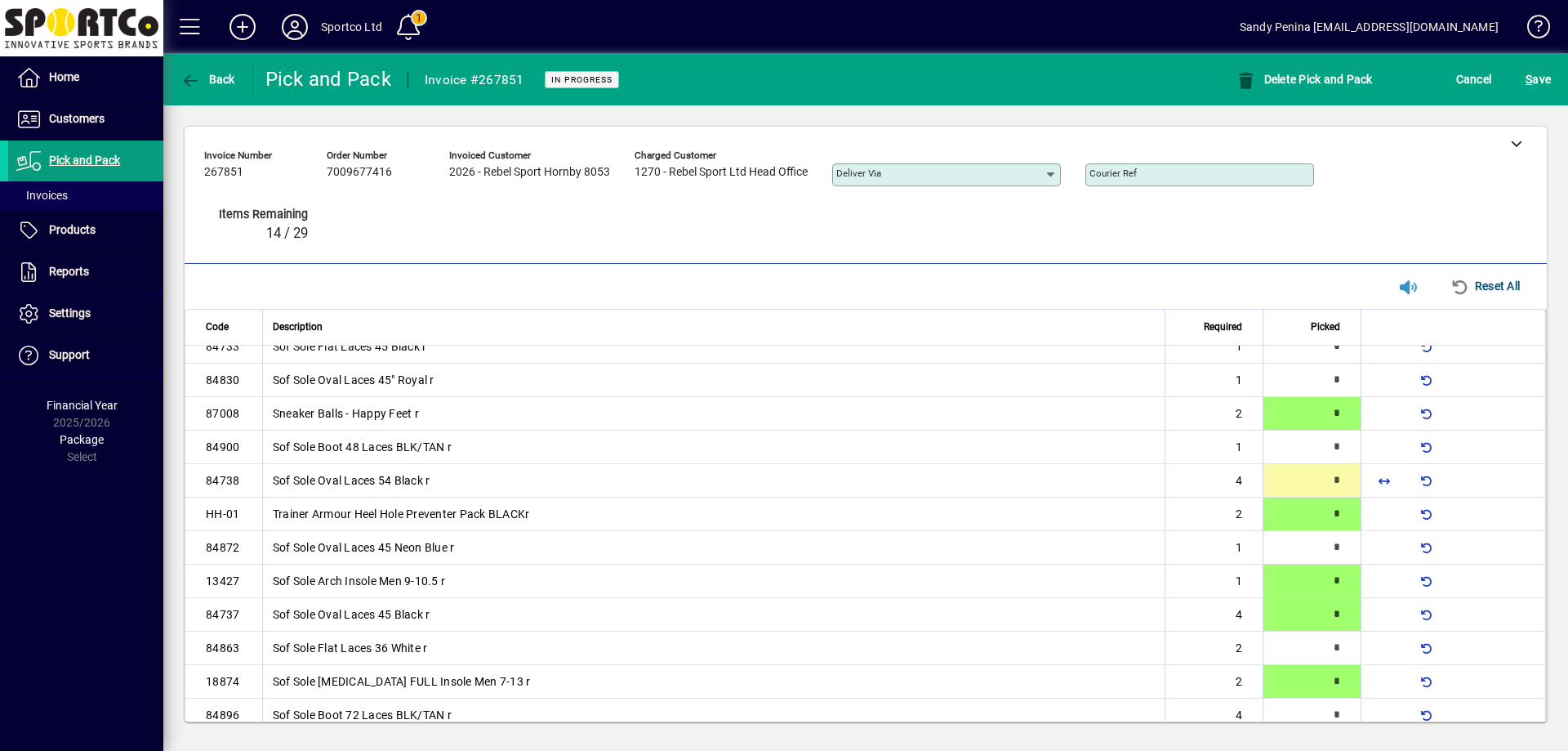
scroll to position [140, 0]
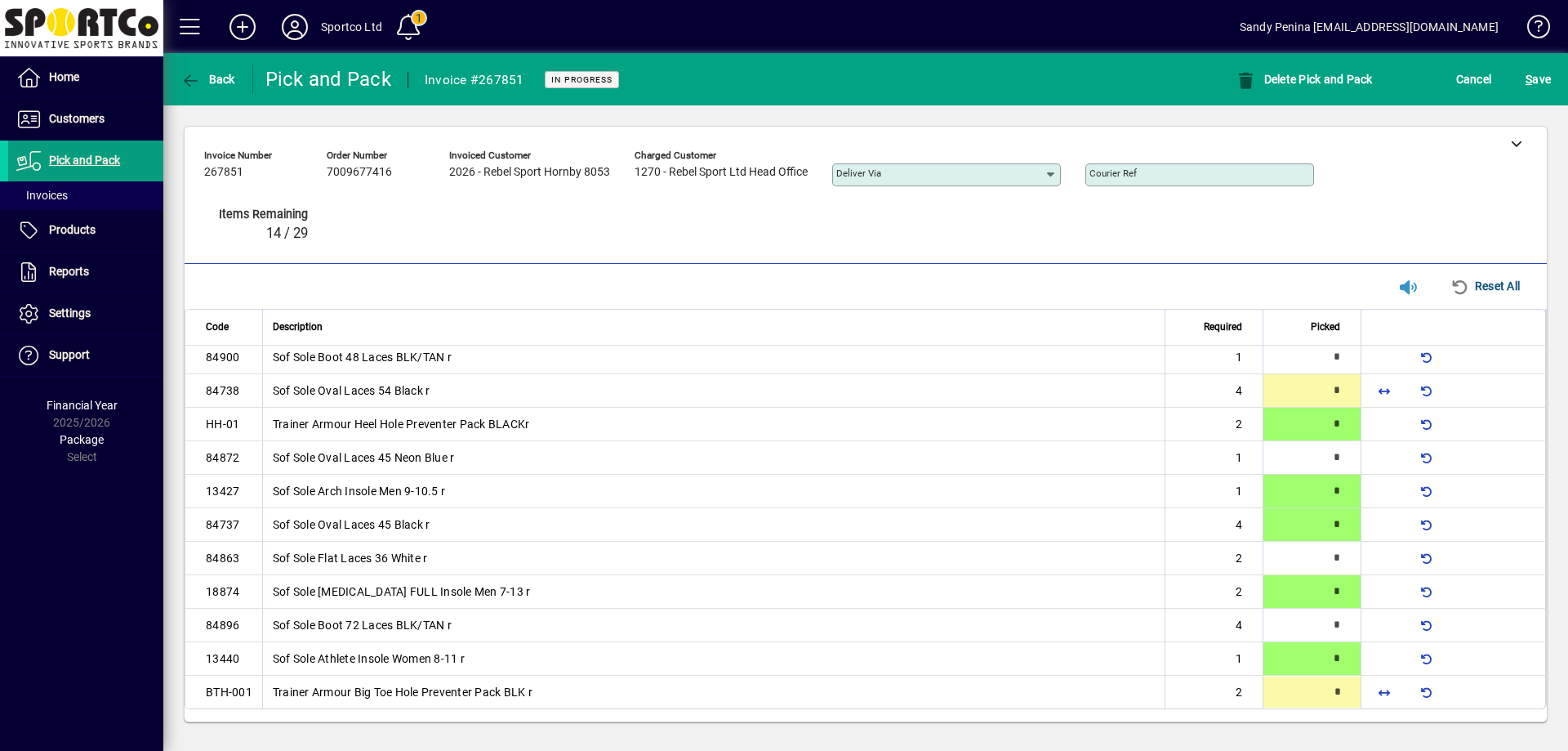
type input "*"
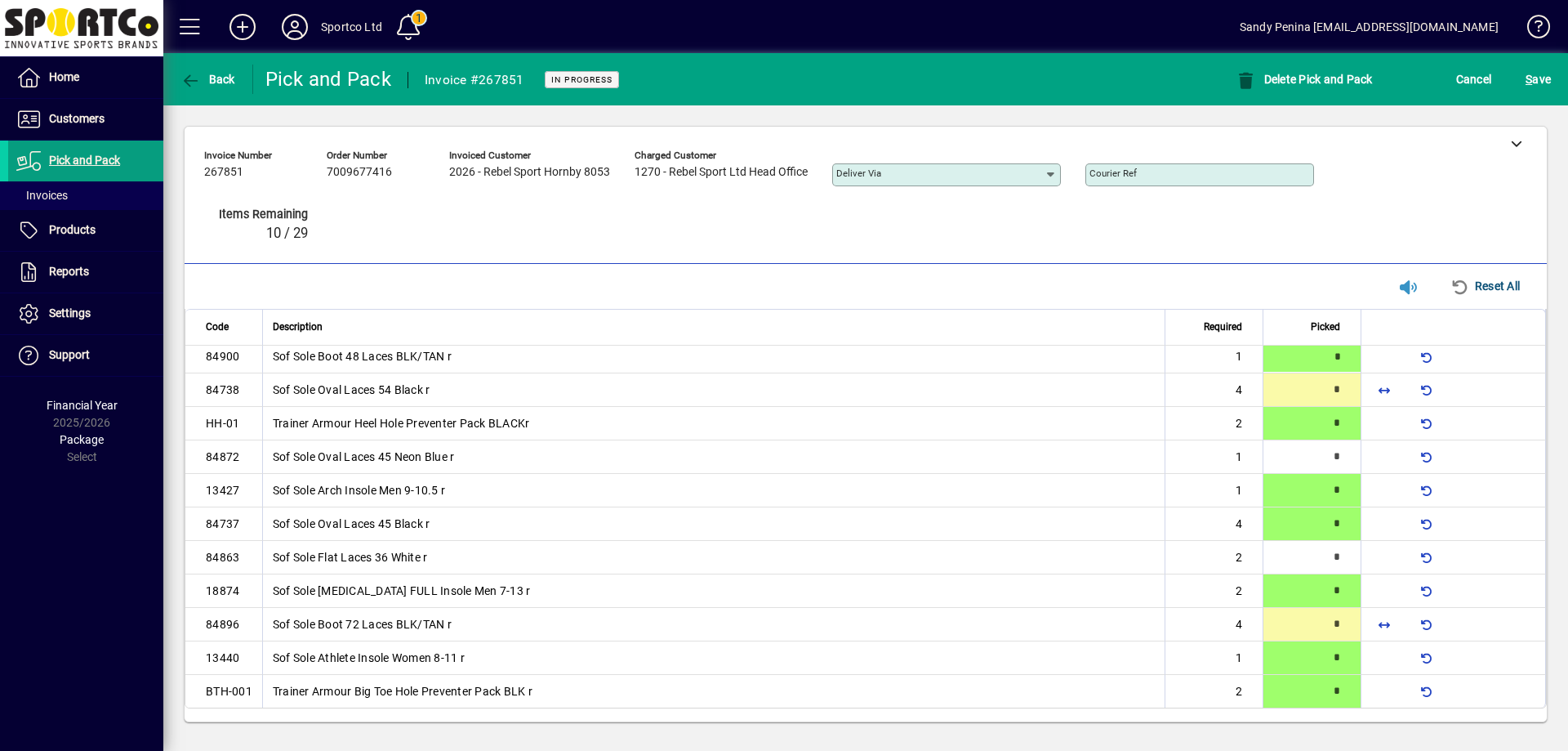
type input "*"
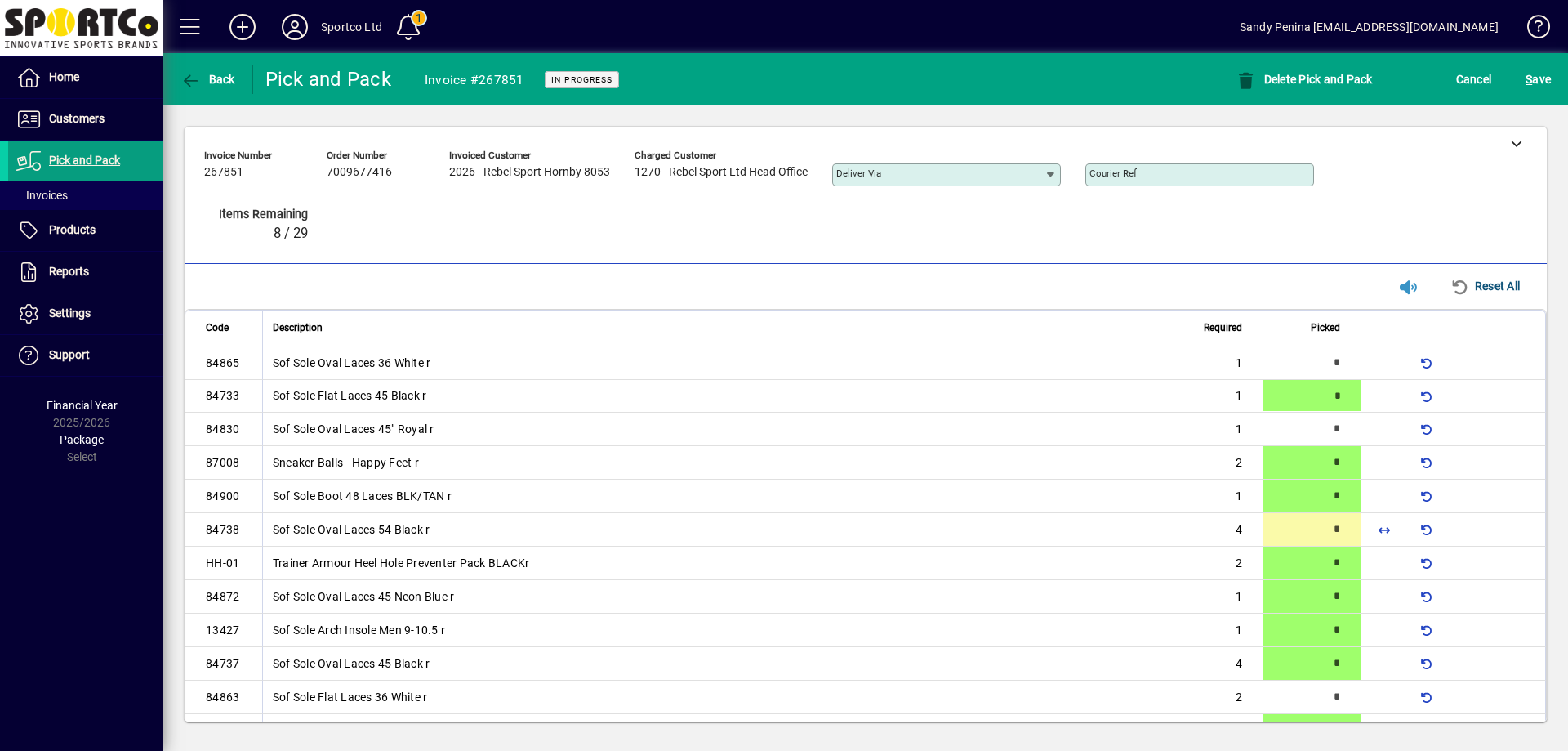
type input "*"
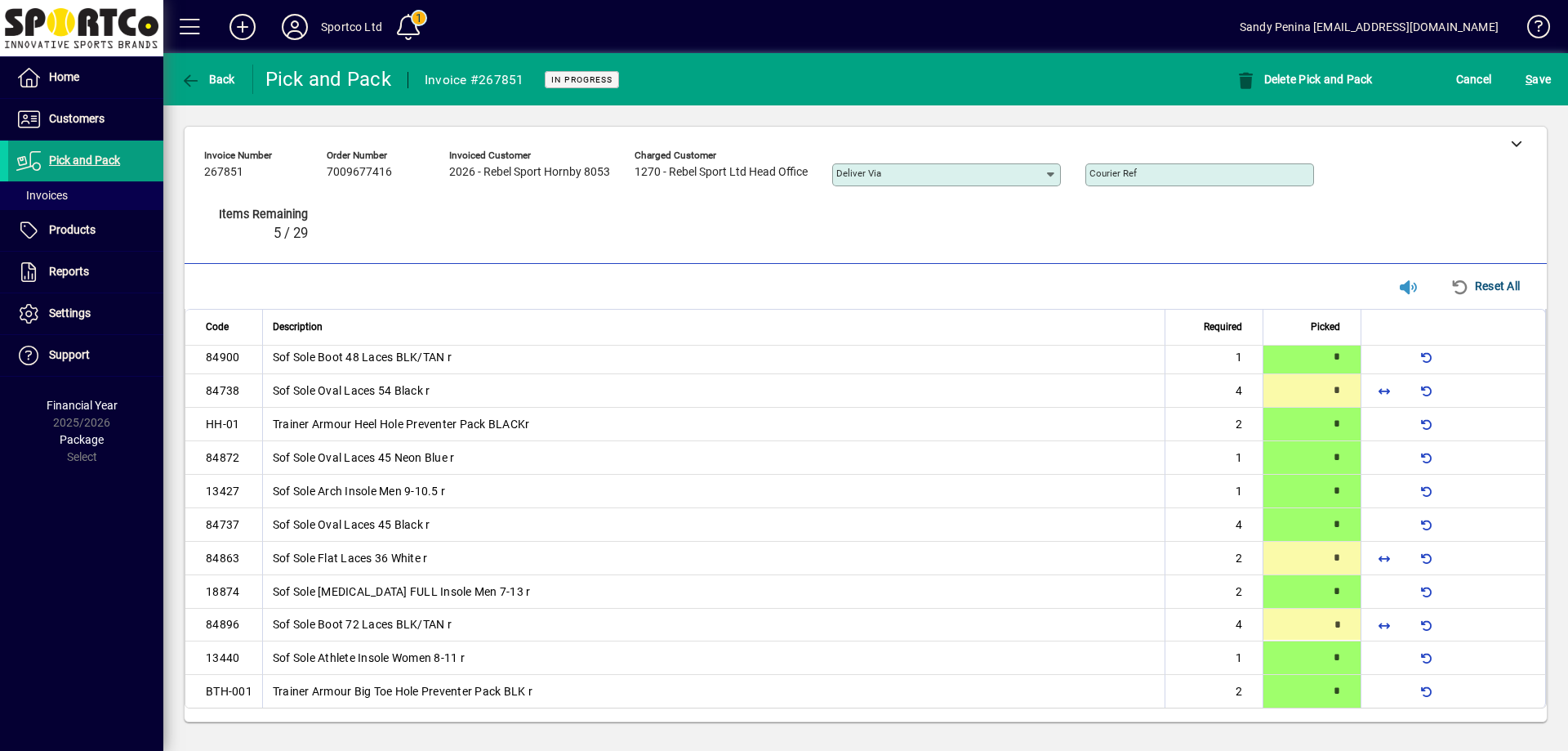
type input "*"
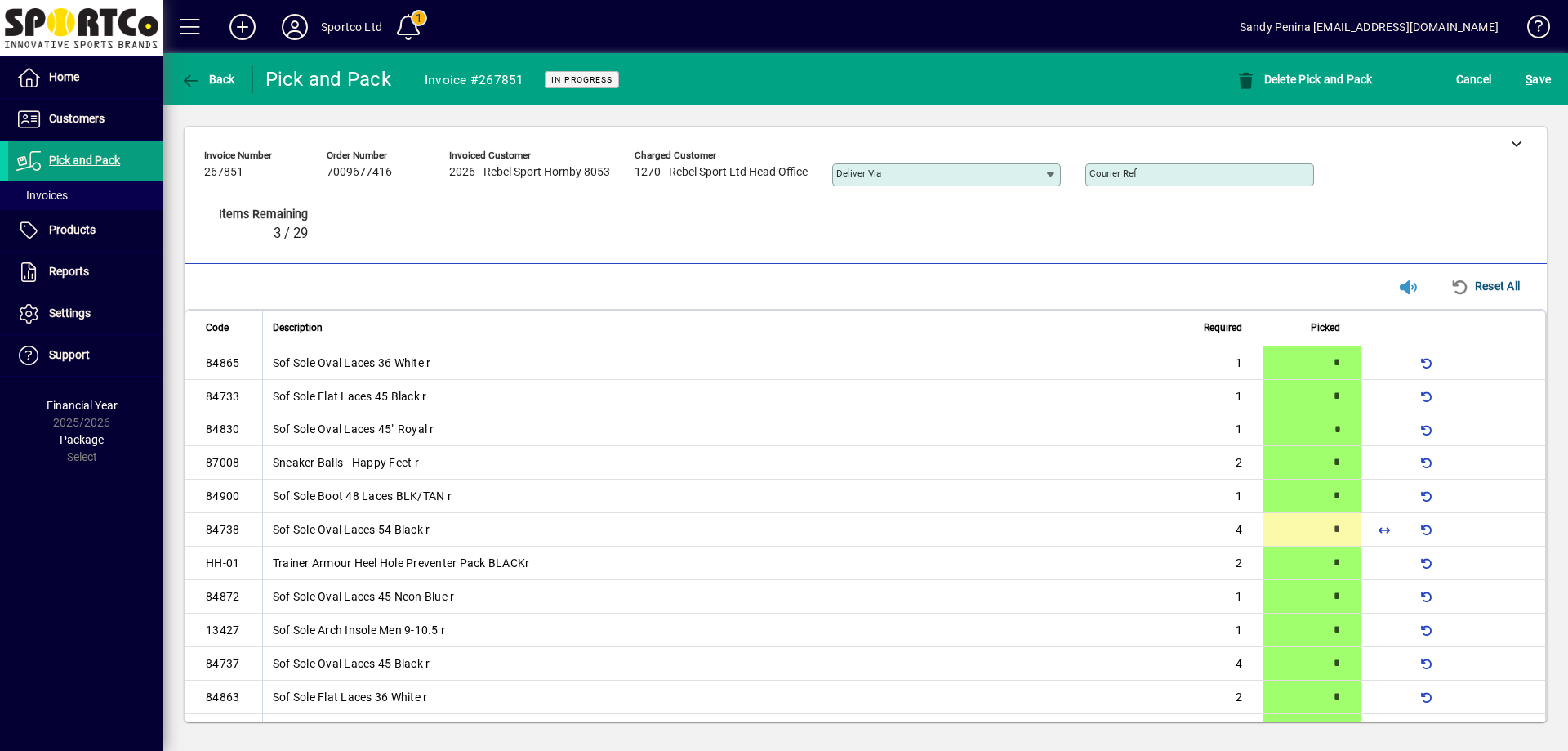
type input "*"
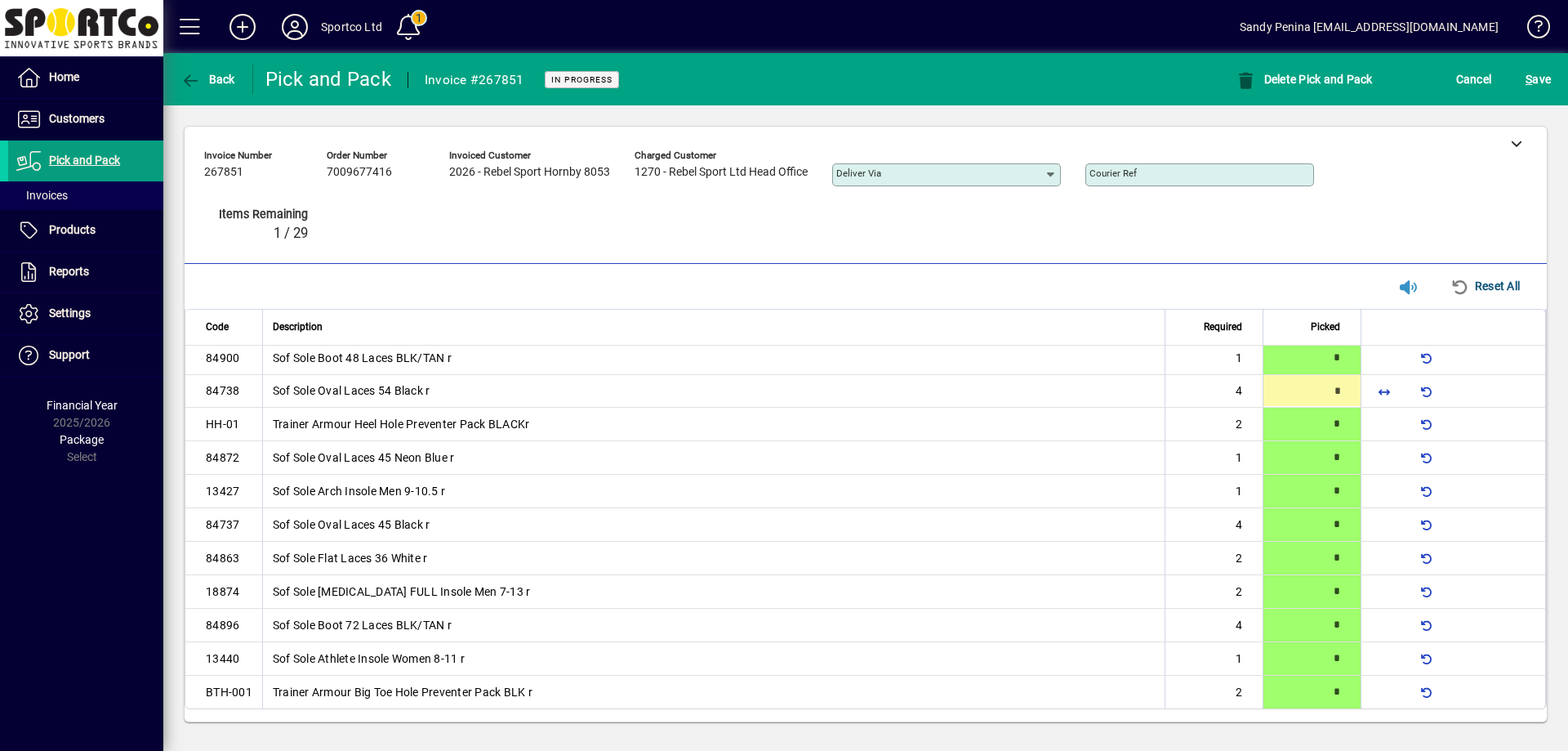
type input "*"
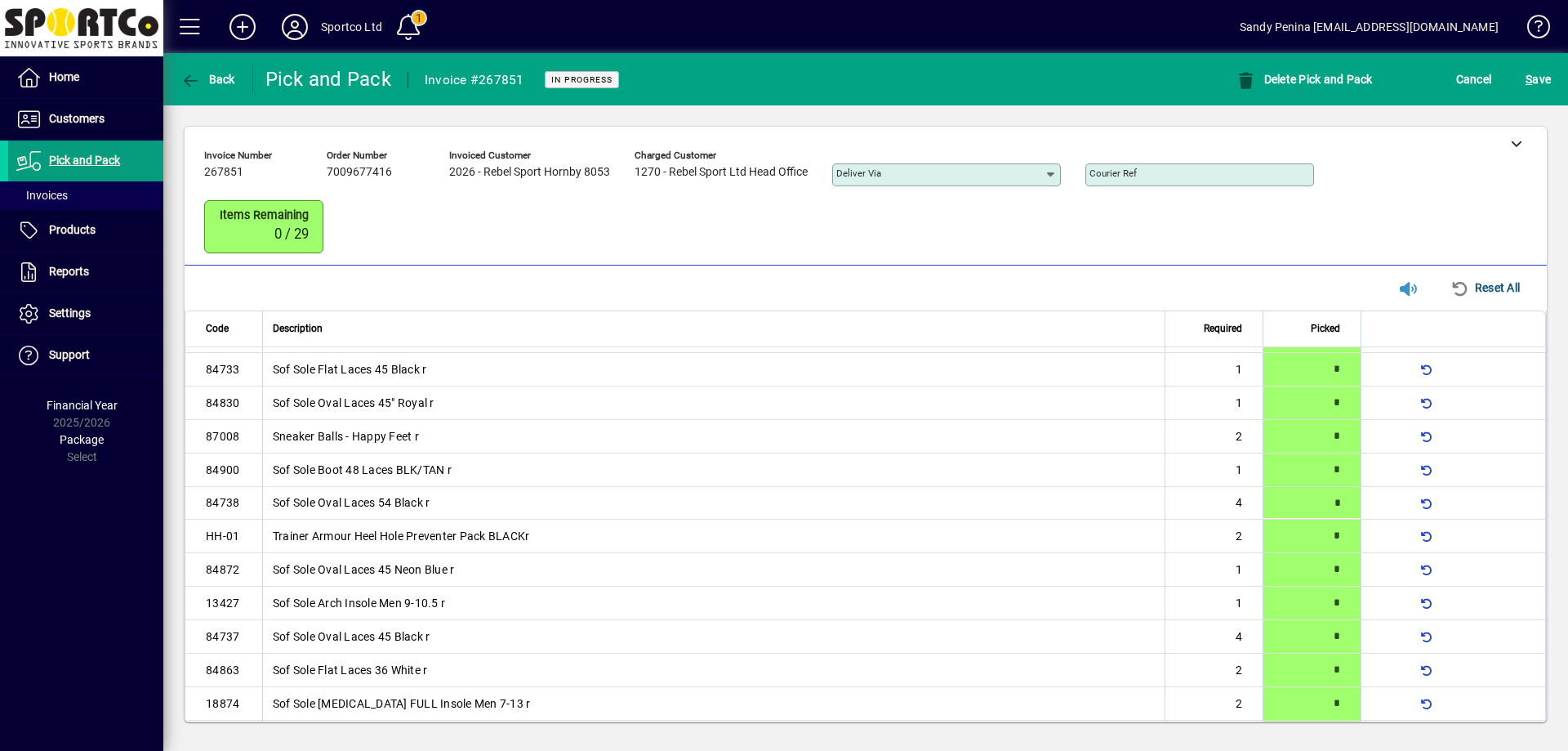
scroll to position [17, 0]
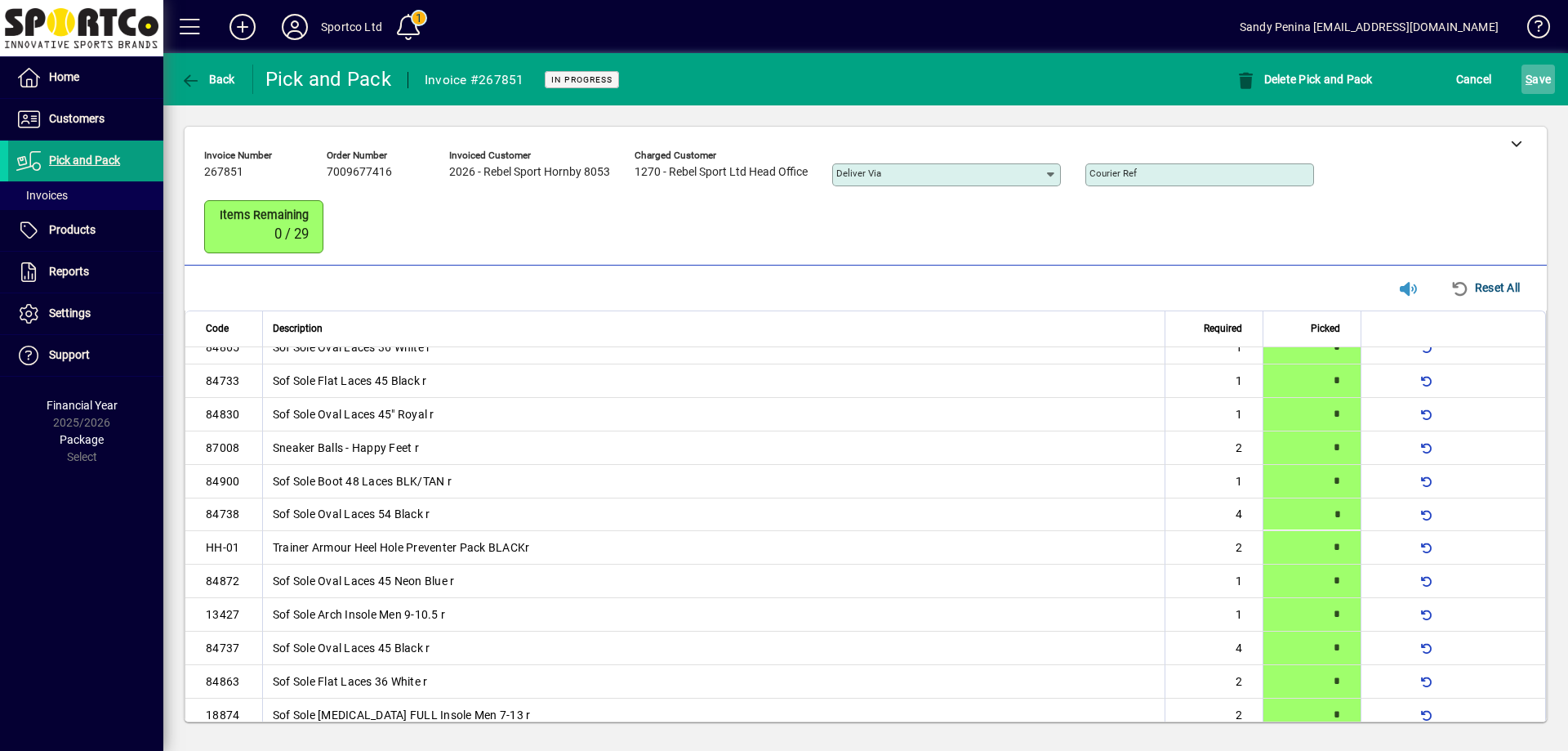
click at [1550, 83] on button "S ave" at bounding box center [1539, 79] width 34 height 29
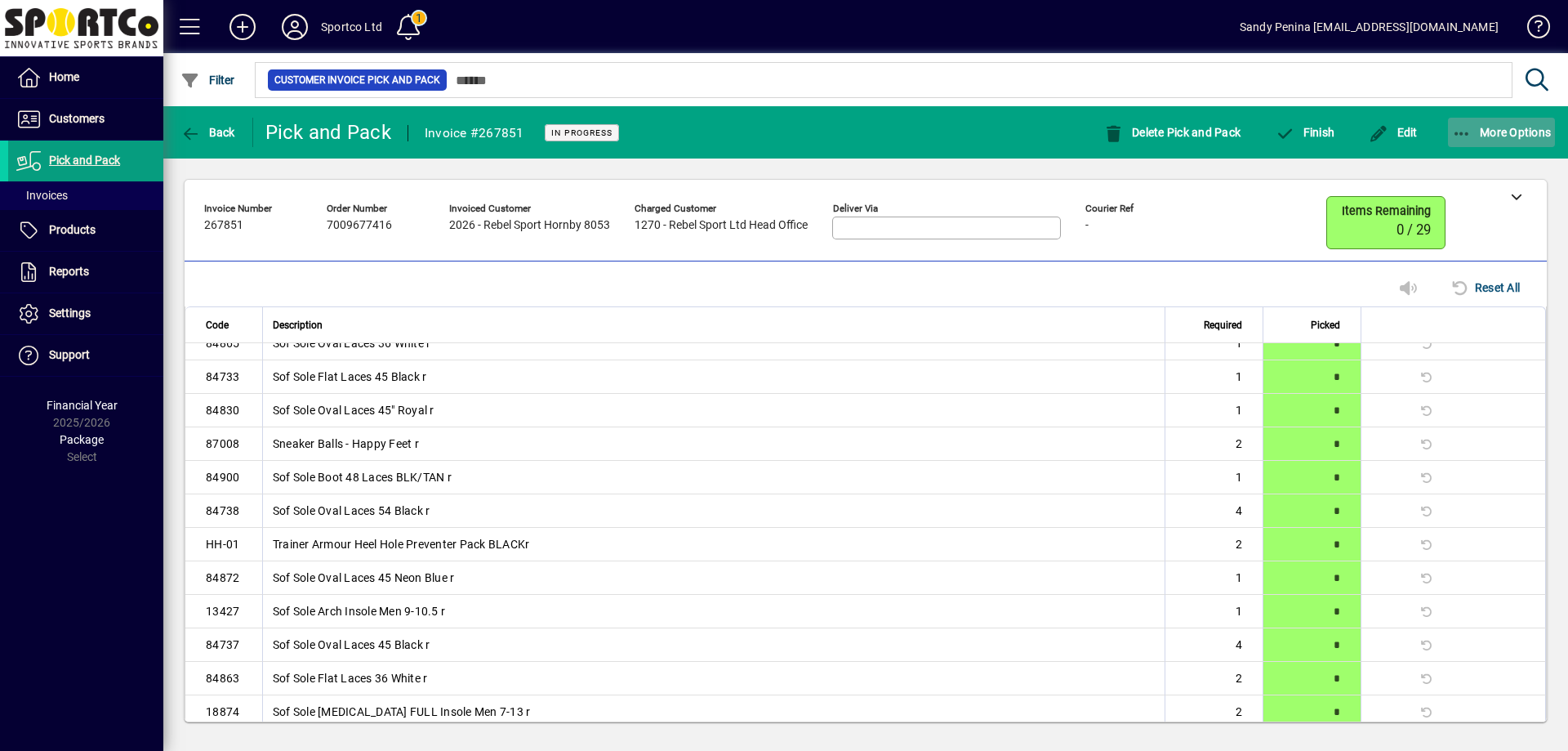
click at [1456, 137] on icon "button" at bounding box center [1462, 134] width 20 height 16
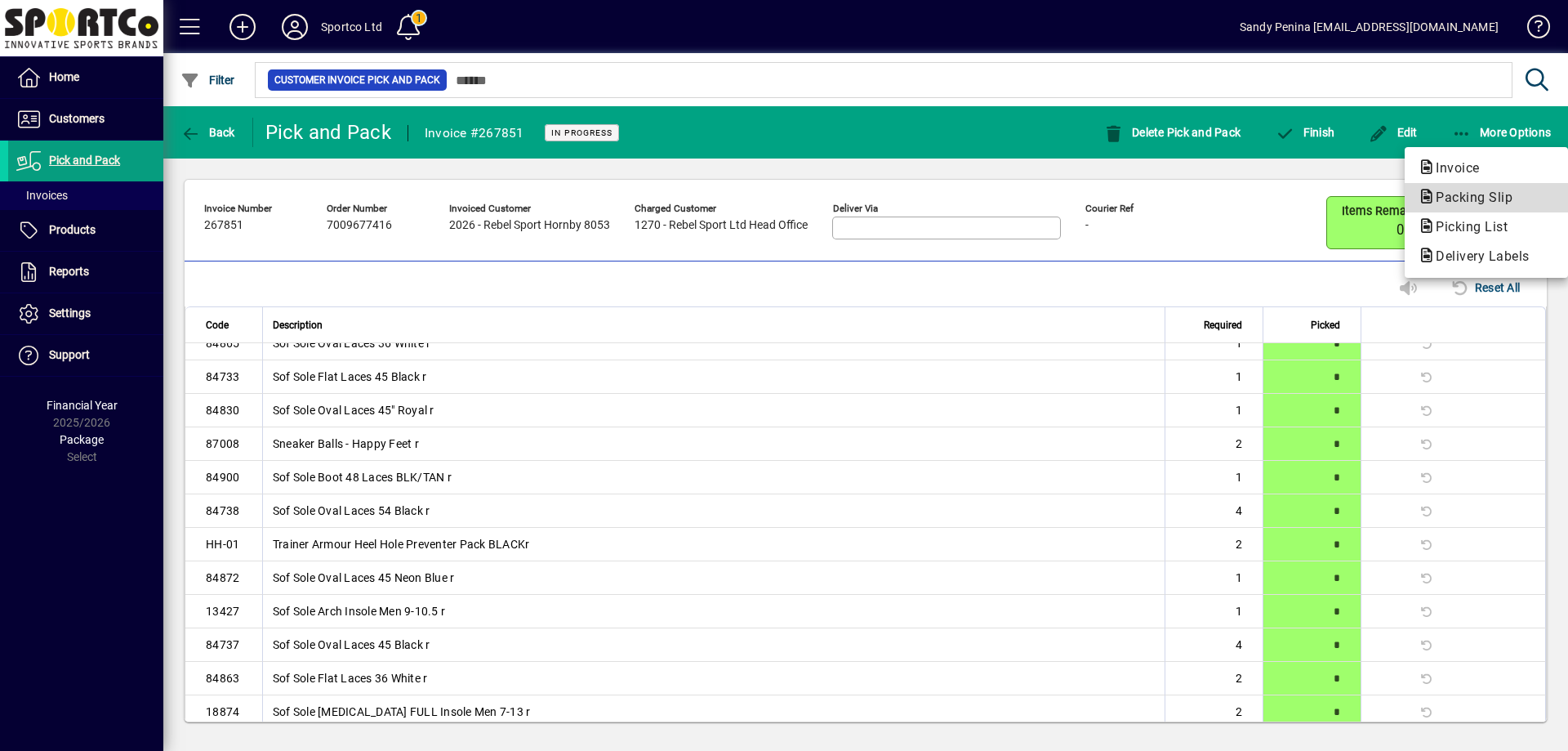
click at [1454, 209] on button "Packing Slip" at bounding box center [1486, 197] width 163 height 29
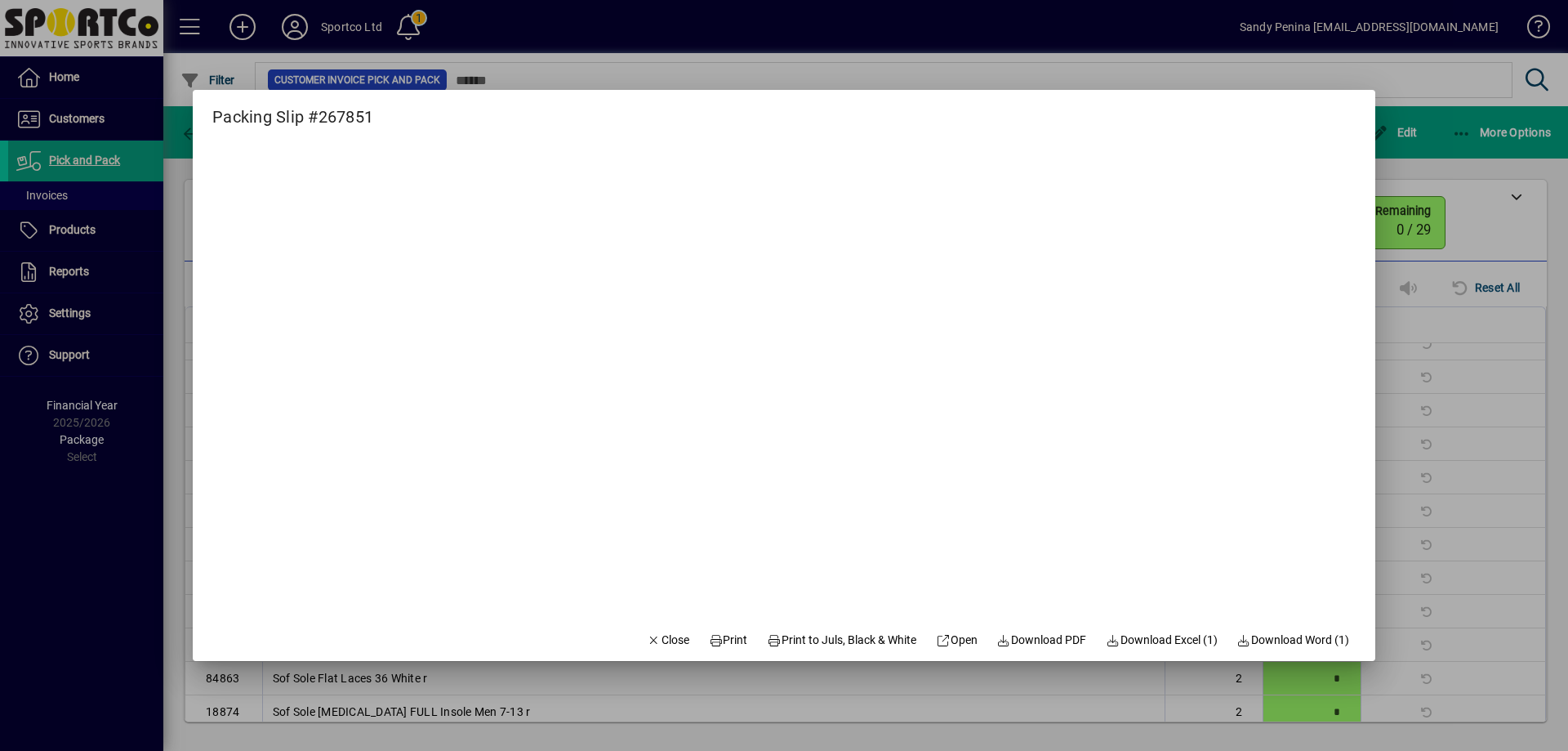
click at [743, 626] on mat-dialog-actions "Close Print Print to Juls, Black & White Open Download PDF Download Excel (1) D…" at bounding box center [997, 639] width 754 height 43
click at [709, 635] on span "Print" at bounding box center [729, 639] width 39 height 17
click at [659, 645] on span "Close" at bounding box center [668, 639] width 43 height 17
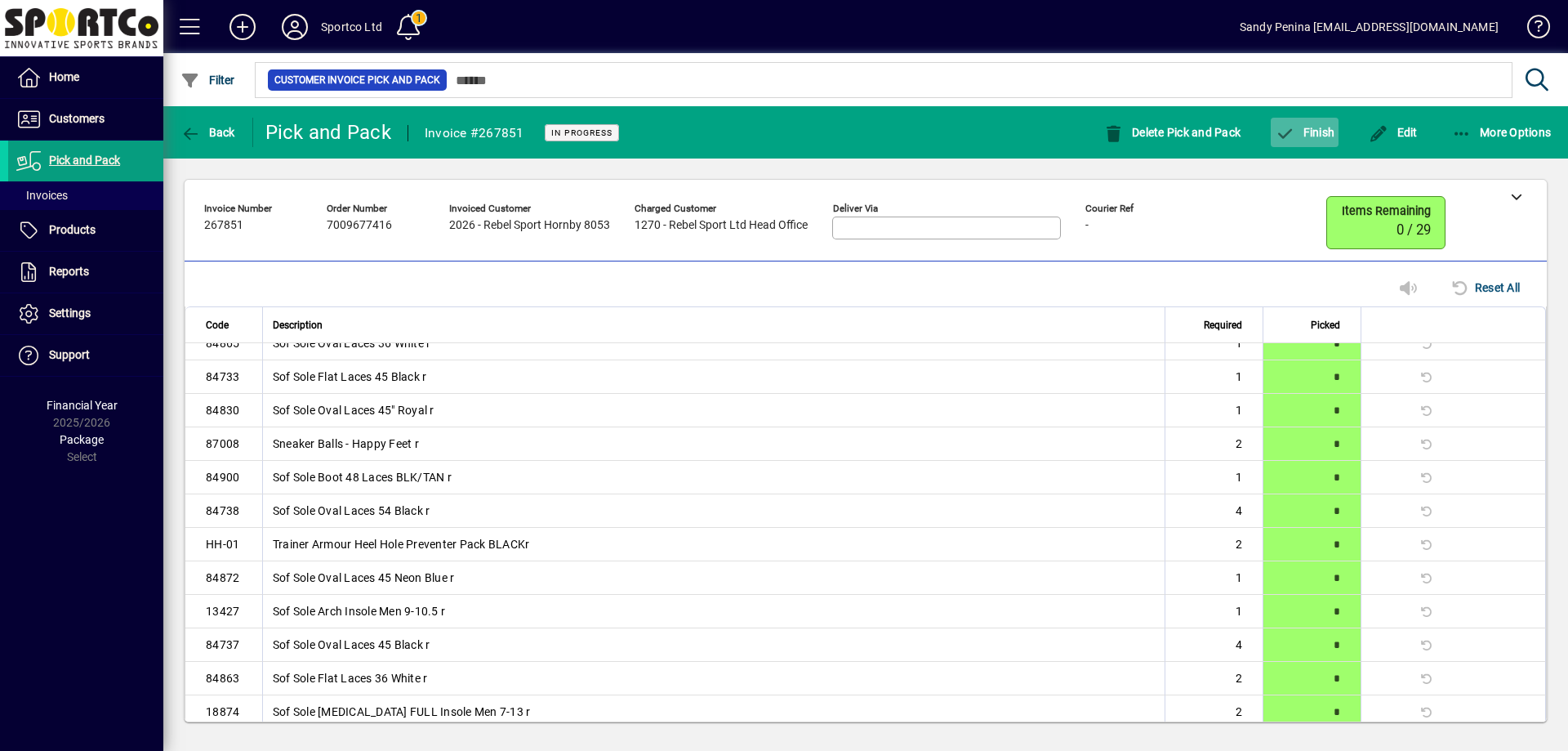
click at [1309, 129] on span "Finish" at bounding box center [1304, 132] width 59 height 13
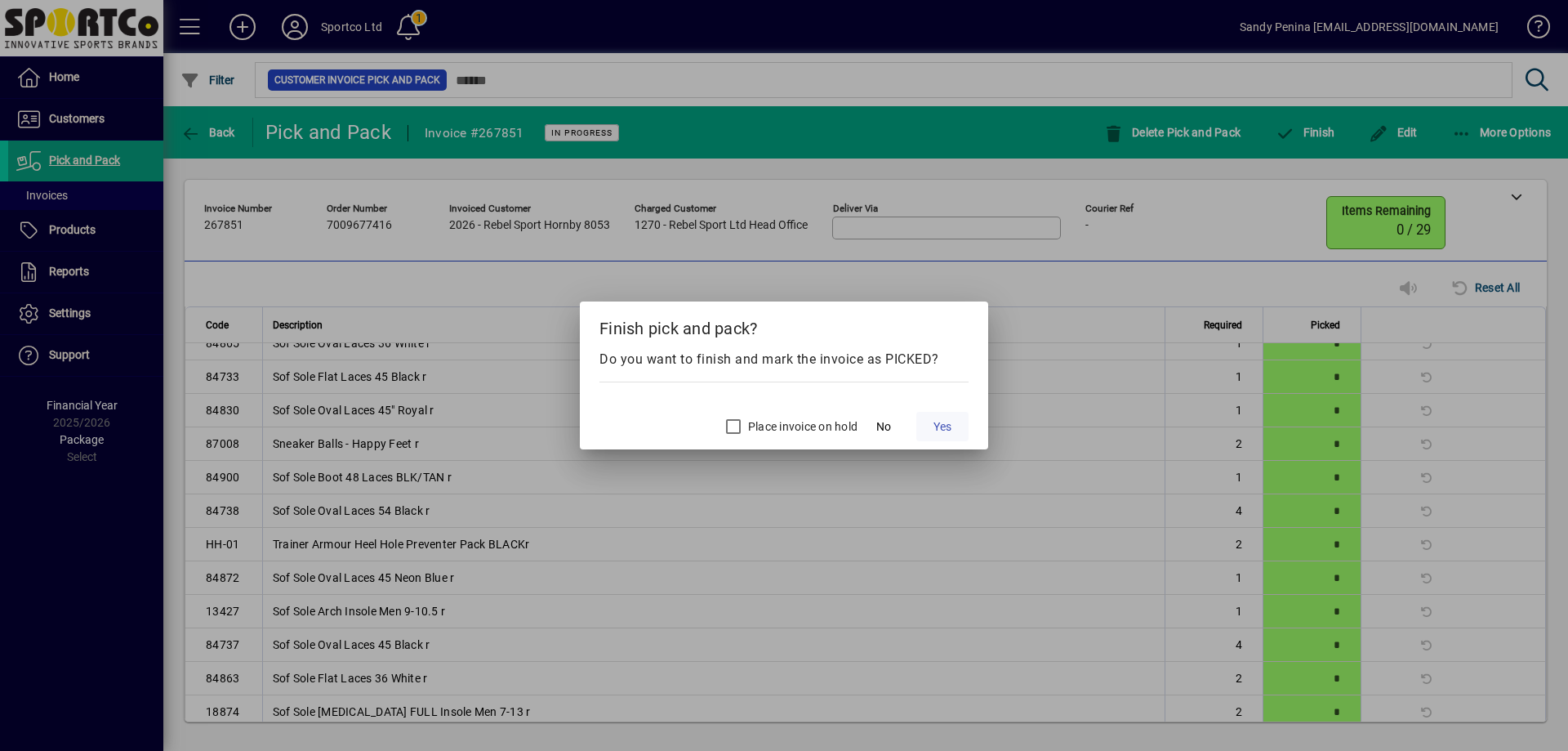
click at [941, 415] on span at bounding box center [942, 426] width 52 height 39
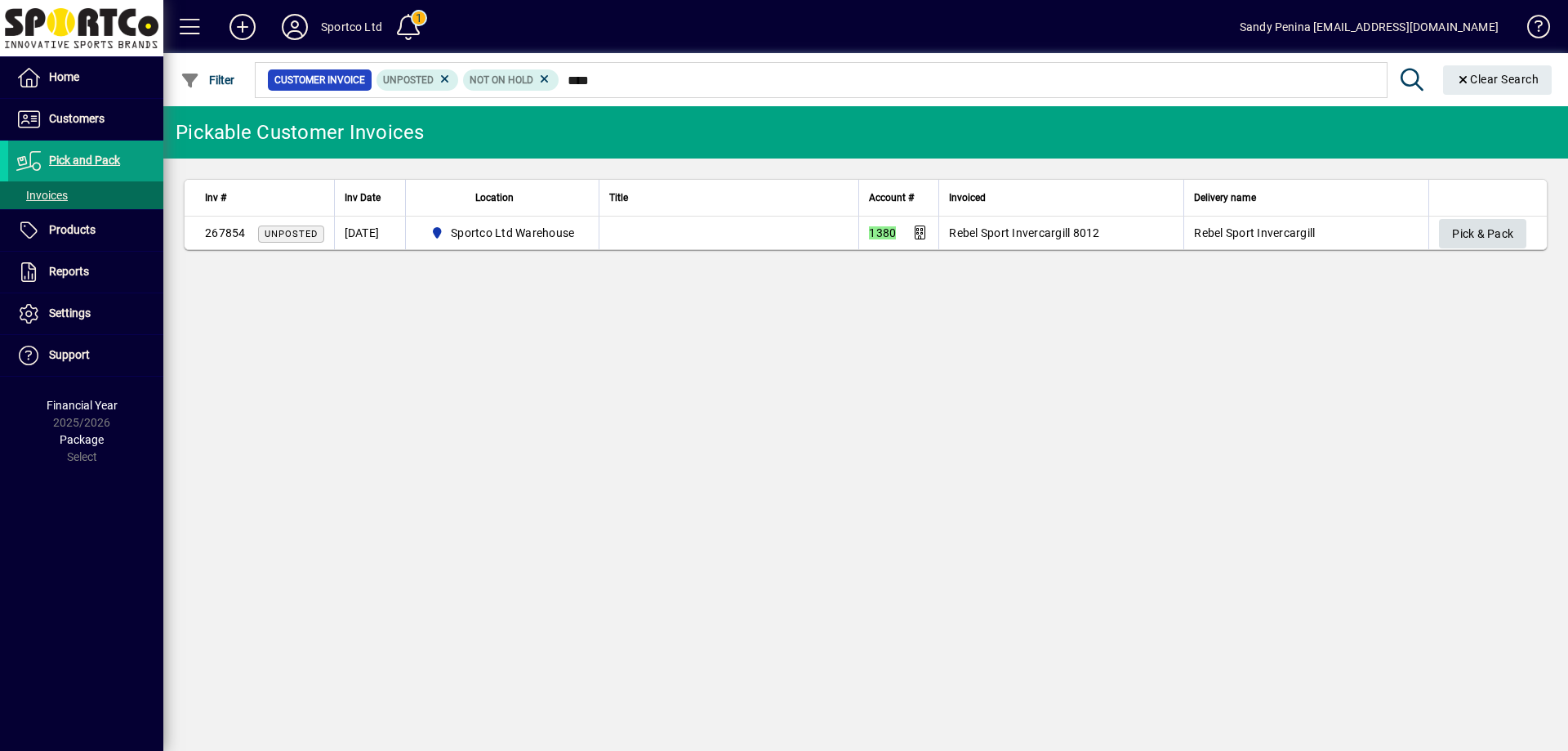
type input "****"
click at [1496, 235] on span "Pick & Pack" at bounding box center [1482, 234] width 61 height 27
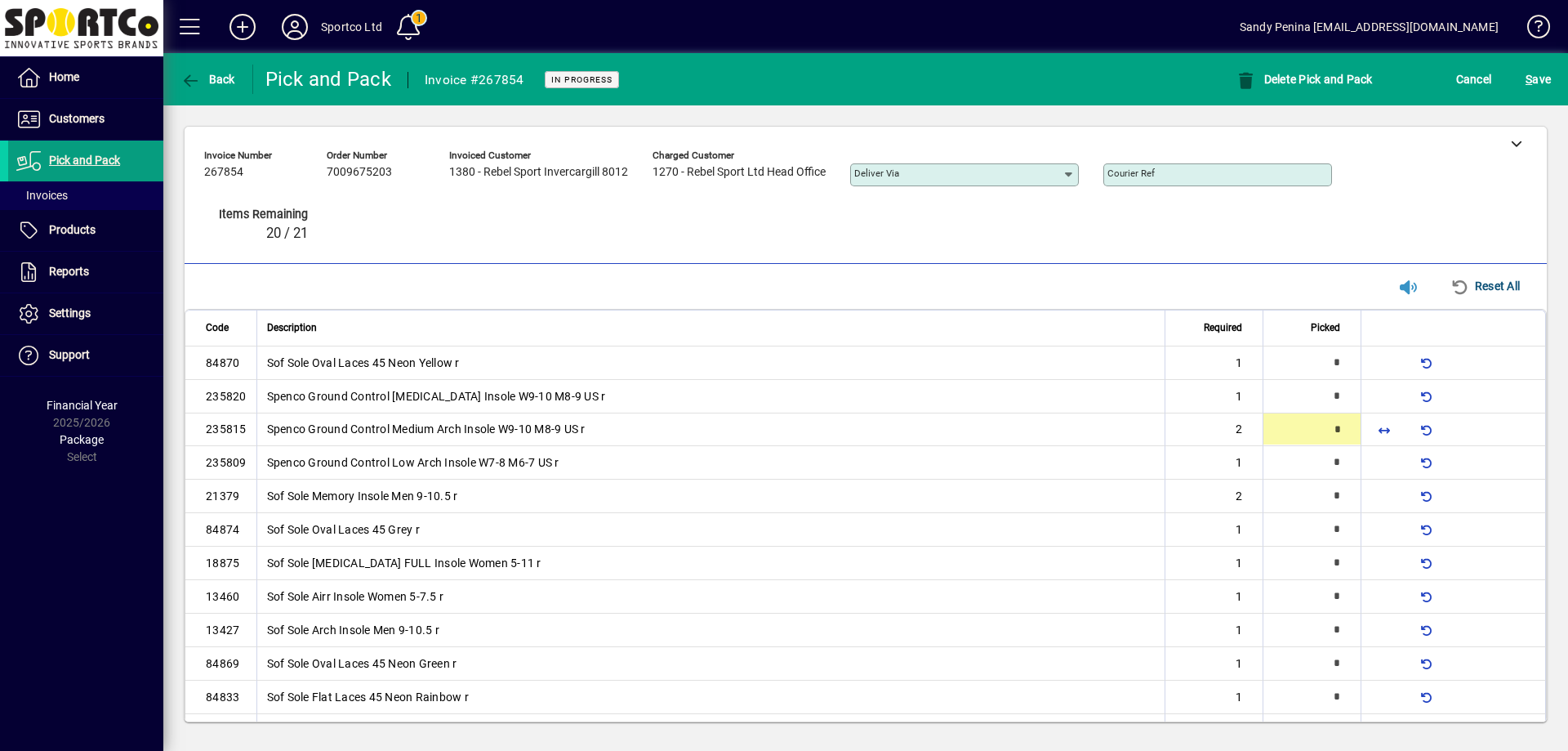
type input "*"
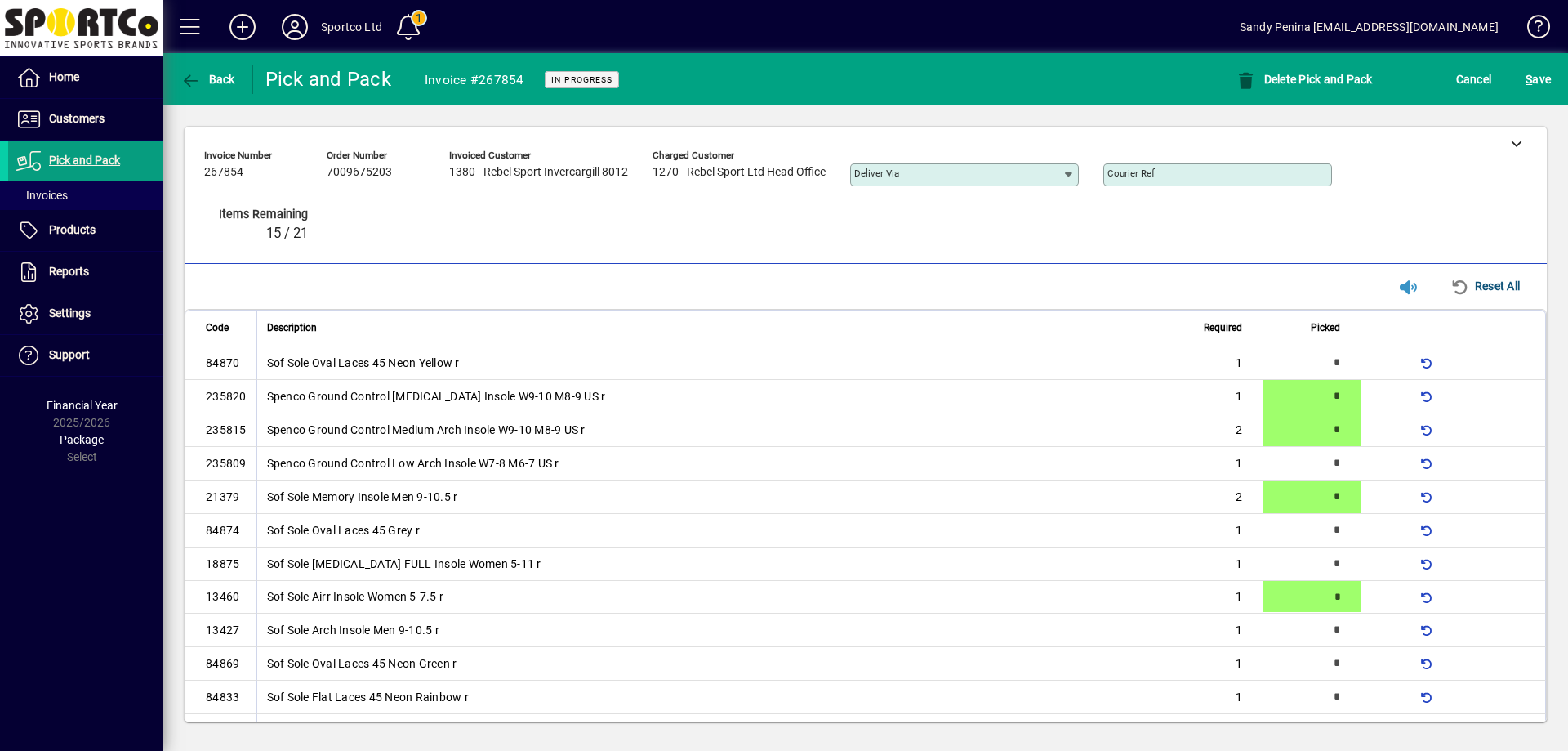
type input "*"
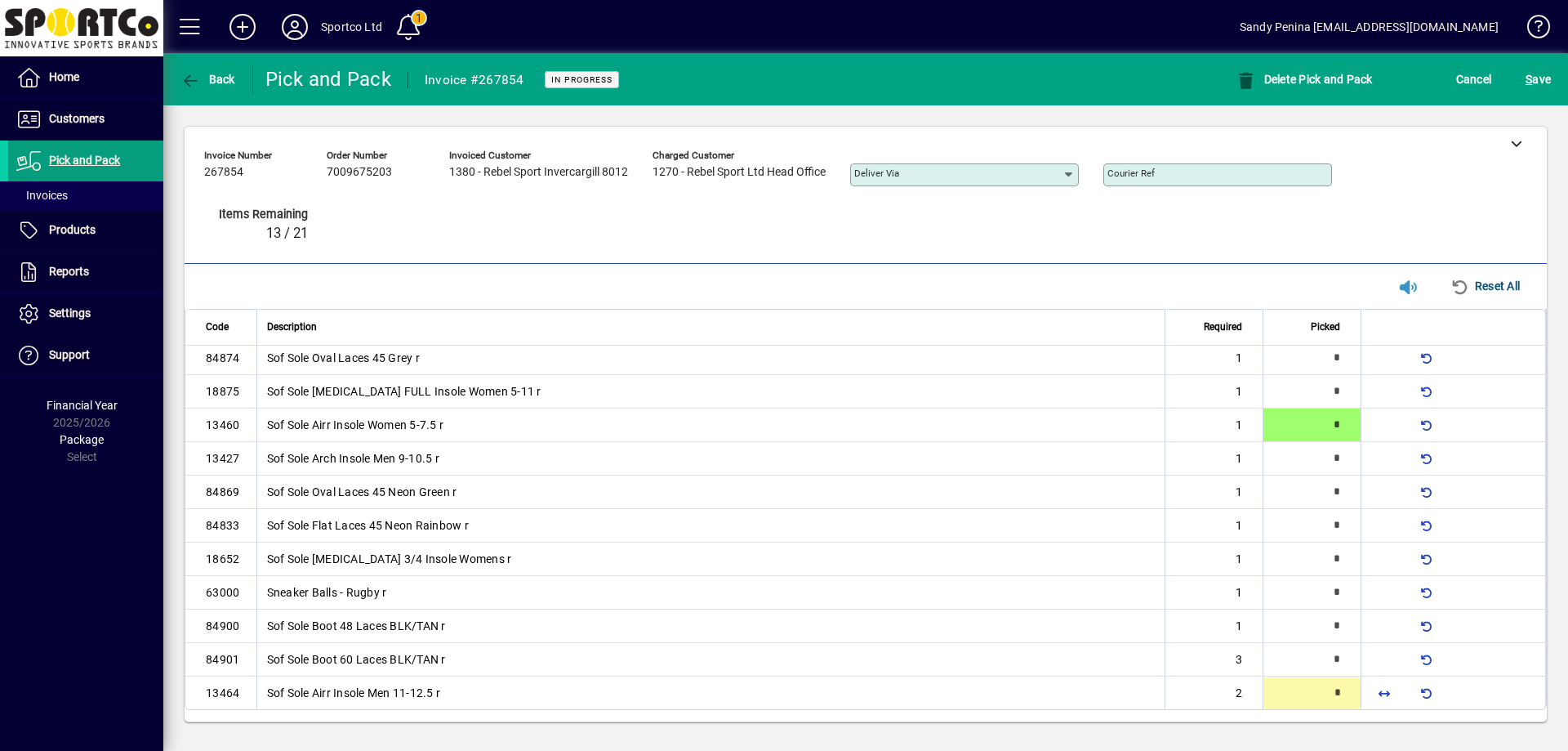
type input "*"
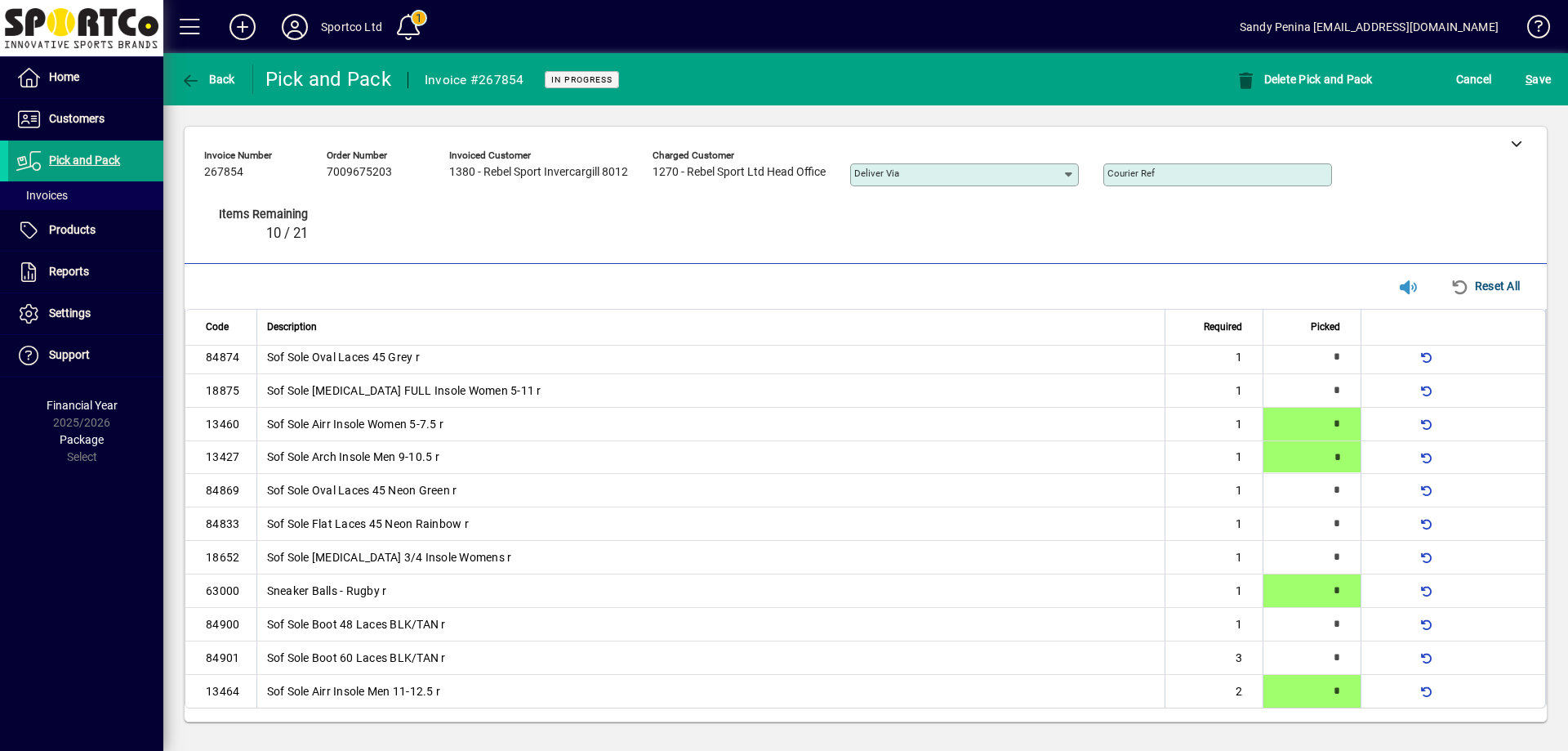
type input "*"
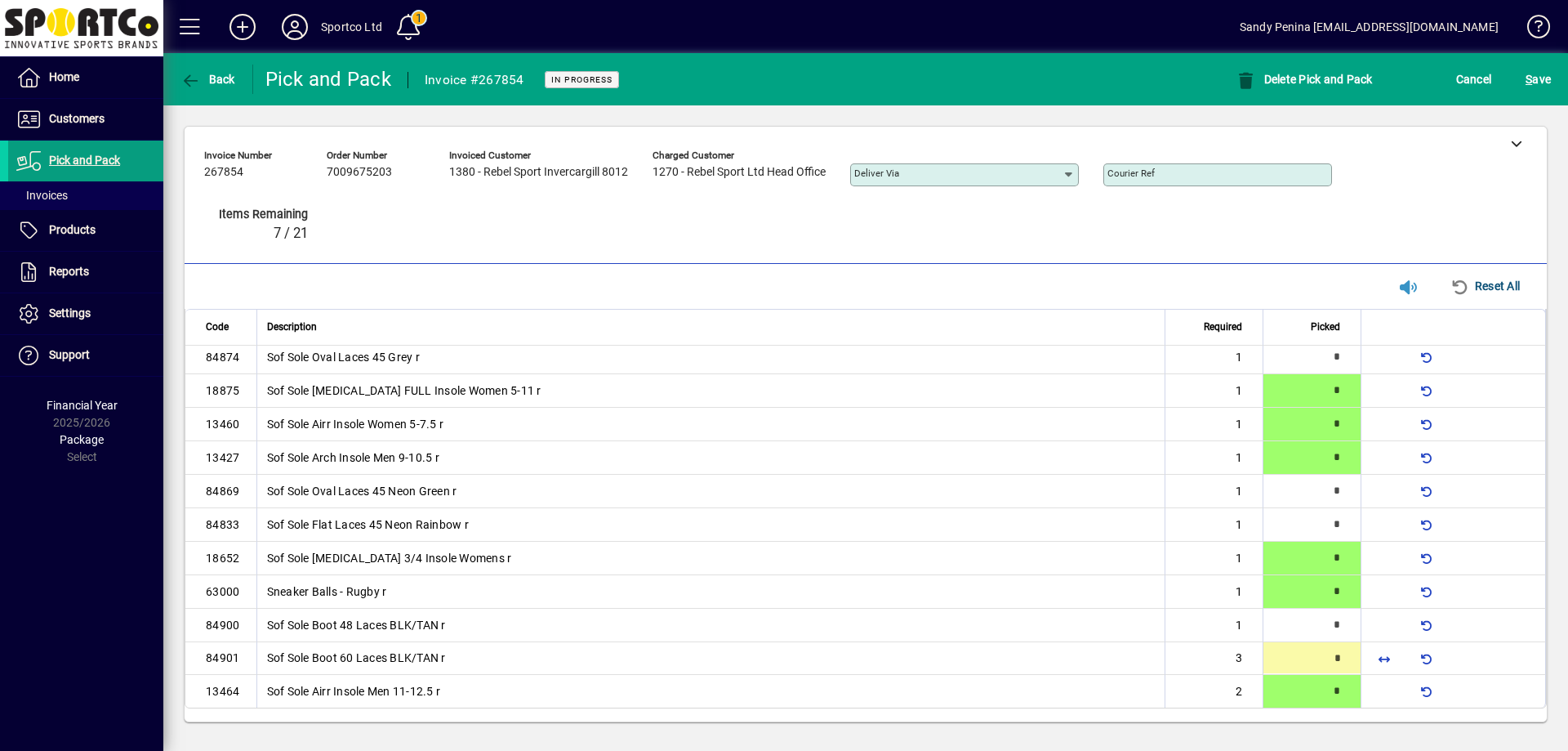
type input "*"
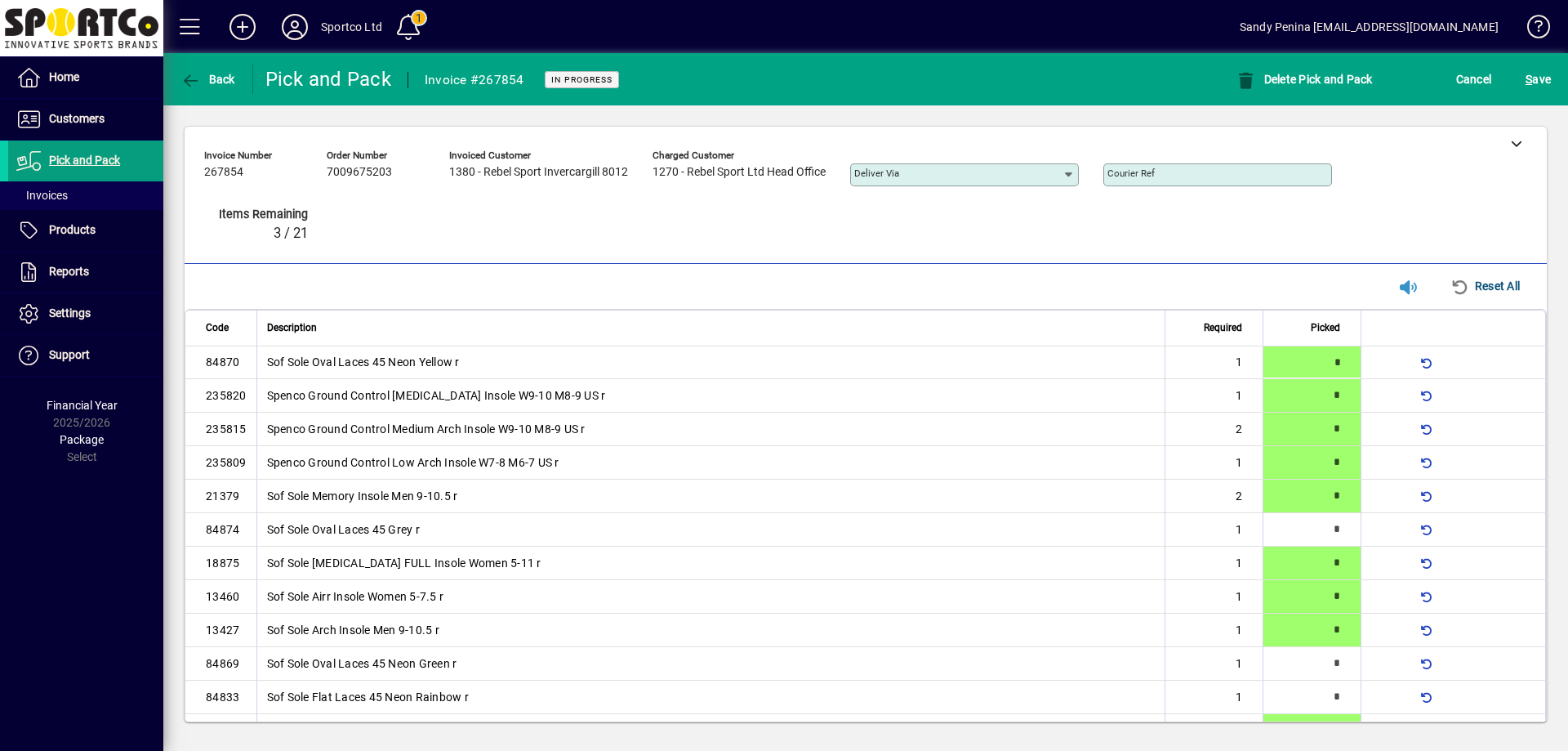
type input "*"
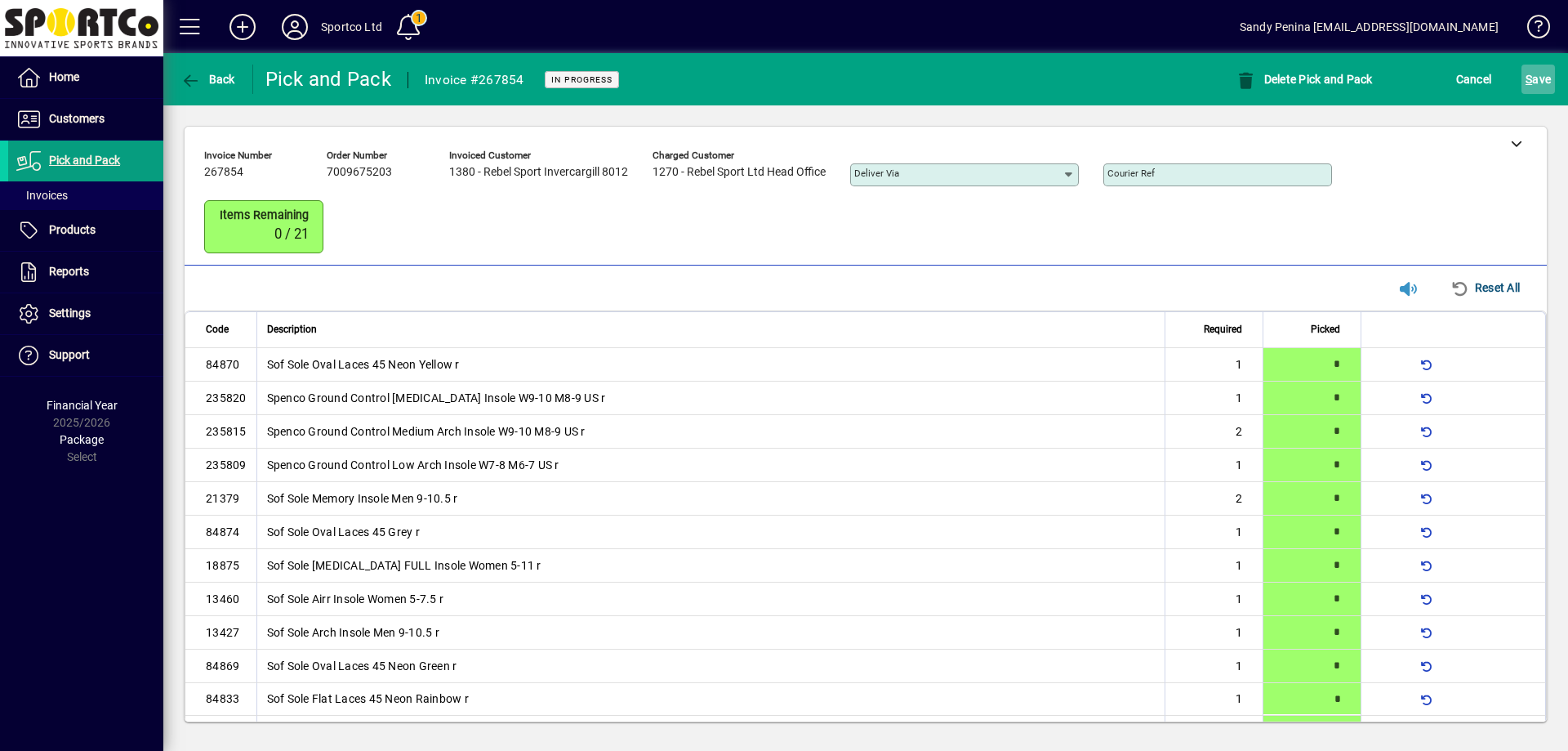
click at [1545, 79] on span "S ave" at bounding box center [1538, 79] width 26 height 26
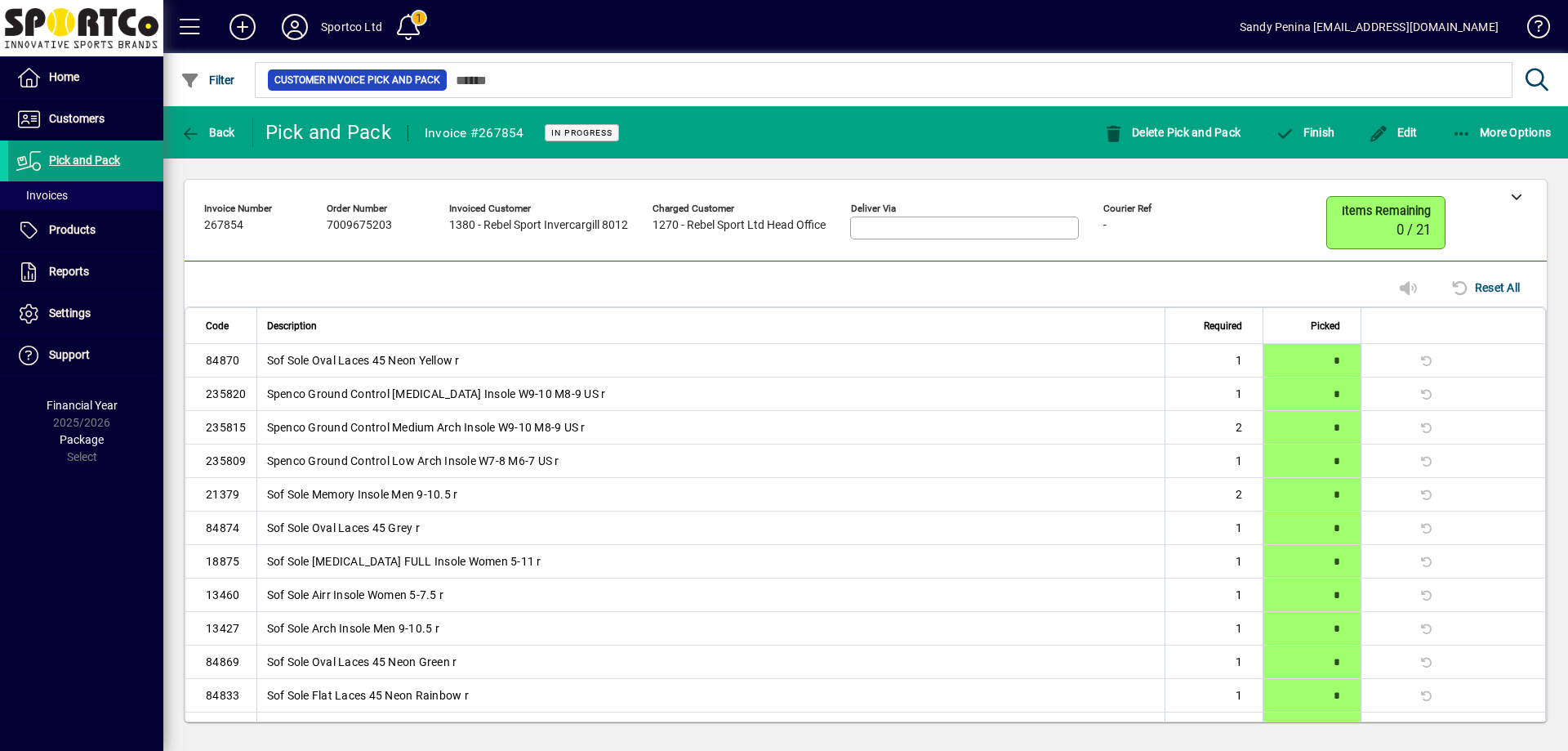
click at [1490, 108] on mat-drawer-content "**********" at bounding box center [865, 375] width 1405 height 751
click at [1480, 124] on span "button" at bounding box center [1502, 132] width 108 height 39
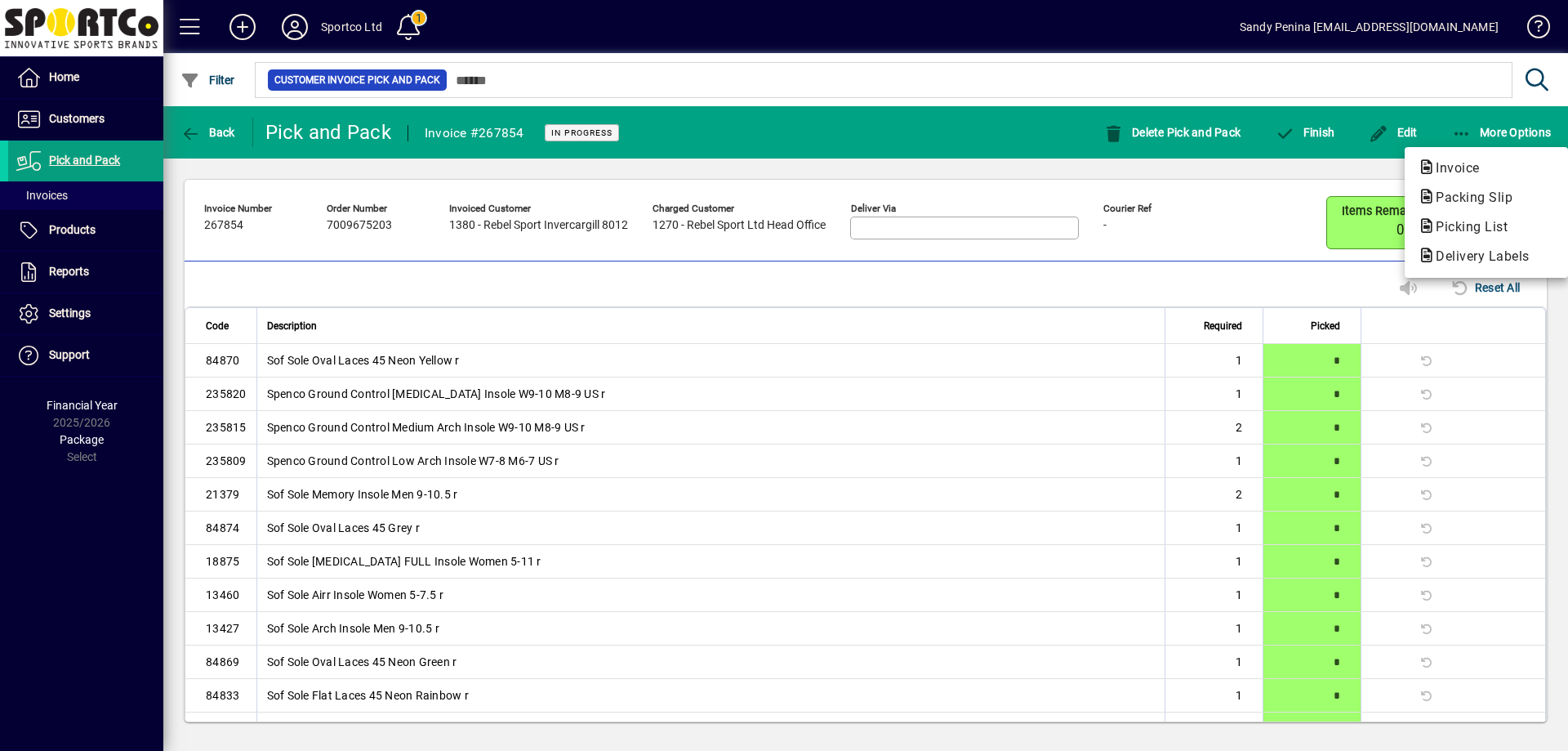
click at [1444, 192] on span "Packing Slip" at bounding box center [1470, 198] width 103 height 16
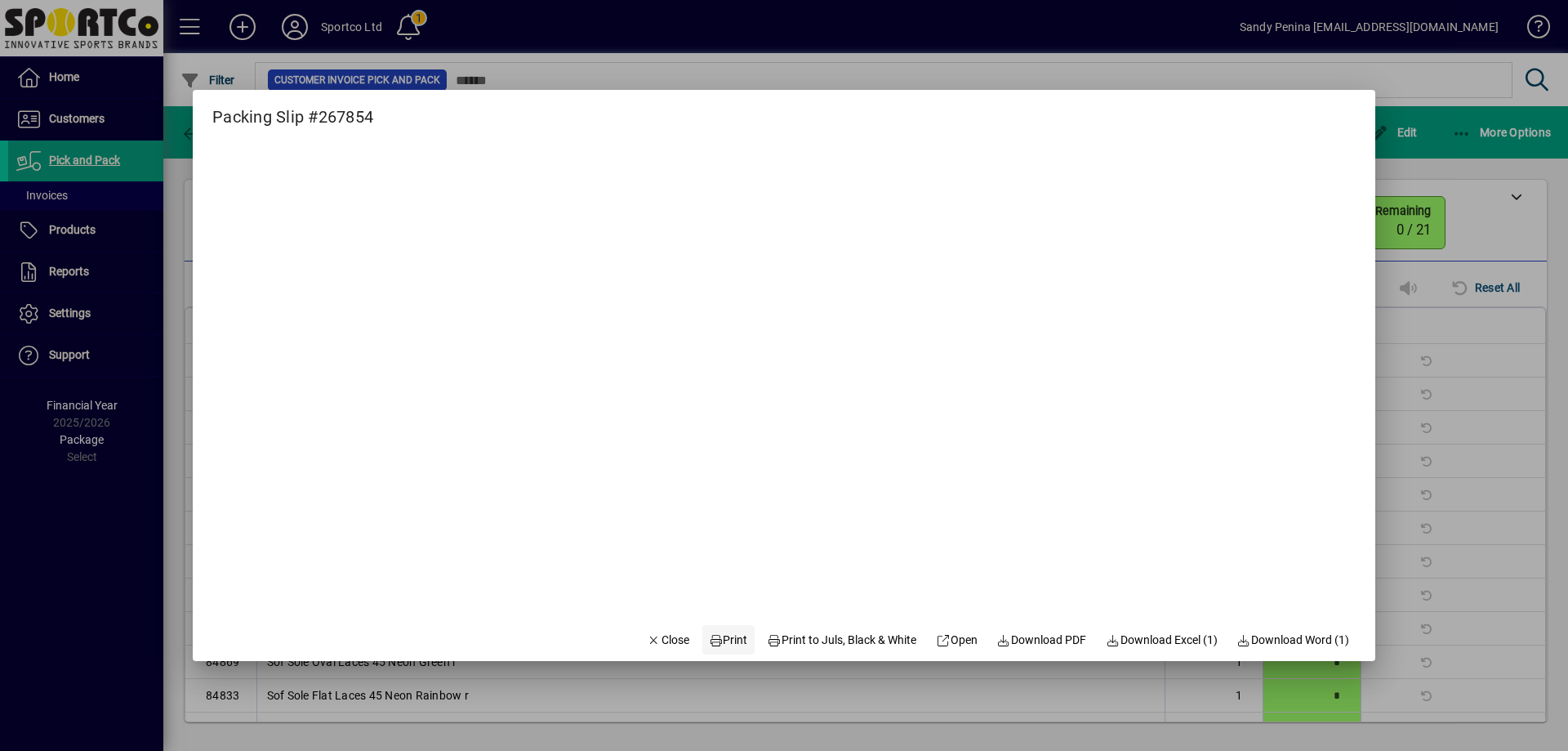
click at [725, 628] on span at bounding box center [728, 639] width 52 height 39
click at [657, 642] on span "Close" at bounding box center [668, 639] width 43 height 17
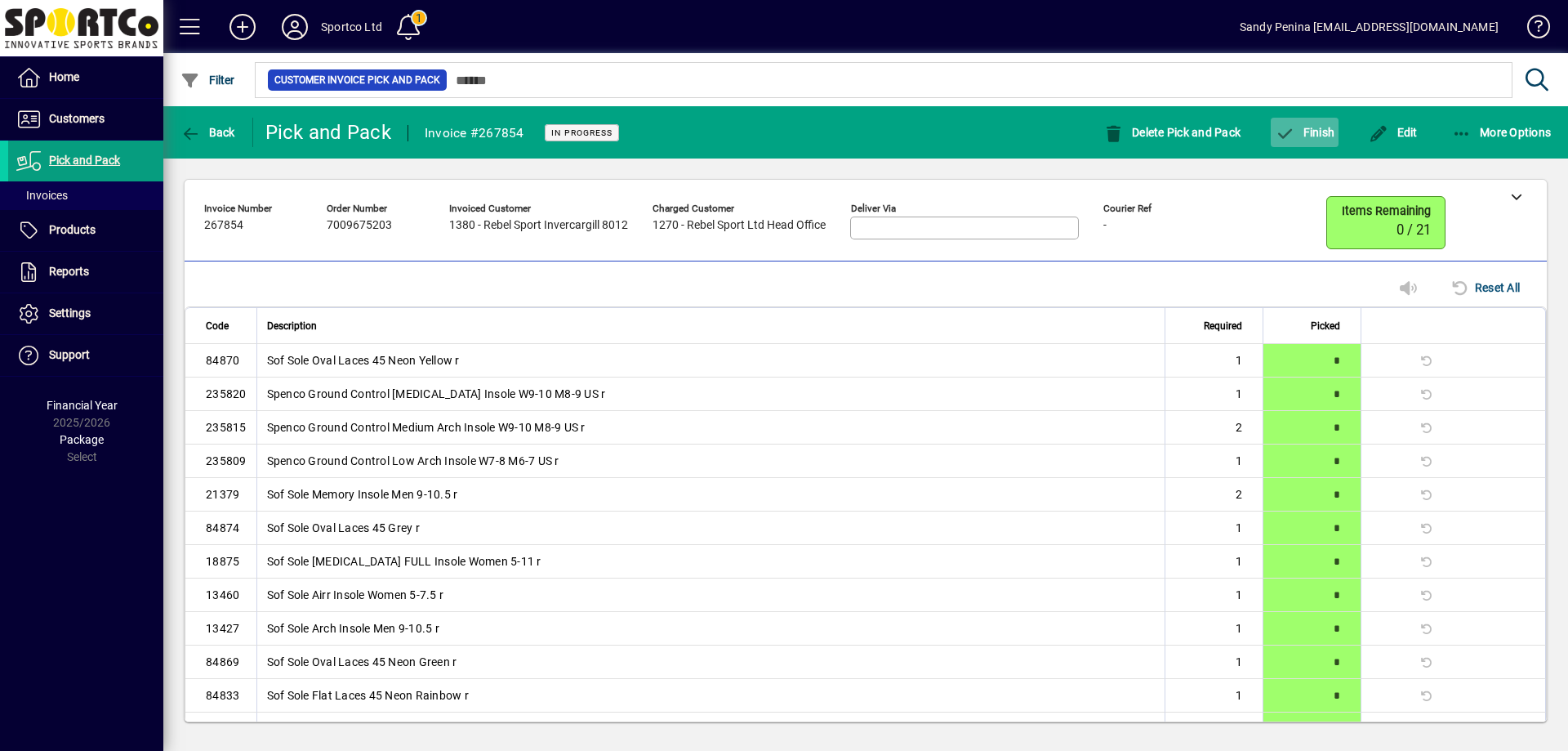
click at [1296, 129] on span "Finish" at bounding box center [1304, 132] width 59 height 13
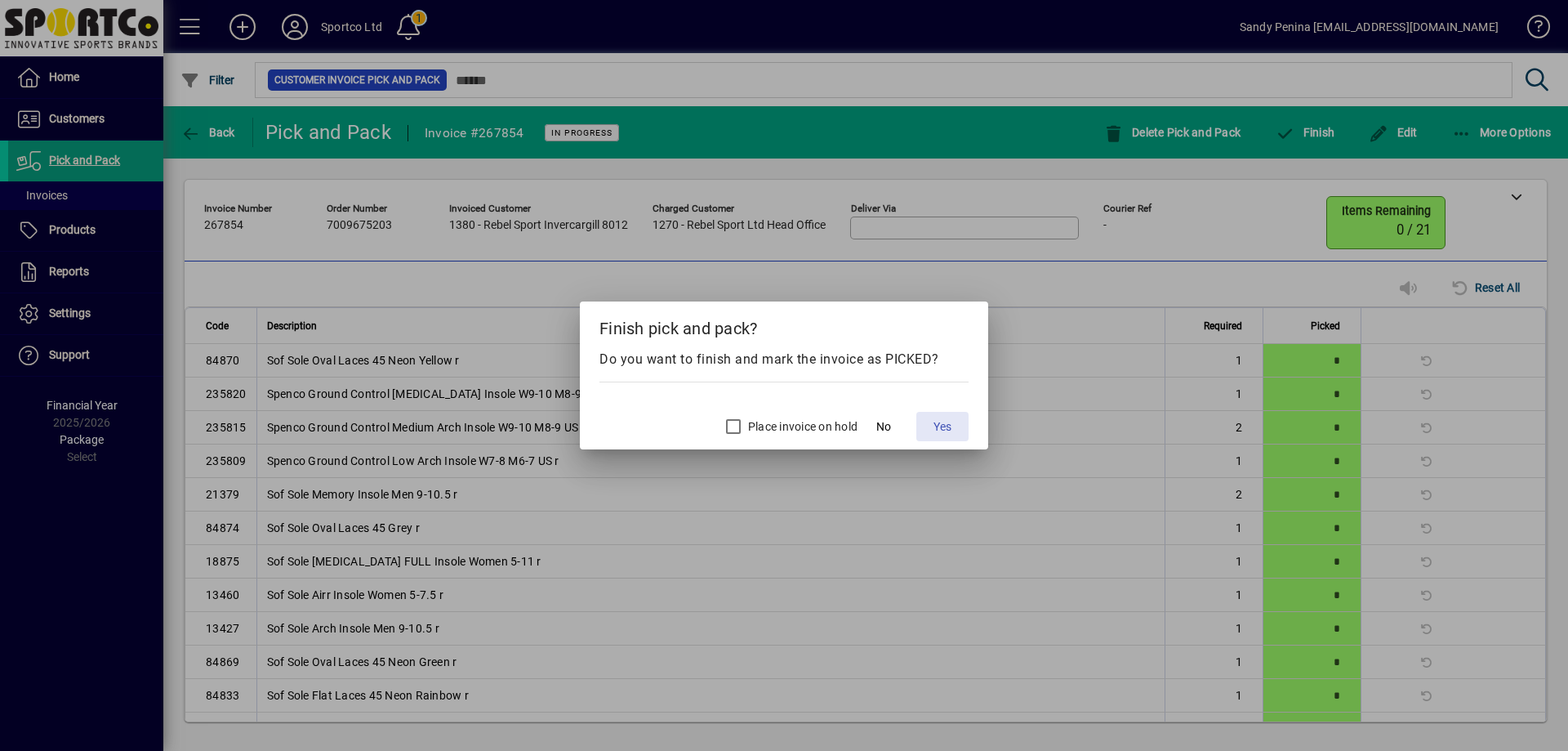
click at [949, 427] on span "Yes" at bounding box center [942, 426] width 18 height 17
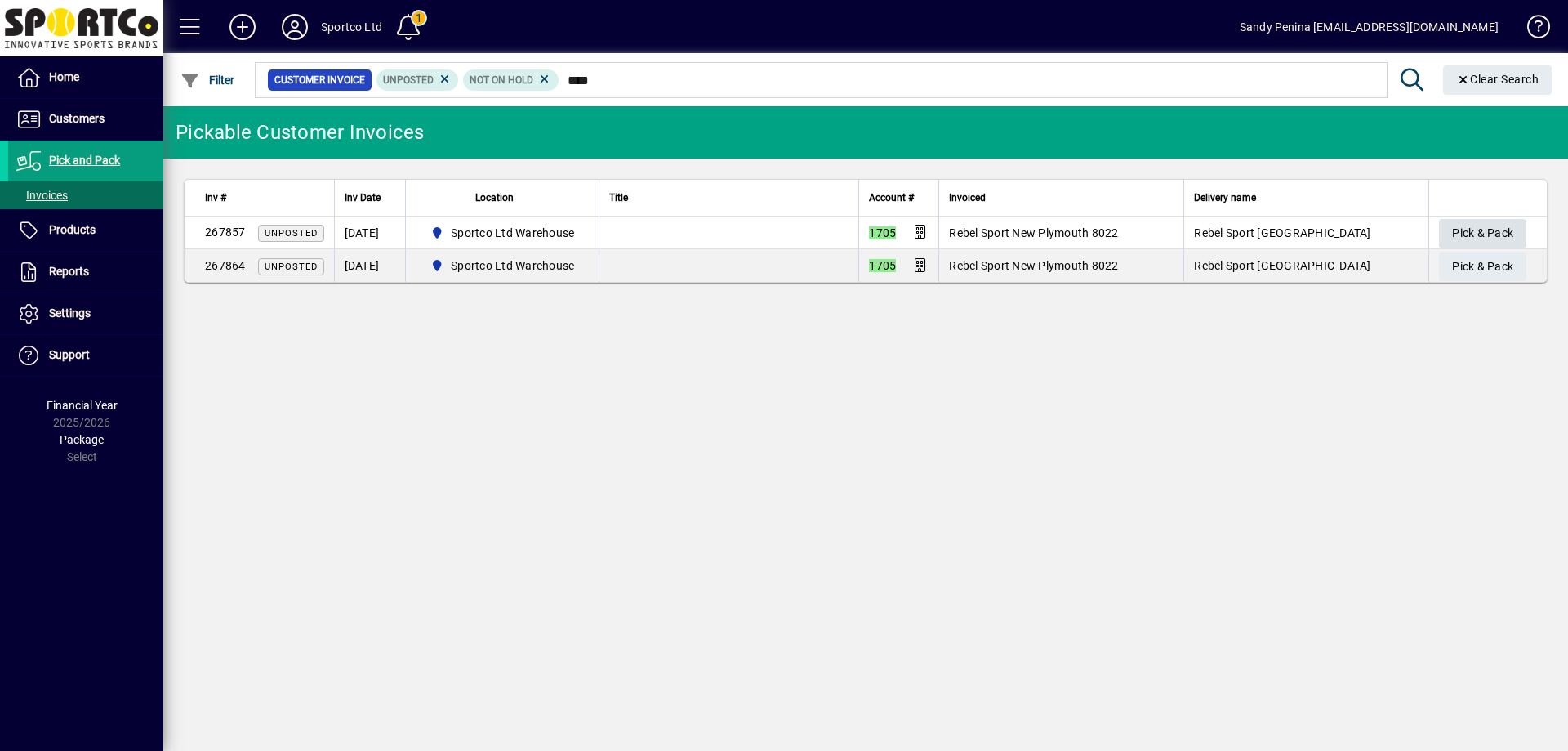
type input "****"
click at [1449, 227] on span "button" at bounding box center [1482, 233] width 88 height 39
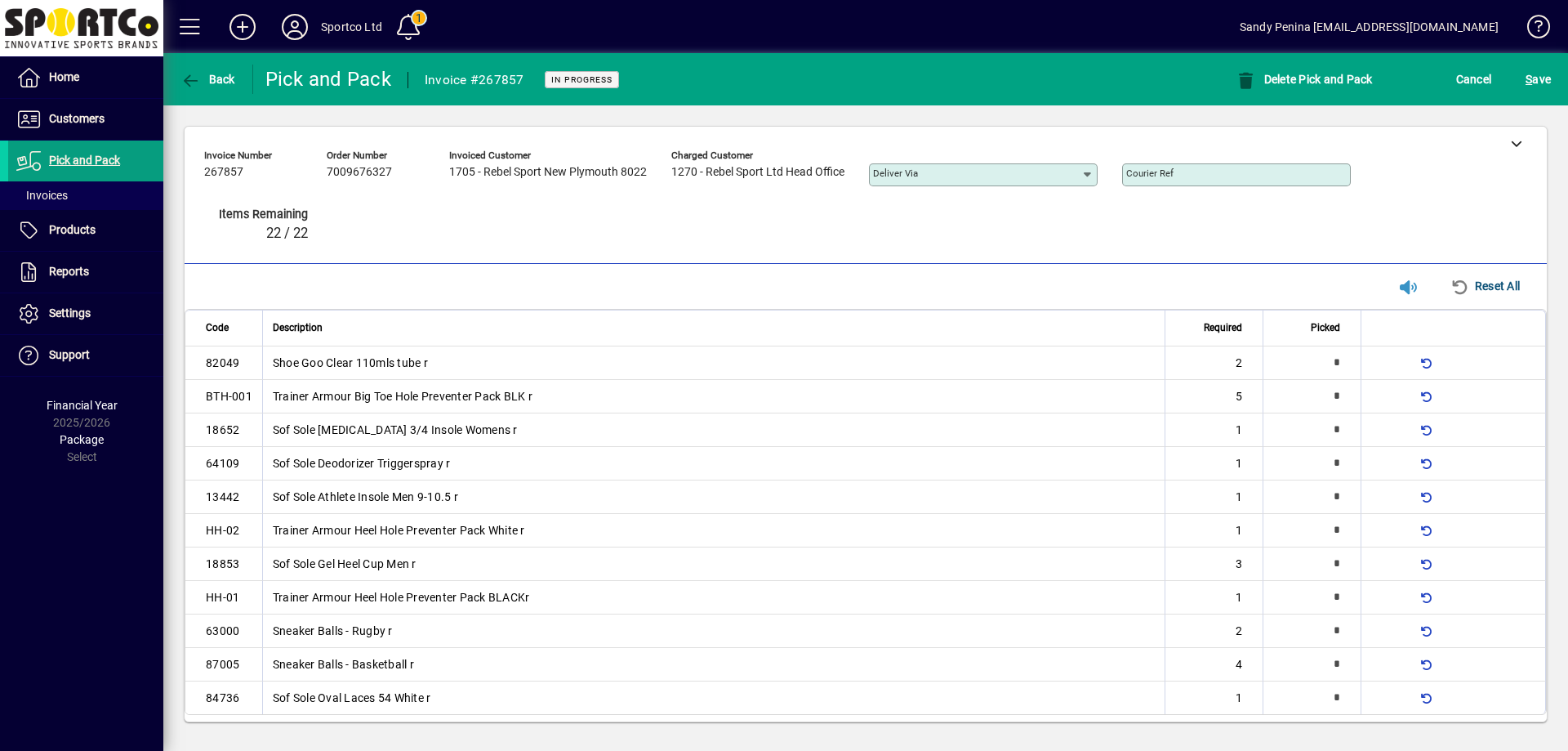
type input "*"
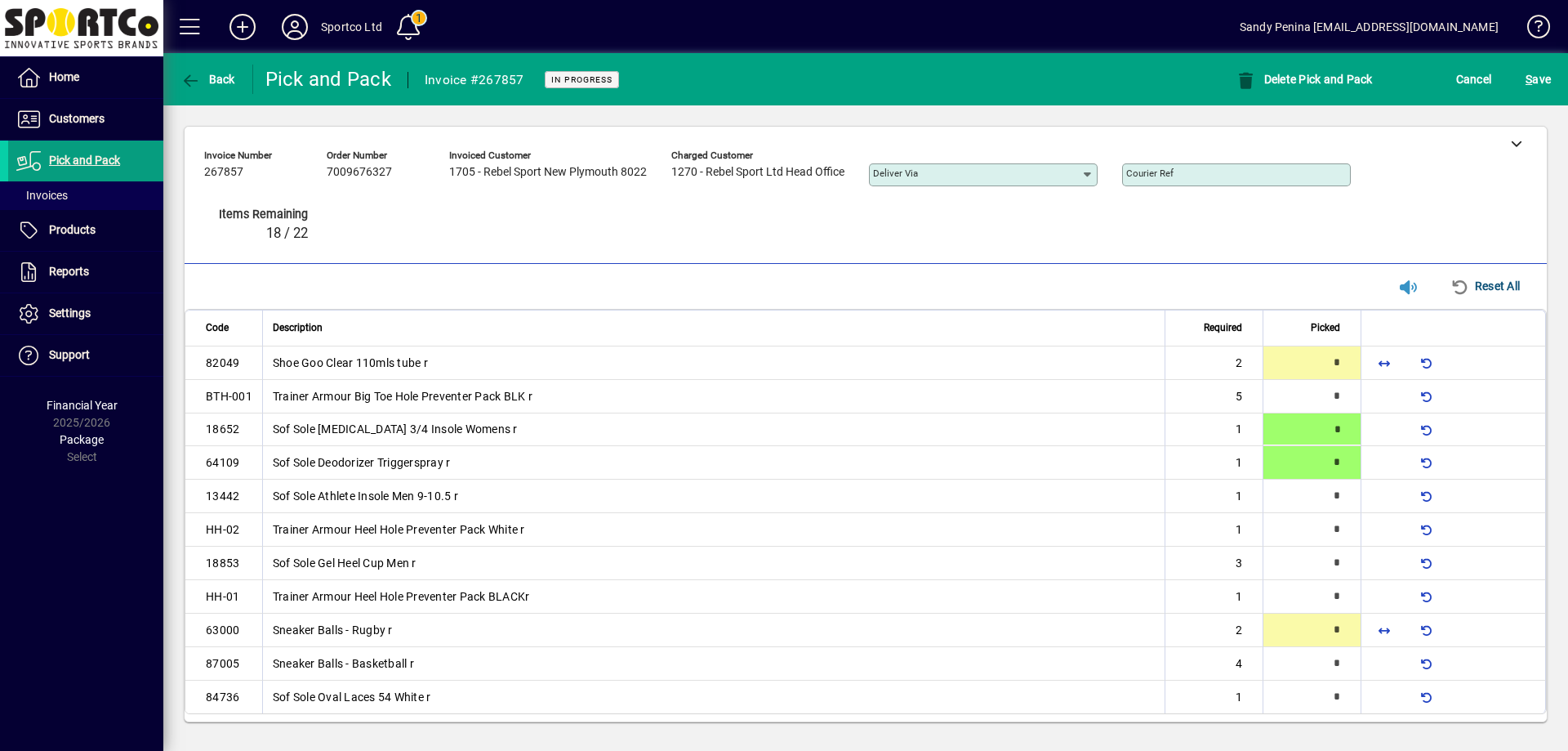
type input "*"
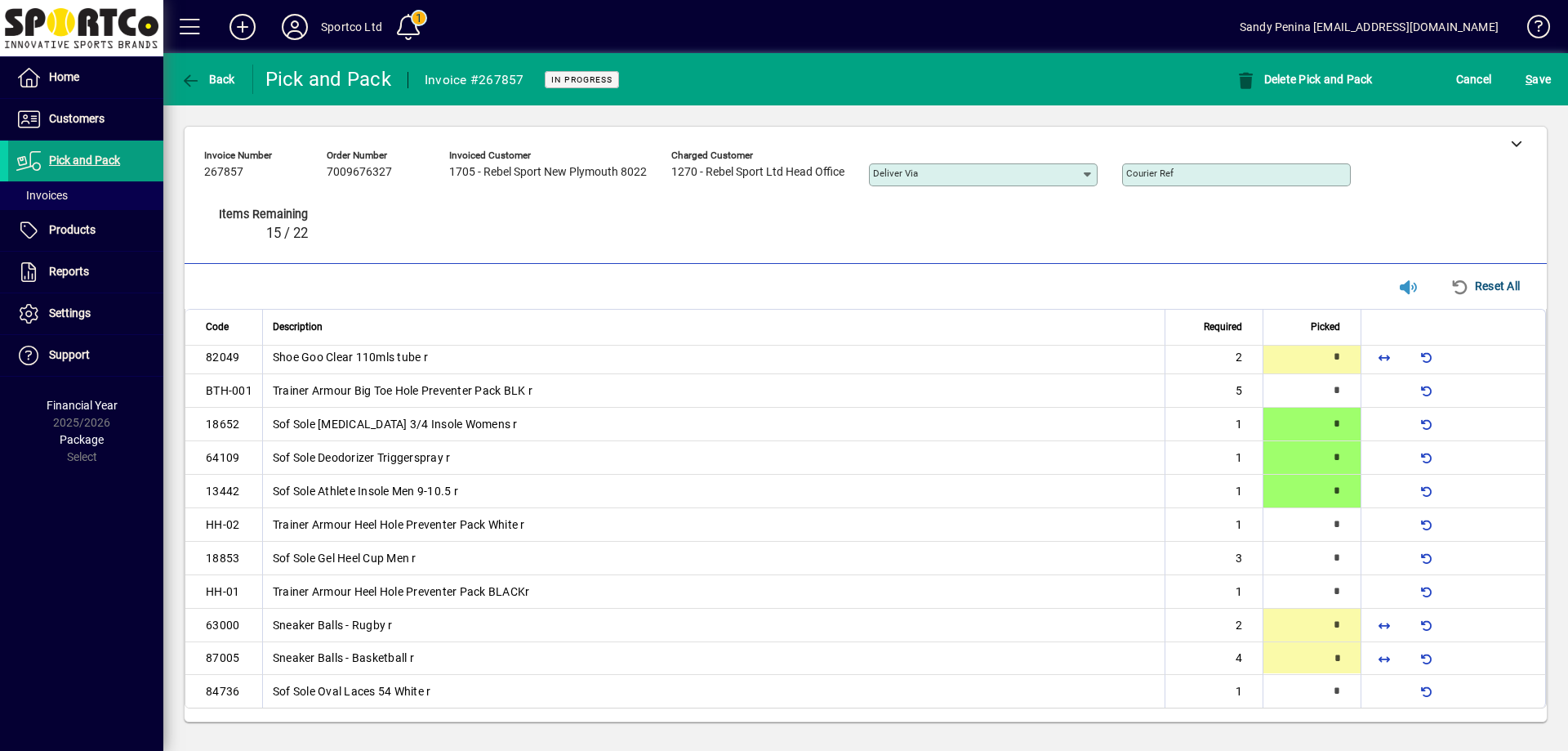
type input "*"
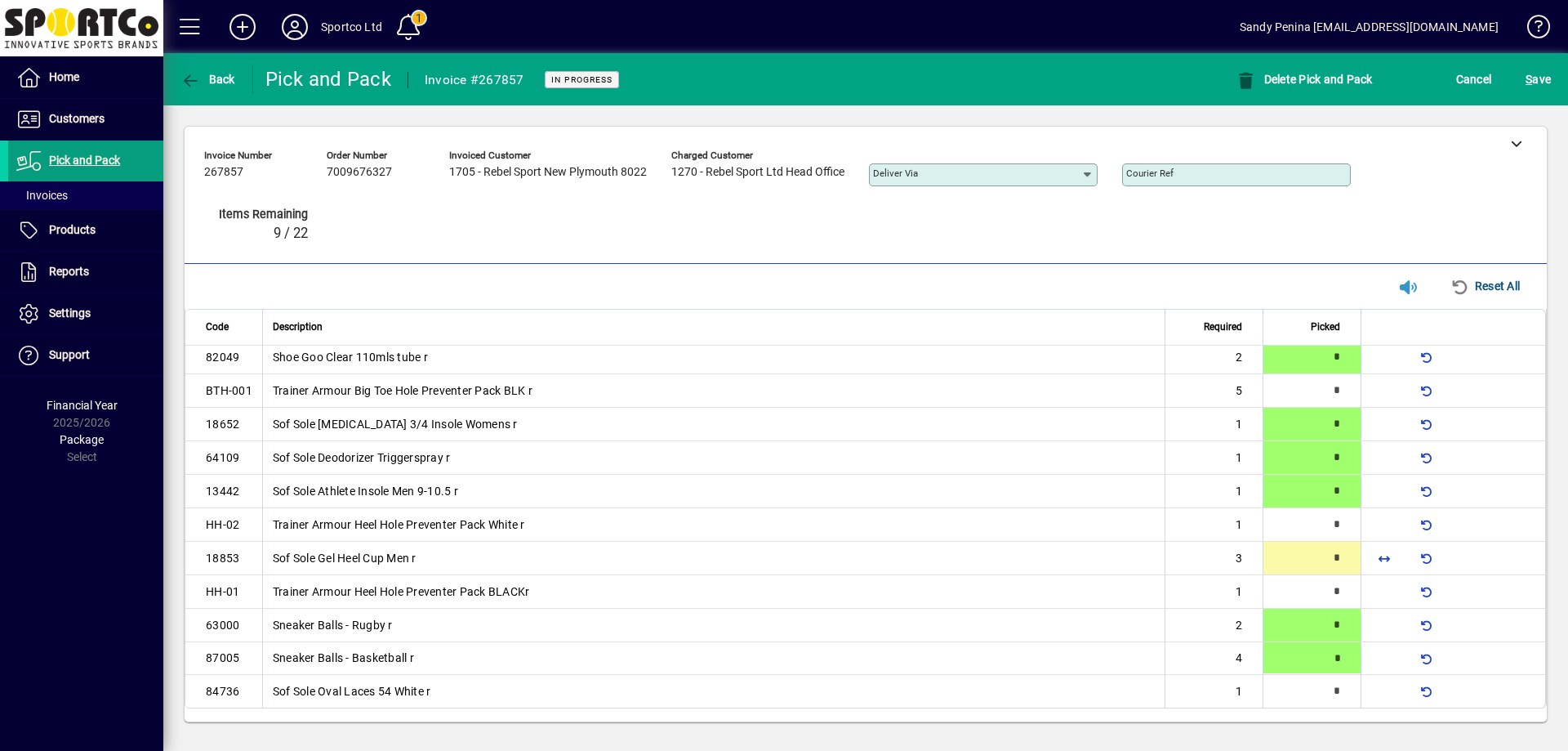
type input "*"
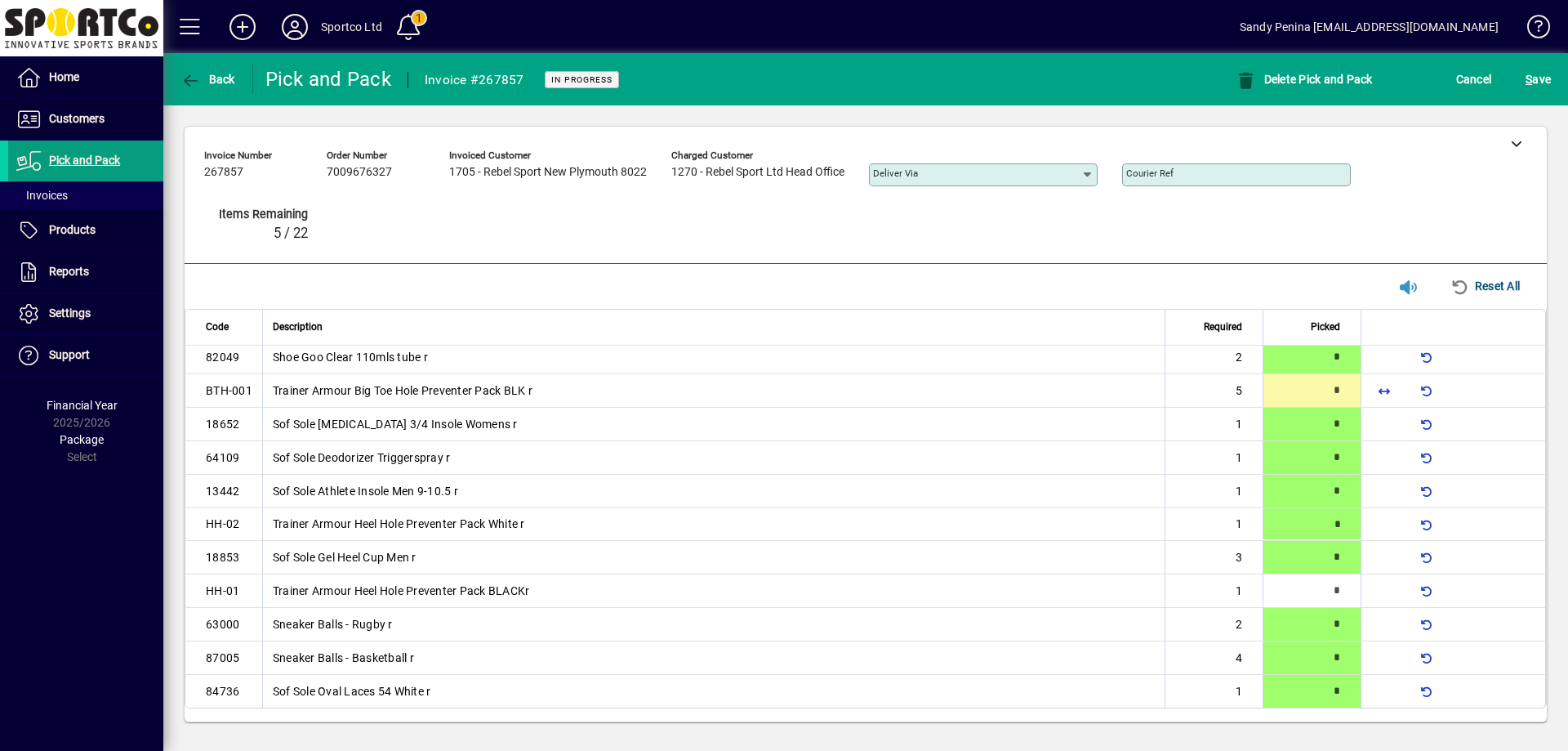
type input "*"
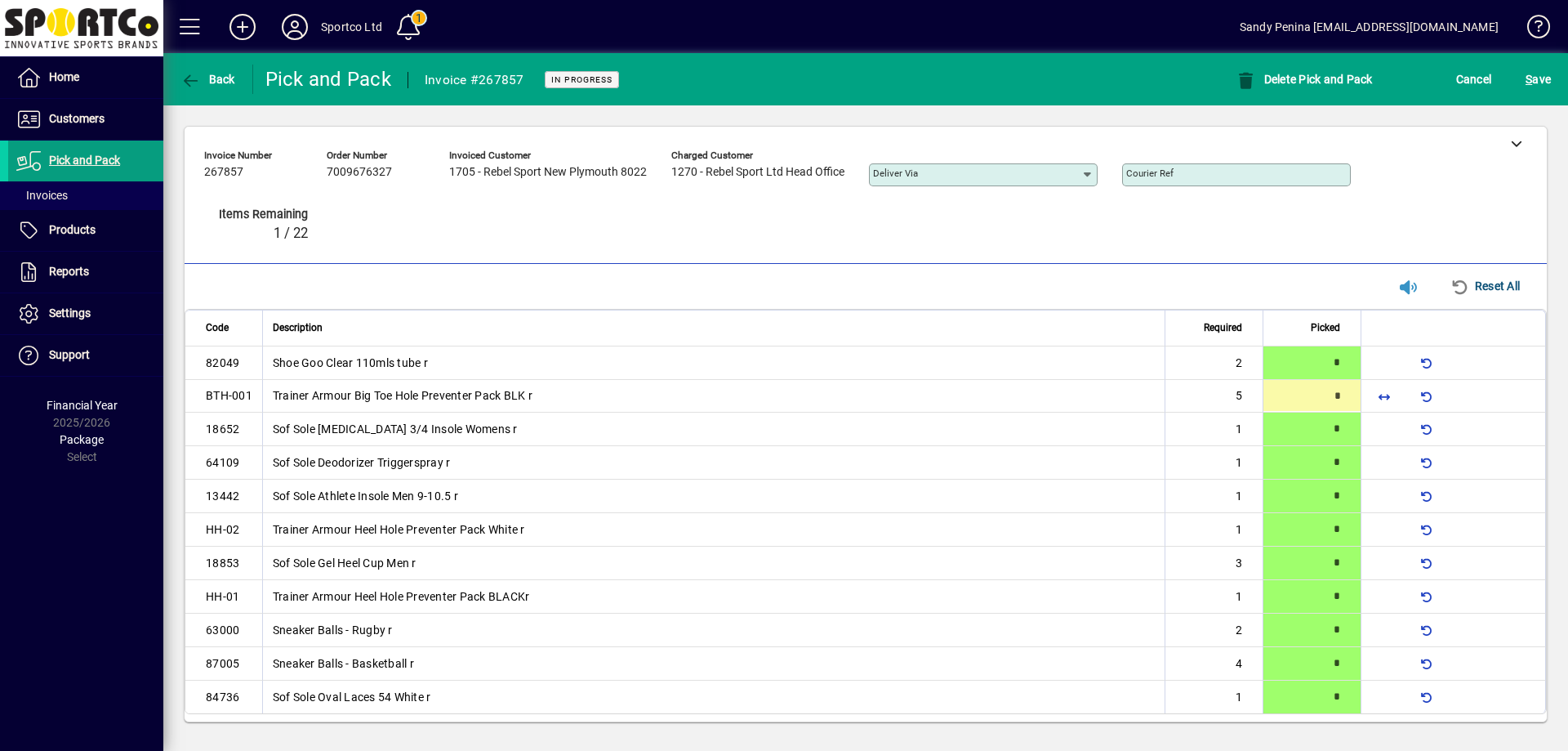
type input "*"
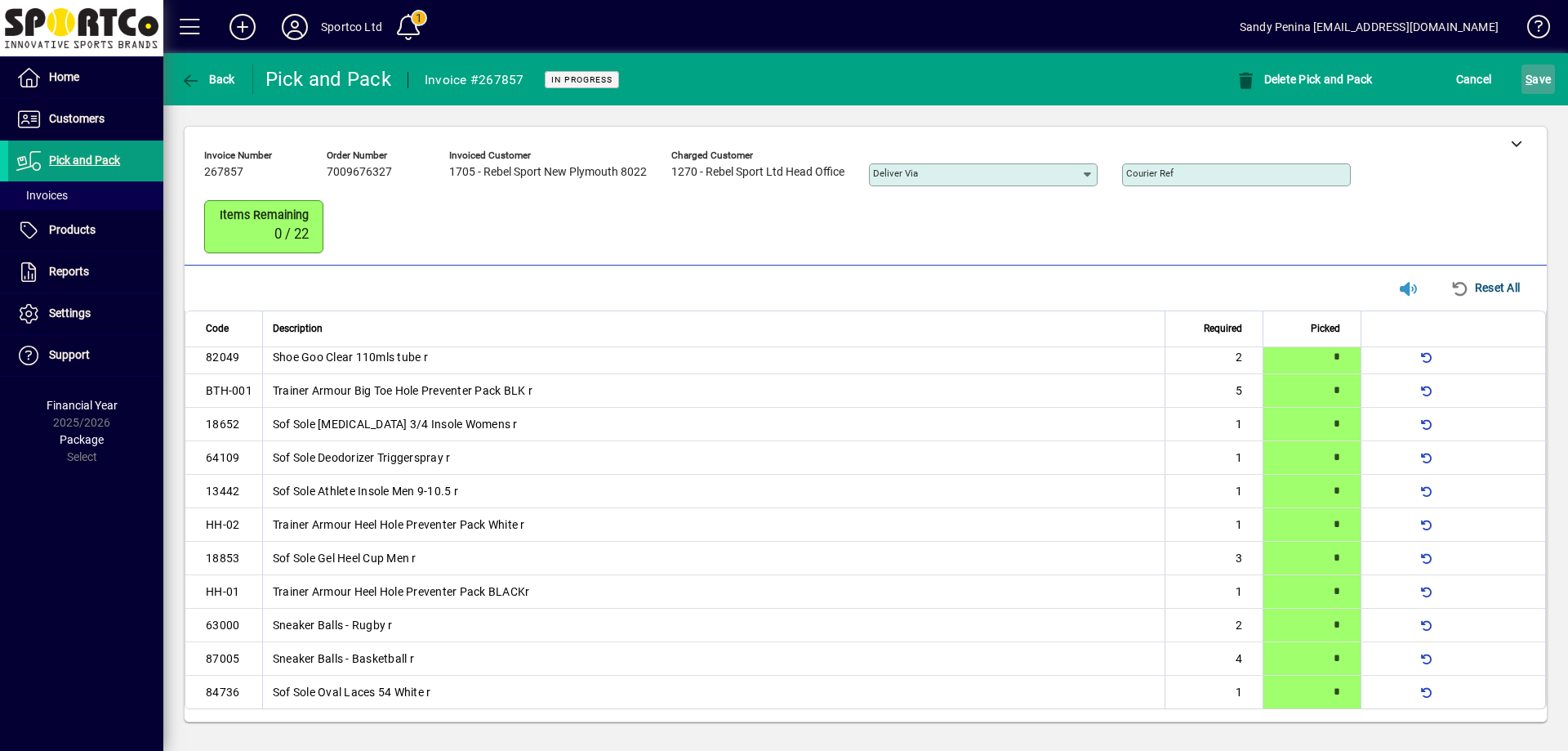
click at [1542, 72] on span "S ave" at bounding box center [1538, 79] width 26 height 26
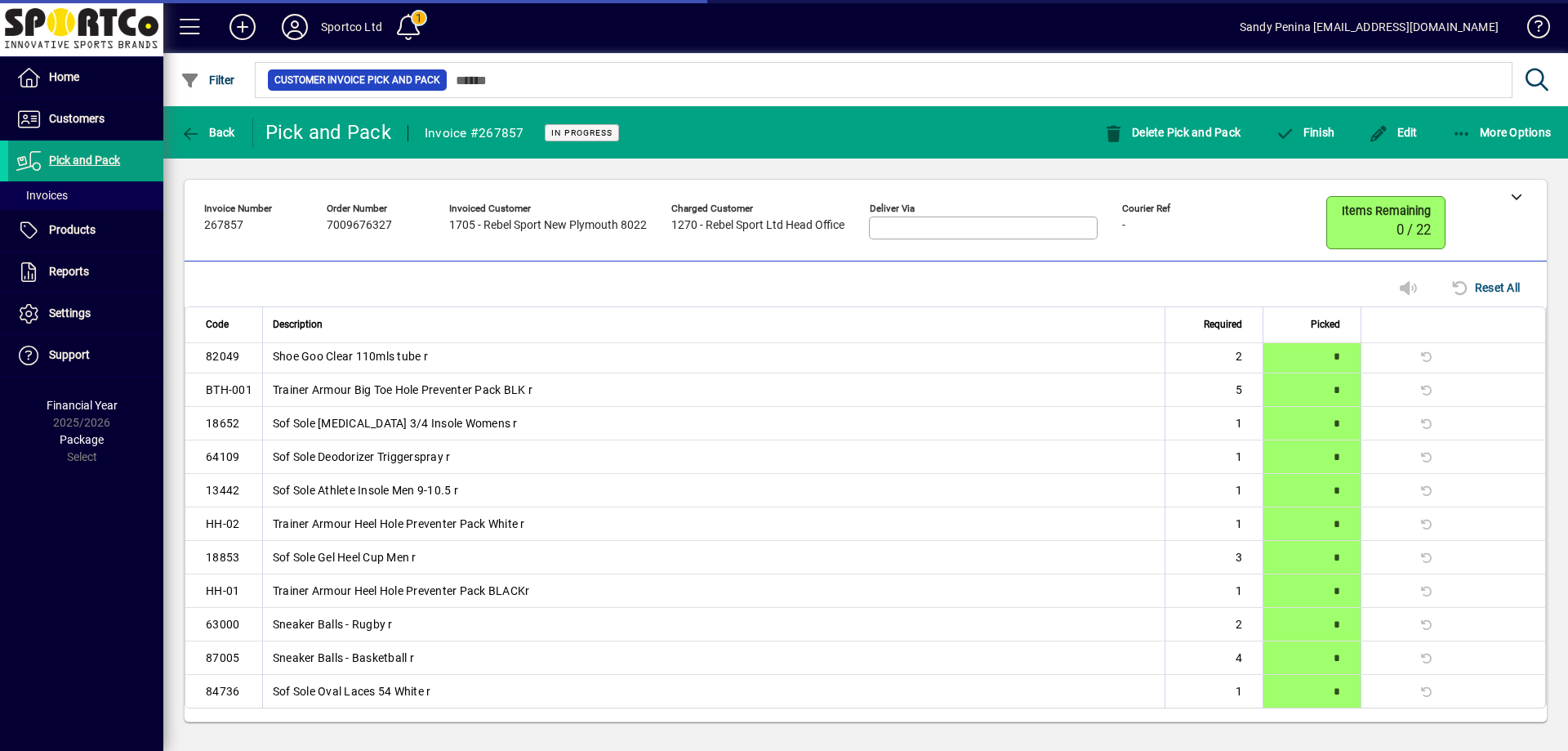
scroll to position [0, 0]
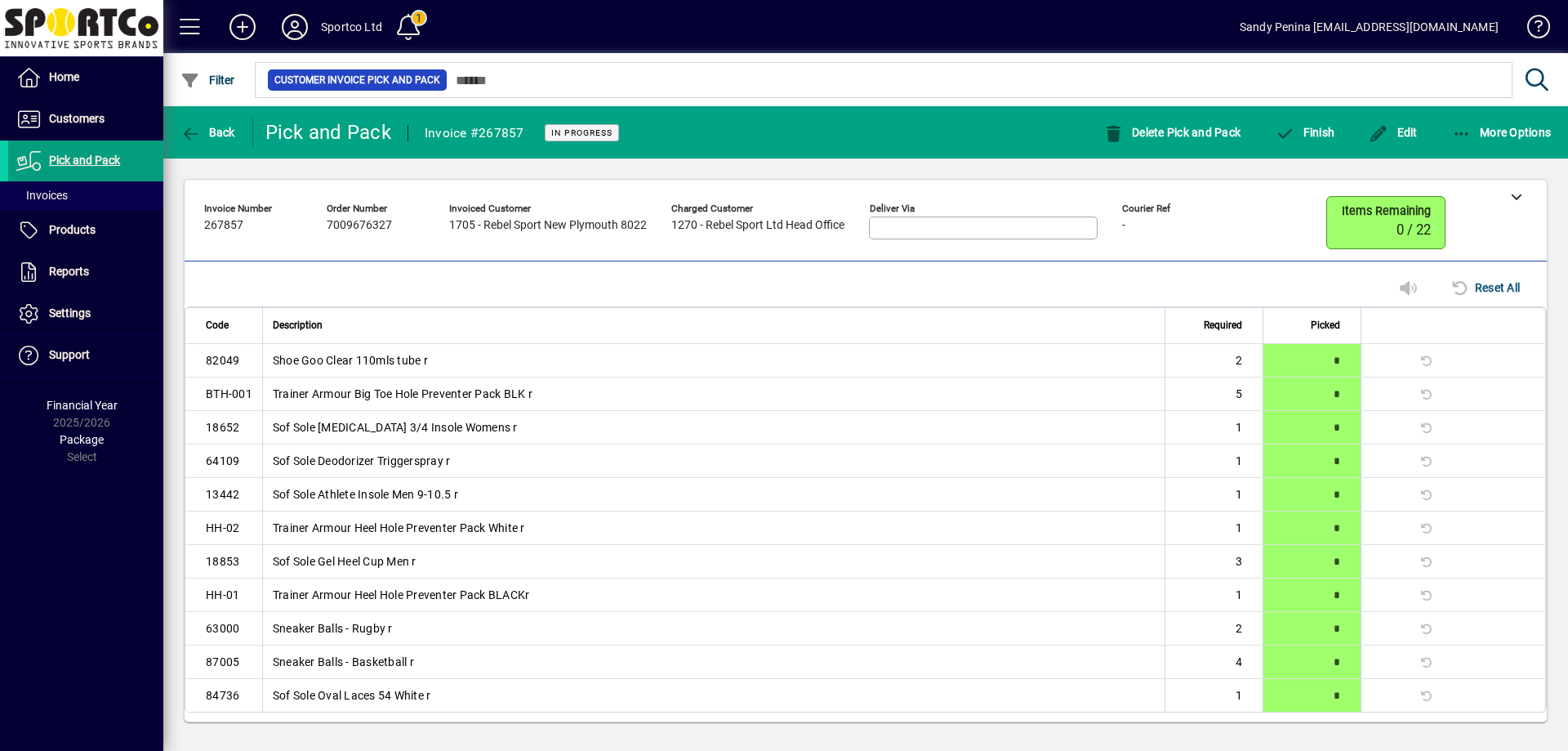
click at [1340, 134] on div "Finish" at bounding box center [1305, 132] width 94 height 29
click at [1477, 127] on span "More Options" at bounding box center [1502, 132] width 99 height 13
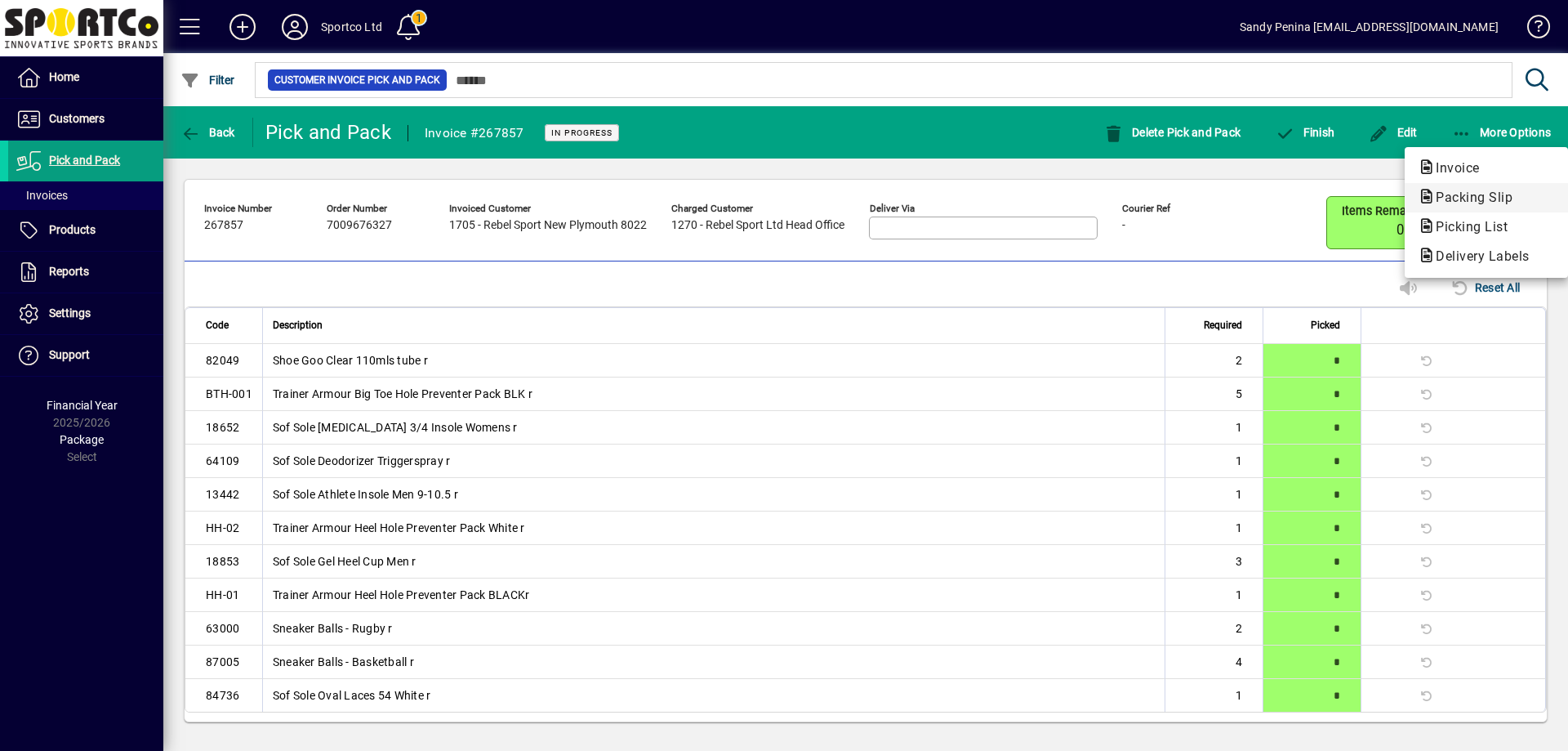
click at [1470, 209] on button "Packing Slip" at bounding box center [1486, 197] width 163 height 29
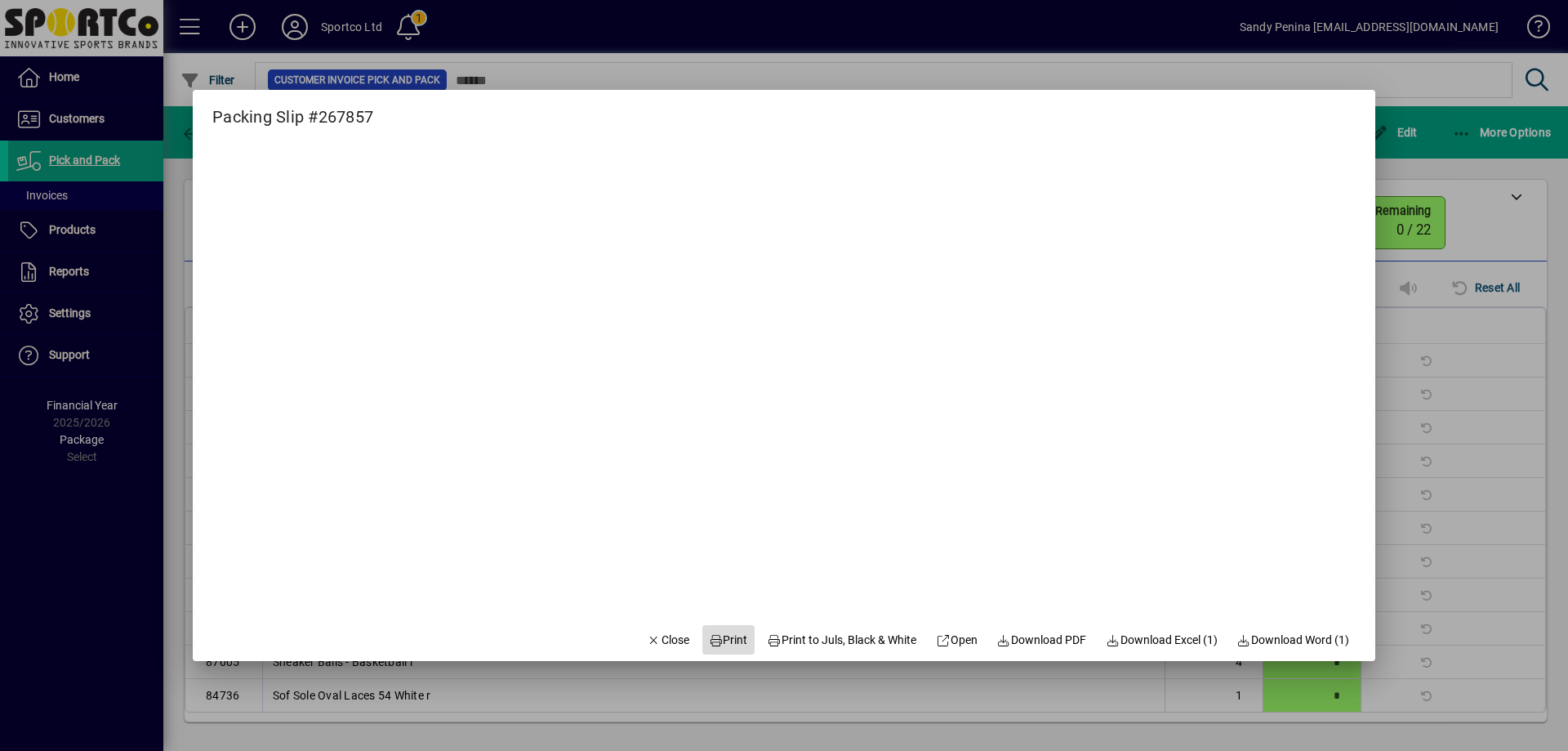
click at [719, 643] on span "Print" at bounding box center [729, 639] width 39 height 17
click at [647, 645] on span "Close" at bounding box center [668, 639] width 43 height 17
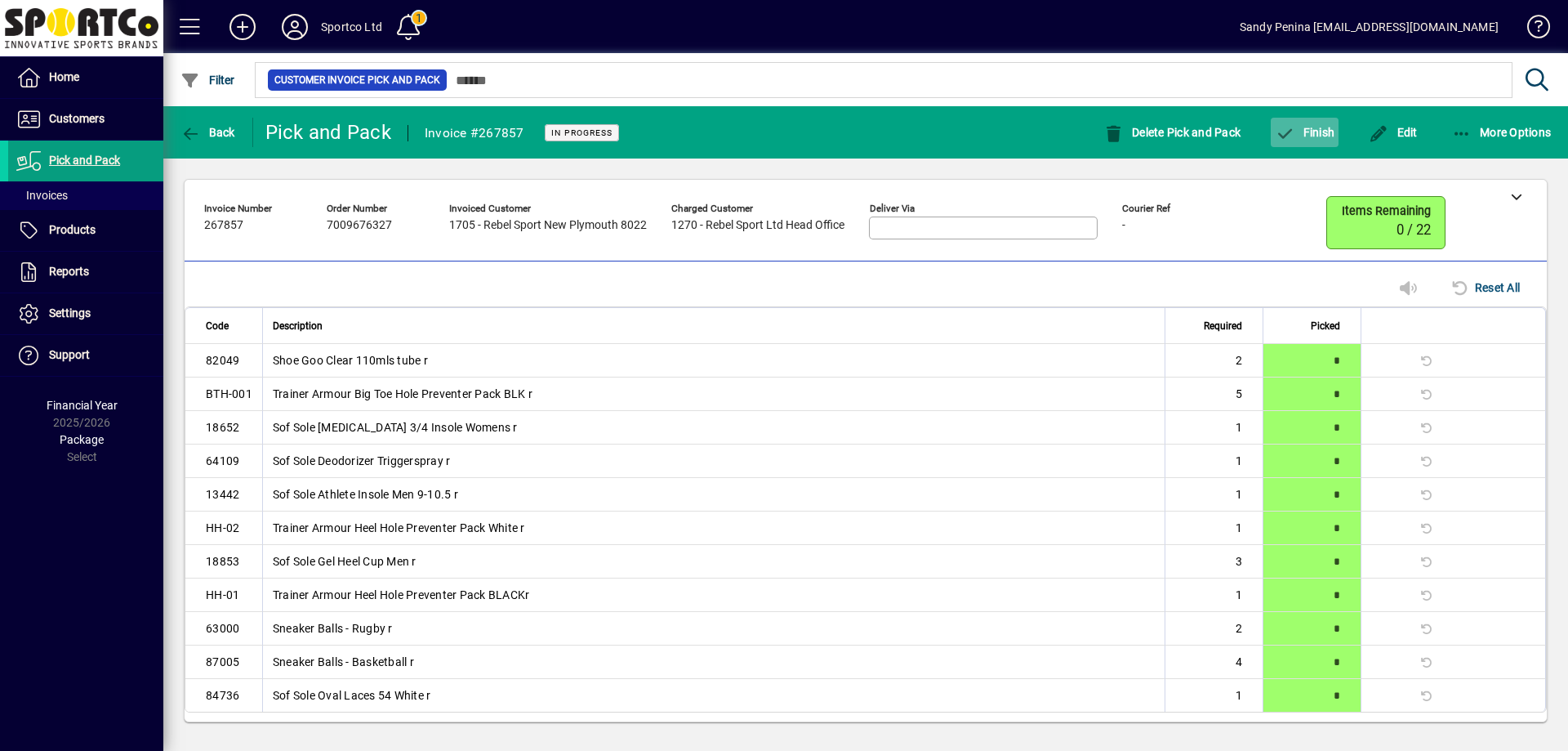
click at [1301, 134] on span "Finish" at bounding box center [1304, 132] width 59 height 13
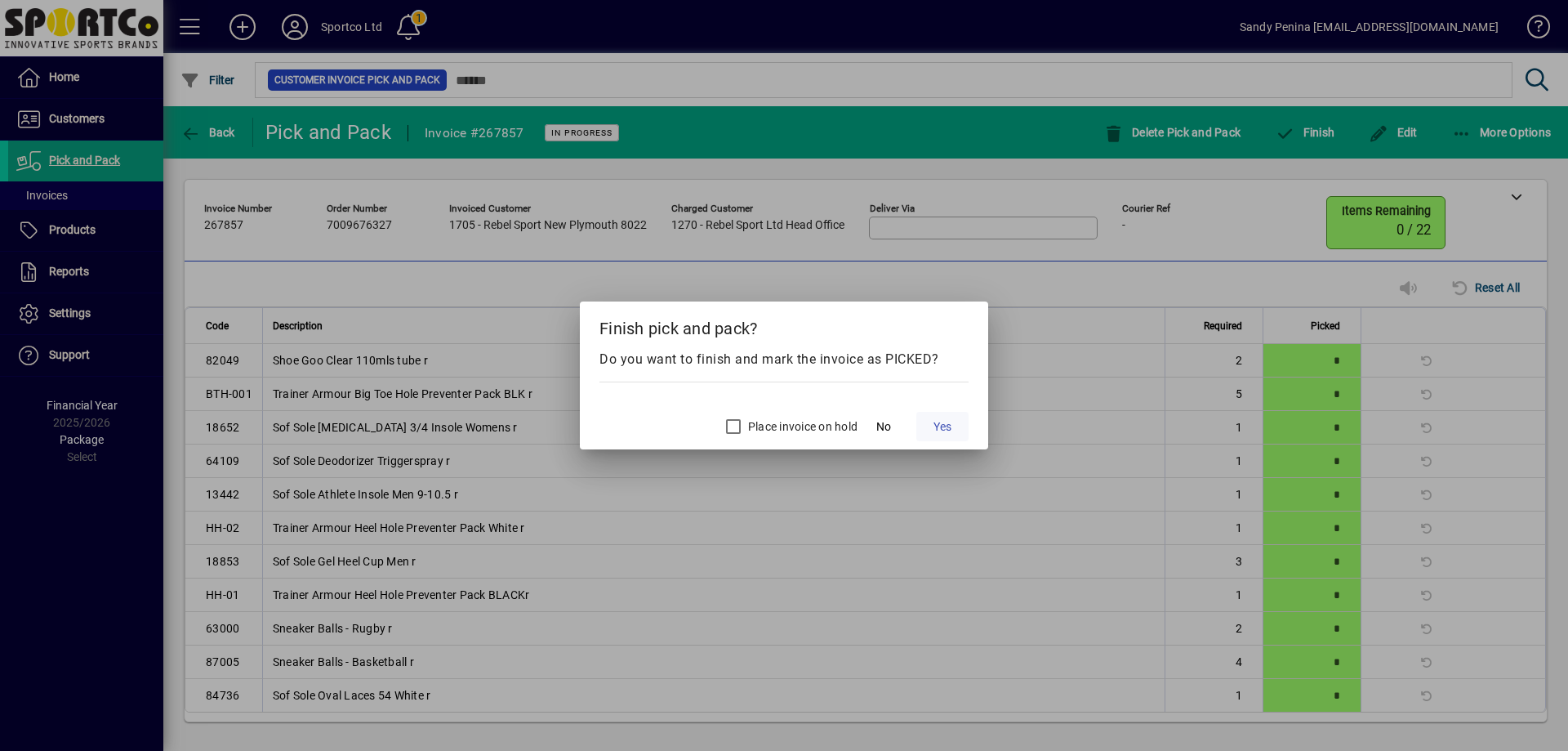
click at [951, 423] on span "Yes" at bounding box center [942, 426] width 18 height 17
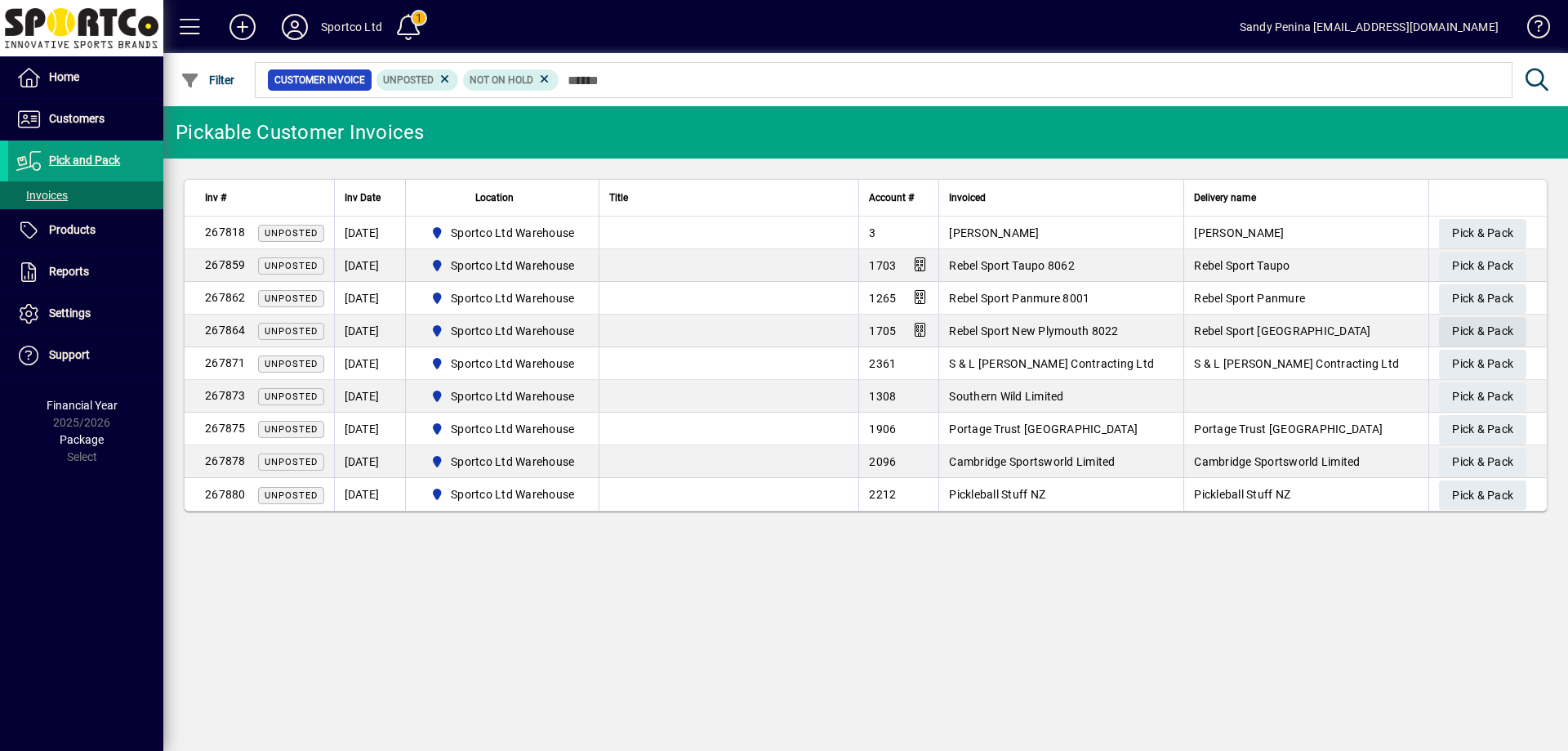
click at [1480, 323] on span "Pick & Pack" at bounding box center [1482, 331] width 61 height 27
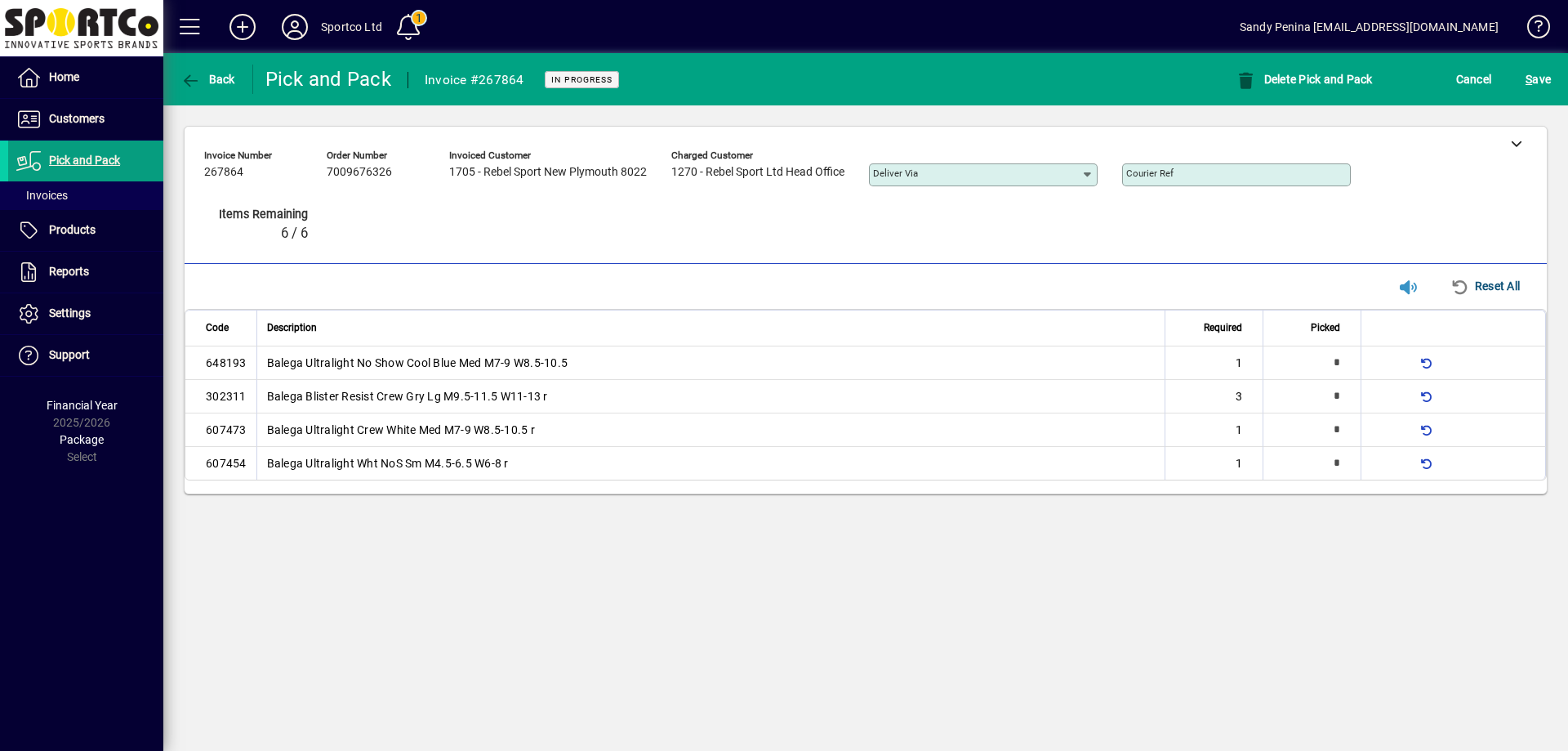
type input "*"
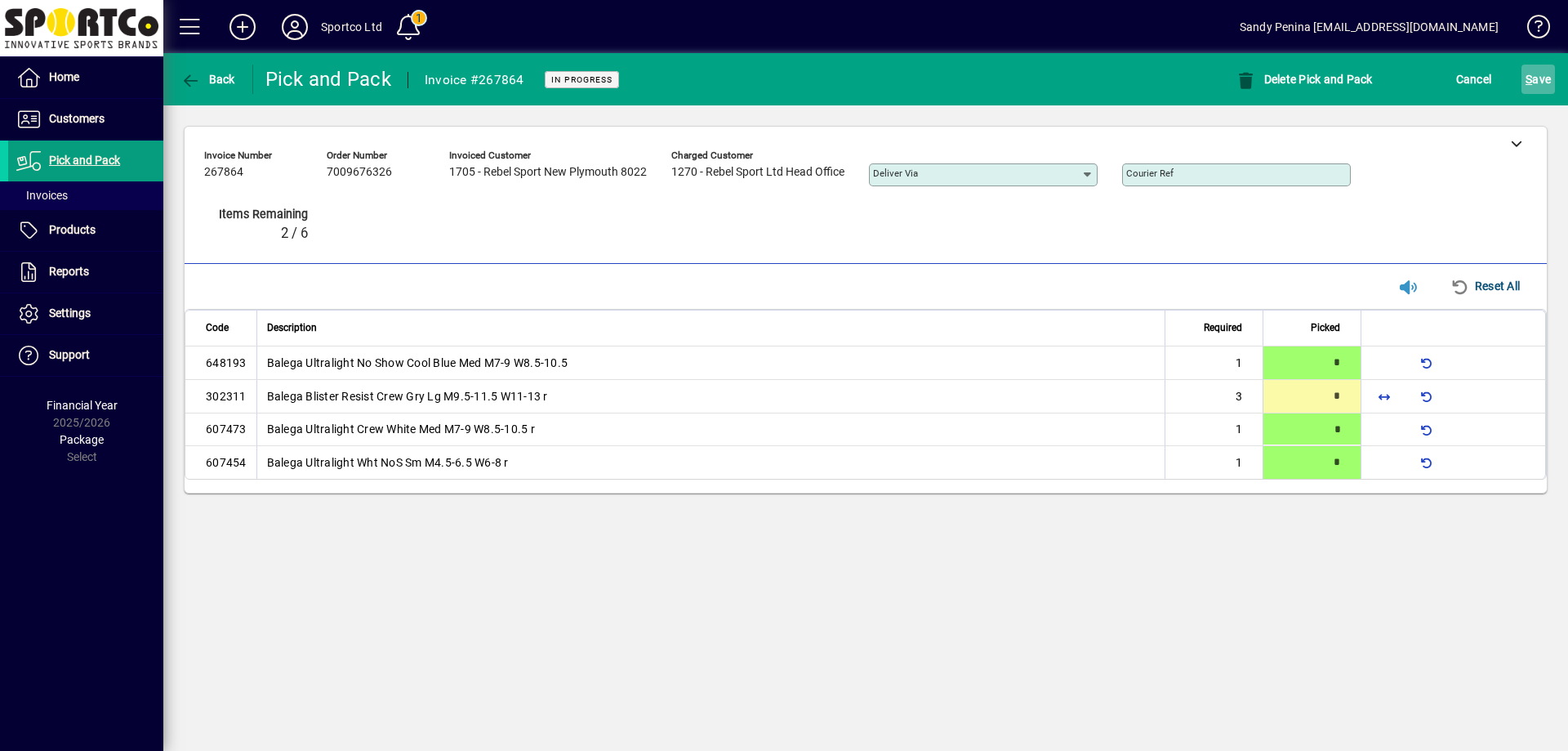
click at [1528, 82] on span "S" at bounding box center [1528, 79] width 6 height 13
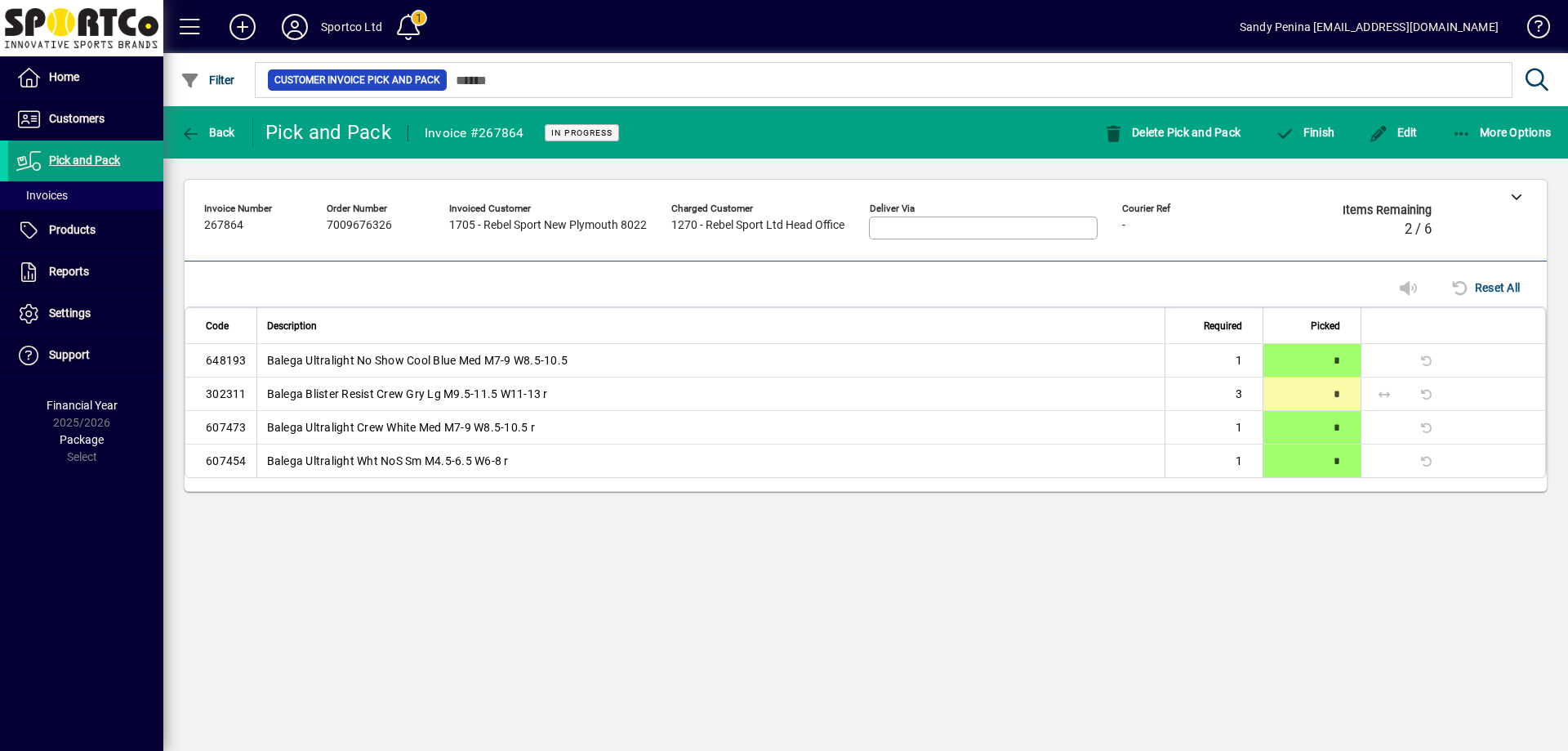
click at [1270, 141] on div "Finish" at bounding box center [1305, 132] width 94 height 29
click at [1287, 137] on icon "button" at bounding box center [1284, 134] width 20 height 16
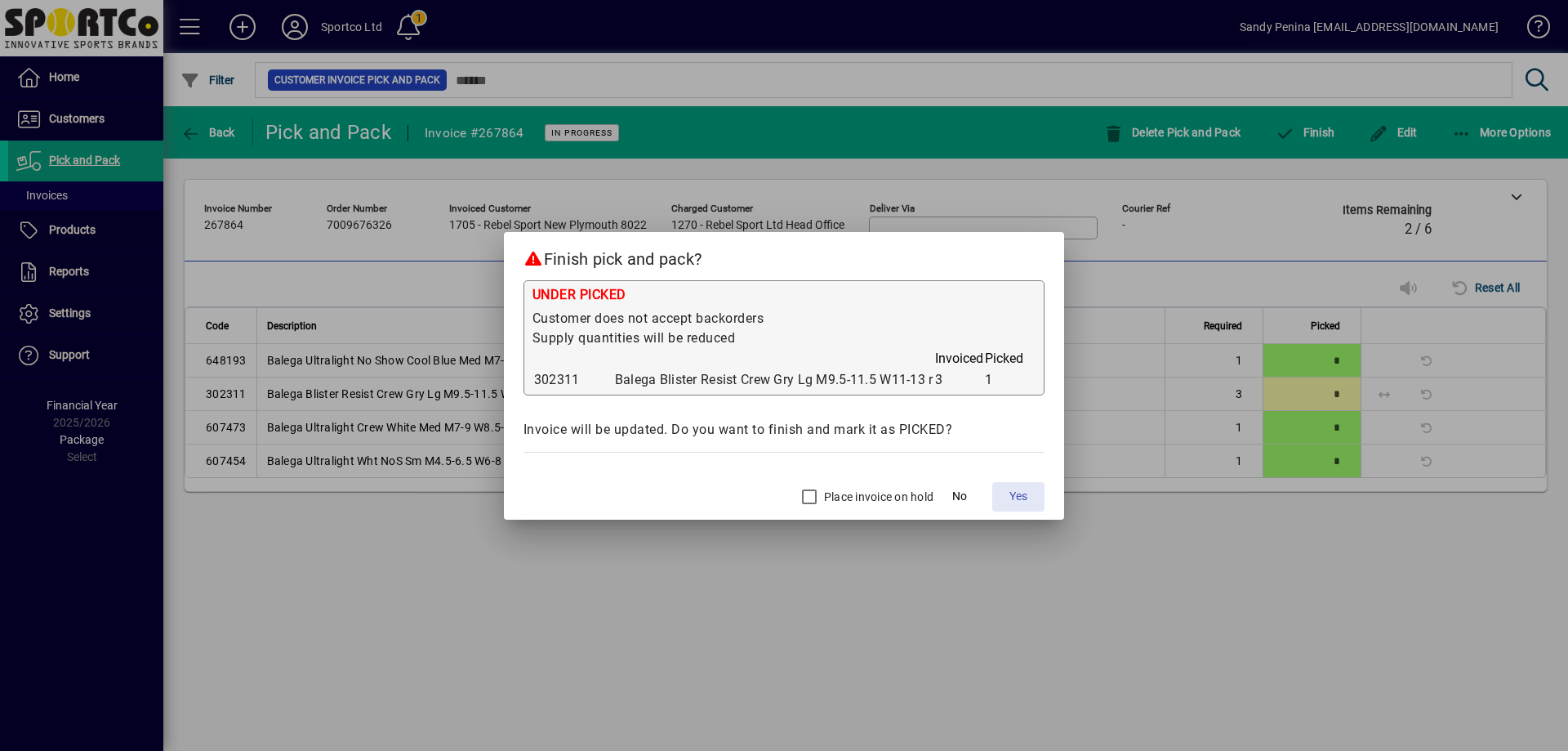
click at [1009, 493] on span at bounding box center [1018, 497] width 52 height 39
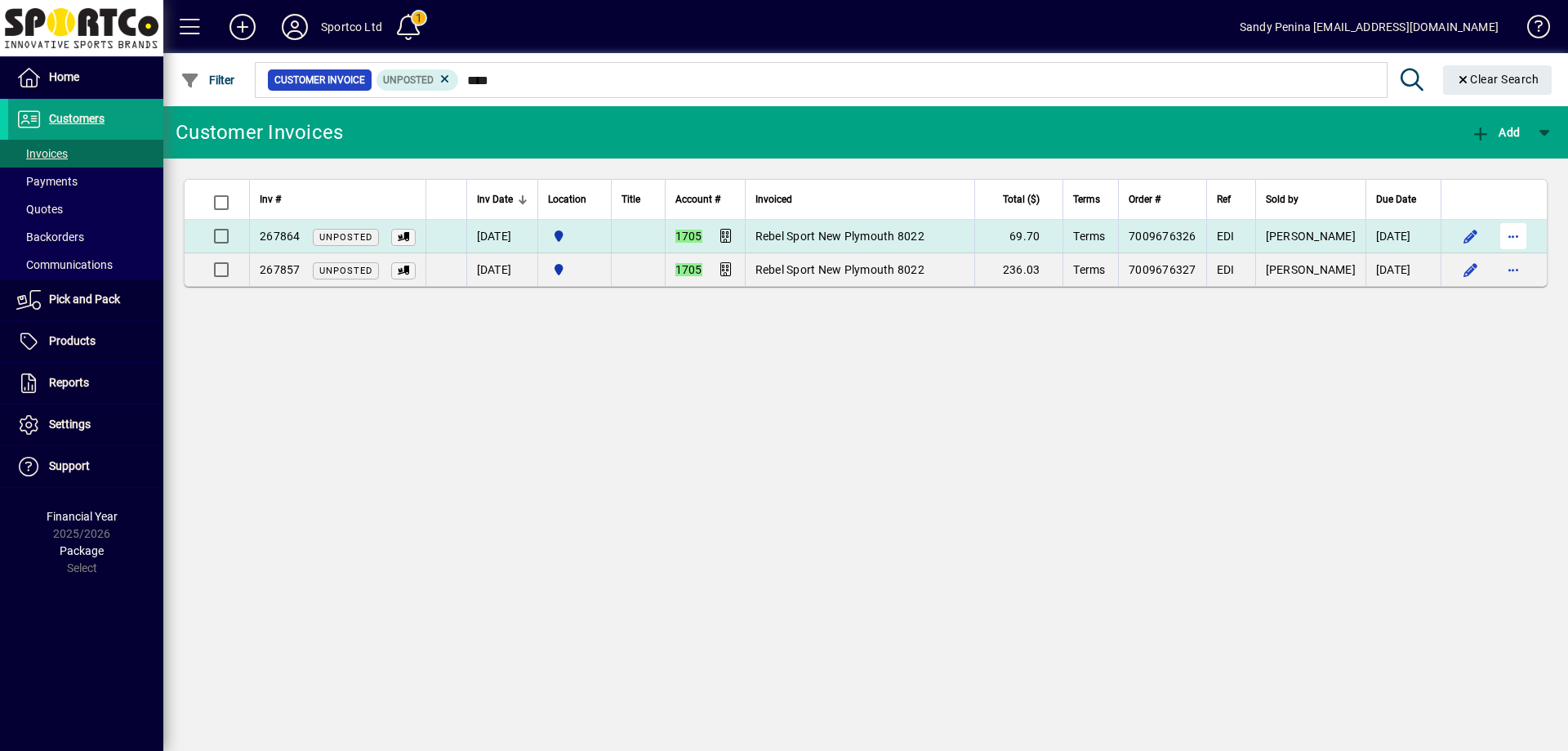
type input "****"
click at [1515, 239] on span "button" at bounding box center [1513, 236] width 39 height 39
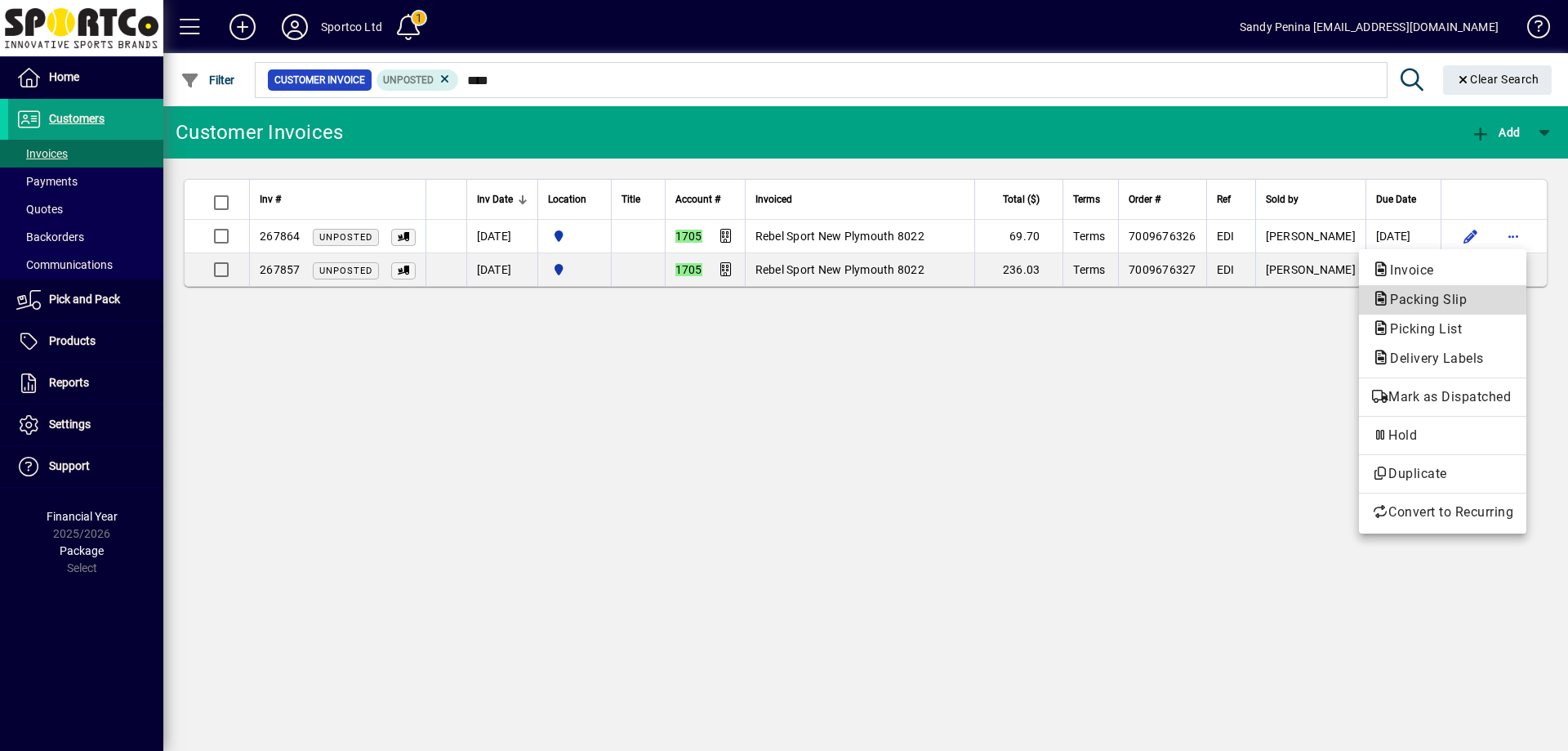
click at [1426, 304] on span "Packing Slip" at bounding box center [1424, 300] width 103 height 16
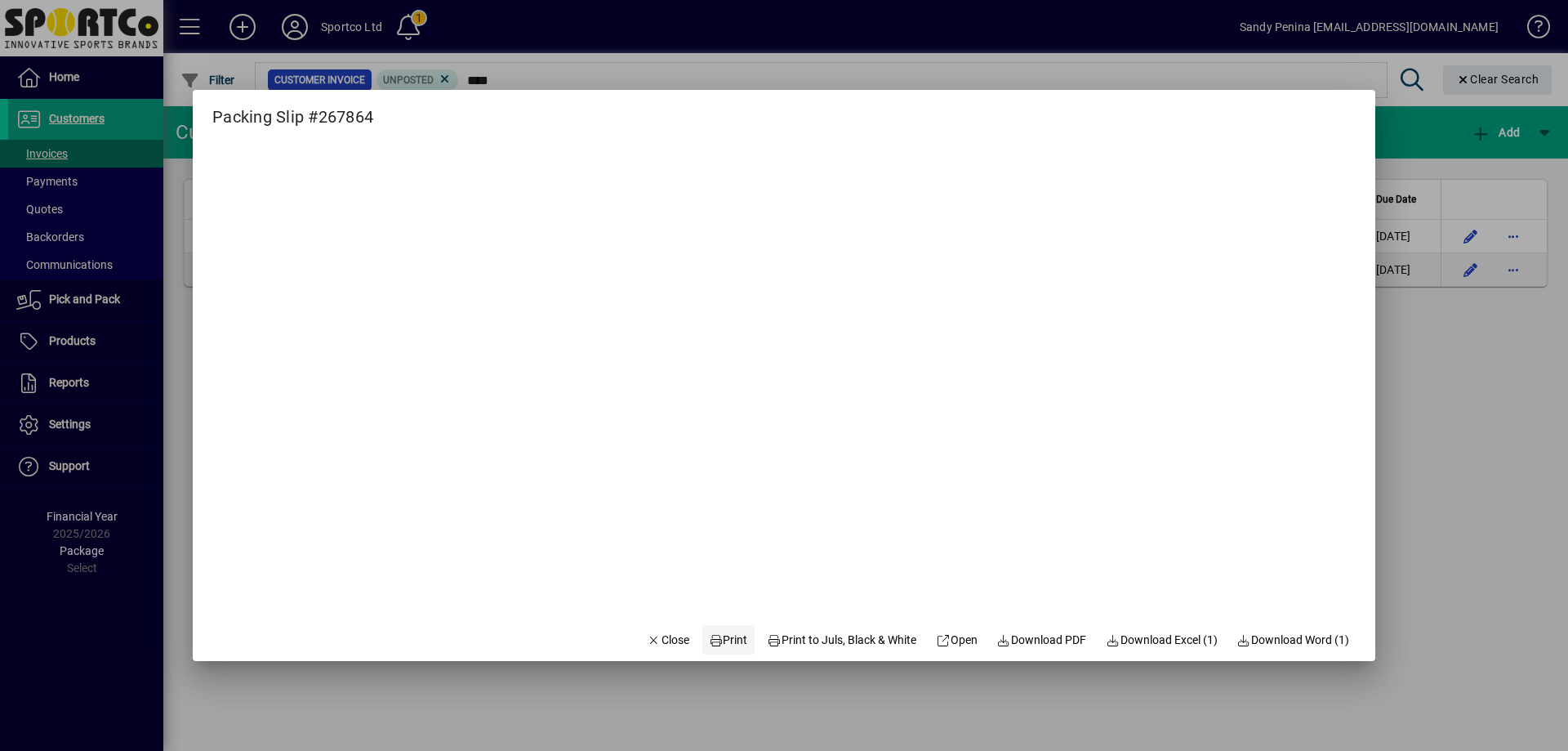
click at [714, 629] on span at bounding box center [728, 639] width 52 height 39
click at [659, 642] on span "Close" at bounding box center [668, 639] width 43 height 17
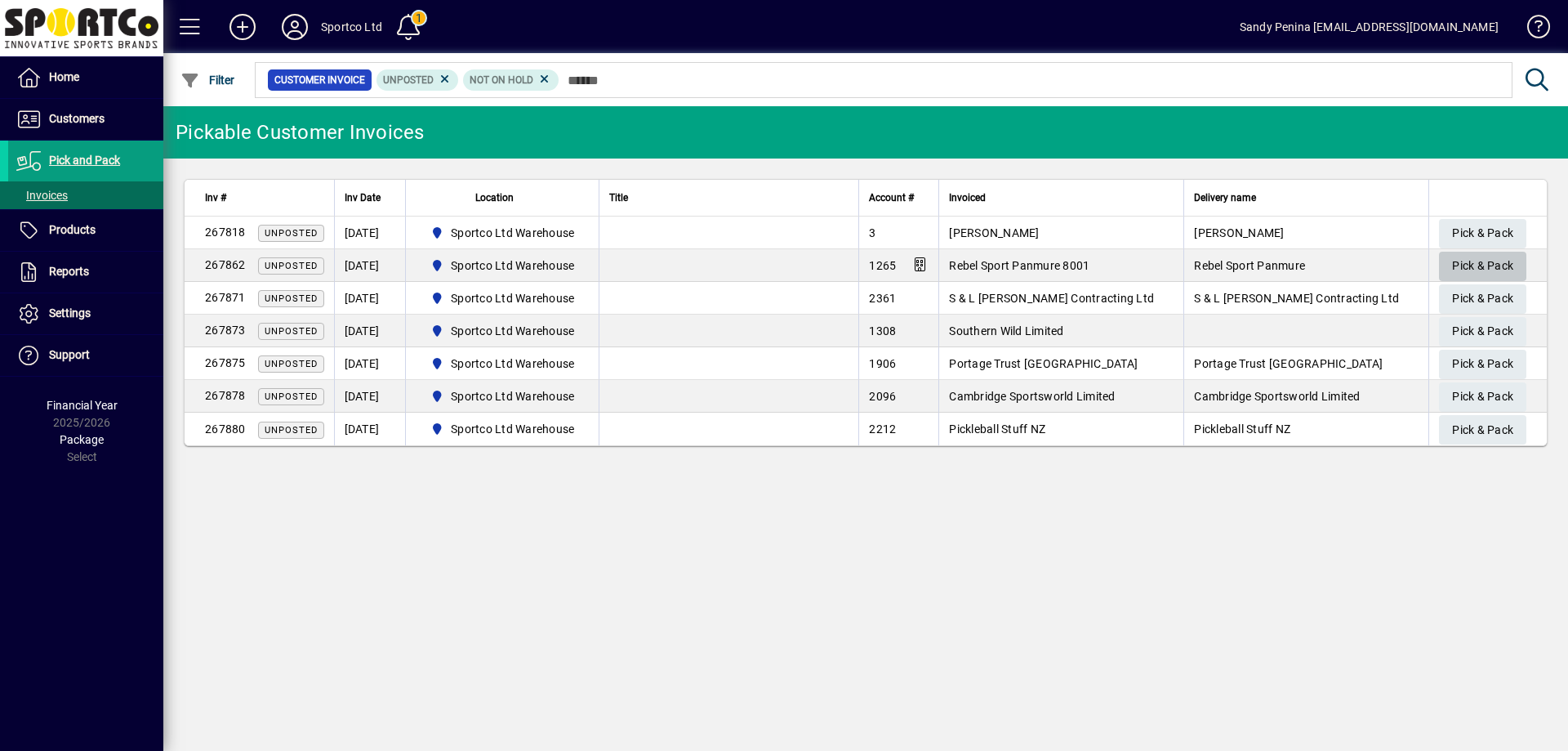
click at [1502, 266] on span "Pick & Pack" at bounding box center [1482, 266] width 61 height 27
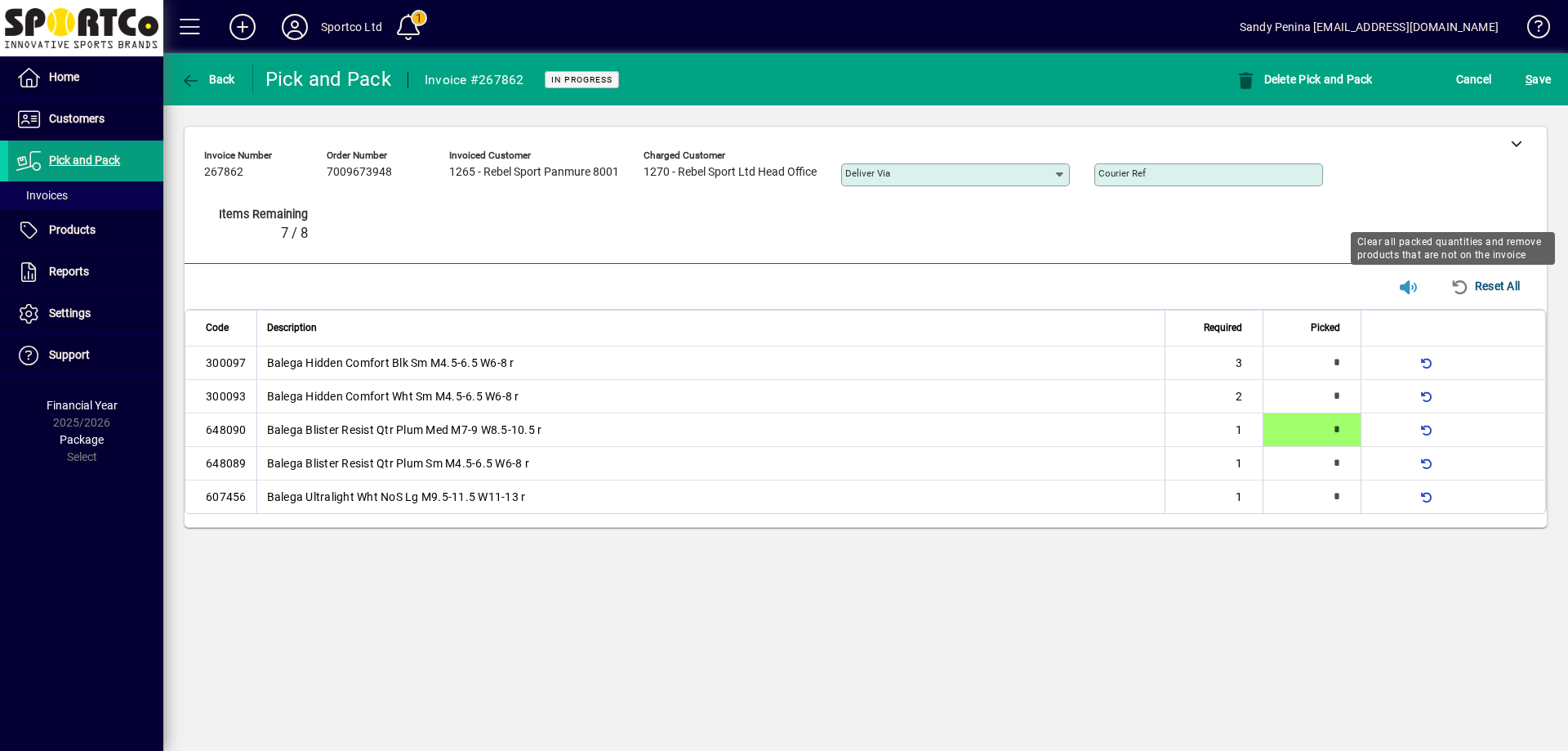
type input "*"
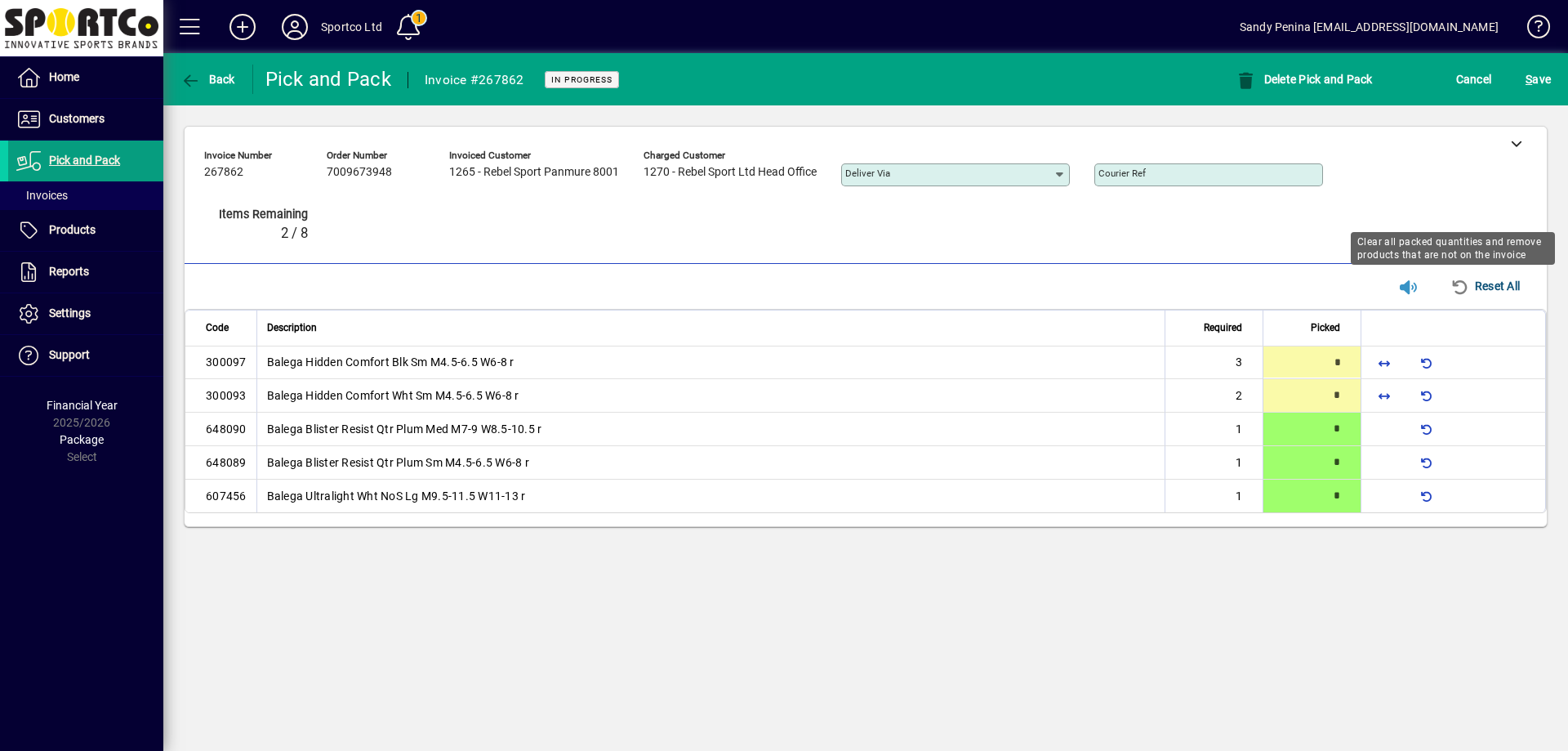
type input "*"
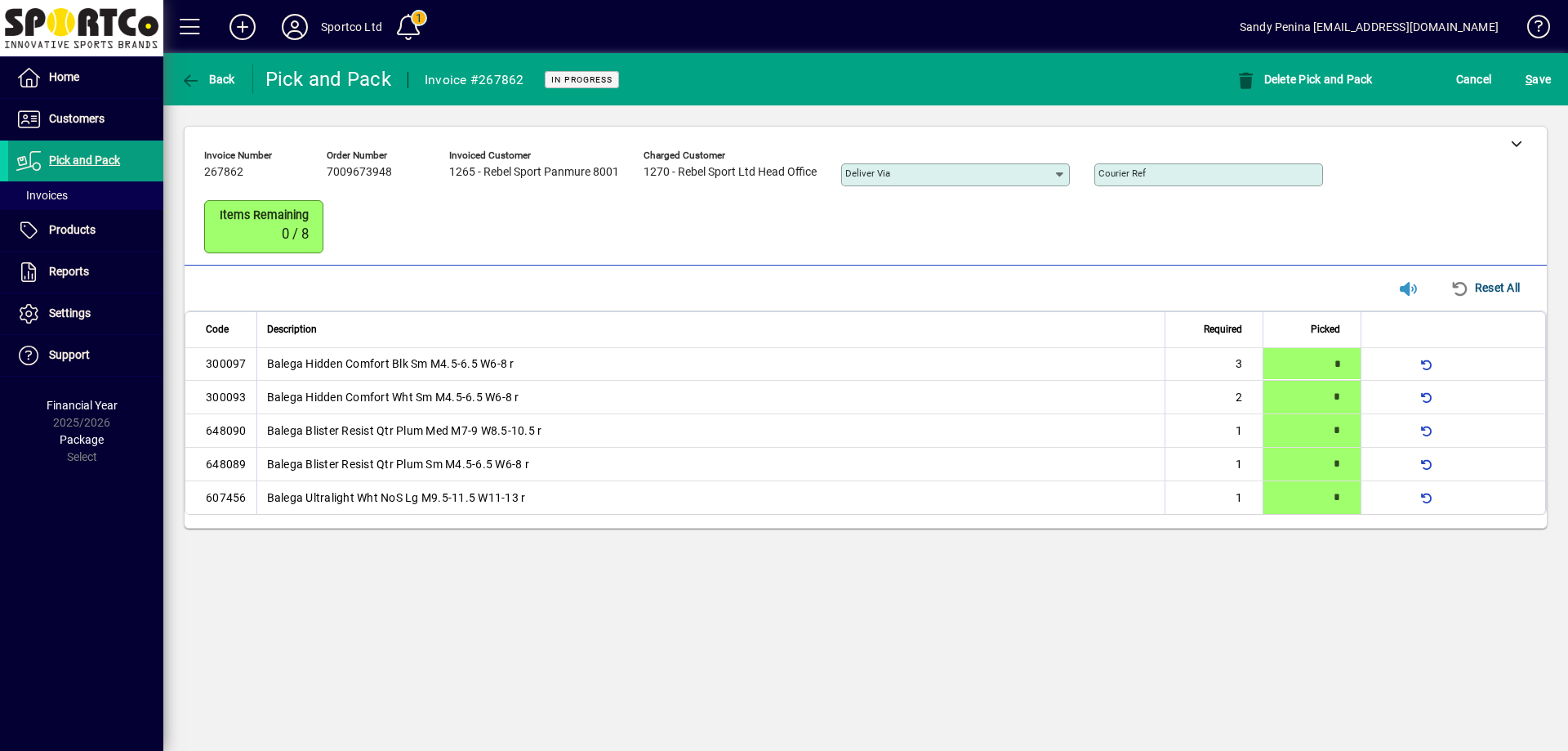
drag, startPoint x: 1548, startPoint y: 79, endPoint x: 1567, endPoint y: 113, distance: 38.9
click at [1547, 79] on span "S ave" at bounding box center [1538, 79] width 26 height 26
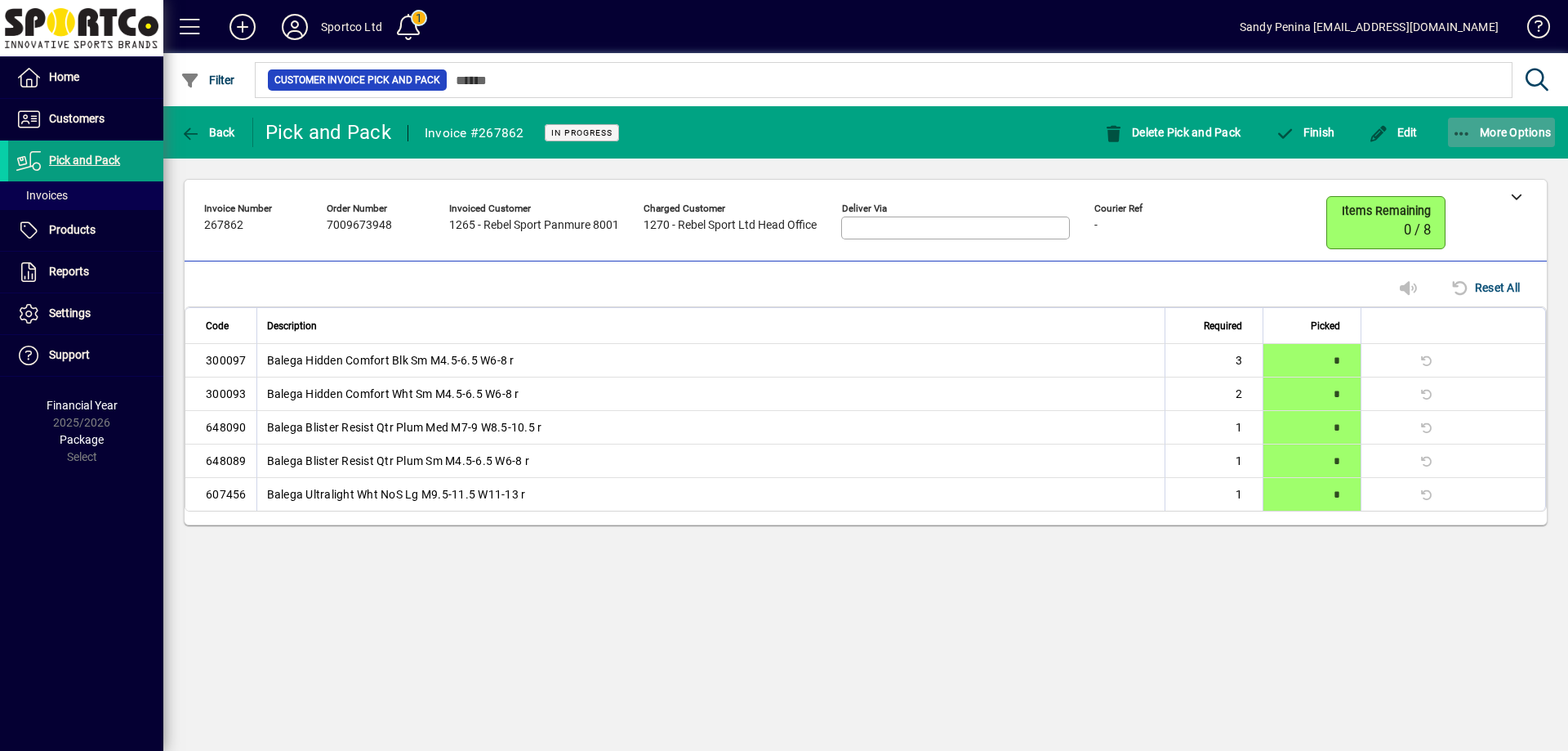
click at [1470, 137] on icon "button" at bounding box center [1462, 134] width 20 height 16
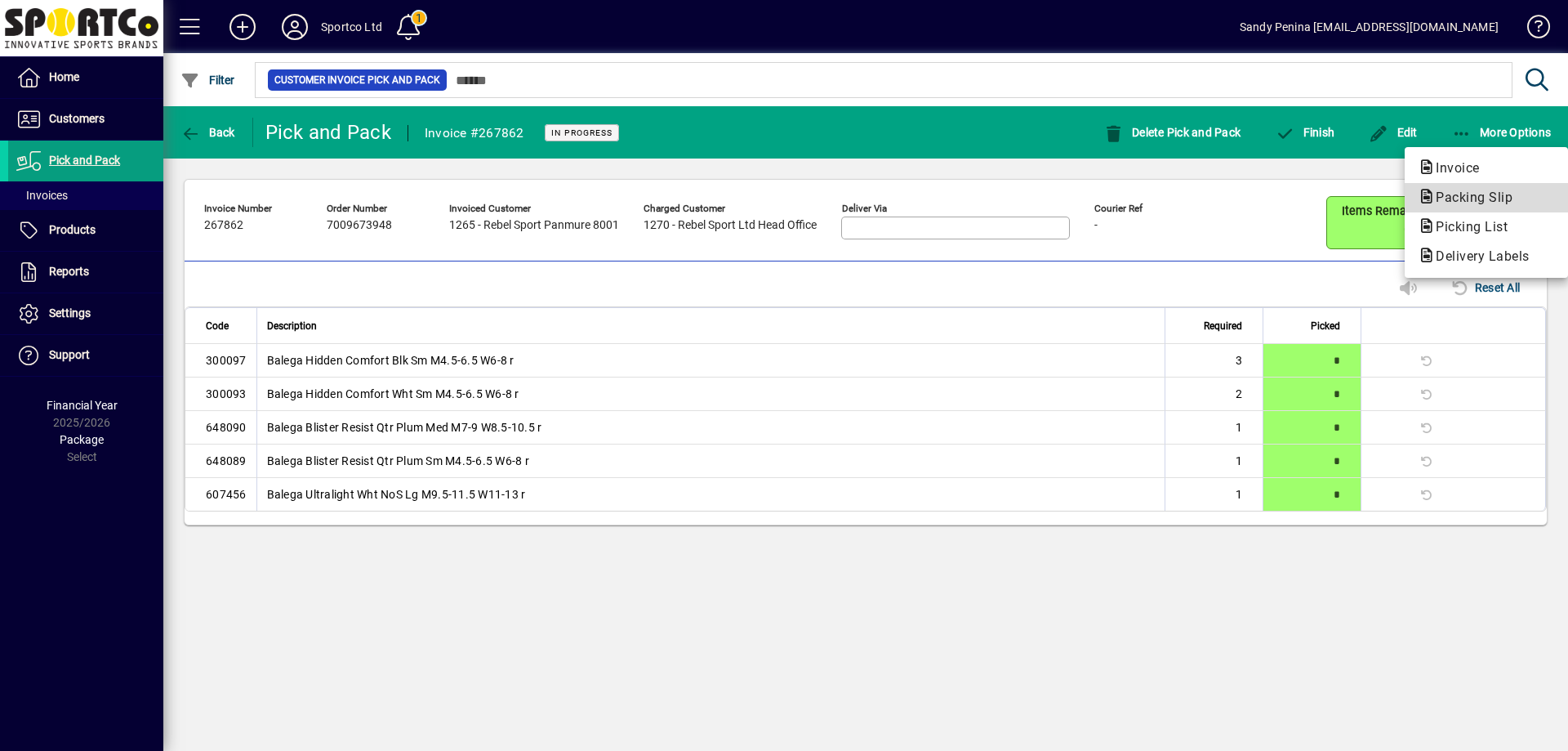
click at [1441, 192] on span "Packing Slip" at bounding box center [1470, 198] width 103 height 16
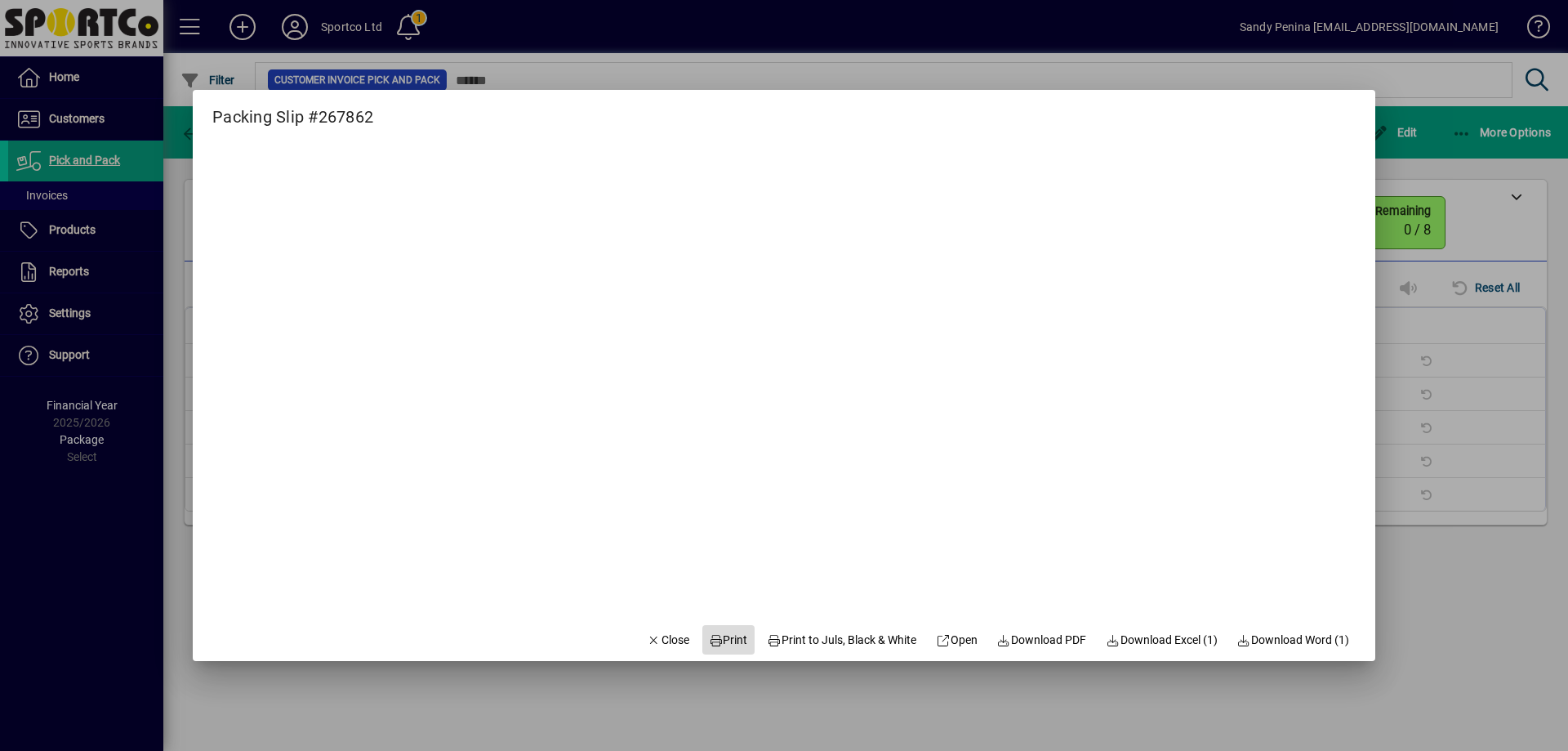
click at [727, 645] on span "Print" at bounding box center [729, 639] width 39 height 17
click at [647, 635] on span "Close" at bounding box center [668, 639] width 43 height 17
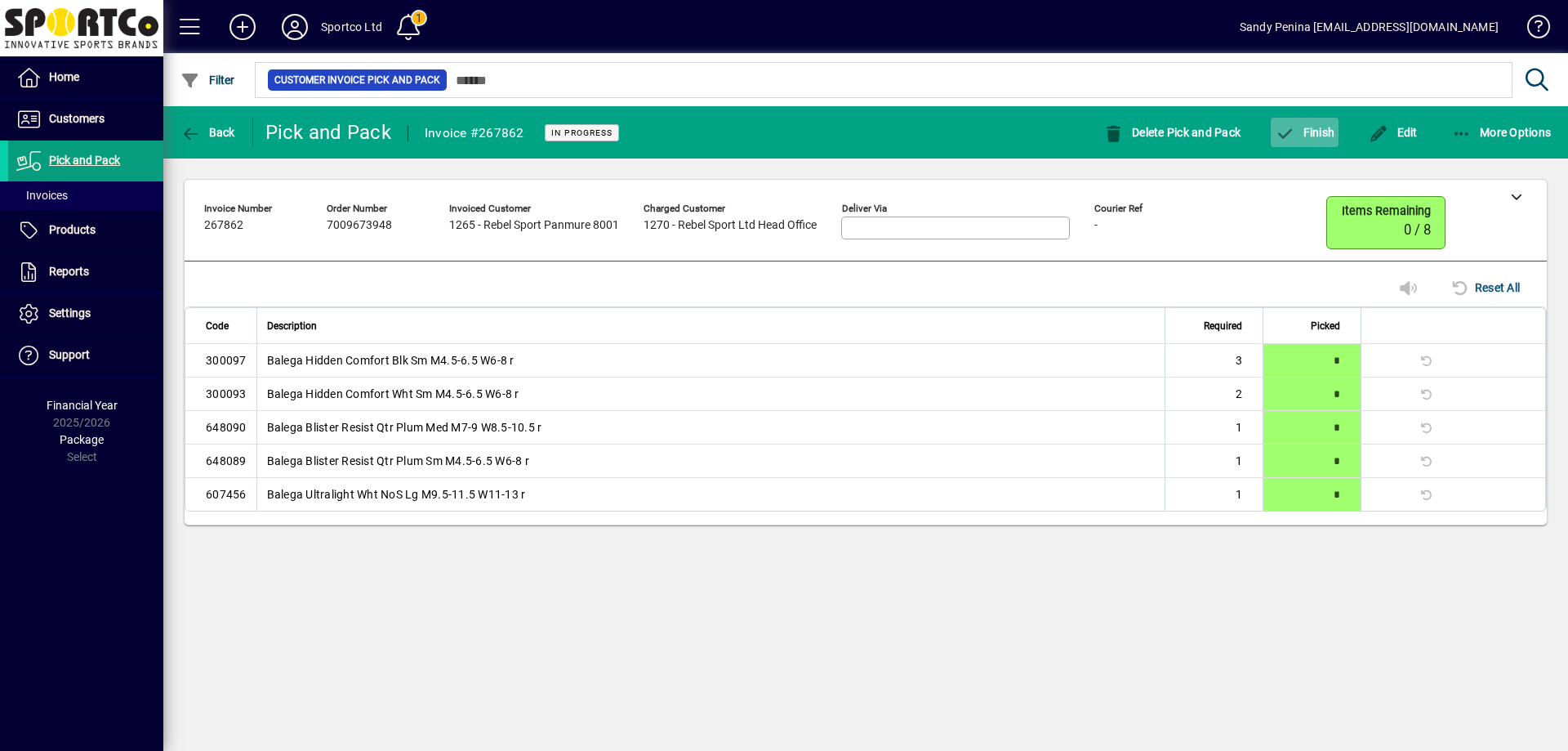
click at [1300, 141] on span "button" at bounding box center [1305, 132] width 67 height 39
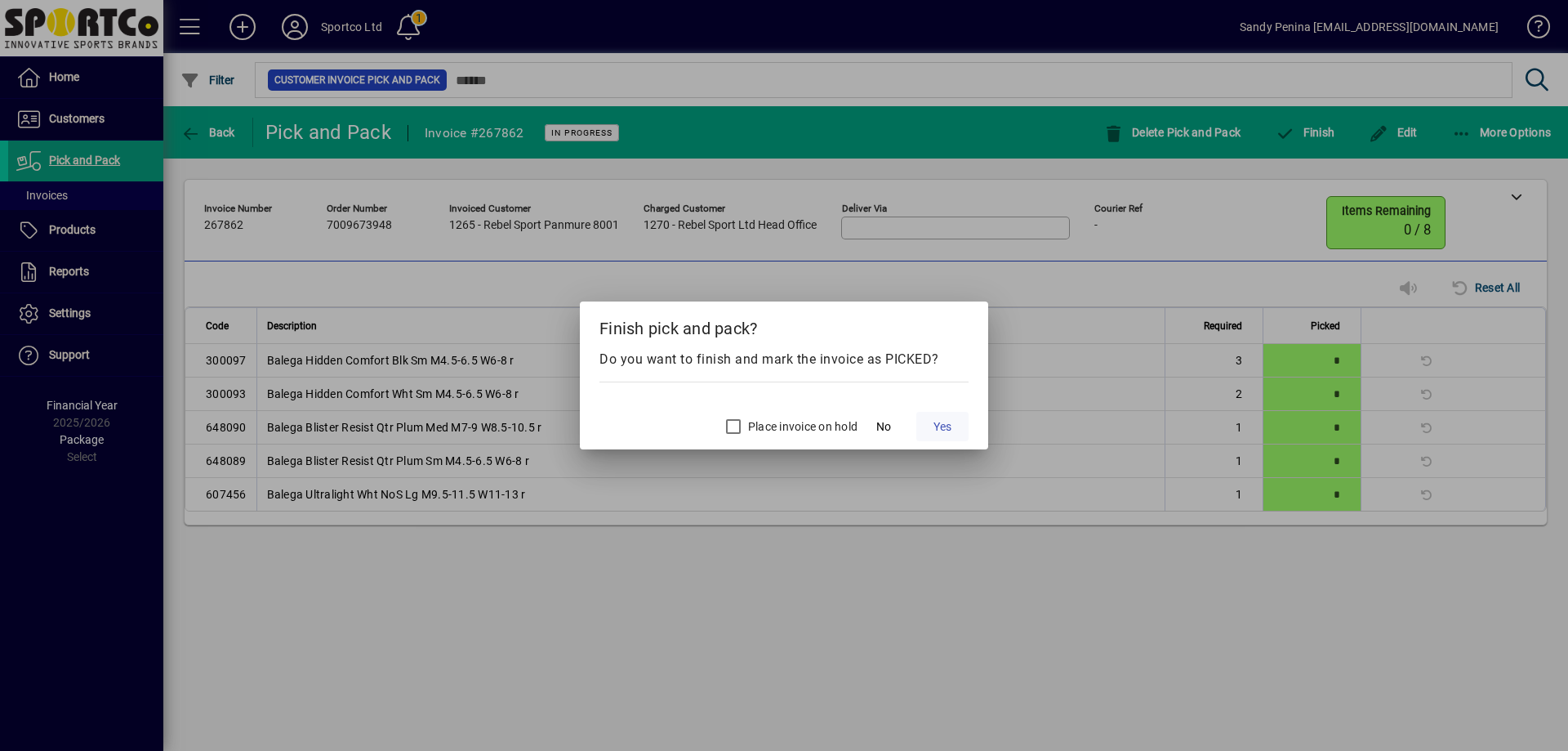
click at [947, 423] on span "Yes" at bounding box center [942, 426] width 18 height 17
